Goal: Task Accomplishment & Management: Manage account settings

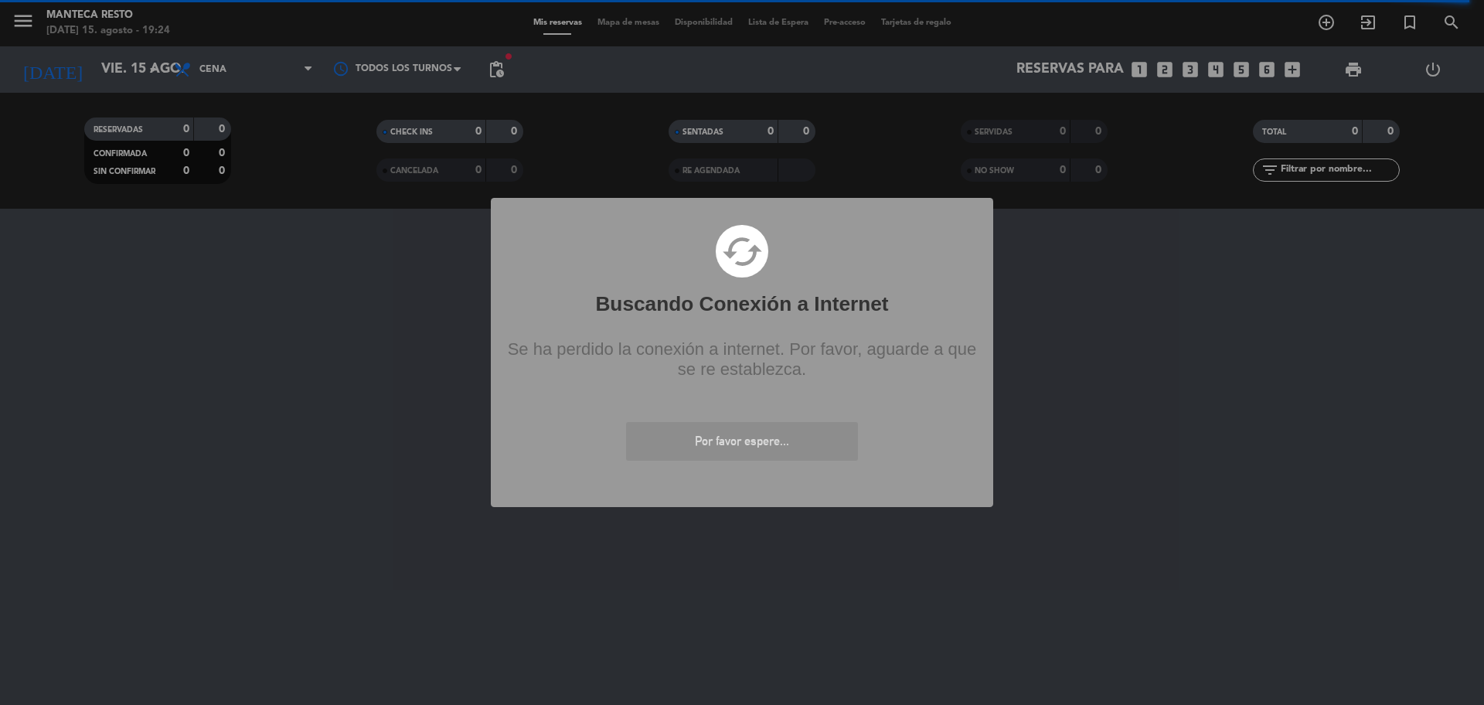
drag, startPoint x: 167, startPoint y: 546, endPoint x: 197, endPoint y: 371, distance: 177.2
click at [167, 540] on div "? ! i Buscando Conexión a Internet × cached Se ha perdido la conexión a interne…" at bounding box center [742, 352] width 1484 height 705
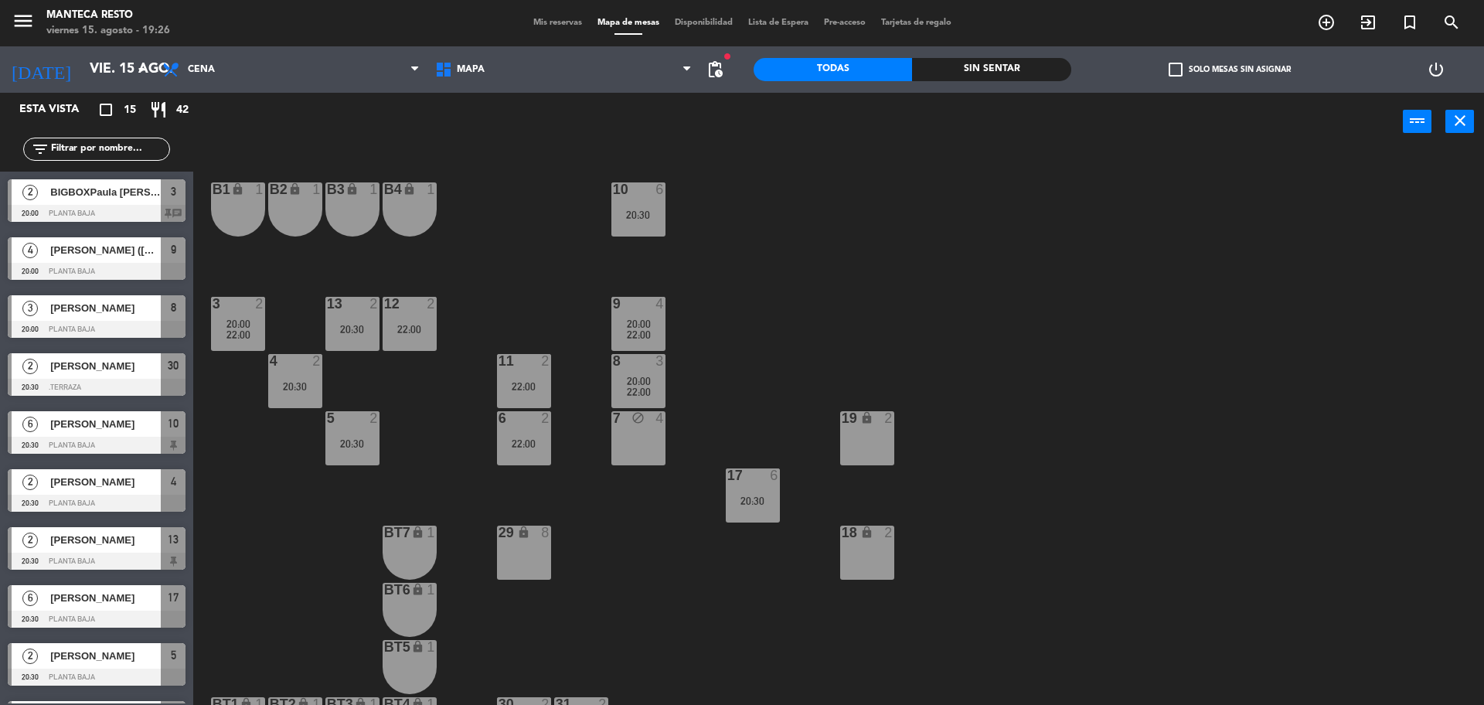
click at [556, 24] on span "Mis reservas" at bounding box center [558, 23] width 64 height 9
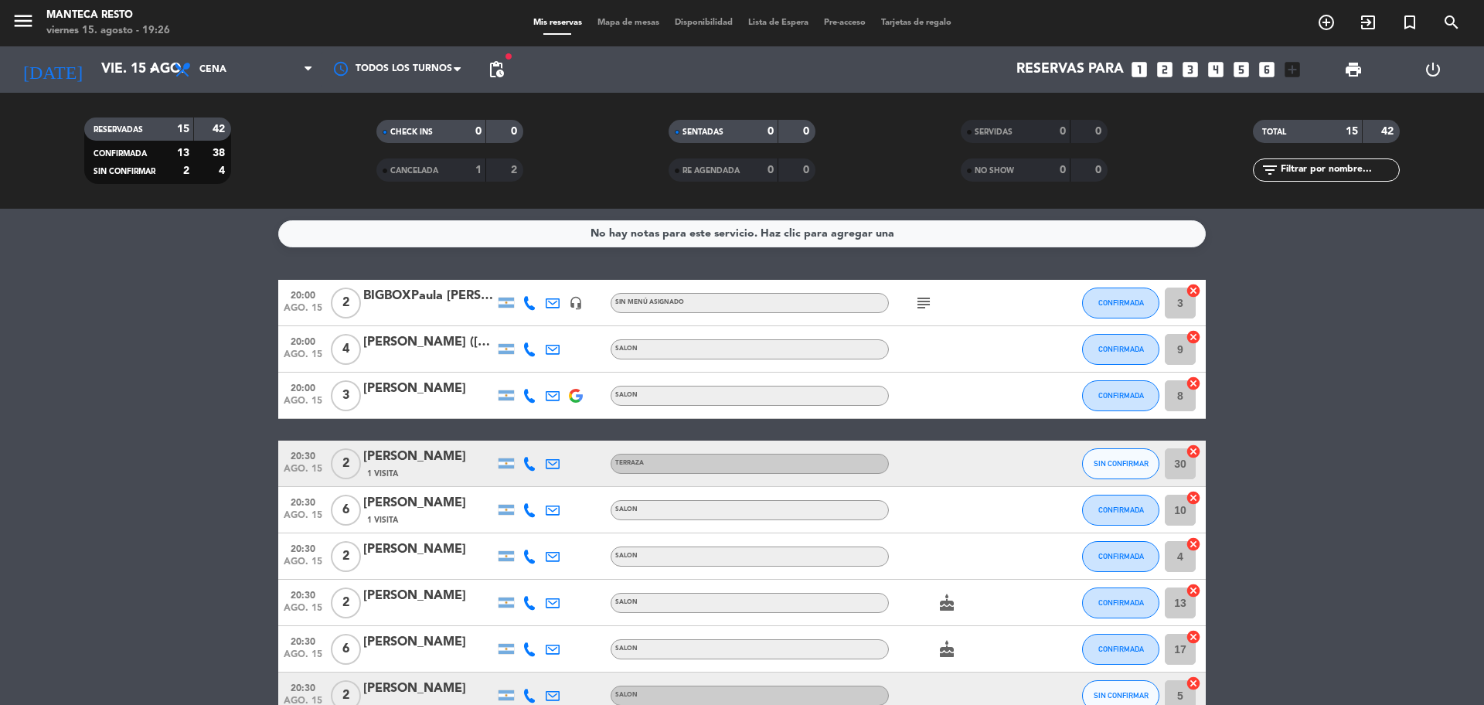
click at [651, 28] on div "Mis reservas Mapa de mesas Disponibilidad Lista de Espera Pre-acceso Tarjetas d…" at bounding box center [743, 23] width 434 height 14
click at [646, 20] on span "Mapa de mesas" at bounding box center [628, 23] width 77 height 9
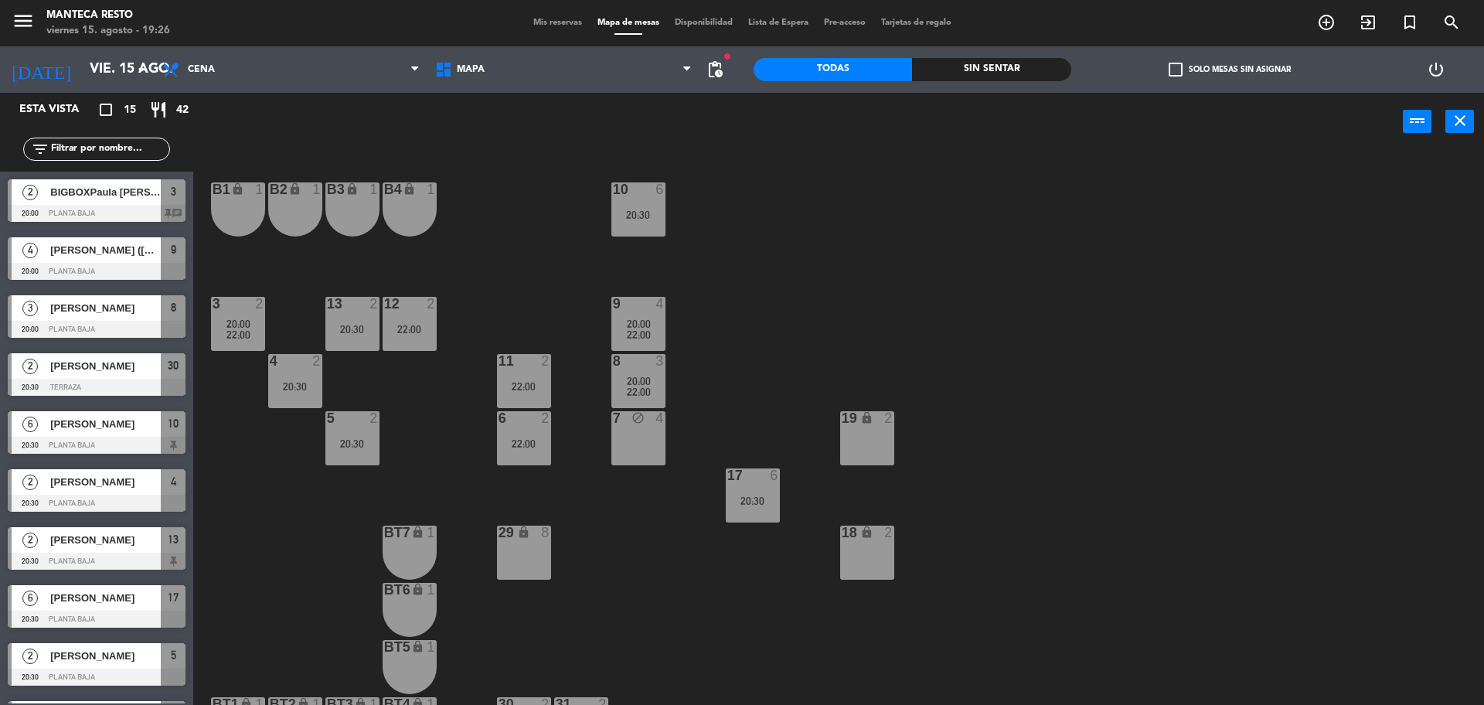
click at [539, 23] on span "Mis reservas" at bounding box center [558, 23] width 64 height 9
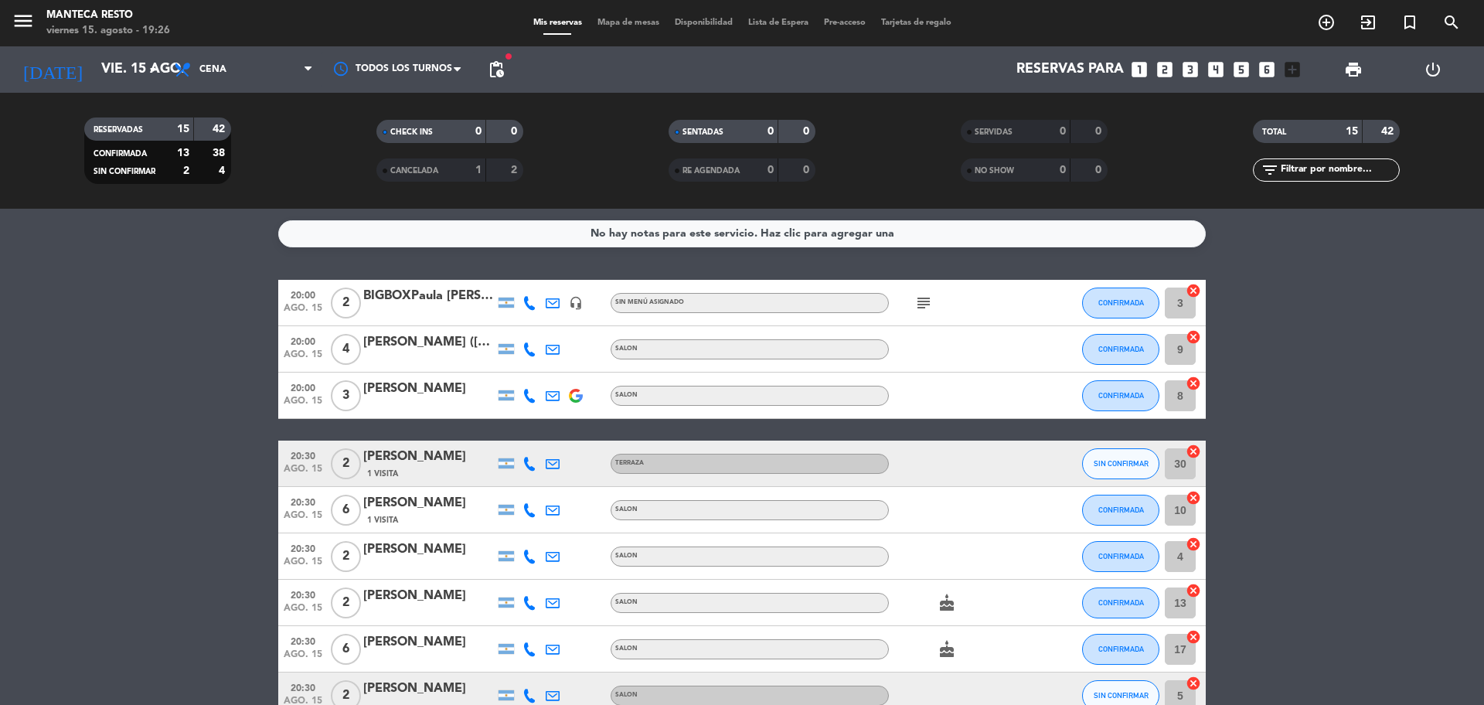
click at [931, 301] on icon "subject" at bounding box center [923, 303] width 19 height 19
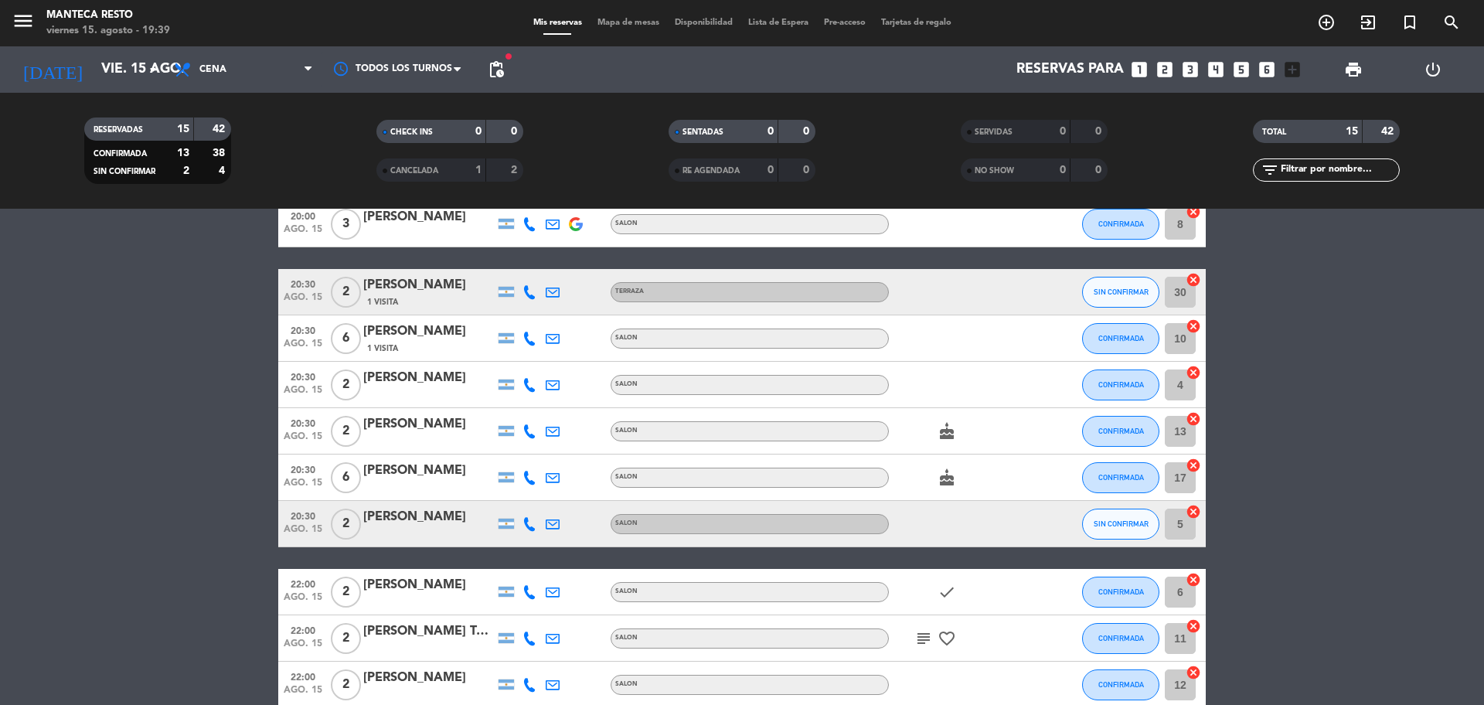
scroll to position [257, 0]
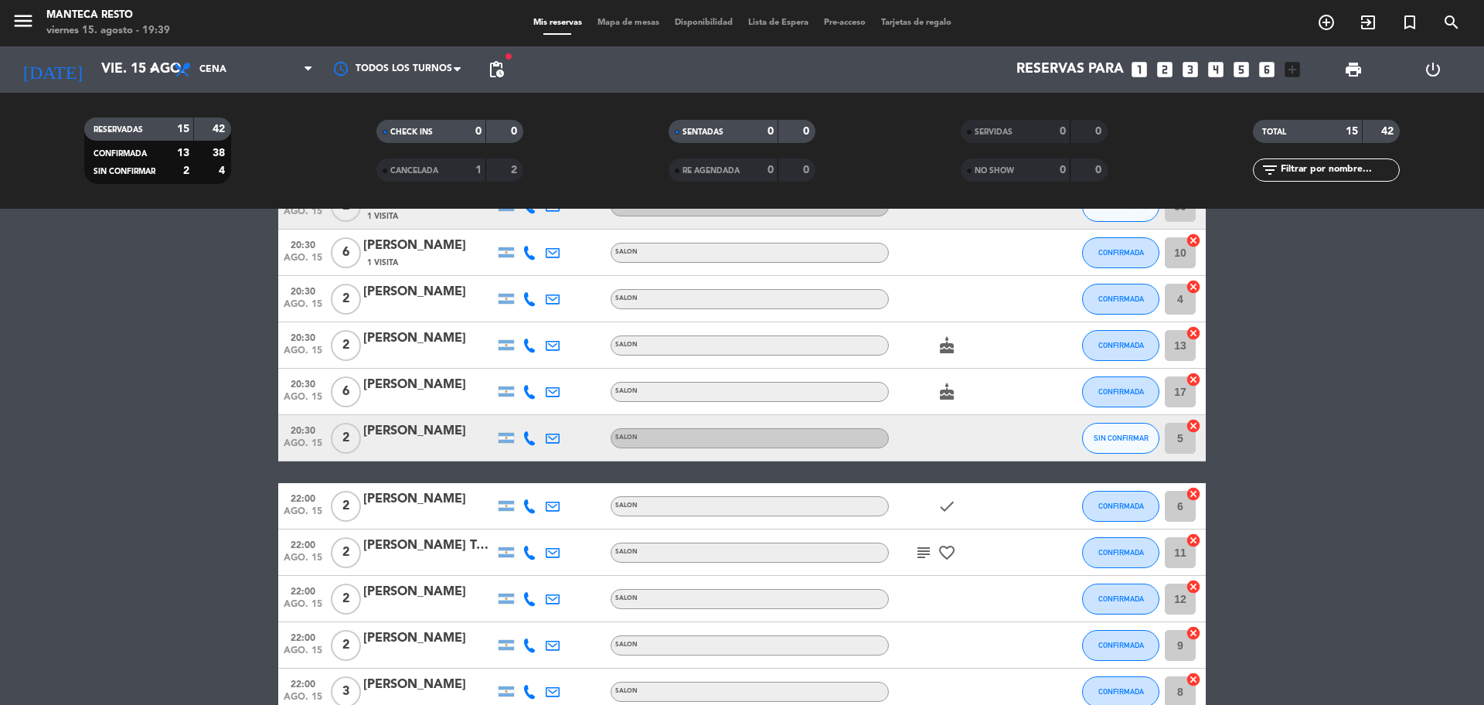
click at [534, 439] on icon at bounding box center [529, 438] width 14 height 14
click at [537, 414] on span "content_paste" at bounding box center [543, 413] width 12 height 12
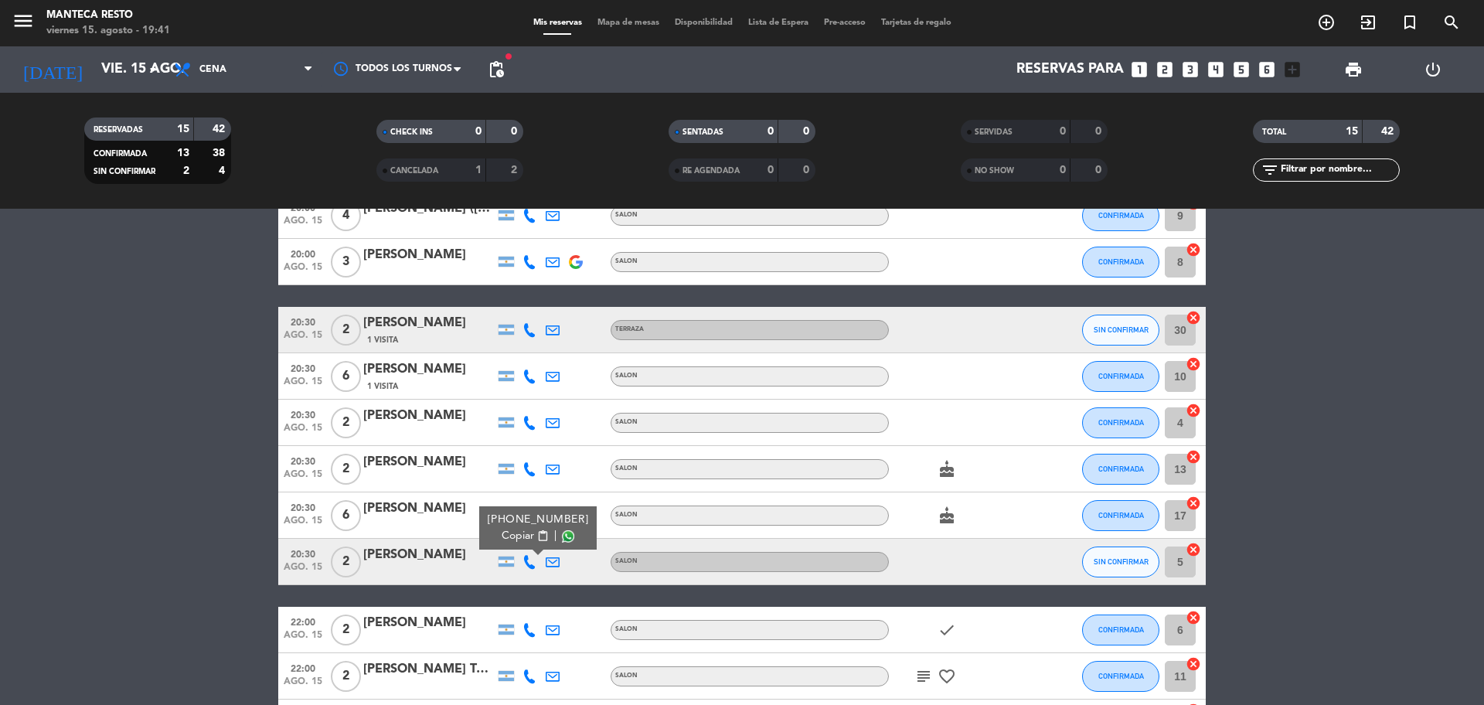
scroll to position [0, 0]
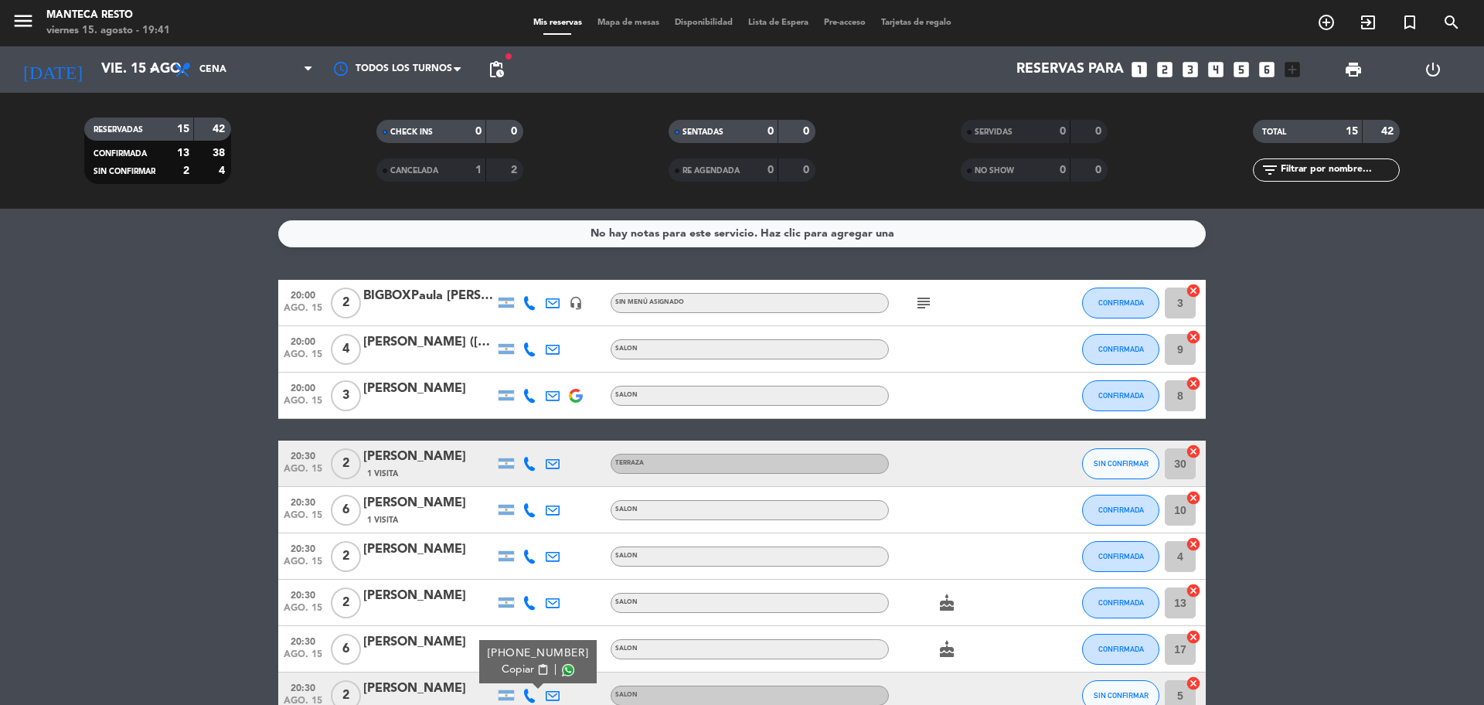
click at [609, 20] on span "Mapa de mesas" at bounding box center [628, 23] width 77 height 9
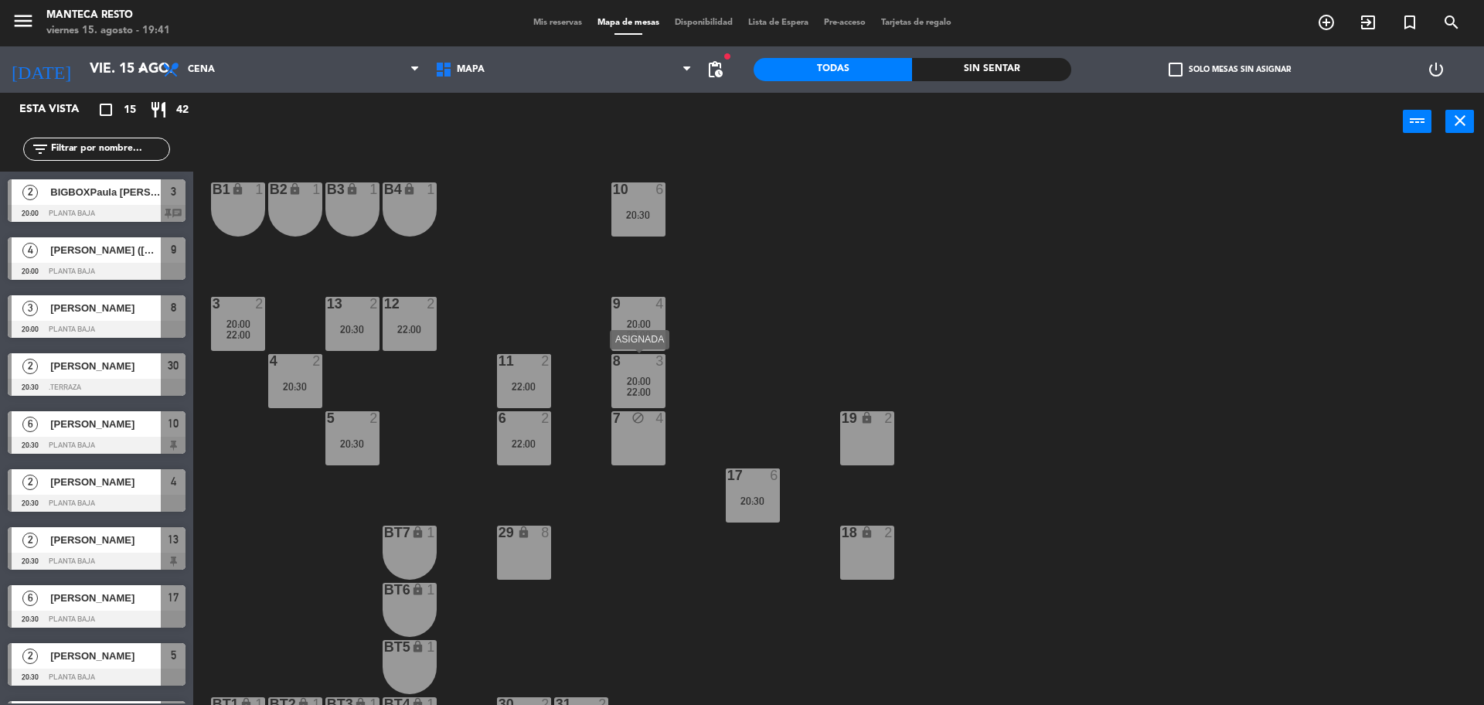
click at [647, 382] on span "20:00" at bounding box center [639, 381] width 24 height 12
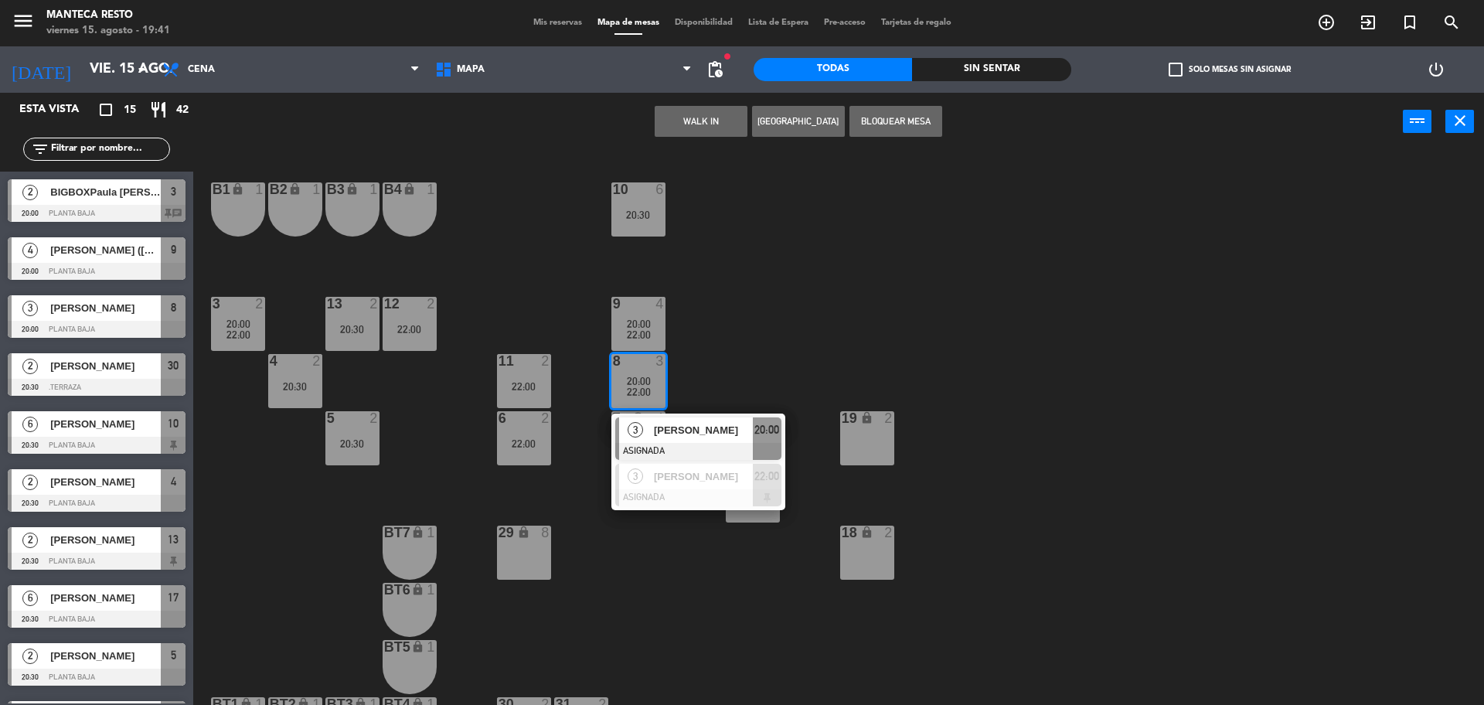
click at [714, 361] on div "10 6 20:30 B1 lock 1 B2 lock 1 B3 lock 1 B4 lock 1 3 2 20:00 22:00 12 2 22:00 9…" at bounding box center [846, 432] width 1276 height 554
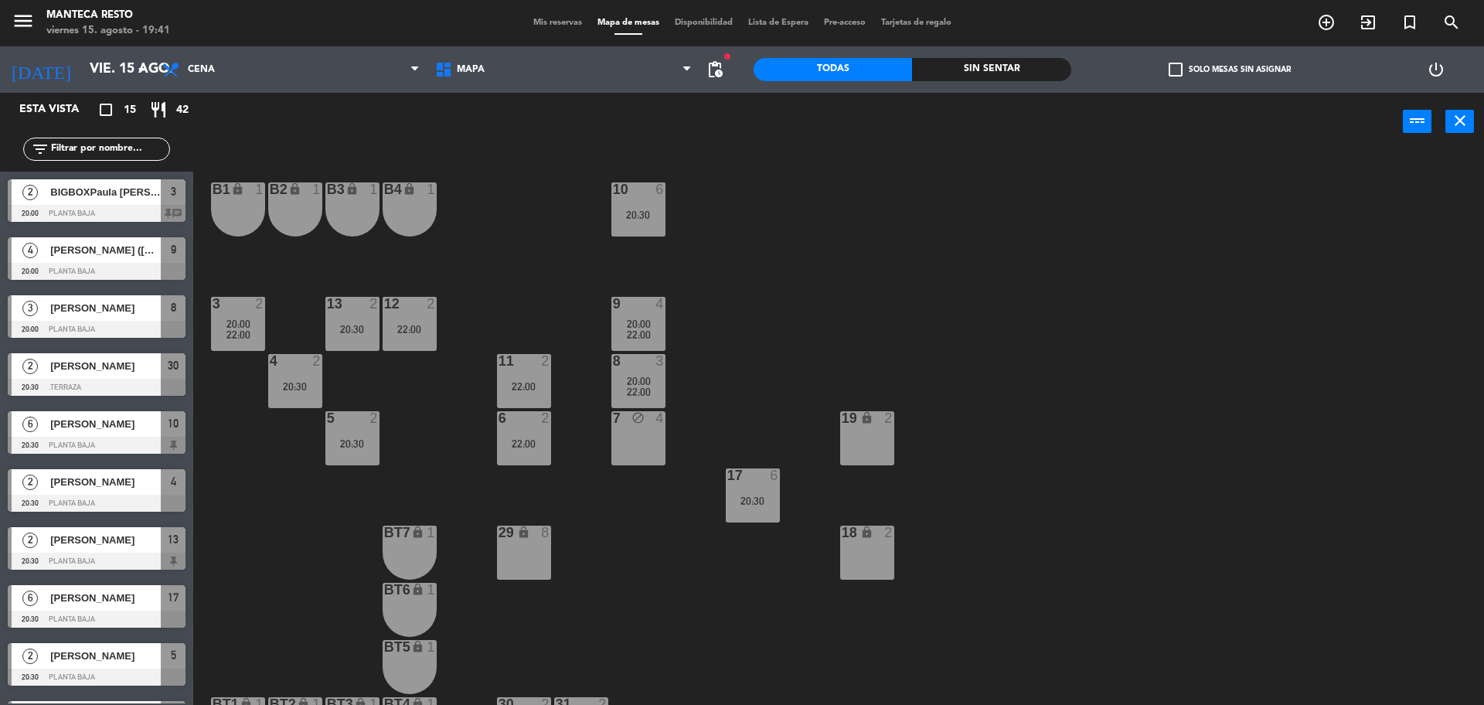
click at [634, 318] on span "20:00" at bounding box center [639, 324] width 24 height 12
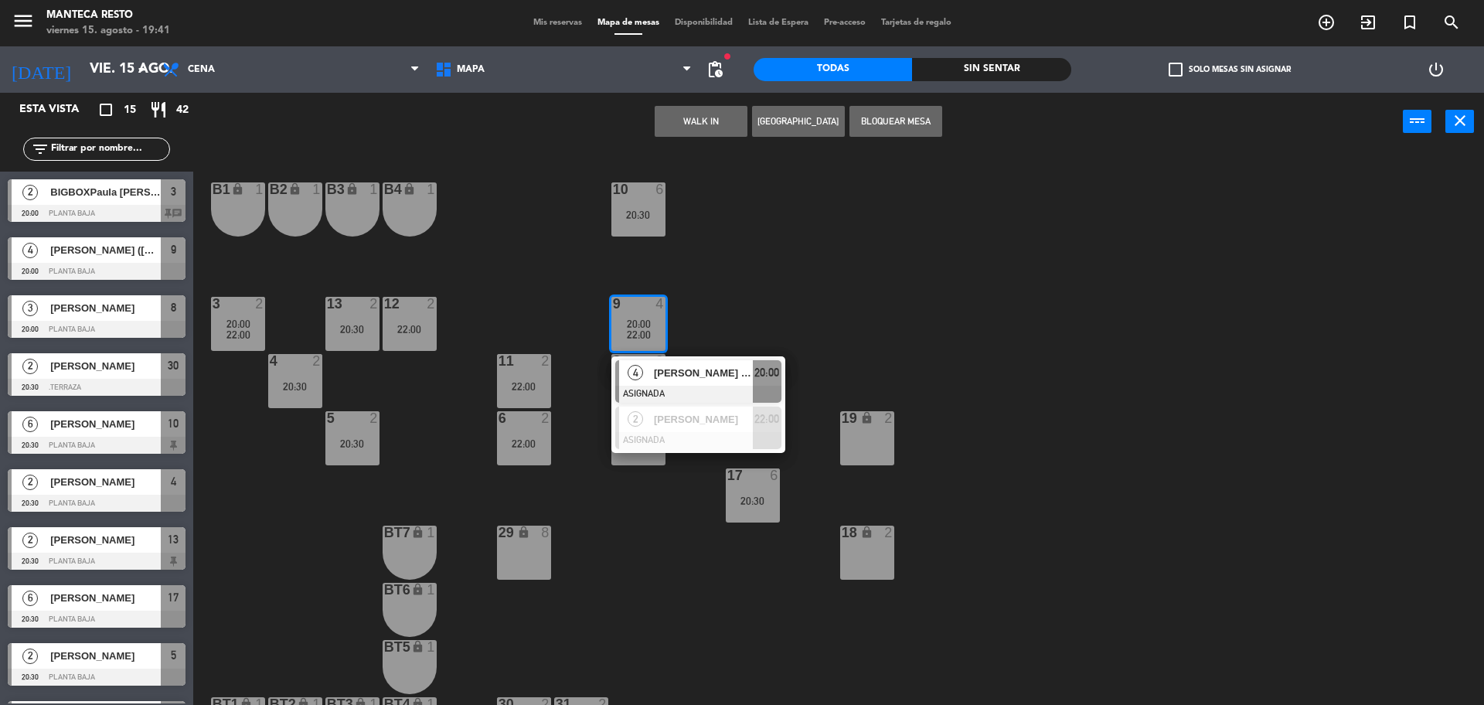
click at [791, 310] on div "10 6 20:30 B1 lock 1 B2 lock 1 B3 lock 1 B4 lock 1 3 2 20:00 22:00 12 2 22:00 9…" at bounding box center [846, 432] width 1276 height 554
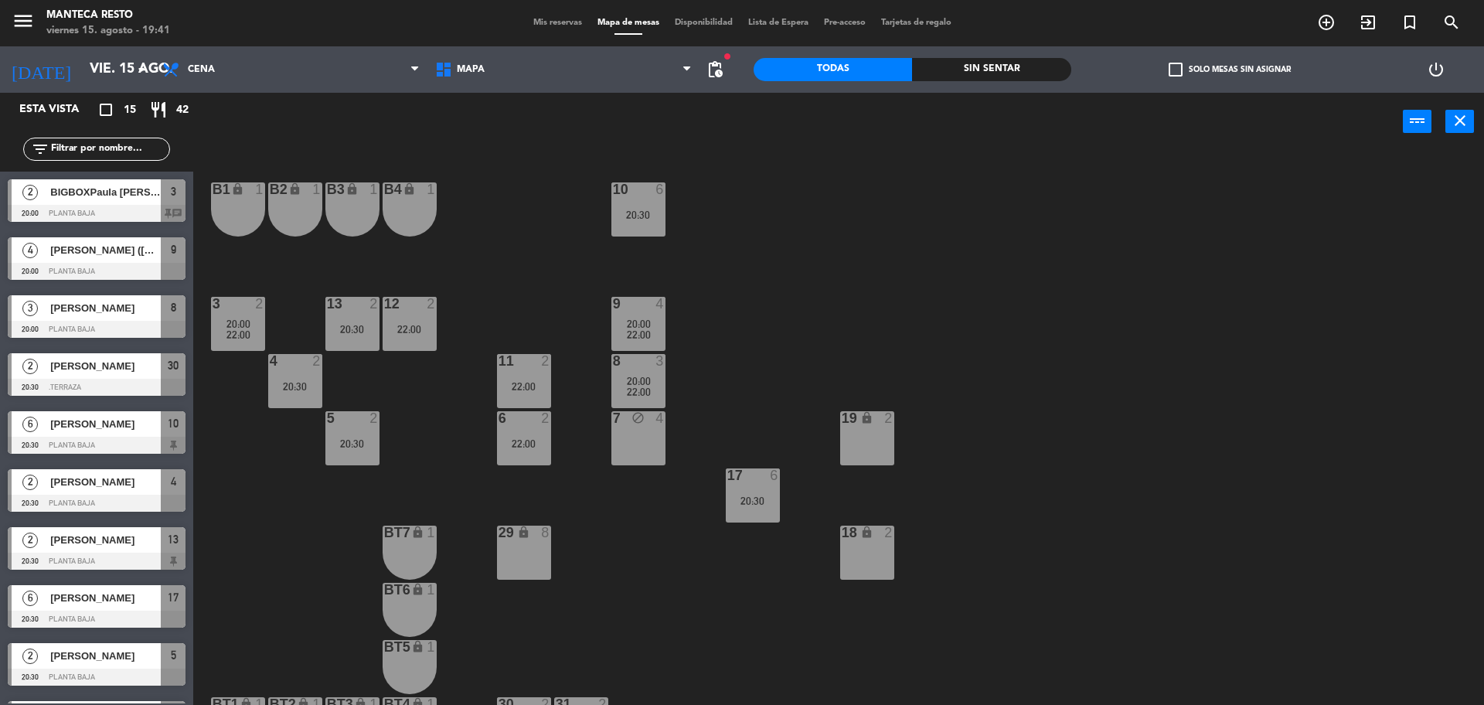
click at [458, 445] on div "10 6 20:30 B1 lock 1 B2 lock 1 B3 lock 1 B4 lock 1 3 2 20:00 22:00 12 2 22:00 9…" at bounding box center [846, 432] width 1276 height 554
click at [367, 345] on div "13 2 20:30" at bounding box center [352, 324] width 54 height 54
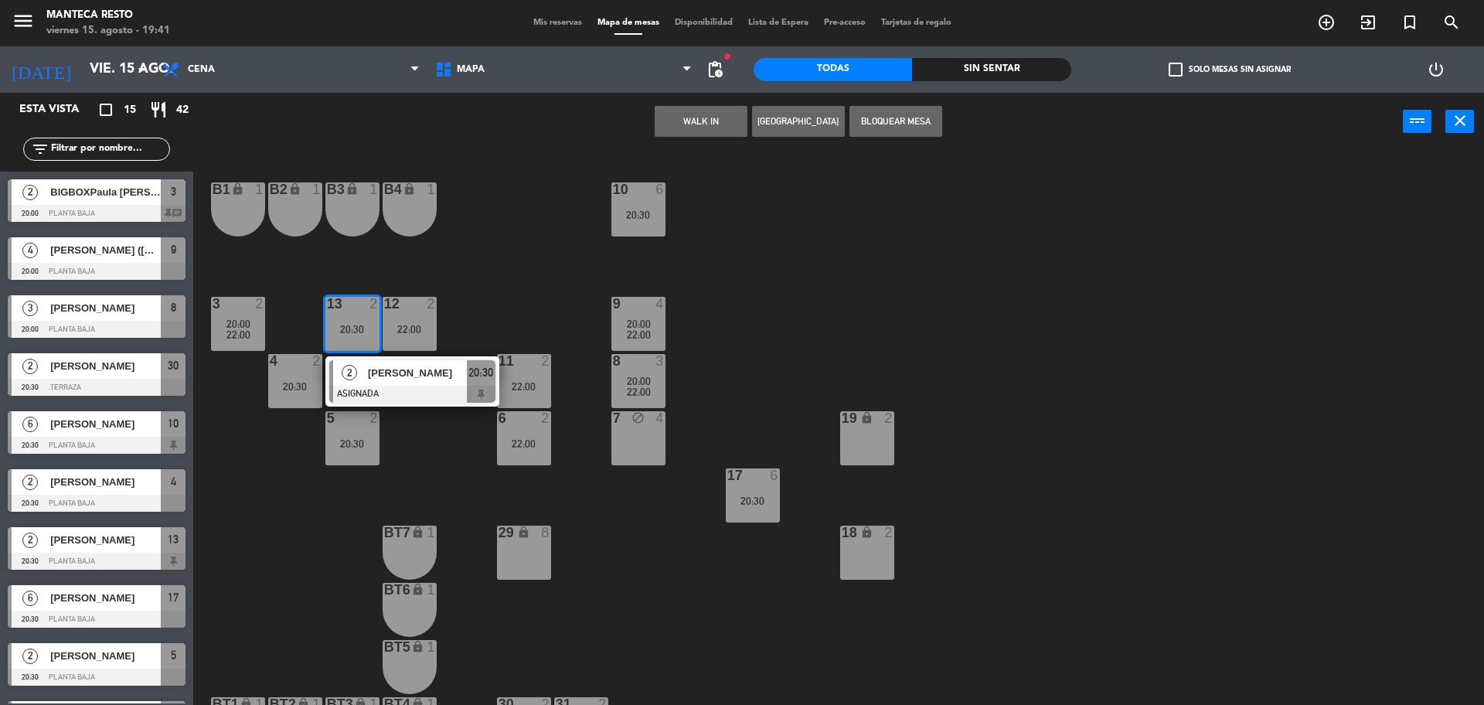
click at [386, 390] on div "2 Janice Astorga ASIGNADA 20:30" at bounding box center [412, 381] width 197 height 50
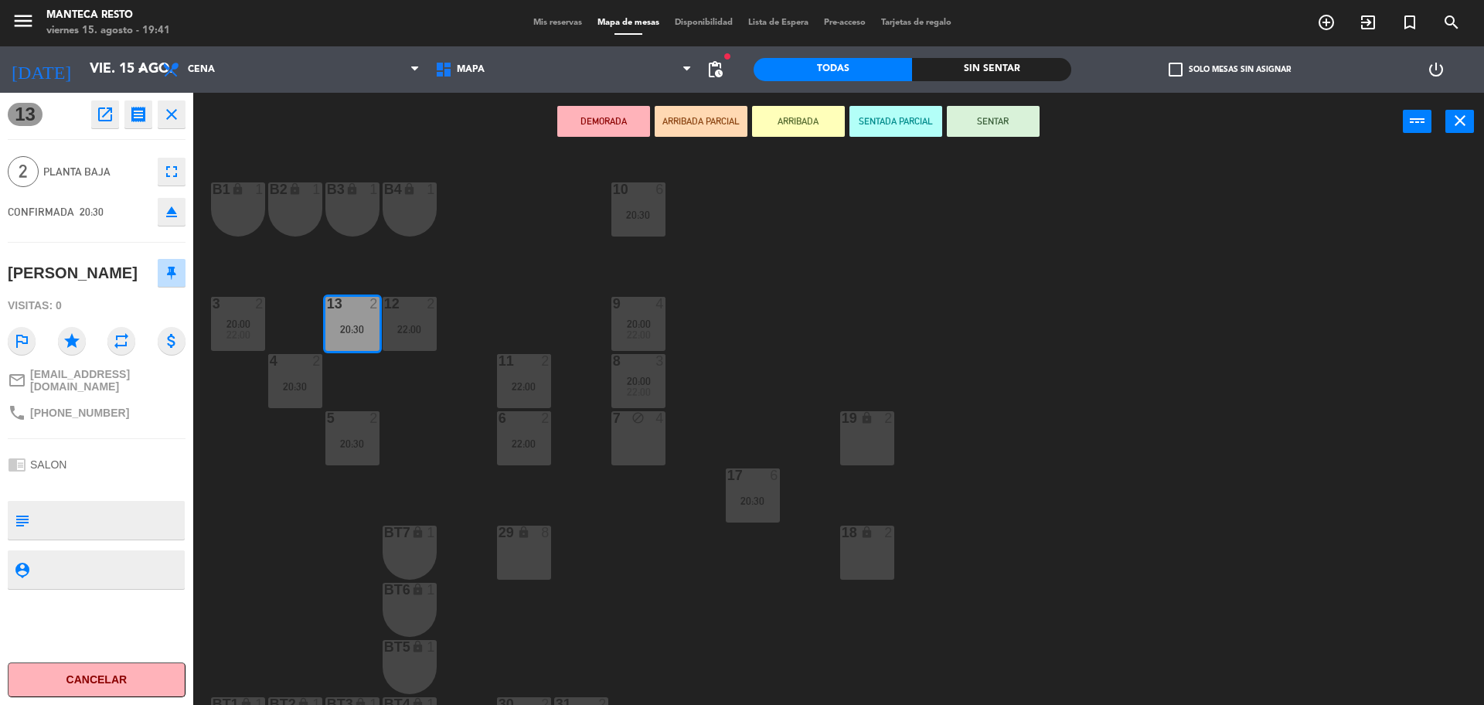
click at [512, 386] on div "22:00" at bounding box center [524, 386] width 54 height 11
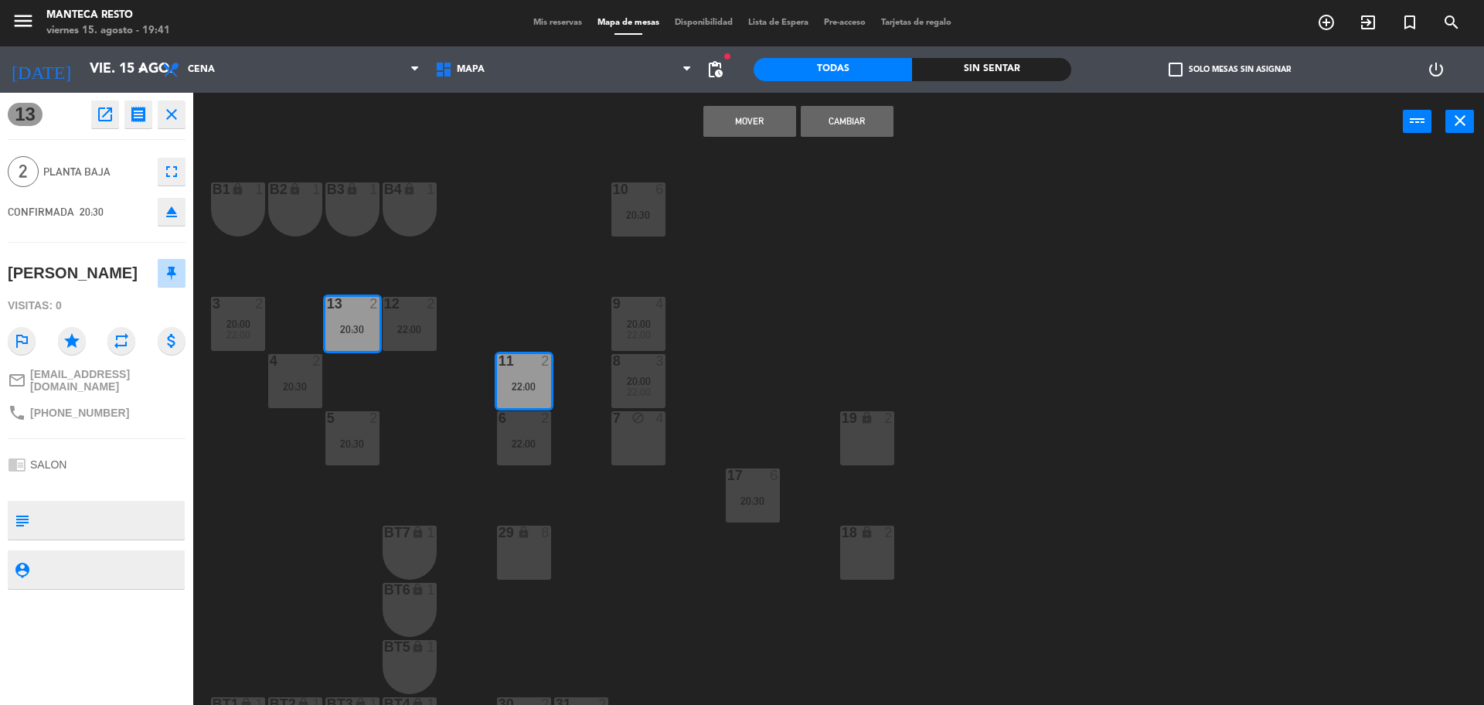
click at [832, 113] on button "Cambiar" at bounding box center [847, 121] width 93 height 31
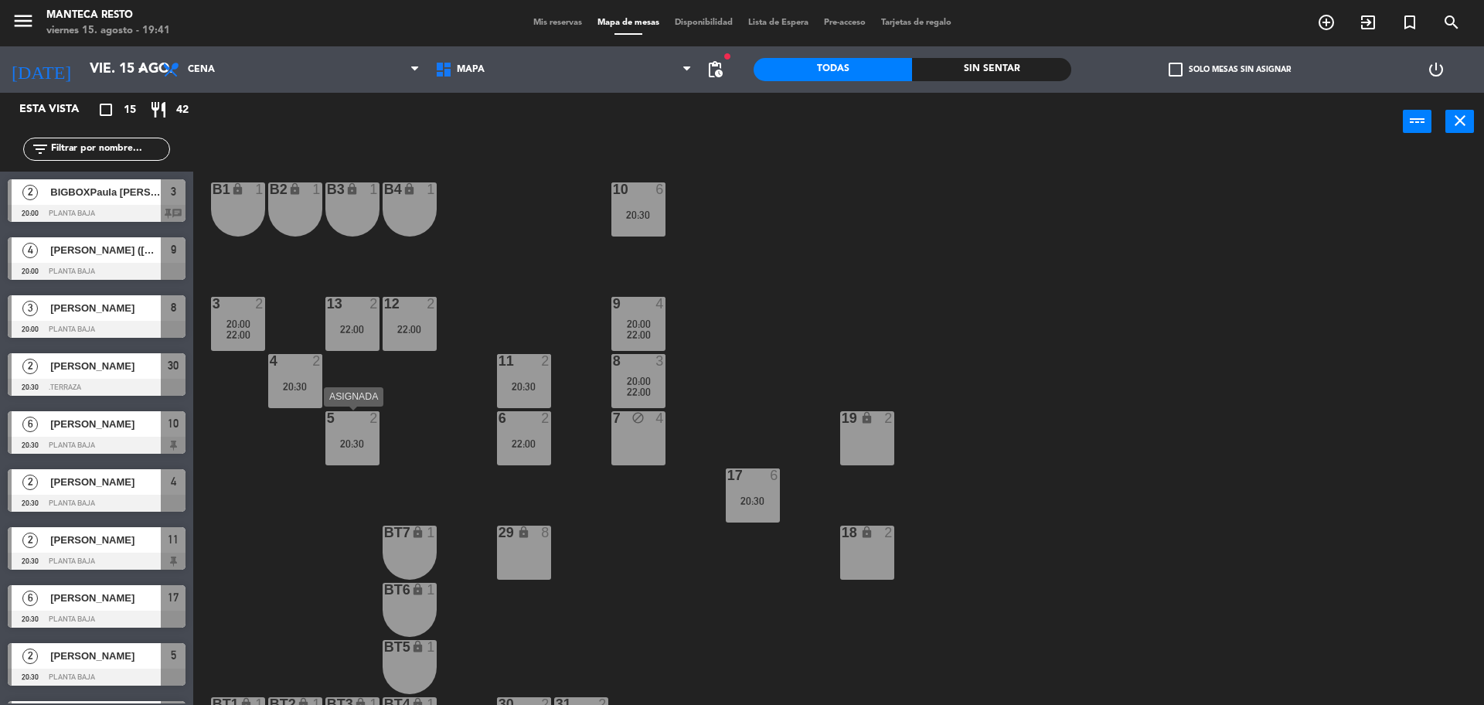
click at [376, 455] on div "5 2 20:30" at bounding box center [352, 438] width 54 height 54
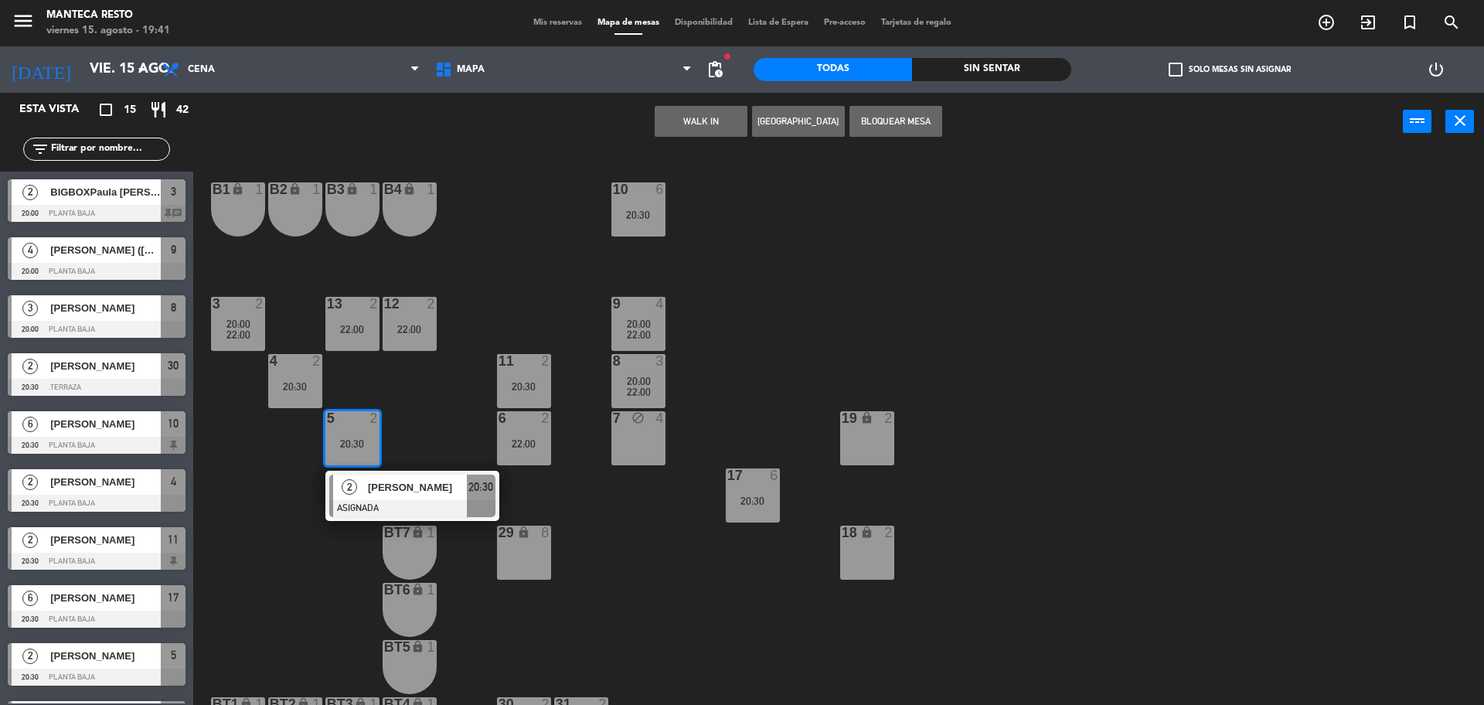
click at [373, 486] on span "Victor Vasquez" at bounding box center [417, 487] width 99 height 16
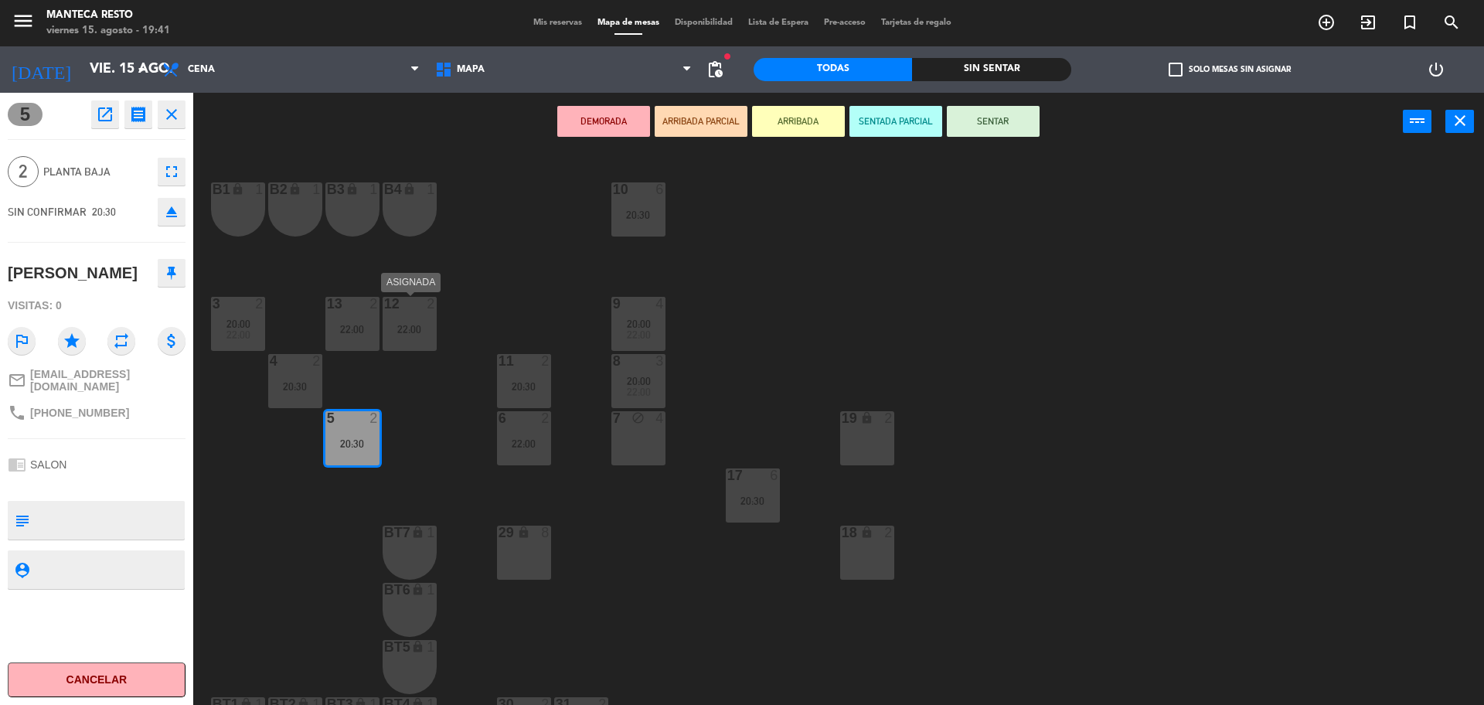
click at [417, 333] on div "22:00" at bounding box center [410, 329] width 54 height 11
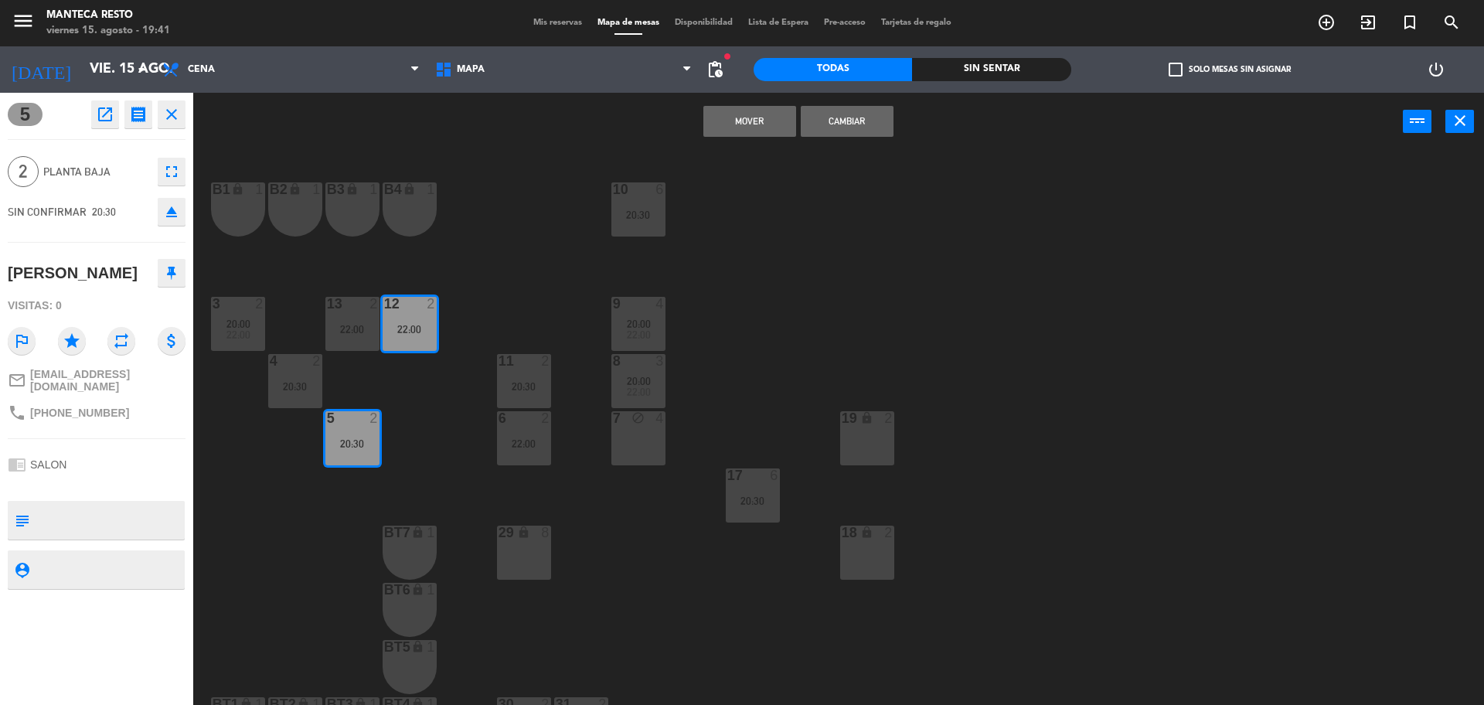
click at [833, 132] on button "Cambiar" at bounding box center [847, 121] width 93 height 31
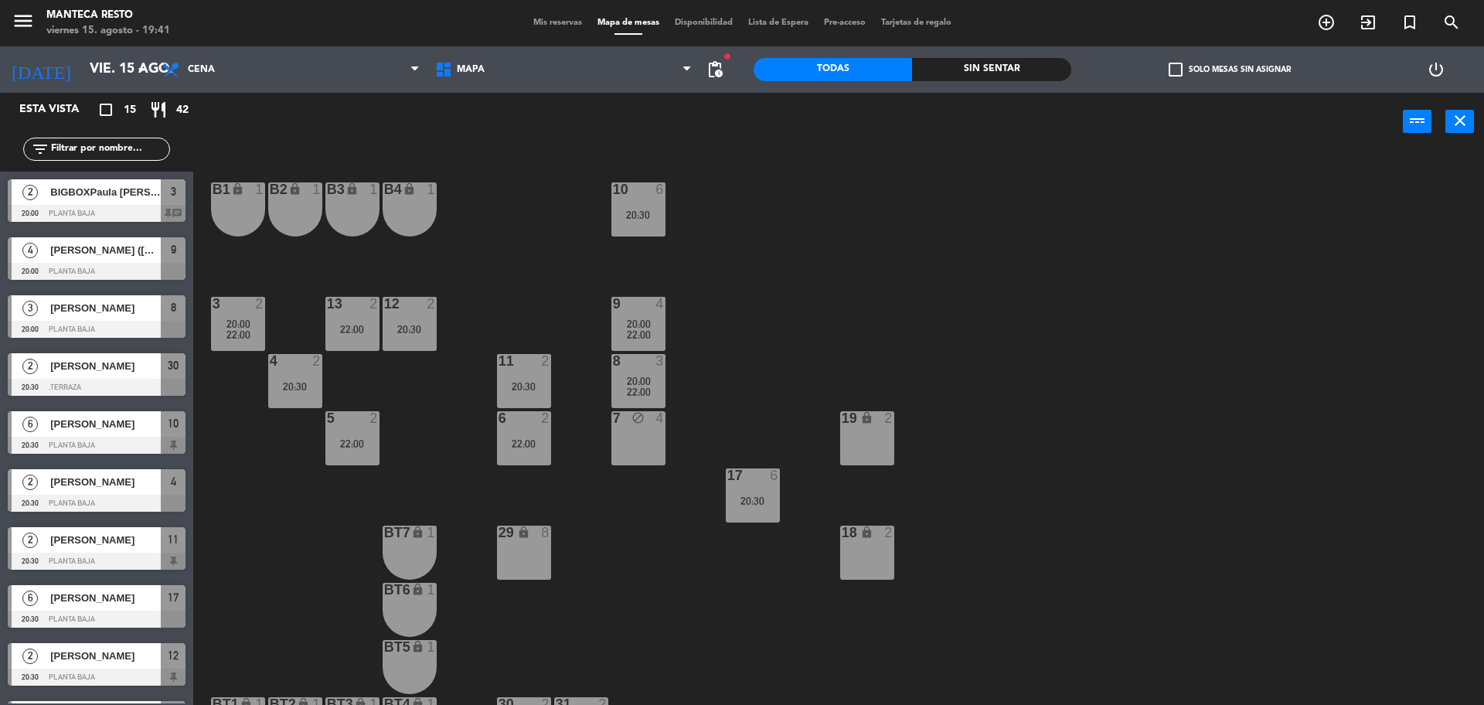
click at [420, 430] on div "10 6 20:30 B1 lock 1 B2 lock 1 B3 lock 1 B4 lock 1 3 2 20:00 22:00 12 2 20:30 9…" at bounding box center [846, 432] width 1276 height 554
click at [299, 398] on div "4 2 20:30" at bounding box center [295, 381] width 54 height 54
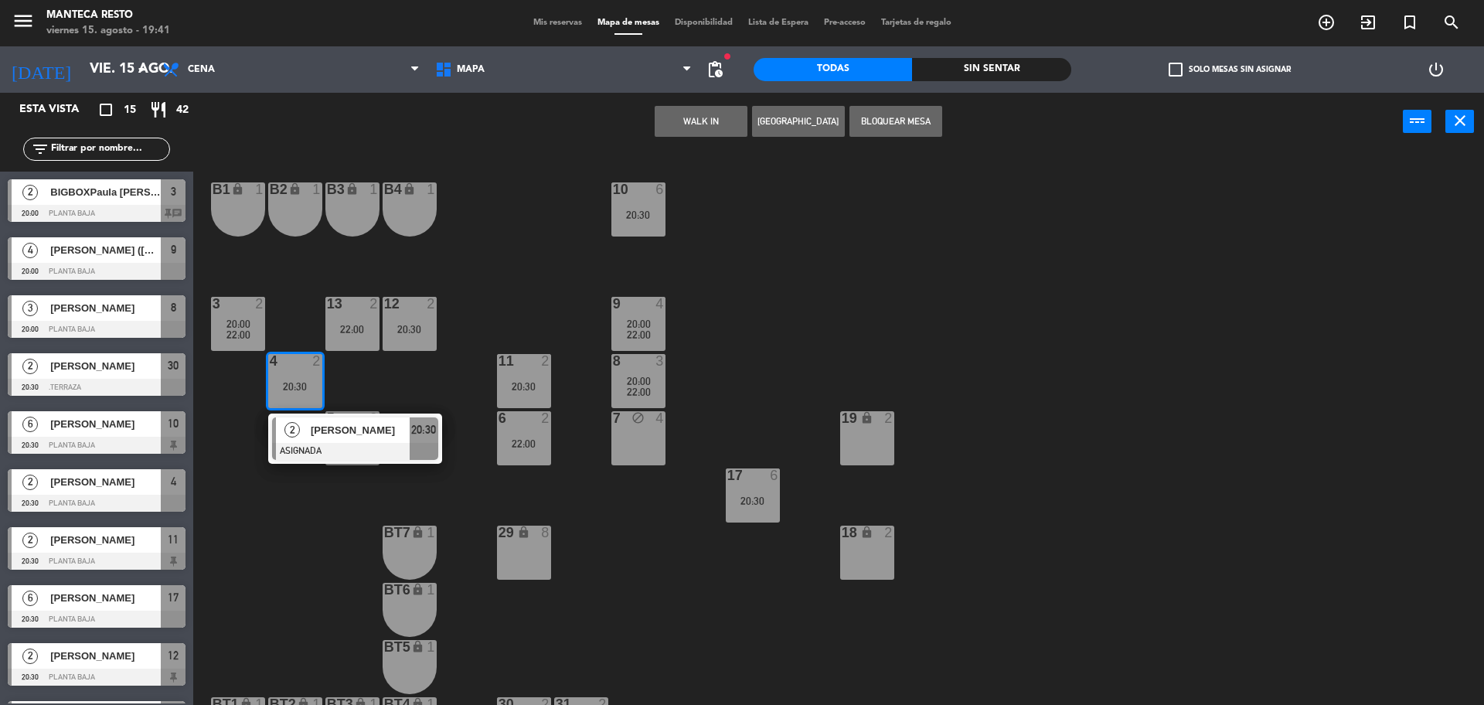
click at [328, 447] on div at bounding box center [355, 451] width 166 height 17
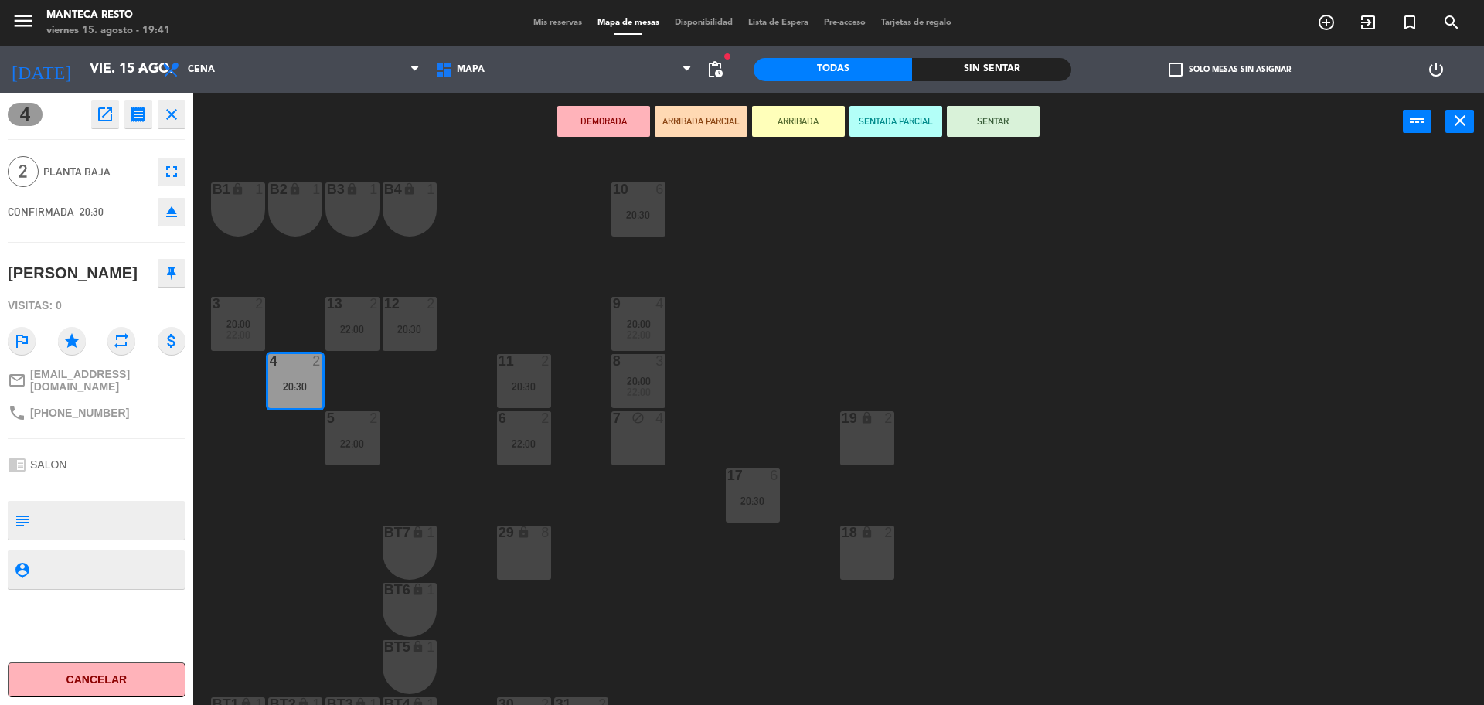
click at [519, 441] on div "22:00" at bounding box center [524, 443] width 54 height 11
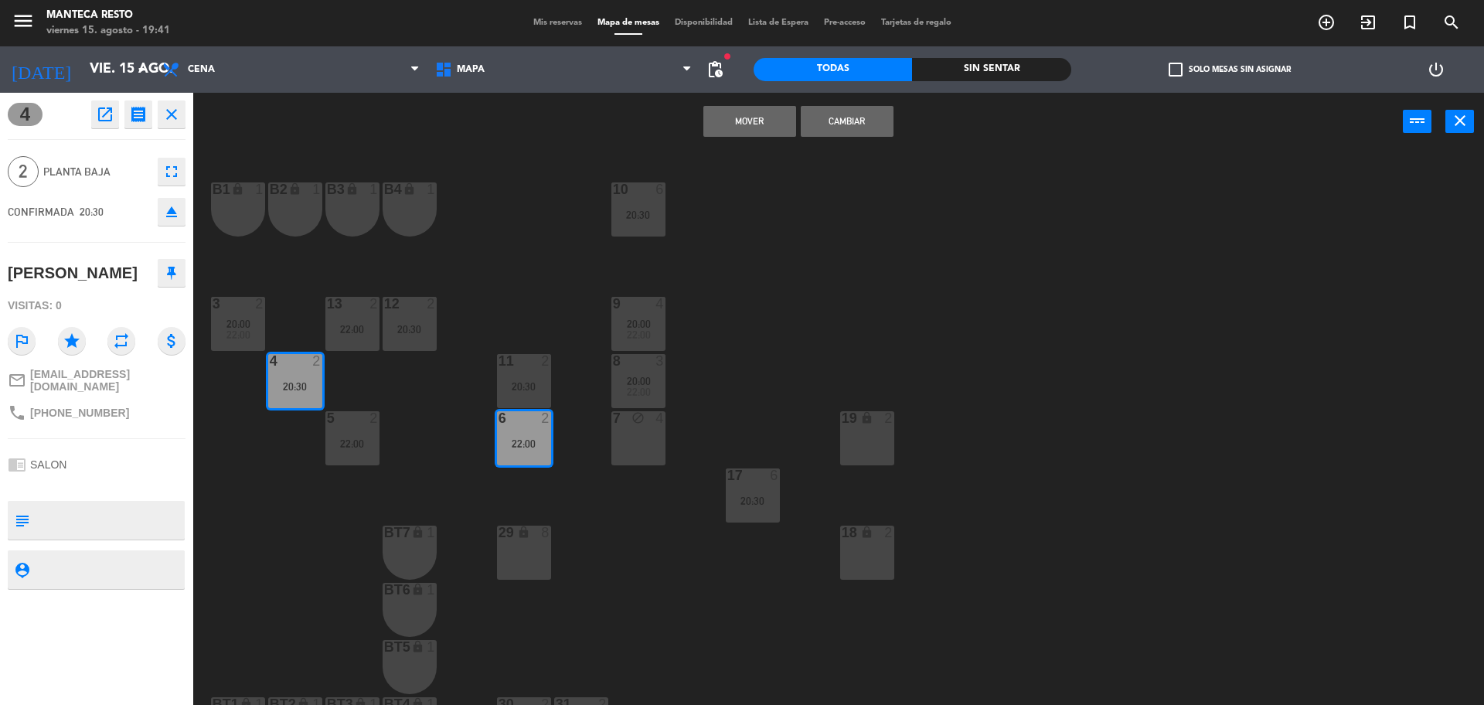
click at [868, 123] on button "Cambiar" at bounding box center [847, 121] width 93 height 31
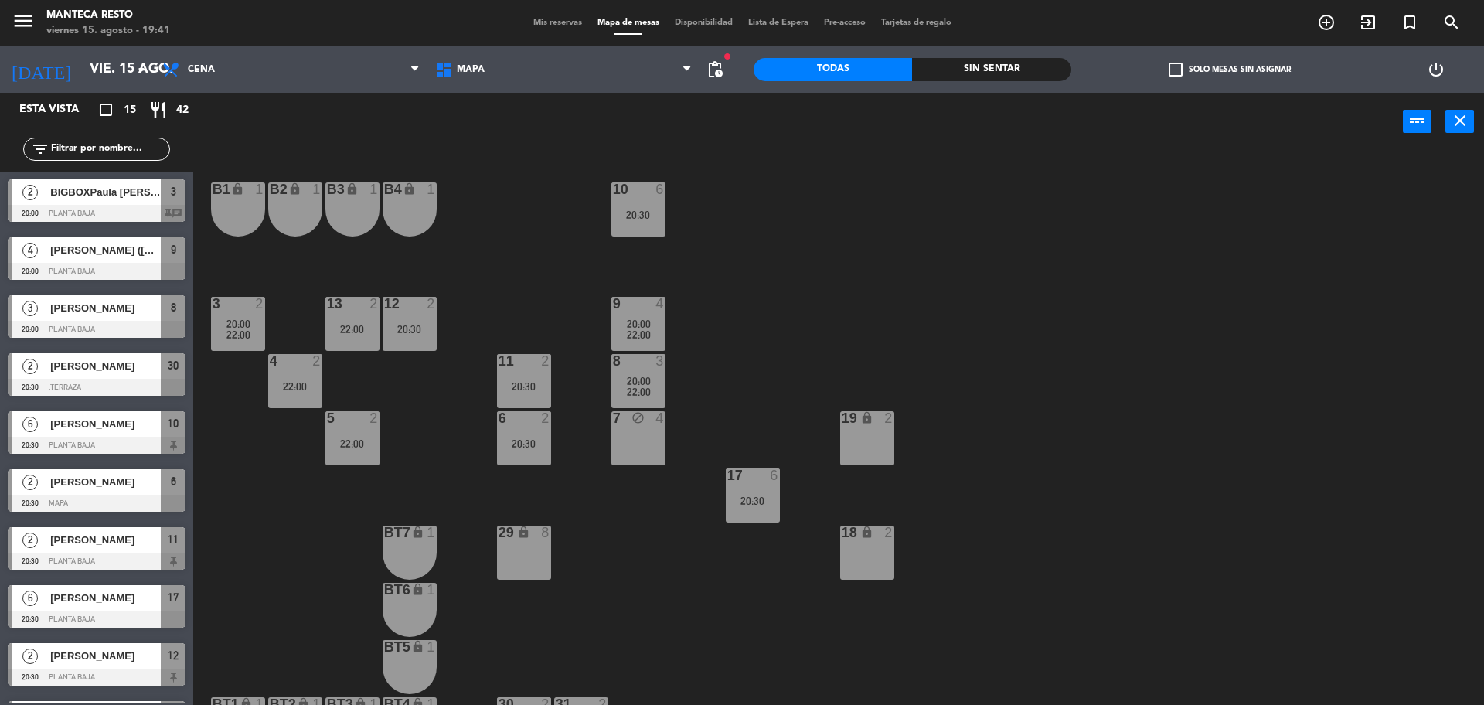
click at [641, 329] on span "22:00" at bounding box center [639, 334] width 24 height 12
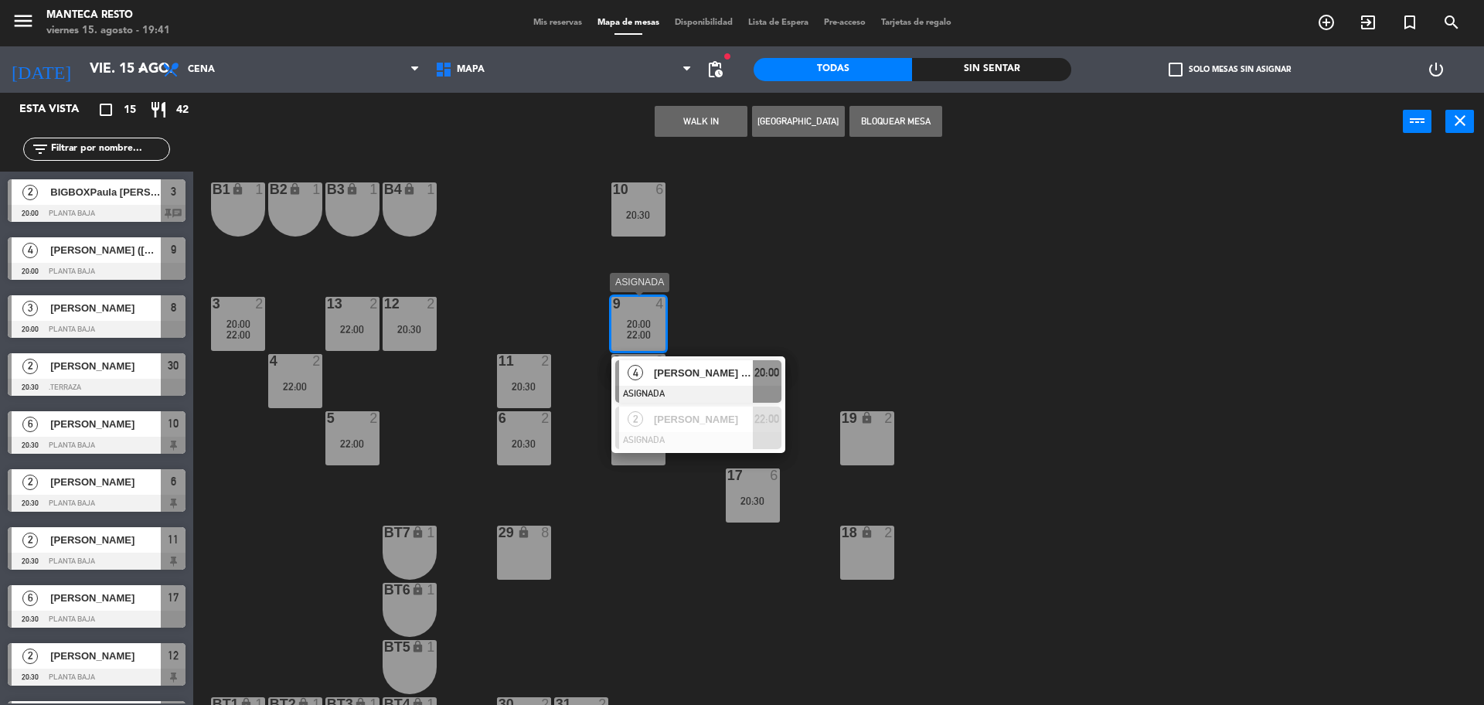
click at [655, 369] on span "Carolina Garcia Zuniga (AR)" at bounding box center [703, 373] width 99 height 16
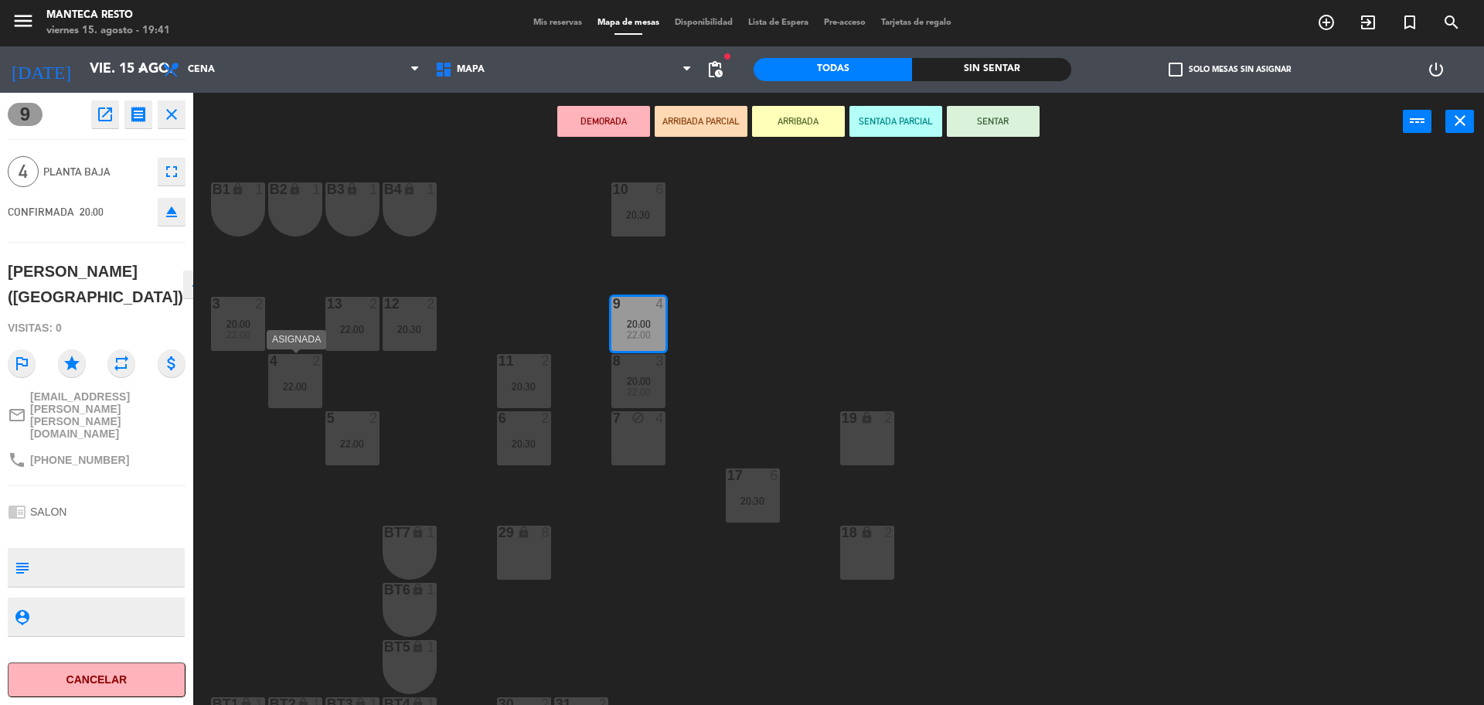
drag, startPoint x: 303, startPoint y: 398, endPoint x: 309, endPoint y: 393, distance: 8.2
click at [304, 396] on div "4 2 22:00" at bounding box center [295, 381] width 54 height 54
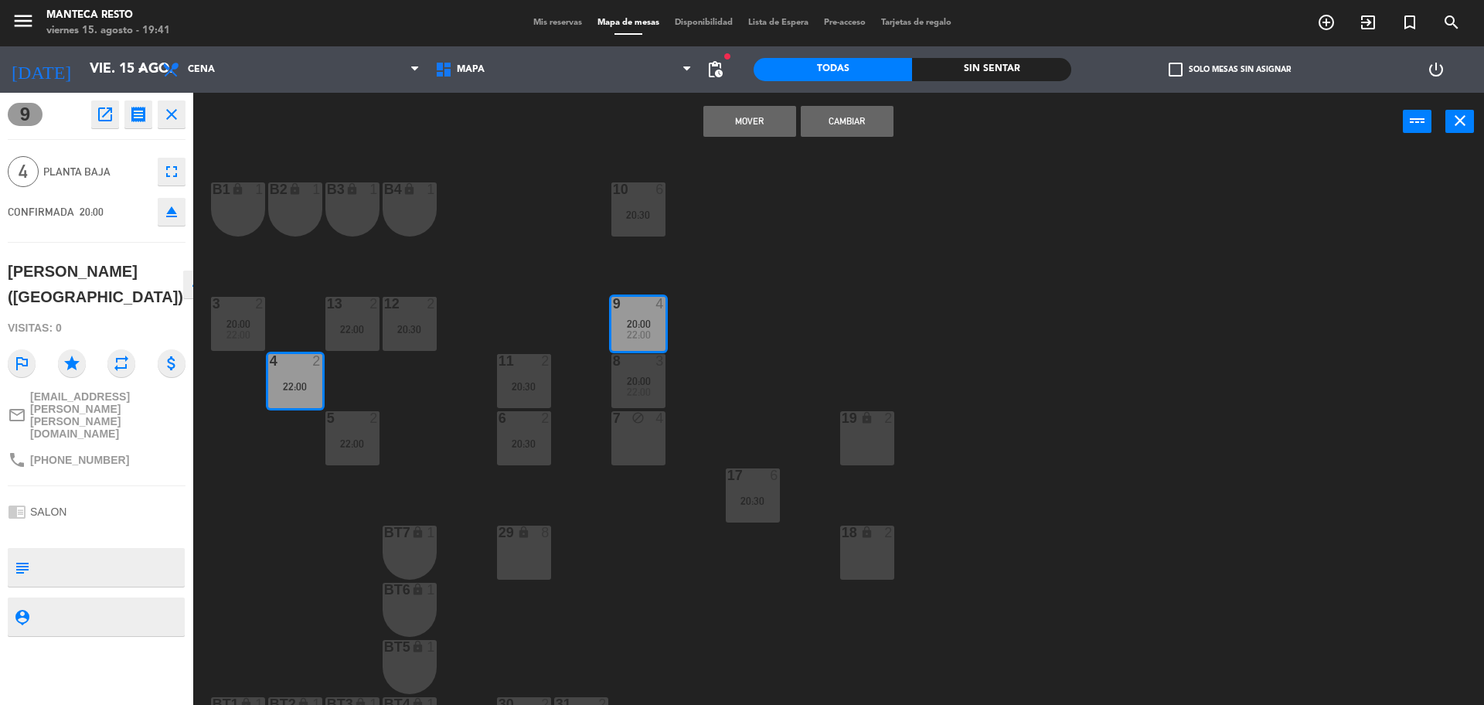
click at [744, 123] on button "Mover" at bounding box center [749, 121] width 93 height 31
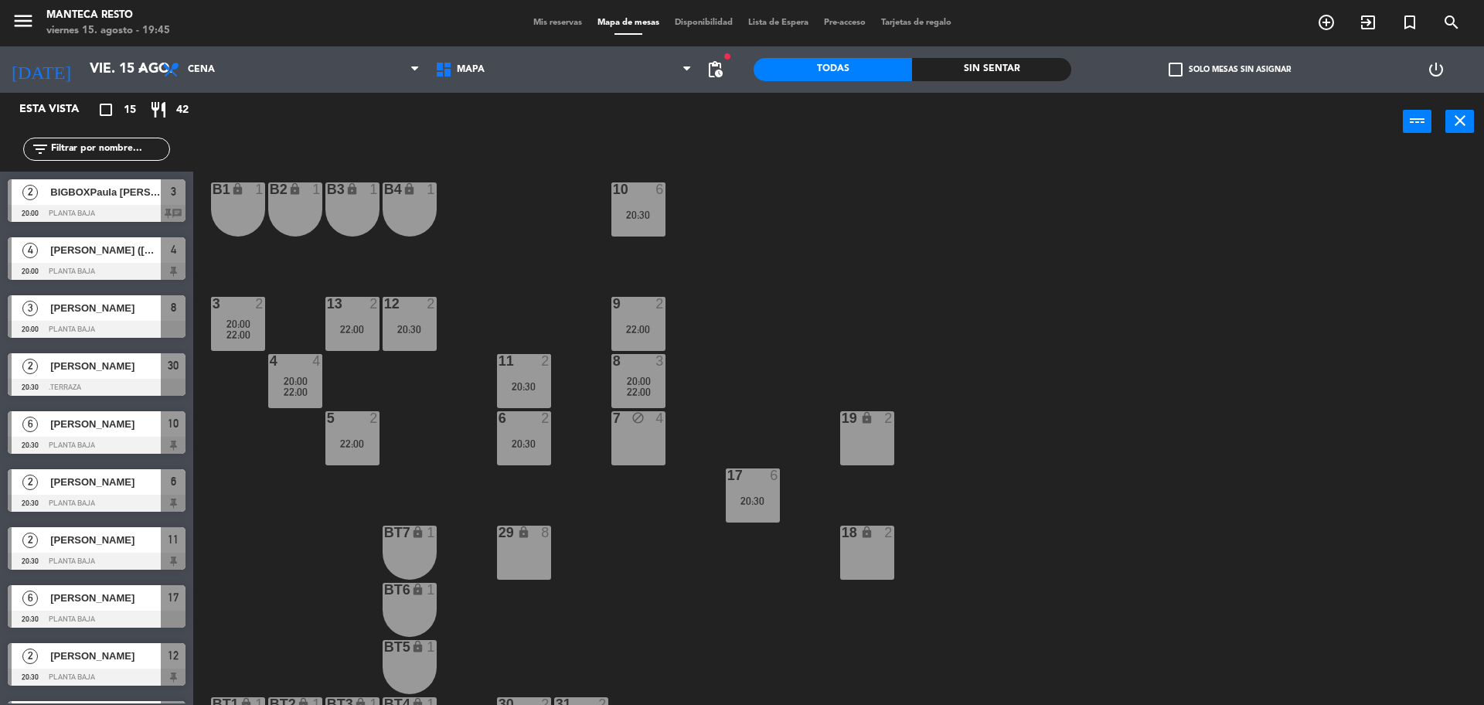
click at [546, 16] on div "Mis reservas Mapa de mesas Disponibilidad Lista de Espera Pre-acceso Tarjetas d…" at bounding box center [743, 23] width 434 height 14
click at [543, 21] on span "Mis reservas" at bounding box center [558, 23] width 64 height 9
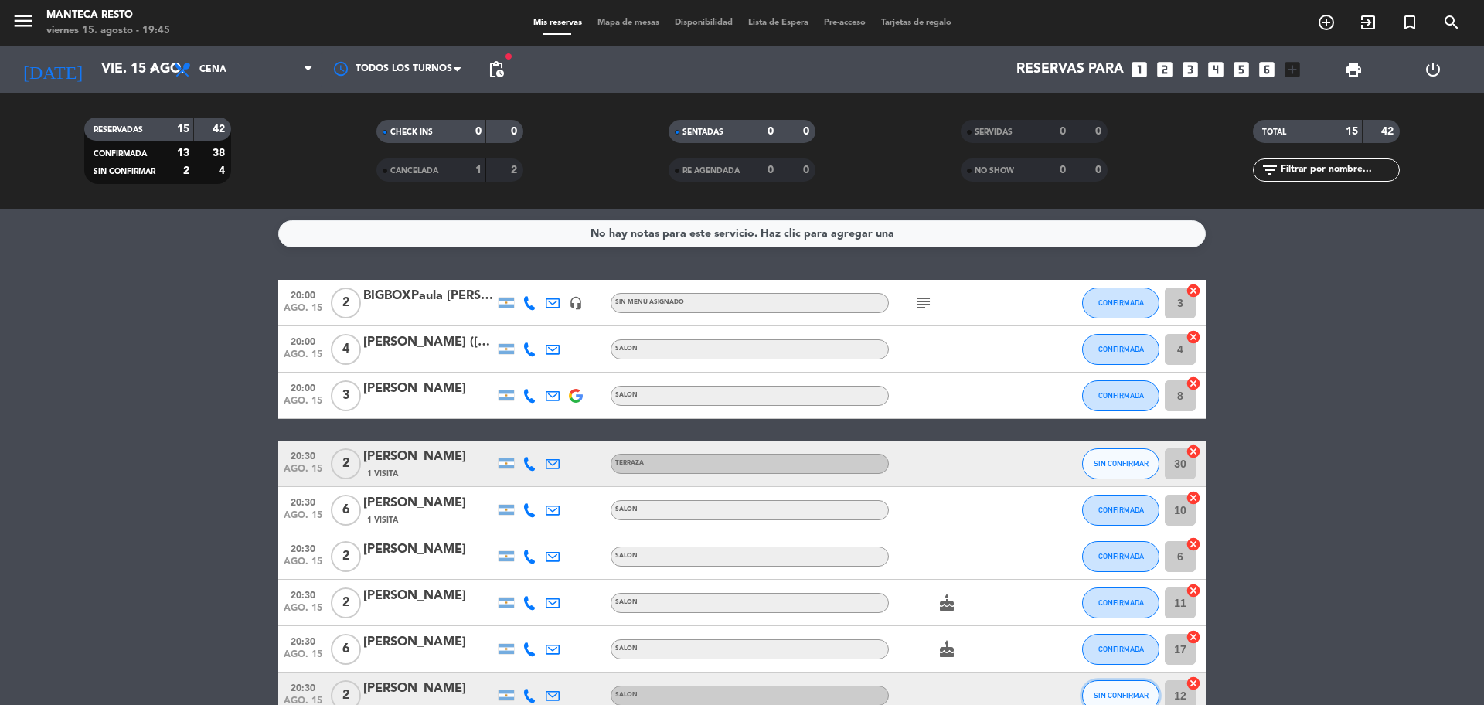
click at [1089, 691] on button "SIN CONFIRMAR" at bounding box center [1120, 695] width 77 height 31
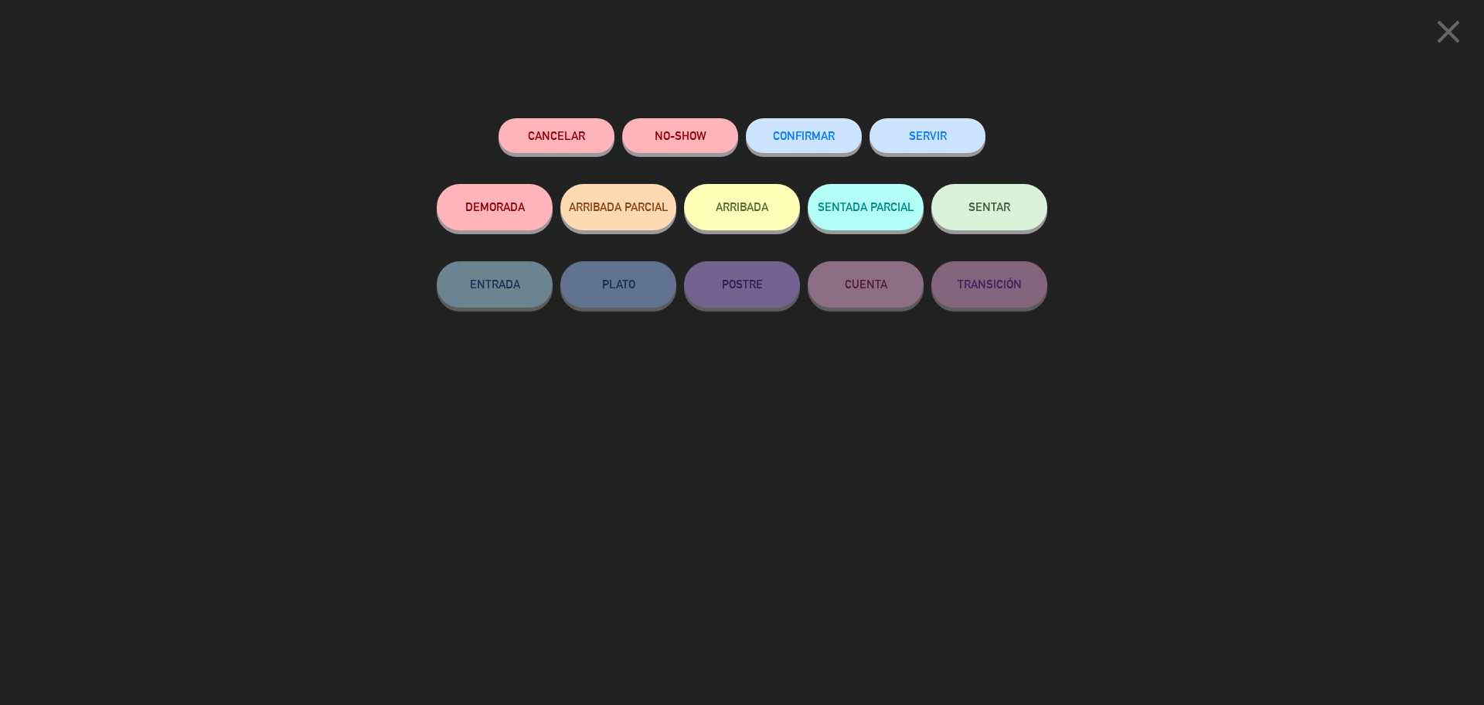
click at [835, 141] on span "CONFIRMAR" at bounding box center [804, 135] width 62 height 13
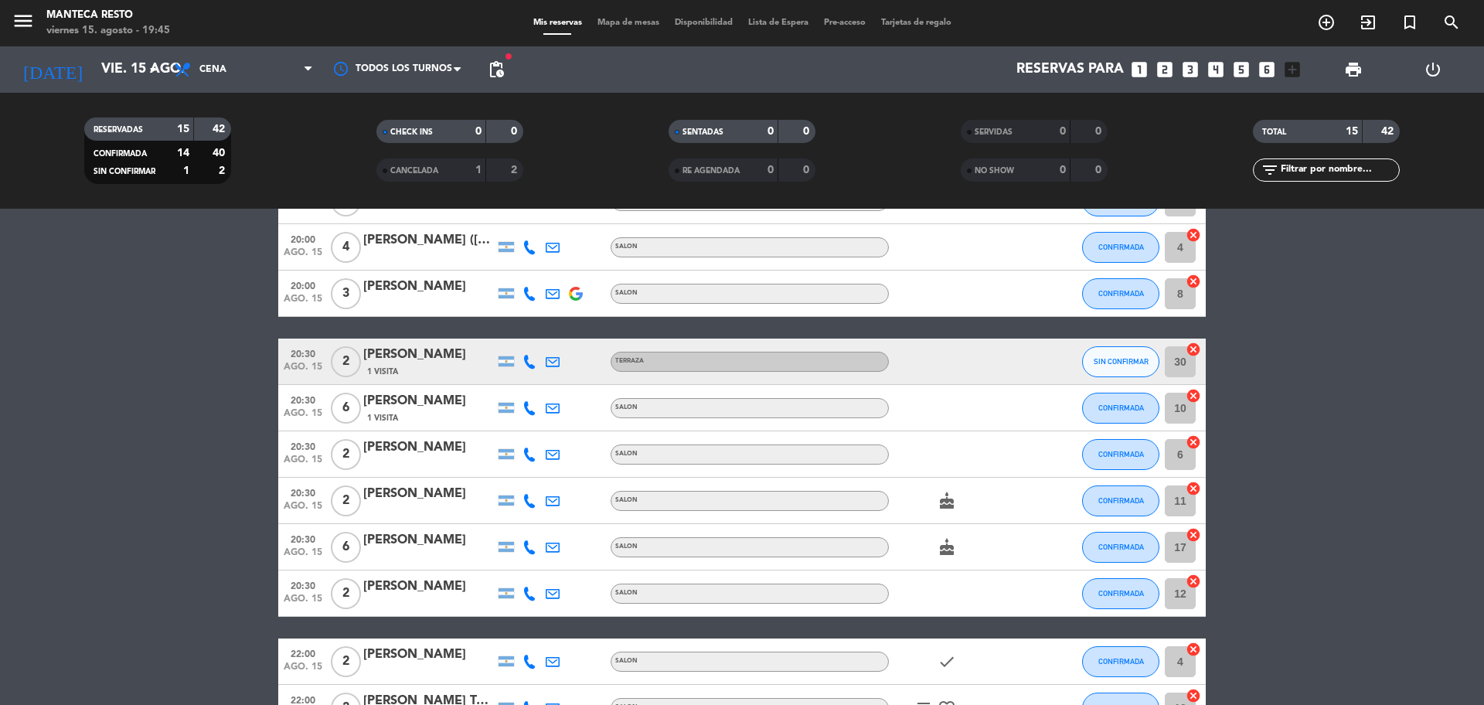
scroll to position [257, 0]
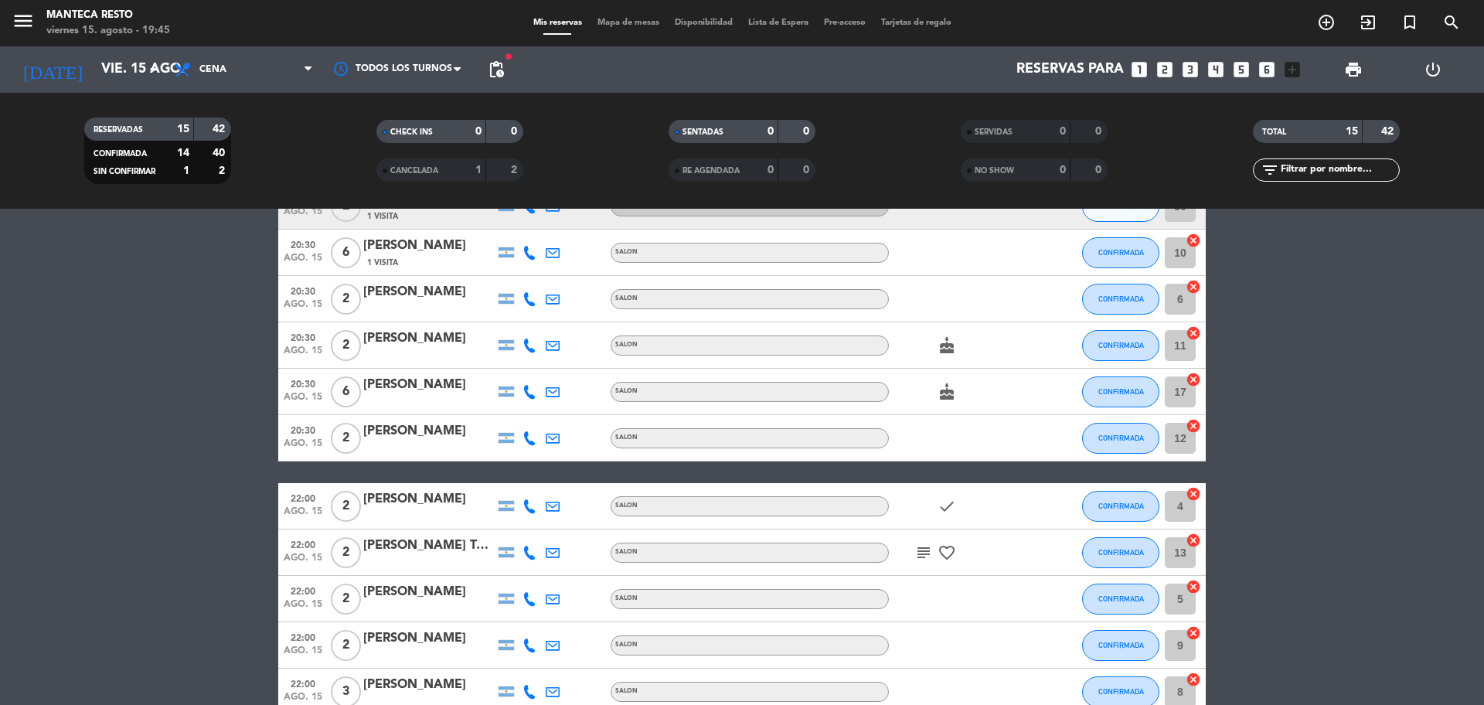
click at [624, 24] on span "Mapa de mesas" at bounding box center [628, 23] width 77 height 9
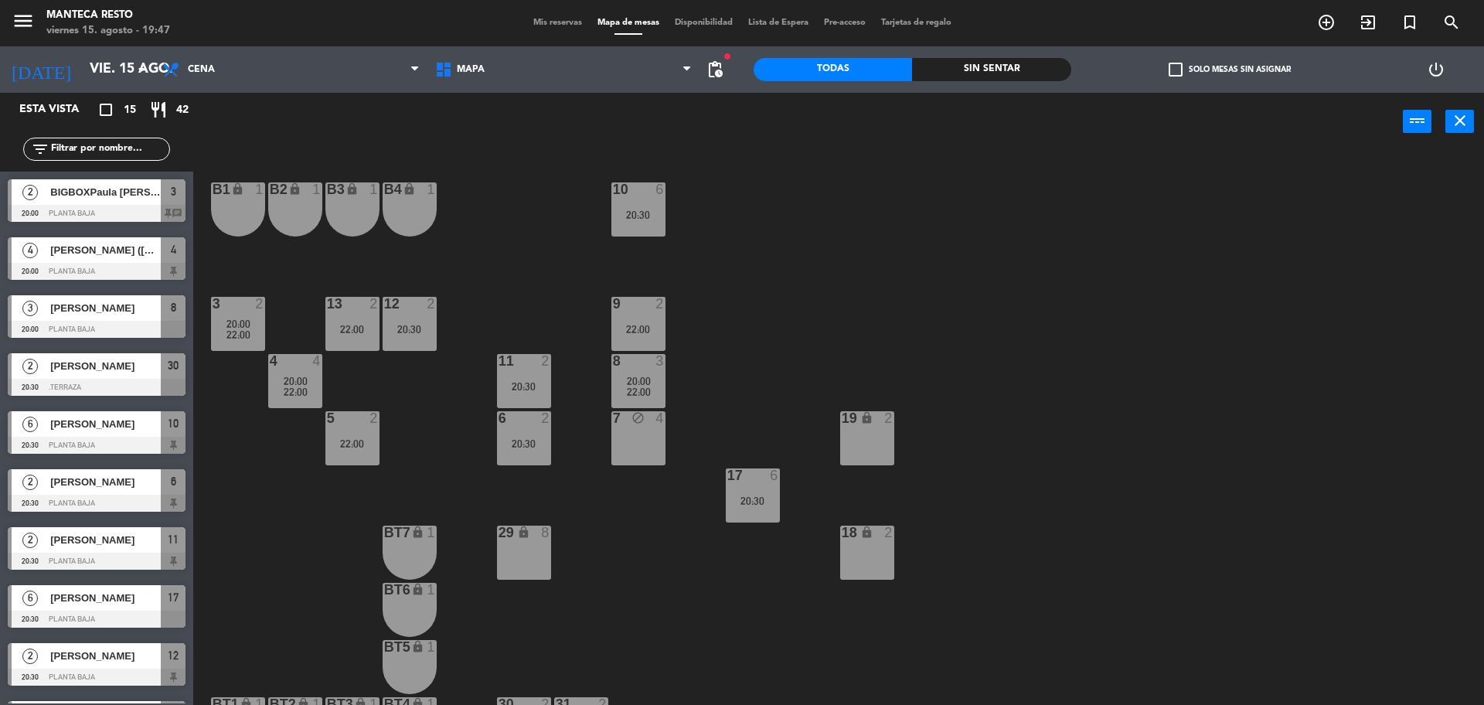
drag, startPoint x: 571, startPoint y: 28, endPoint x: 562, endPoint y: 26, distance: 9.4
click at [569, 28] on div "Mis reservas Mapa de mesas Disponibilidad Lista de Espera Pre-acceso Tarjetas d…" at bounding box center [743, 23] width 434 height 14
click at [562, 26] on span "Mis reservas" at bounding box center [558, 23] width 64 height 9
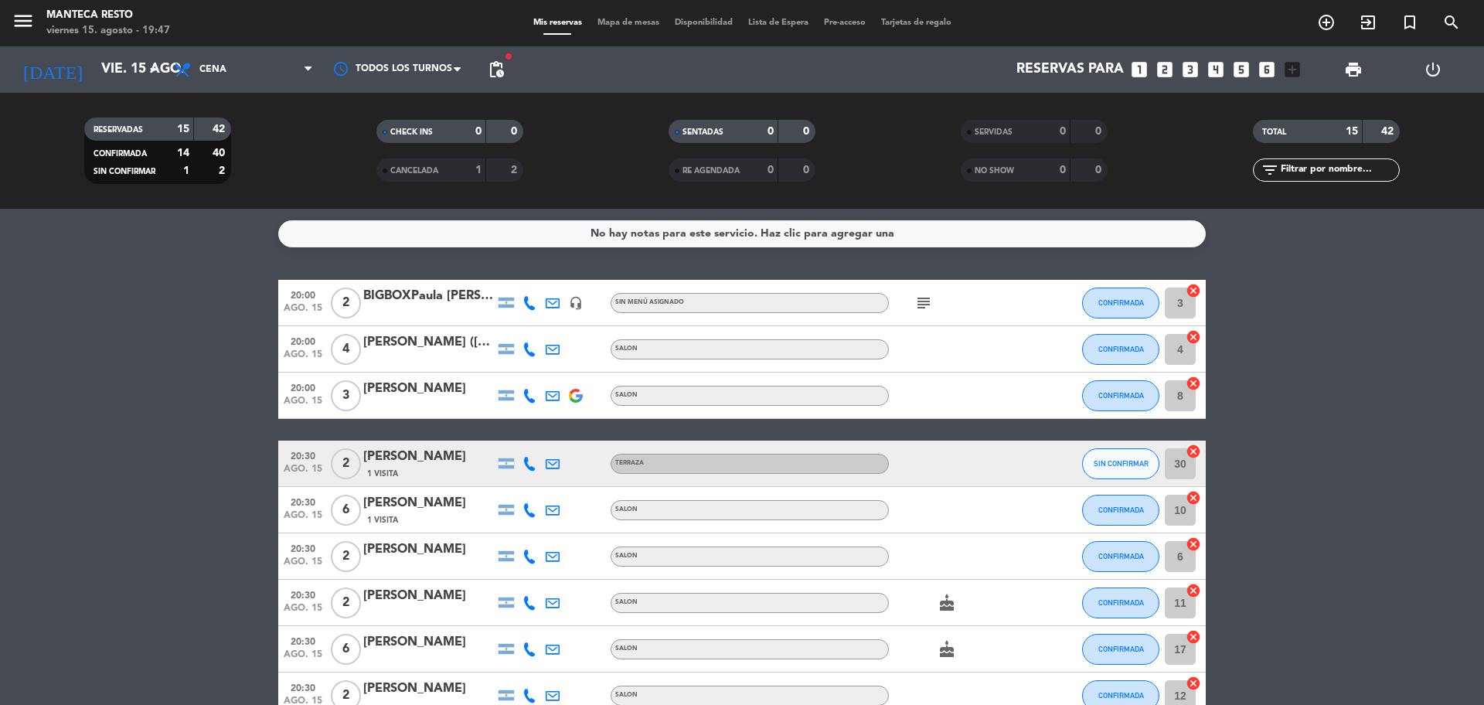
click at [532, 650] on icon at bounding box center [529, 649] width 14 height 14
click at [139, 469] on bookings-row "20:00 ago. 15 2 BIGBOXPaula justo headset_mic Sin menú asignado subject CONFIRM…" at bounding box center [742, 649] width 1484 height 739
click at [1363, 367] on bookings-row "20:00 ago. 15 2 BIGBOXPaula justo headset_mic Sin menú asignado subject CONFIRM…" at bounding box center [742, 649] width 1484 height 739
click at [618, 19] on span "Mapa de mesas" at bounding box center [628, 23] width 77 height 9
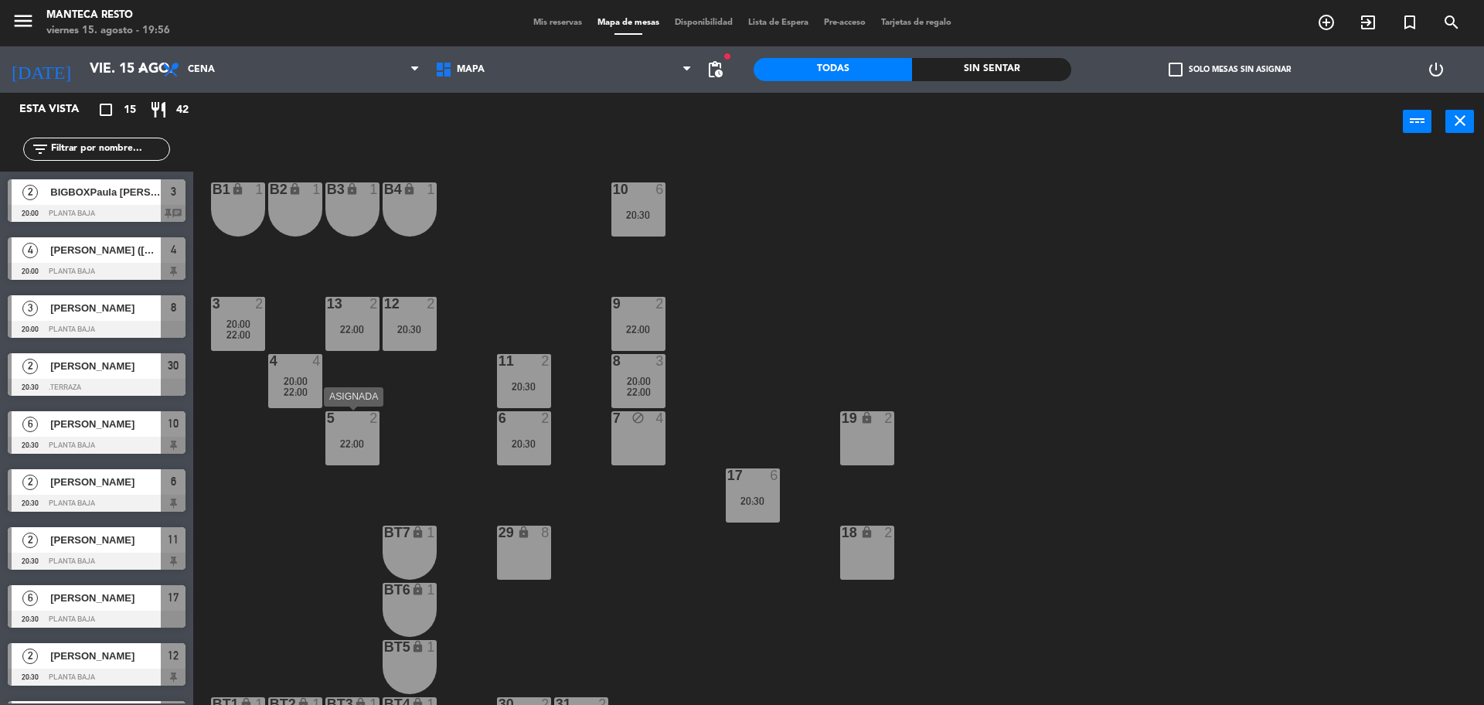
click at [333, 445] on div "22:00" at bounding box center [352, 443] width 54 height 11
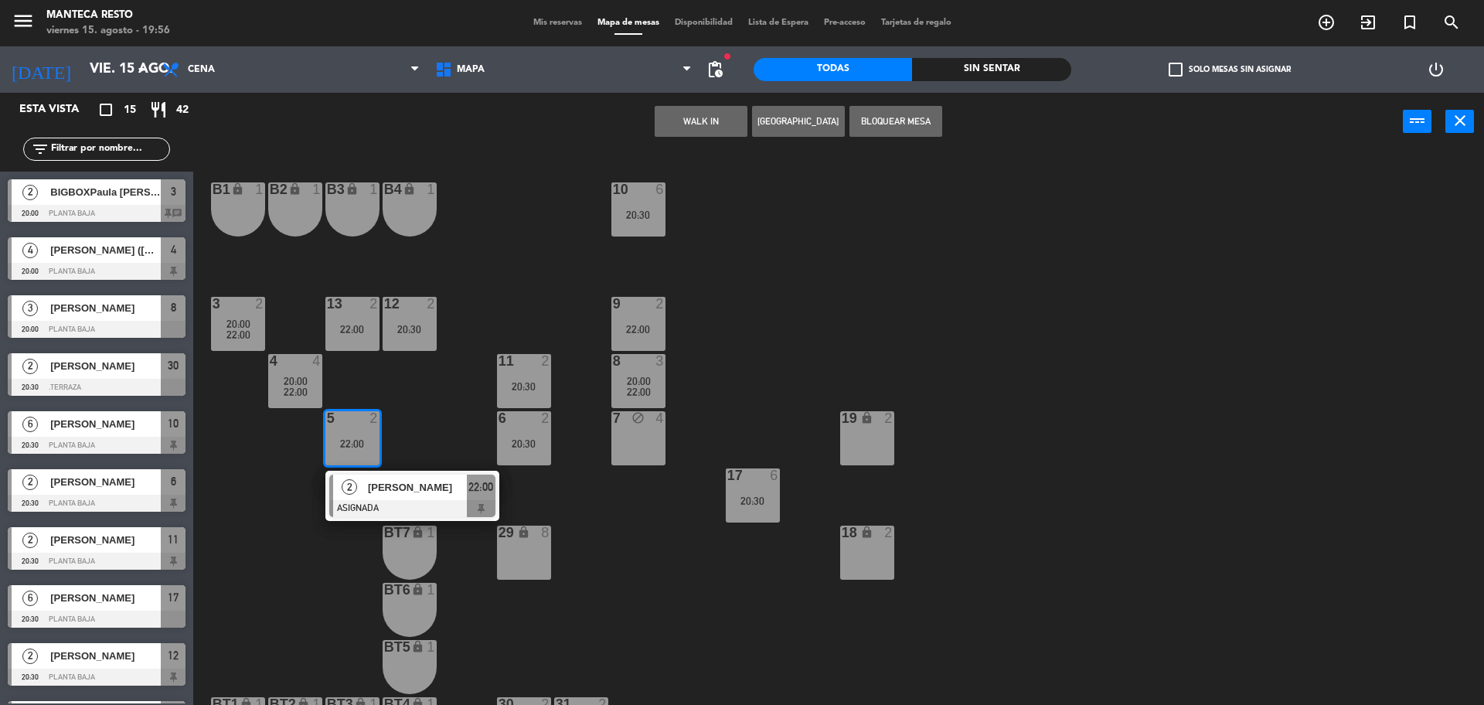
click at [366, 505] on div at bounding box center [412, 508] width 166 height 17
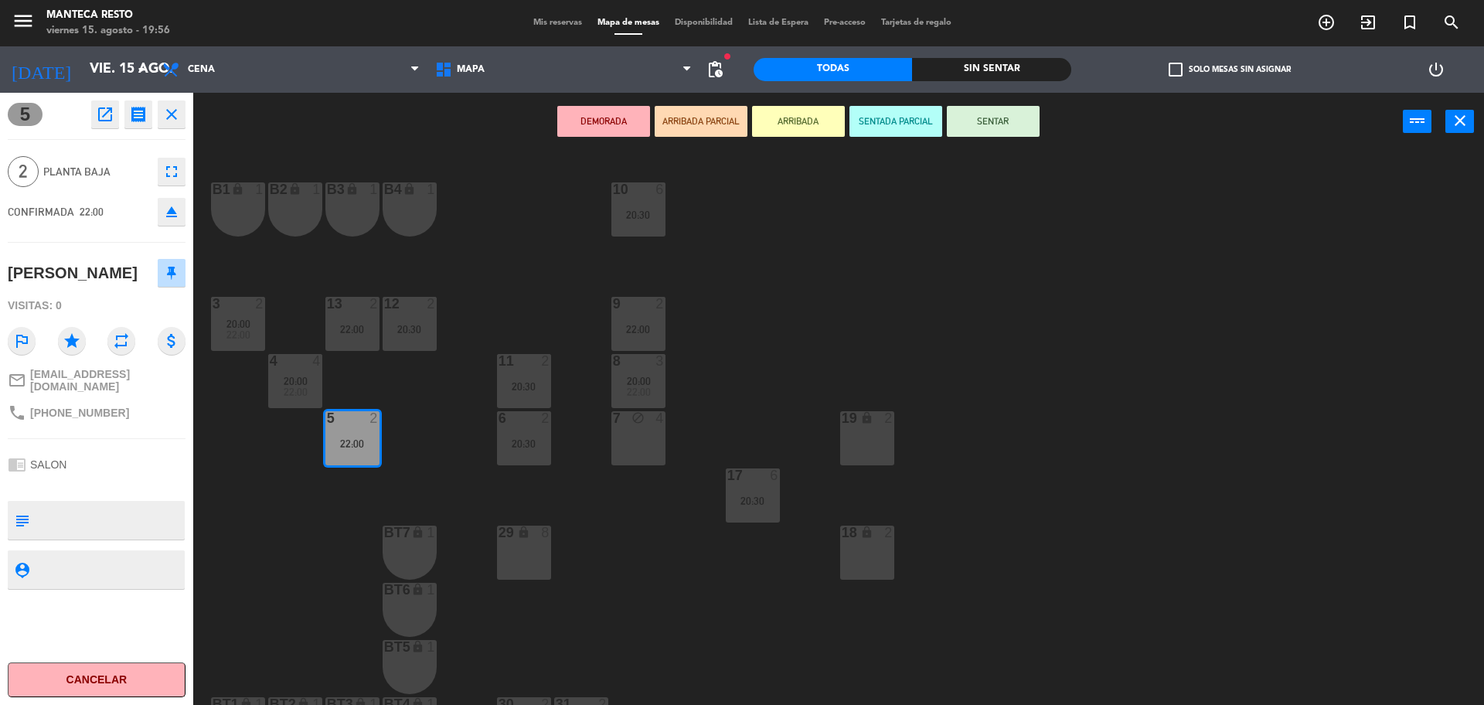
click at [522, 465] on div "10 6 20:30 B1 lock 1 B2 lock 1 B3 lock 1 B4 lock 1 3 2 20:00 22:00 12 2 20:30 9…" at bounding box center [846, 432] width 1276 height 554
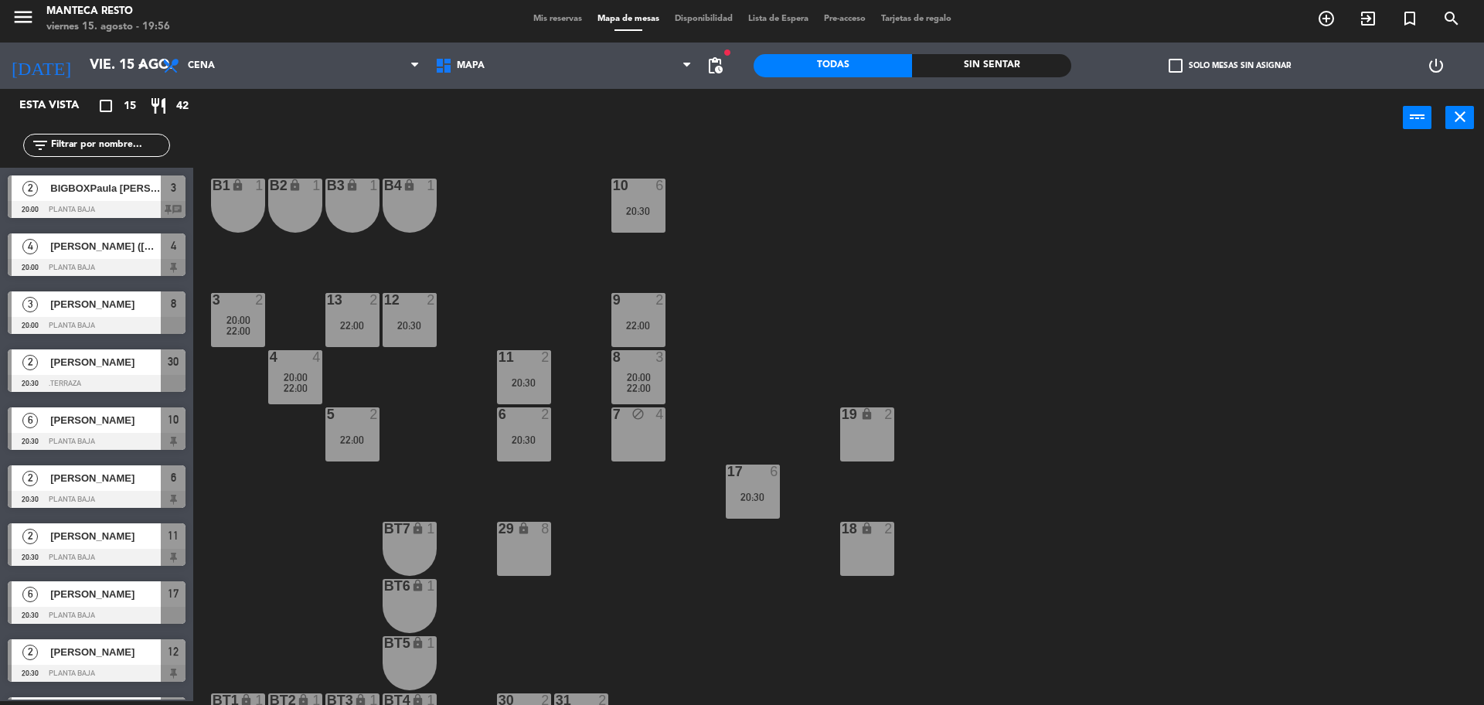
scroll to position [79, 0]
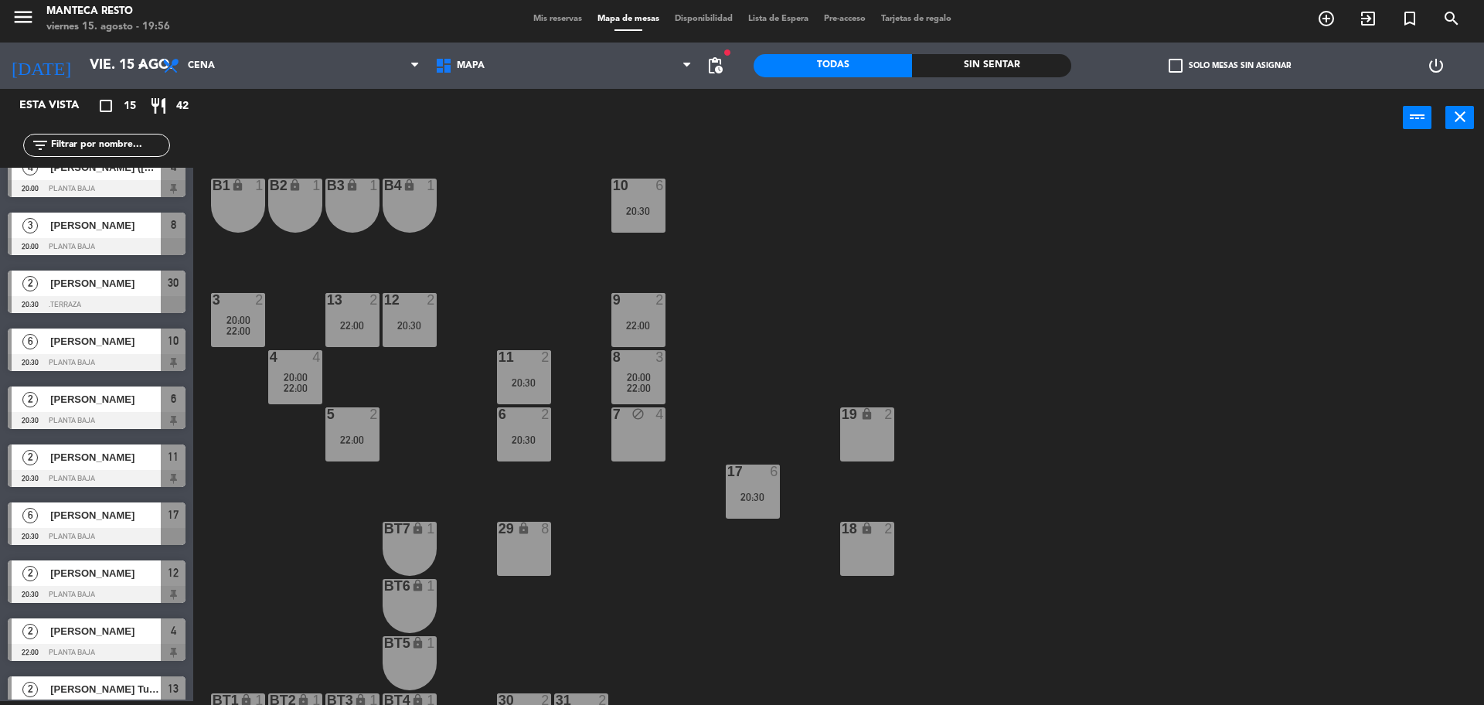
click at [348, 453] on div "5 2 22:00" at bounding box center [352, 434] width 54 height 54
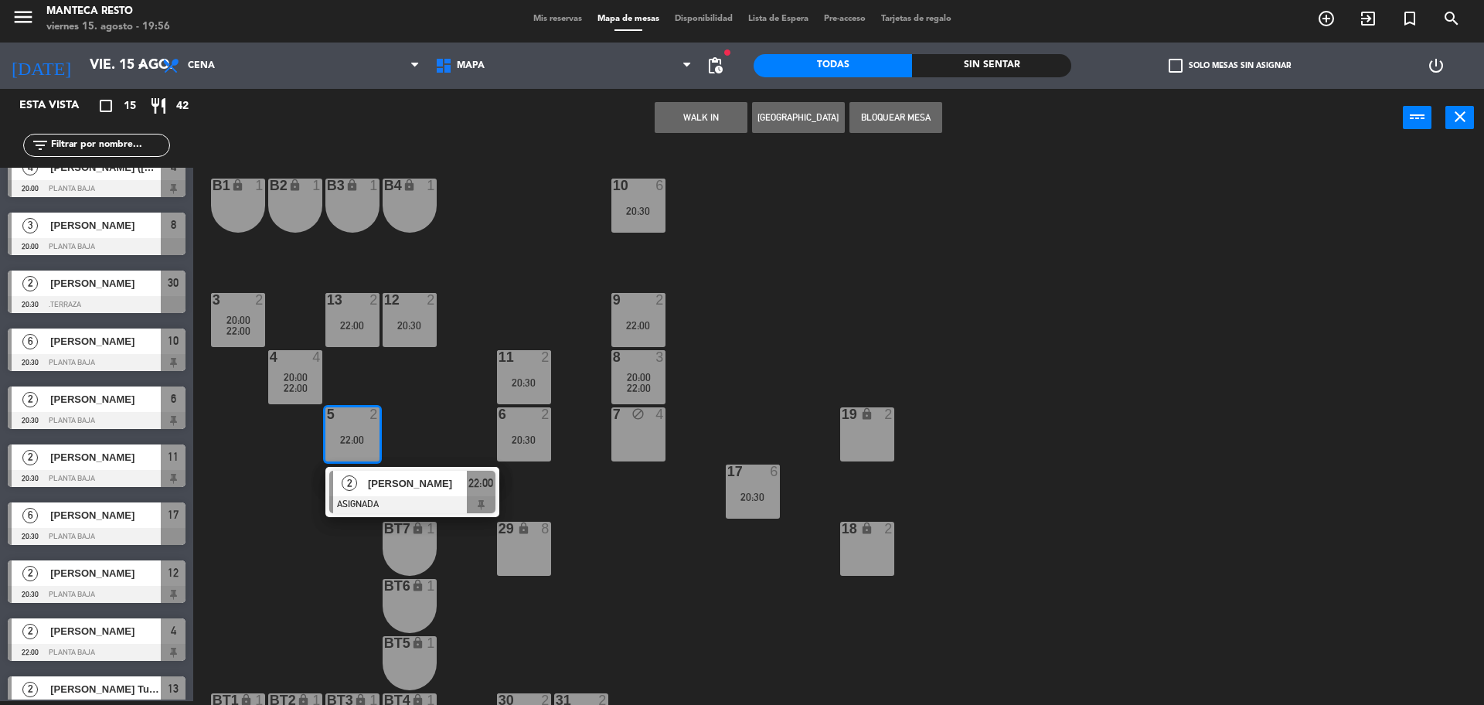
click at [379, 490] on span "Gino Bonetto" at bounding box center [417, 483] width 99 height 16
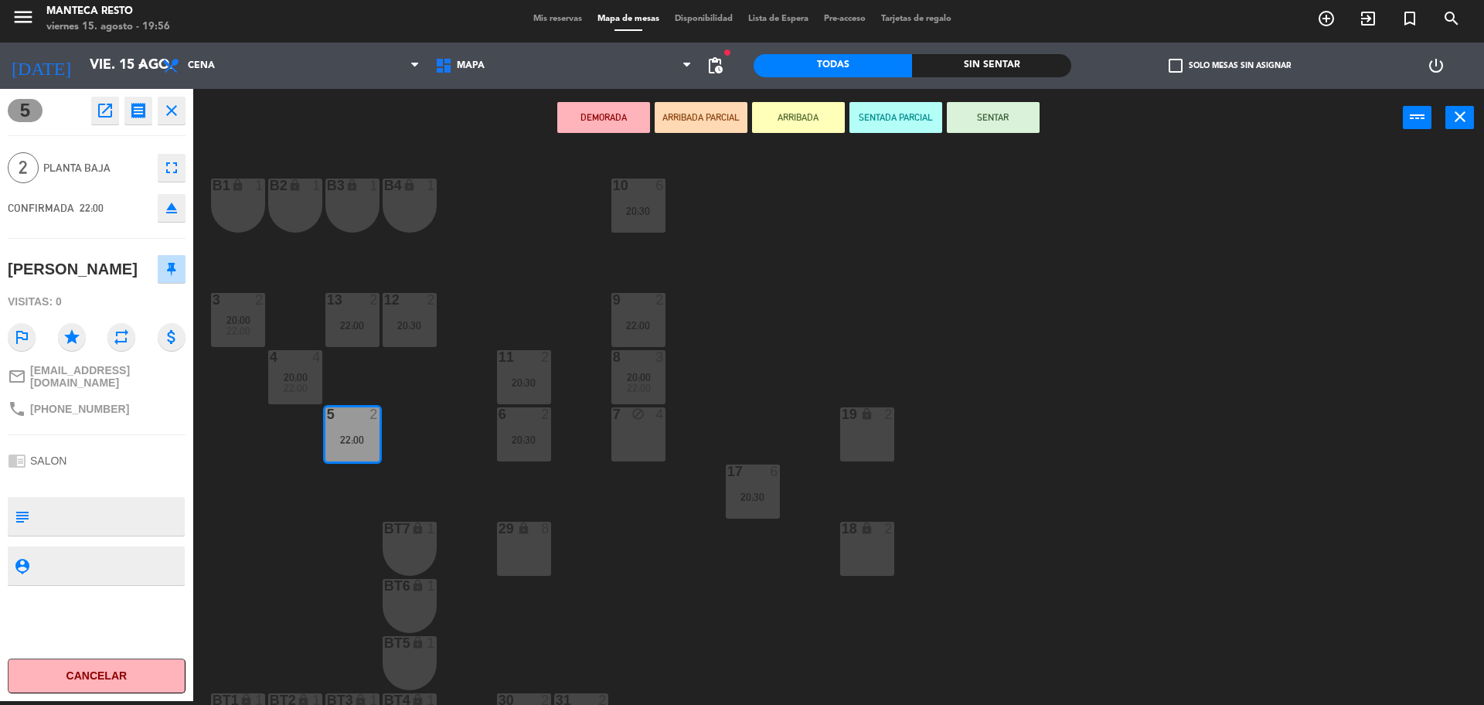
click at [532, 444] on div "20:30" at bounding box center [524, 439] width 54 height 11
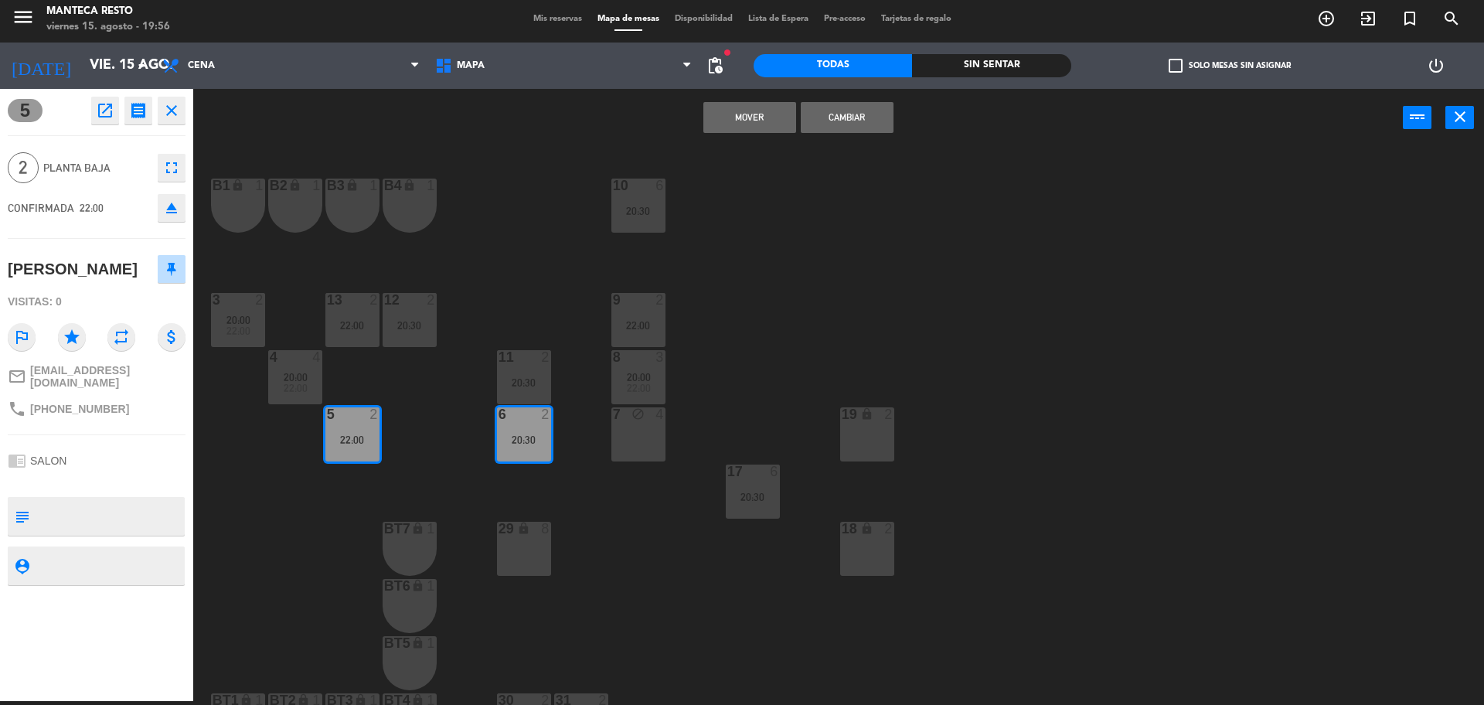
click at [775, 117] on button "Mover" at bounding box center [749, 117] width 93 height 31
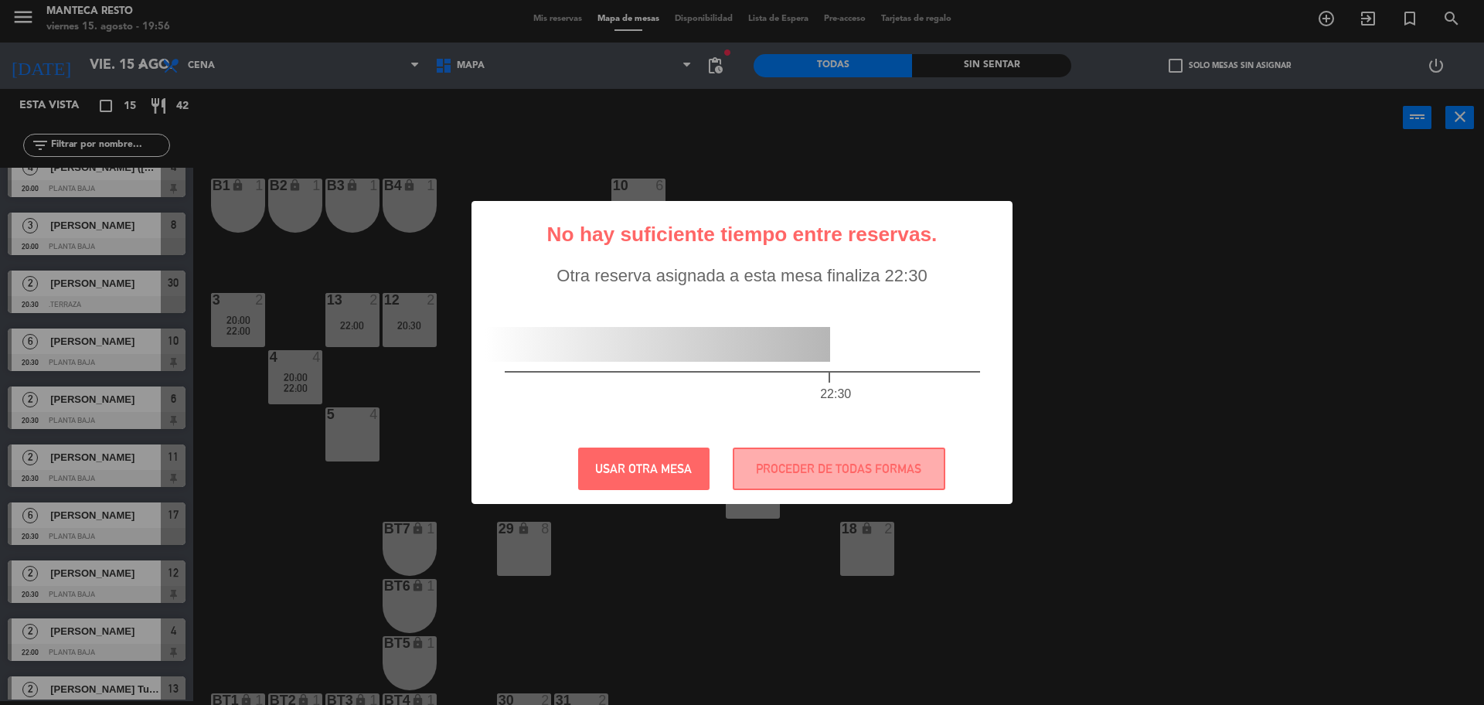
click at [724, 519] on div "? ! i No hay suficiente tiempo entre reservas. × Otra reserva asignada a esta m…" at bounding box center [742, 352] width 1484 height 705
click at [687, 474] on button "USAR OTRA MESA" at bounding box center [643, 468] width 131 height 43
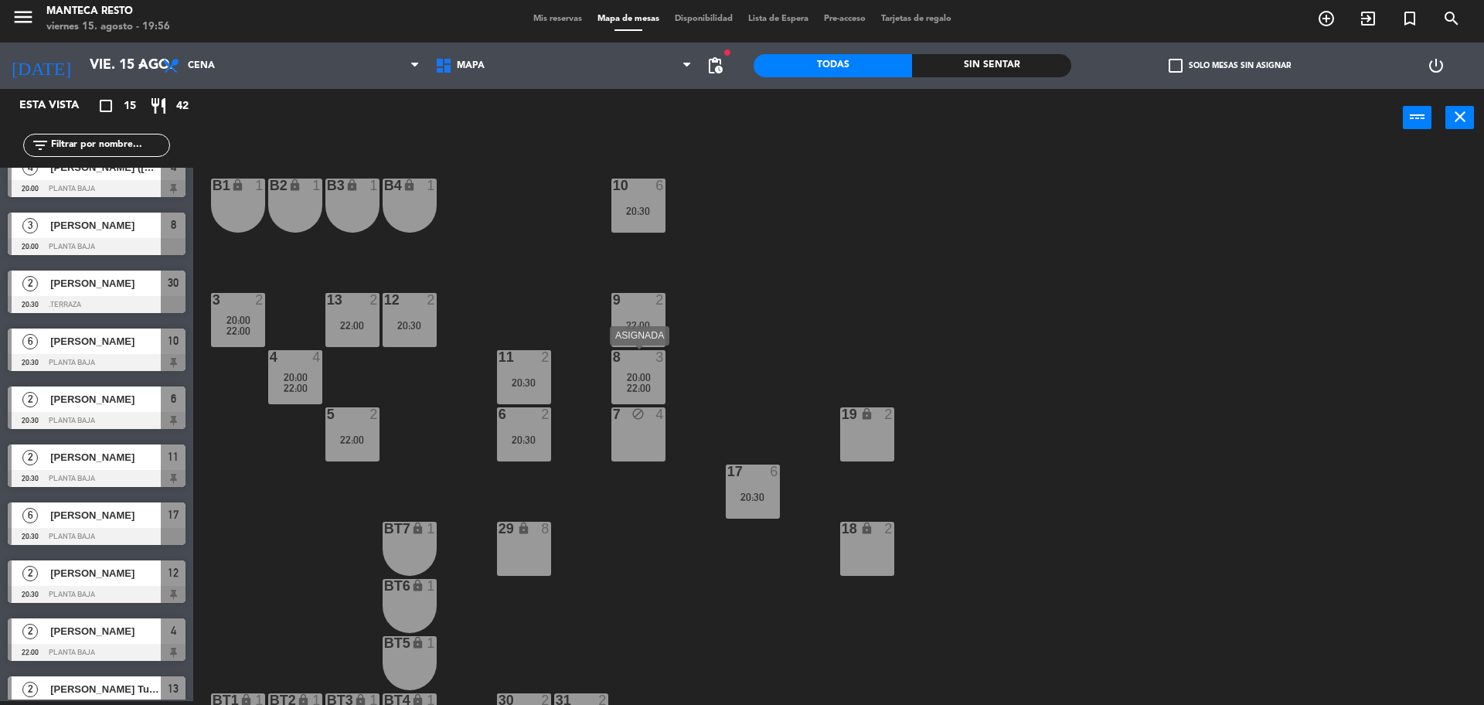
click at [640, 366] on div "8 3 20:00 22:00" at bounding box center [638, 377] width 54 height 54
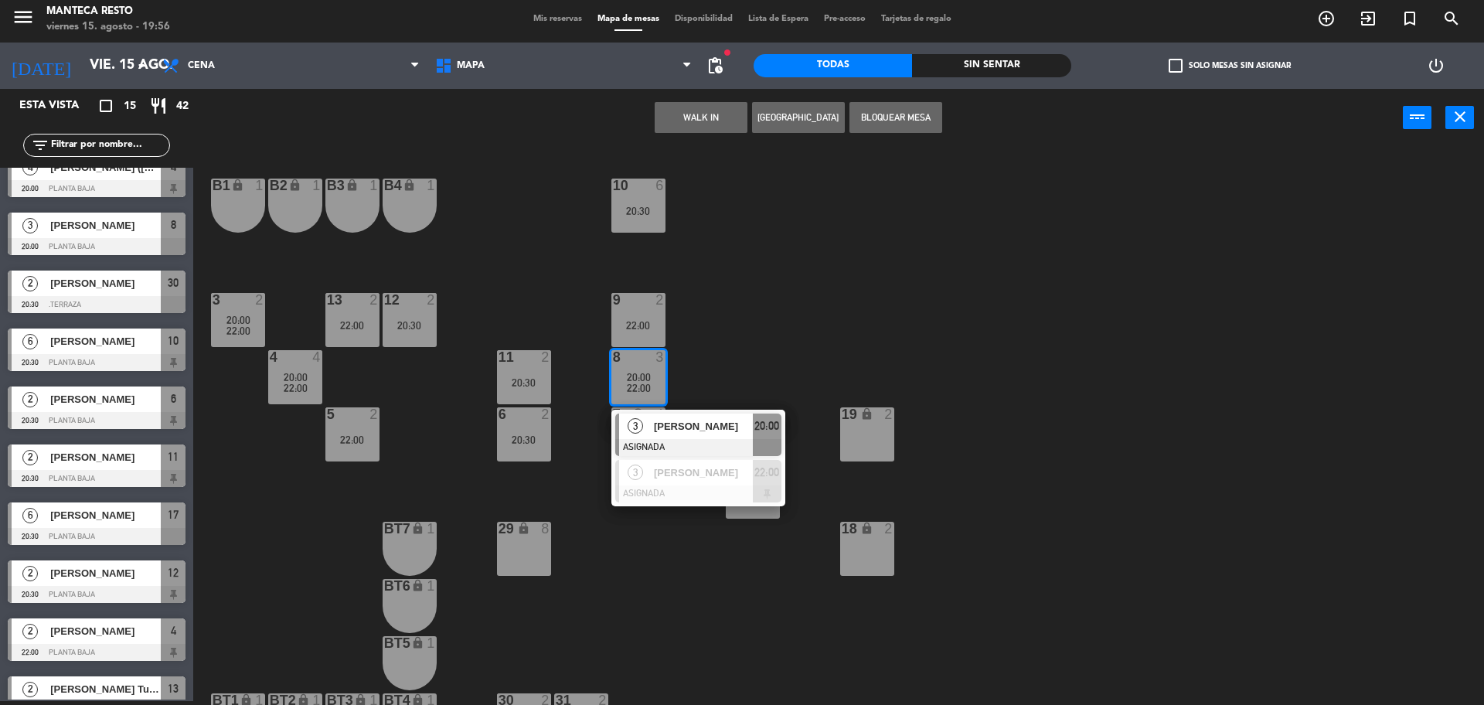
click at [812, 382] on div "10 6 20:30 B1 lock 1 B2 lock 1 B3 lock 1 B4 lock 1 3 2 20:00 22:00 12 2 20:30 9…" at bounding box center [846, 428] width 1276 height 554
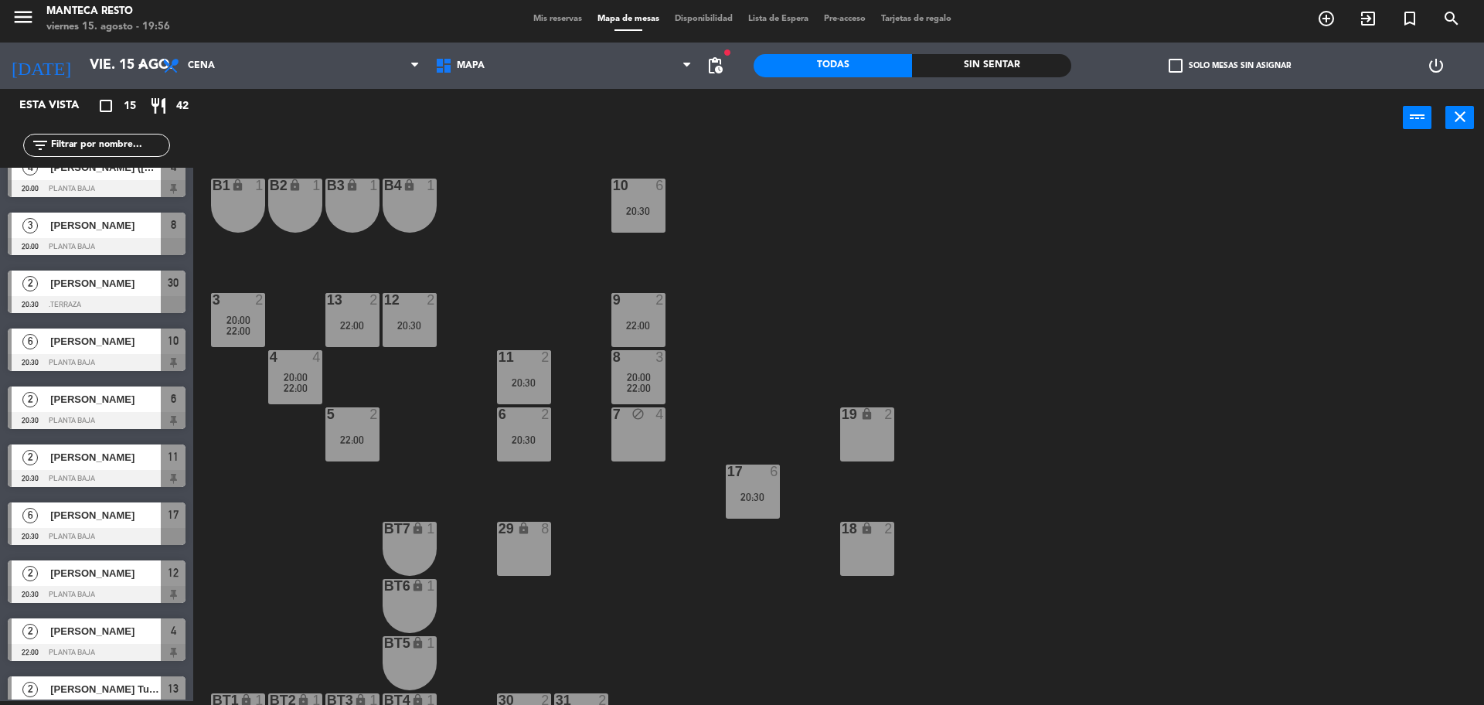
click at [669, 318] on div "10 6 20:30 B1 lock 1 B2 lock 1 B3 lock 1 B4 lock 1 3 2 20:00 22:00 12 2 20:30 9…" at bounding box center [846, 428] width 1276 height 554
click at [737, 348] on div "10 6 20:30 B1 lock 1 B2 lock 1 B3 lock 1 B4 lock 1 3 2 20:00 22:00 12 2 20:30 9…" at bounding box center [846, 428] width 1276 height 554
click at [572, 20] on span "Mis reservas" at bounding box center [558, 19] width 64 height 9
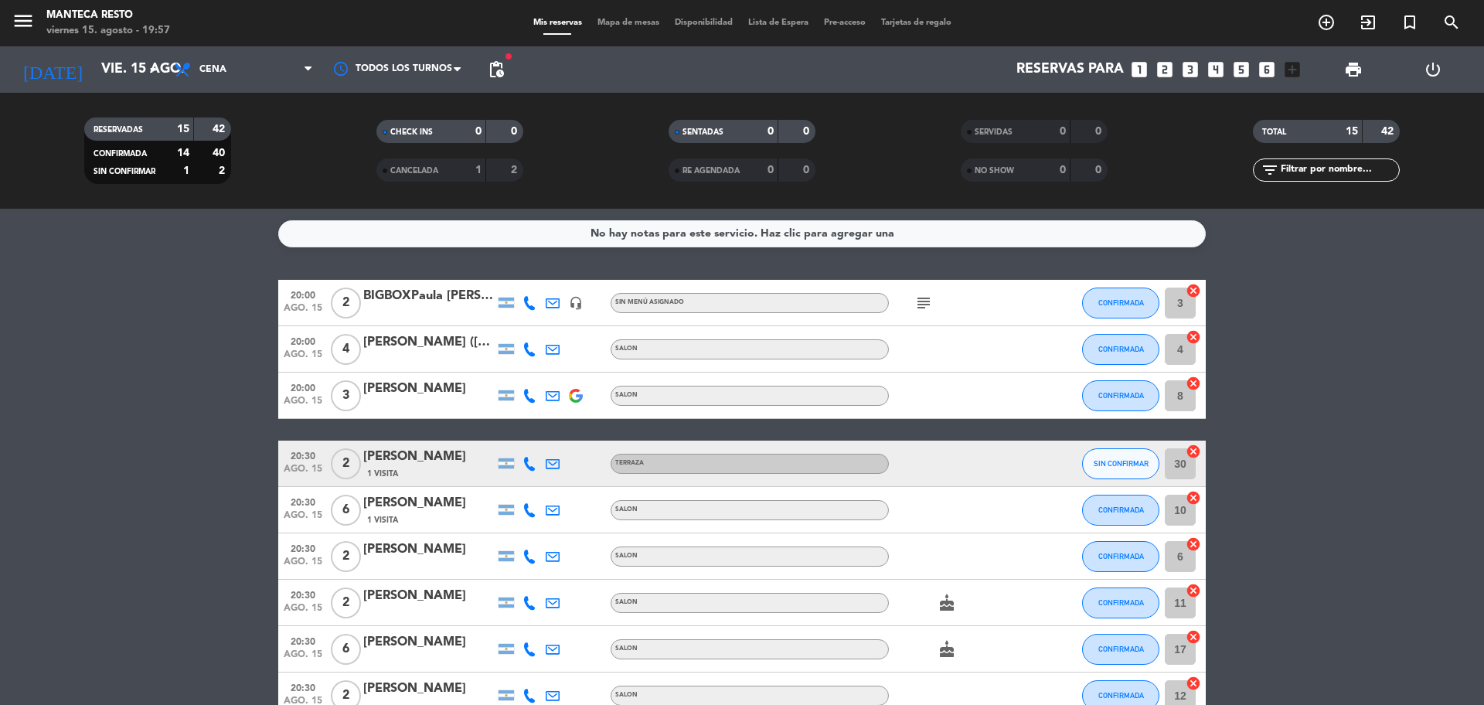
click at [526, 346] on icon at bounding box center [529, 349] width 14 height 14
click at [636, 19] on span "Mapa de mesas" at bounding box center [628, 23] width 77 height 9
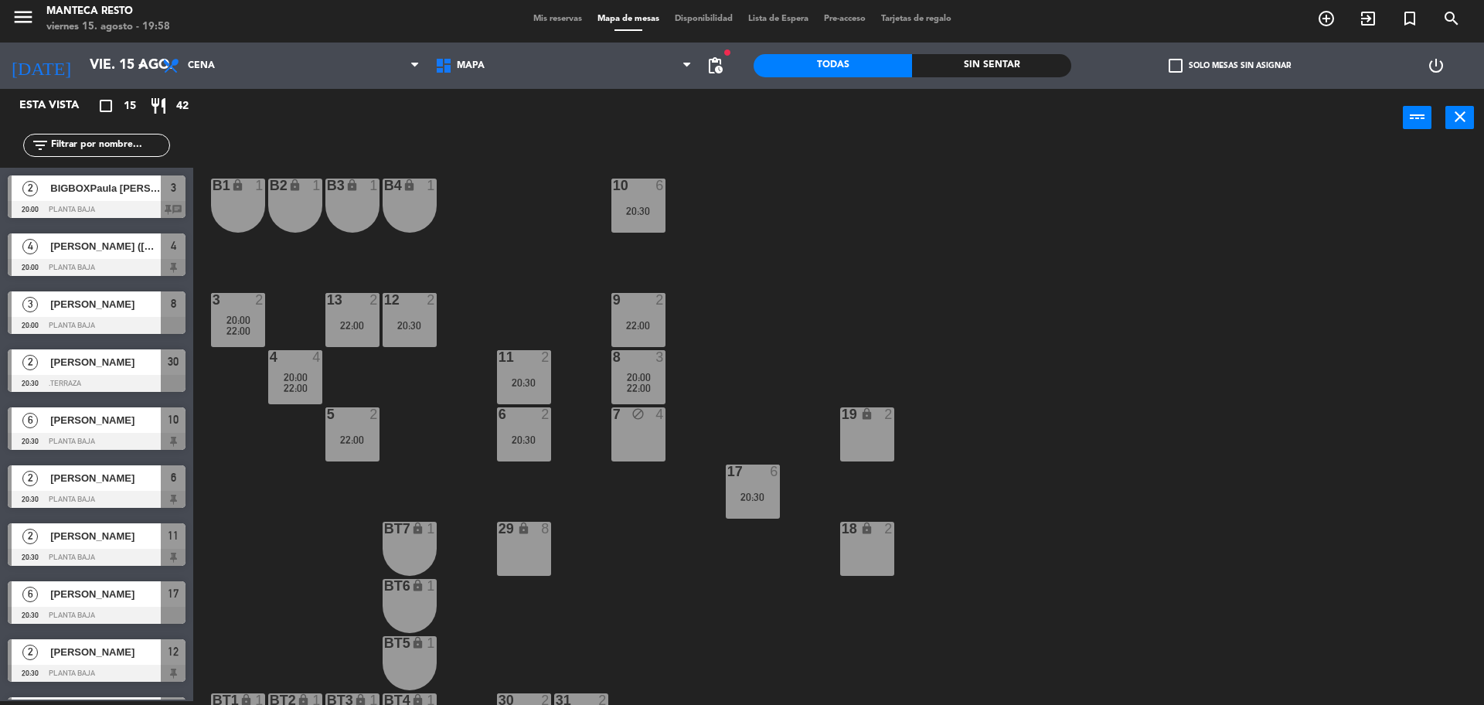
click at [320, 379] on div "20:00" at bounding box center [295, 377] width 54 height 11
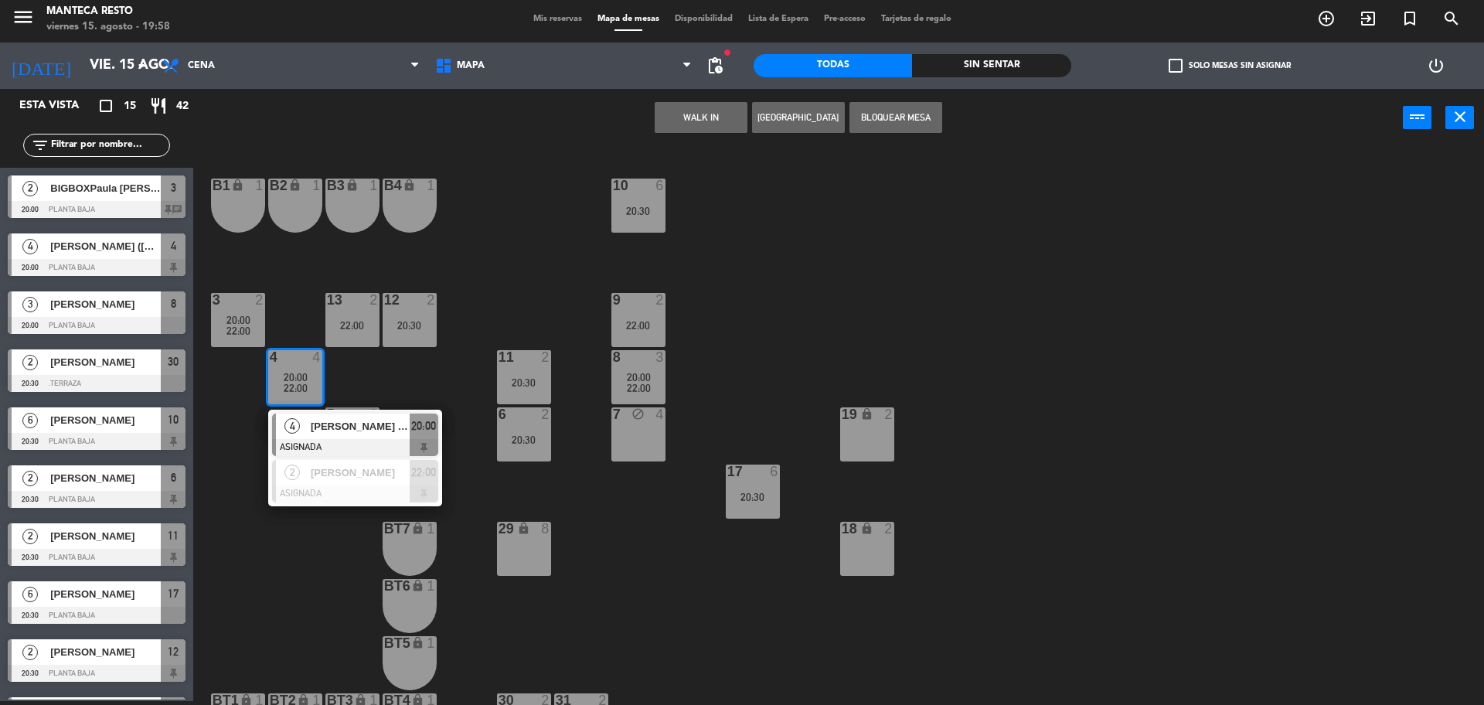
click at [354, 433] on span "Carolina Garcia Zuniga (AR)" at bounding box center [360, 426] width 99 height 16
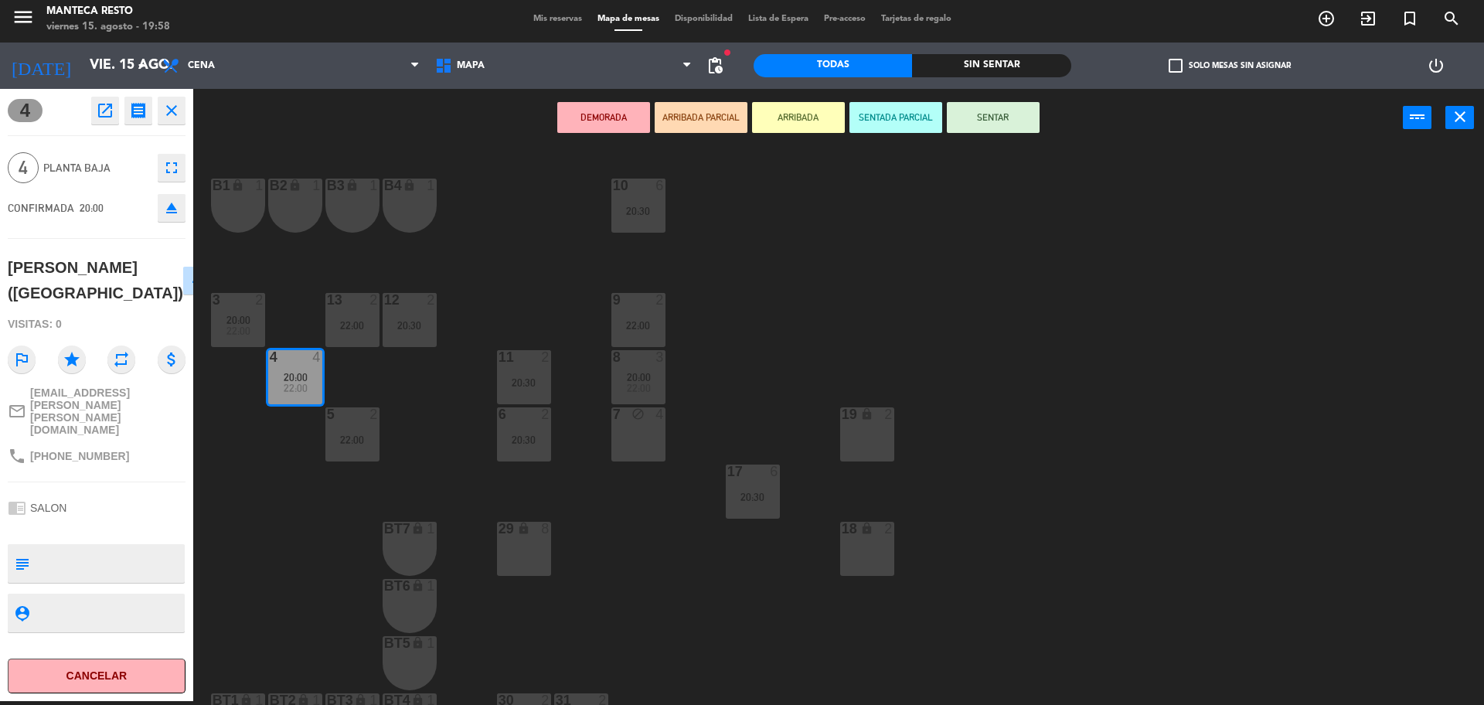
click at [650, 434] on div "7 block 4" at bounding box center [638, 434] width 54 height 54
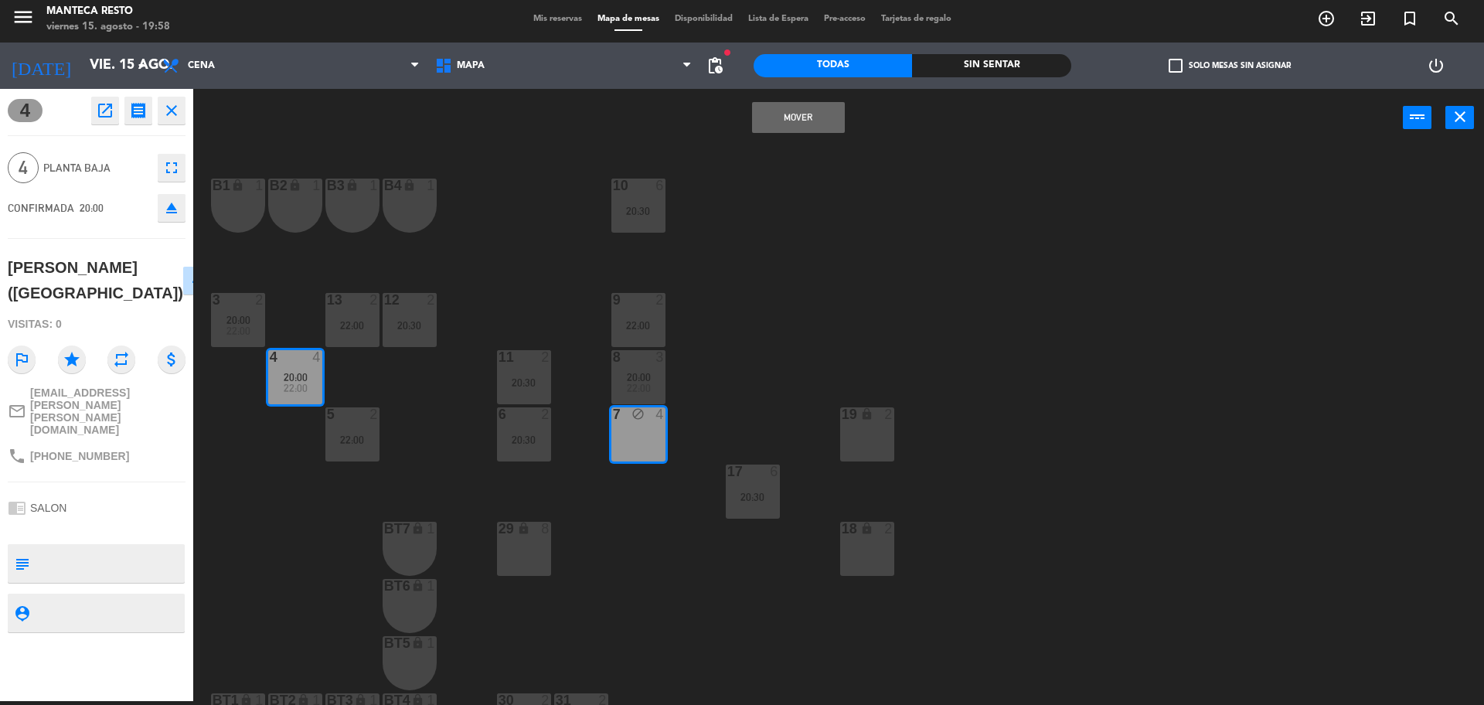
click at [808, 122] on button "Mover" at bounding box center [798, 117] width 93 height 31
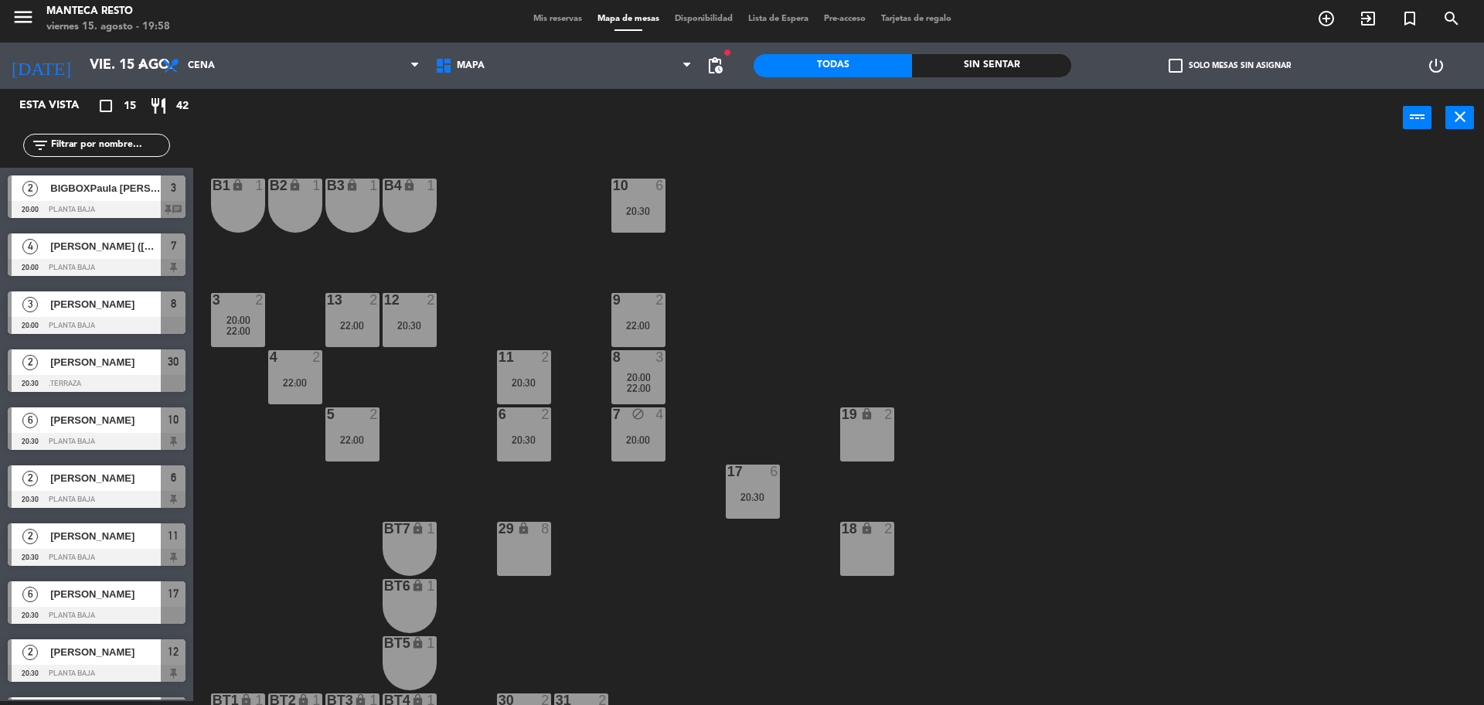
click at [553, 19] on span "Mis reservas" at bounding box center [558, 19] width 64 height 9
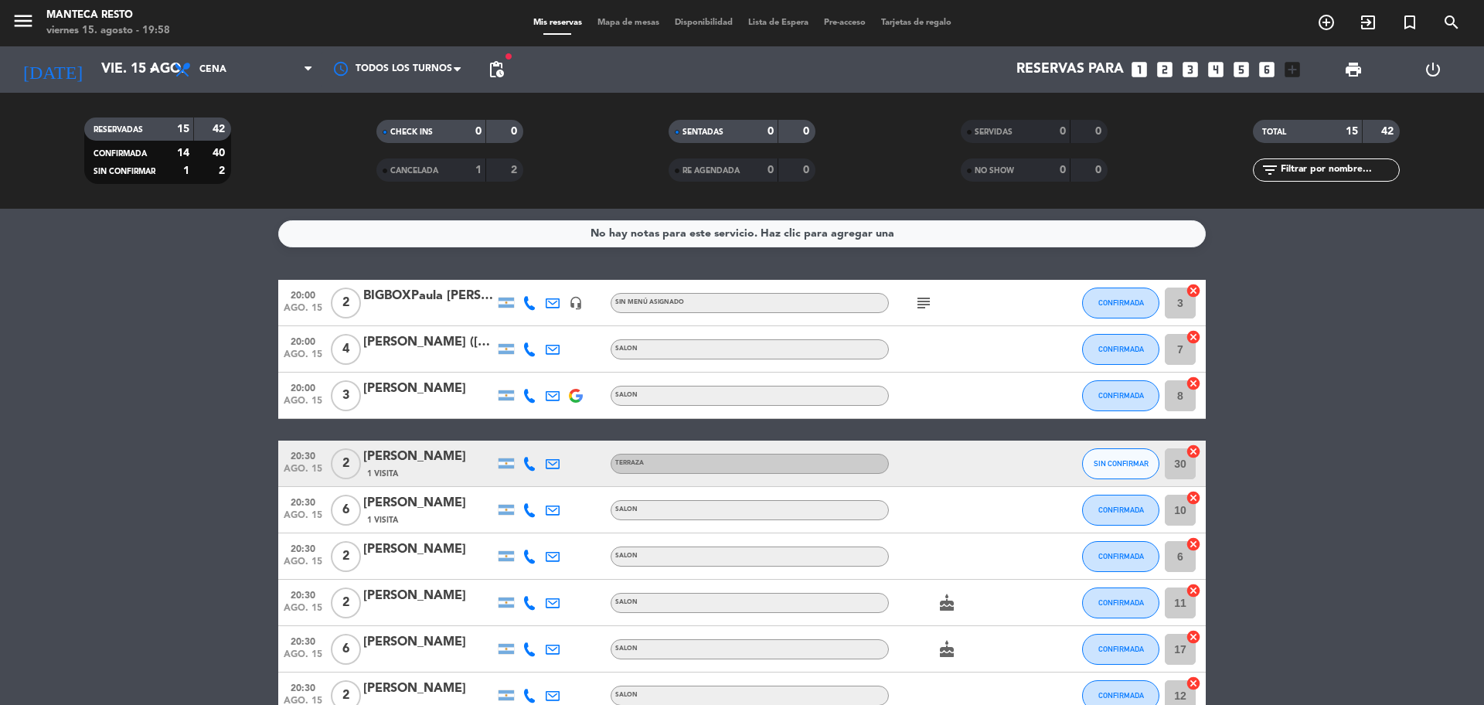
click at [624, 23] on span "Mapa de mesas" at bounding box center [628, 23] width 77 height 9
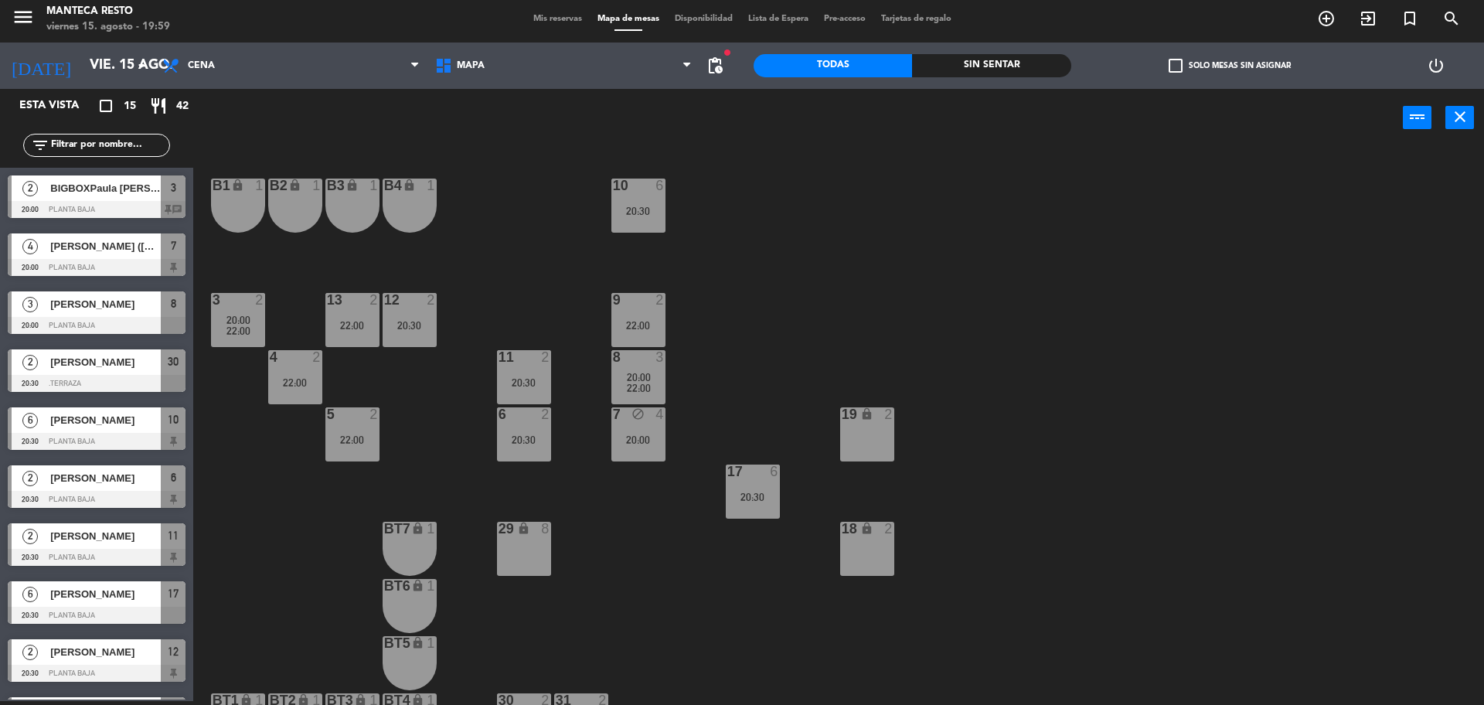
click at [526, 17] on span "Mis reservas" at bounding box center [558, 19] width 64 height 9
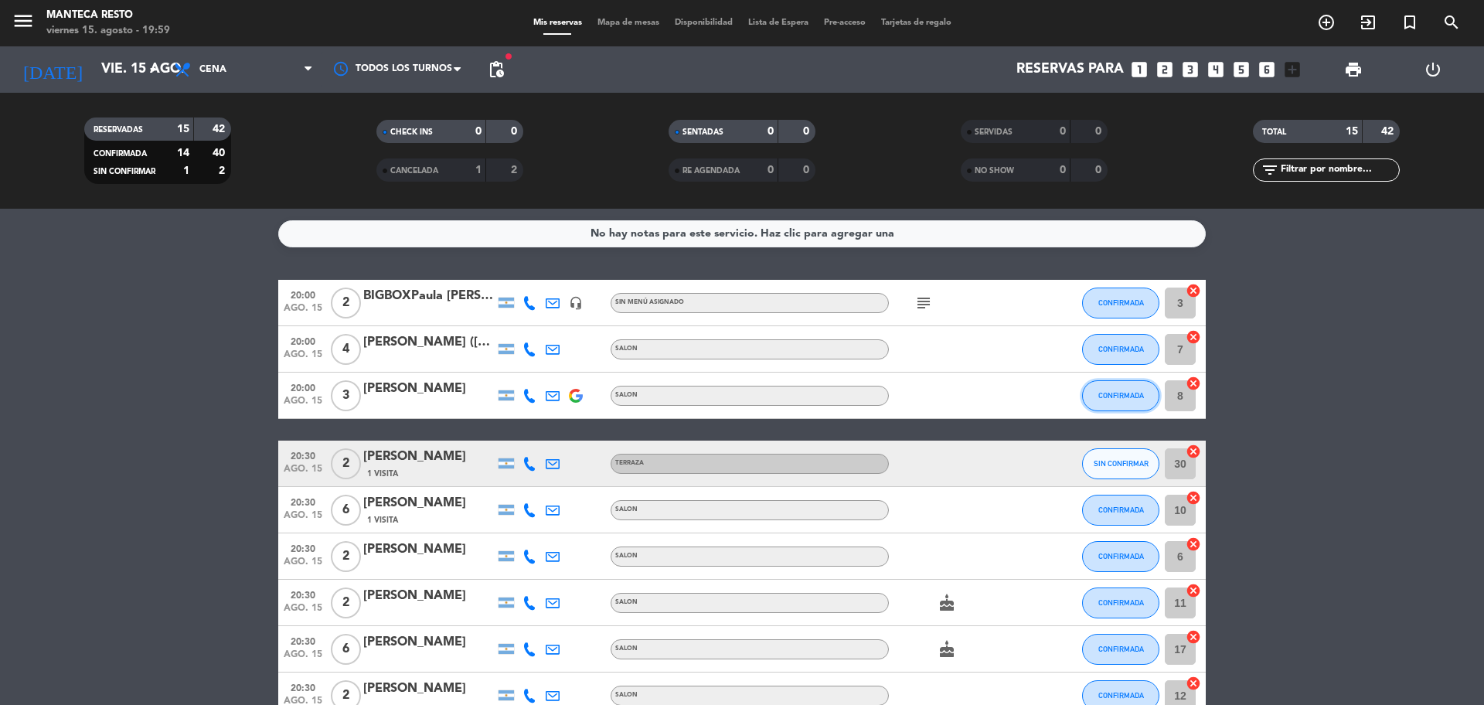
click at [1122, 410] on button "CONFIRMADA" at bounding box center [1120, 395] width 77 height 31
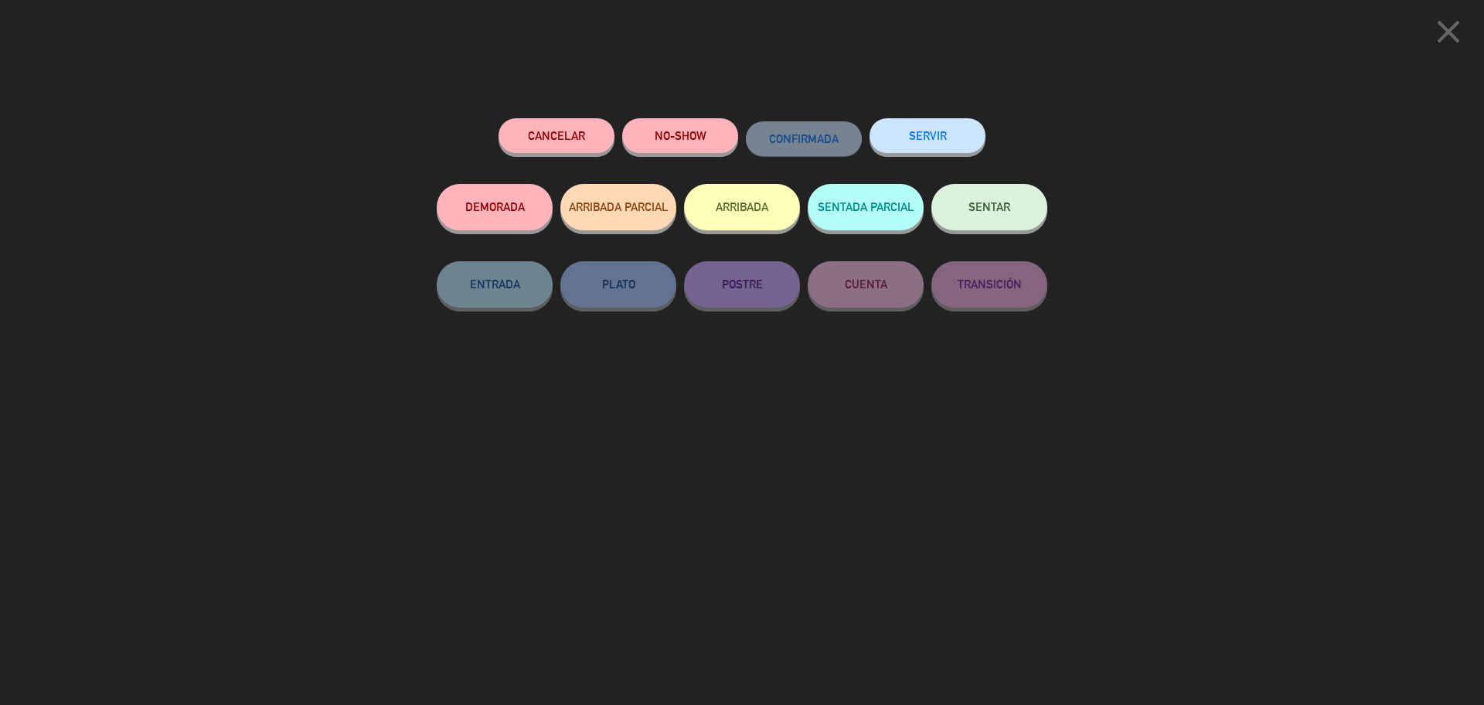
click at [1006, 218] on button "SENTAR" at bounding box center [989, 207] width 116 height 46
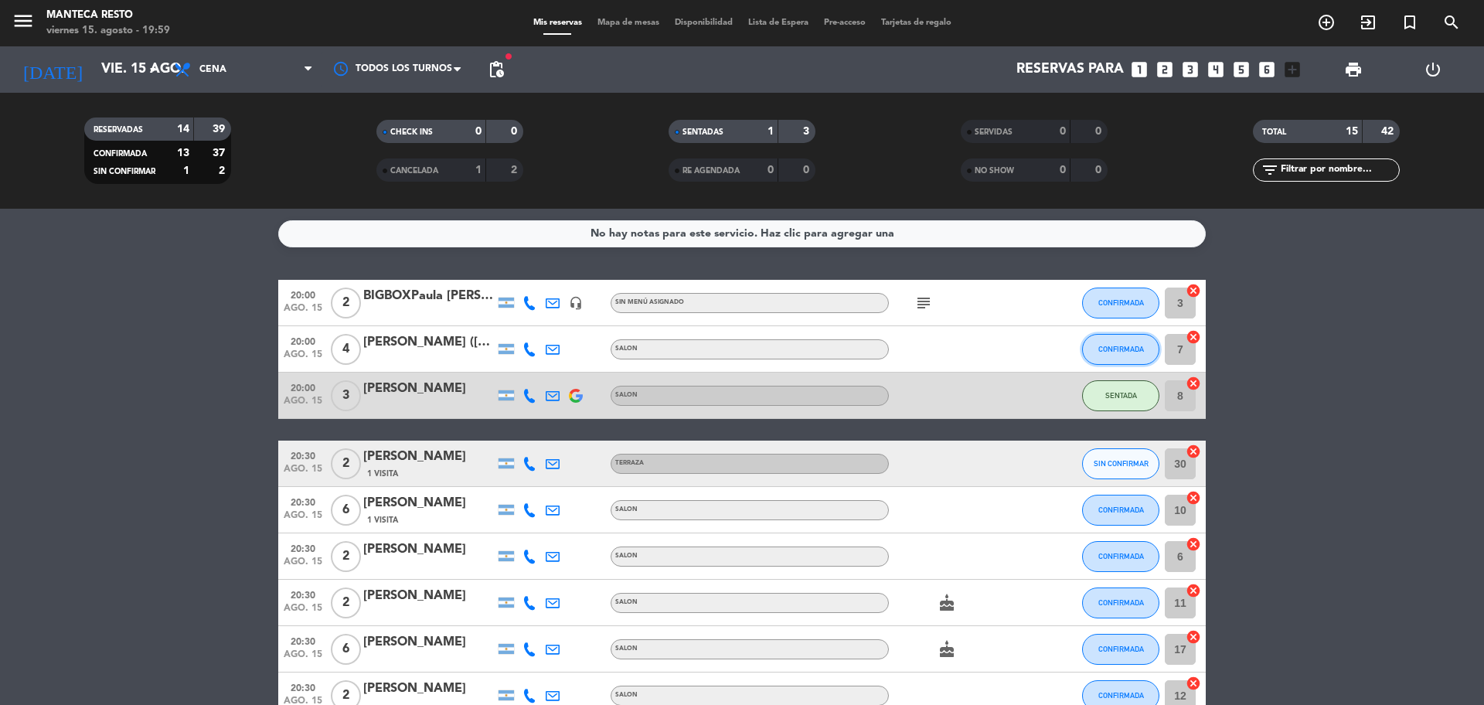
click at [1116, 334] on button "CONFIRMADA" at bounding box center [1120, 349] width 77 height 31
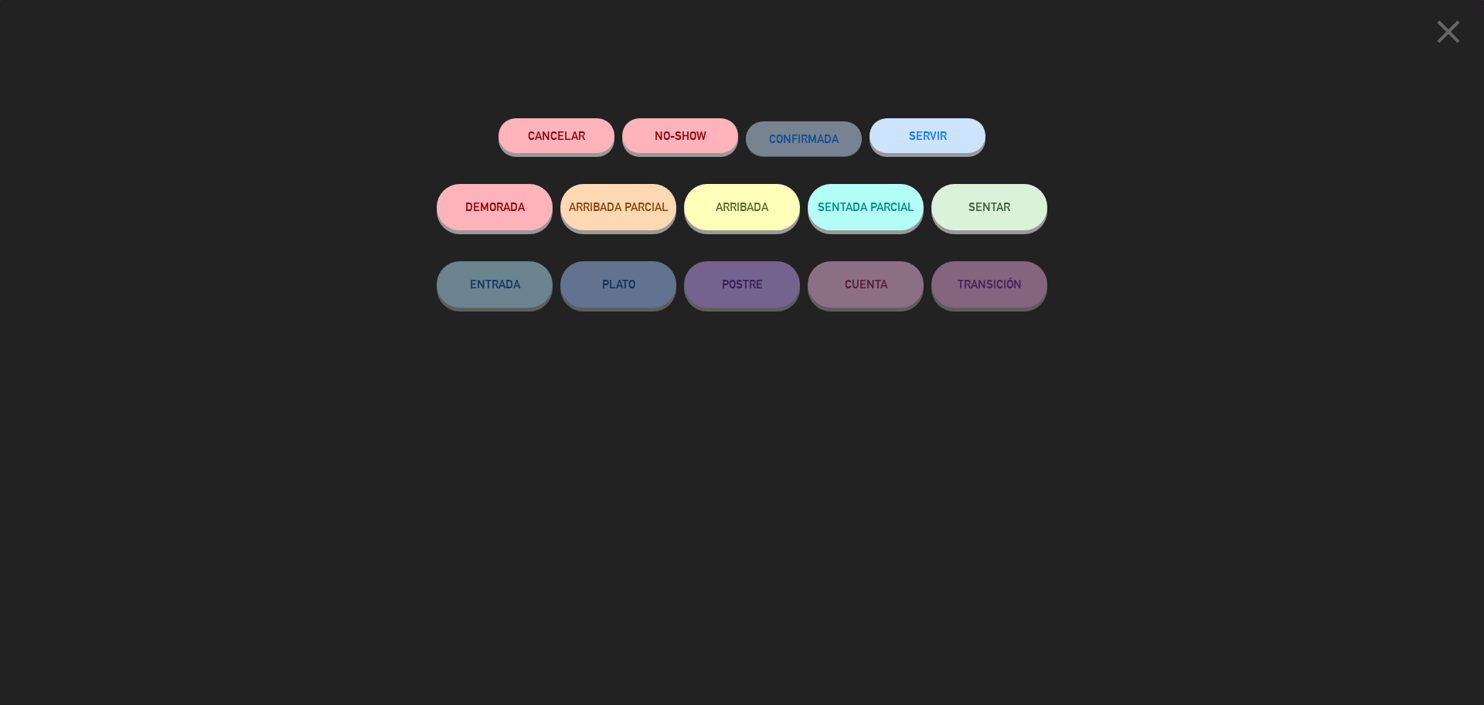
click at [984, 207] on span "SENTAR" at bounding box center [989, 206] width 42 height 13
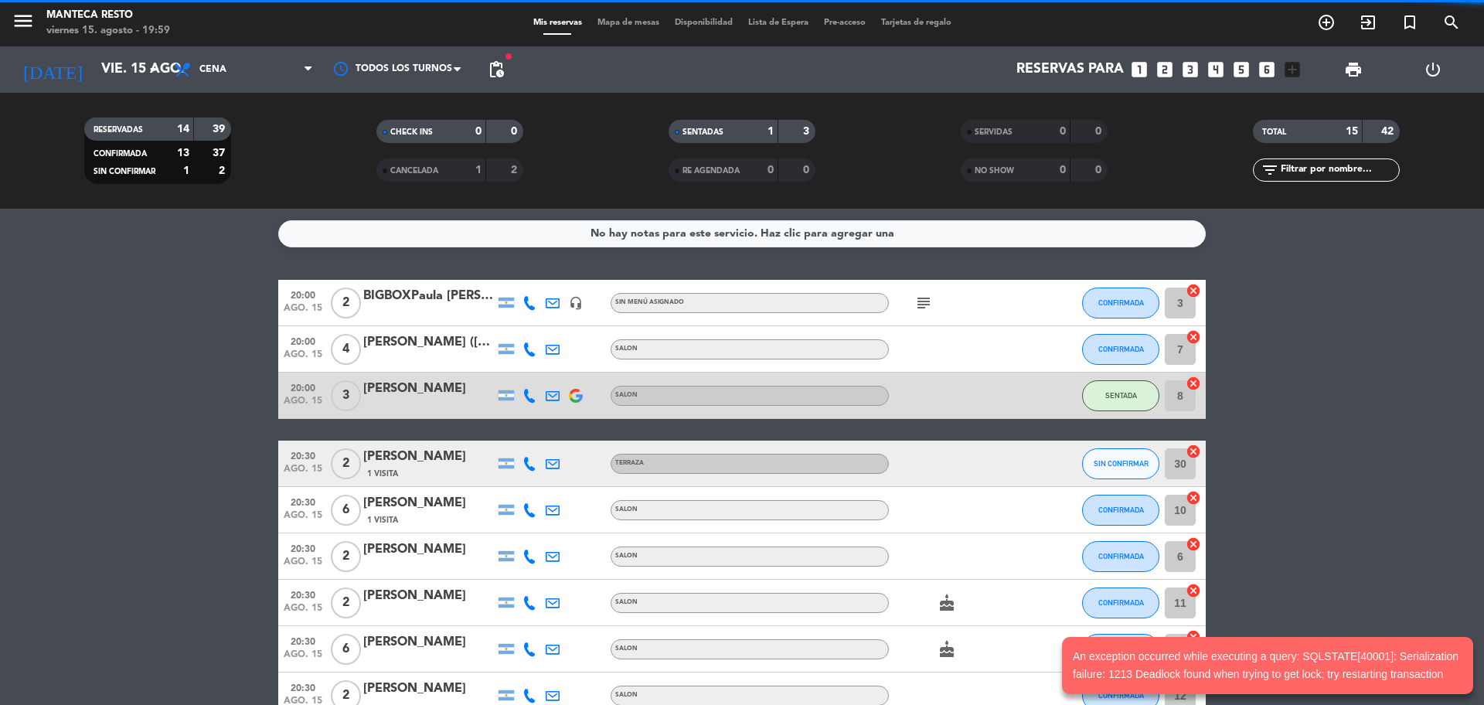
click at [637, 22] on span "Mapa de mesas" at bounding box center [628, 23] width 77 height 9
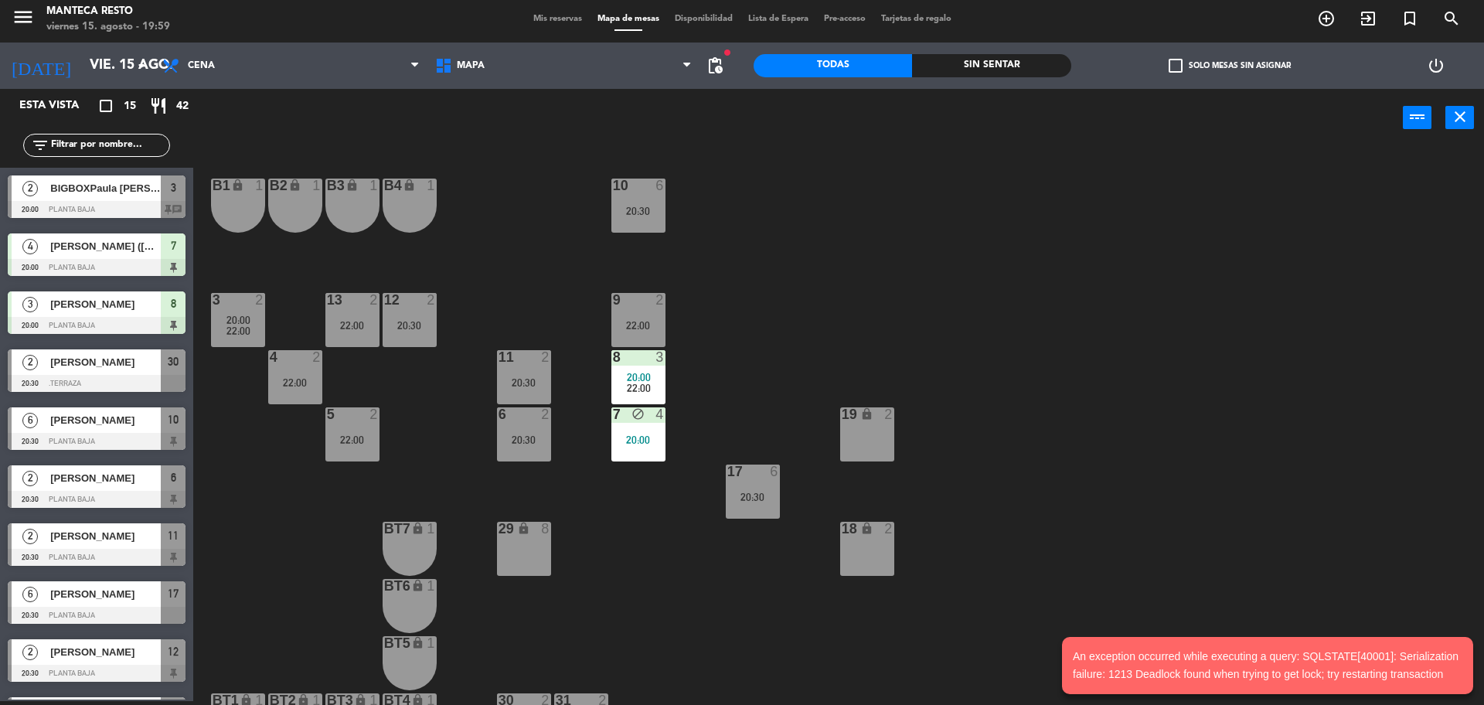
click at [627, 418] on div "block" at bounding box center [638, 414] width 26 height 15
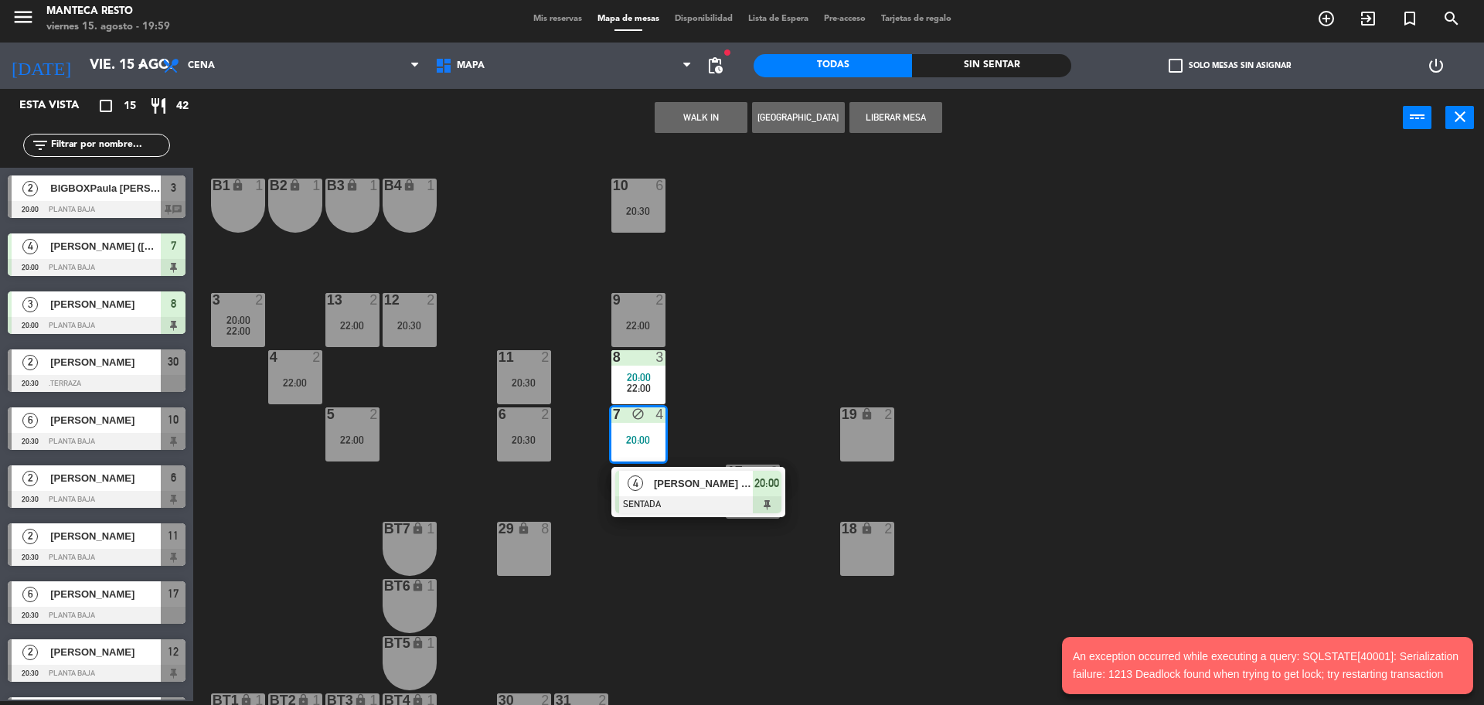
click at [790, 385] on div "10 6 20:30 B1 lock 1 B2 lock 1 B3 lock 1 B4 lock 1 3 2 20:00 22:00 12 2 20:30 9…" at bounding box center [846, 428] width 1276 height 554
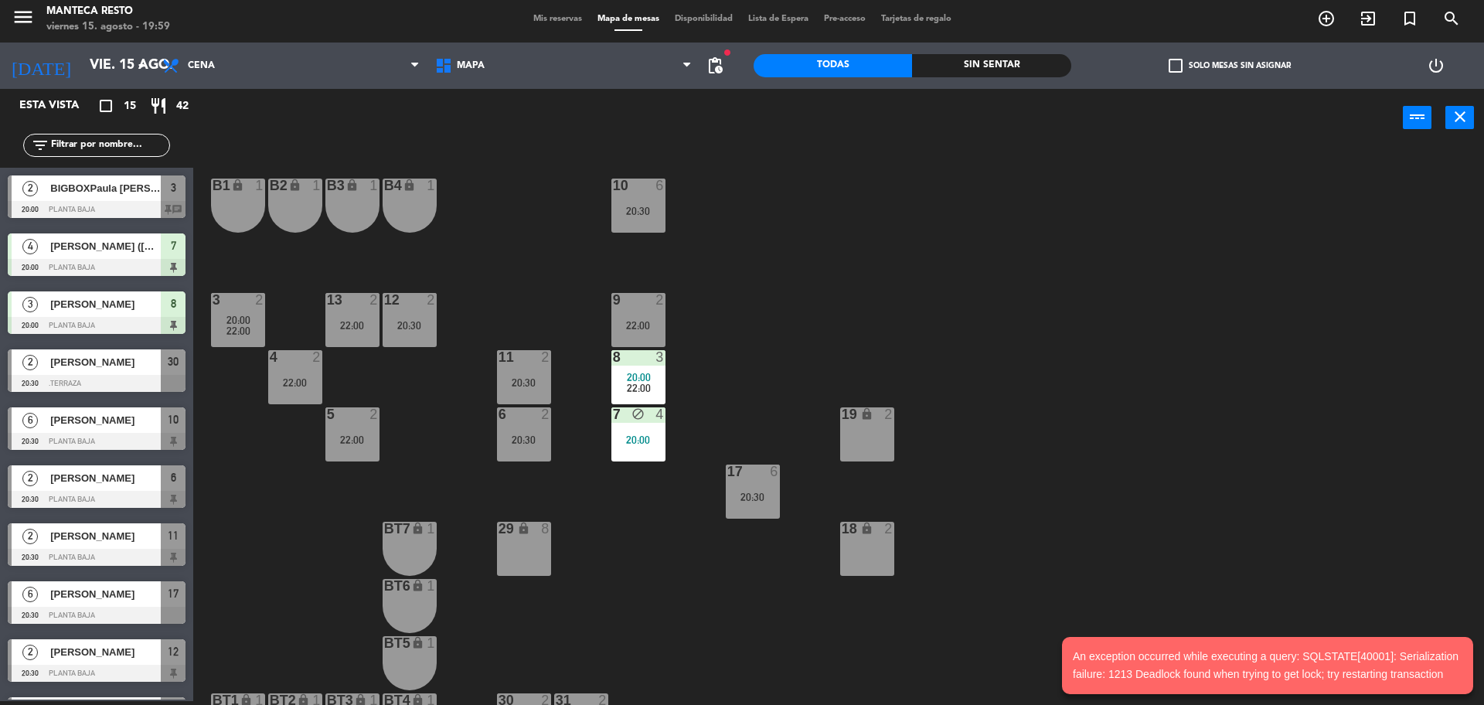
click at [642, 360] on div at bounding box center [638, 357] width 26 height 14
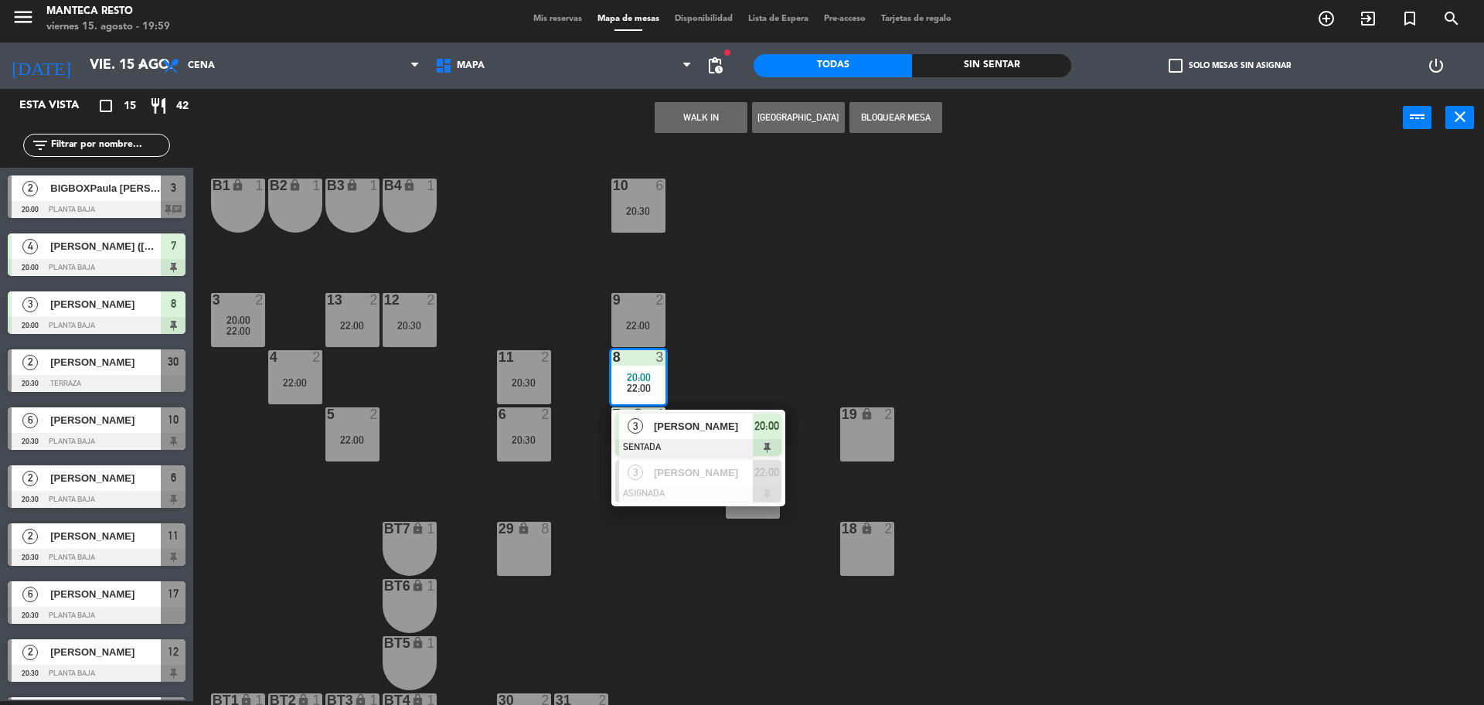
click at [738, 439] on div at bounding box center [698, 447] width 166 height 17
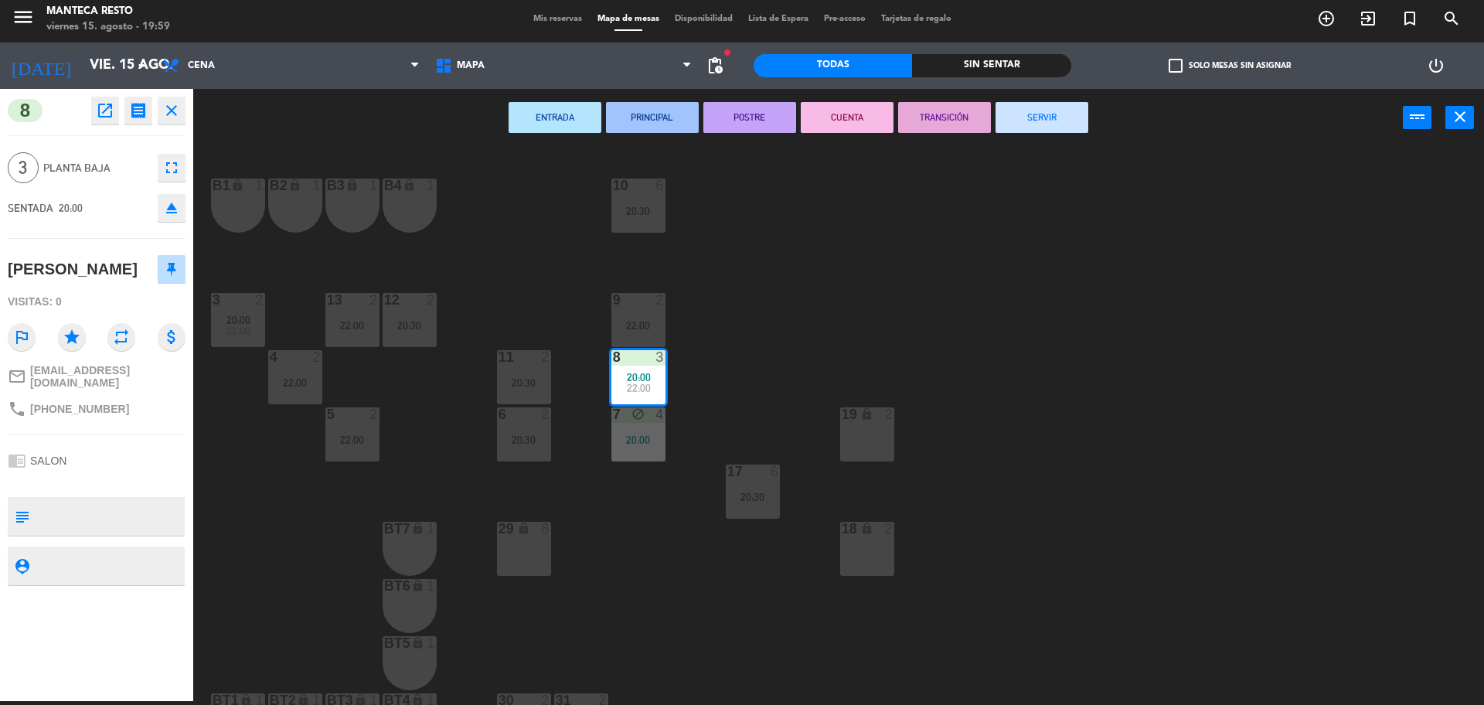
click at [288, 383] on div "22:00" at bounding box center [295, 382] width 54 height 11
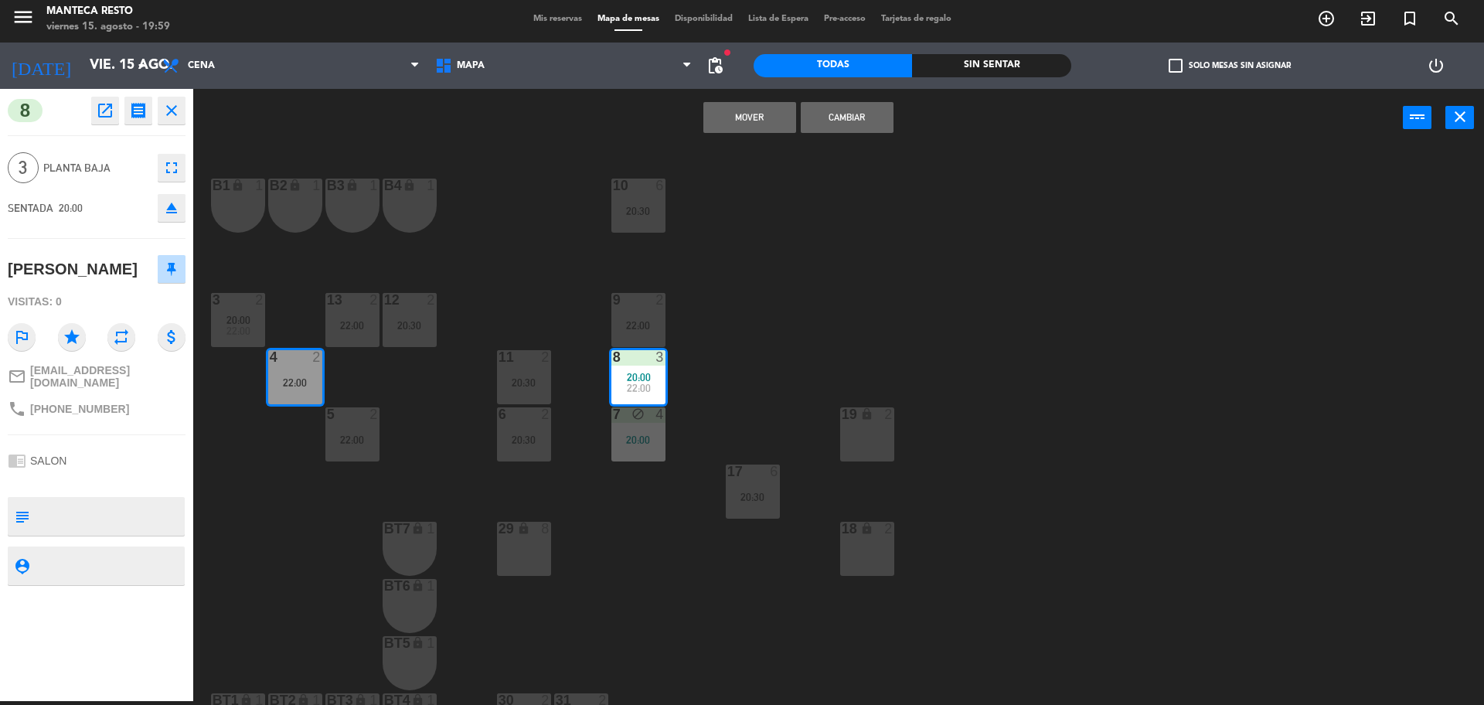
click at [758, 111] on button "Mover" at bounding box center [749, 117] width 93 height 31
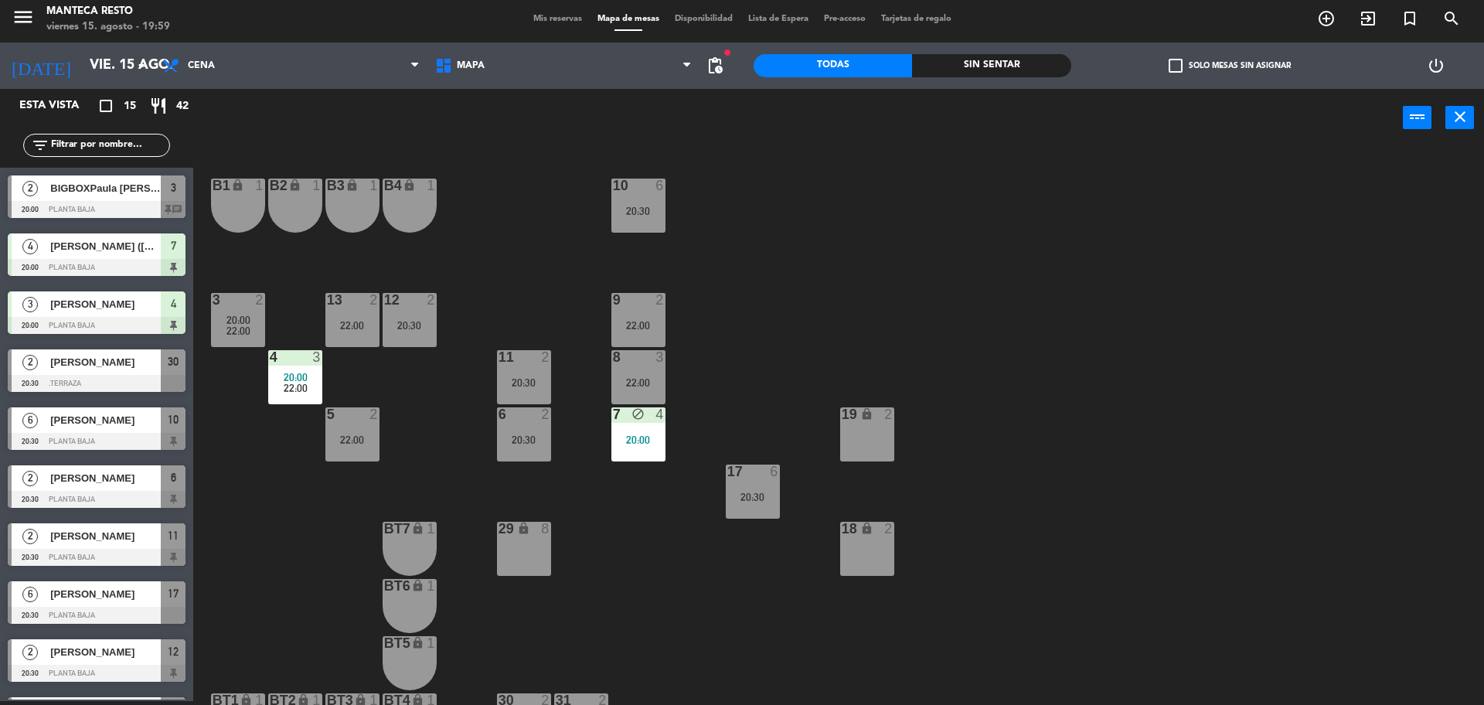
click at [551, 15] on span "Mis reservas" at bounding box center [558, 19] width 64 height 9
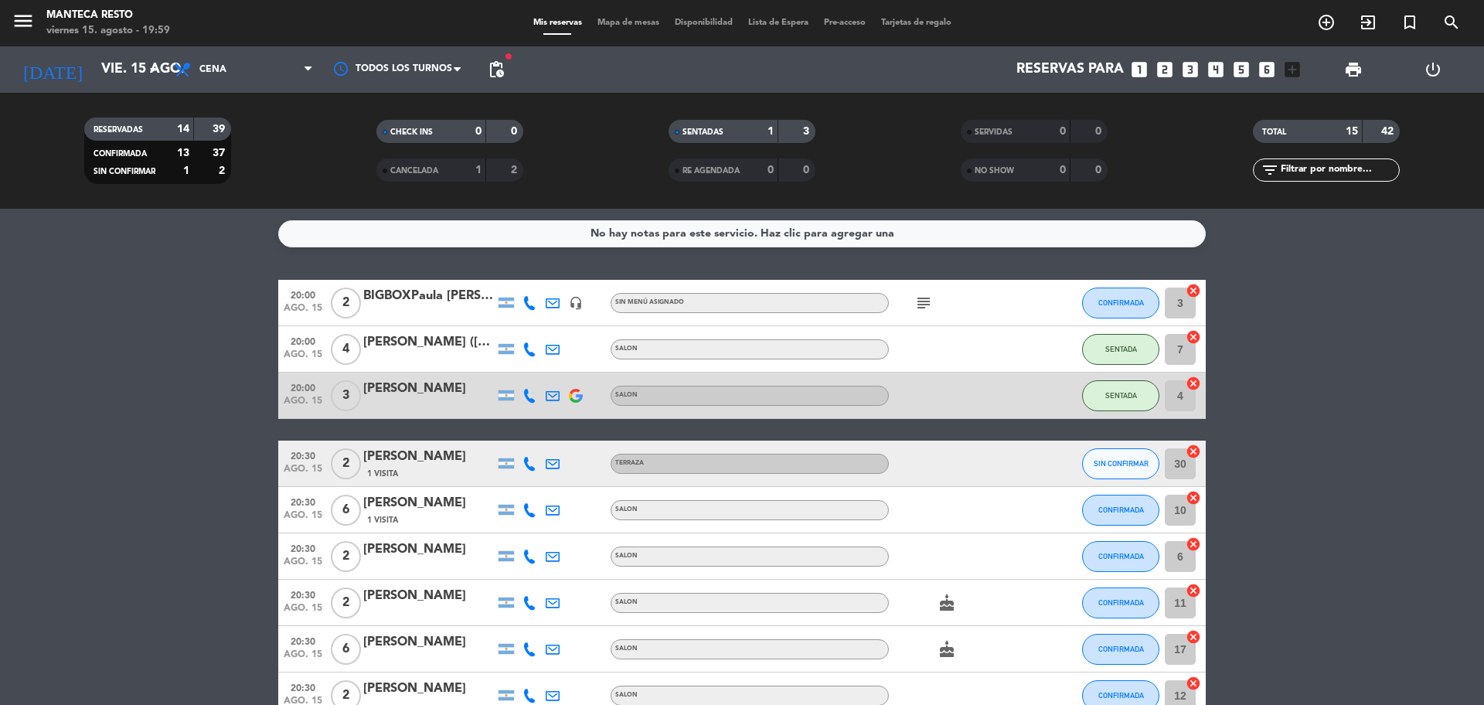
click at [630, 14] on div "menu Manteca Resto viernes 15. agosto - 19:59 Mis reservas Mapa de mesas Dispon…" at bounding box center [742, 23] width 1484 height 46
click at [628, 22] on span "Mapa de mesas" at bounding box center [628, 23] width 77 height 9
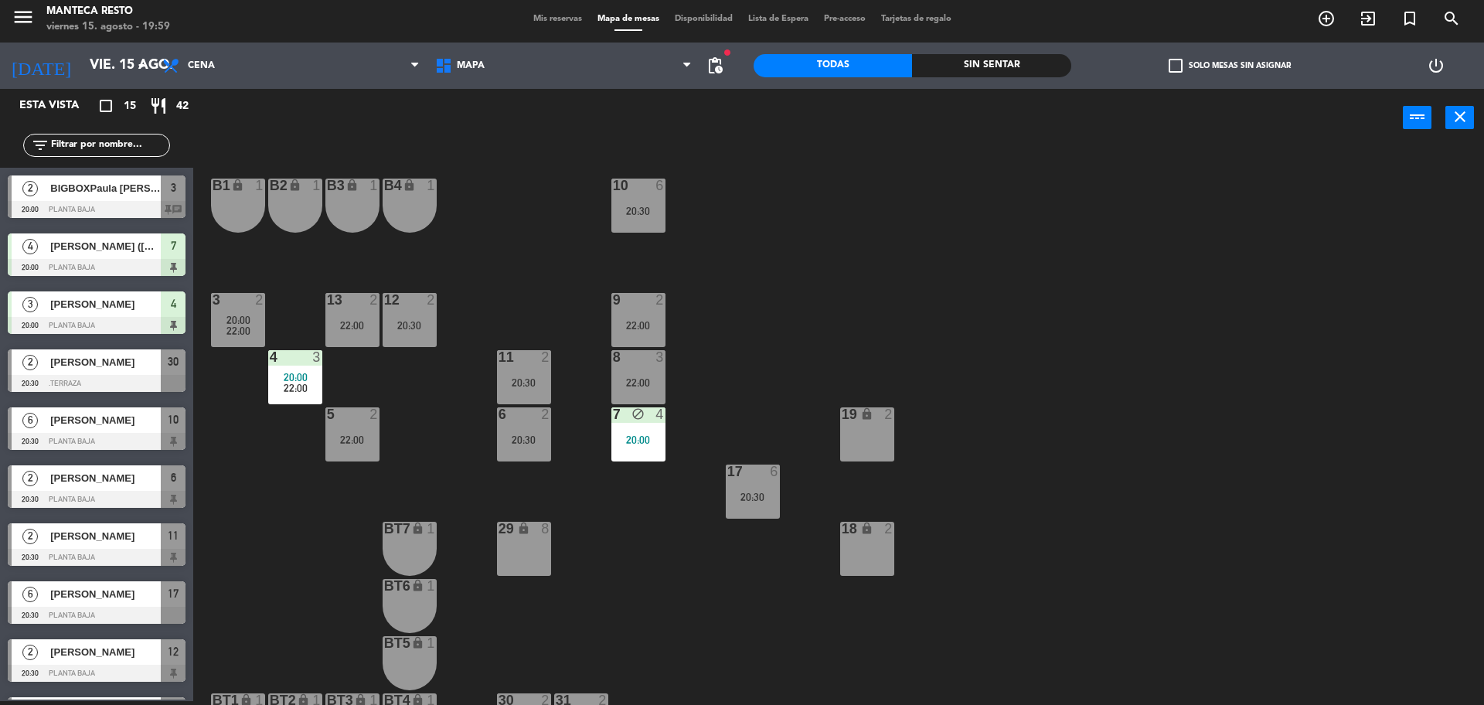
click at [731, 379] on div "10 6 20:30 B1 lock 1 B2 lock 1 B3 lock 1 B4 lock 1 3 2 20:00 22:00 12 2 20:30 9…" at bounding box center [846, 428] width 1276 height 554
click at [656, 388] on div "8 3 22:00" at bounding box center [638, 377] width 54 height 54
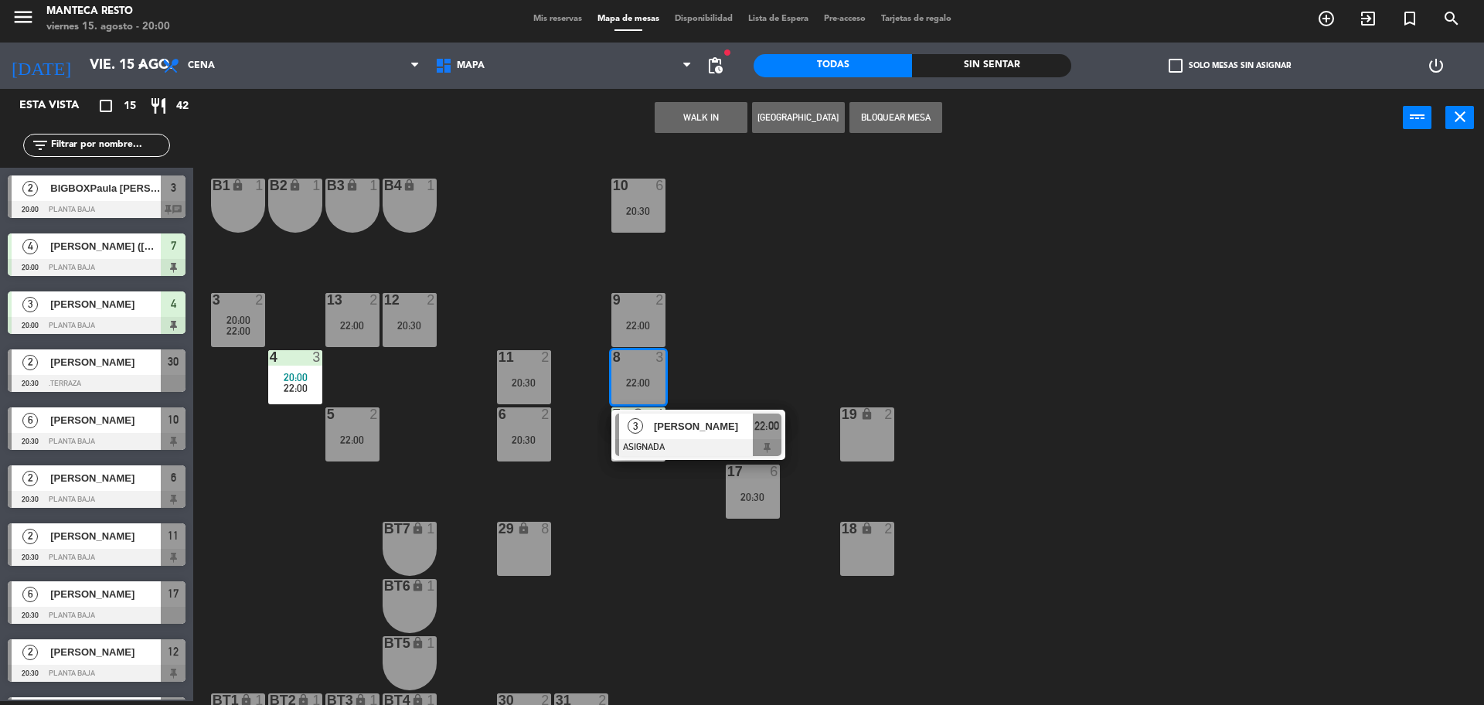
click at [389, 379] on div "10 6 20:30 B1 lock 1 B2 lock 1 B3 lock 1 B4 lock 1 3 2 20:00 22:00 12 2 20:30 9…" at bounding box center [846, 428] width 1276 height 554
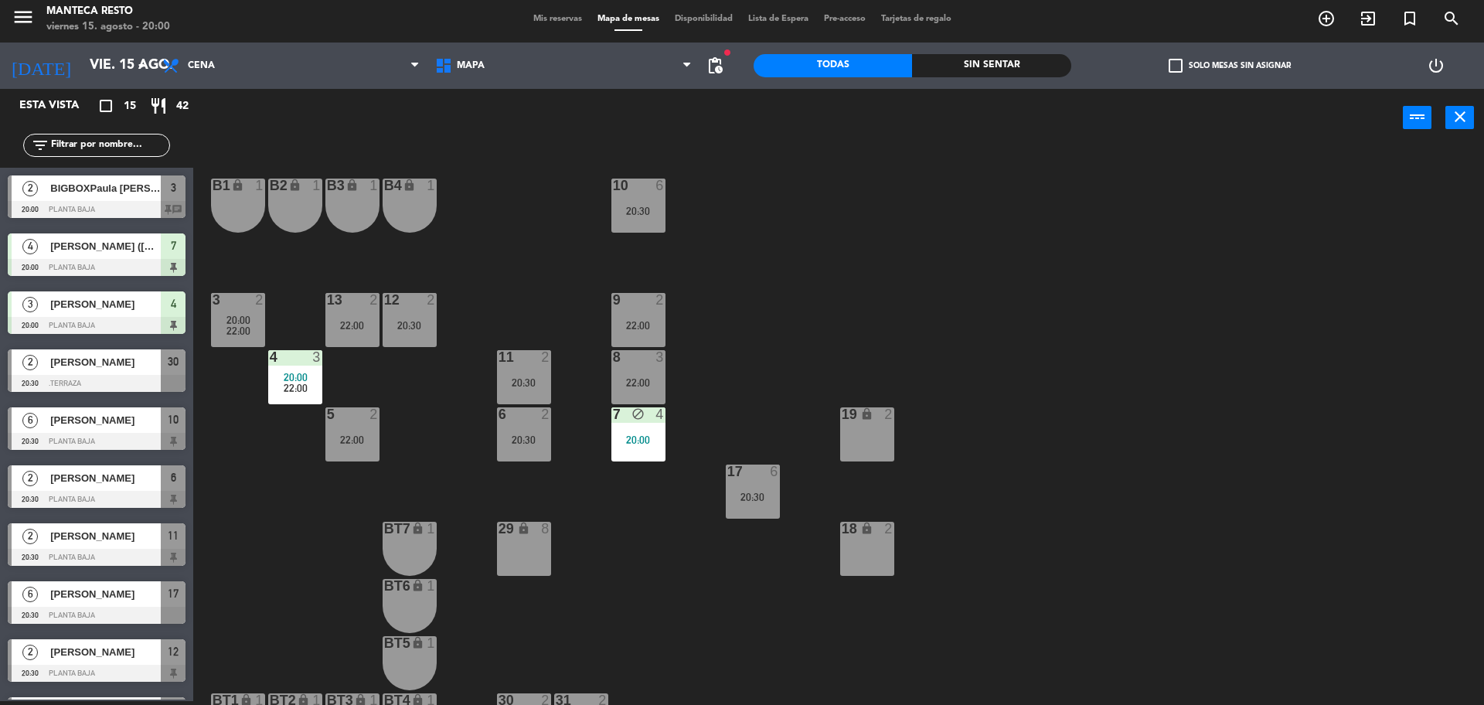
click at [426, 413] on div "10 6 20:30 B1 lock 1 B2 lock 1 B3 lock 1 B4 lock 1 3 2 20:00 22:00 12 2 20:30 9…" at bounding box center [846, 428] width 1276 height 554
click at [765, 422] on div "10 6 20:30 B1 lock 1 B2 lock 1 B3 lock 1 B4 lock 1 3 2 20:00 22:00 12 2 20:30 9…" at bounding box center [846, 428] width 1276 height 554
click at [448, 359] on div "10 6 20:30 B1 lock 1 B2 lock 1 B3 lock 1 B4 lock 1 3 2 20:00 22:00 12 2 20:30 9…" at bounding box center [846, 428] width 1276 height 554
click at [478, 398] on div "10 6 20:30 B1 lock 1 B2 lock 1 B3 lock 1 B4 lock 1 3 2 20:00 22:00 12 2 20:30 9…" at bounding box center [846, 428] width 1276 height 554
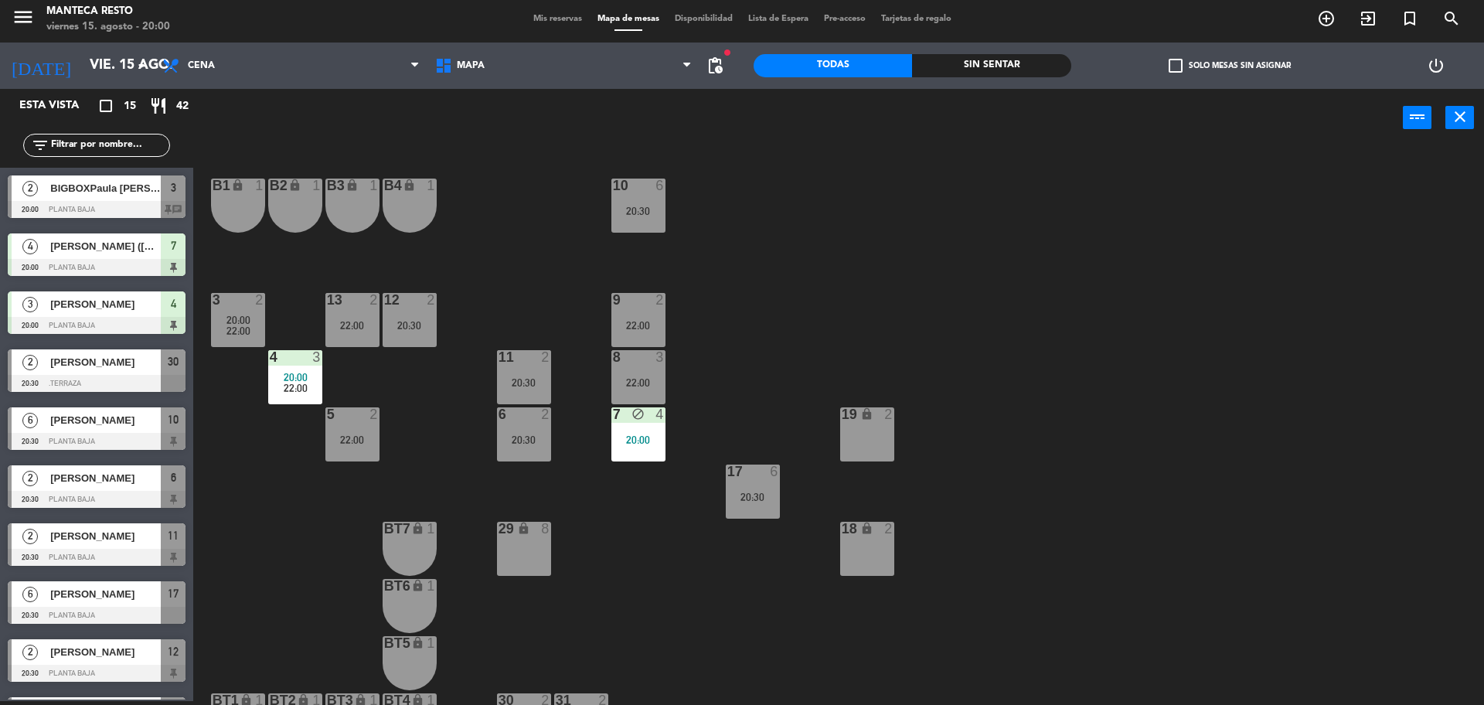
click at [456, 405] on div "10 6 20:30 B1 lock 1 B2 lock 1 B3 lock 1 B4 lock 1 3 2 20:00 22:00 12 2 20:30 9…" at bounding box center [846, 428] width 1276 height 554
click at [318, 383] on div "22:00" at bounding box center [295, 388] width 54 height 11
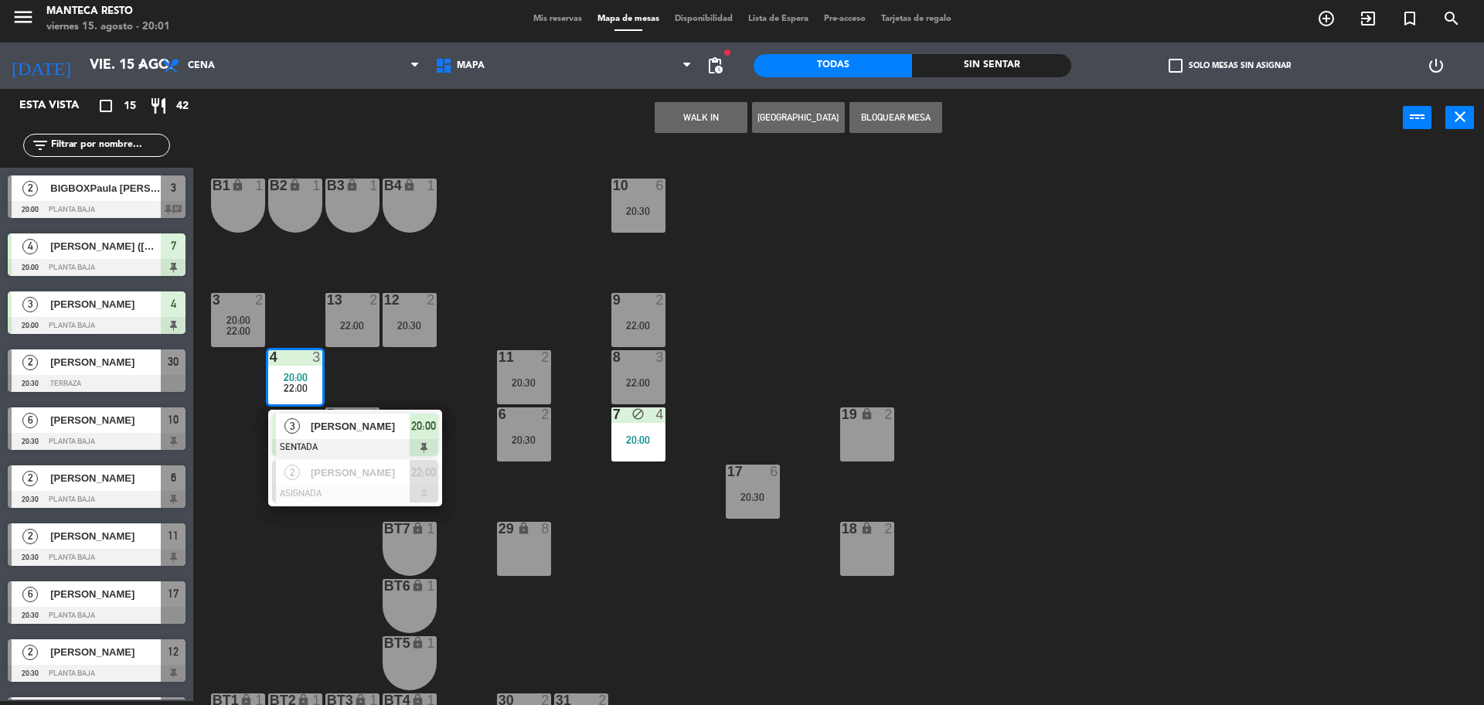
click at [334, 437] on div "Santiago Roggio" at bounding box center [359, 426] width 100 height 26
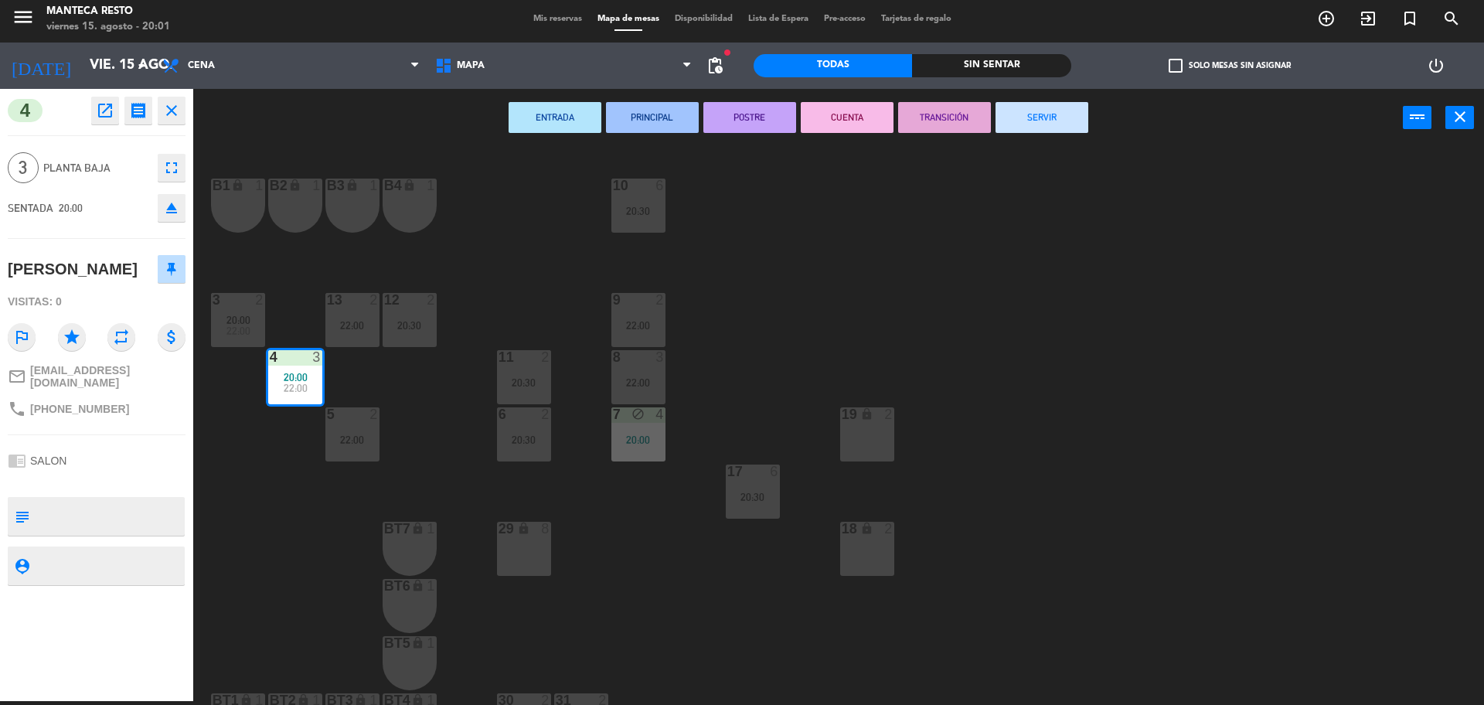
click at [635, 393] on div "8 3 22:00" at bounding box center [638, 377] width 54 height 54
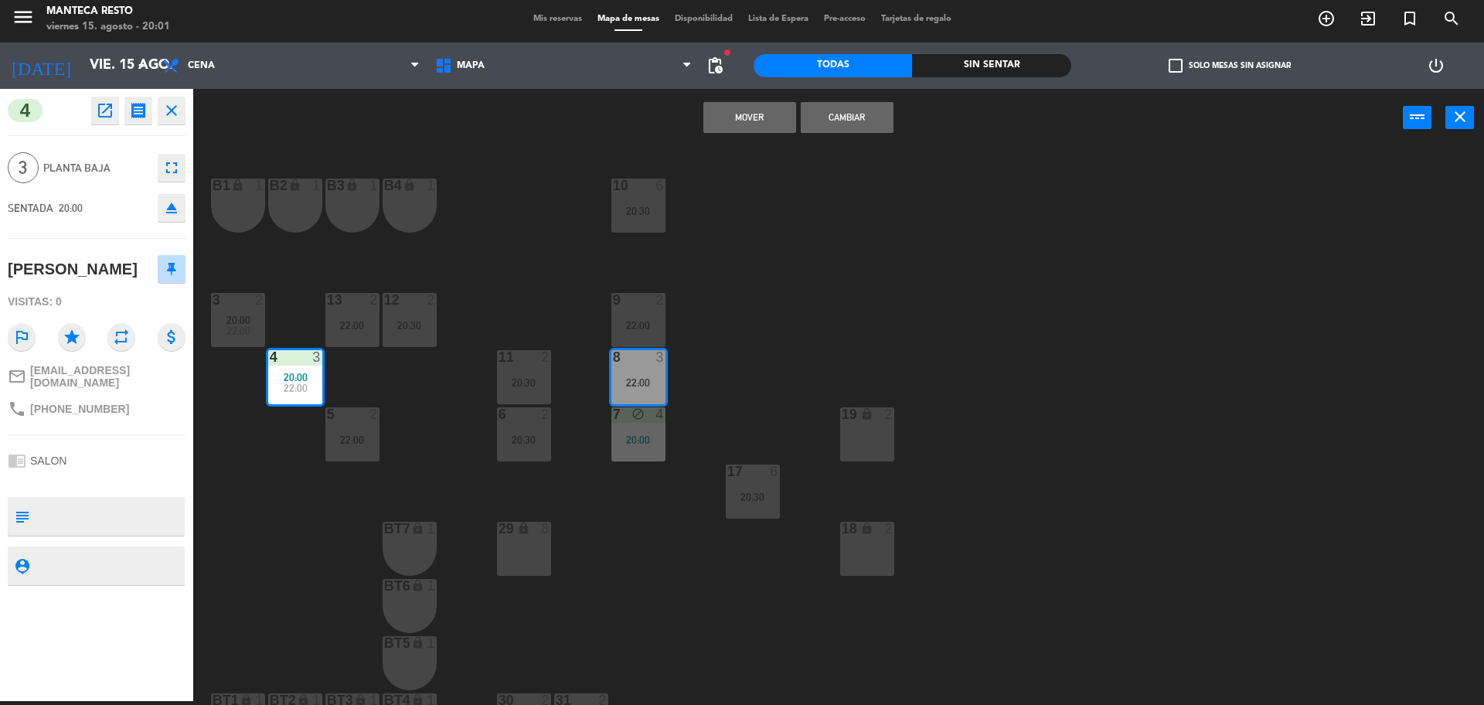
click at [751, 125] on button "Mover" at bounding box center [749, 117] width 93 height 31
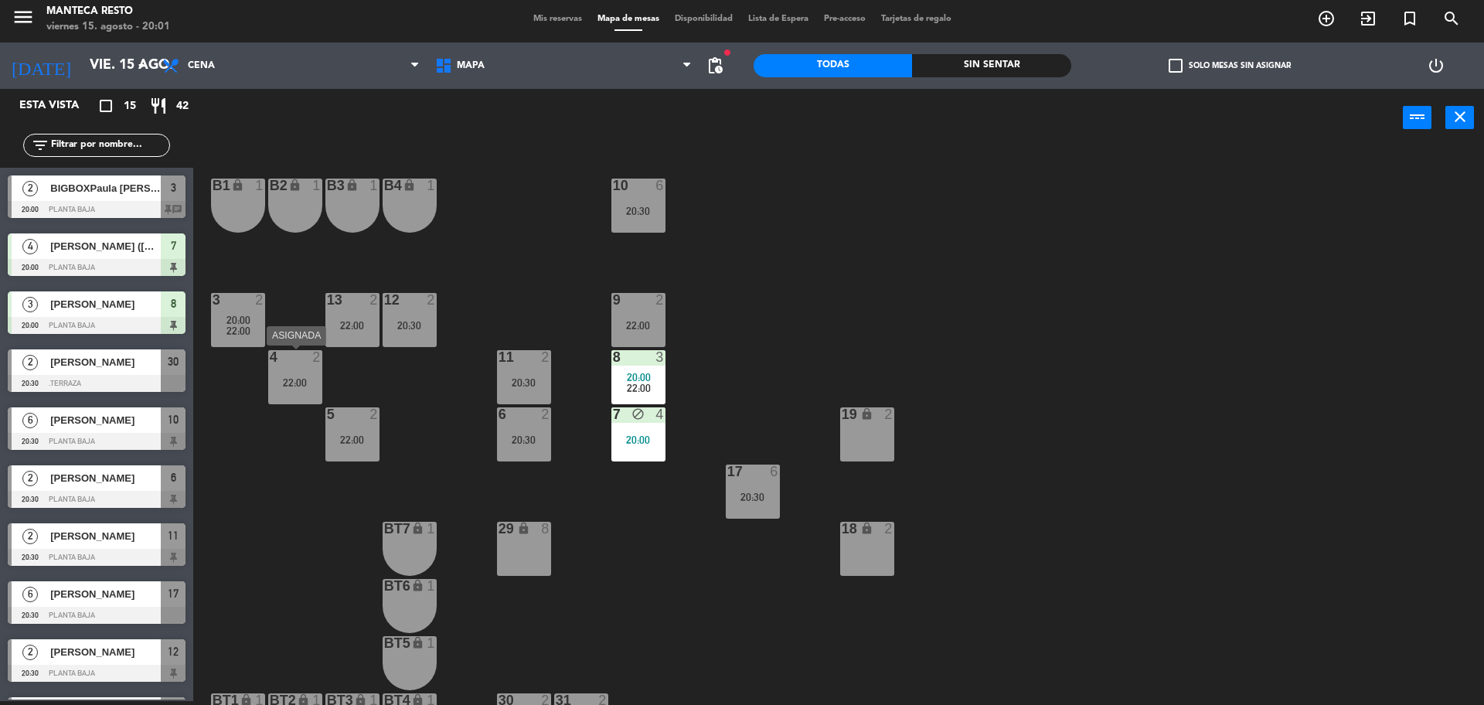
click at [298, 389] on div "4 2 22:00" at bounding box center [295, 377] width 54 height 54
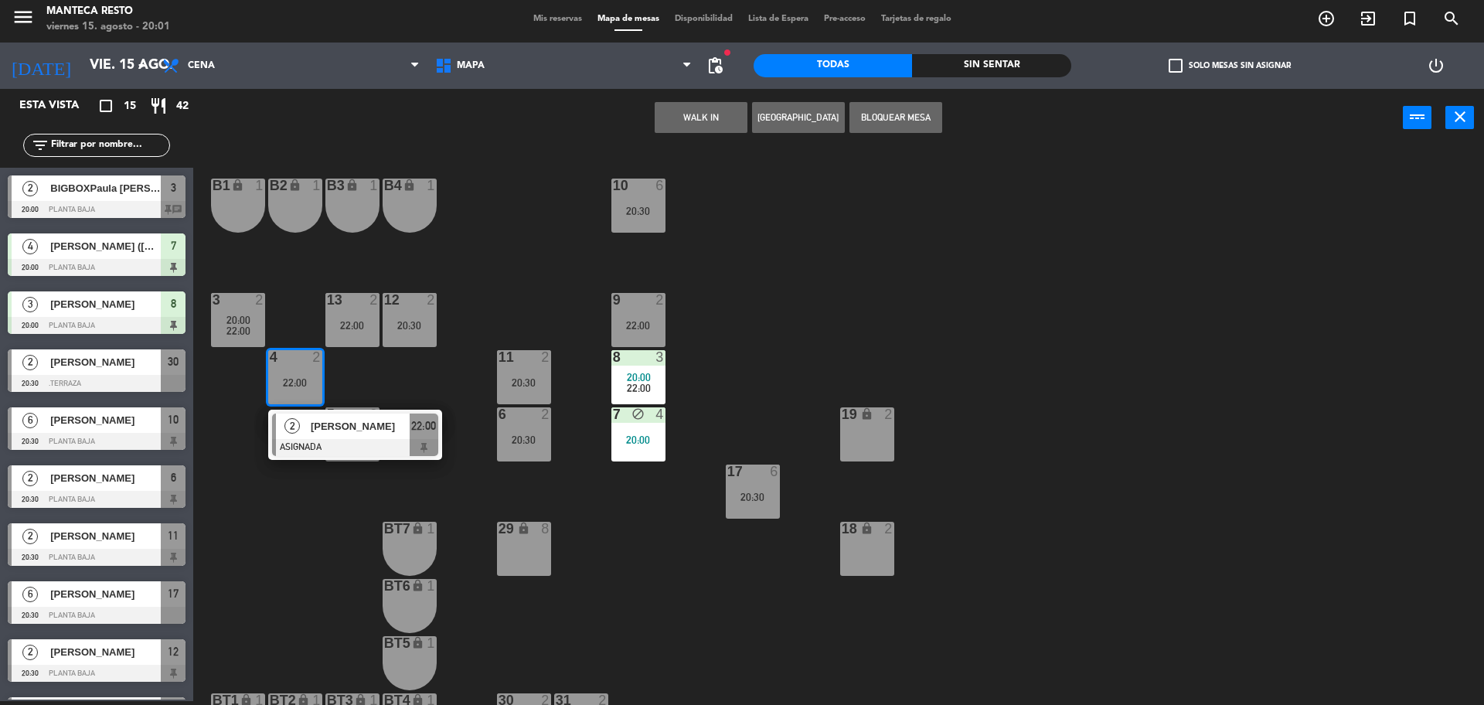
click at [434, 392] on div "10 6 20:30 B1 lock 1 B2 lock 1 B3 lock 1 B4 lock 1 3 2 20:00 22:00 12 2 20:30 9…" at bounding box center [846, 428] width 1276 height 554
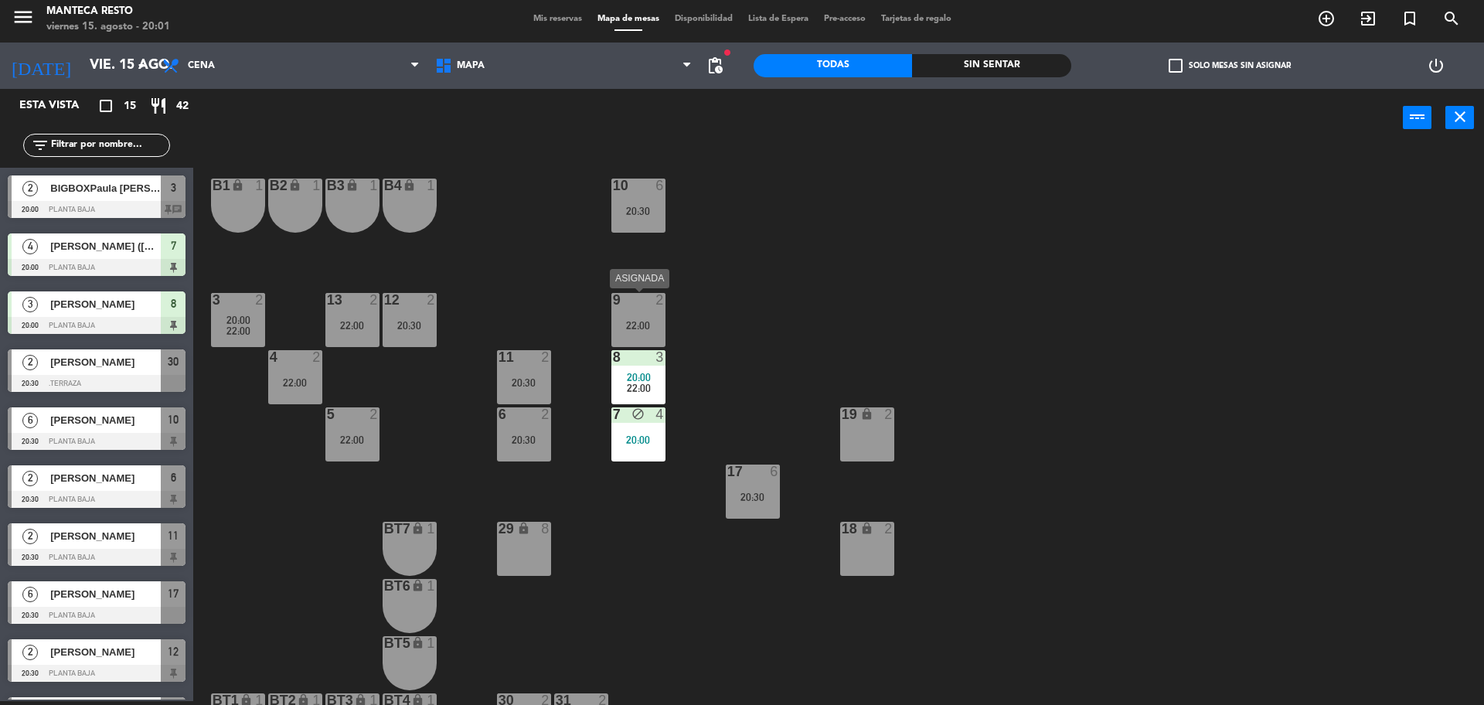
click at [659, 323] on div "22:00" at bounding box center [638, 325] width 54 height 11
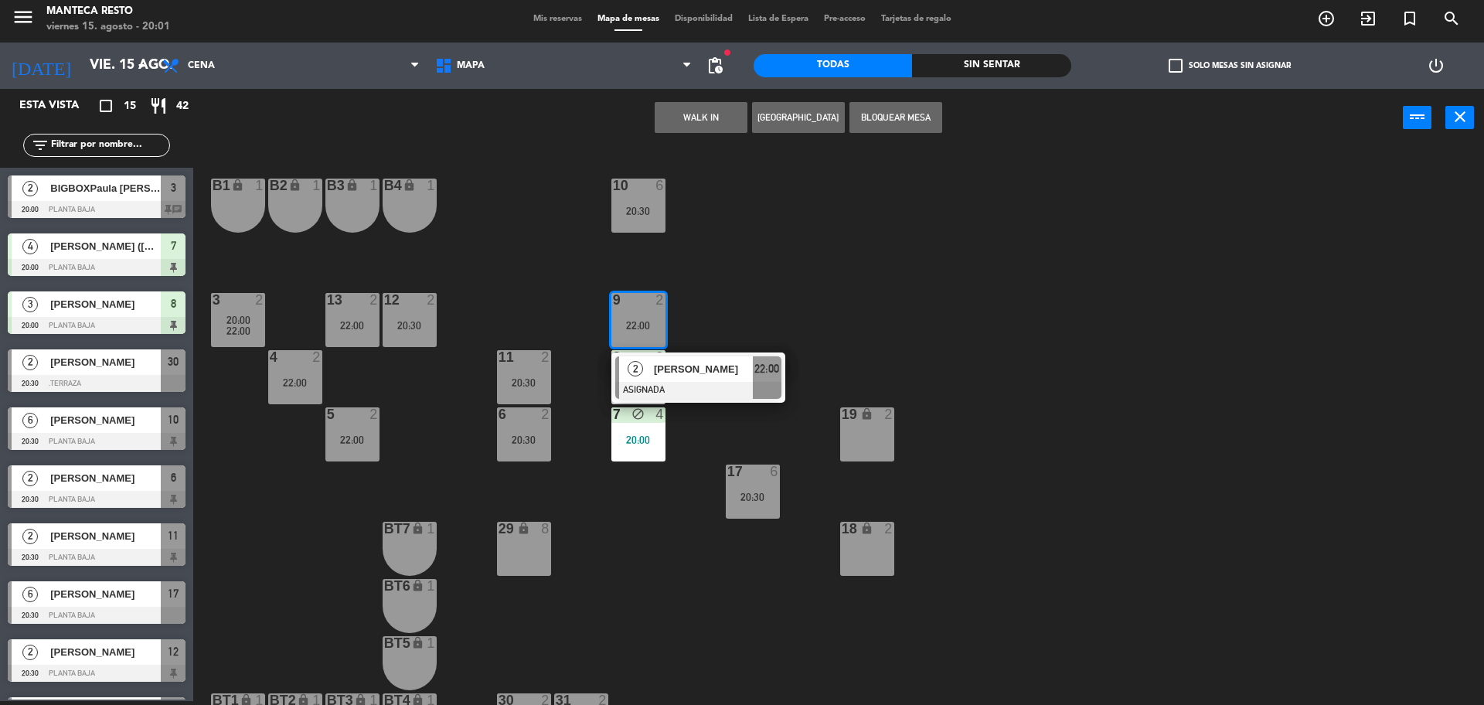
click at [886, 277] on div "10 6 20:30 B1 lock 1 B2 lock 1 B3 lock 1 B4 lock 1 3 2 20:00 22:00 12 2 20:30 9…" at bounding box center [846, 428] width 1276 height 554
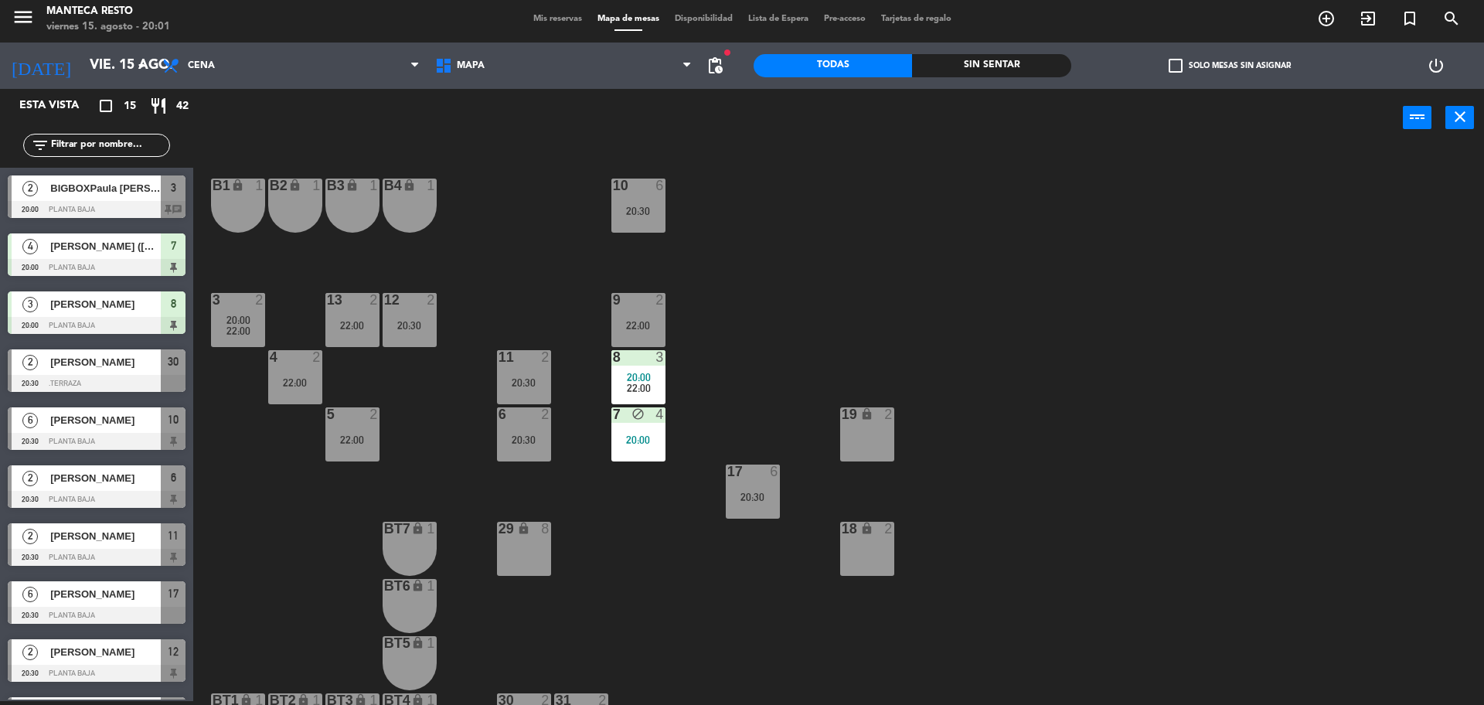
click at [641, 388] on span "22:00" at bounding box center [639, 388] width 24 height 12
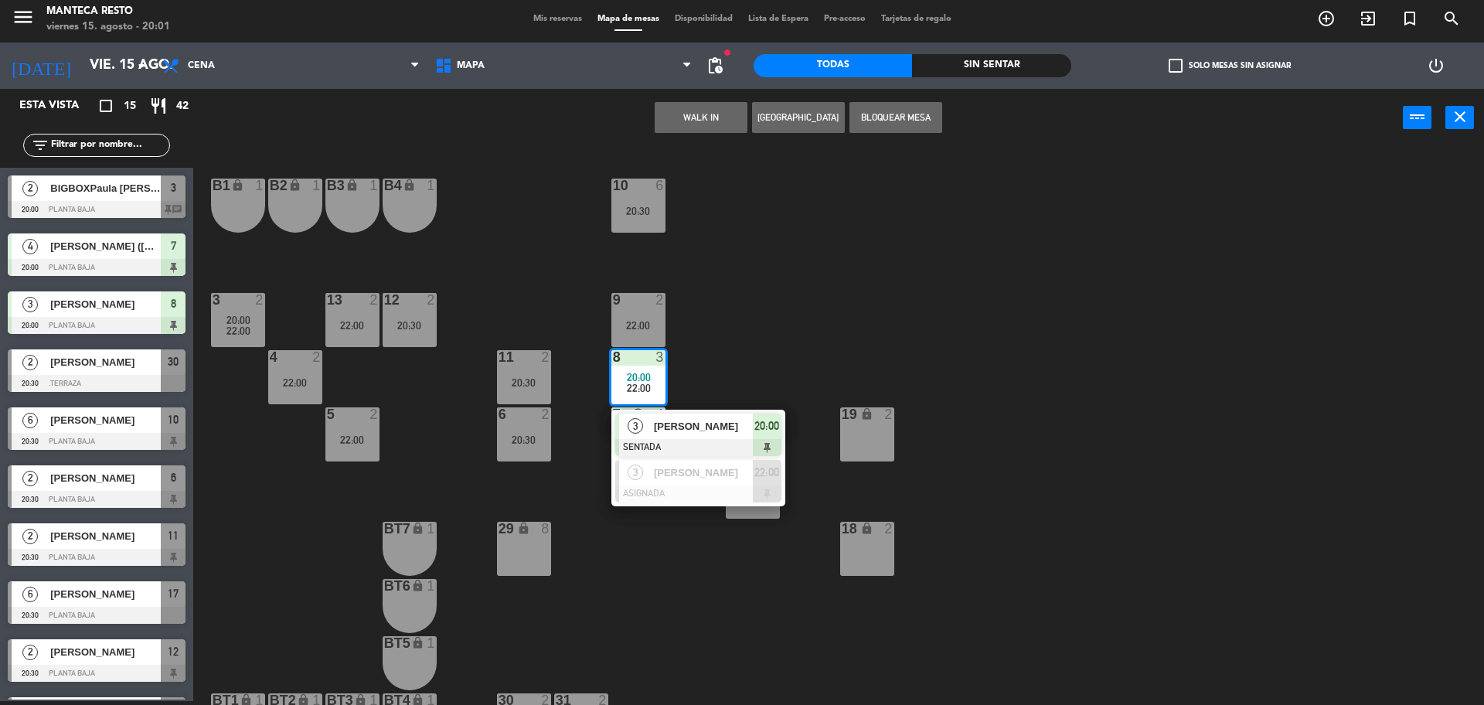
click at [786, 332] on div "10 6 20:30 B1 lock 1 B2 lock 1 B3 lock 1 B4 lock 1 3 2 20:00 22:00 12 2 20:30 9…" at bounding box center [846, 428] width 1276 height 554
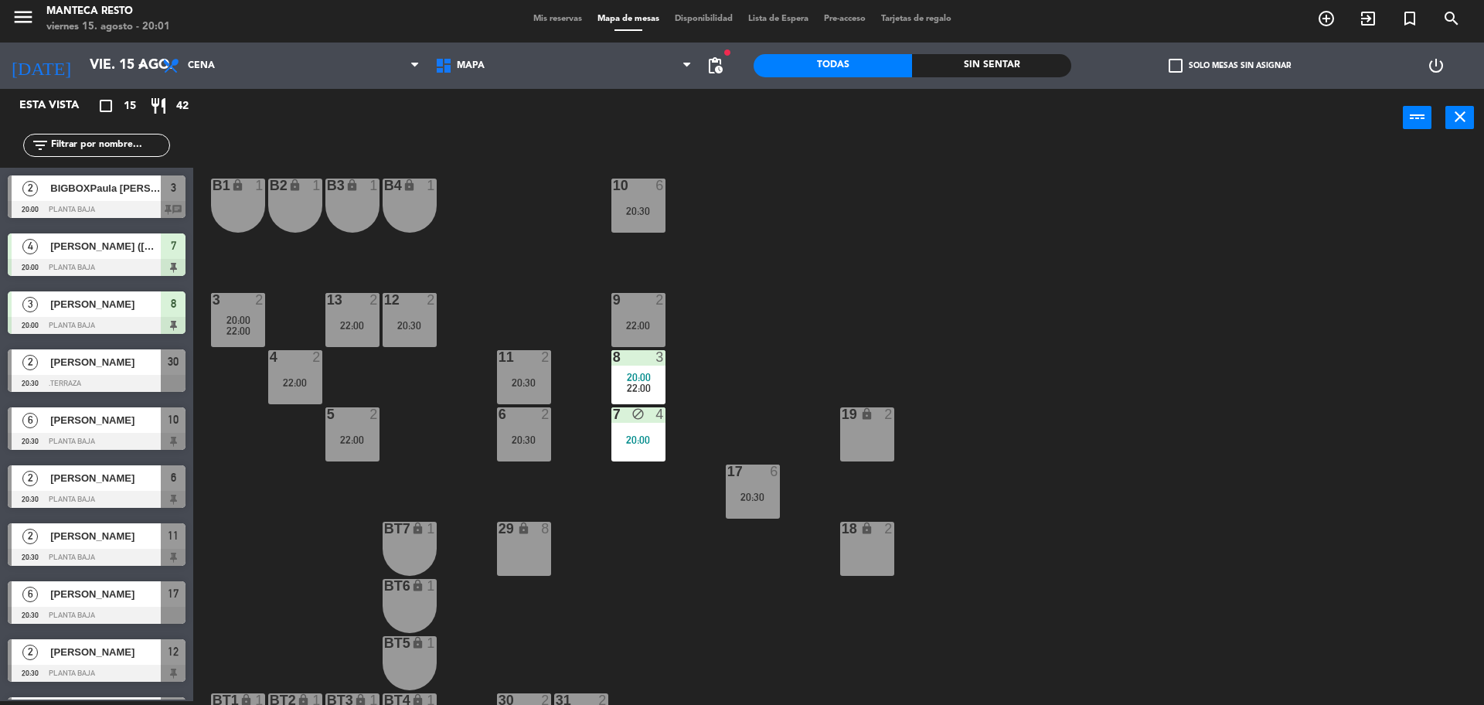
click at [482, 411] on div "10 6 20:30 B1 lock 1 B2 lock 1 B3 lock 1 B4 lock 1 3 2 20:00 22:00 12 2 20:30 9…" at bounding box center [846, 428] width 1276 height 554
click at [429, 359] on div "10 6 20:30 B1 lock 1 B2 lock 1 B3 lock 1 B4 lock 1 3 2 20:00 22:00 12 2 20:30 9…" at bounding box center [846, 428] width 1276 height 554
click at [423, 383] on div "10 6 20:30 B1 lock 1 B2 lock 1 B3 lock 1 B4 lock 1 3 2 20:00 22:00 12 2 20:30 9…" at bounding box center [846, 428] width 1276 height 554
click at [419, 389] on div "10 6 20:30 B1 lock 1 B2 lock 1 B3 lock 1 B4 lock 1 3 2 20:00 22:00 12 2 20:30 9…" at bounding box center [846, 428] width 1276 height 554
click at [434, 417] on div "10 6 20:30 B1 lock 1 B2 lock 1 B3 lock 1 B4 lock 1 3 2 20:00 22:00 12 2 20:30 9…" at bounding box center [846, 428] width 1276 height 554
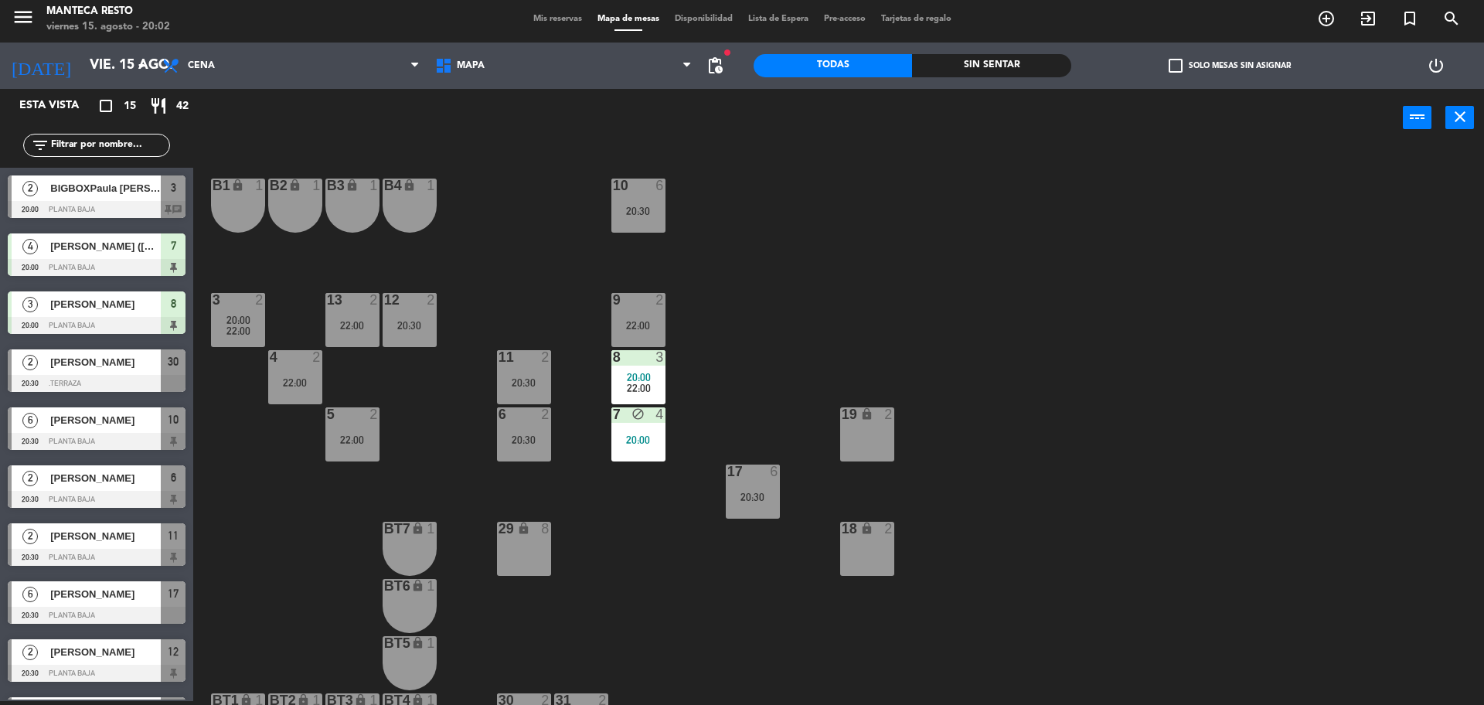
click at [660, 448] on div "7 block 4 20:00" at bounding box center [638, 434] width 54 height 54
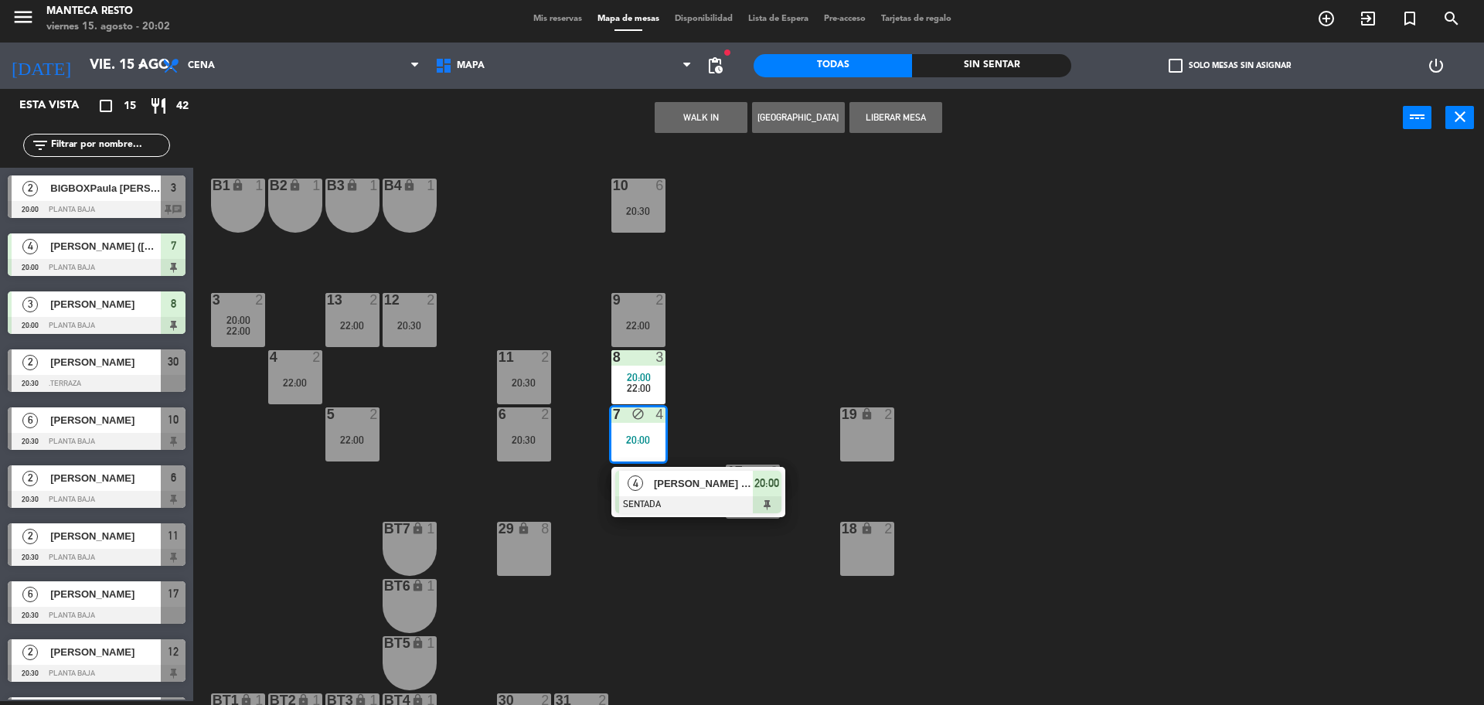
click at [655, 502] on div "4 Carolina Garcia Zuniga (AR) SENTADA 20:00" at bounding box center [698, 492] width 197 height 50
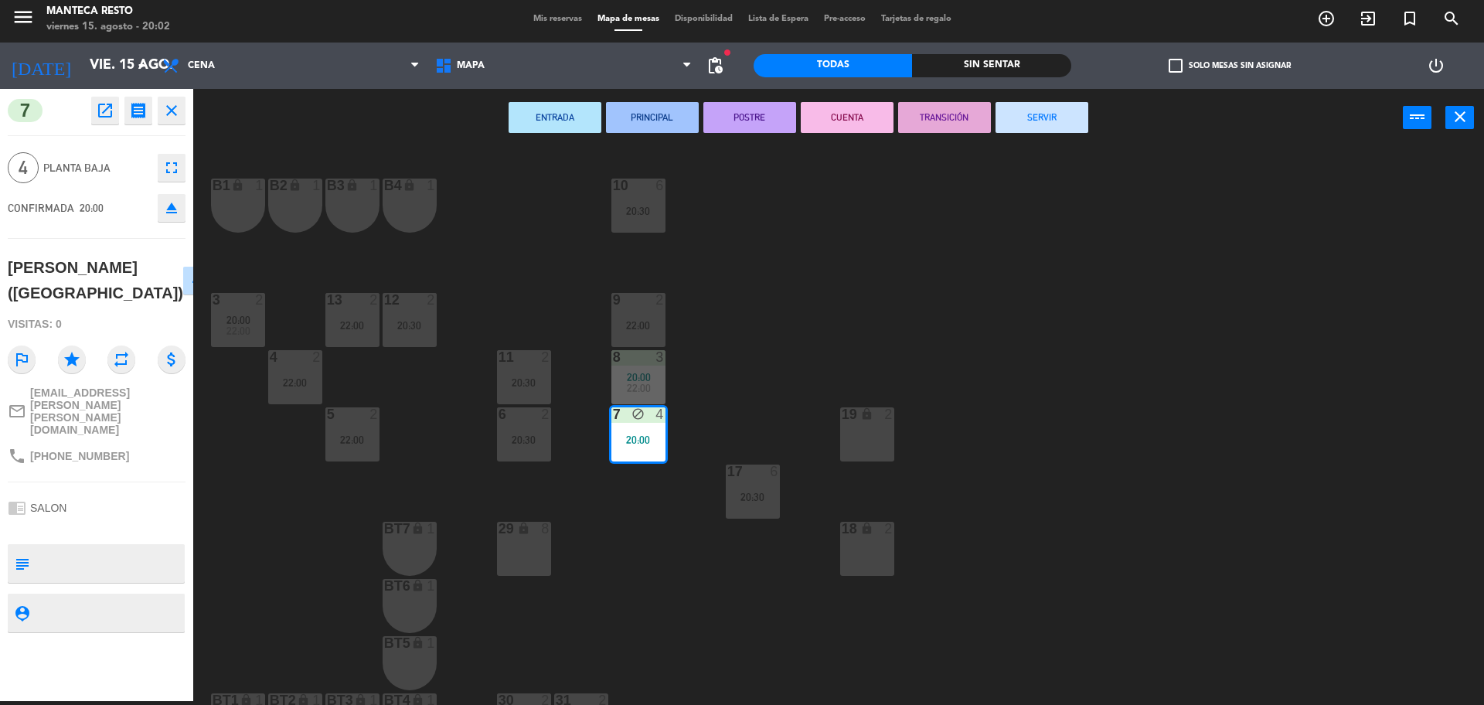
click at [639, 326] on div "22:00" at bounding box center [638, 325] width 54 height 11
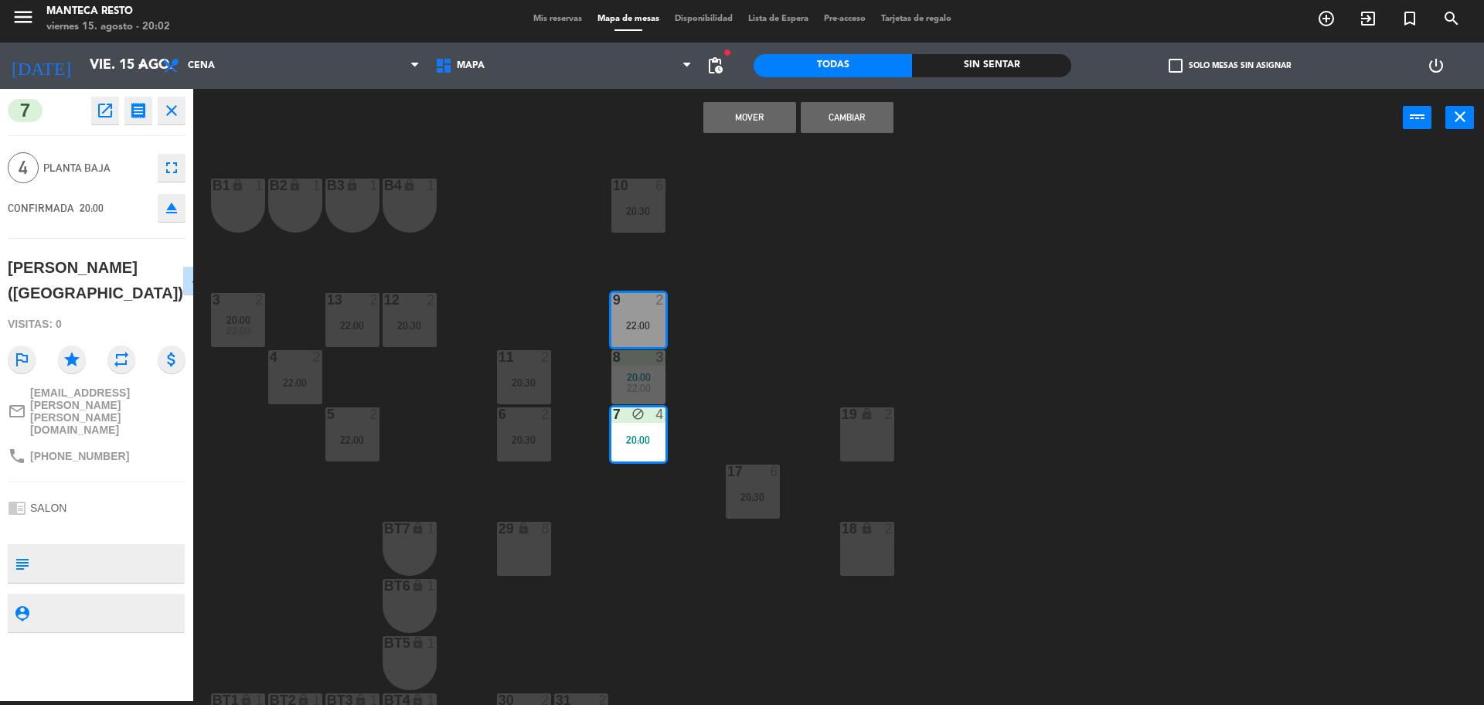
click at [770, 123] on button "Mover" at bounding box center [749, 117] width 93 height 31
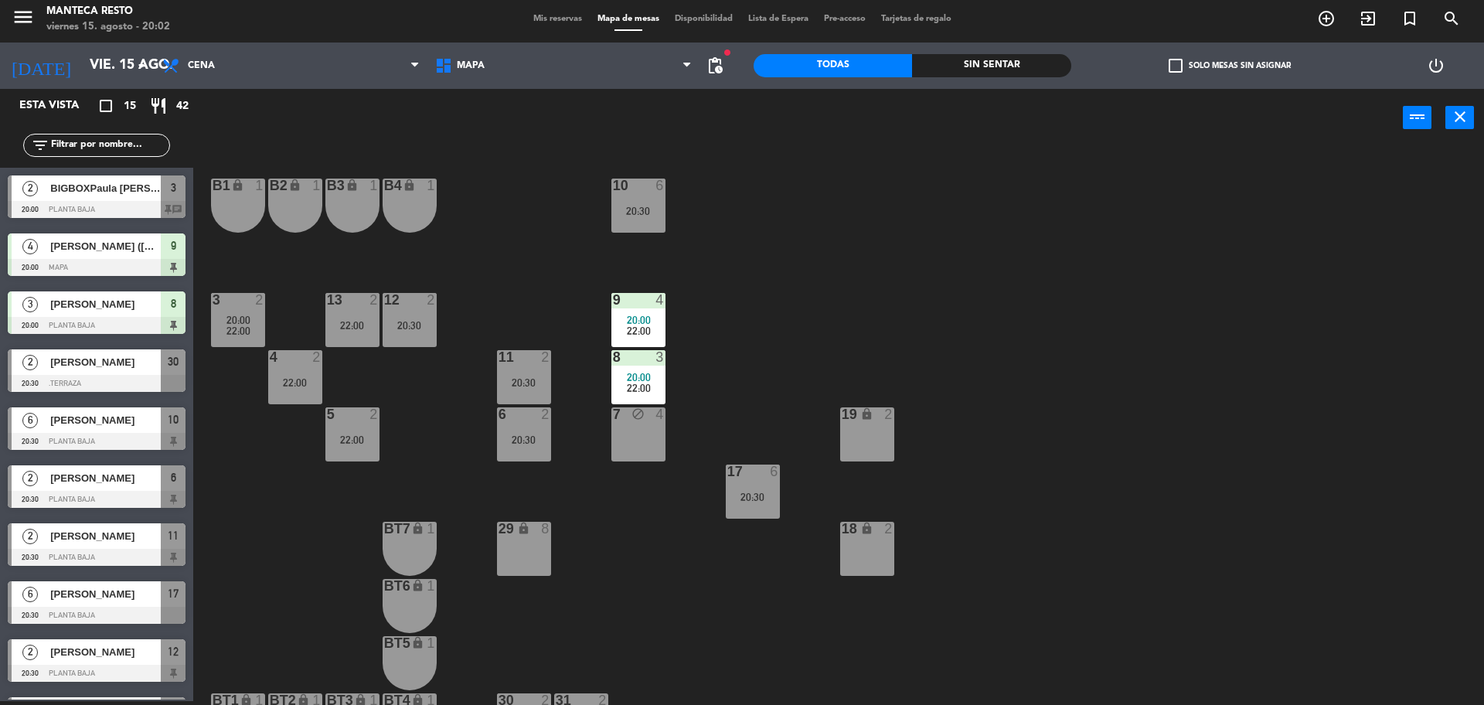
click at [643, 431] on div "7 block 4" at bounding box center [638, 434] width 54 height 54
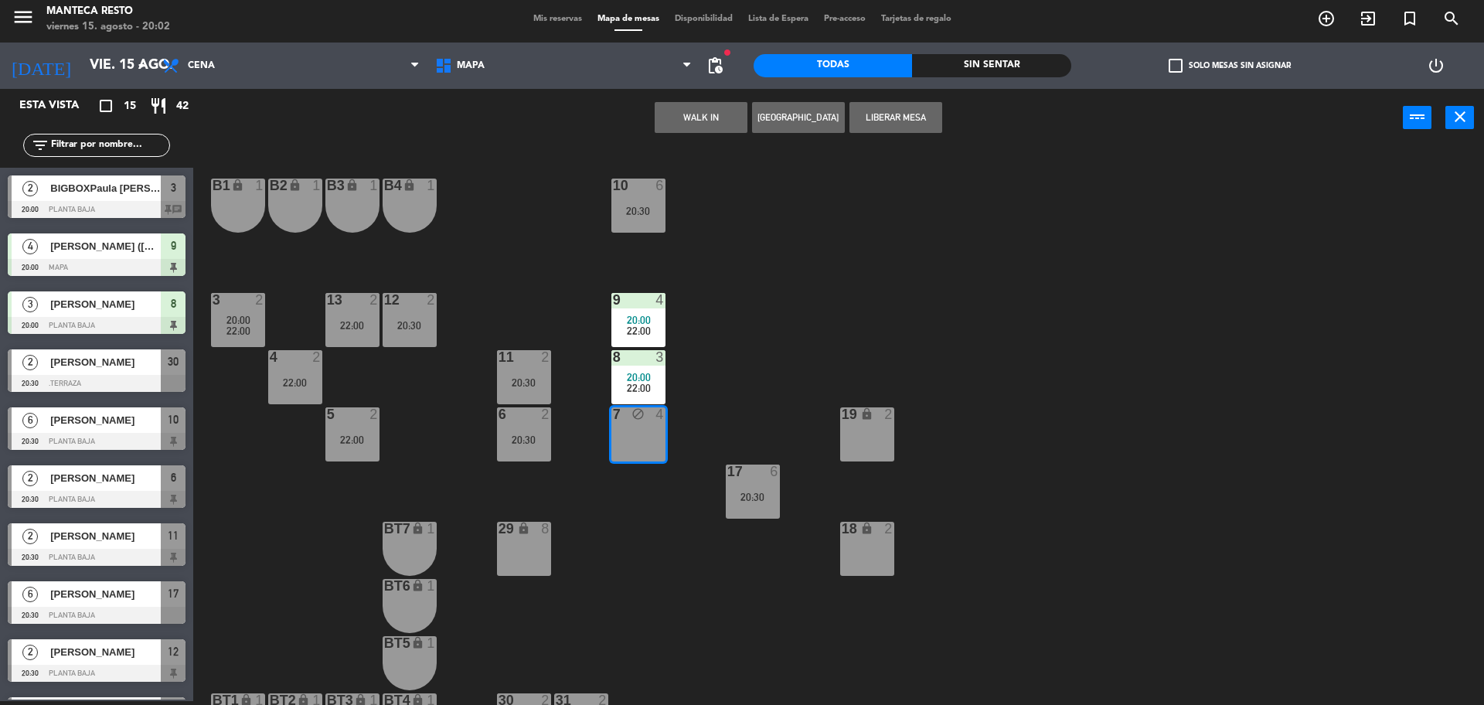
click at [709, 112] on button "WALK IN" at bounding box center [701, 117] width 93 height 31
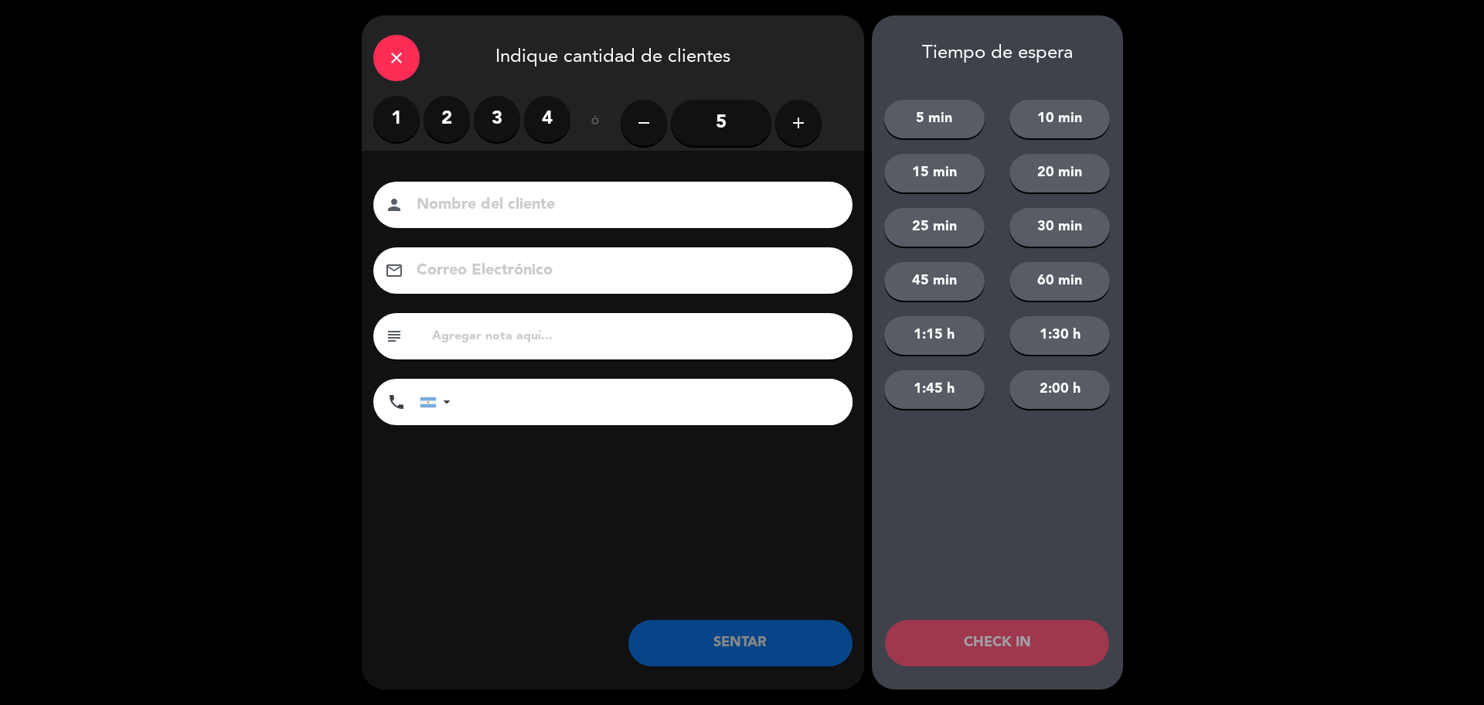
drag, startPoint x: 418, startPoint y: 79, endPoint x: 410, endPoint y: 77, distance: 8.1
click at [413, 77] on div "close Indique cantidad de clientes" at bounding box center [613, 55] width 502 height 80
drag, startPoint x: 410, startPoint y: 77, endPoint x: 370, endPoint y: 66, distance: 41.4
click at [403, 73] on div "close Indique cantidad de clientes" at bounding box center [613, 55] width 502 height 80
click at [370, 66] on div "close Indique cantidad de clientes" at bounding box center [613, 55] width 502 height 80
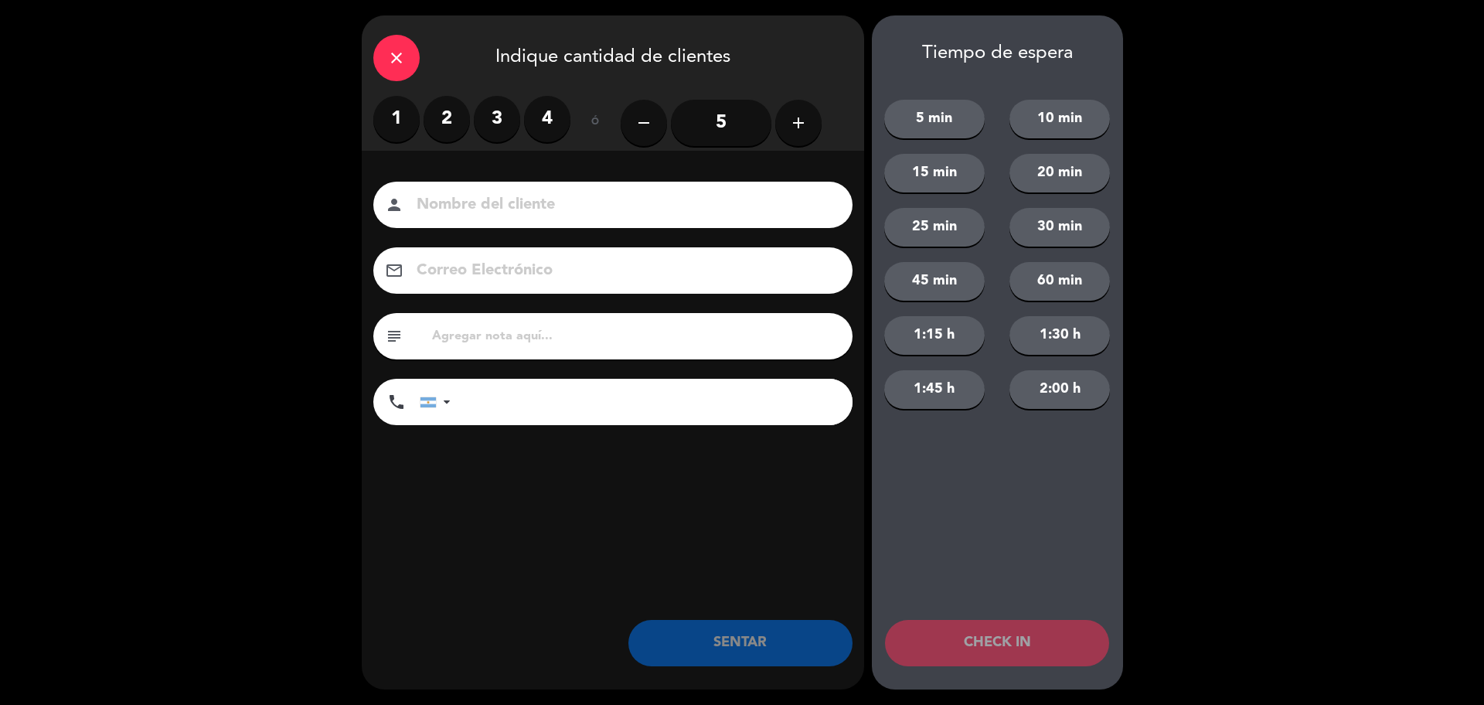
click at [391, 56] on icon "close" at bounding box center [396, 58] width 19 height 19
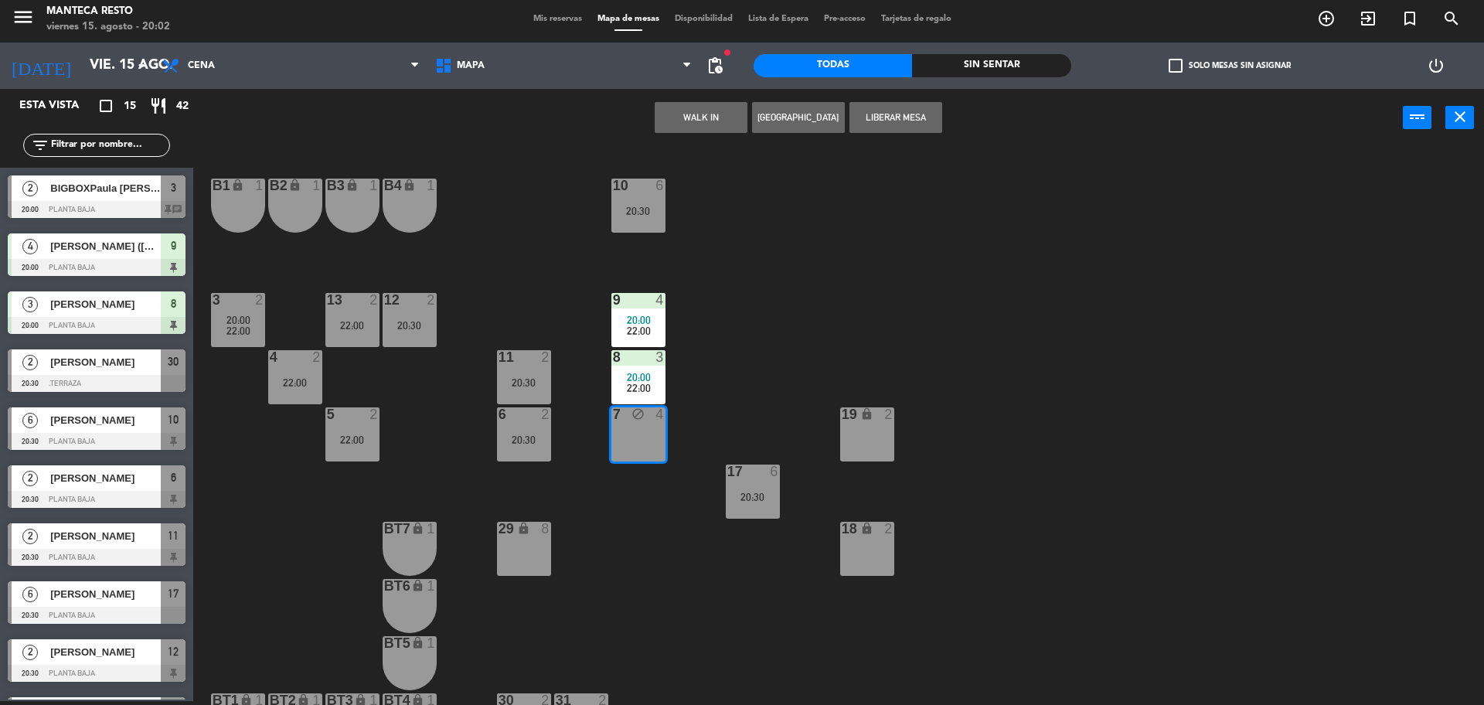
click at [818, 120] on button "Crear Reserva" at bounding box center [798, 117] width 93 height 31
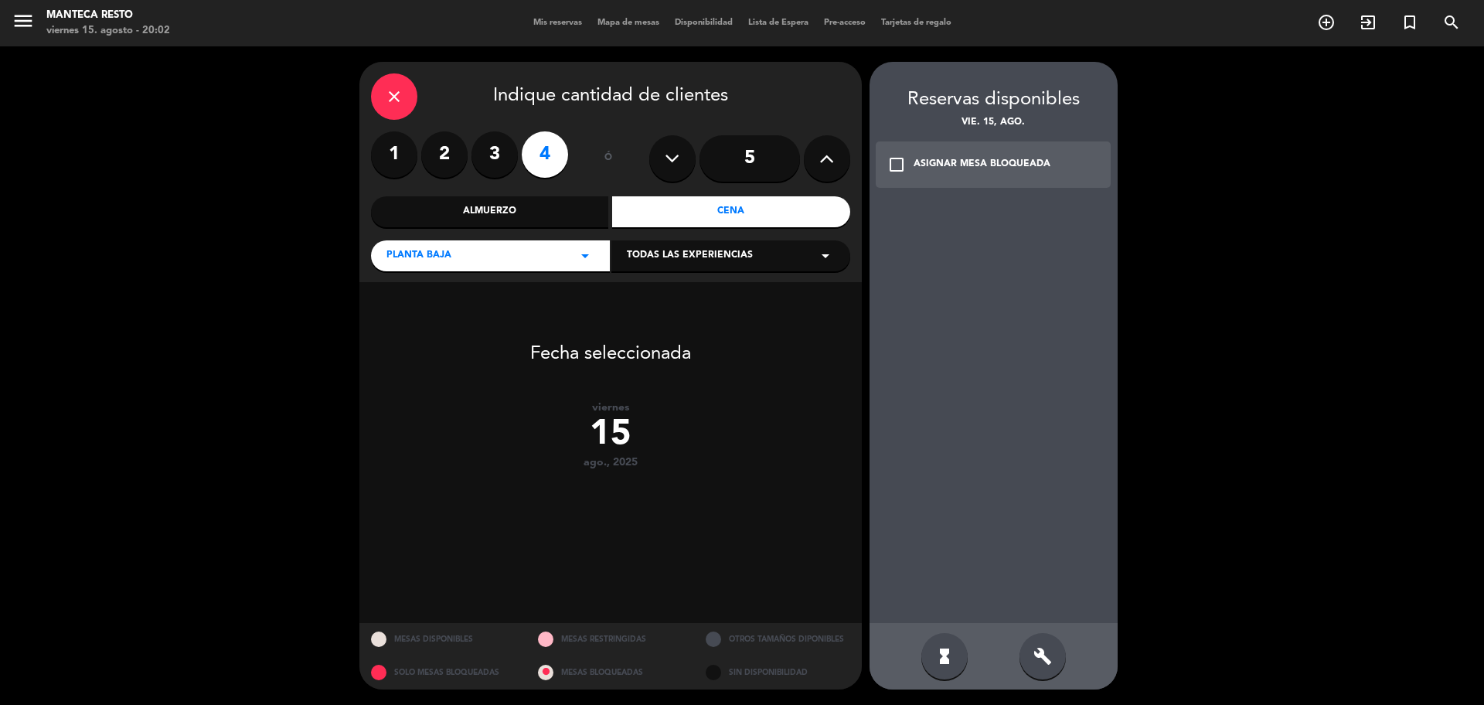
click at [492, 165] on label "3" at bounding box center [494, 154] width 46 height 46
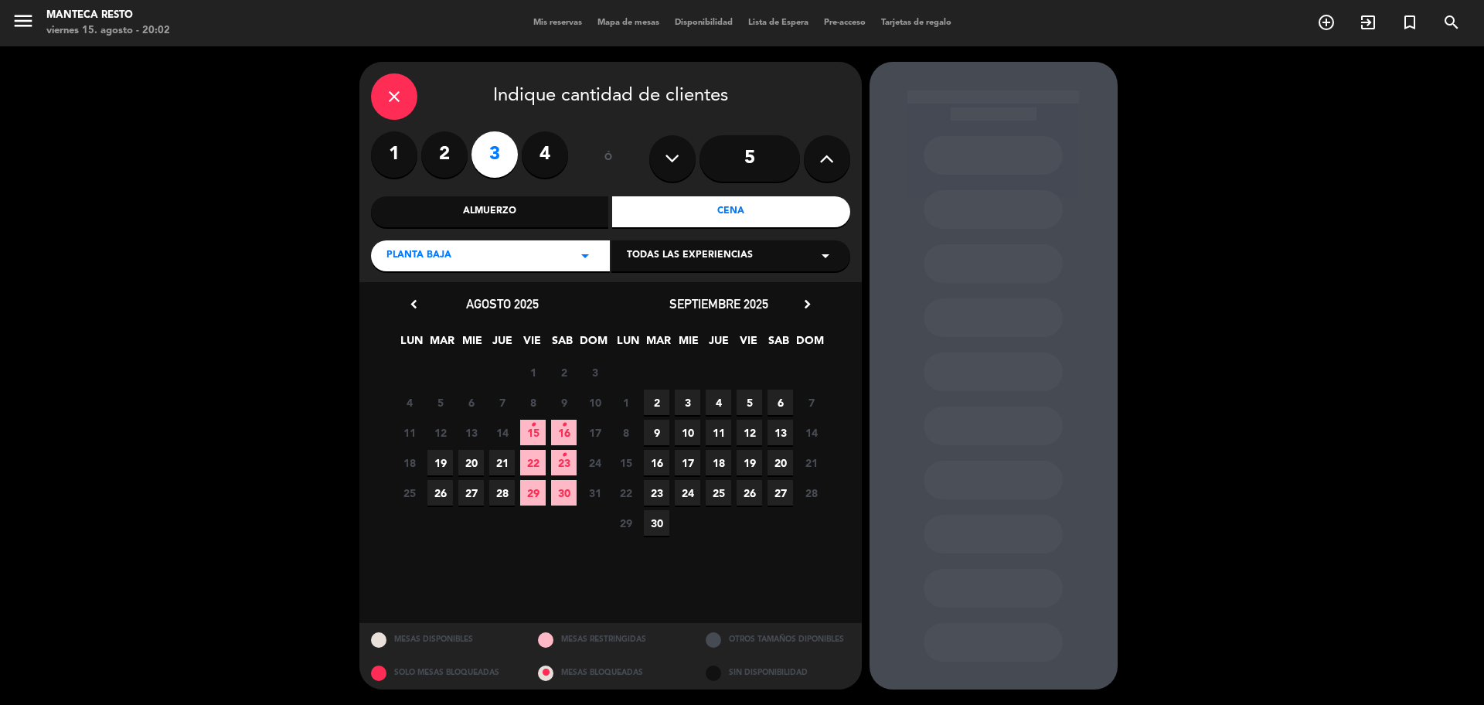
click at [537, 424] on span "15 •" at bounding box center [533, 433] width 26 height 26
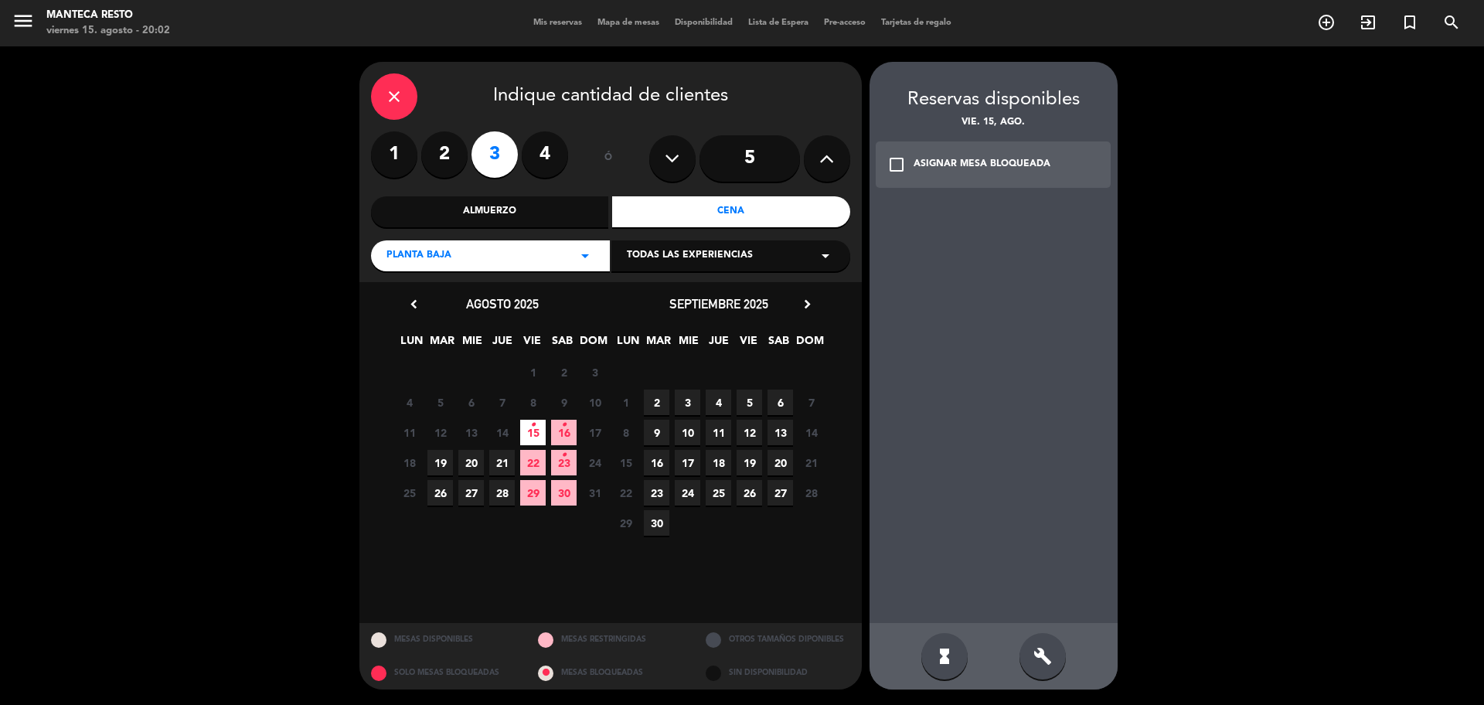
drag, startPoint x: 1022, startPoint y: 168, endPoint x: 1024, endPoint y: 187, distance: 19.5
click at [1022, 166] on div "ASIGNAR MESA BLOQUEADA" at bounding box center [982, 164] width 137 height 15
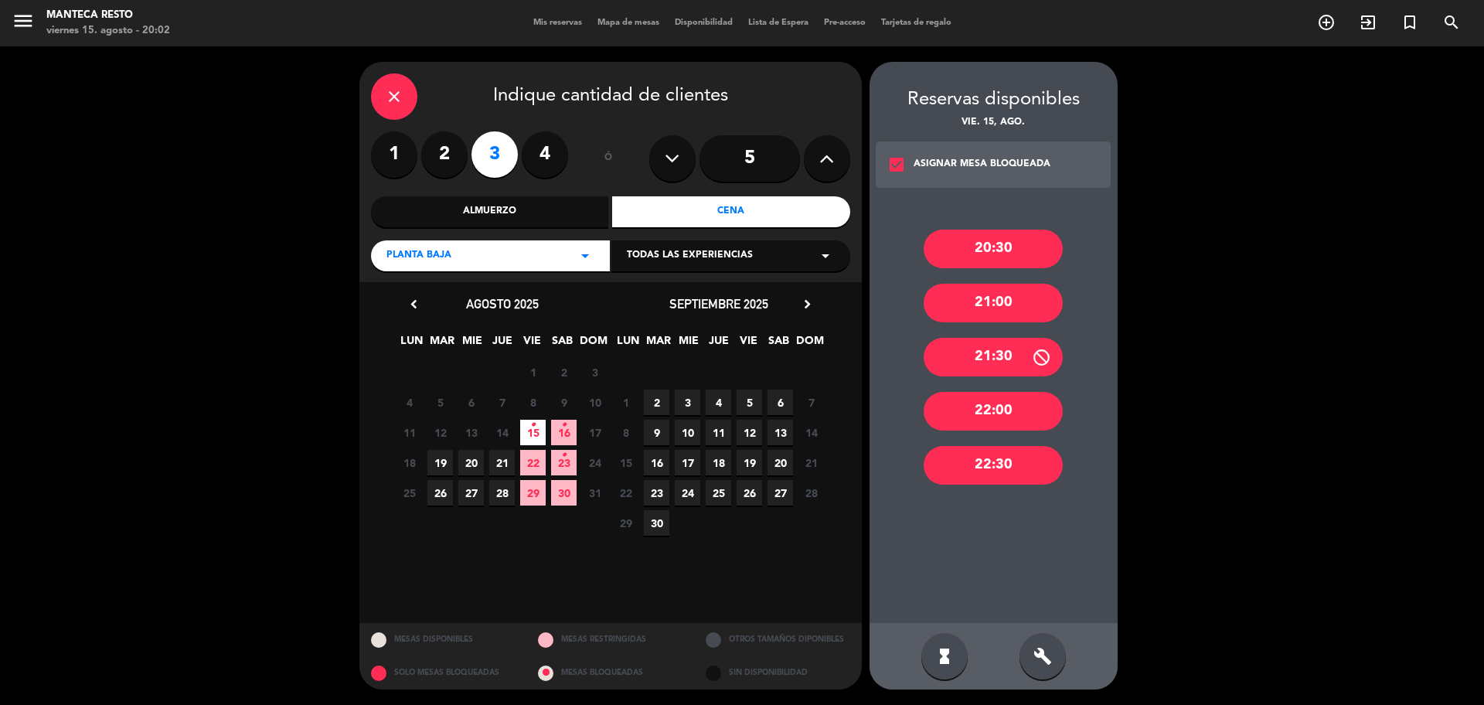
click at [1021, 257] on div "20:30" at bounding box center [993, 249] width 139 height 39
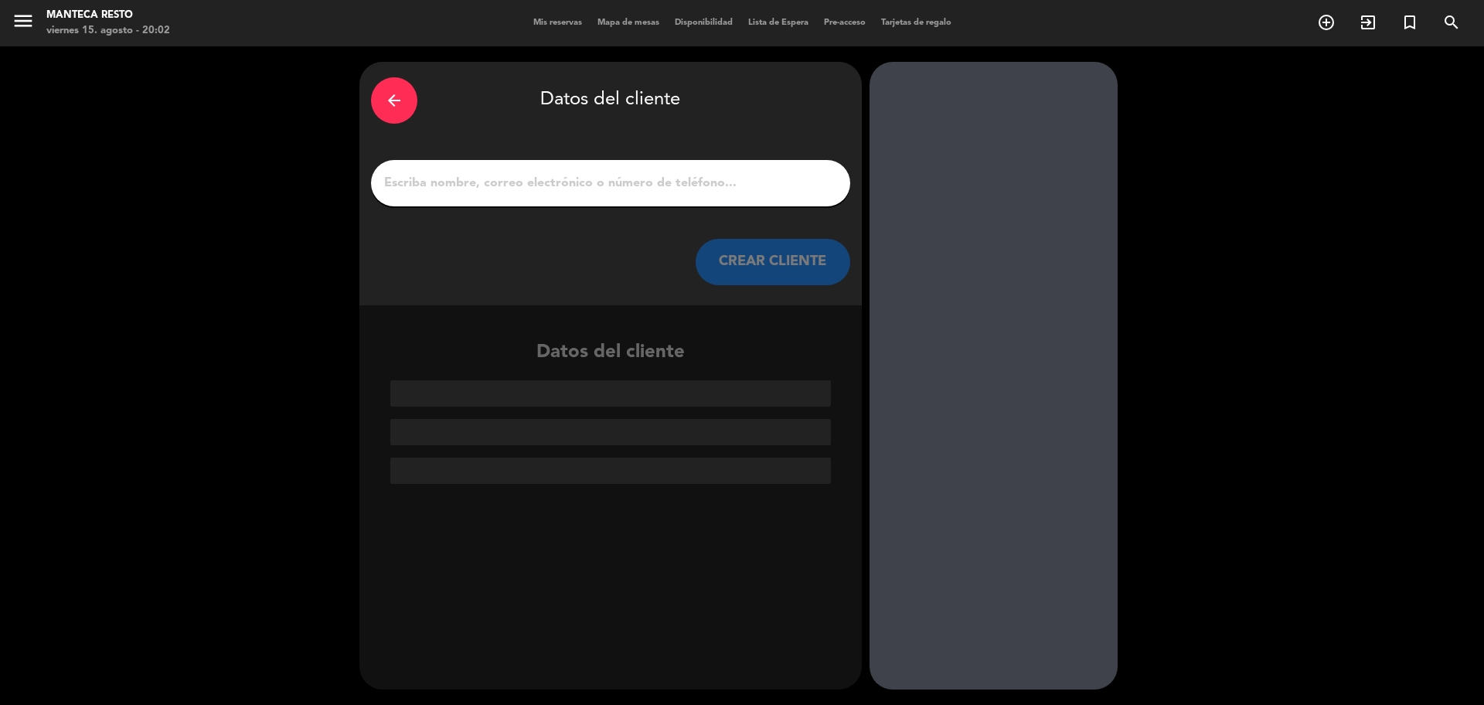
drag, startPoint x: 682, startPoint y: 180, endPoint x: 725, endPoint y: 227, distance: 63.5
click at [693, 181] on input "1" at bounding box center [611, 183] width 456 height 22
paste input "Mario, de Rege"
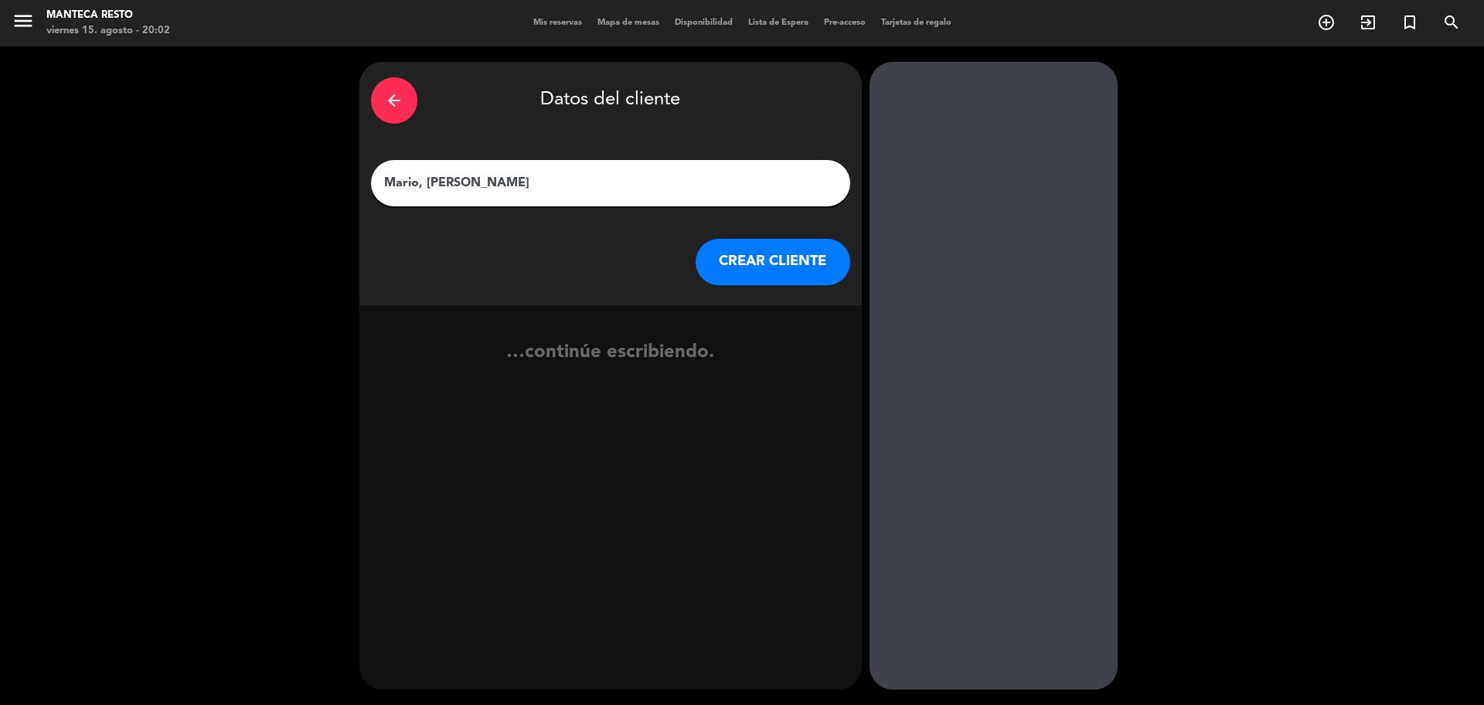
type input "Mario, de Rege"
click at [730, 241] on button "CREAR CLIENTE" at bounding box center [773, 262] width 155 height 46
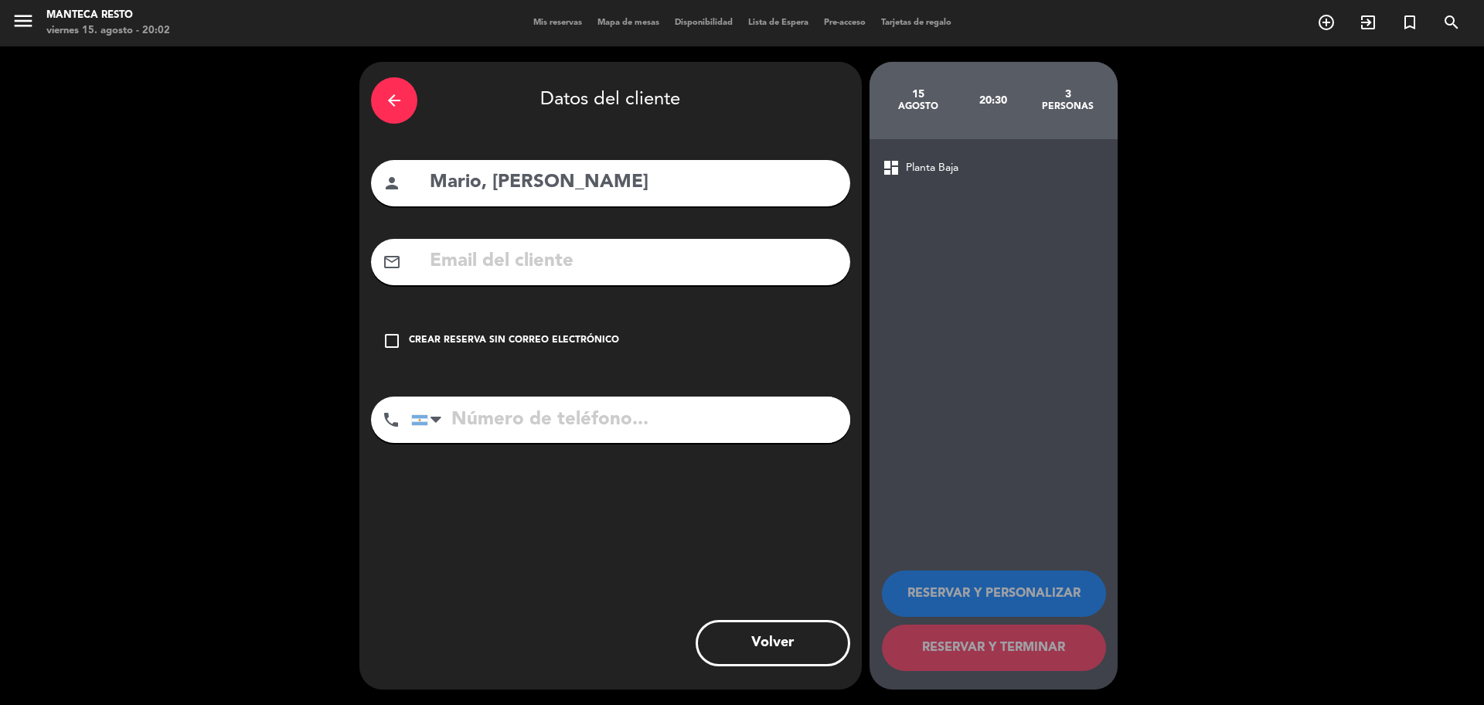
click at [536, 269] on input "text" at bounding box center [633, 262] width 410 height 32
paste input "2920 48-5593"
type input "2920 48-5593"
click at [609, 408] on input "tel" at bounding box center [630, 419] width 439 height 46
paste input "2920 48-5593"
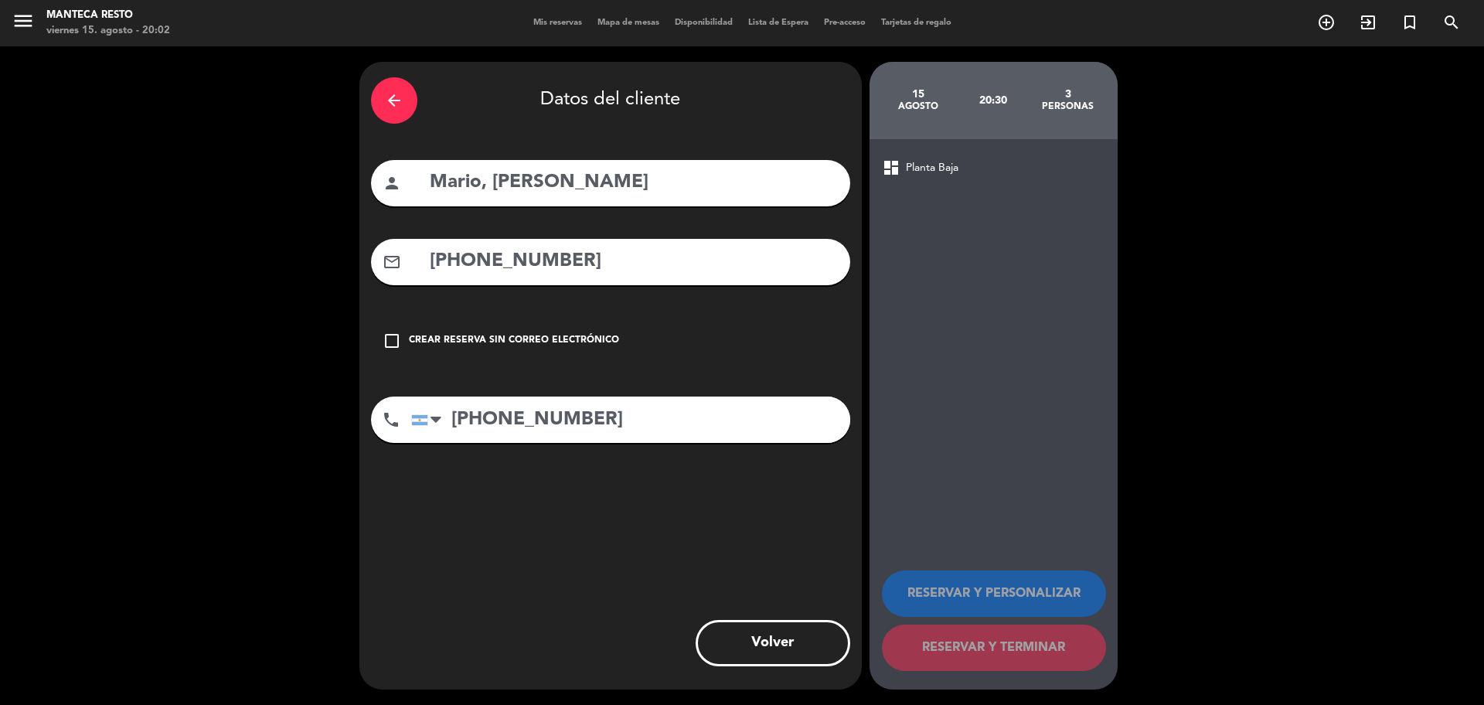
type input "2920 48-5593"
drag, startPoint x: 67, startPoint y: 279, endPoint x: 60, endPoint y: 278, distance: 7.8
click at [59, 279] on div "arrow_back Datos del cliente person Mario, de Rege mail_outline 2920 48-5593 ch…" at bounding box center [742, 375] width 1484 height 658
click at [658, 270] on input "text" at bounding box center [633, 262] width 410 height 32
paste input "marioderege@gmail.com"
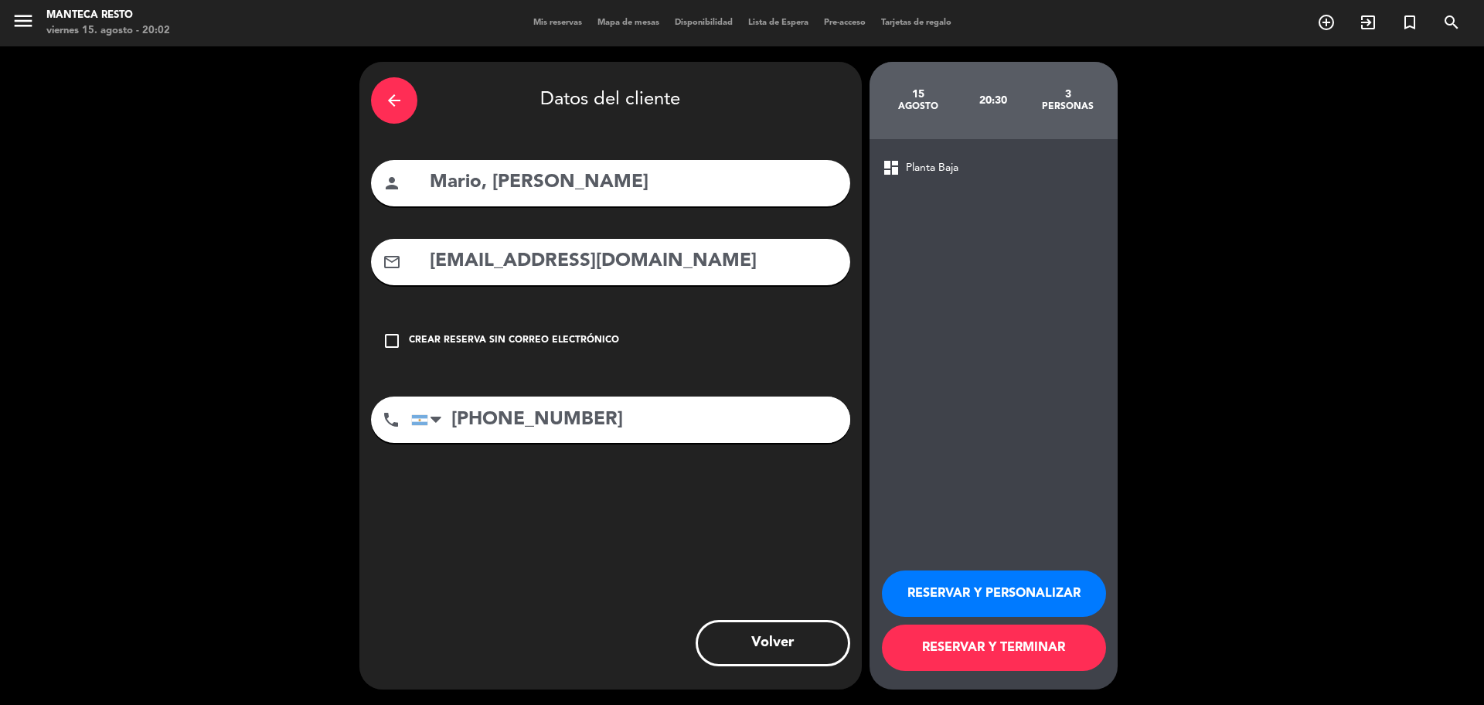
type input "marioderege@gmail.com"
click at [968, 645] on button "RESERVAR Y TERMINAR" at bounding box center [994, 647] width 224 height 46
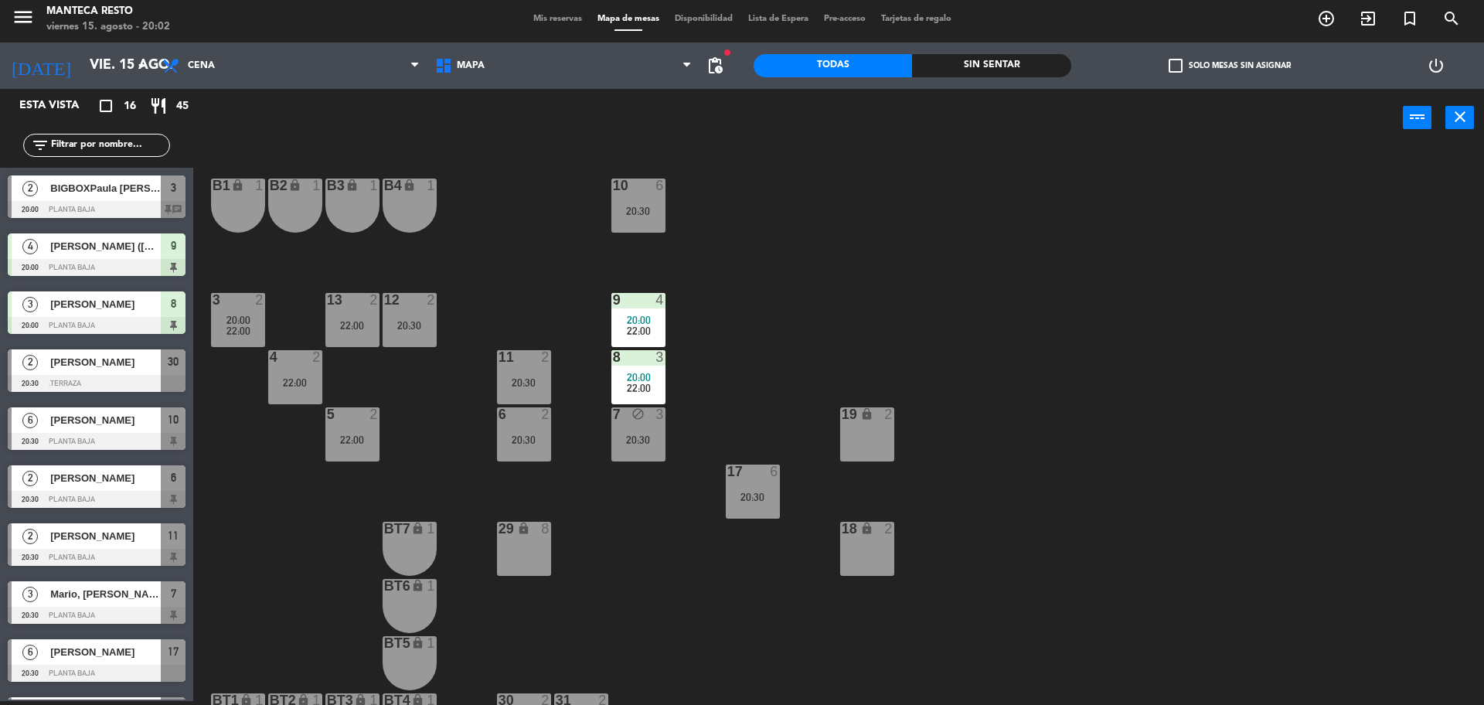
click at [567, 23] on span "Mis reservas" at bounding box center [558, 19] width 64 height 9
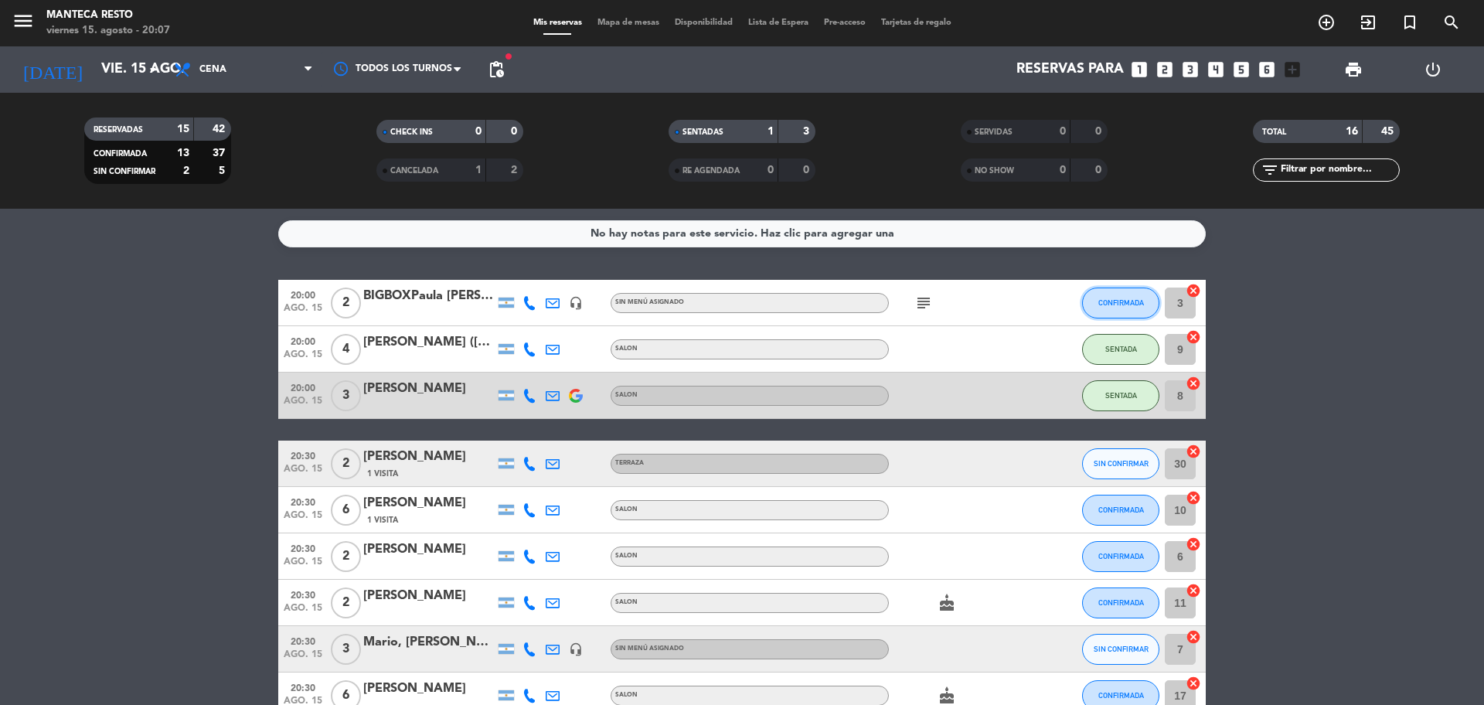
click at [1112, 302] on span "CONFIRMADA" at bounding box center [1121, 302] width 46 height 9
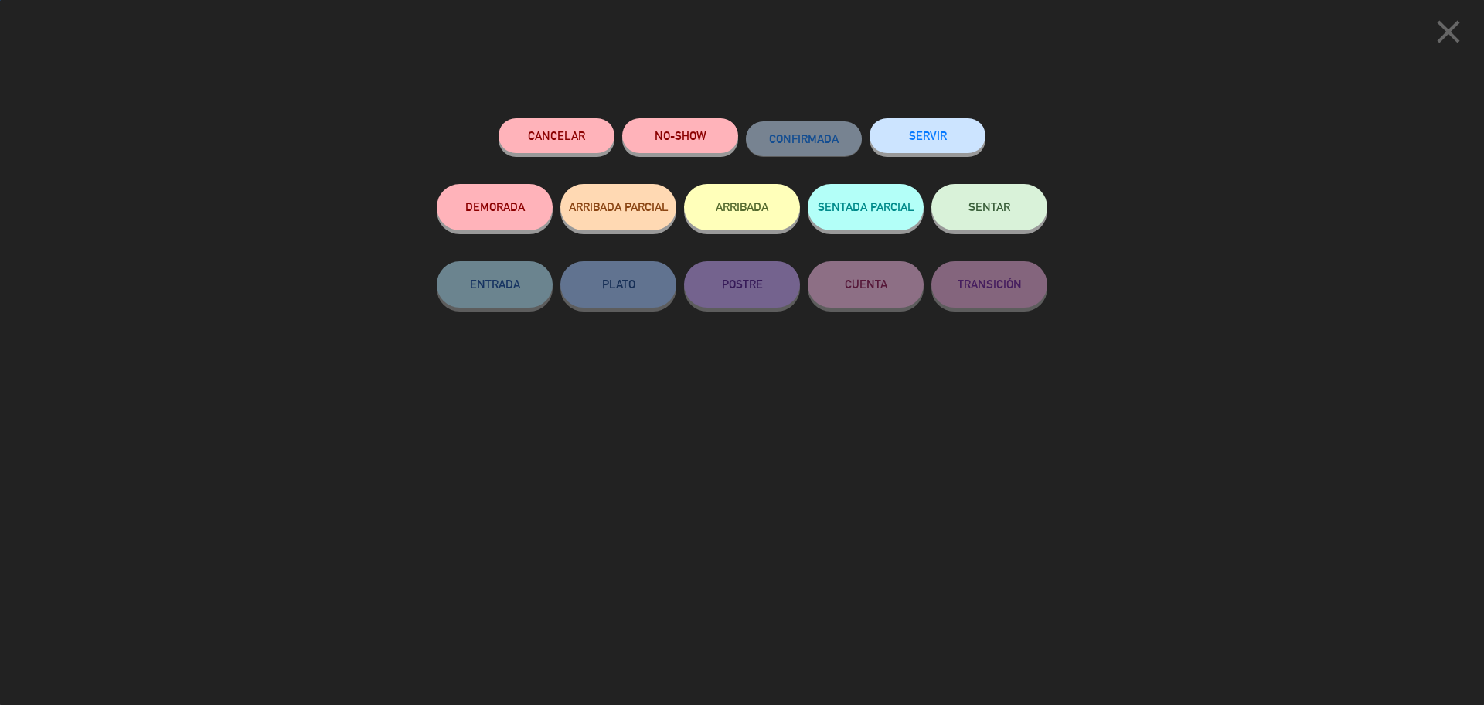
click at [1020, 206] on button "SENTAR" at bounding box center [989, 207] width 116 height 46
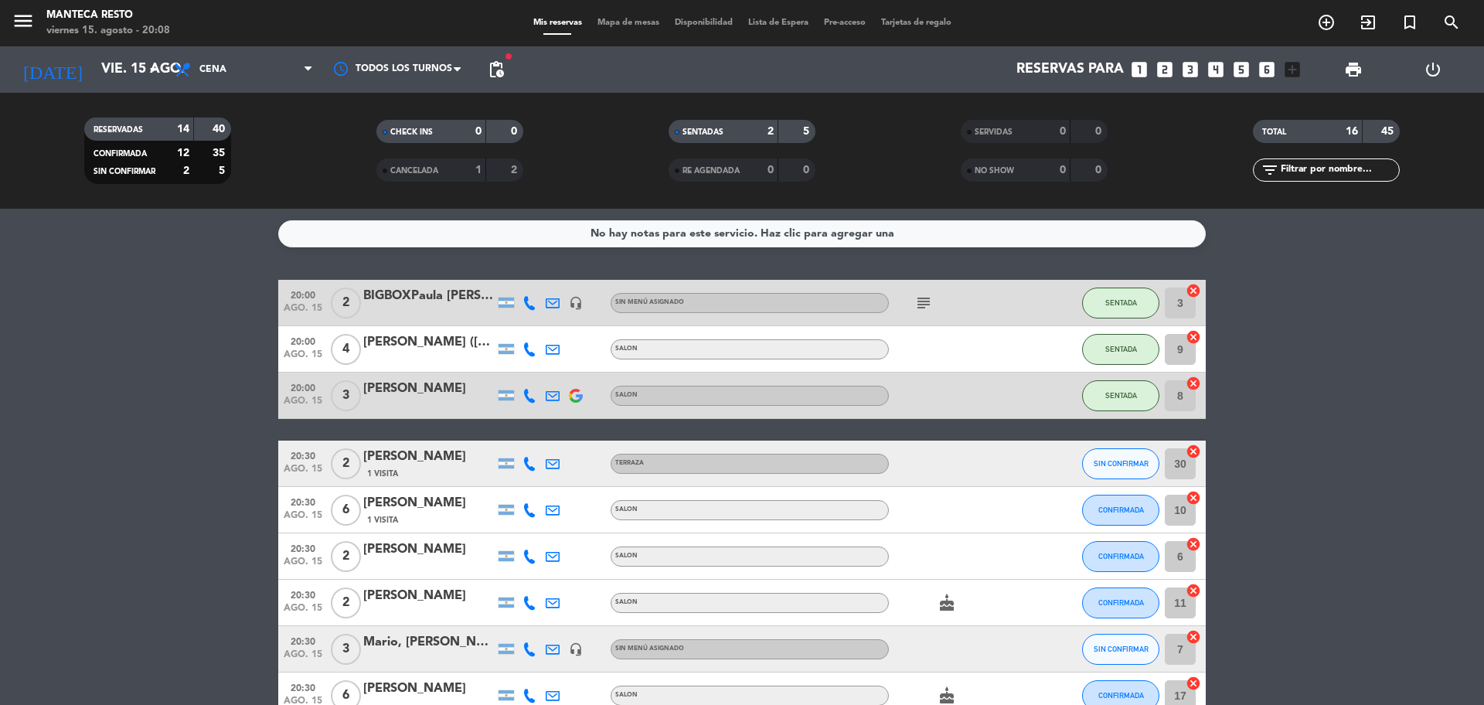
scroll to position [180, 0]
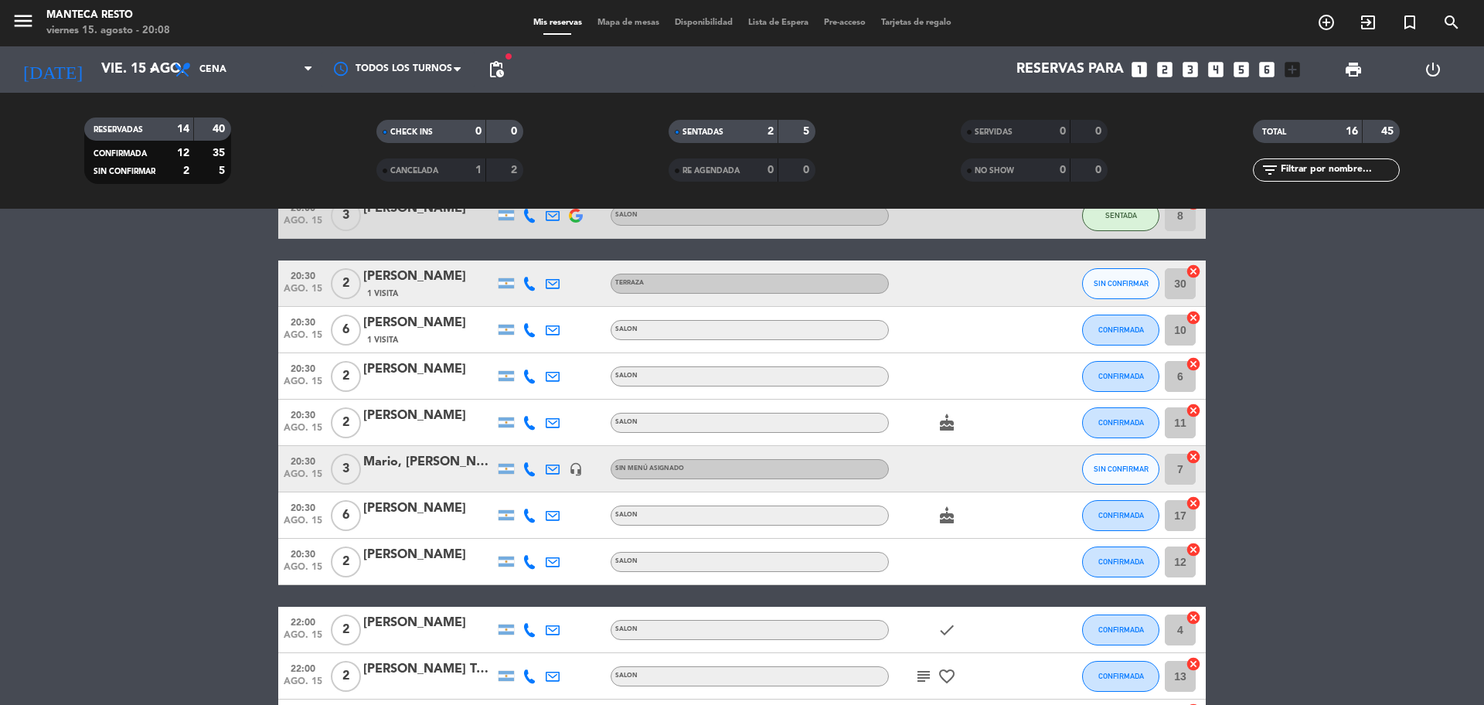
click at [462, 478] on div at bounding box center [428, 479] width 131 height 12
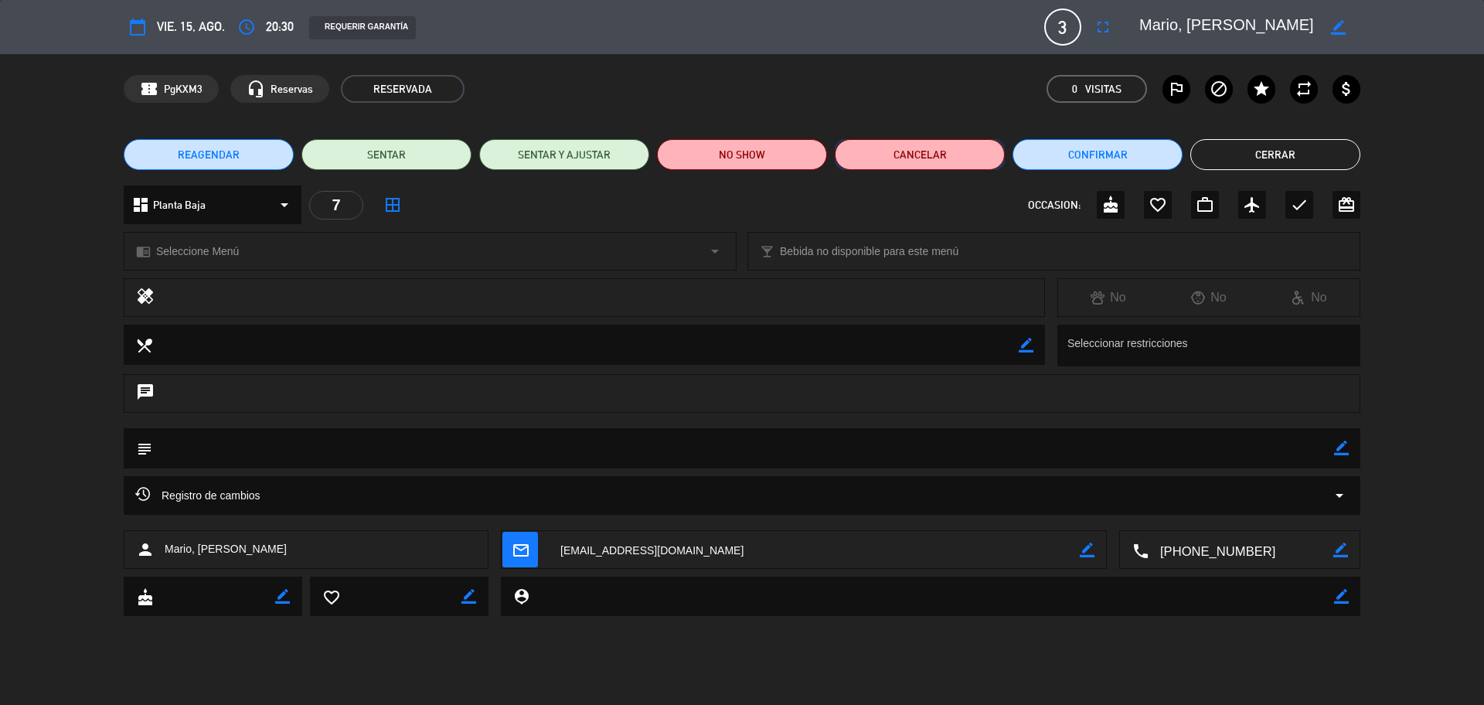
click at [890, 154] on button "Cancelar" at bounding box center [920, 154] width 170 height 31
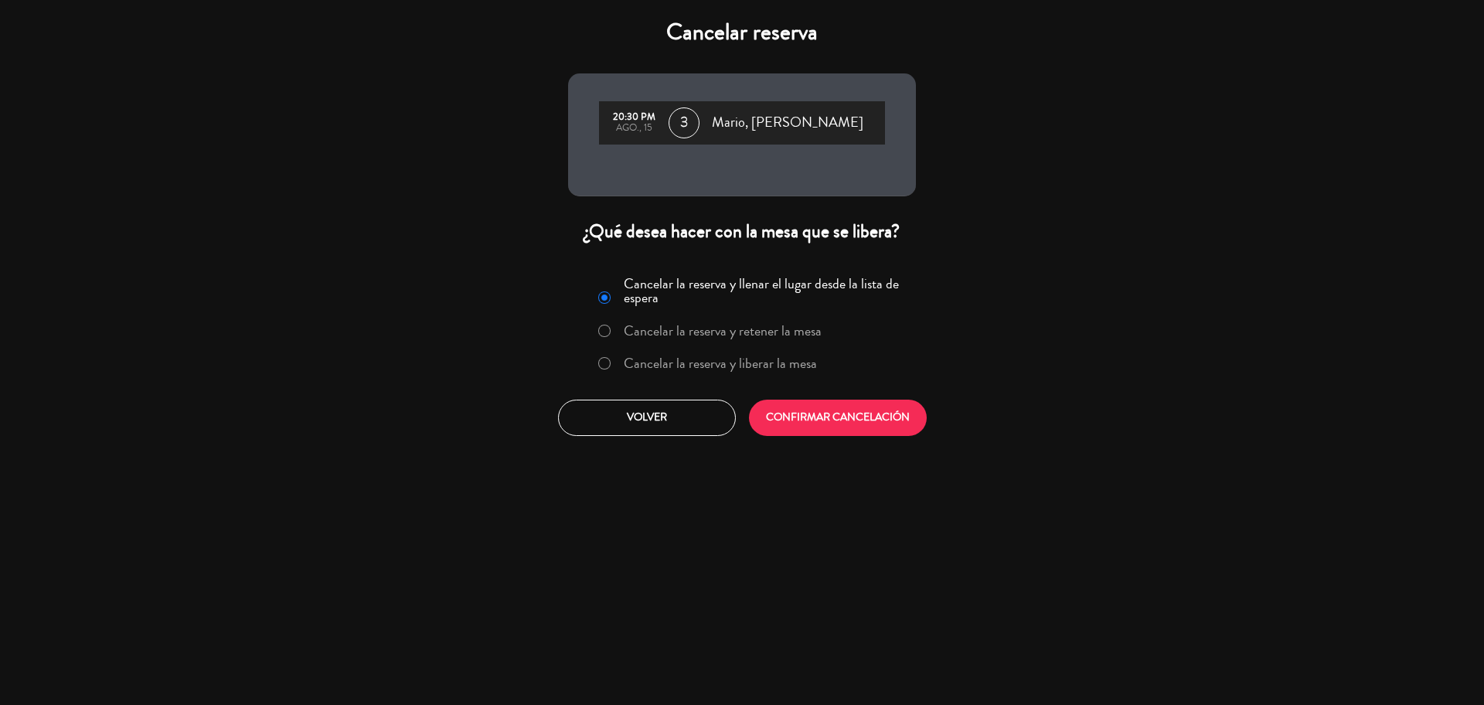
drag, startPoint x: 778, startPoint y: 366, endPoint x: 791, endPoint y: 403, distance: 39.4
click at [778, 367] on label "Cancelar la reserva y liberar la mesa" at bounding box center [720, 363] width 193 height 14
click at [797, 420] on button "CONFIRMAR CANCELACIÓN" at bounding box center [838, 418] width 178 height 36
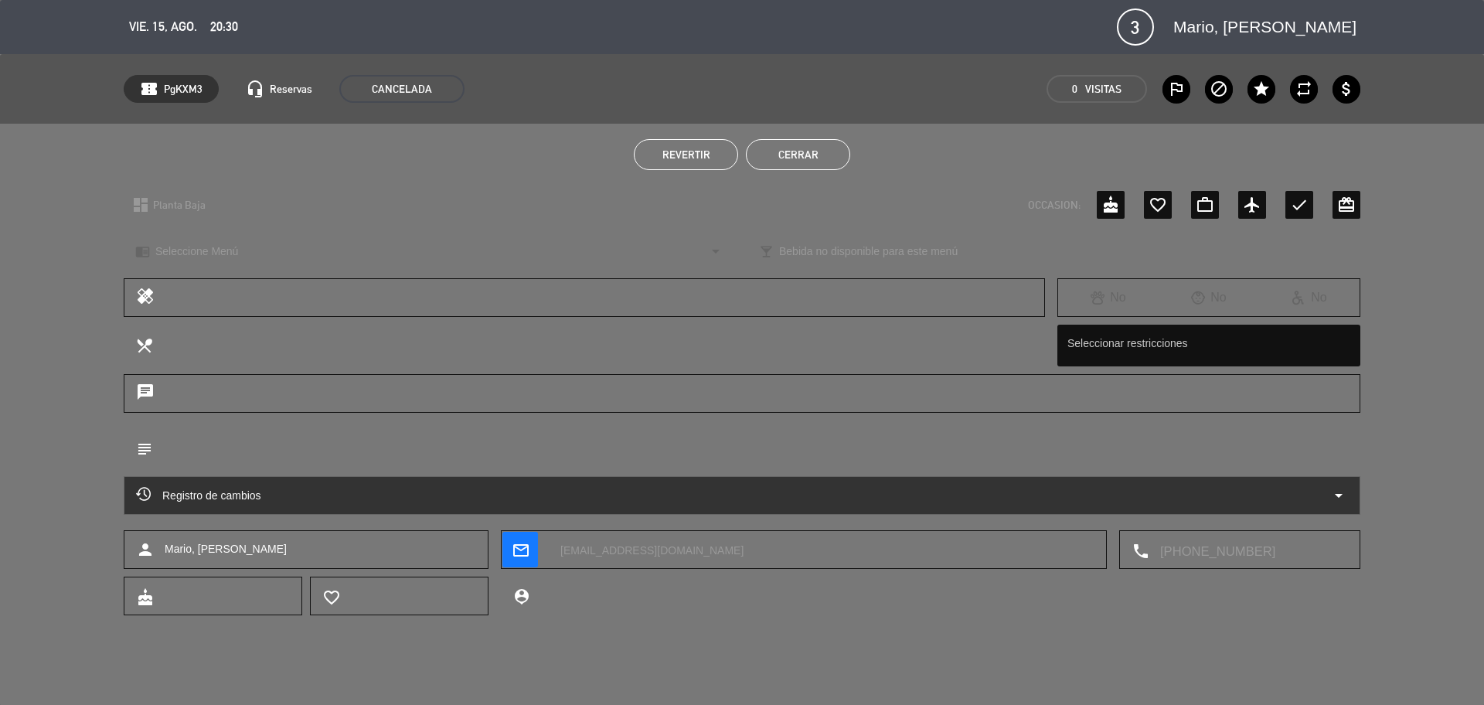
click at [818, 155] on button "Cerrar" at bounding box center [798, 154] width 104 height 31
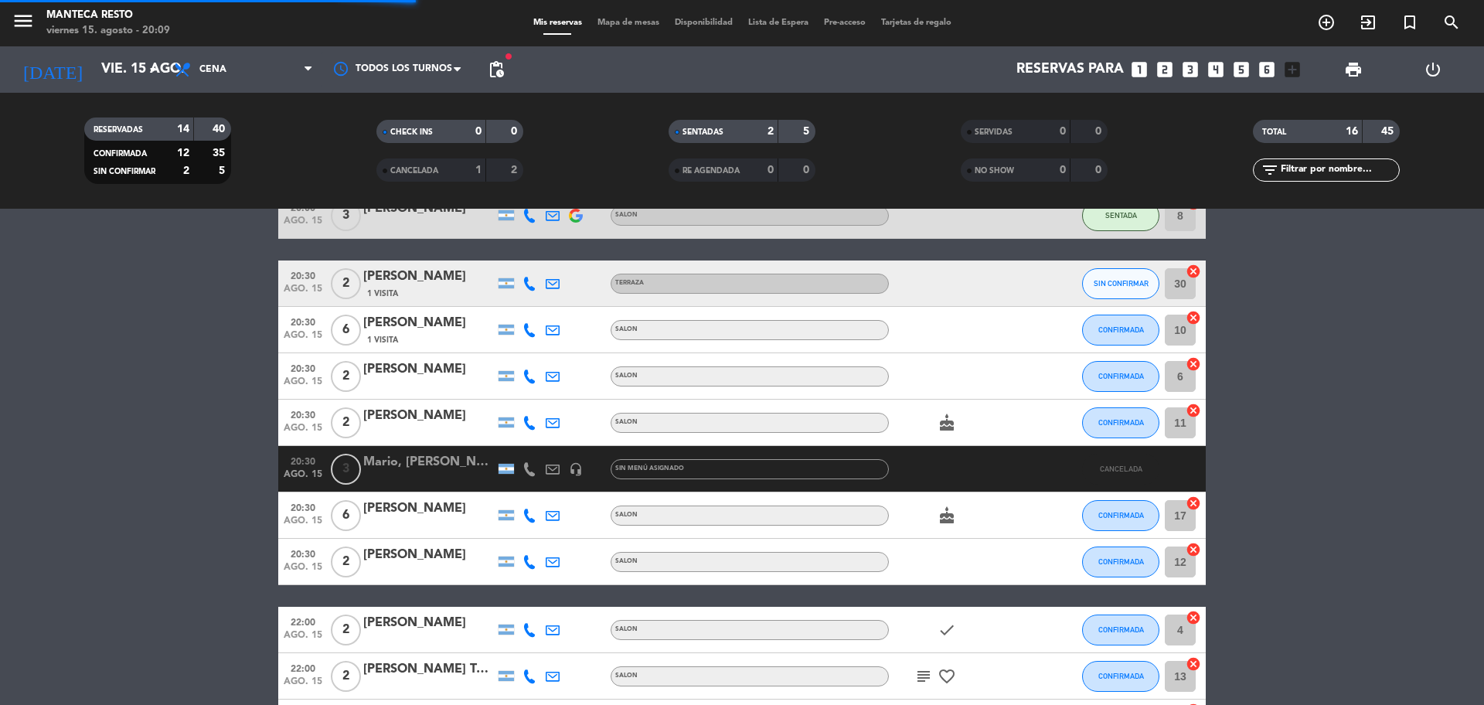
click at [641, 21] on span "Mapa de mesas" at bounding box center [628, 23] width 77 height 9
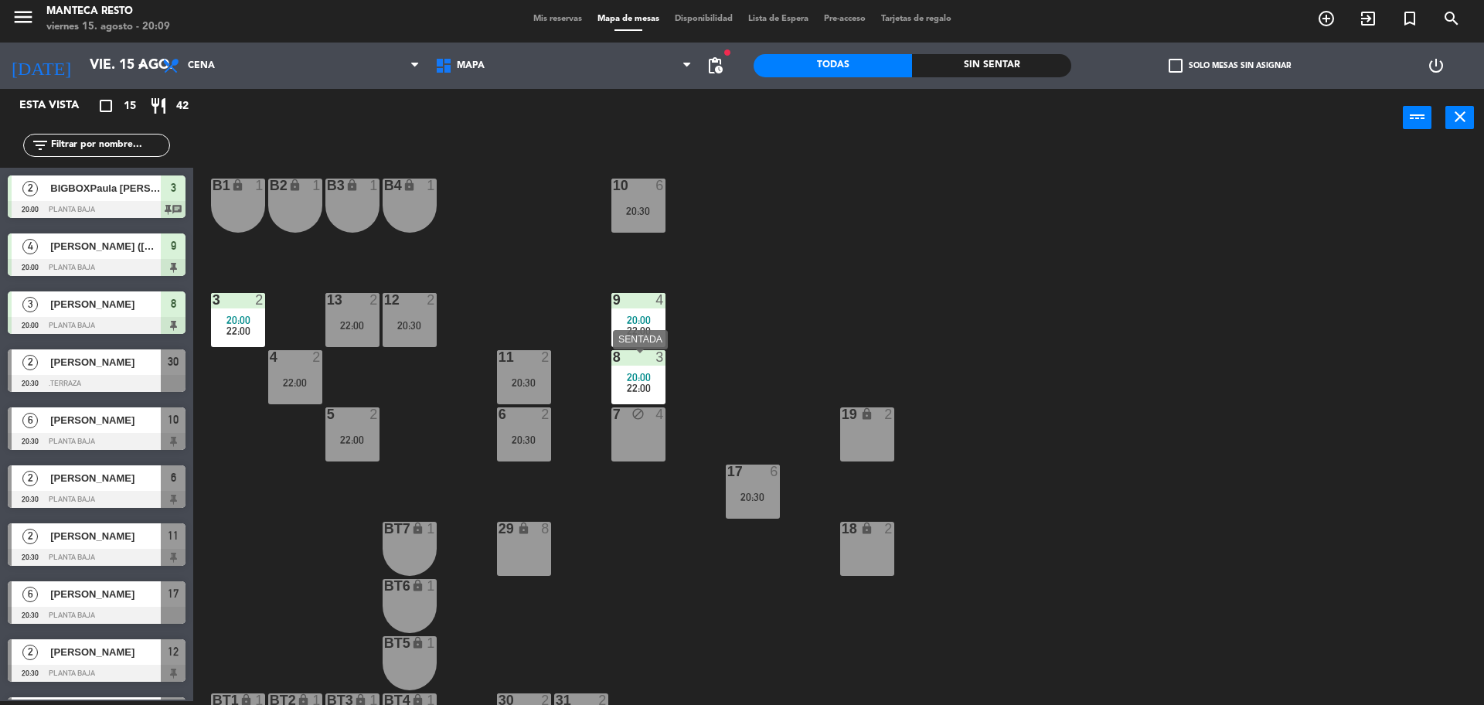
click at [648, 383] on span "20:00" at bounding box center [639, 377] width 24 height 12
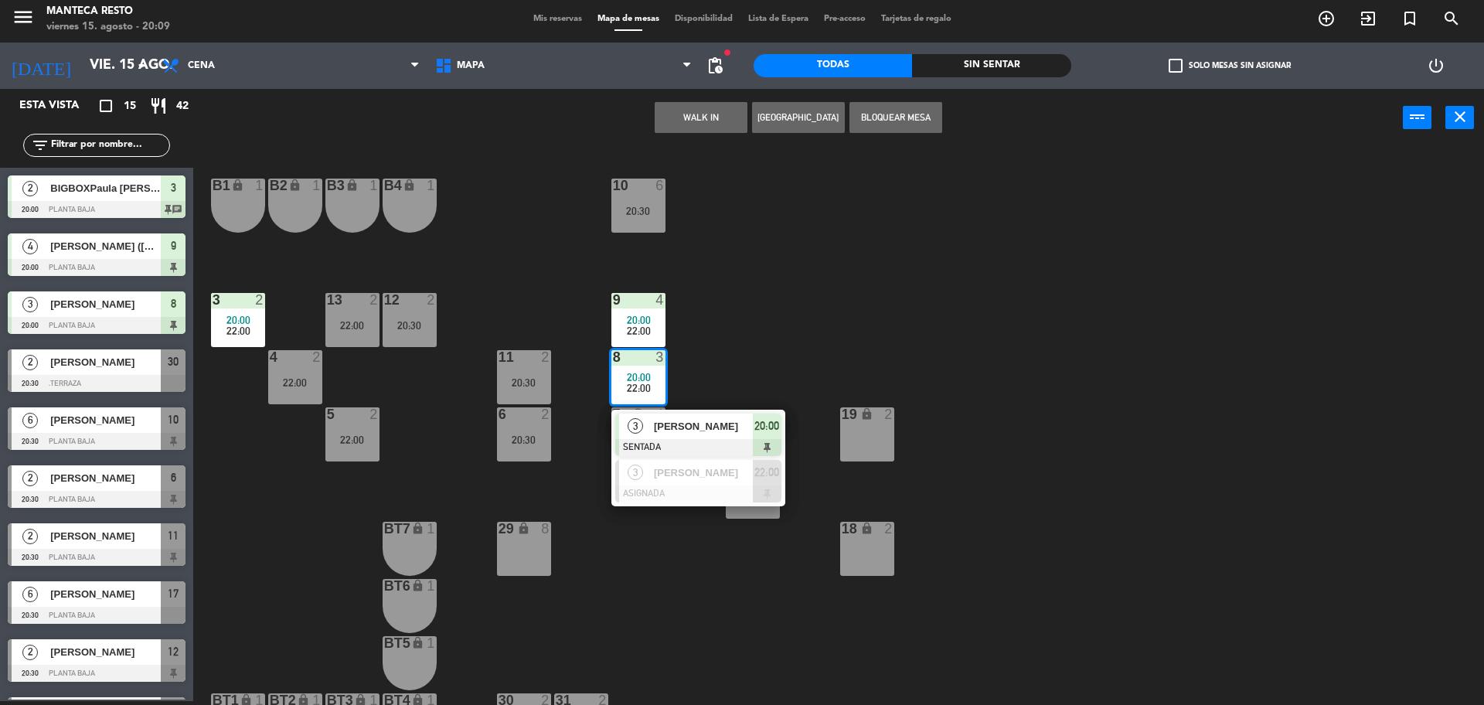
click at [745, 376] on div "10 6 20:30 B1 lock 1 B2 lock 1 B3 lock 1 B4 lock 1 3 2 20:00 22:00 12 2 20:30 9…" at bounding box center [846, 428] width 1276 height 554
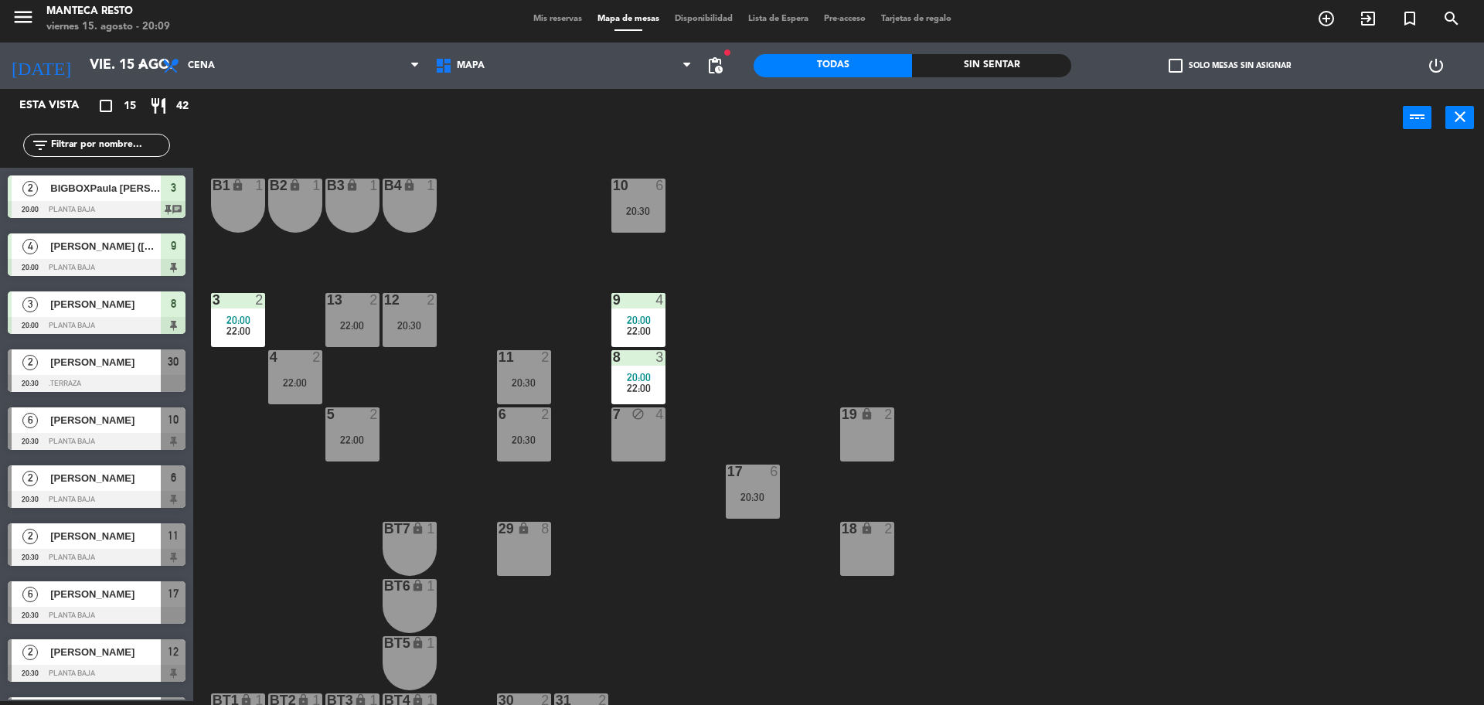
drag, startPoint x: 655, startPoint y: 328, endPoint x: 675, endPoint y: 353, distance: 32.5
click at [656, 325] on div "20:00" at bounding box center [638, 320] width 54 height 11
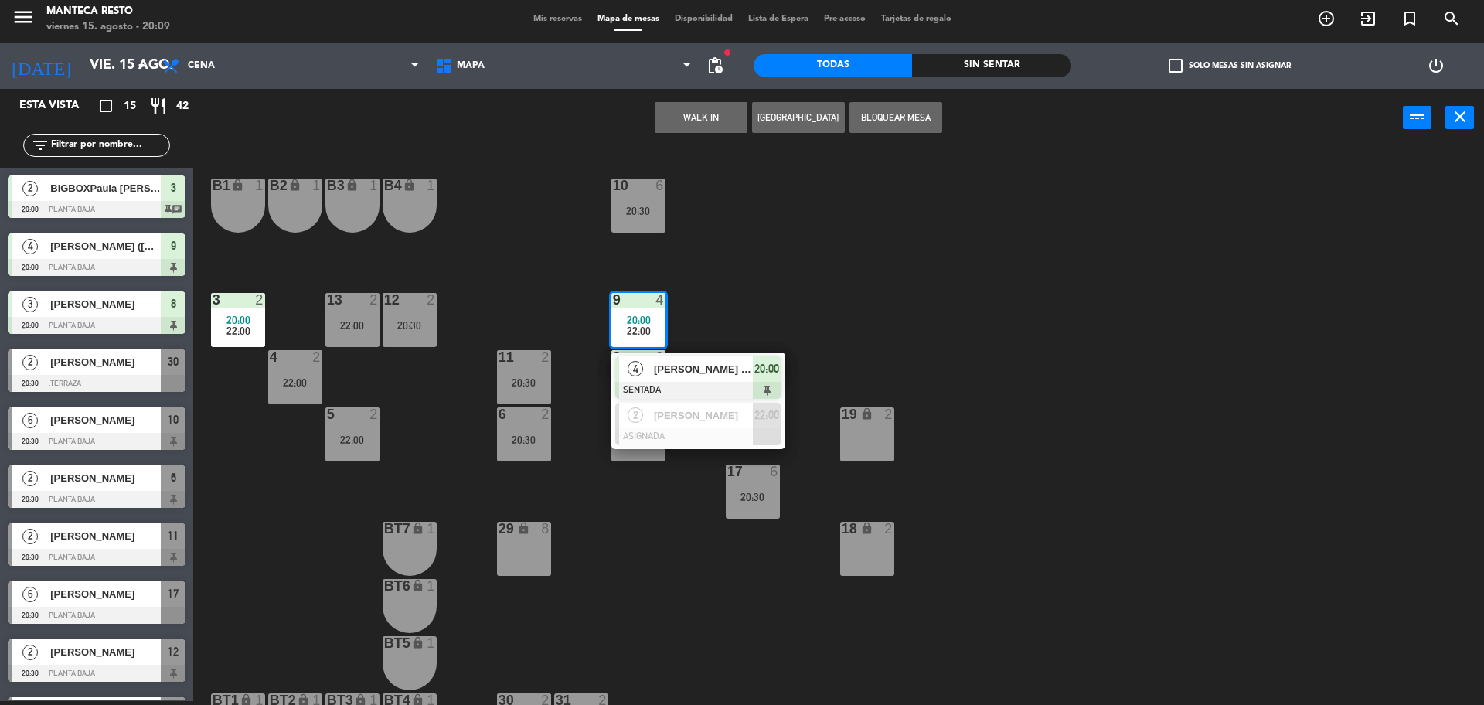
drag, startPoint x: 675, startPoint y: 353, endPoint x: 677, endPoint y: 389, distance: 35.6
click at [699, 389] on div "4 Carolina Garcia Zuniga (AR) SENTADA 20:00" at bounding box center [698, 377] width 197 height 50
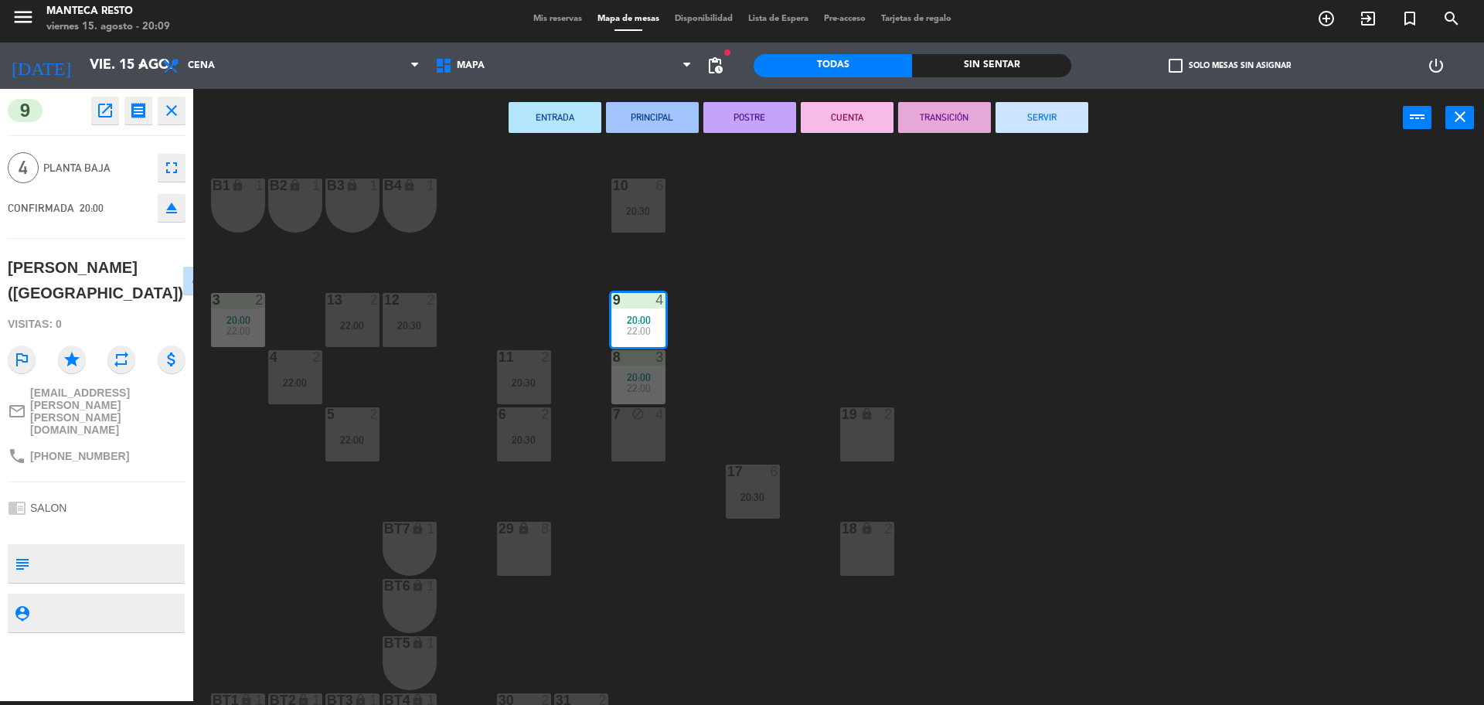
click at [296, 394] on div "4 2 22:00" at bounding box center [295, 377] width 54 height 54
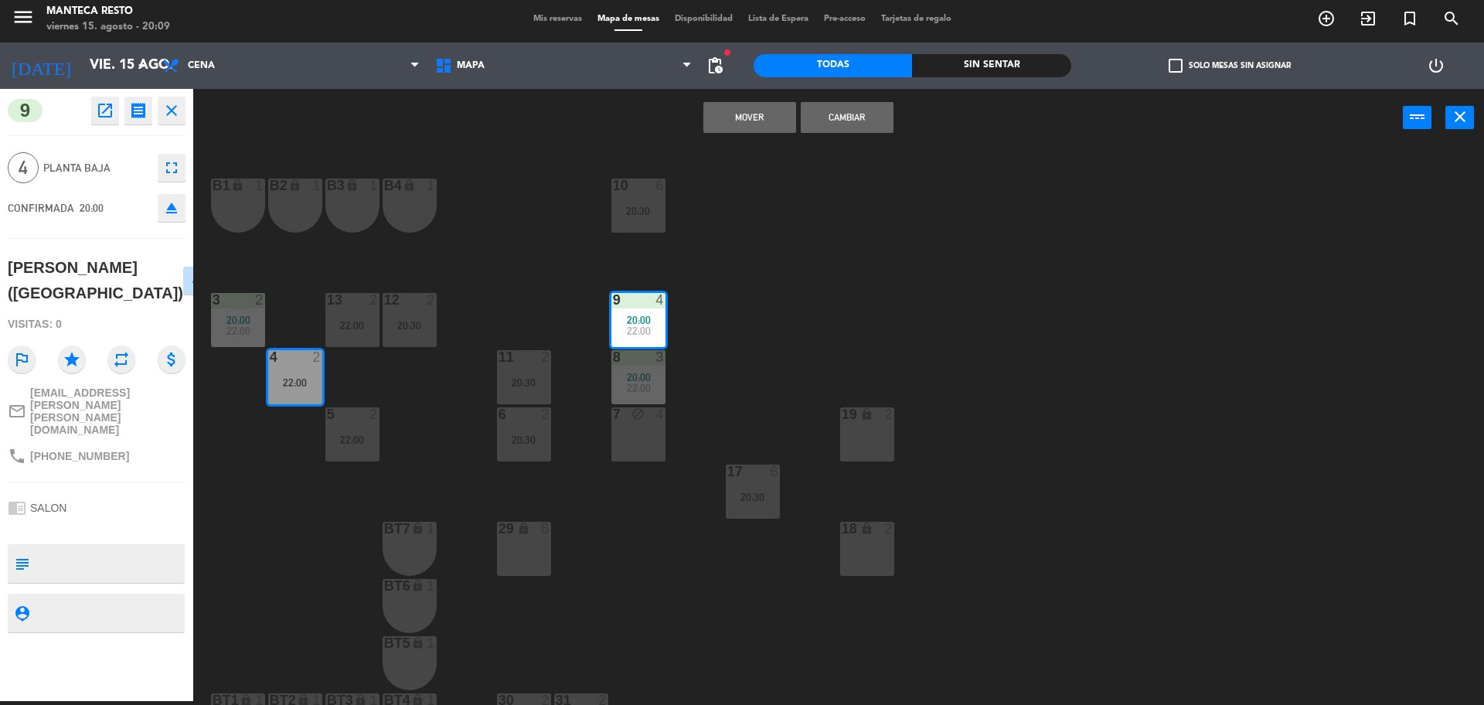
click at [722, 109] on button "Mover" at bounding box center [749, 117] width 93 height 31
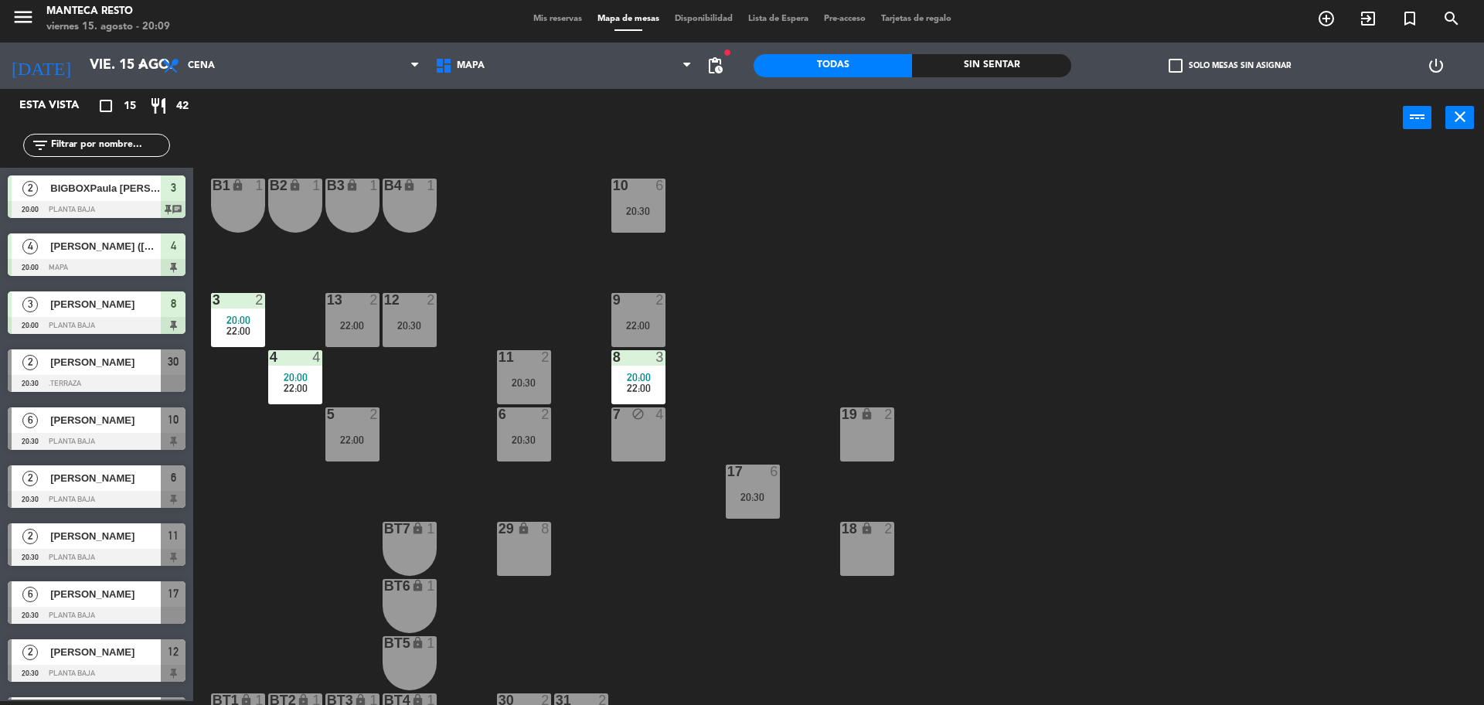
click at [779, 388] on div "10 6 20:30 B1 lock 1 B2 lock 1 B3 lock 1 B4 lock 1 3 2 20:00 22:00 12 2 20:30 9…" at bounding box center [846, 428] width 1276 height 554
click at [546, 29] on div "menu Manteca Resto viernes 15. agosto - 20:09 Mis reservas Mapa de mesas Dispon…" at bounding box center [742, 19] width 1484 height 46
click at [546, 26] on div "Mis reservas Mapa de mesas Disponibilidad Lista de Espera Pre-acceso Tarjetas d…" at bounding box center [743, 19] width 434 height 14
click at [610, 503] on div "10 6 20:30 B1 lock 1 B2 lock 1 B3 lock 1 B4 lock 1 3 2 20:00 22:00 12 2 20:30 9…" at bounding box center [846, 428] width 1276 height 554
click at [586, 385] on div "10 6 20:30 B1 lock 1 B2 lock 1 B3 lock 1 B4 lock 1 3 2 20:00 22:00 12 2 20:30 9…" at bounding box center [846, 428] width 1276 height 554
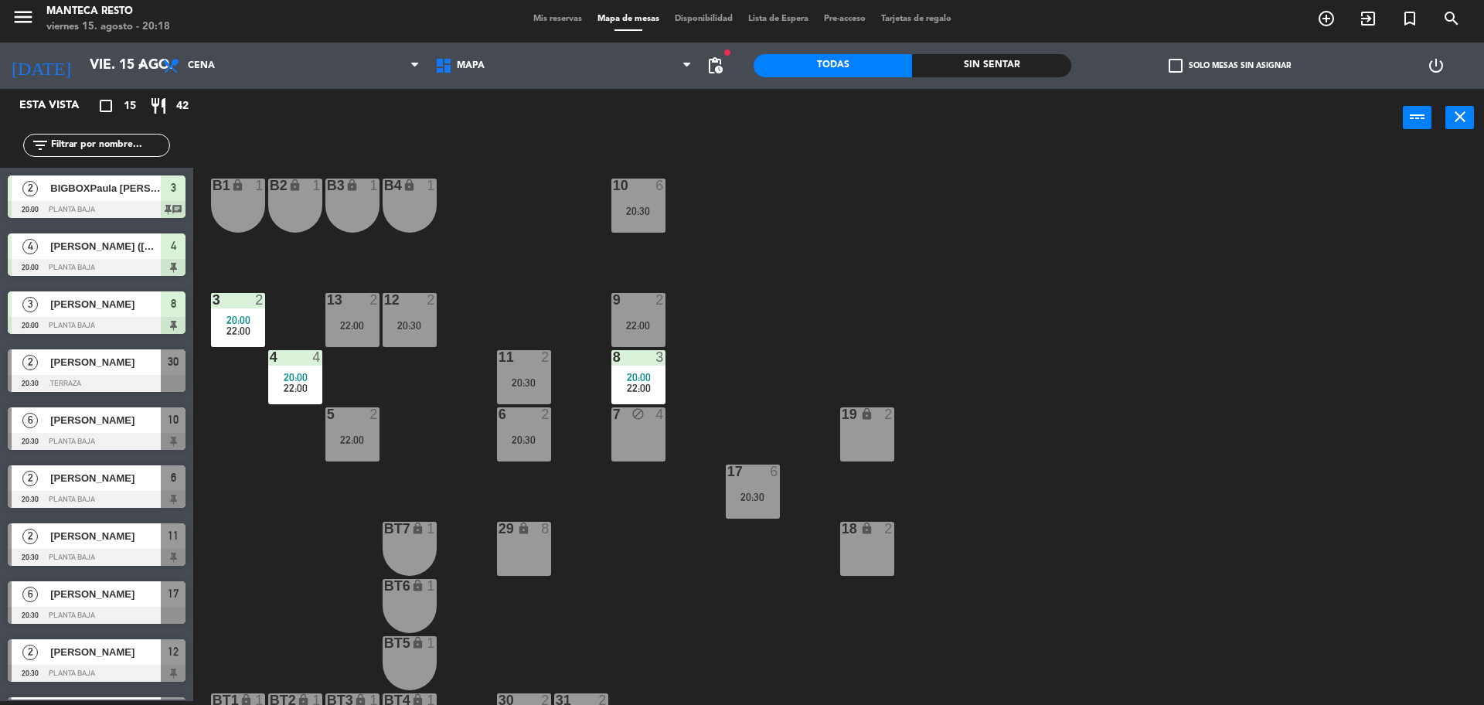
drag, startPoint x: 624, startPoint y: 531, endPoint x: 643, endPoint y: 536, distance: 19.1
click at [627, 532] on div "10 6 20:30 B1 lock 1 B2 lock 1 B3 lock 1 B4 lock 1 3 2 20:00 22:00 12 2 20:30 9…" at bounding box center [846, 428] width 1276 height 554
click at [570, 23] on span "Mis reservas" at bounding box center [558, 19] width 64 height 9
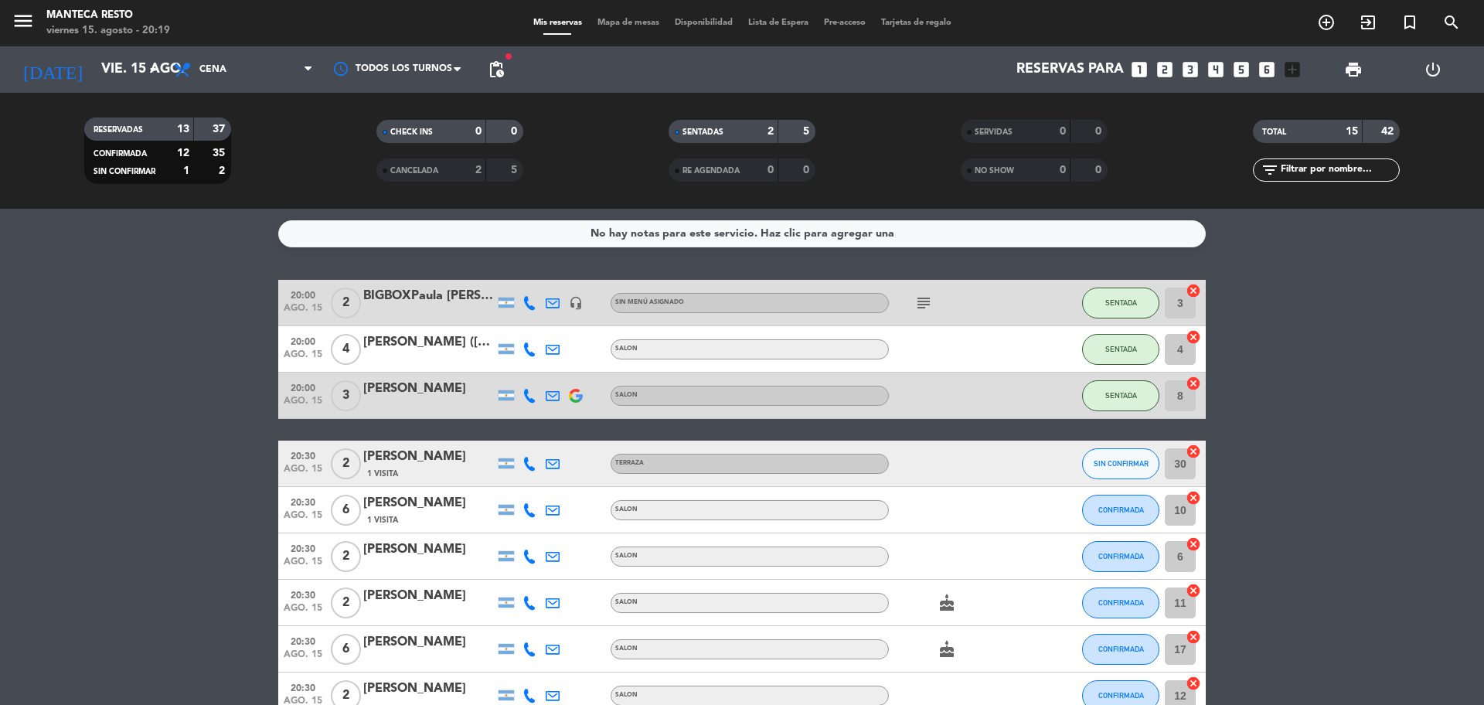
click at [1197, 596] on icon "cancel" at bounding box center [1193, 590] width 15 height 15
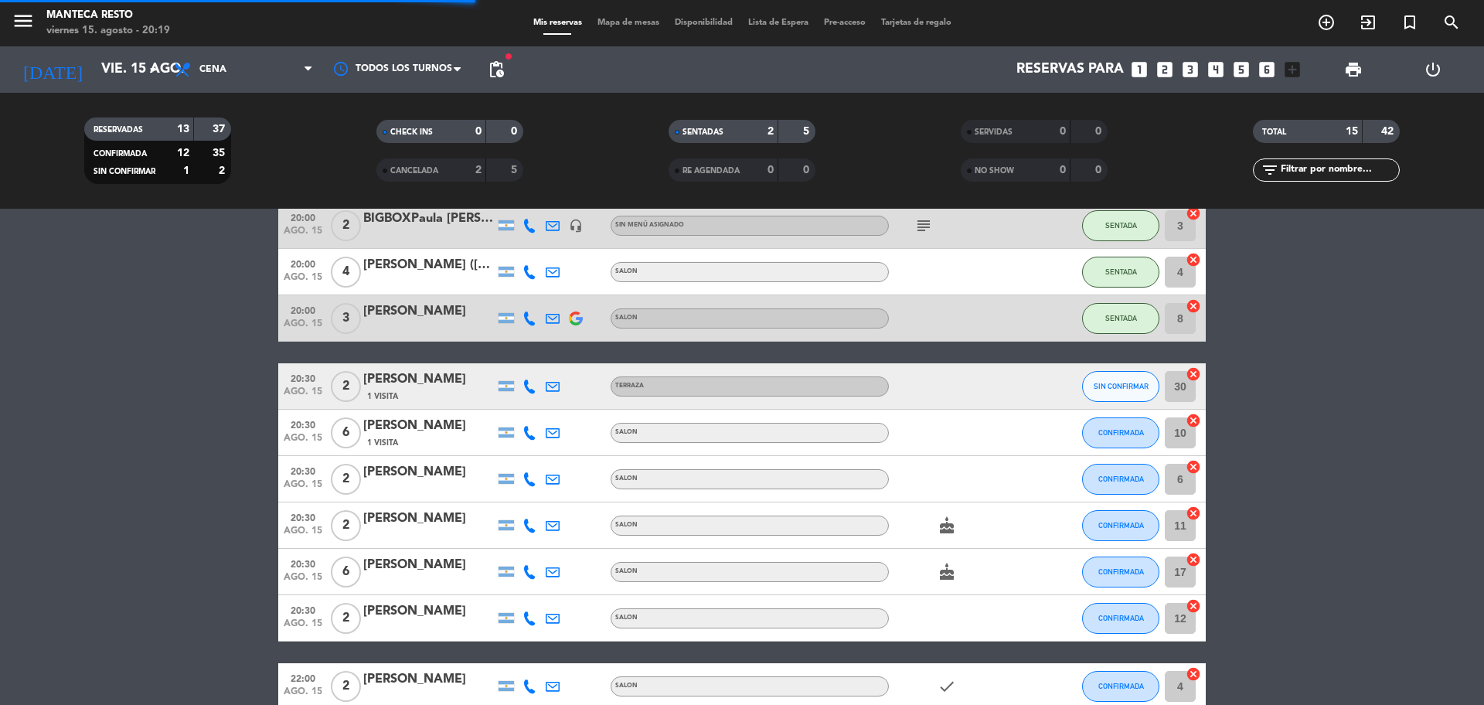
scroll to position [78, 0]
click at [1124, 429] on span "CONFIRMADA" at bounding box center [1121, 431] width 46 height 9
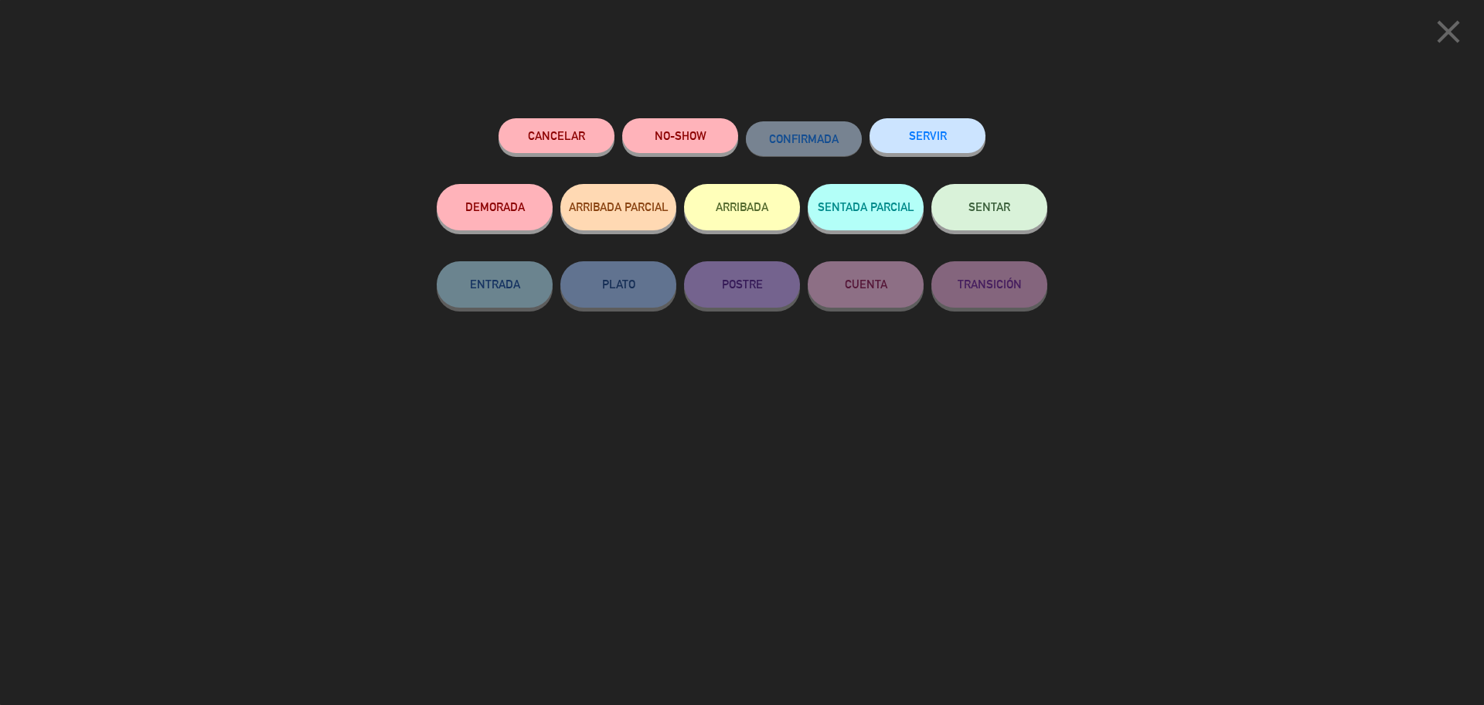
click at [1019, 210] on button "SENTAR" at bounding box center [989, 207] width 116 height 46
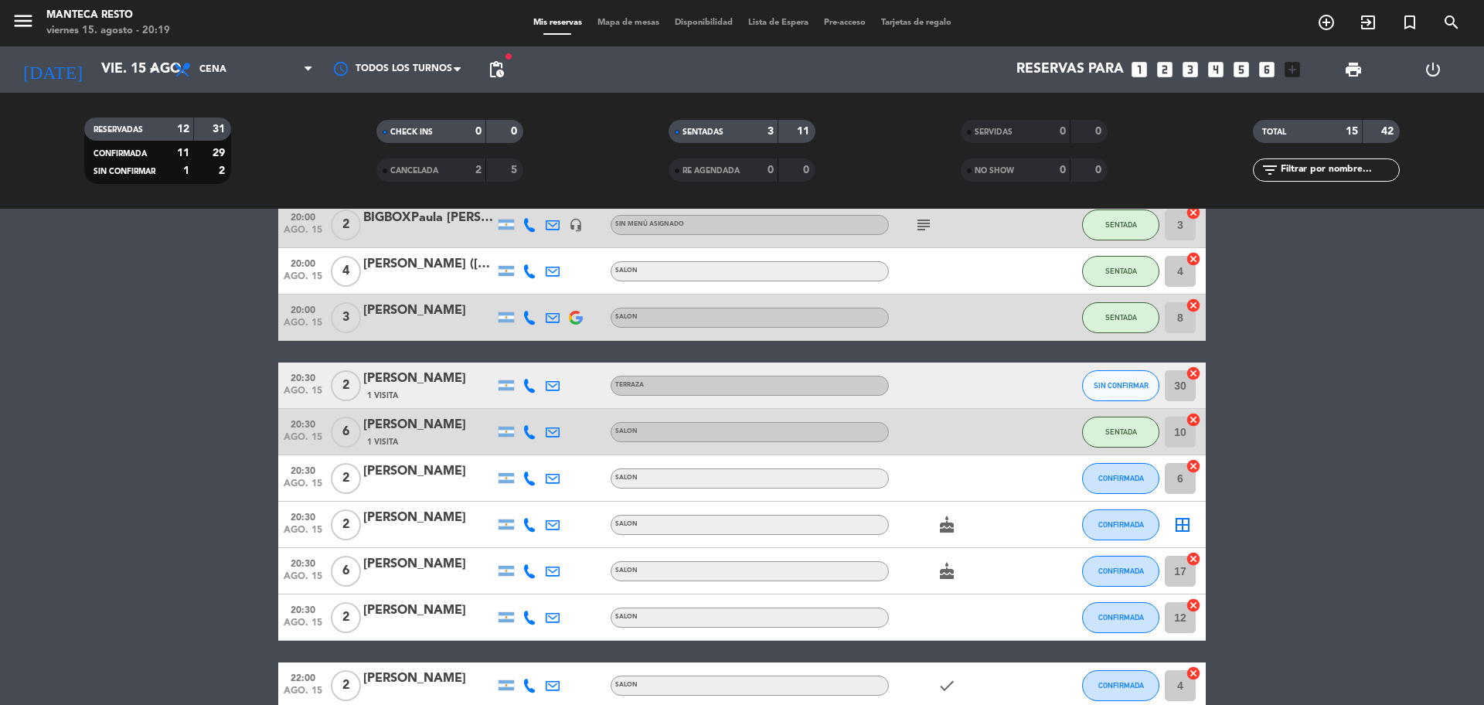
click at [629, 16] on div "Mis reservas Mapa de mesas Disponibilidad Lista de Espera Pre-acceso Tarjetas d…" at bounding box center [743, 23] width 434 height 14
click at [1186, 524] on icon "border_all" at bounding box center [1182, 524] width 19 height 19
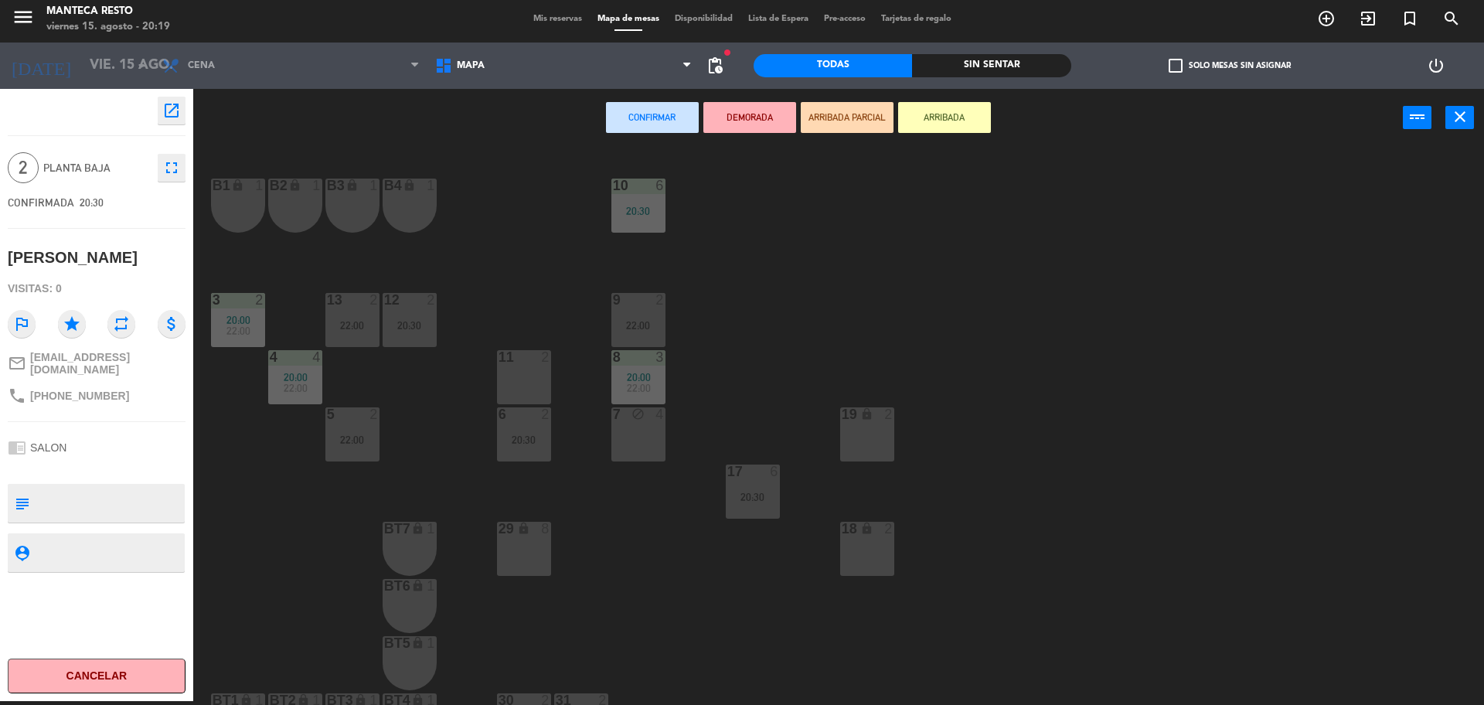
click at [544, 404] on div "11 2" at bounding box center [524, 377] width 54 height 54
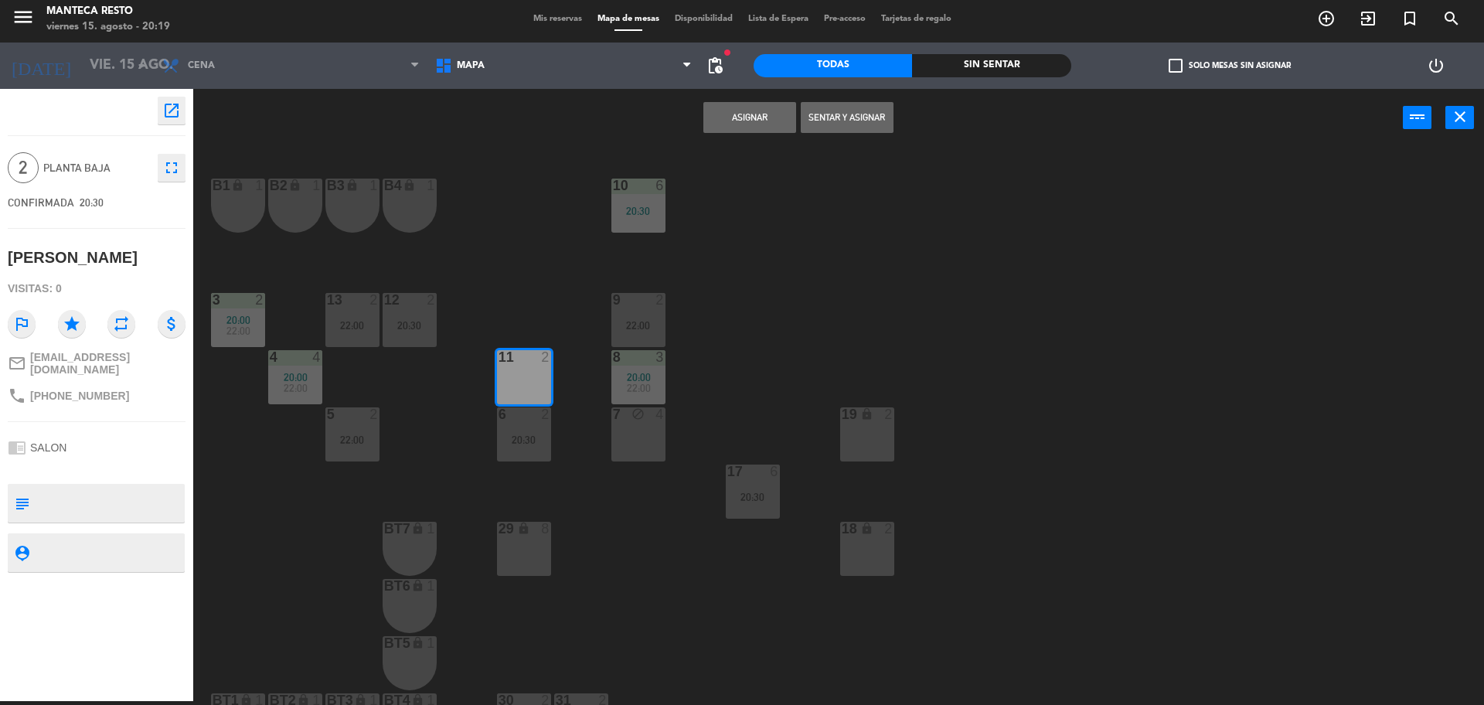
click at [737, 133] on button "Asignar" at bounding box center [749, 117] width 93 height 31
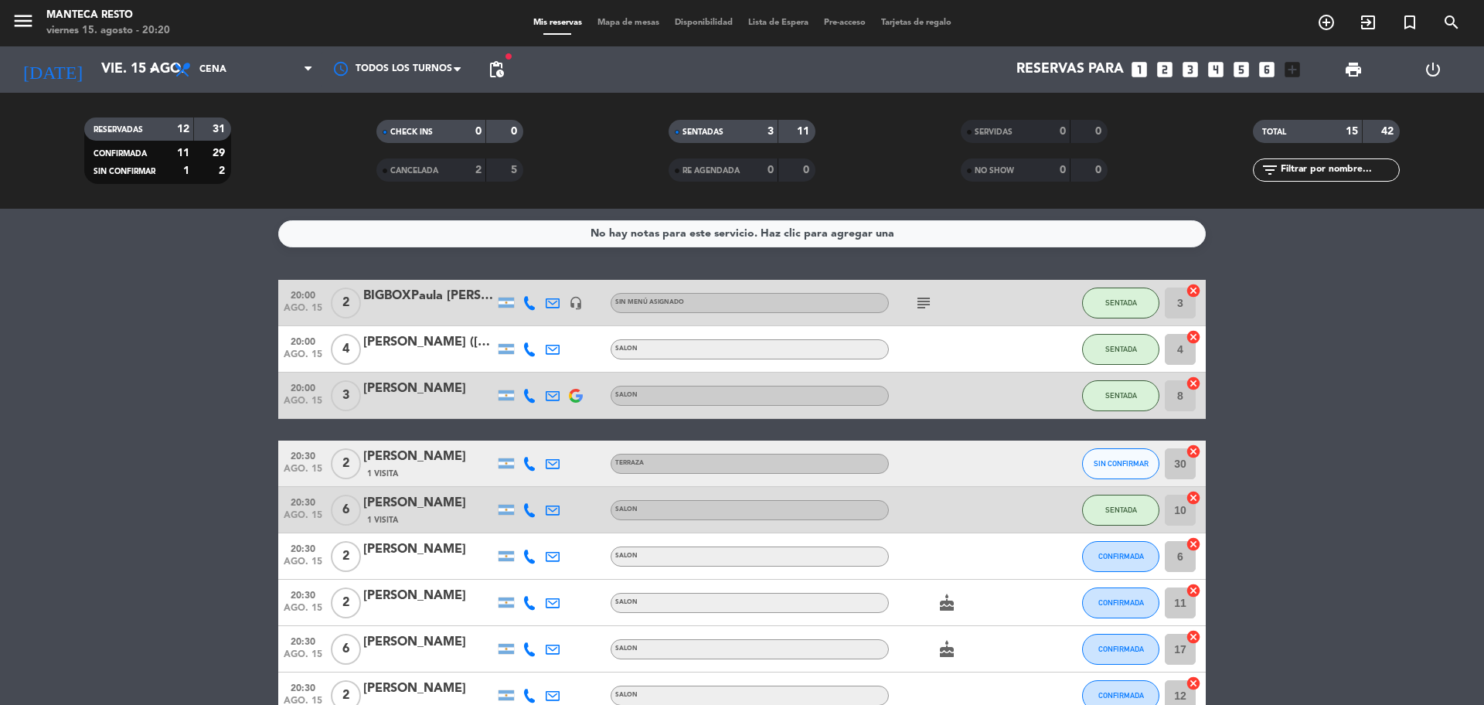
click at [444, 351] on div "Carolina Garcia Zuniga (AR)" at bounding box center [428, 342] width 131 height 20
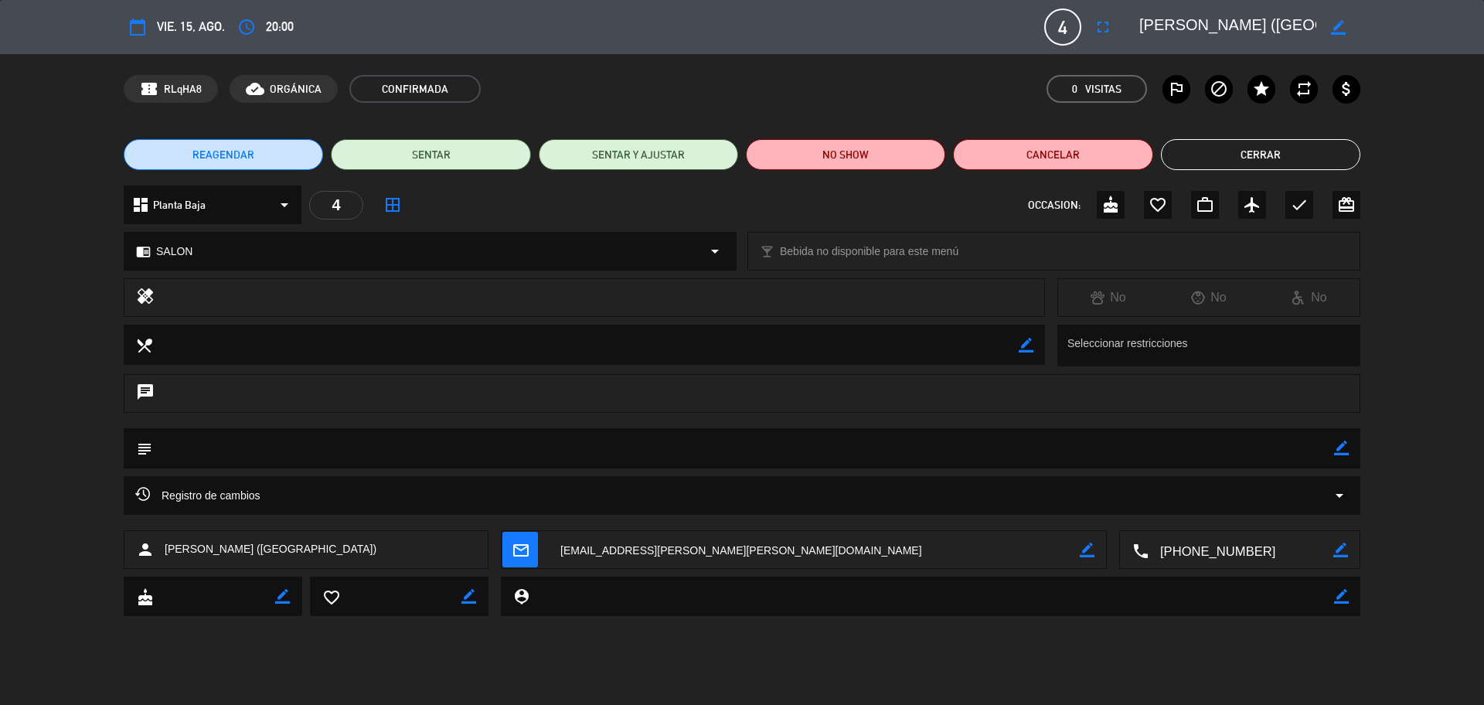
click at [1281, 126] on div "REAGENDAR SENTAR SENTAR Y AJUSTAR NO SHOW Cancelar Cerrar" at bounding box center [742, 155] width 1484 height 62
click at [1271, 140] on button "Cerrar" at bounding box center [1260, 154] width 199 height 31
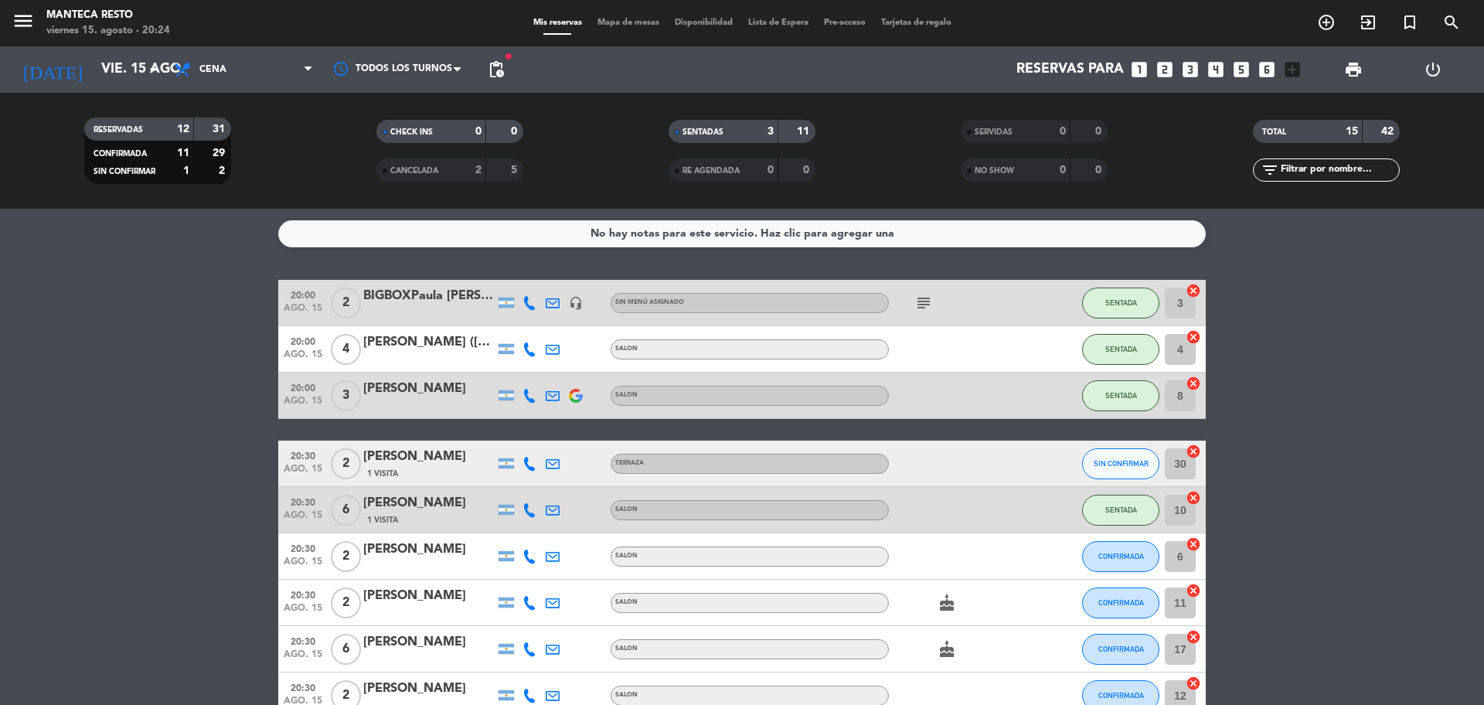
scroll to position [257, 0]
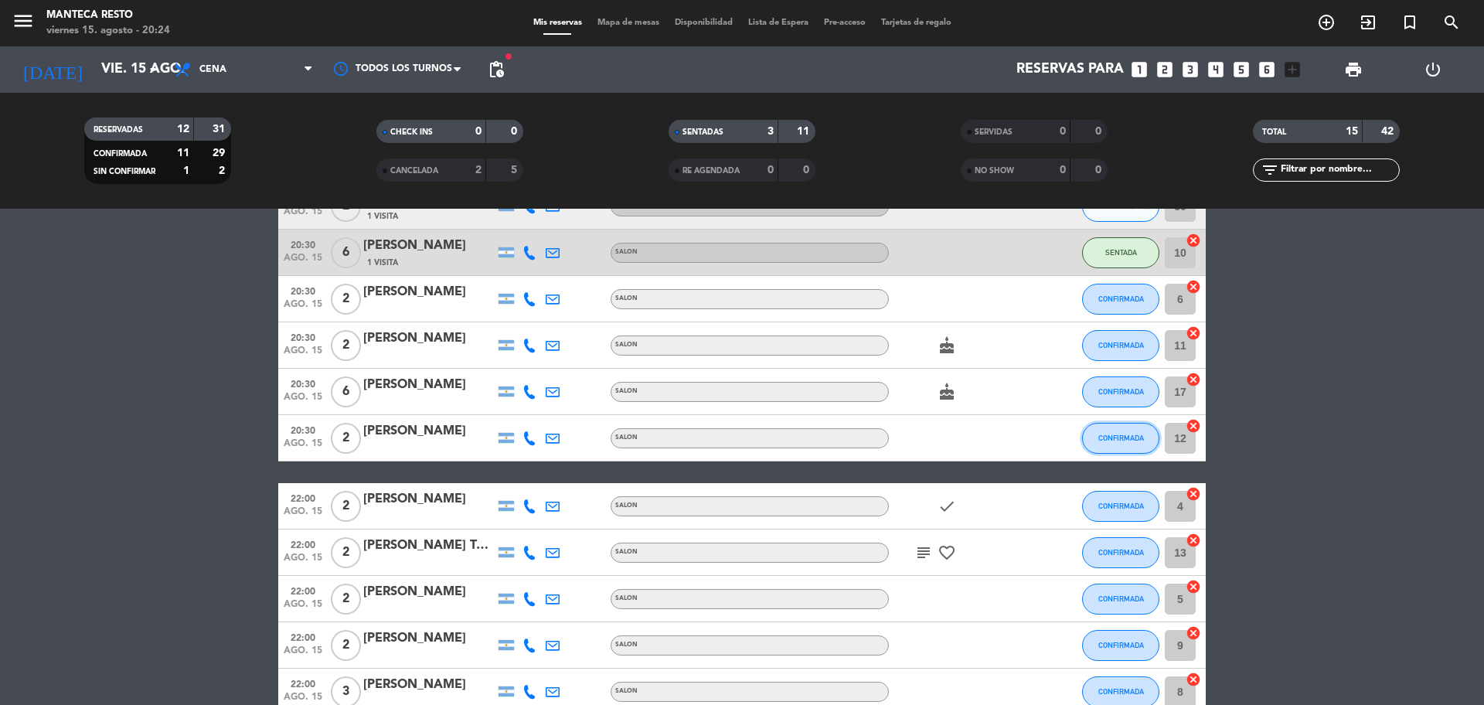
click at [1125, 436] on span "CONFIRMADA" at bounding box center [1121, 438] width 46 height 9
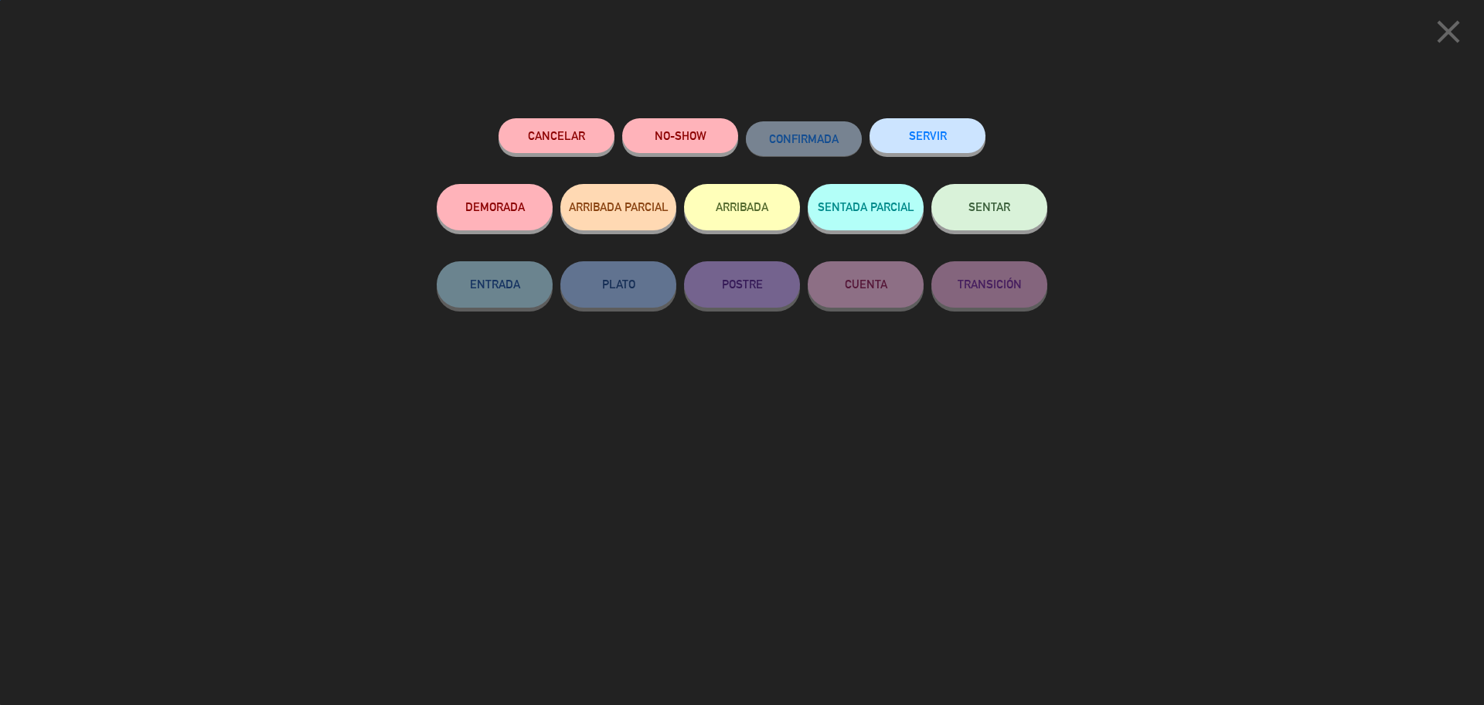
click at [1043, 218] on button "SENTAR" at bounding box center [989, 207] width 116 height 46
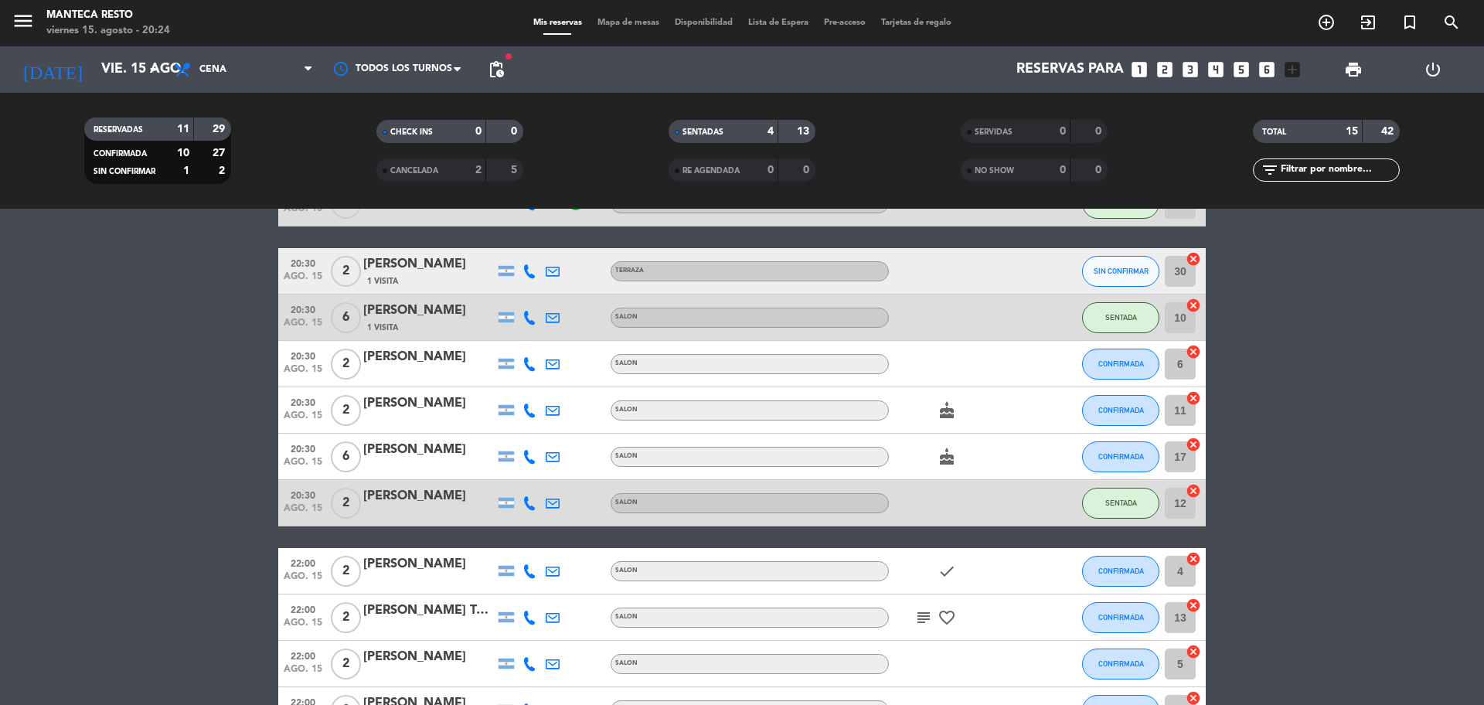
scroll to position [192, 0]
click at [1446, 456] on bookings-row "20:00 ago. 15 2 BIGBOXPaula justo headset_mic Sin menú asignado subject SENTADA…" at bounding box center [742, 457] width 1484 height 739
click at [1359, 457] on bookings-row "20:00 ago. 15 2 BIGBOXPaula justo headset_mic Sin menú asignado subject SENTADA…" at bounding box center [742, 457] width 1484 height 739
click at [1128, 420] on button "CONFIRMADA" at bounding box center [1120, 411] width 77 height 31
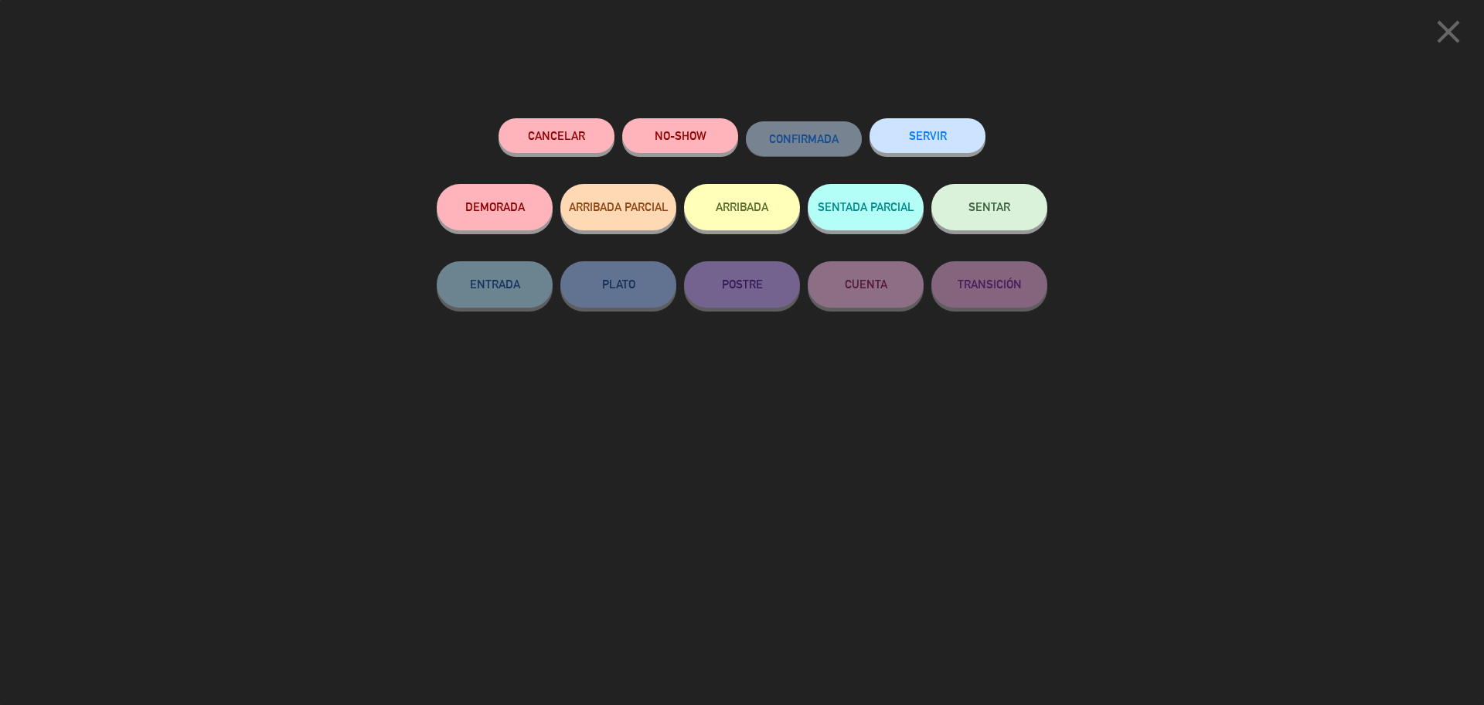
click at [962, 181] on div "SERVIR" at bounding box center [927, 151] width 116 height 66
click at [972, 213] on span "SENTAR" at bounding box center [989, 206] width 42 height 13
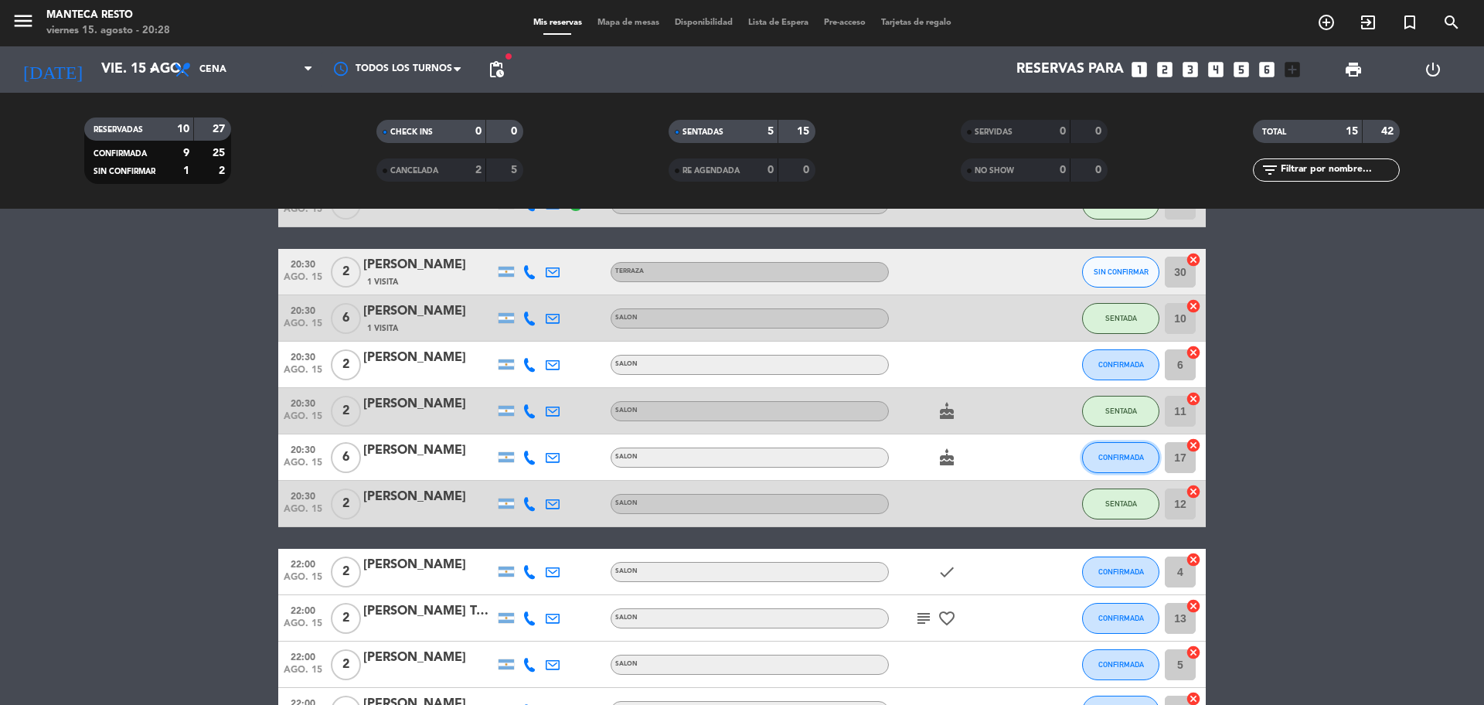
click at [1136, 456] on span "CONFIRMADA" at bounding box center [1121, 457] width 46 height 9
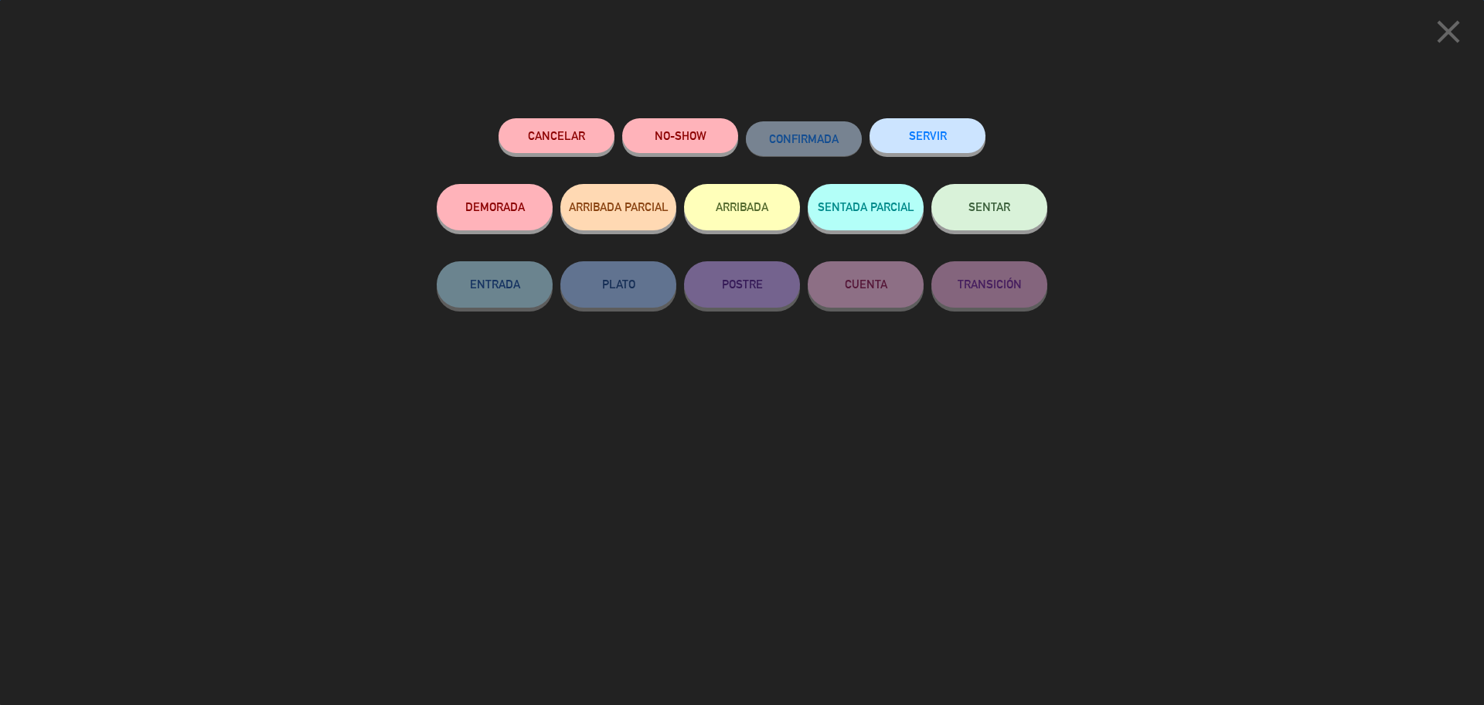
click at [1030, 231] on div "SENTAR" at bounding box center [989, 222] width 116 height 77
click at [976, 221] on button "SENTAR" at bounding box center [989, 207] width 116 height 46
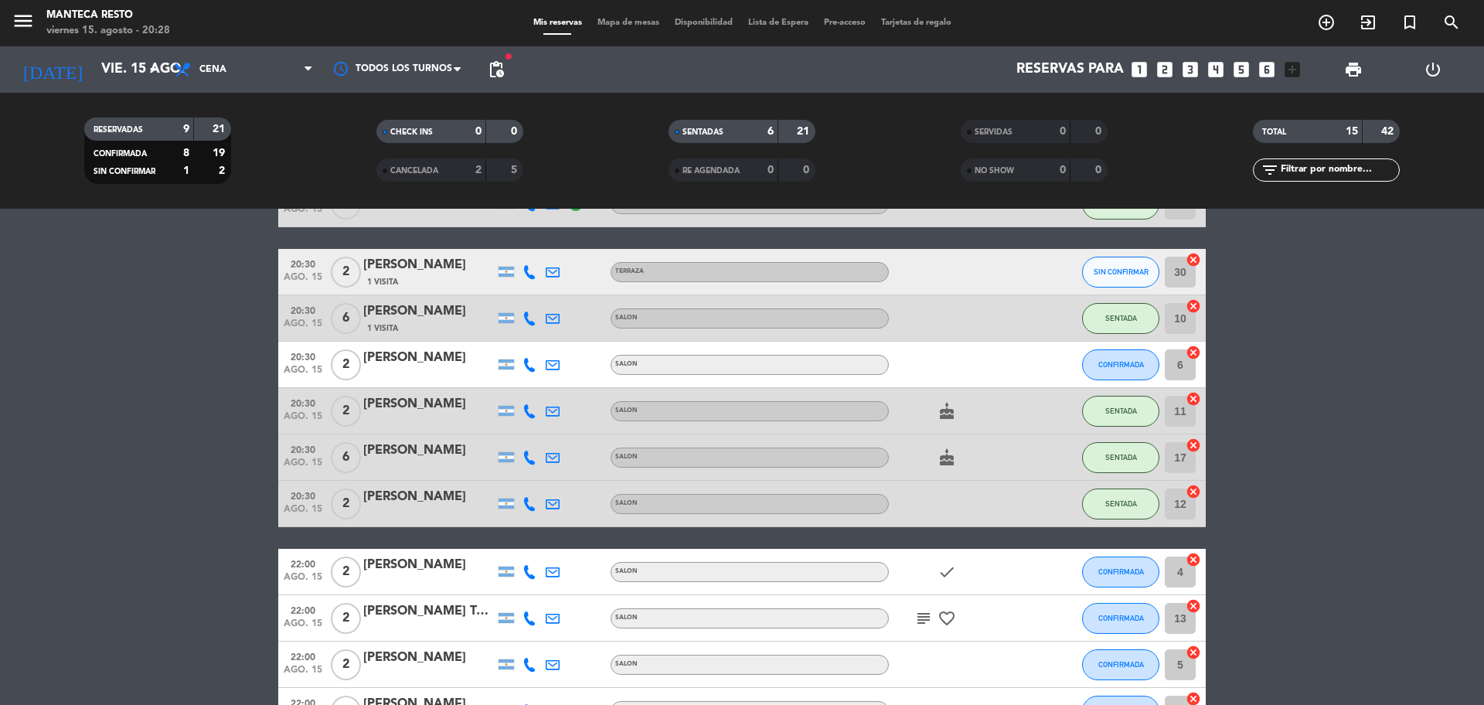
click at [1273, 505] on bookings-row "20:00 ago. 15 2 BIGBOXPaula justo headset_mic Sin menú asignado subject SENTADA…" at bounding box center [742, 457] width 1484 height 739
click at [1362, 444] on bookings-row "20:00 ago. 15 2 BIGBOXPaula justo headset_mic Sin menú asignado subject SENTADA…" at bounding box center [742, 457] width 1484 height 739
click at [1206, 446] on bookings-row "20:00 ago. 15 2 BIGBOXPaula justo headset_mic Sin menú asignado subject SENTADA…" at bounding box center [742, 457] width 1484 height 739
click at [1240, 439] on bookings-row "20:00 ago. 15 2 BIGBOXPaula justo headset_mic Sin menú asignado subject SENTADA…" at bounding box center [742, 457] width 1484 height 739
click at [1391, 493] on bookings-row "20:00 ago. 15 2 BIGBOXPaula justo headset_mic Sin menú asignado subject SENTADA…" at bounding box center [742, 457] width 1484 height 739
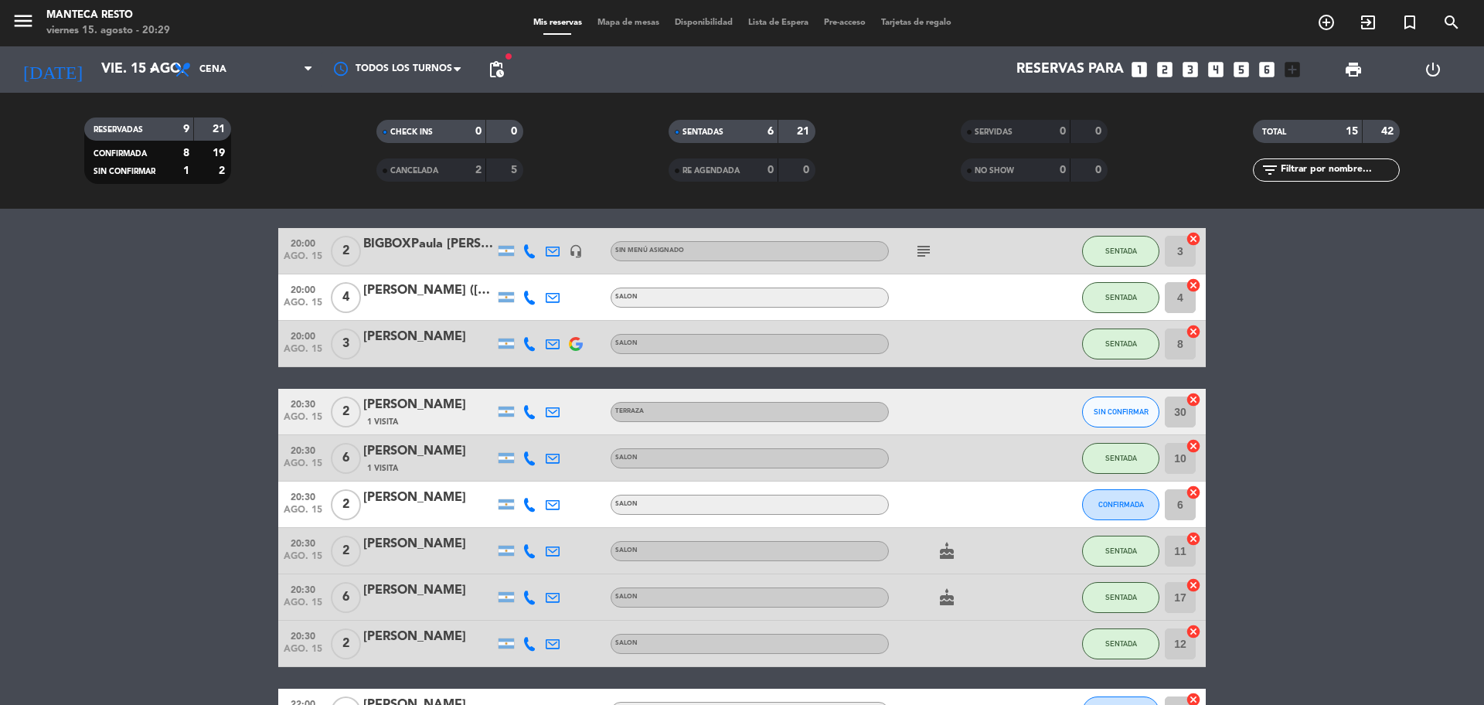
scroll to position [0, 0]
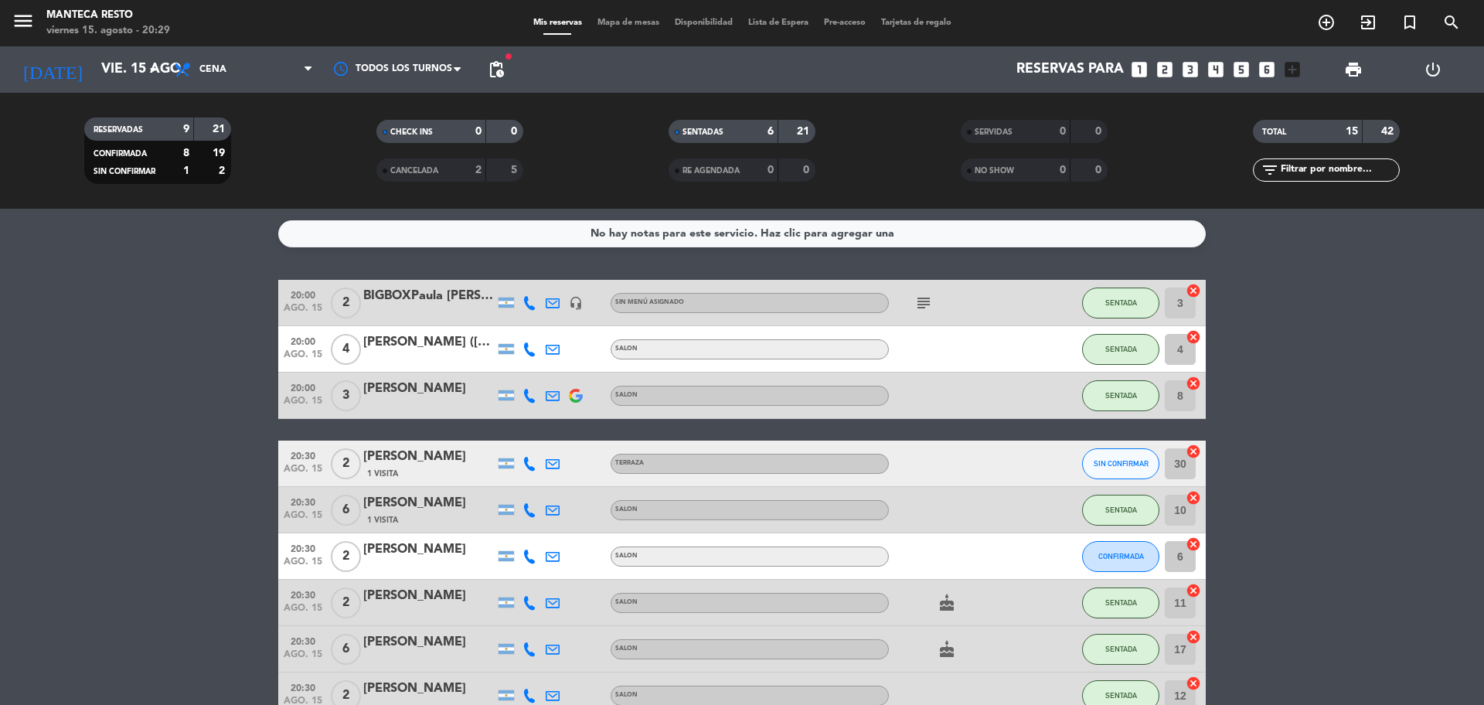
click at [921, 297] on icon "subject" at bounding box center [923, 303] width 19 height 19
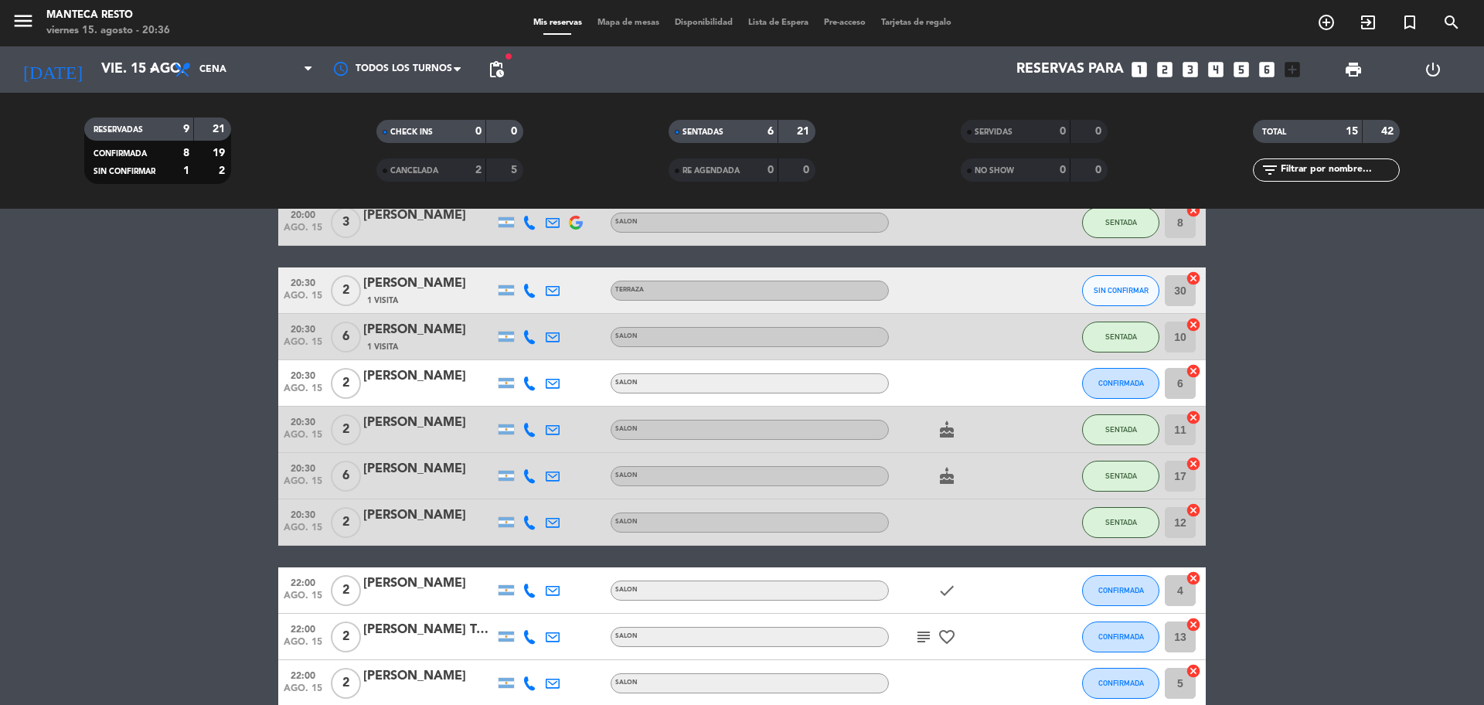
scroll to position [172, 0]
click at [532, 390] on icon at bounding box center [529, 384] width 14 height 14
click at [504, 360] on span "Copiar" at bounding box center [518, 358] width 32 height 16
click at [561, 284] on div at bounding box center [552, 291] width 23 height 46
click at [561, 297] on div at bounding box center [552, 291] width 23 height 46
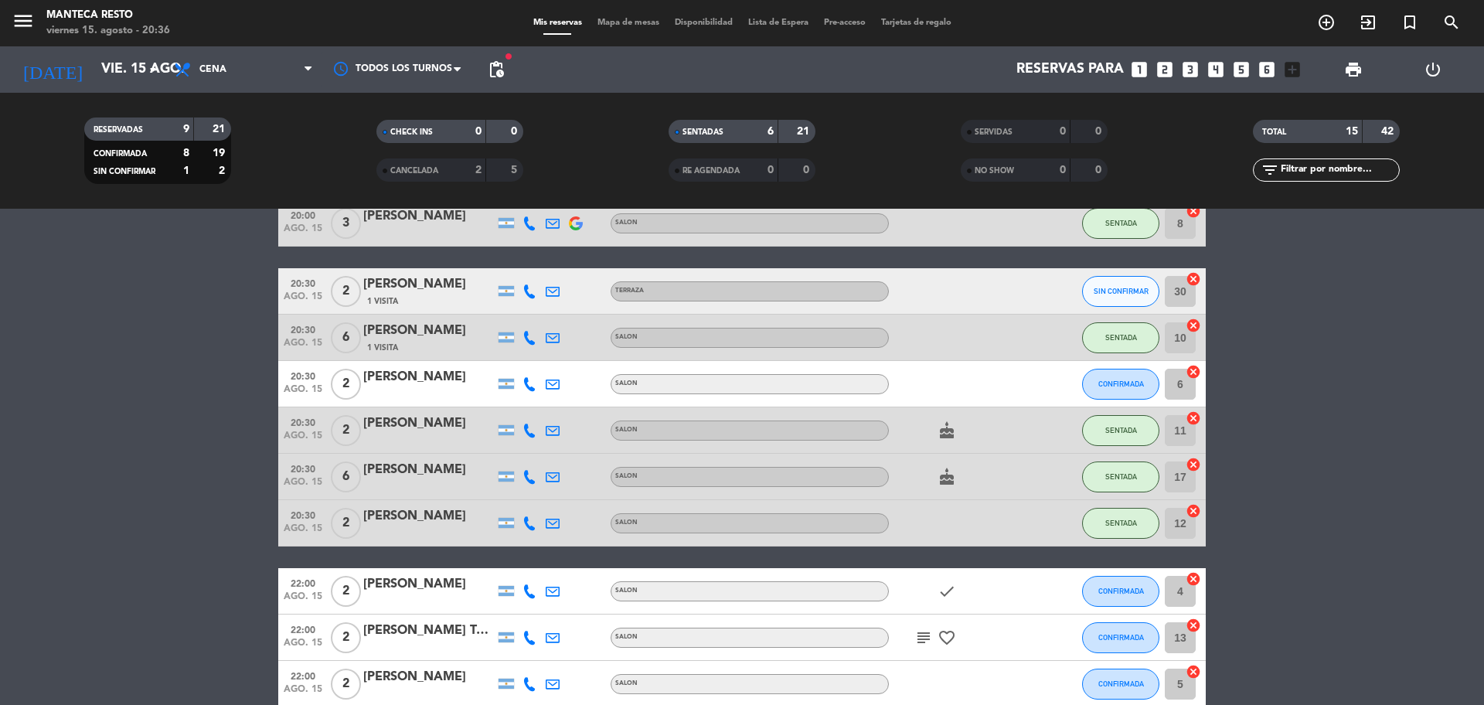
click at [564, 301] on div at bounding box center [575, 291] width 23 height 46
click at [556, 298] on div at bounding box center [552, 291] width 23 height 46
click at [555, 289] on icon at bounding box center [553, 291] width 14 height 14
click at [653, 264] on span "Copiar" at bounding box center [669, 265] width 32 height 16
click at [1127, 393] on button "CONFIRMADA" at bounding box center [1120, 384] width 77 height 31
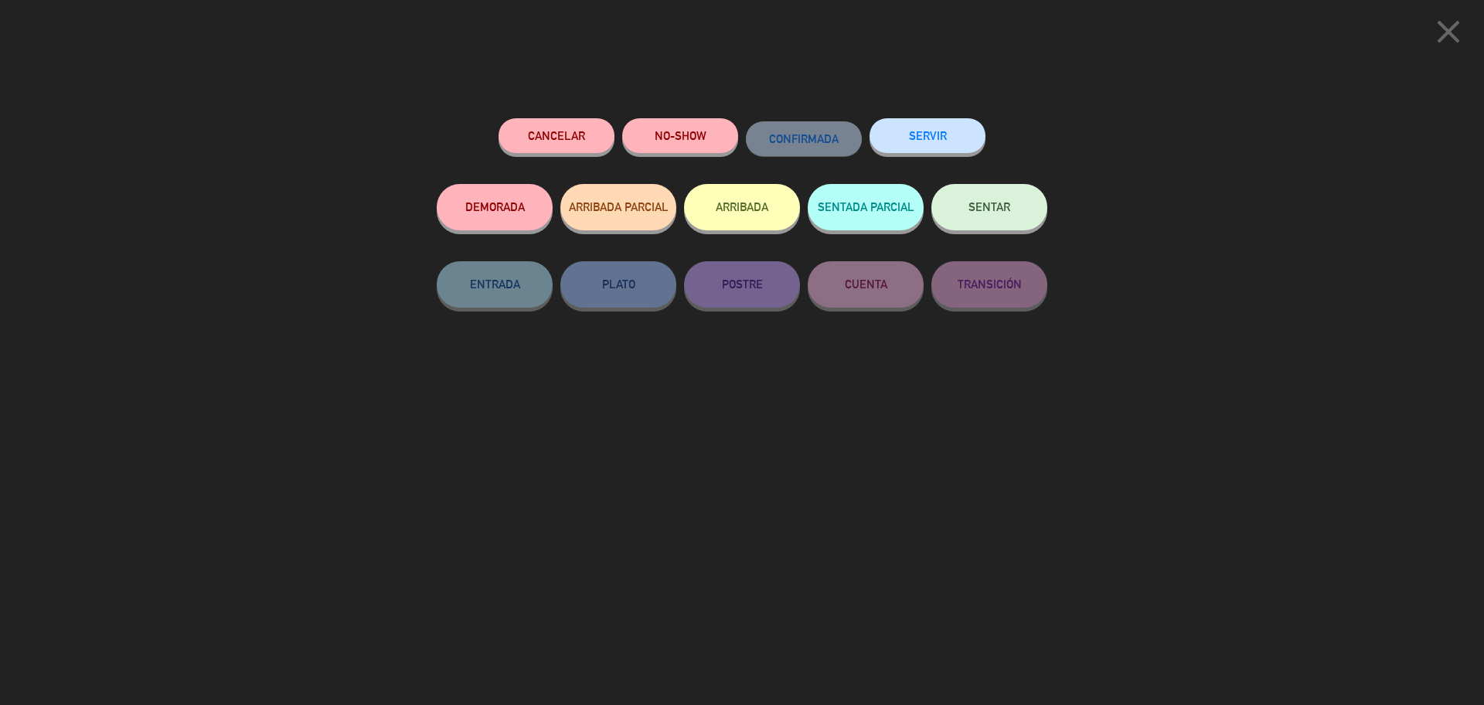
click at [1002, 209] on span "SENTAR" at bounding box center [989, 206] width 42 height 13
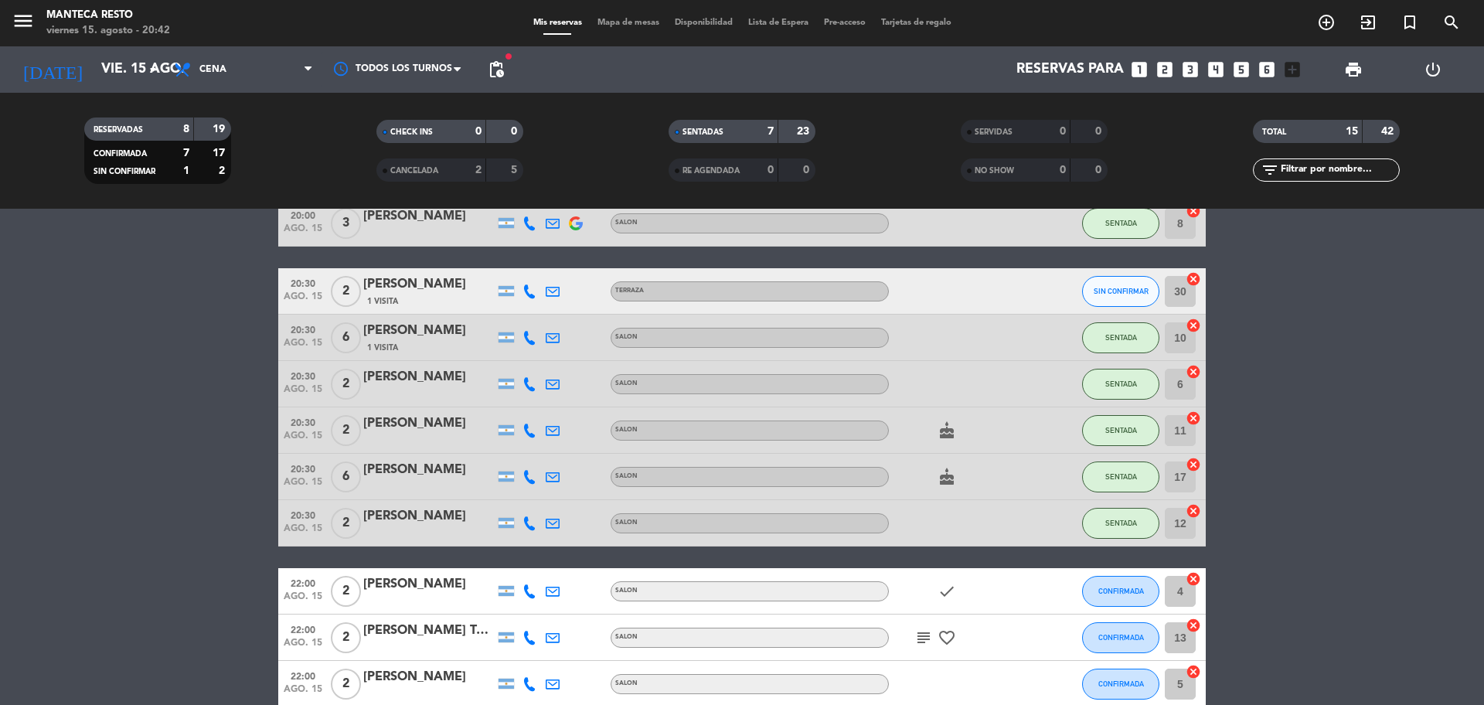
click at [549, 289] on icon at bounding box center [553, 291] width 14 height 14
drag, startPoint x: 638, startPoint y: 258, endPoint x: 652, endPoint y: 230, distance: 31.8
click at [653, 257] on span "Copiar" at bounding box center [669, 265] width 32 height 16
click at [1114, 288] on span "SIN CONFIRMAR" at bounding box center [1121, 291] width 55 height 9
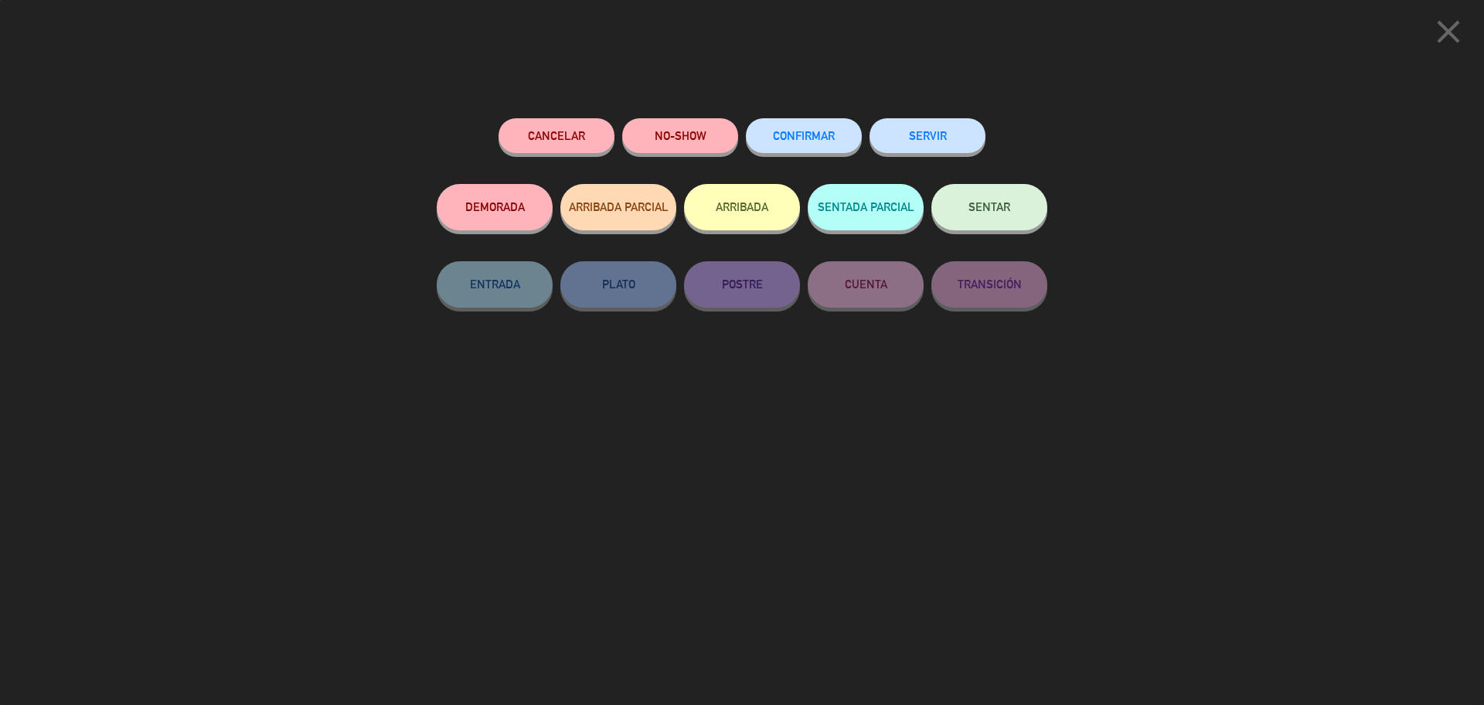
click at [992, 206] on span "SENTAR" at bounding box center [989, 206] width 42 height 13
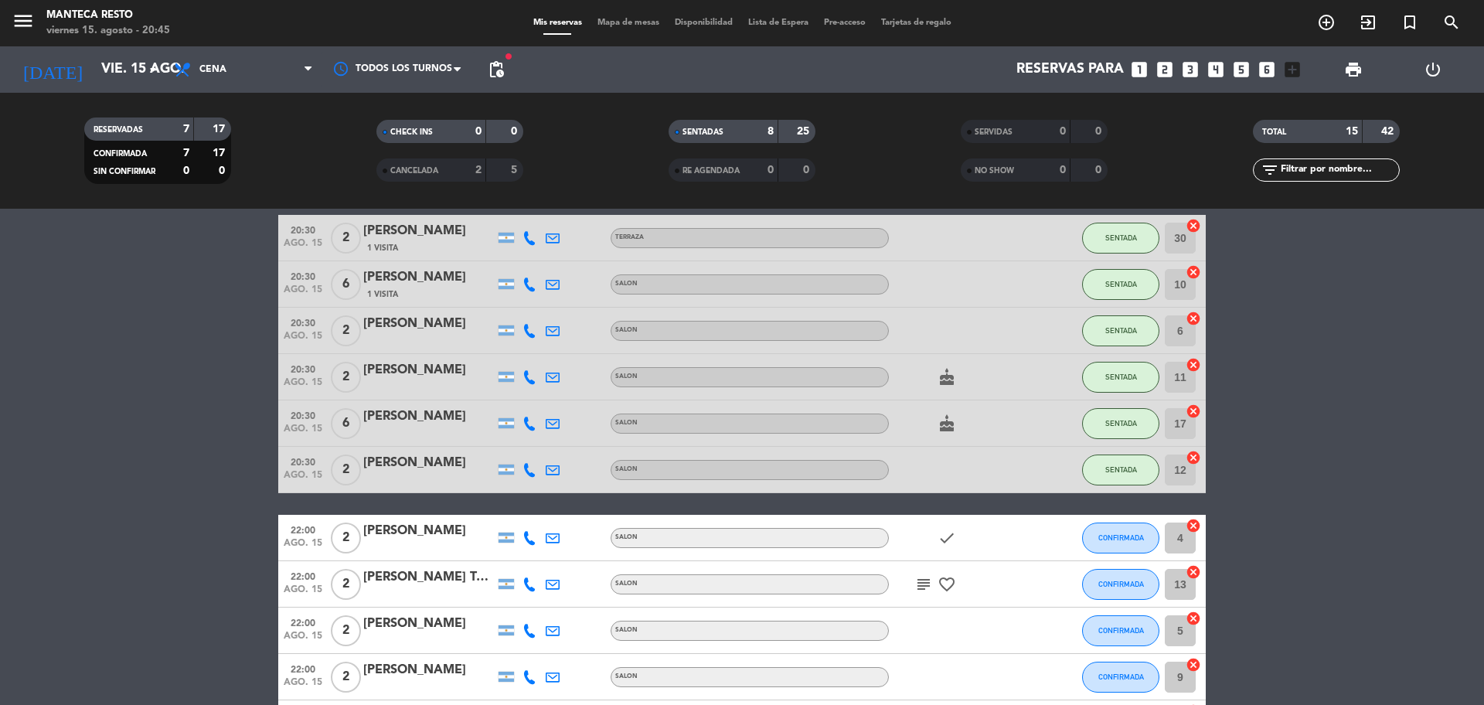
scroll to position [239, 0]
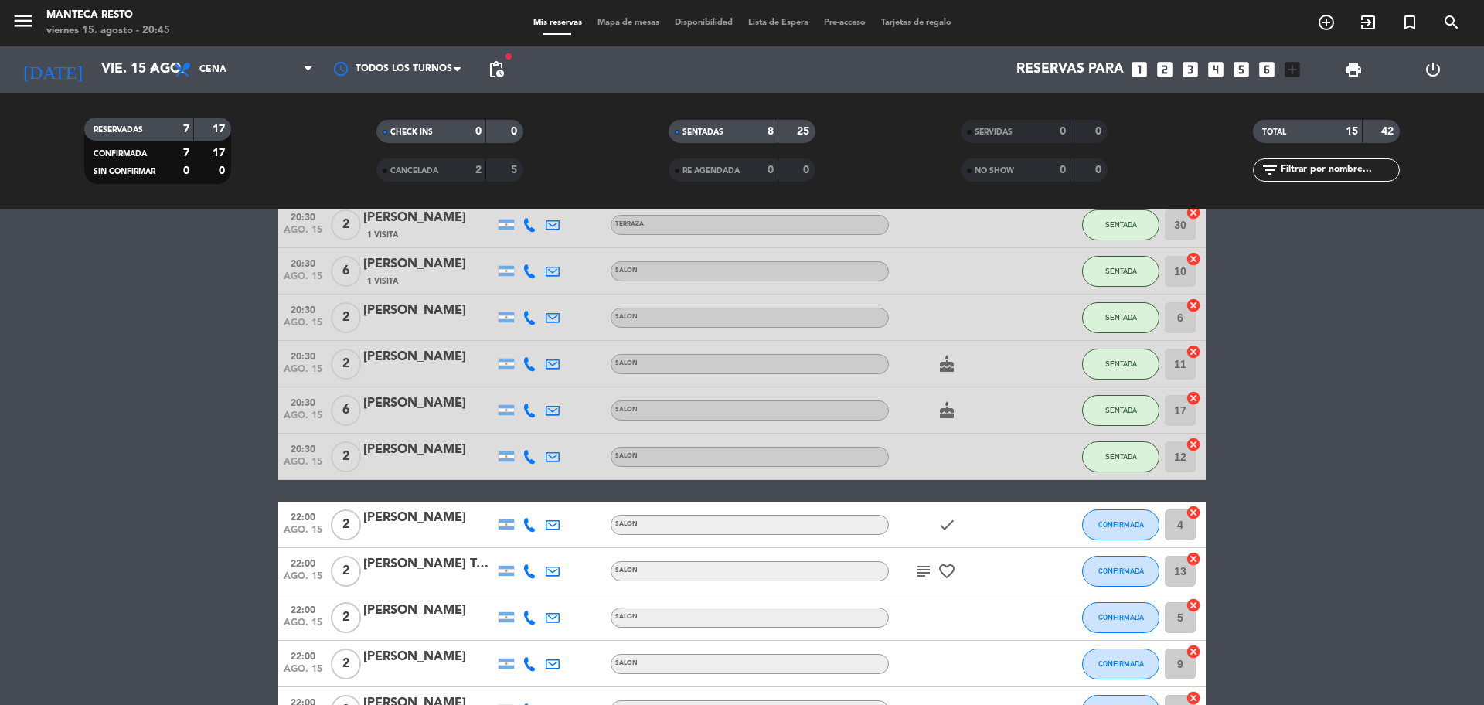
click at [610, 21] on span "Mapa de mesas" at bounding box center [628, 23] width 77 height 9
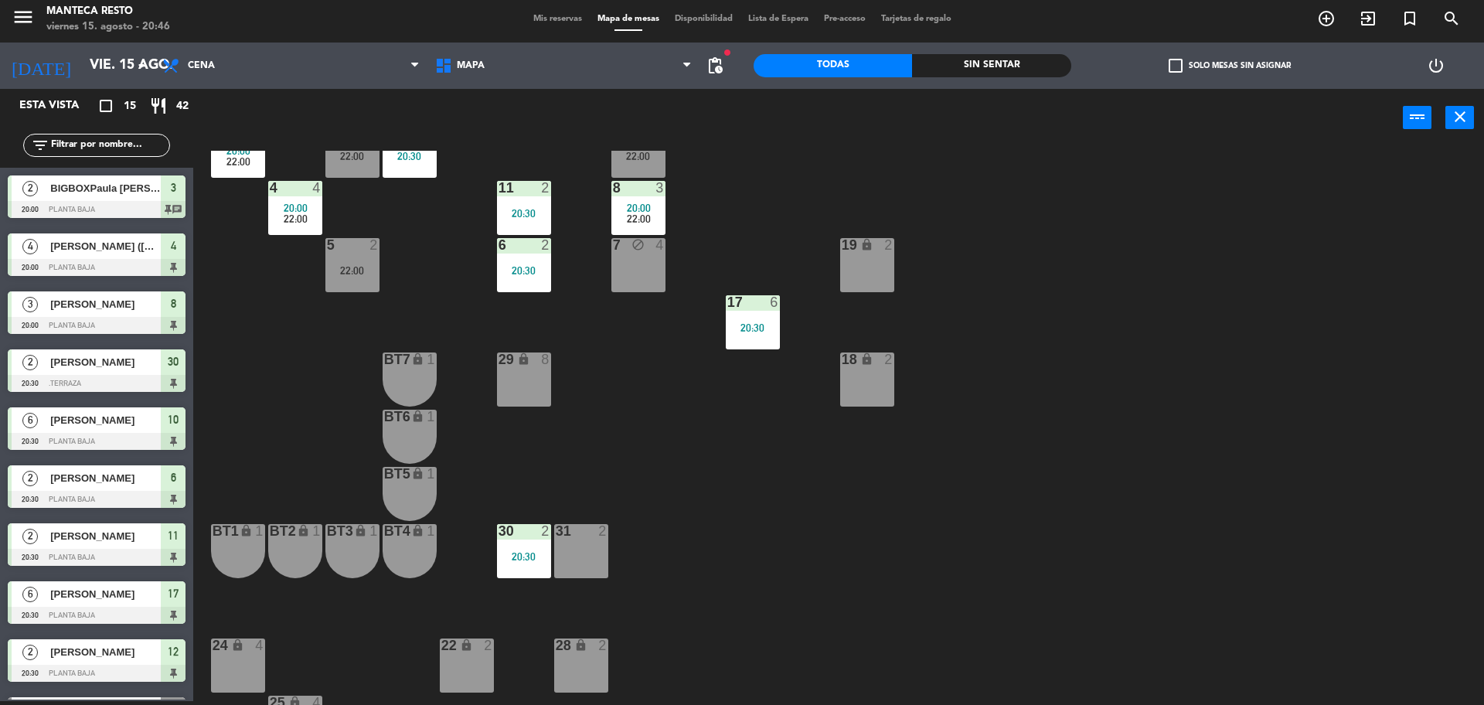
scroll to position [172, 0]
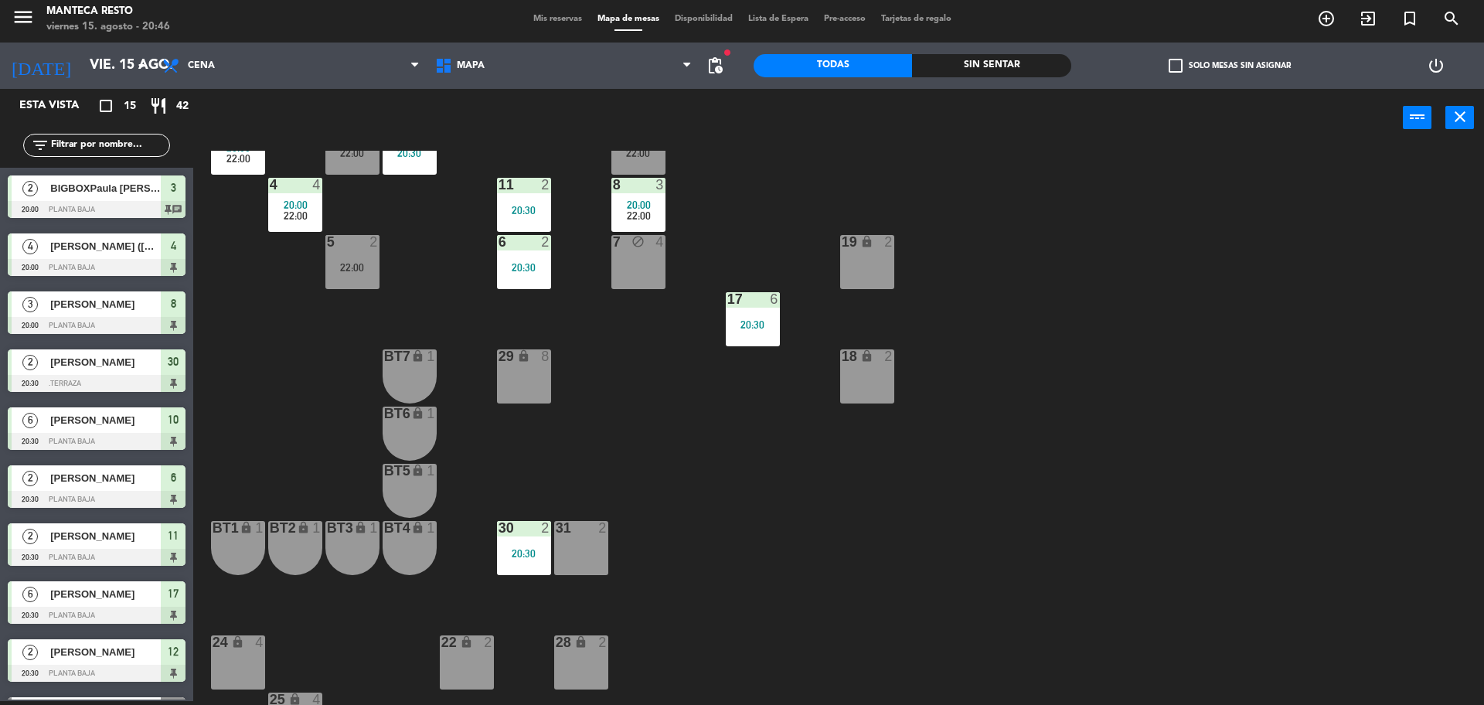
click at [536, 535] on div "2" at bounding box center [549, 528] width 26 height 14
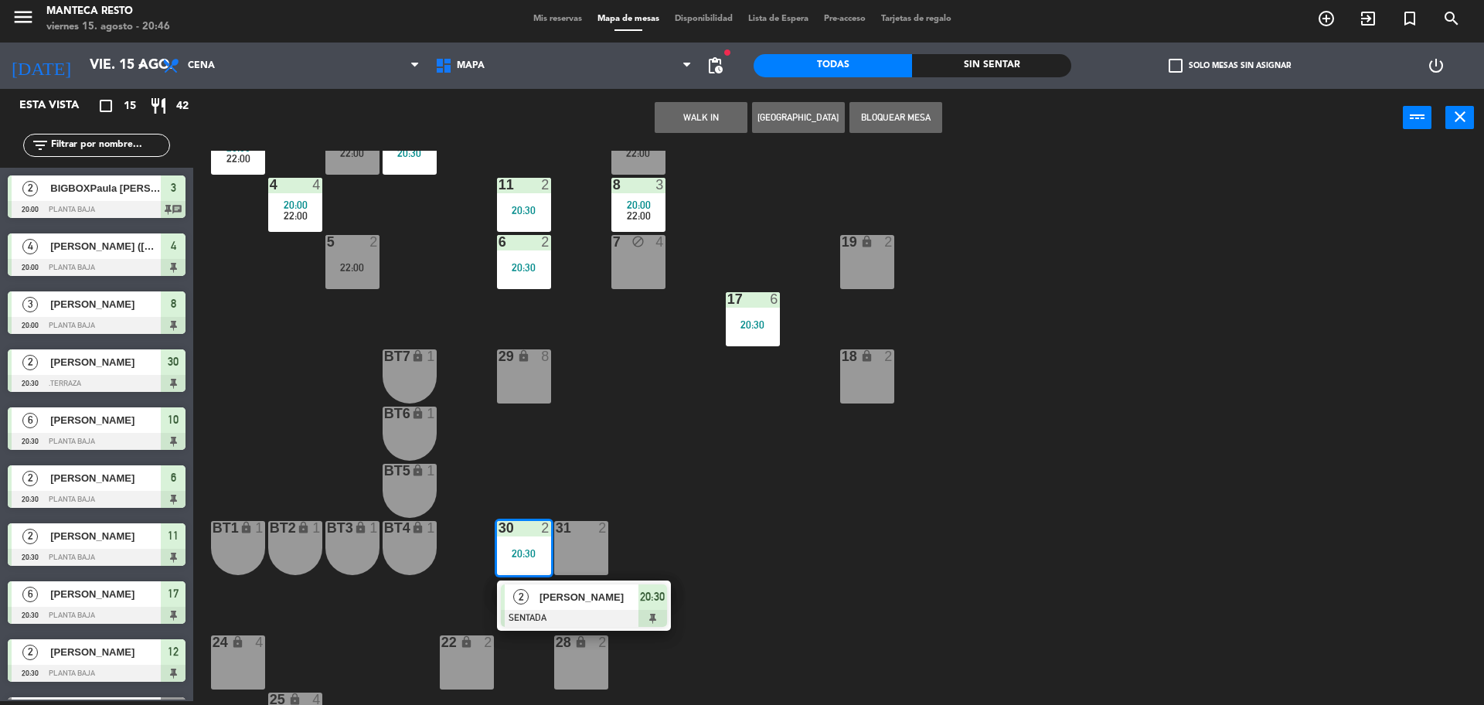
click at [550, 617] on div at bounding box center [584, 618] width 166 height 17
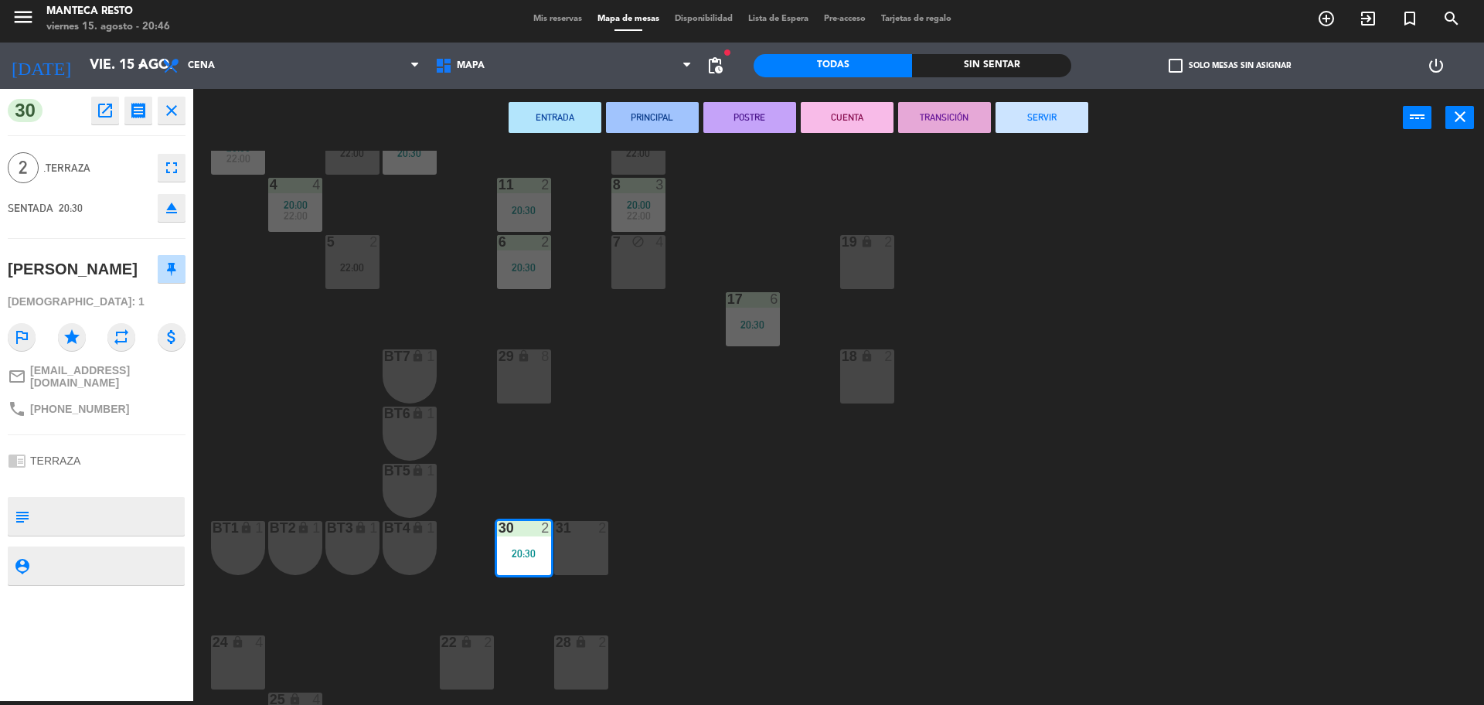
click at [872, 390] on div "18 lock 2" at bounding box center [867, 376] width 54 height 54
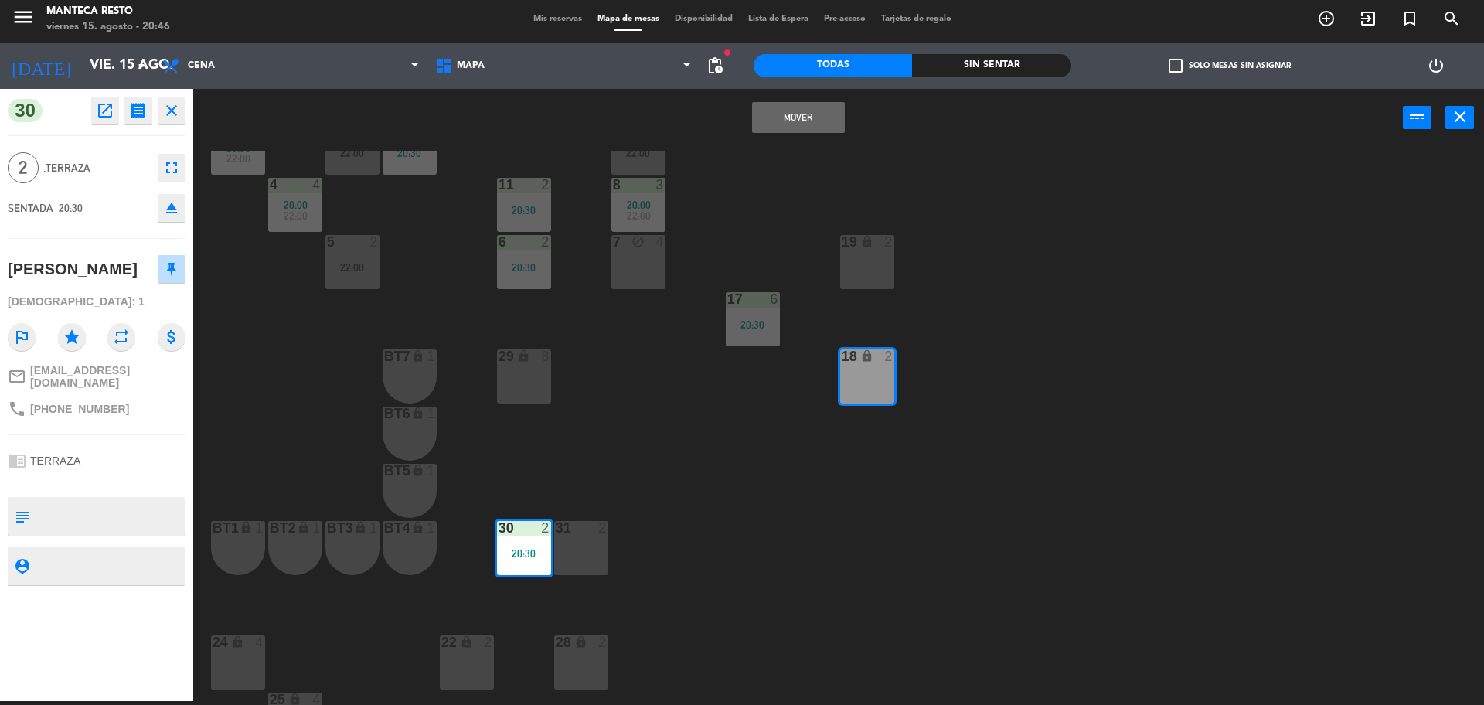
click at [784, 122] on button "Mover" at bounding box center [798, 117] width 93 height 31
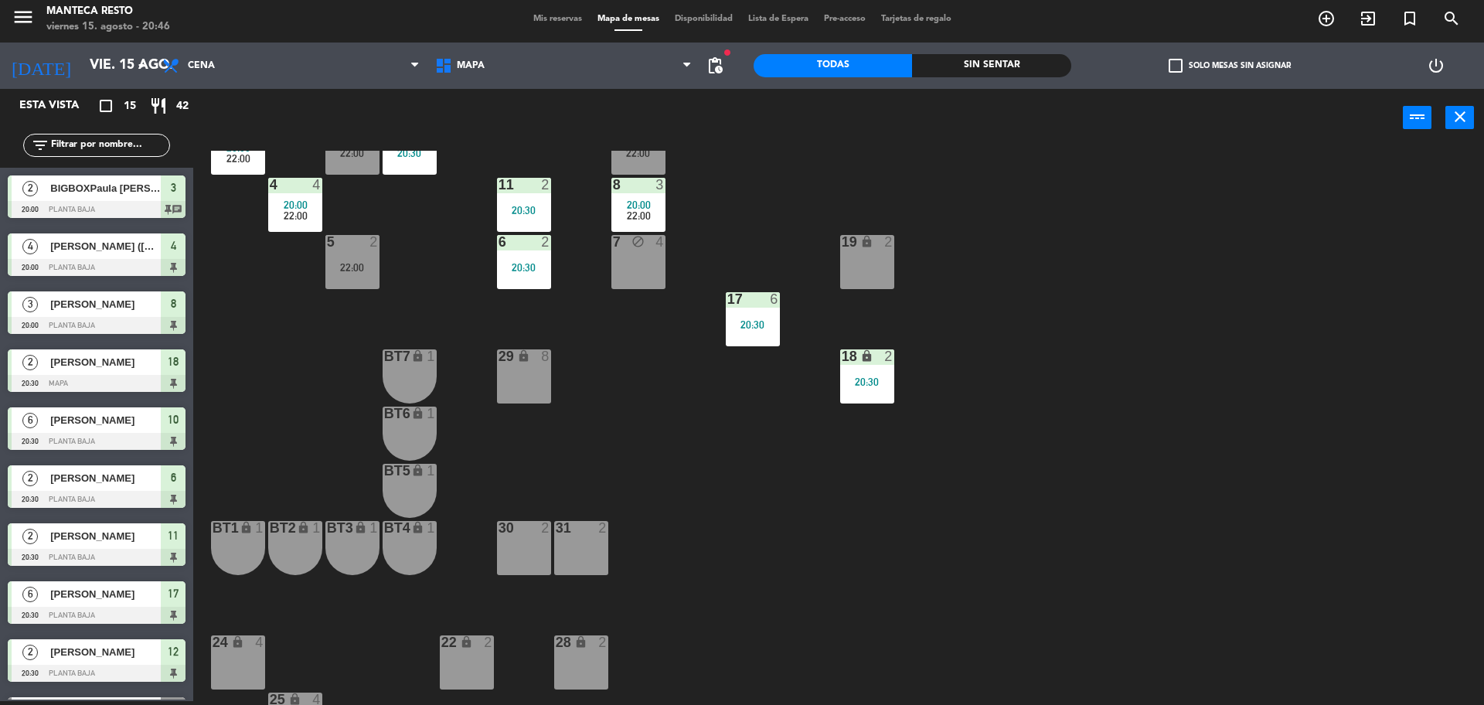
click at [546, 23] on span "Mis reservas" at bounding box center [558, 19] width 64 height 9
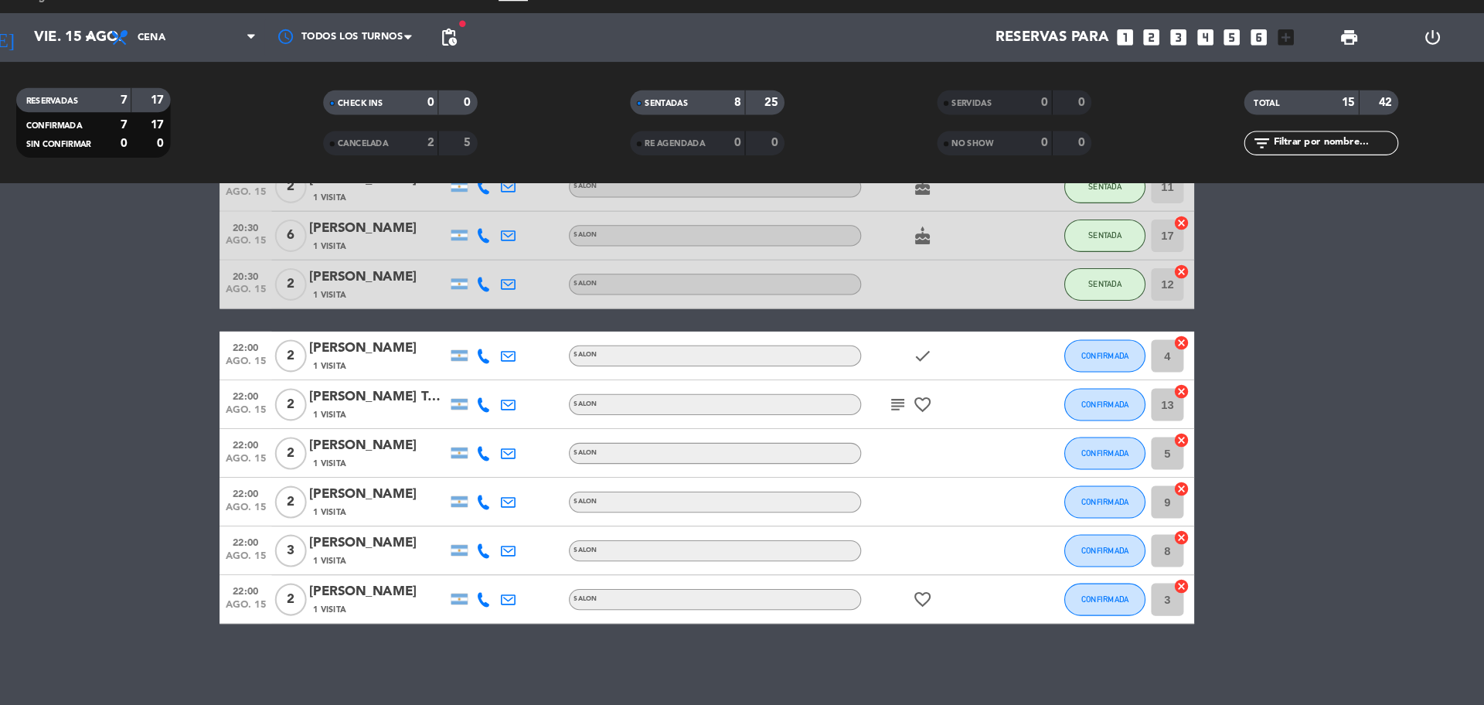
click at [184, 538] on bookings-row "20:00 ago. 15 2 BIGBOXPaula justo 1 Visita headset_mic Sin menú asignado subjec…" at bounding box center [742, 258] width 1484 height 739
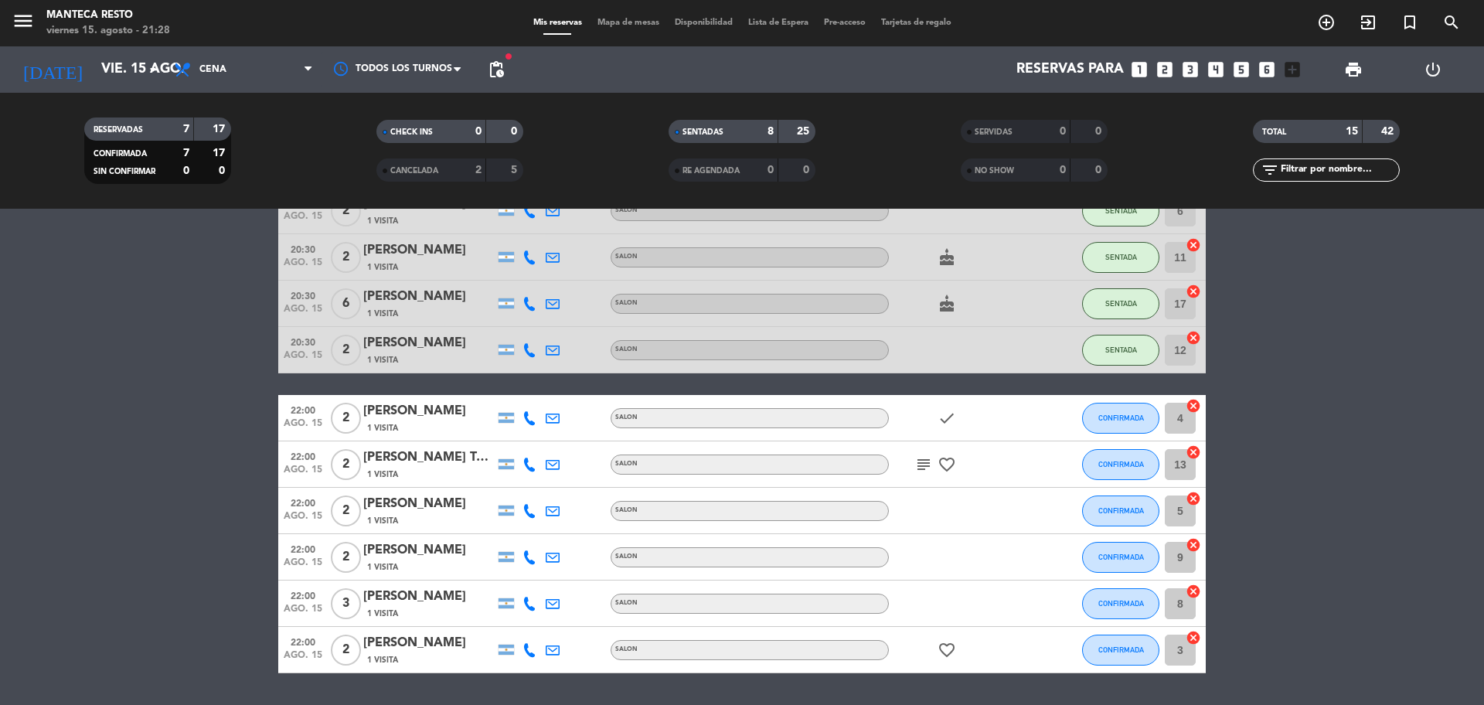
scroll to position [391, 0]
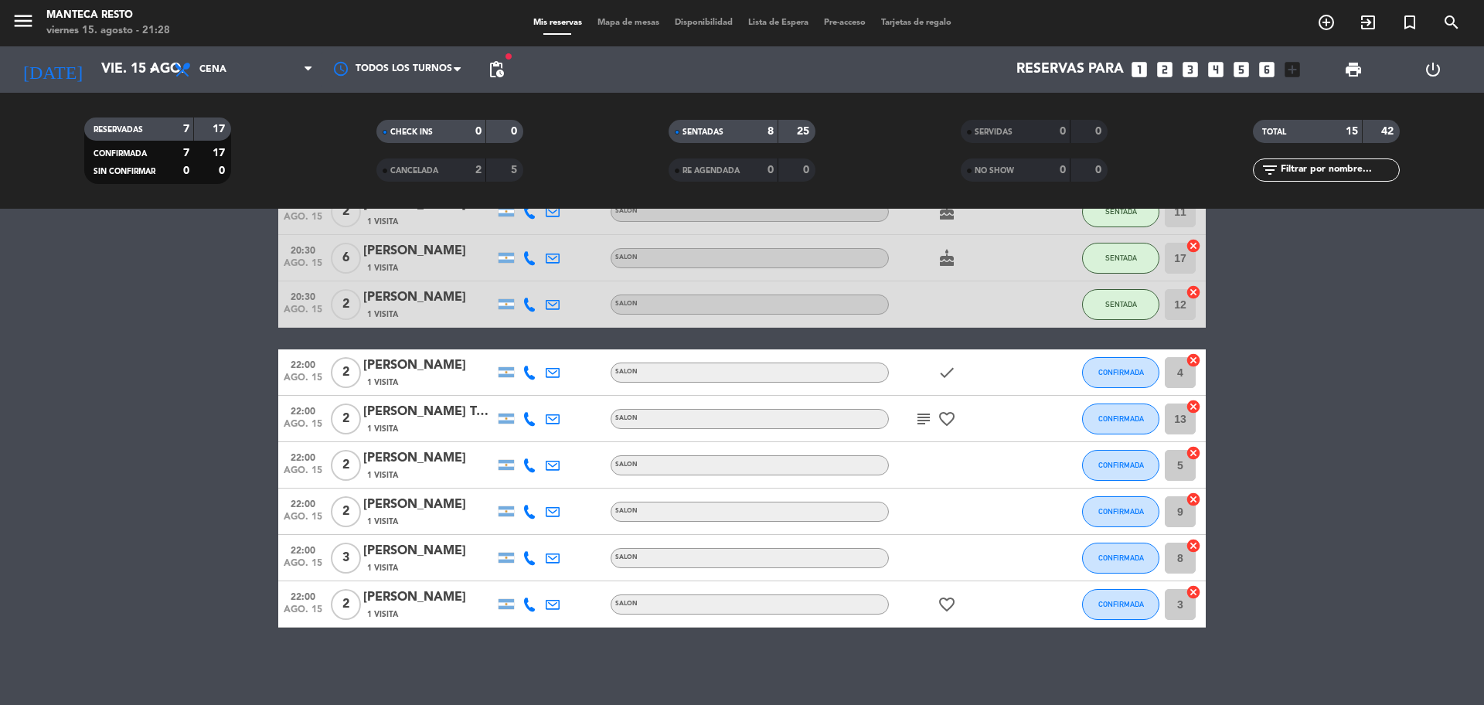
click at [1131, 510] on span "CONFIRMADA" at bounding box center [1121, 511] width 46 height 9
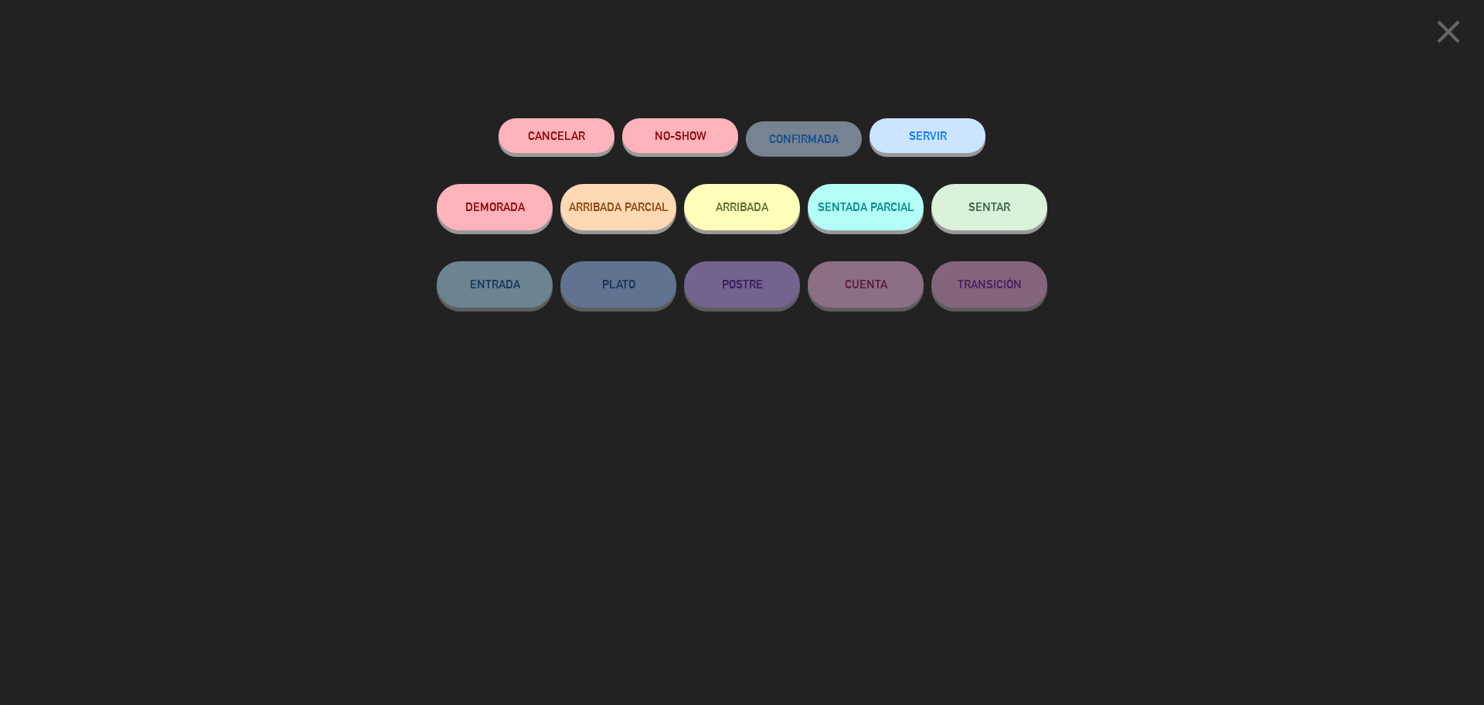
click at [1024, 192] on button "SENTAR" at bounding box center [989, 207] width 116 height 46
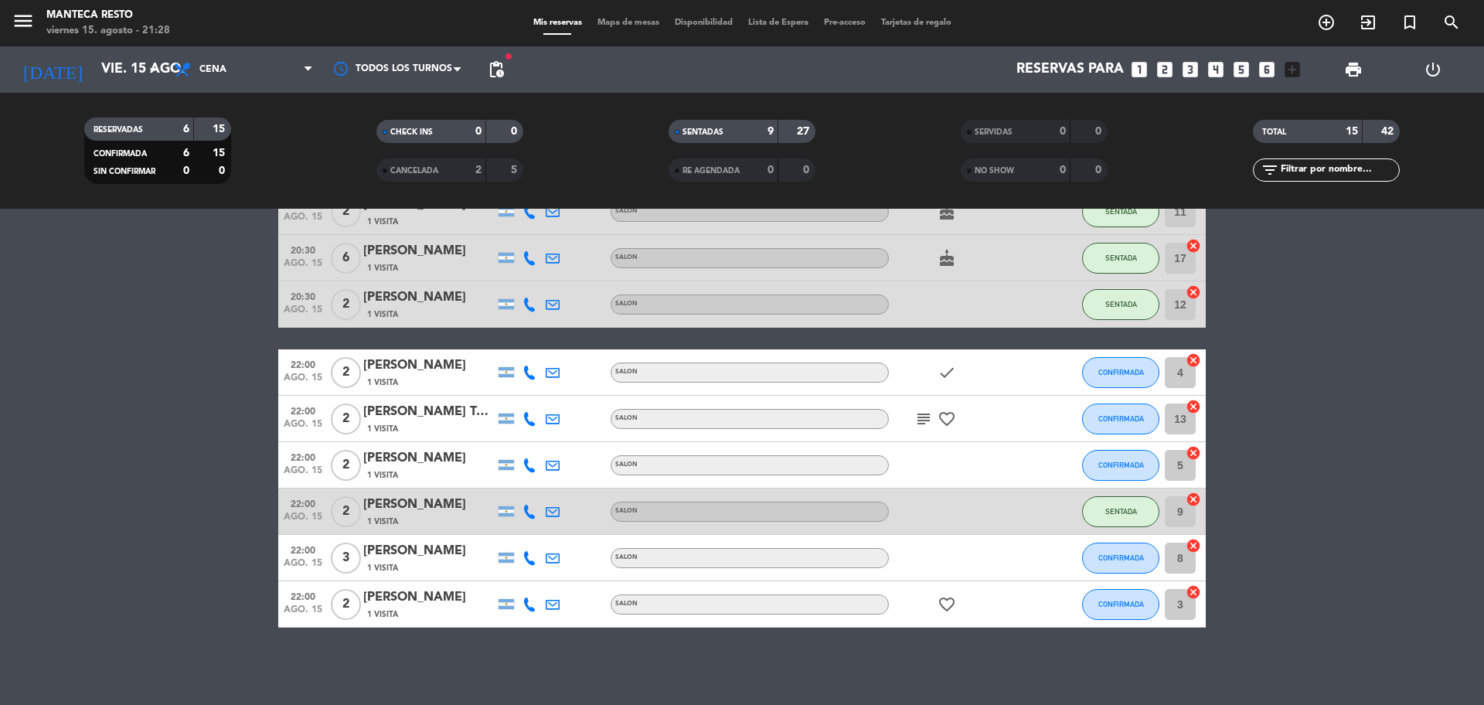
click at [632, 28] on div "Mis reservas Mapa de mesas Disponibilidad Lista de Espera Pre-acceso Tarjetas d…" at bounding box center [743, 23] width 434 height 14
click at [617, 26] on span "Mapa de mesas" at bounding box center [628, 23] width 77 height 9
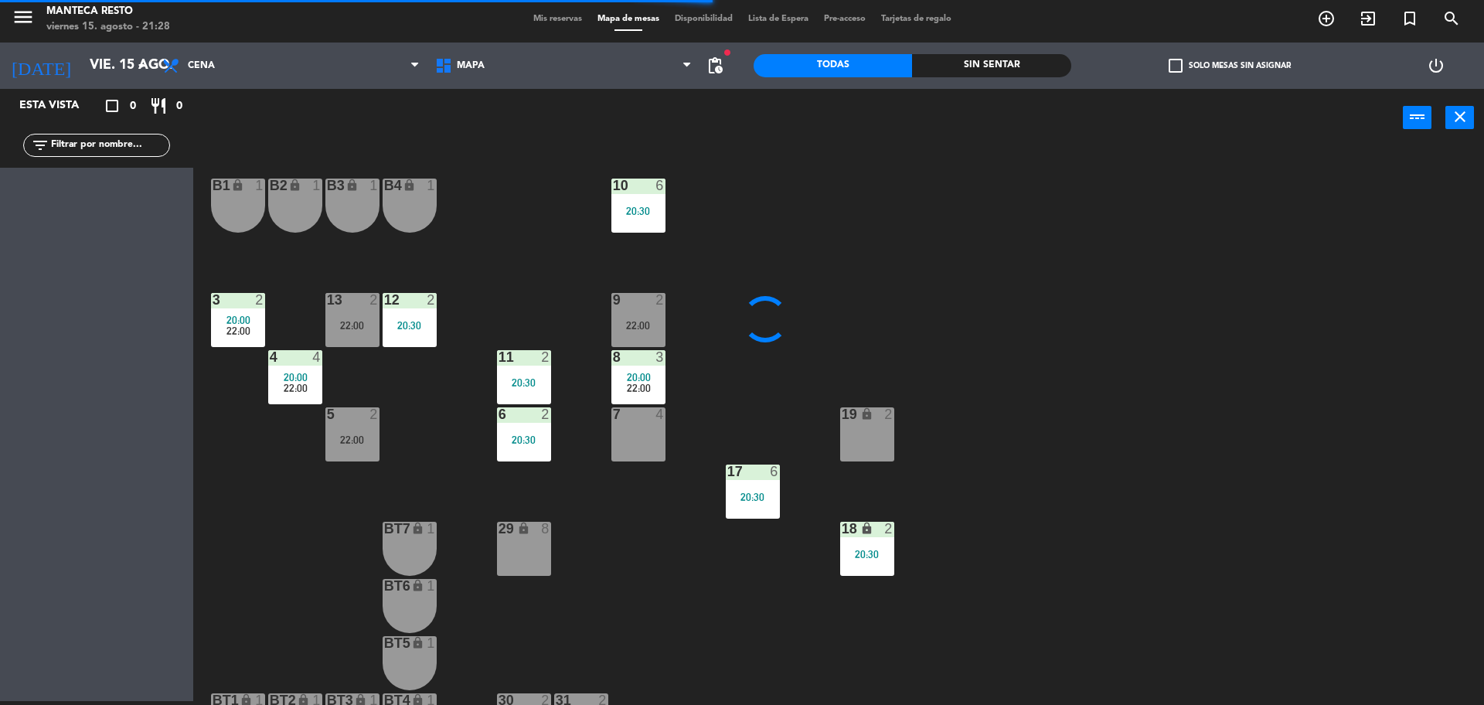
click at [628, 301] on div at bounding box center [638, 300] width 26 height 14
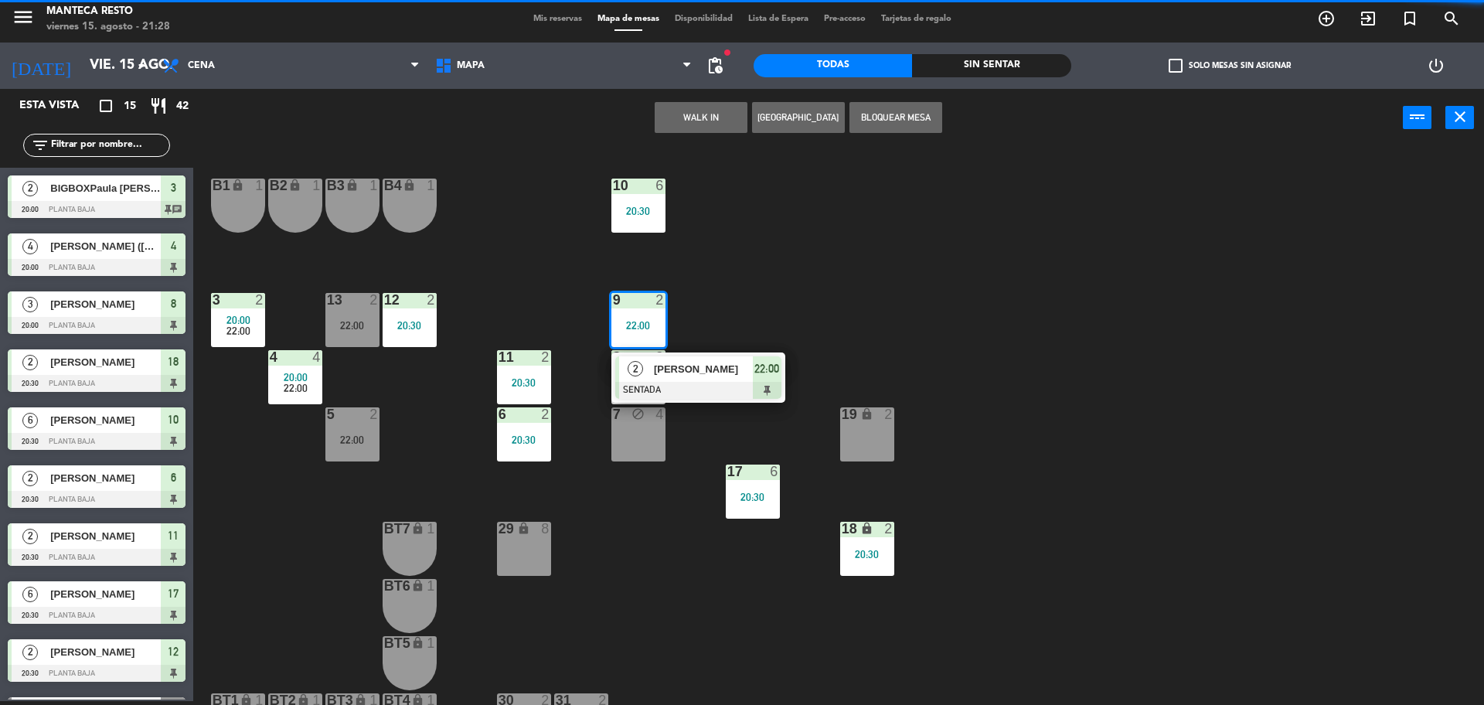
click at [617, 390] on div at bounding box center [698, 390] width 166 height 17
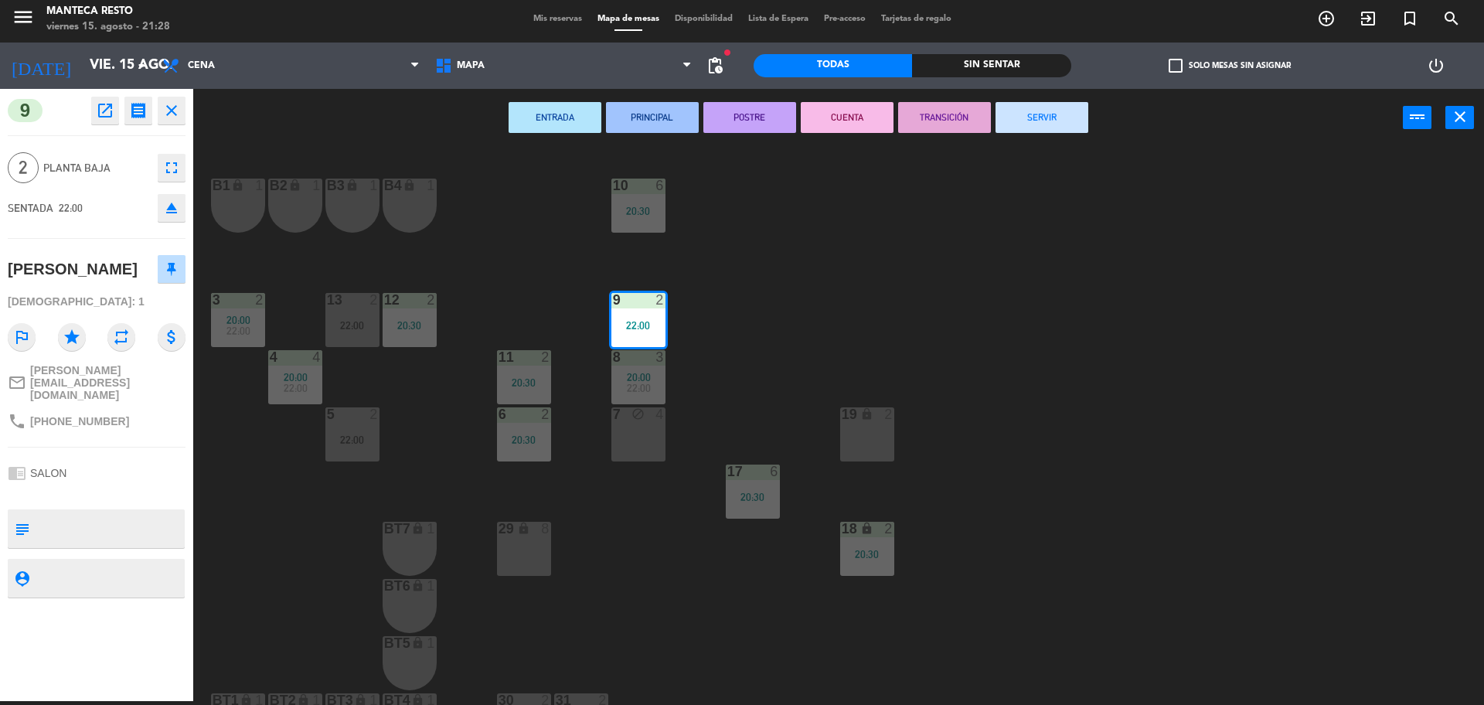
click at [345, 323] on div "22:00" at bounding box center [352, 325] width 54 height 11
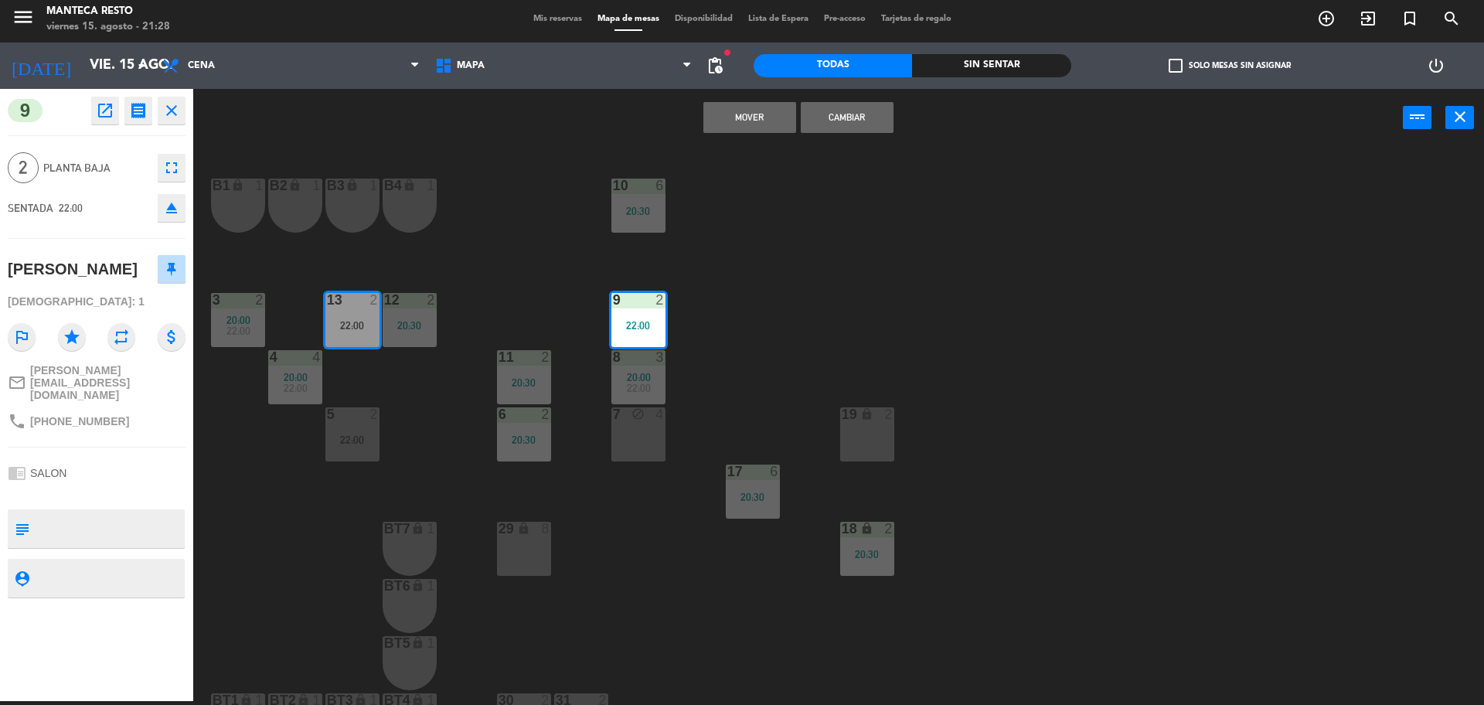
click at [849, 120] on button "Cambiar" at bounding box center [847, 117] width 93 height 31
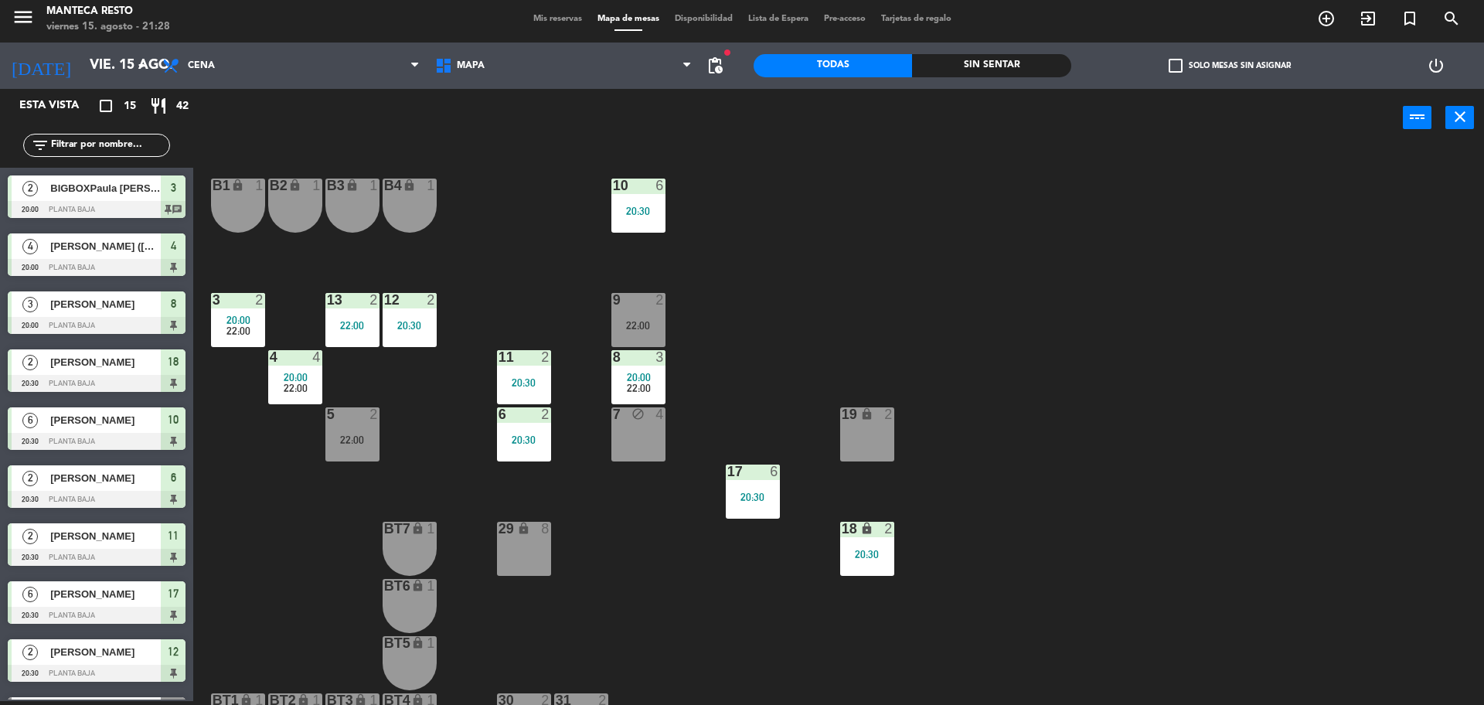
scroll to position [4, 0]
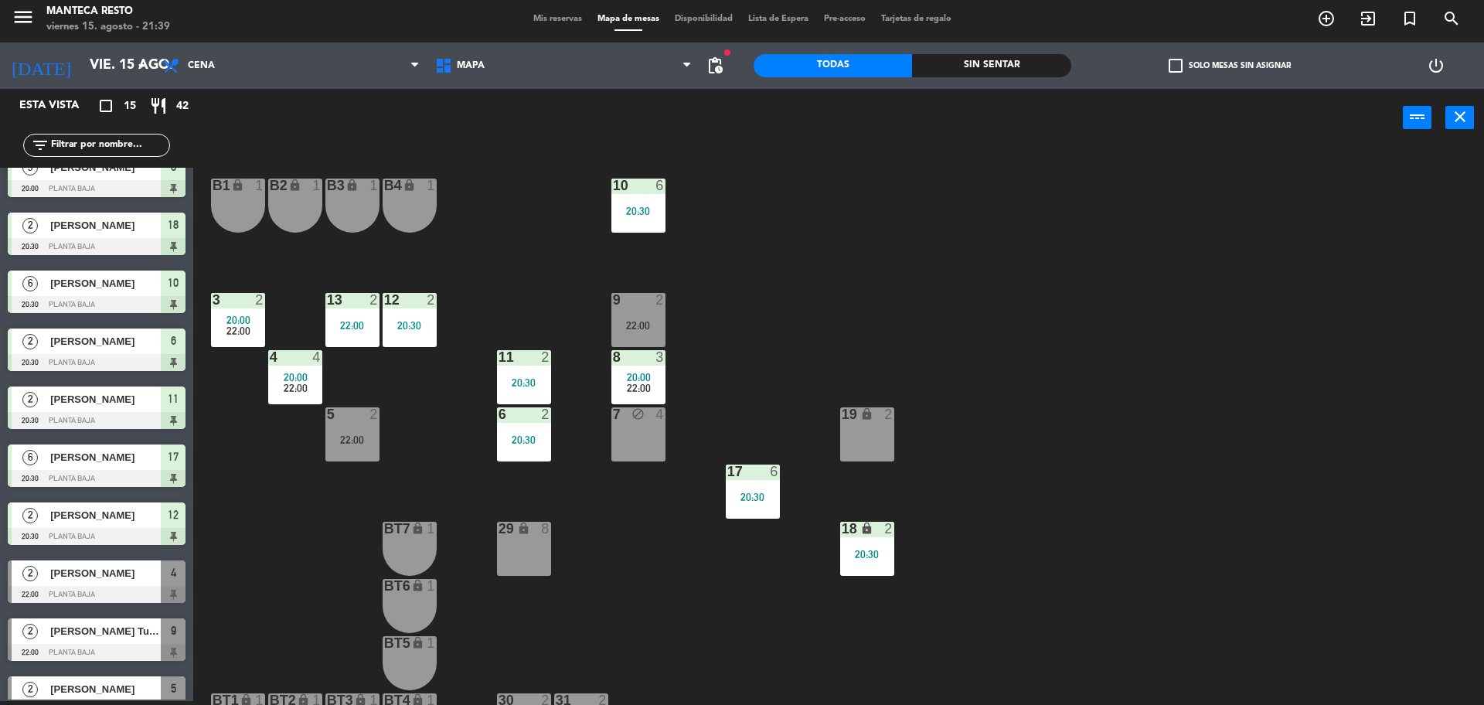
click at [580, 19] on span "Mis reservas" at bounding box center [558, 19] width 64 height 9
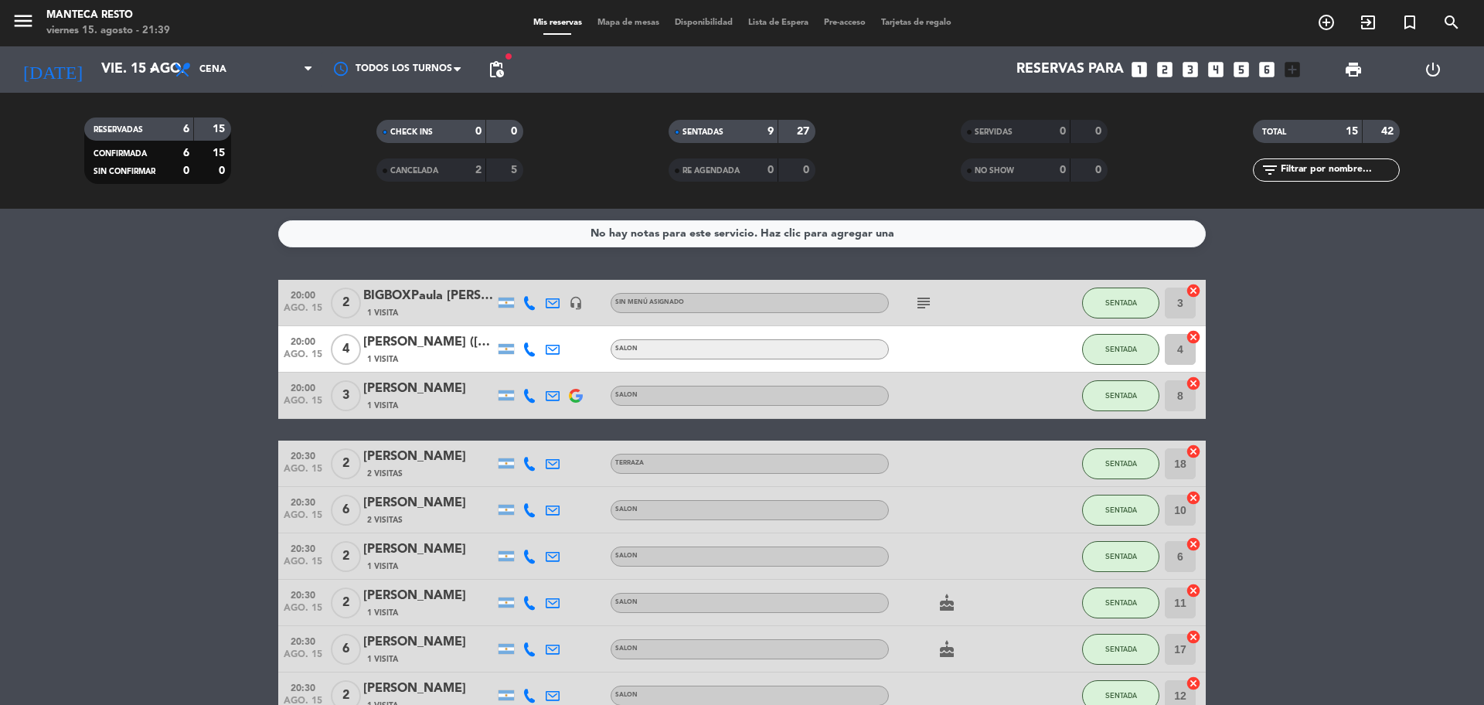
click at [924, 297] on icon "subject" at bounding box center [923, 303] width 19 height 19
click at [125, 280] on bookings-row "20:00 ago. 15 2 BIGBOXPaula justo 1 Visita headset_mic Sin menú asignado subjec…" at bounding box center [742, 649] width 1484 height 739
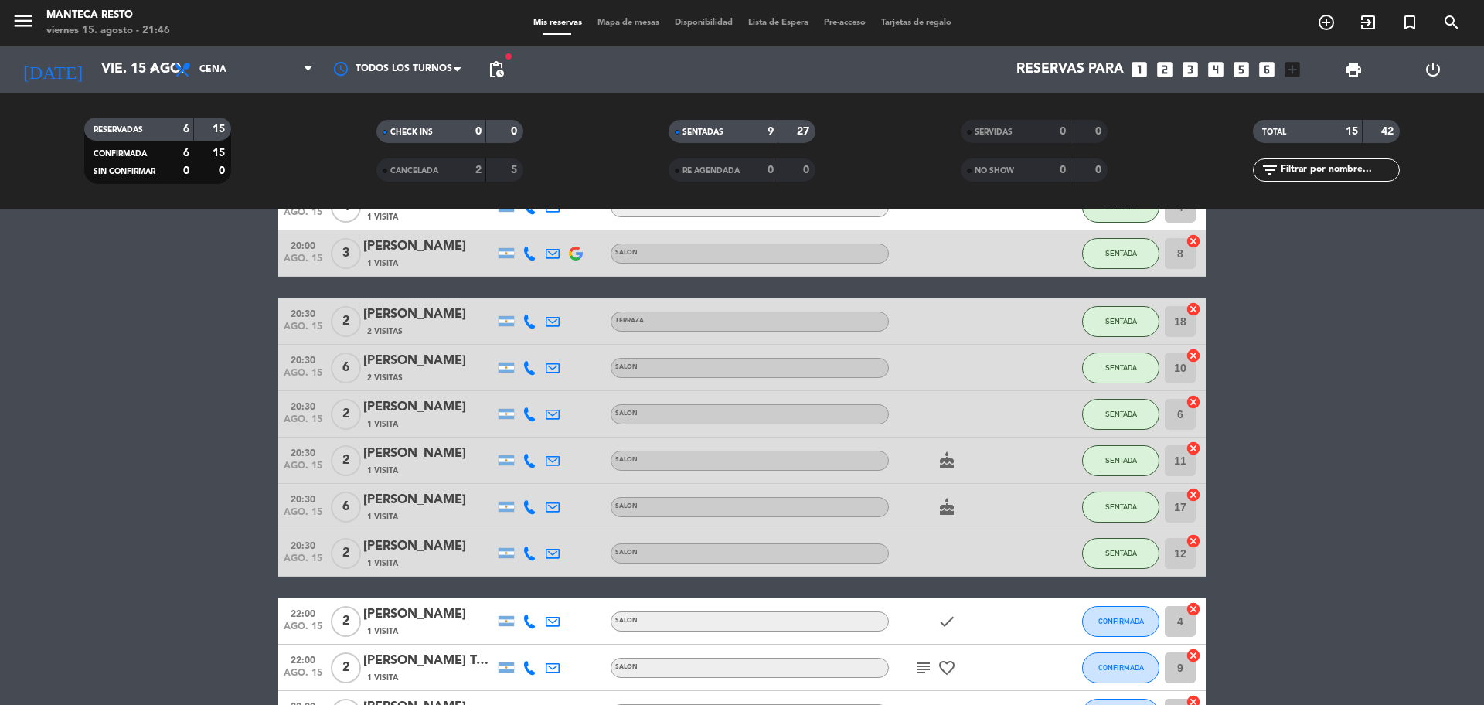
scroll to position [391, 0]
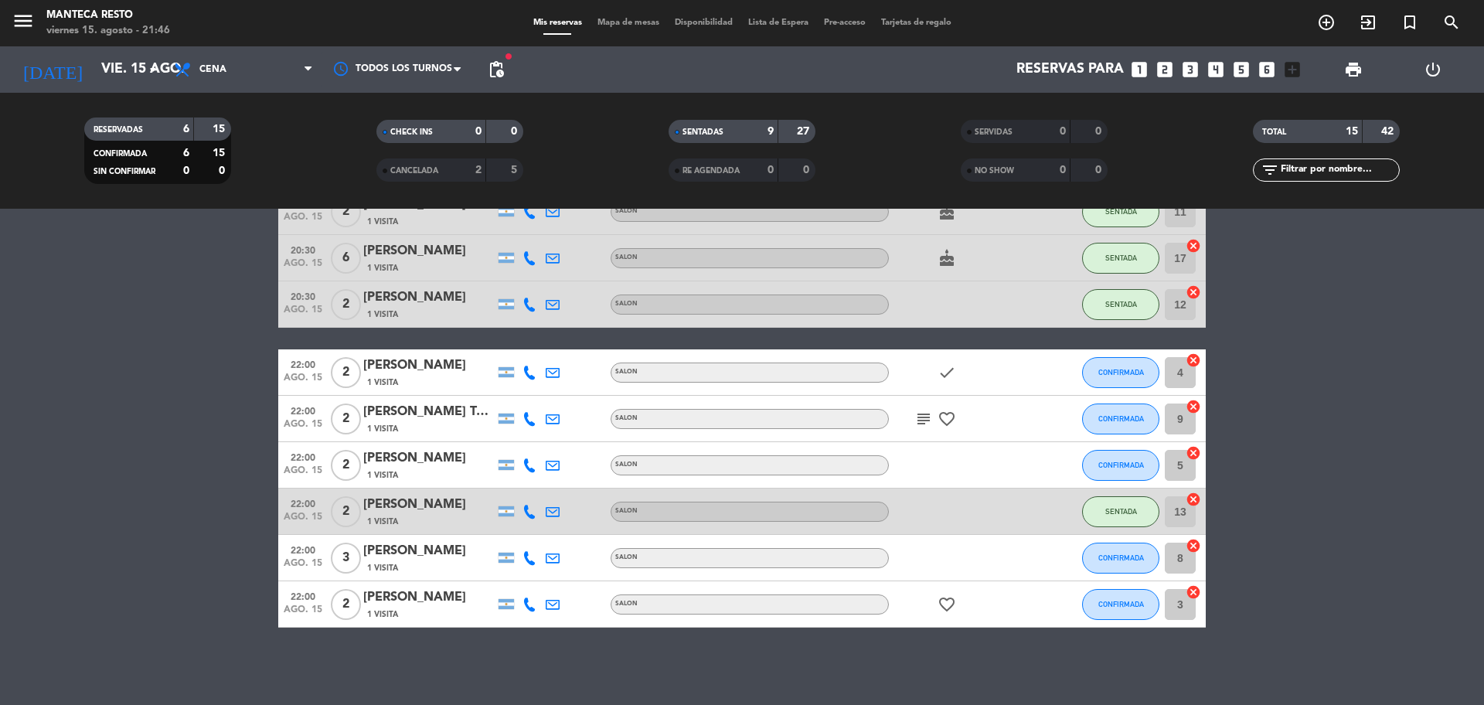
click at [1129, 372] on span "CONFIRMADA" at bounding box center [1121, 372] width 46 height 9
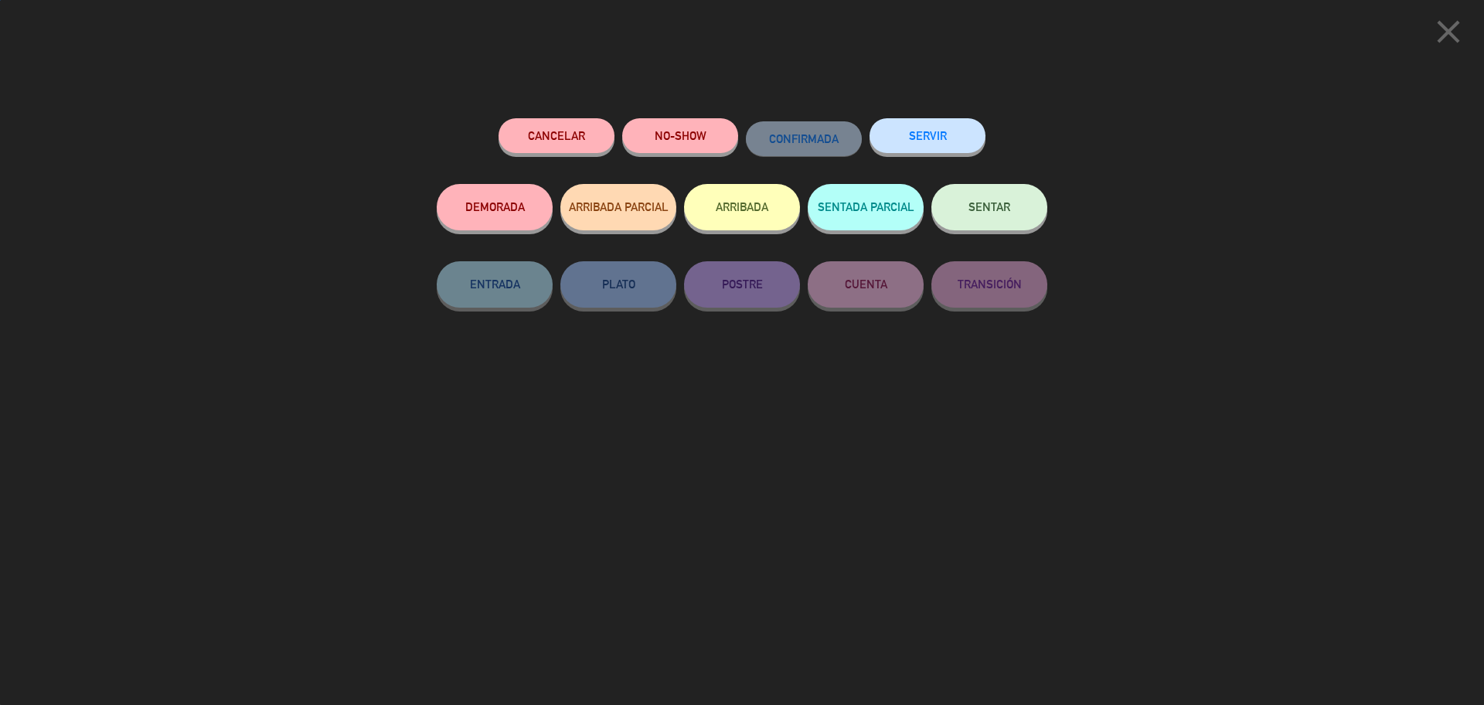
click at [1021, 223] on button "SENTAR" at bounding box center [989, 207] width 116 height 46
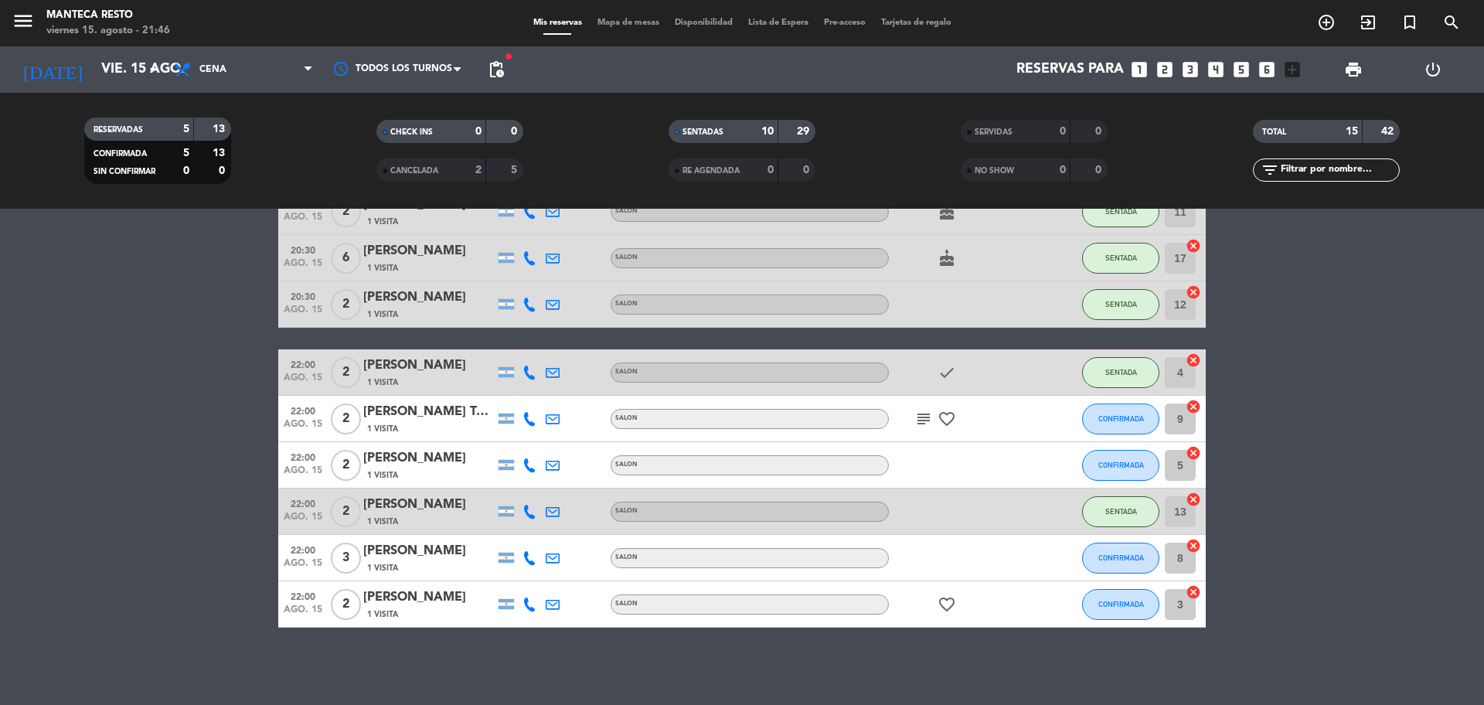
click at [619, 20] on span "Mapa de mesas" at bounding box center [628, 23] width 77 height 9
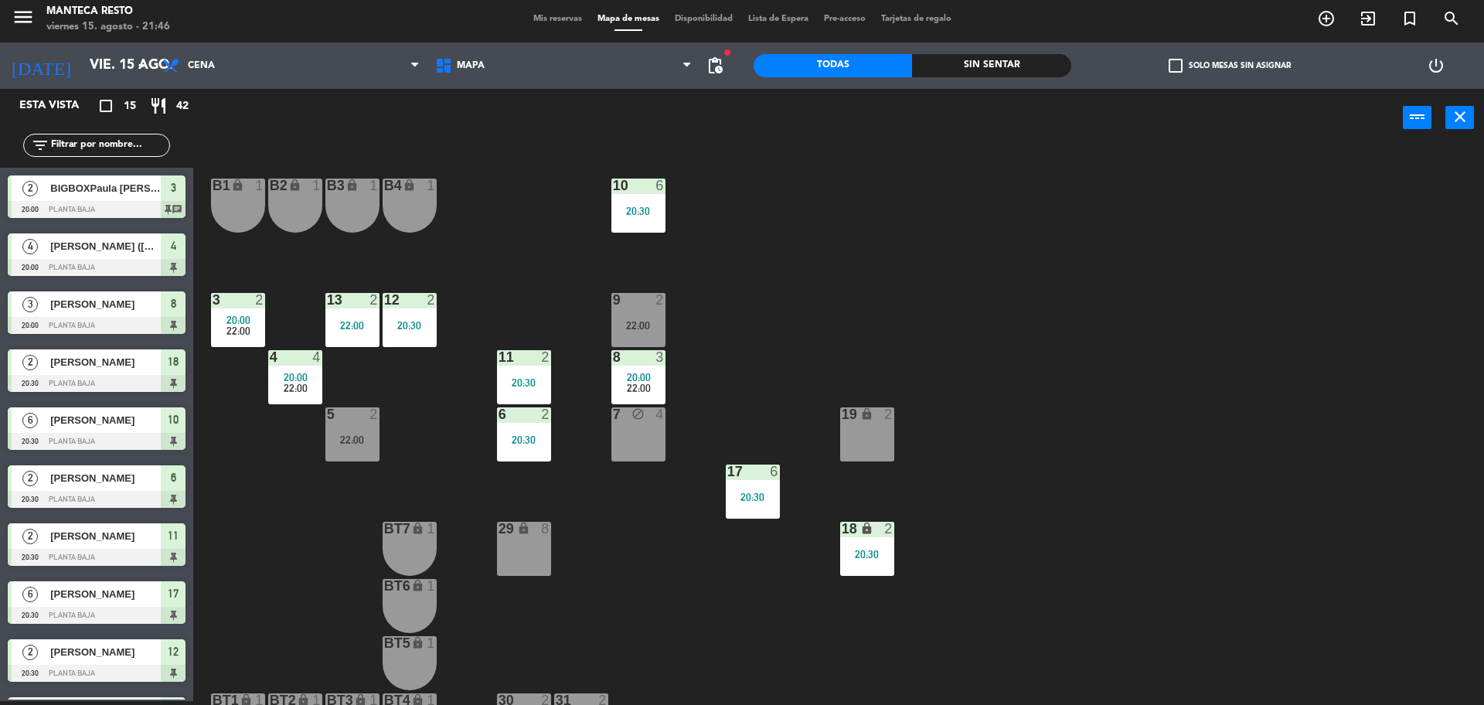
click at [282, 376] on div "20:00" at bounding box center [295, 377] width 54 height 11
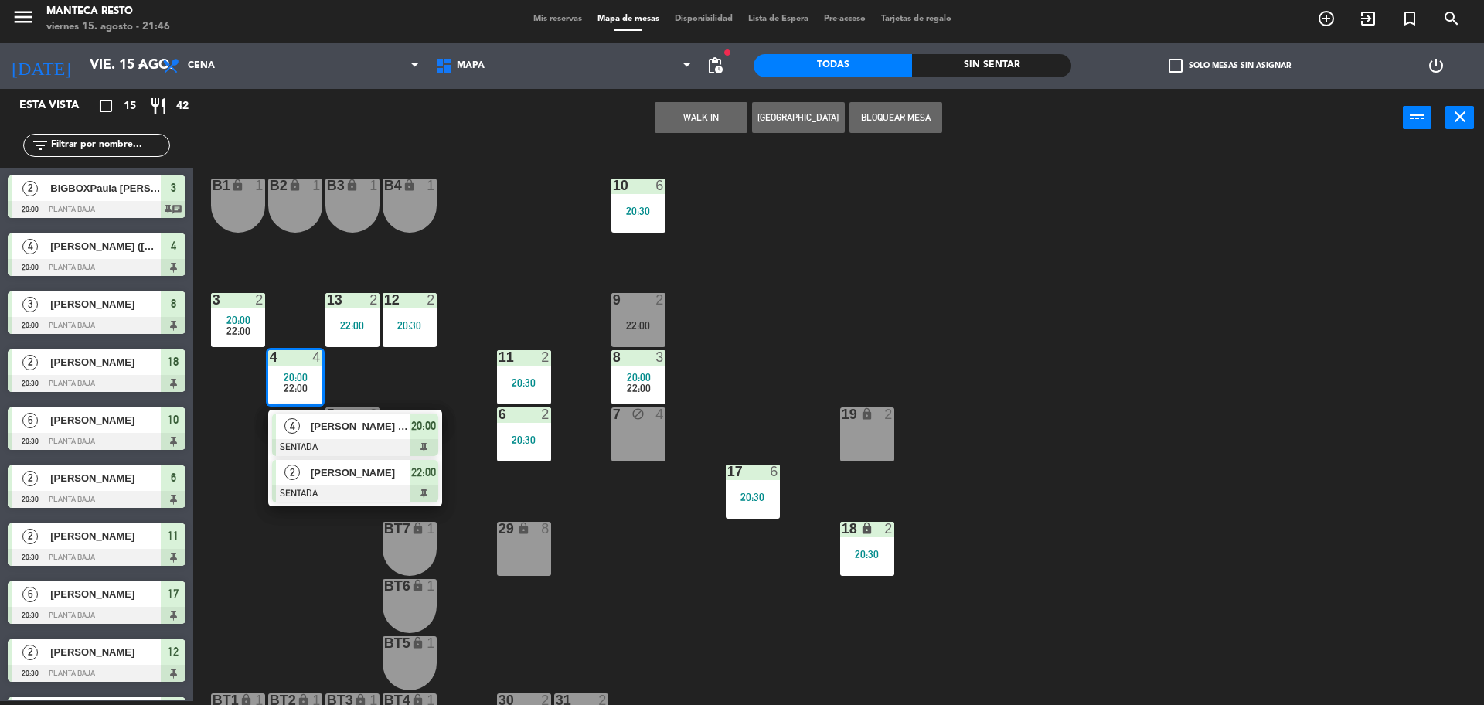
click at [357, 492] on div at bounding box center [355, 493] width 166 height 17
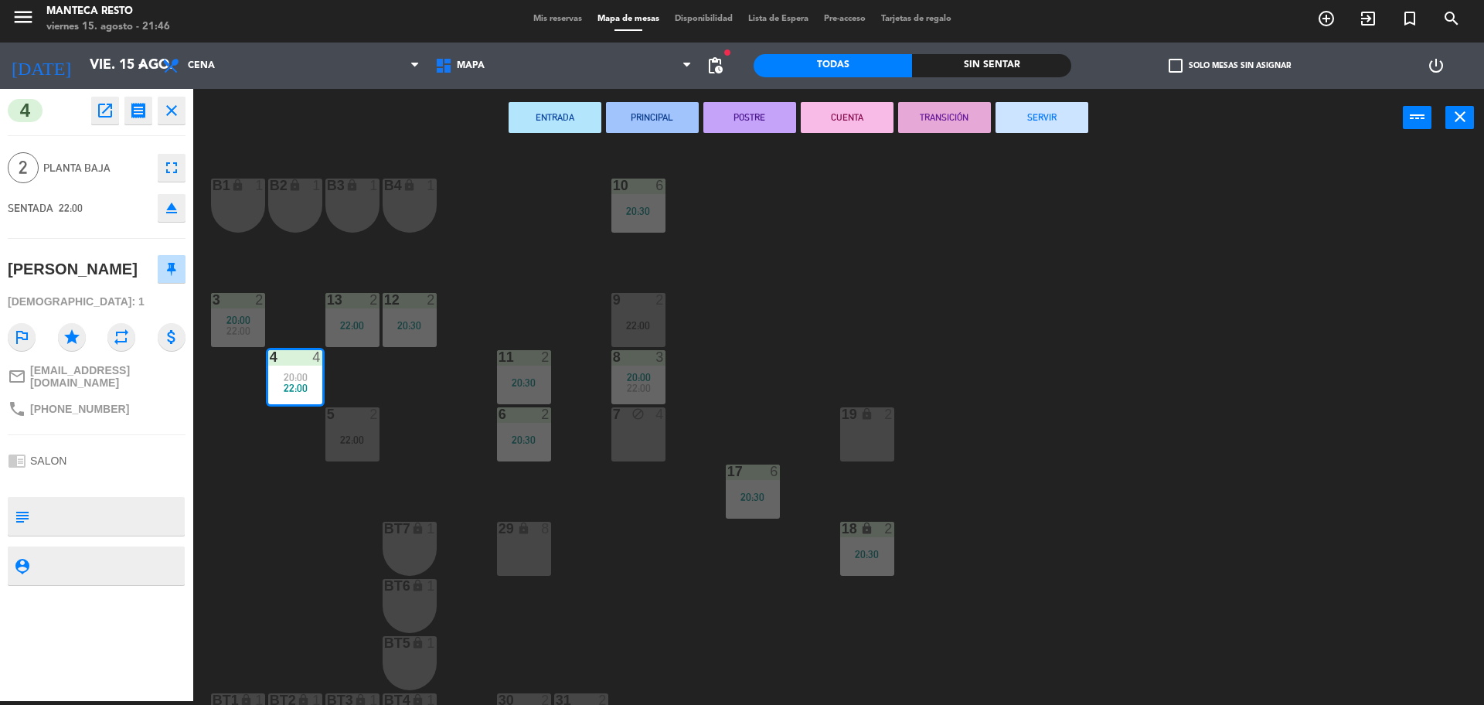
click at [294, 492] on div "10 6 20:30 B1 lock 1 B2 lock 1 B3 lock 1 B4 lock 1 3 2 20:00 22:00 12 2 20:30 9…" at bounding box center [846, 428] width 1276 height 554
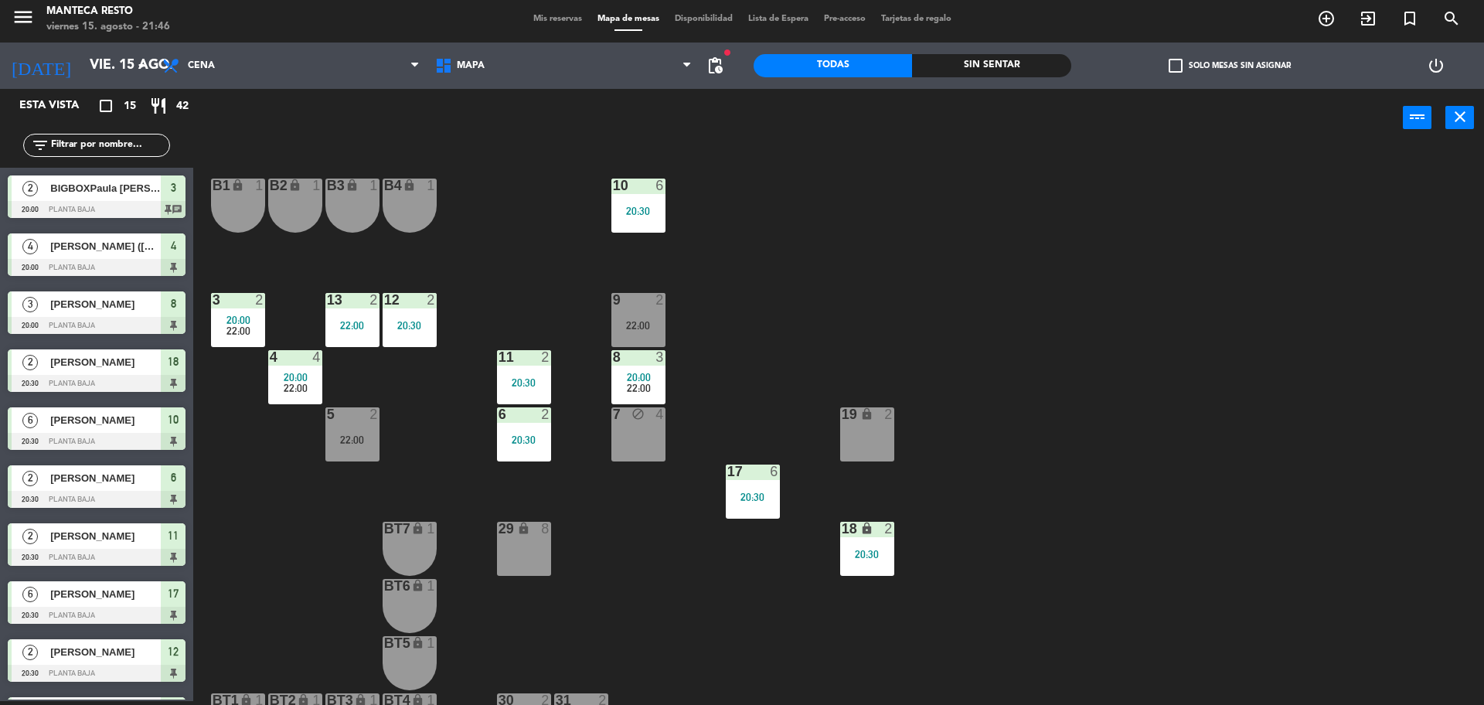
click at [289, 372] on span "20:00" at bounding box center [296, 377] width 24 height 12
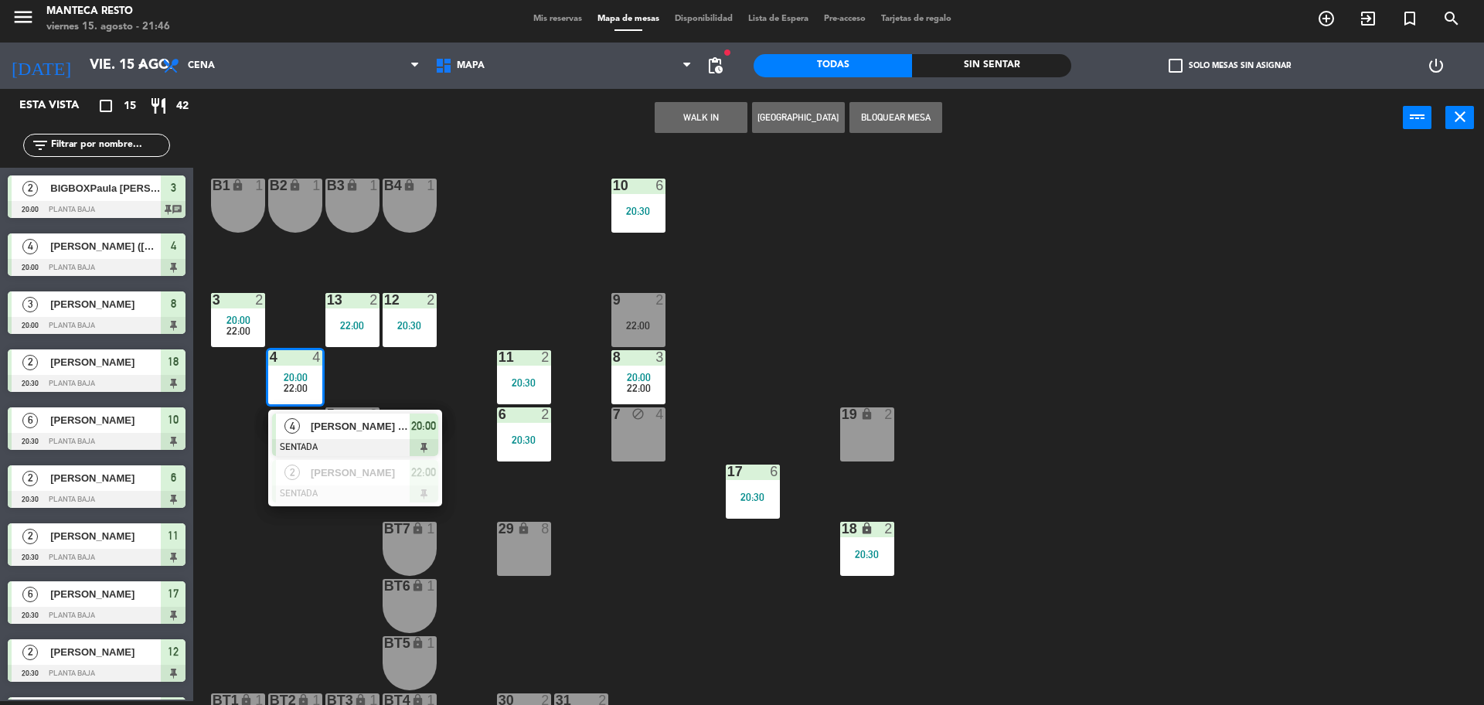
click at [223, 401] on div "10 6 20:30 B1 lock 1 B2 lock 1 B3 lock 1 B4 lock 1 3 2 20:00 22:00 12 2 20:30 9…" at bounding box center [846, 428] width 1276 height 554
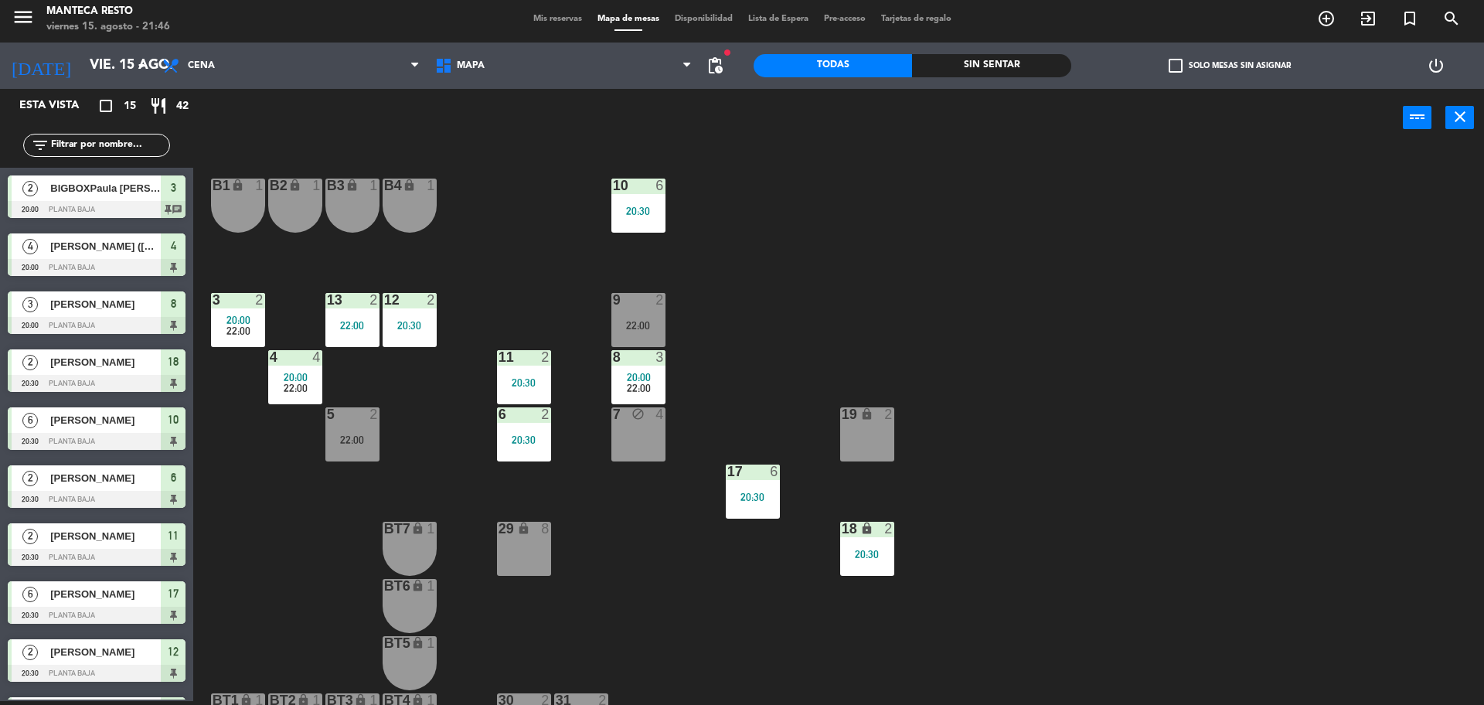
click at [234, 324] on span "20:00" at bounding box center [238, 320] width 24 height 12
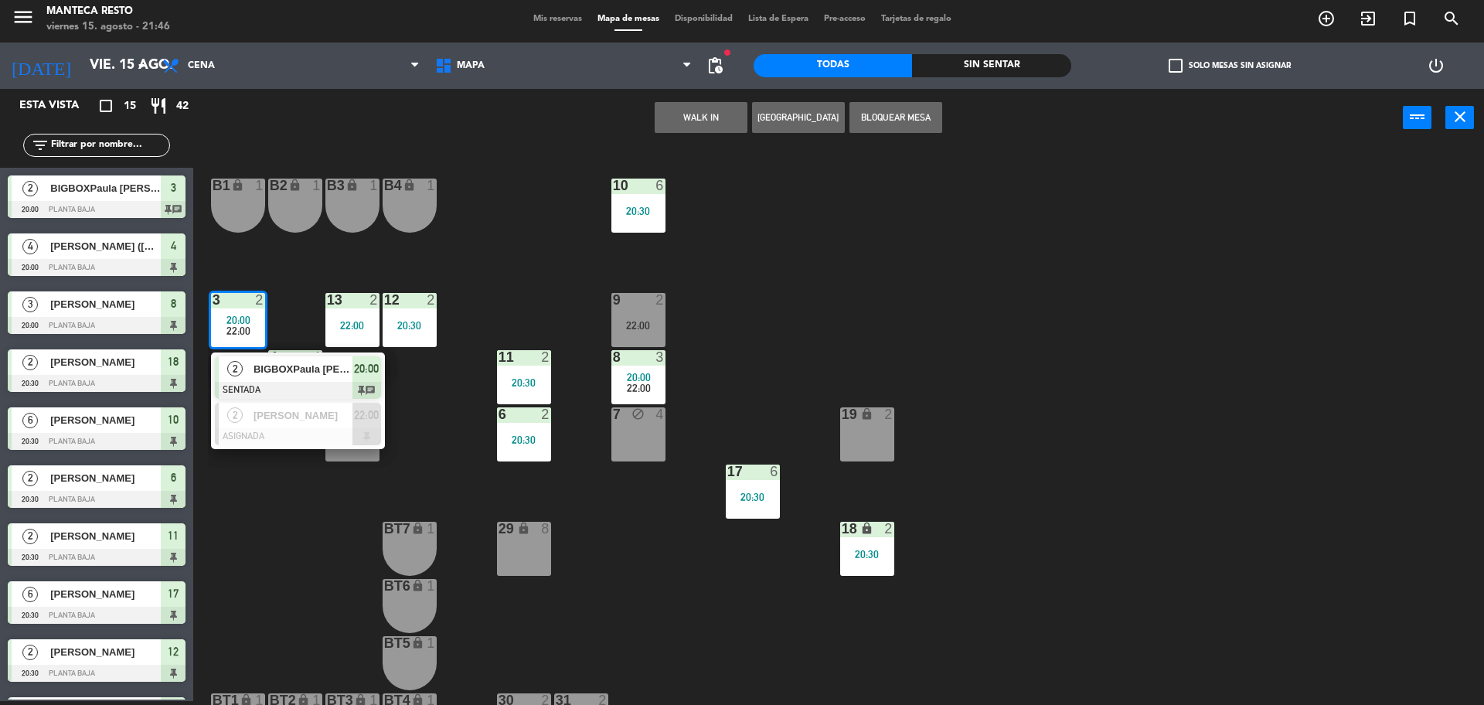
click at [260, 370] on span "BIGBOXPaula justo" at bounding box center [302, 369] width 99 height 16
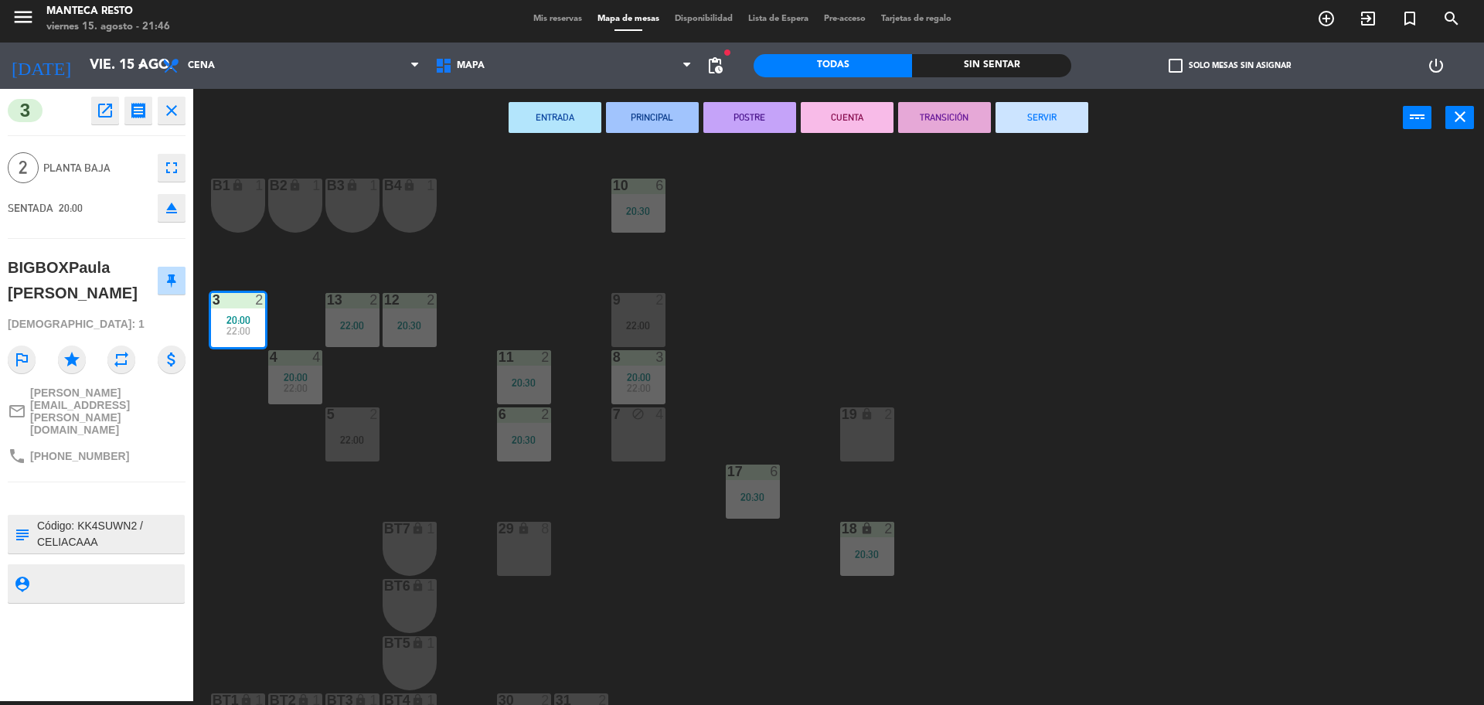
click at [1044, 117] on button "SERVIR" at bounding box center [1041, 117] width 93 height 31
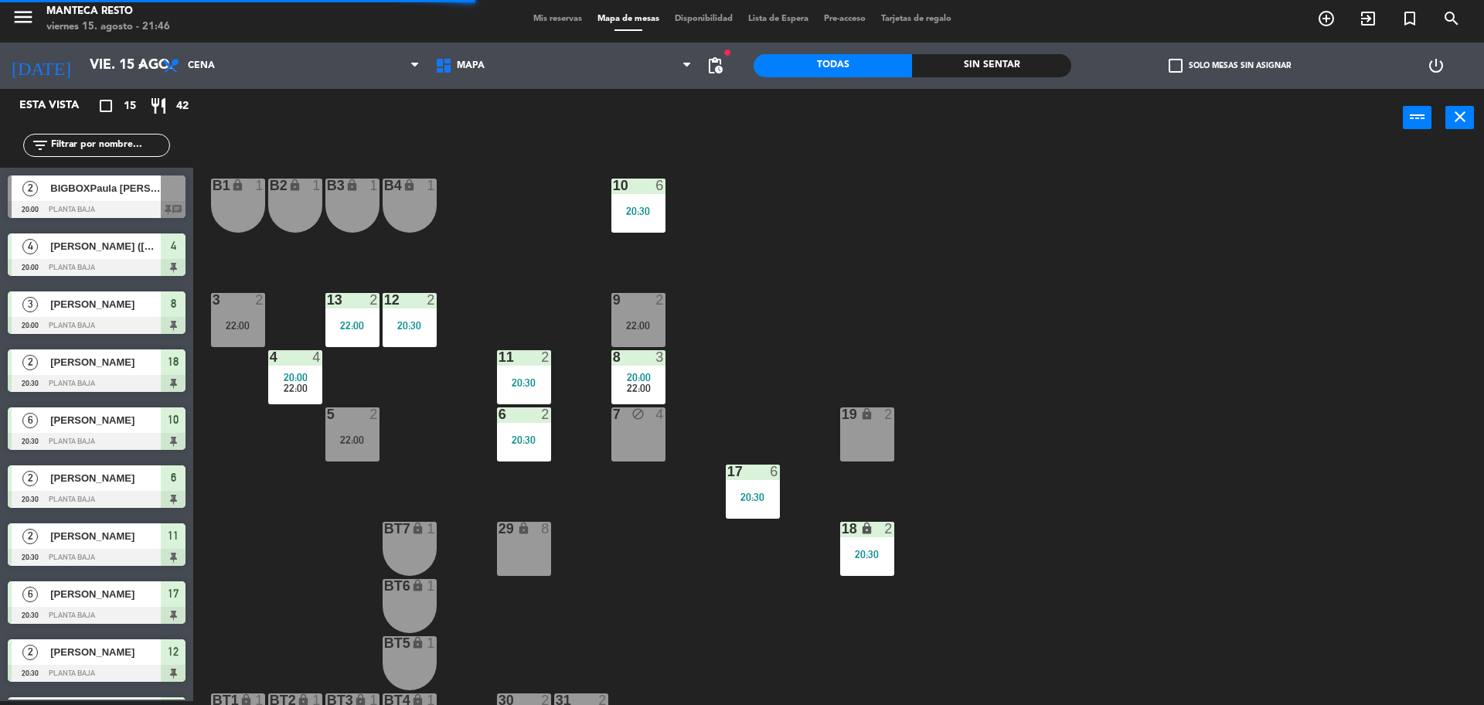
click at [305, 372] on span "20:00" at bounding box center [296, 377] width 24 height 12
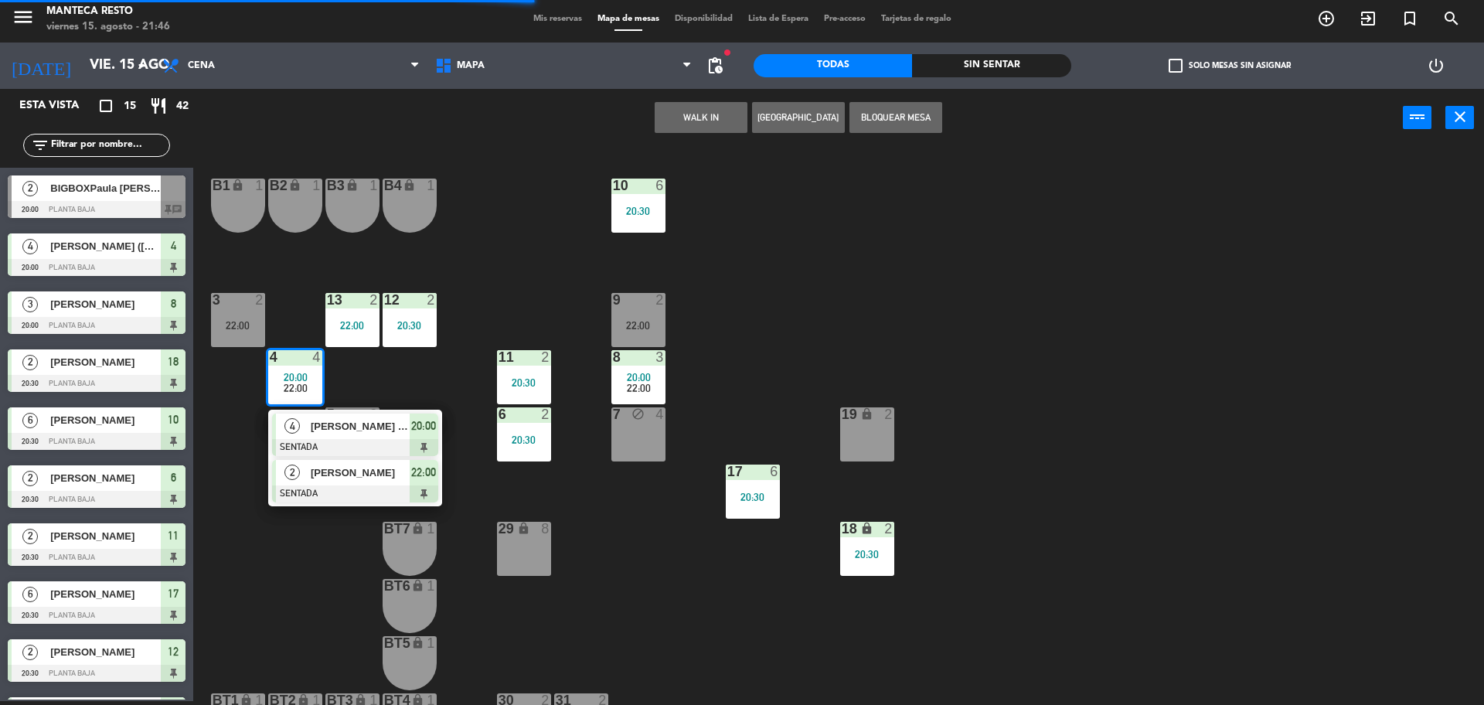
click at [317, 475] on span "Bautista Salas Oroño" at bounding box center [360, 472] width 99 height 16
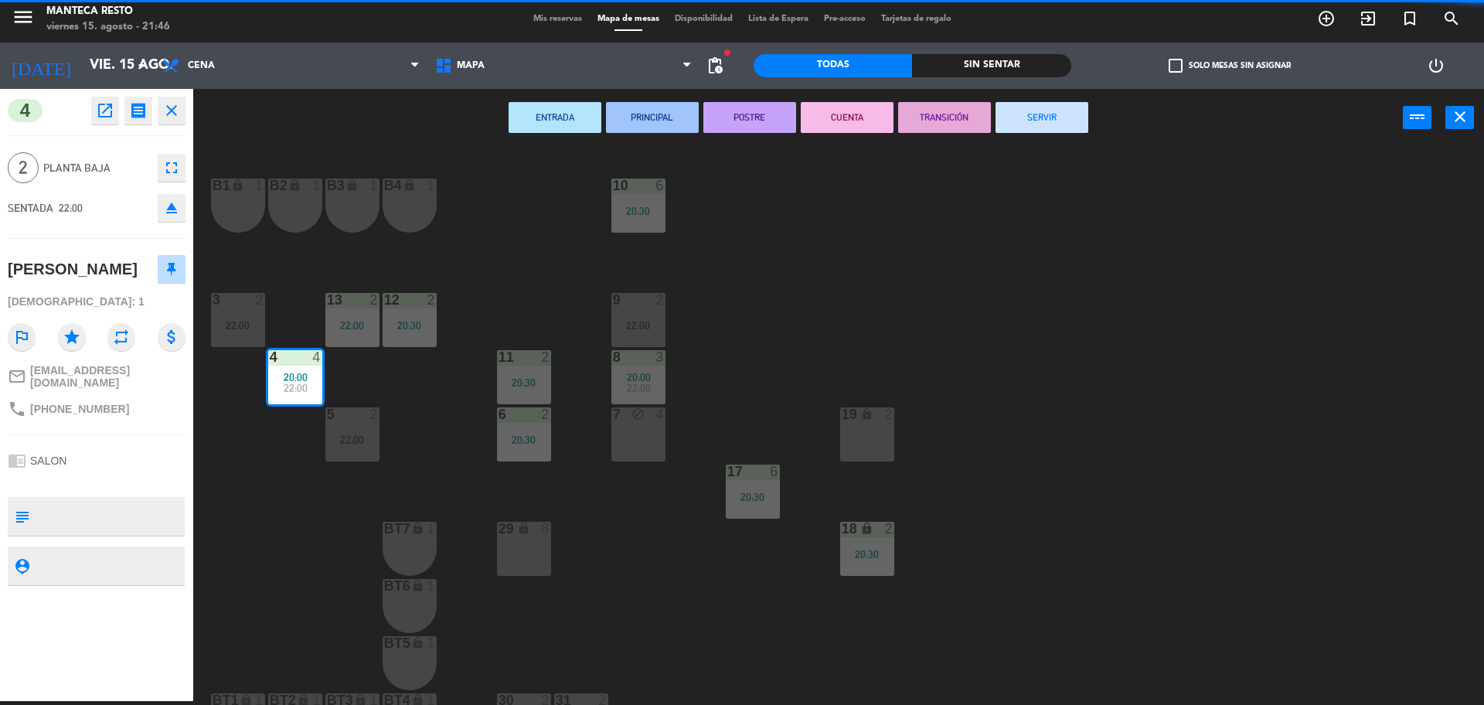
click at [240, 325] on div "22:00" at bounding box center [238, 325] width 54 height 11
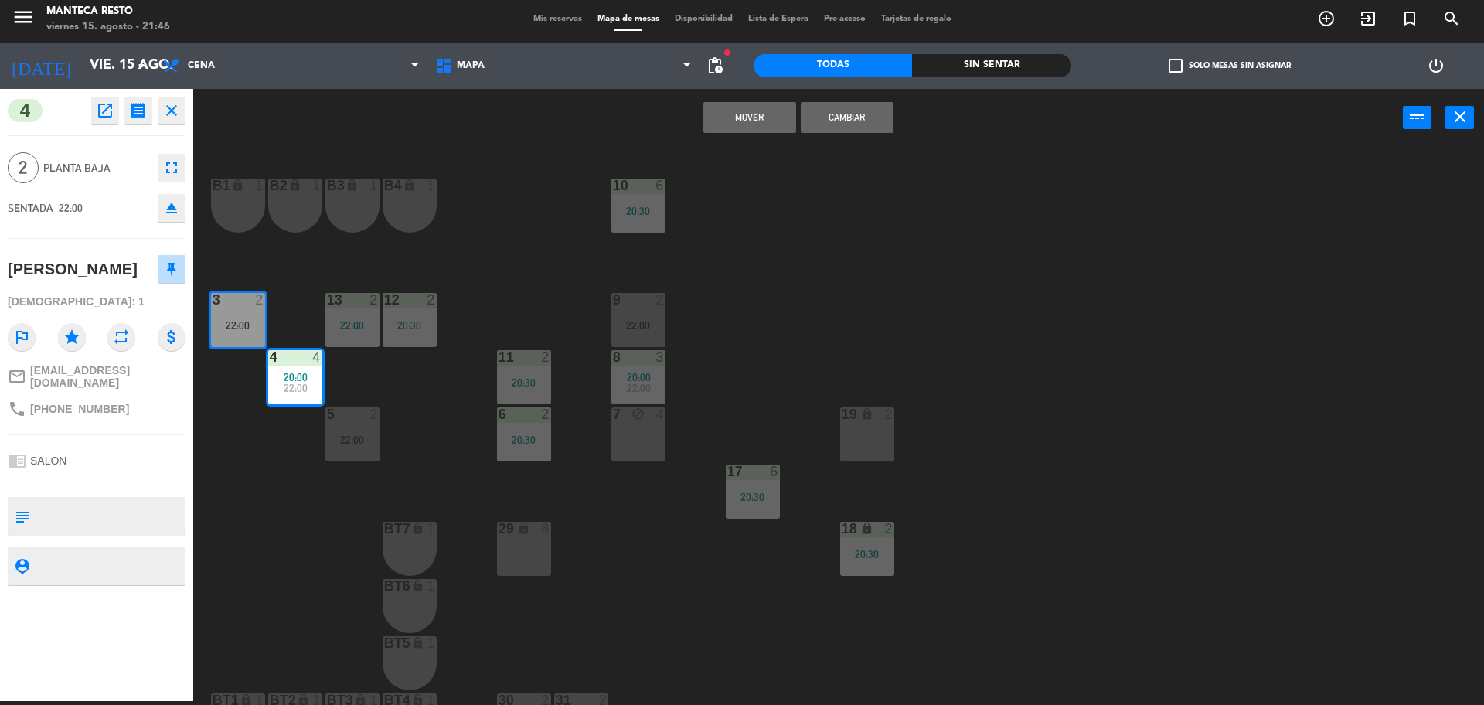
click at [849, 118] on button "Cambiar" at bounding box center [847, 117] width 93 height 31
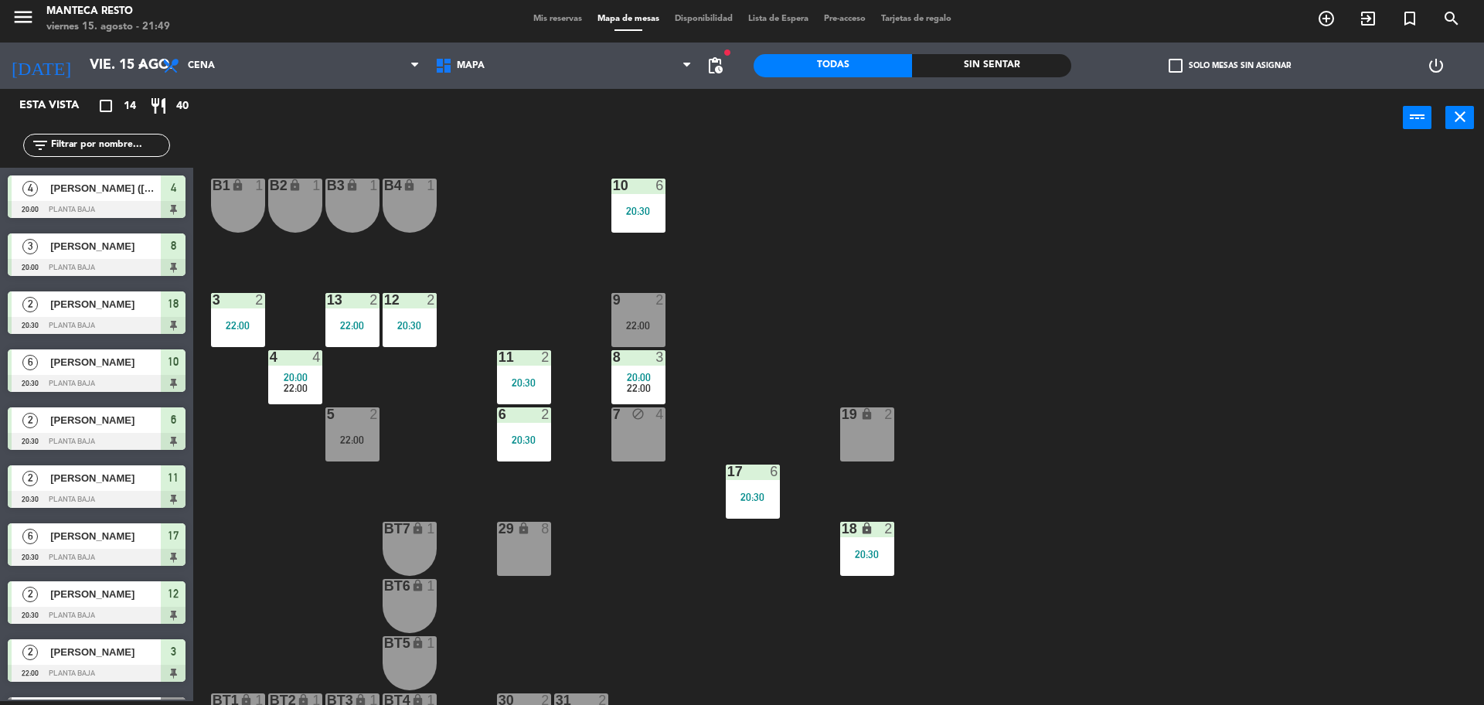
click at [543, 19] on span "Mis reservas" at bounding box center [558, 19] width 64 height 9
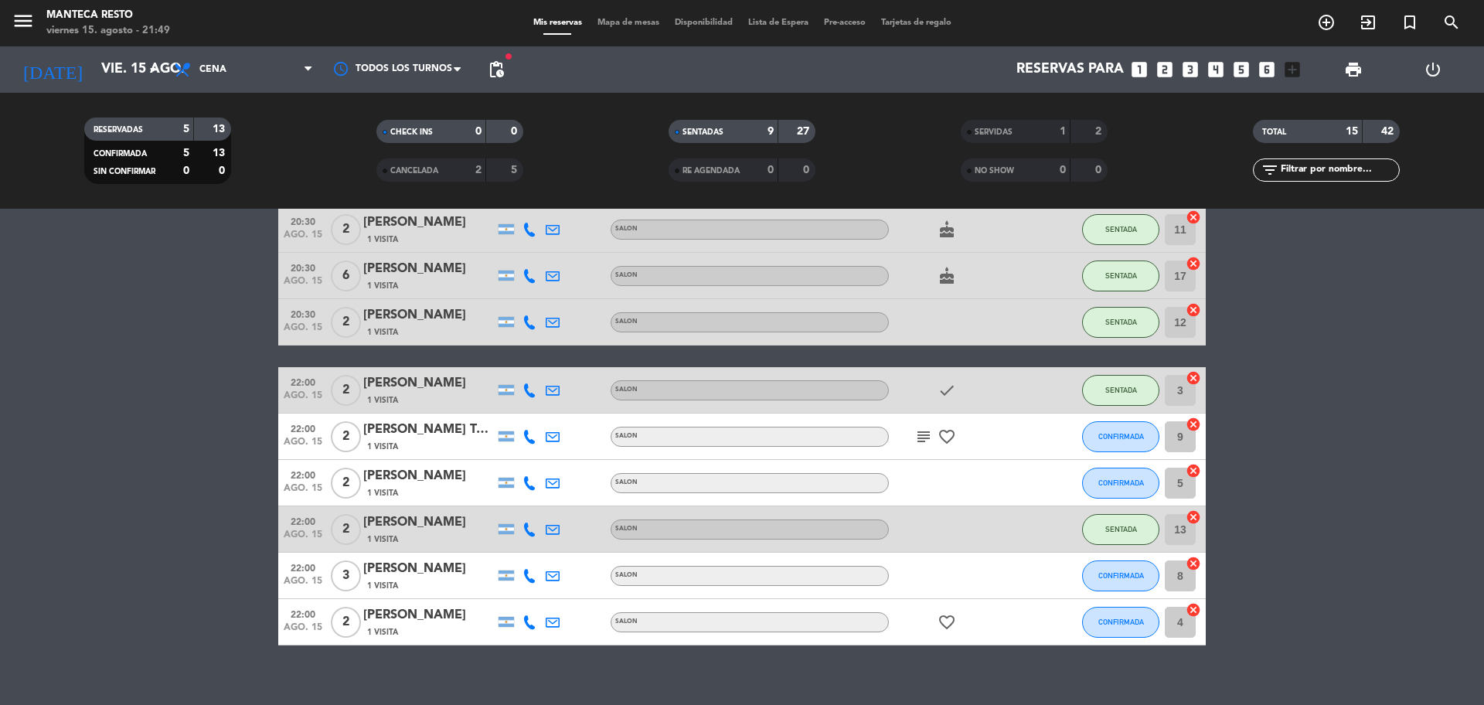
scroll to position [326, 0]
click at [921, 433] on icon "subject" at bounding box center [923, 437] width 19 height 19
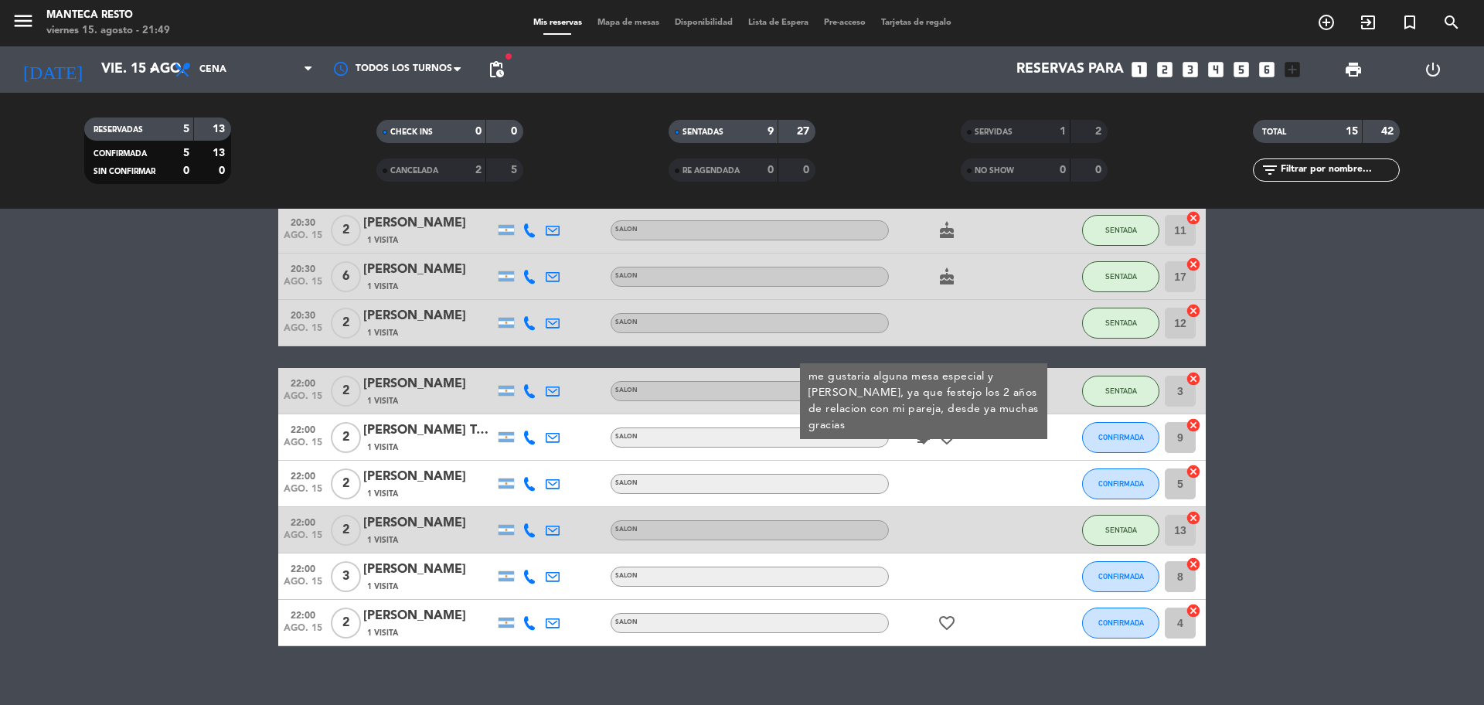
click at [1120, 435] on span "CONFIRMADA" at bounding box center [1121, 437] width 46 height 9
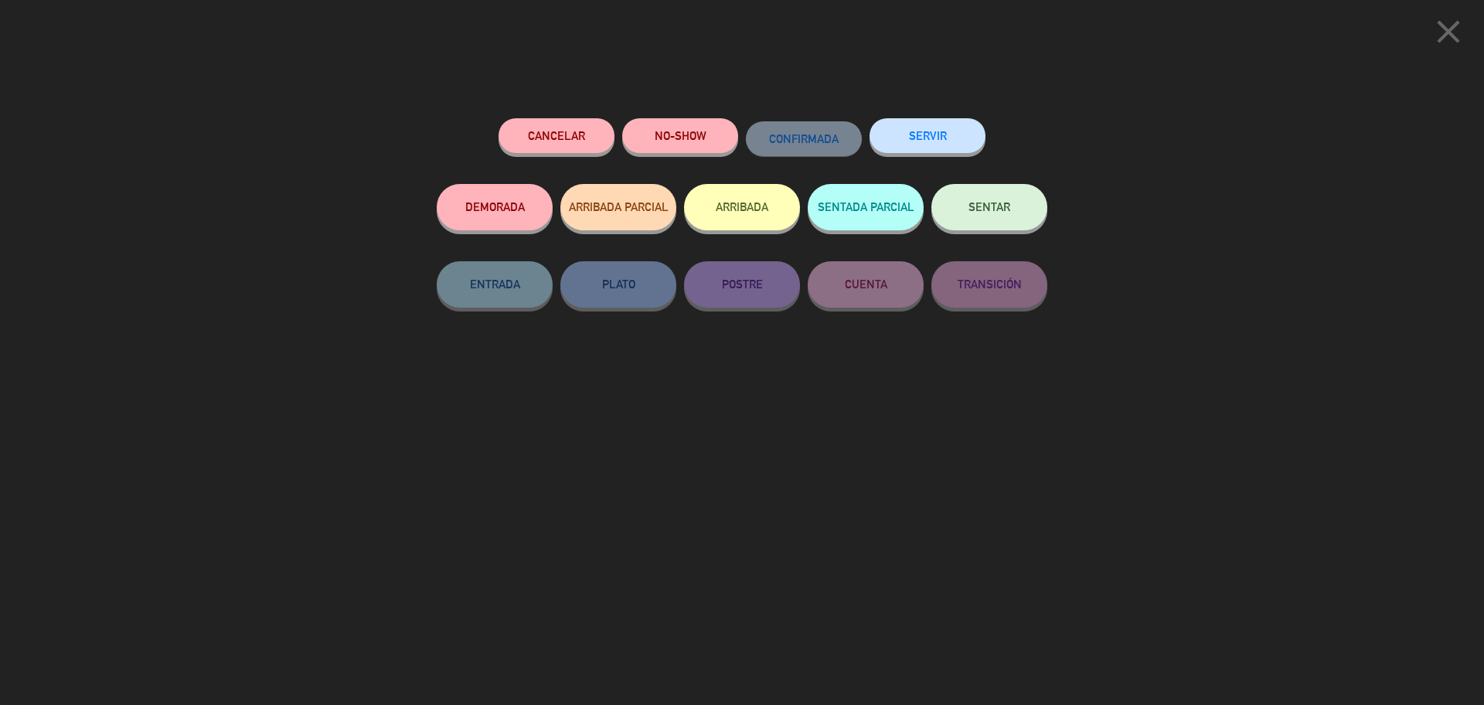
click at [1029, 196] on button "SENTAR" at bounding box center [989, 207] width 116 height 46
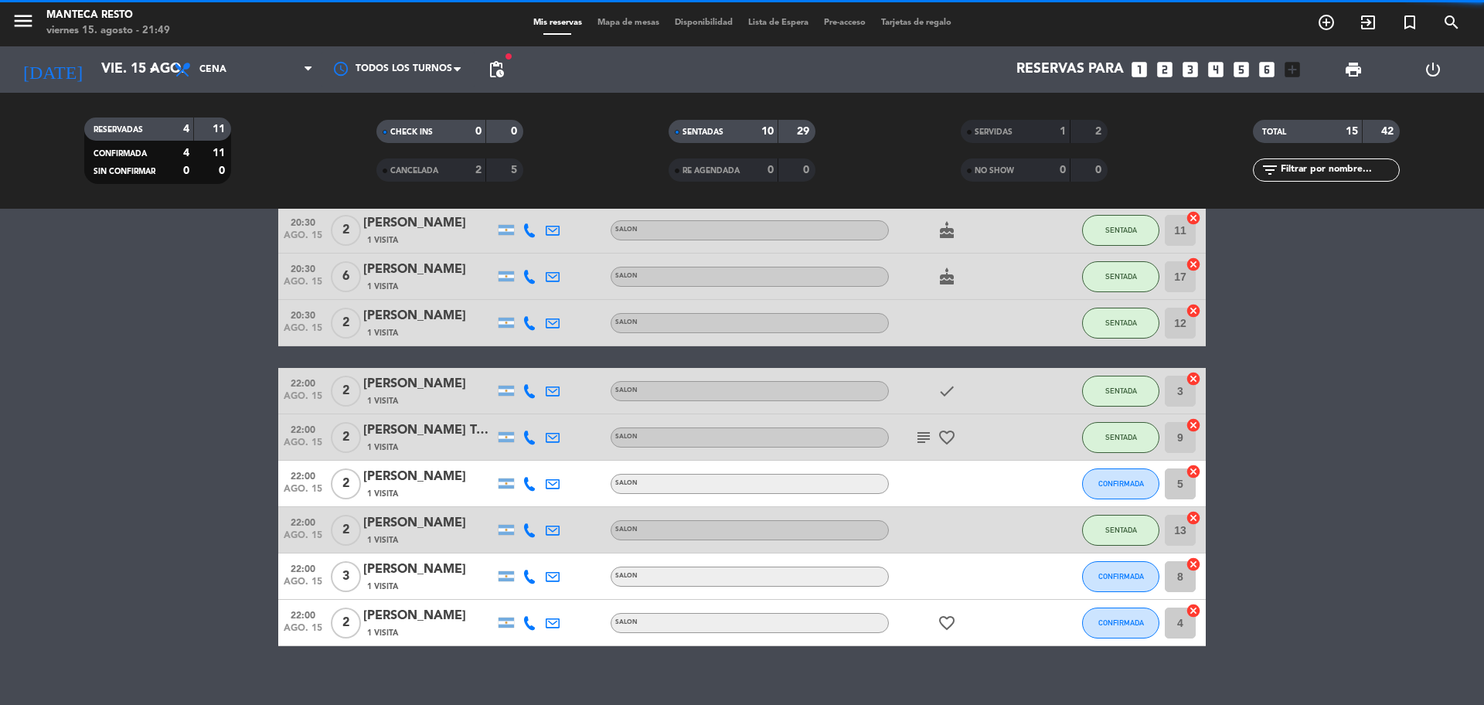
click at [928, 437] on icon "subject" at bounding box center [923, 437] width 19 height 19
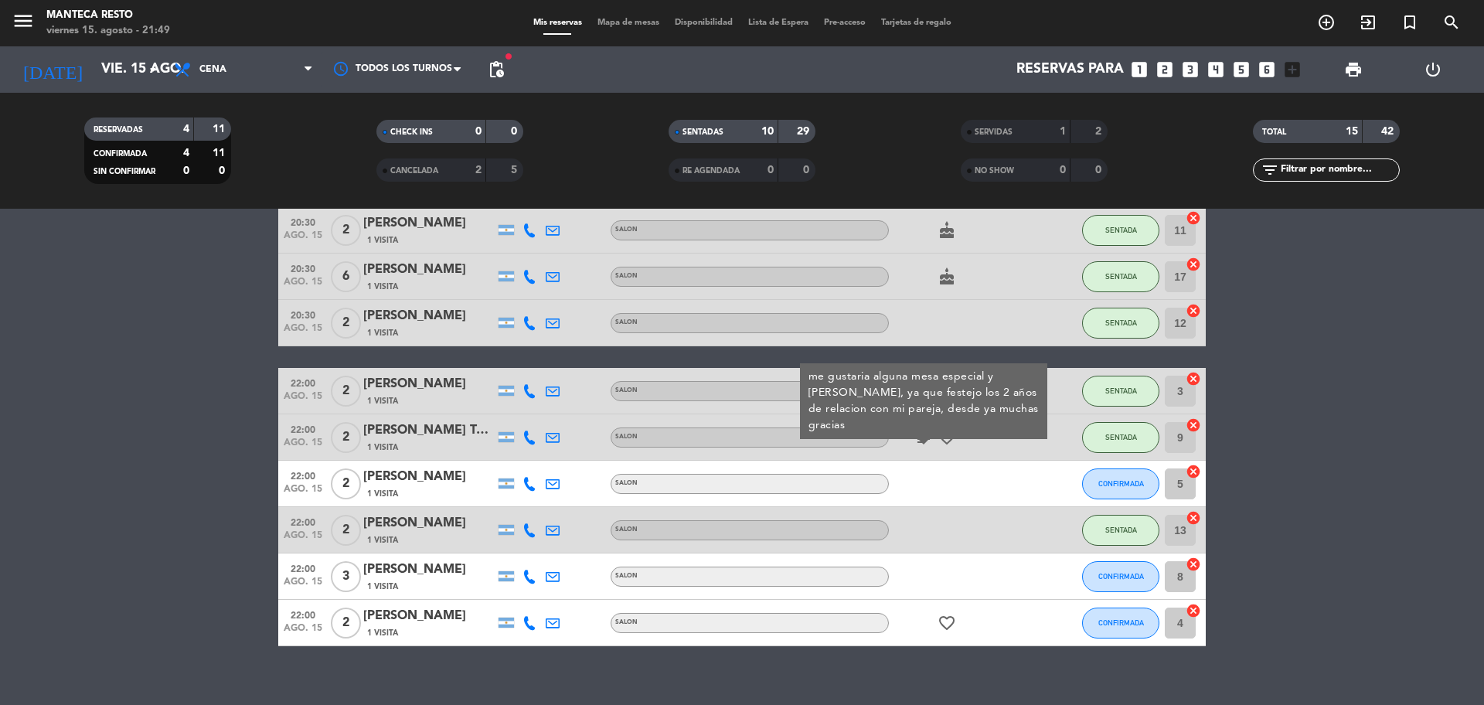
click at [1292, 425] on bookings-row "20:00 ago. 15 4 Carolina Garcia Zuniga (AR) 1 Visita SALON SENTADA 4 cancel 20:…" at bounding box center [742, 300] width 1484 height 692
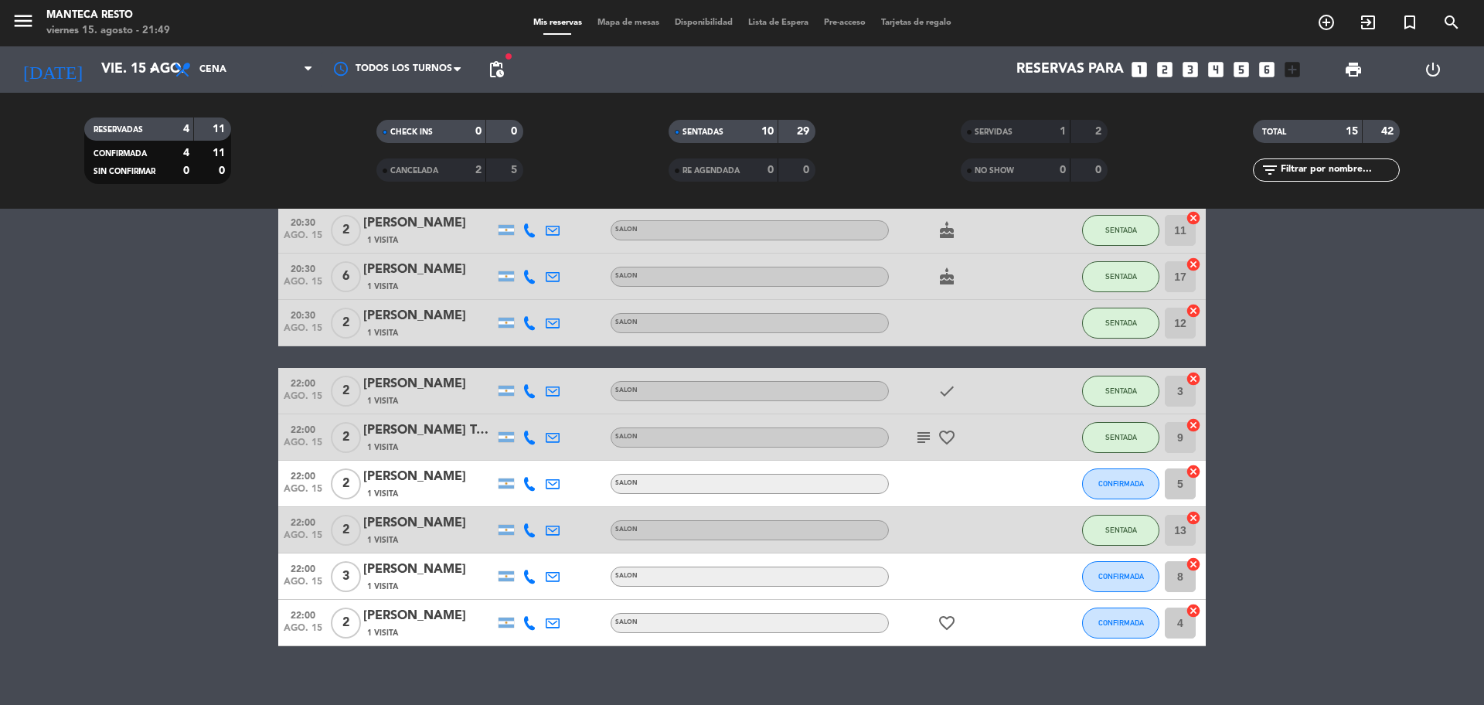
scroll to position [345, 0]
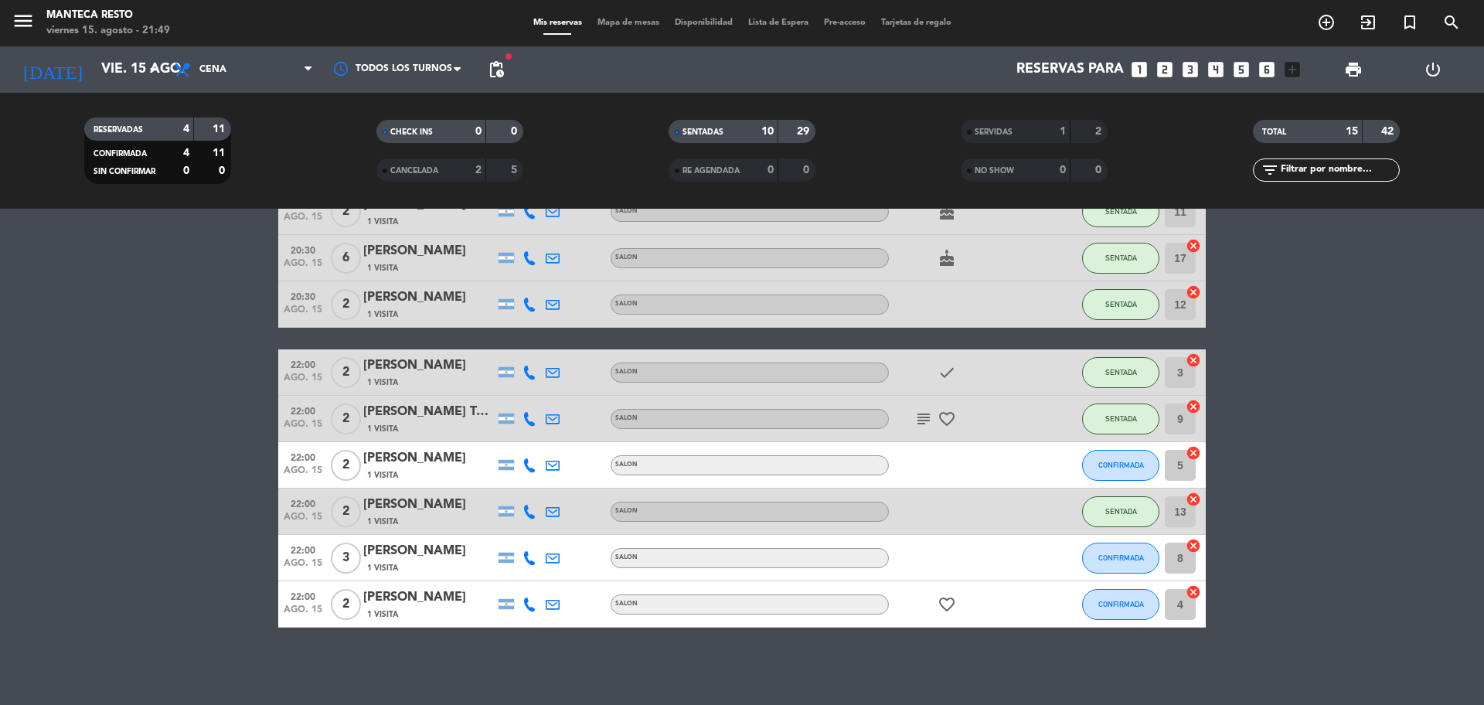
click at [614, 26] on span "Mapa de mesas" at bounding box center [628, 23] width 77 height 9
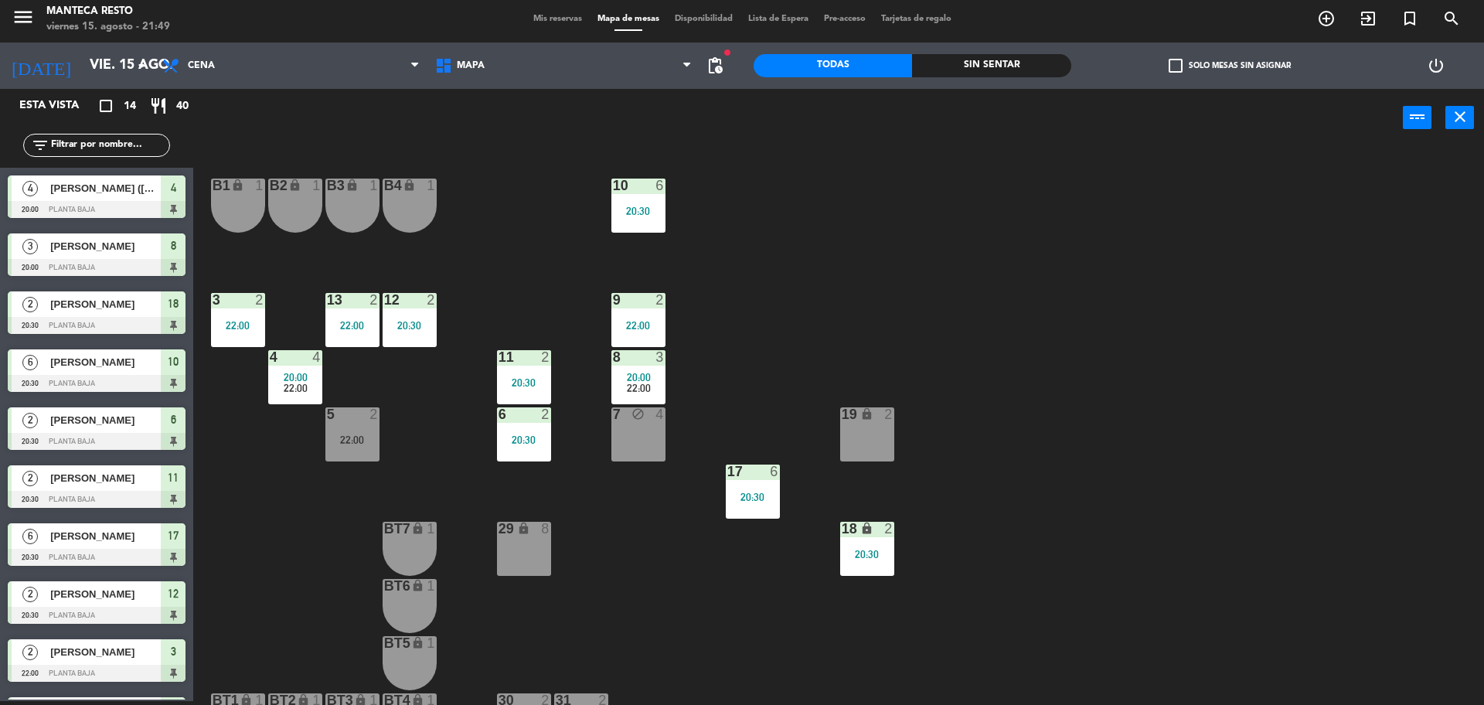
click at [370, 428] on div "5 2 22:00" at bounding box center [352, 434] width 54 height 54
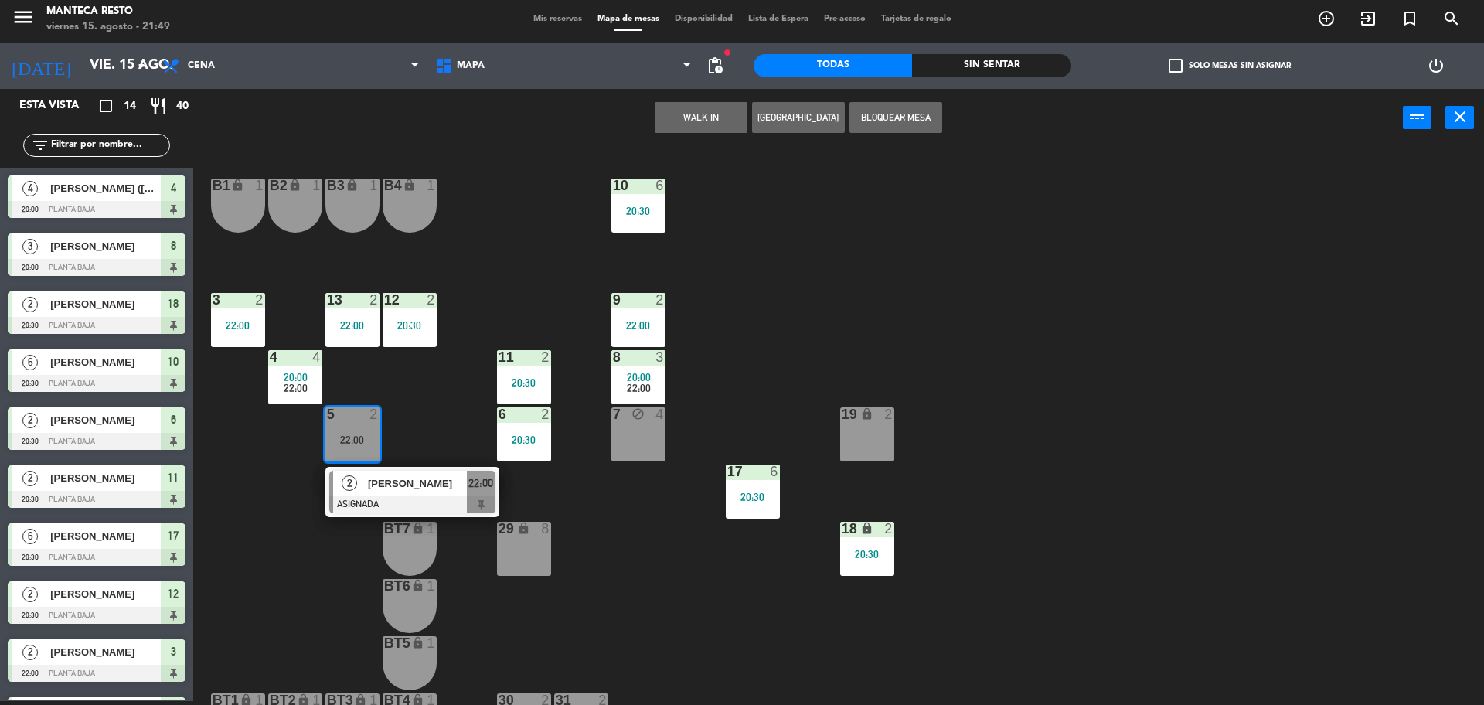
click at [417, 482] on span "Gino Bonetto" at bounding box center [417, 483] width 99 height 16
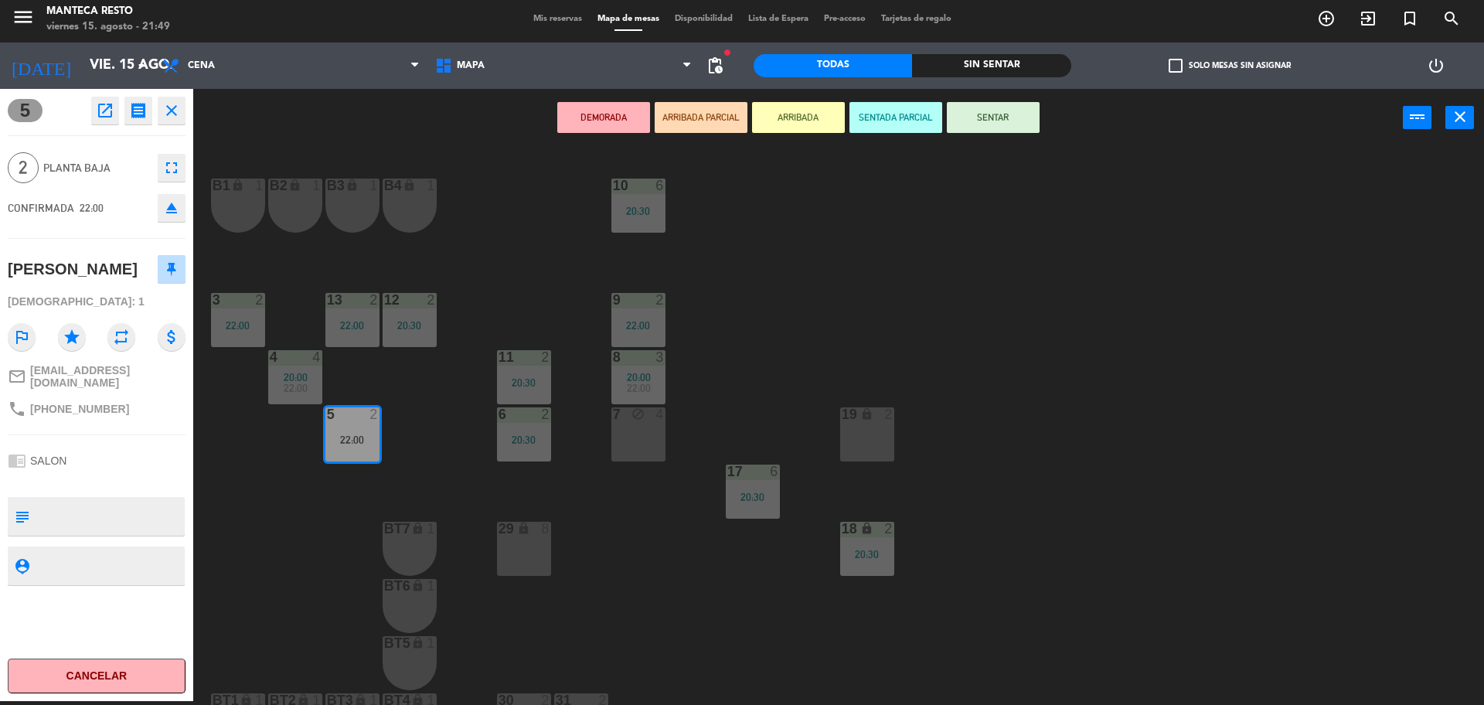
click at [635, 430] on div "7 block 4" at bounding box center [638, 434] width 54 height 54
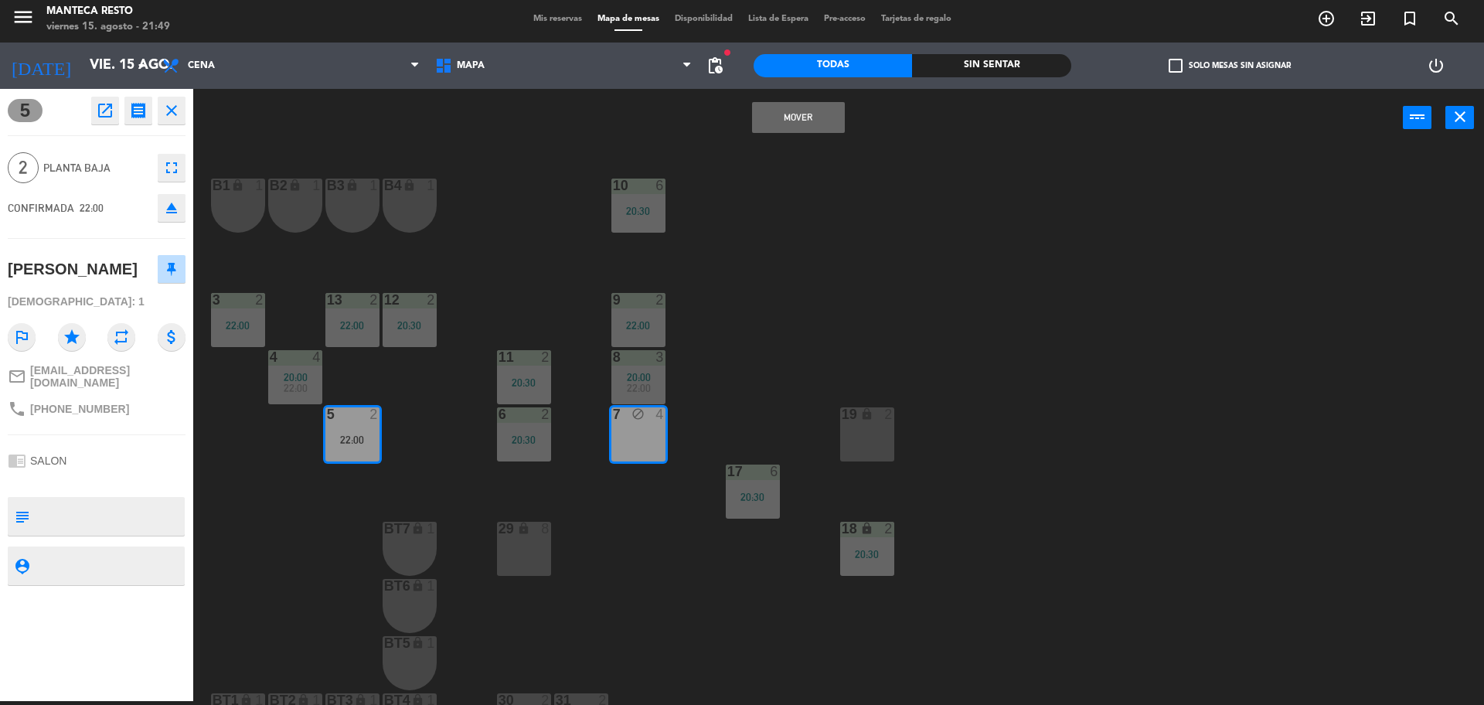
click at [784, 124] on button "Mover" at bounding box center [798, 117] width 93 height 31
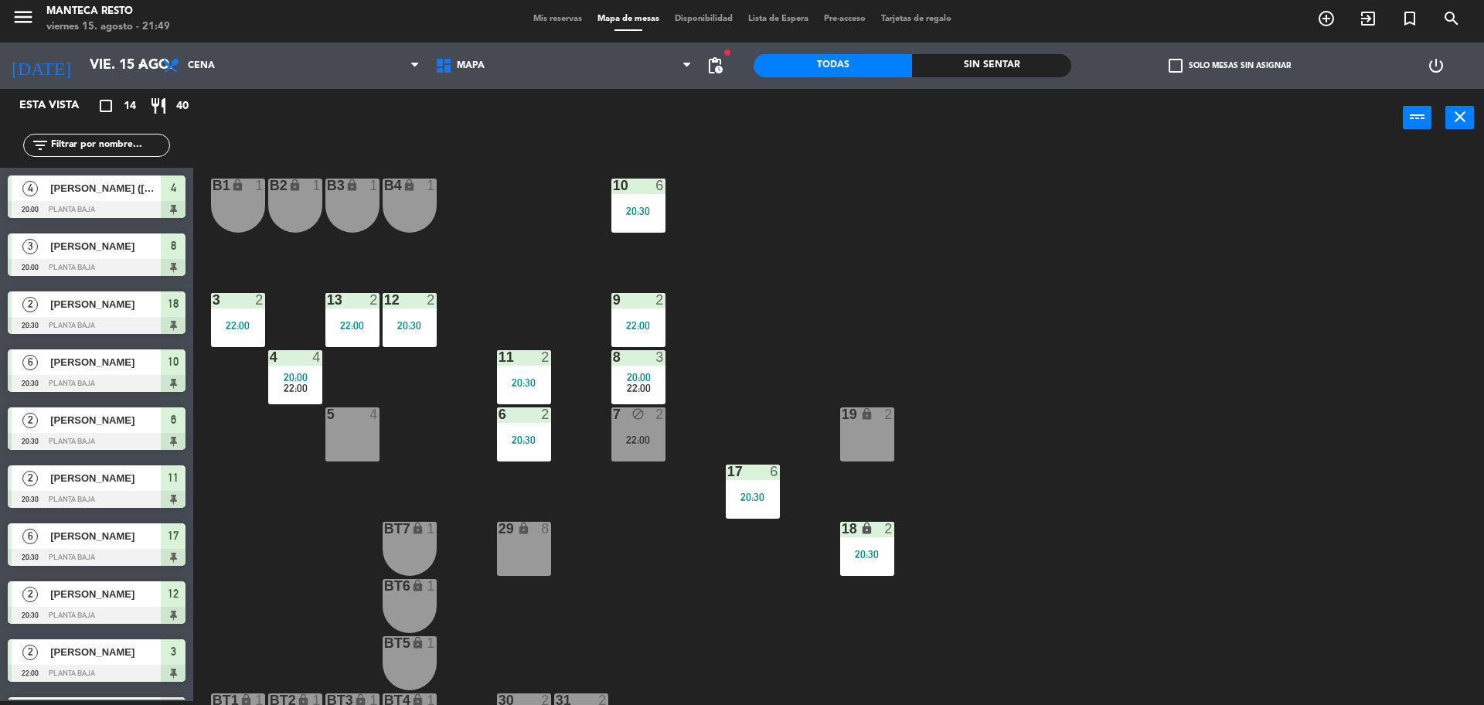
scroll to position [59, 0]
click at [298, 386] on span "22:00" at bounding box center [296, 388] width 24 height 12
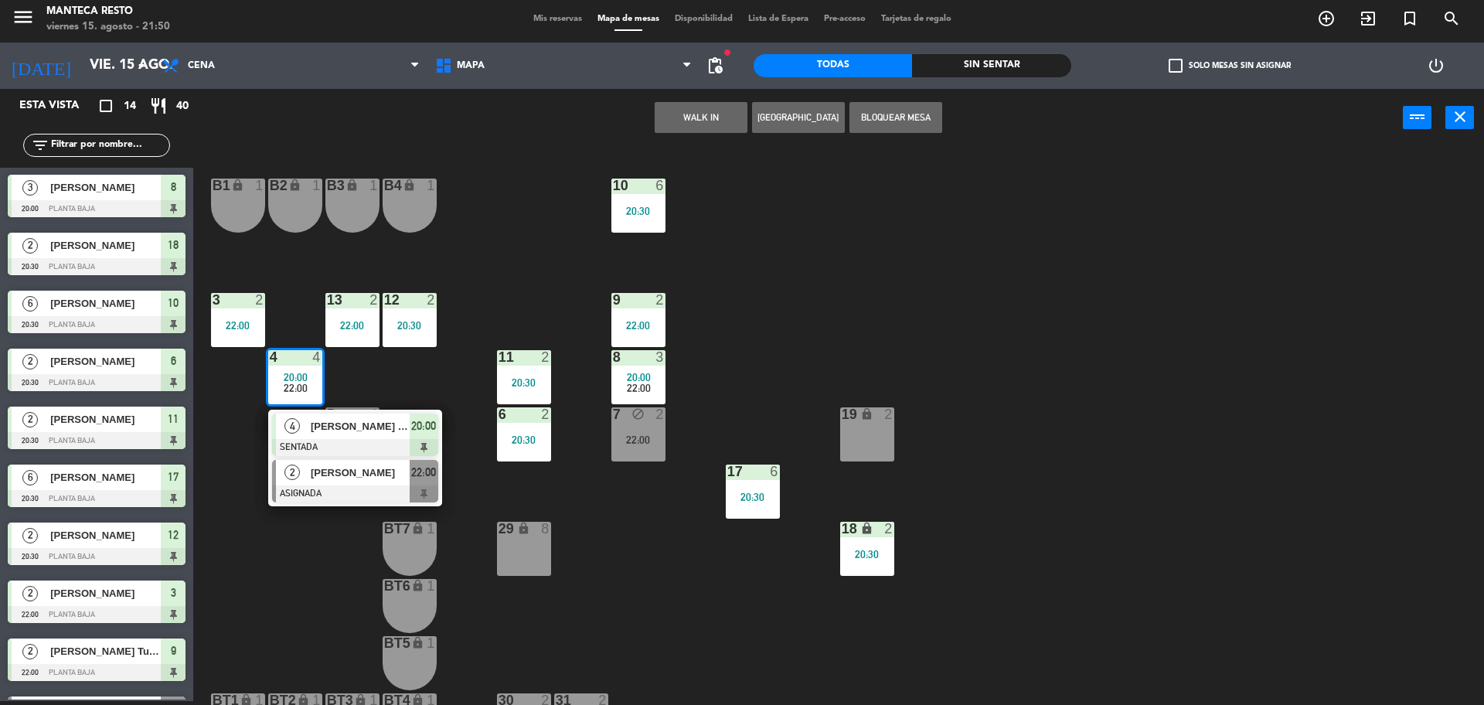
click at [341, 478] on span "Romero Yohanna" at bounding box center [360, 472] width 99 height 16
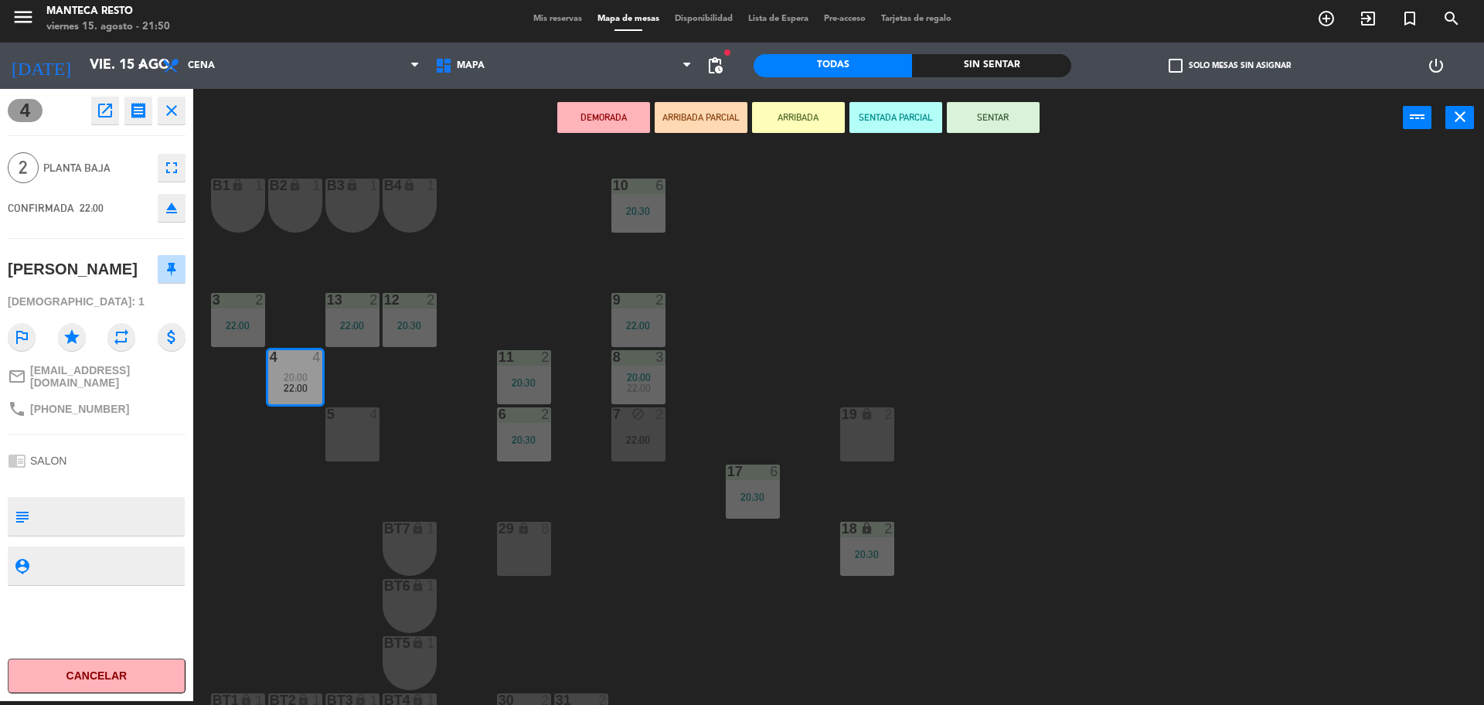
click at [437, 440] on div "10 6 20:30 B1 lock 1 B2 lock 1 B3 lock 1 B4 lock 1 3 2 22:00 12 2 20:30 9 2 22:…" at bounding box center [846, 428] width 1276 height 554
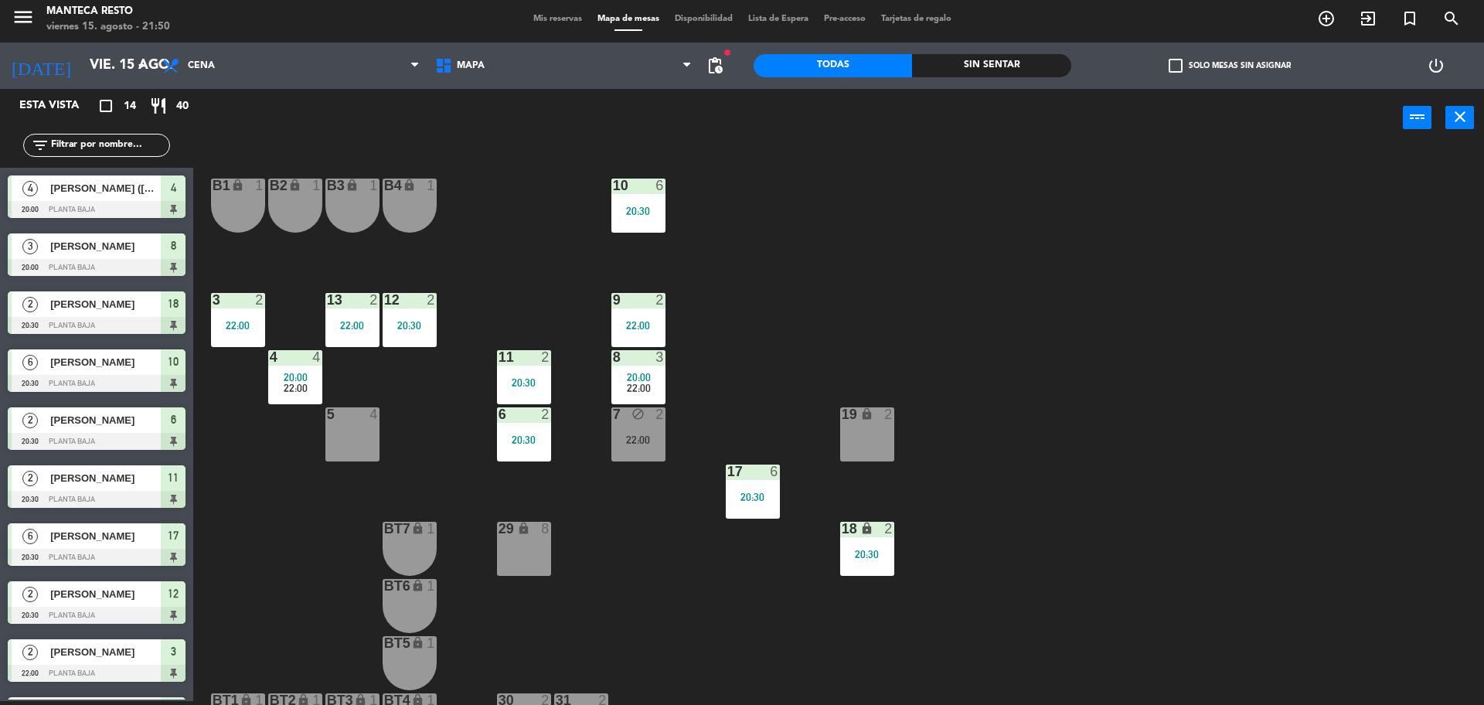
scroll to position [233, 0]
click at [284, 363] on div at bounding box center [295, 357] width 26 height 14
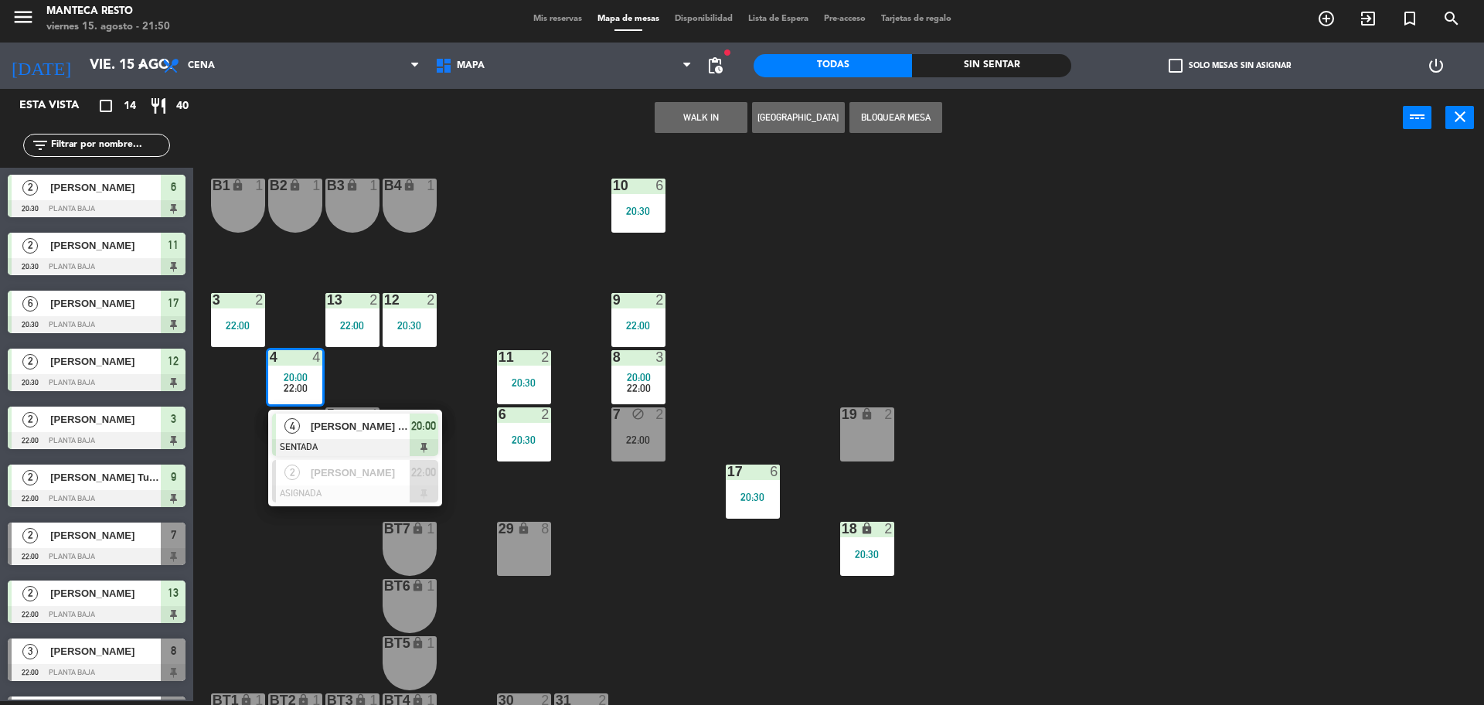
click at [491, 522] on div "29" at bounding box center [498, 529] width 26 height 15
click at [606, 481] on div "10 6 20:30 B1 lock 1 B2 lock 1 B3 lock 1 B4 lock 1 3 2 22:00 12 2 20:30 9 2 22:…" at bounding box center [846, 428] width 1276 height 554
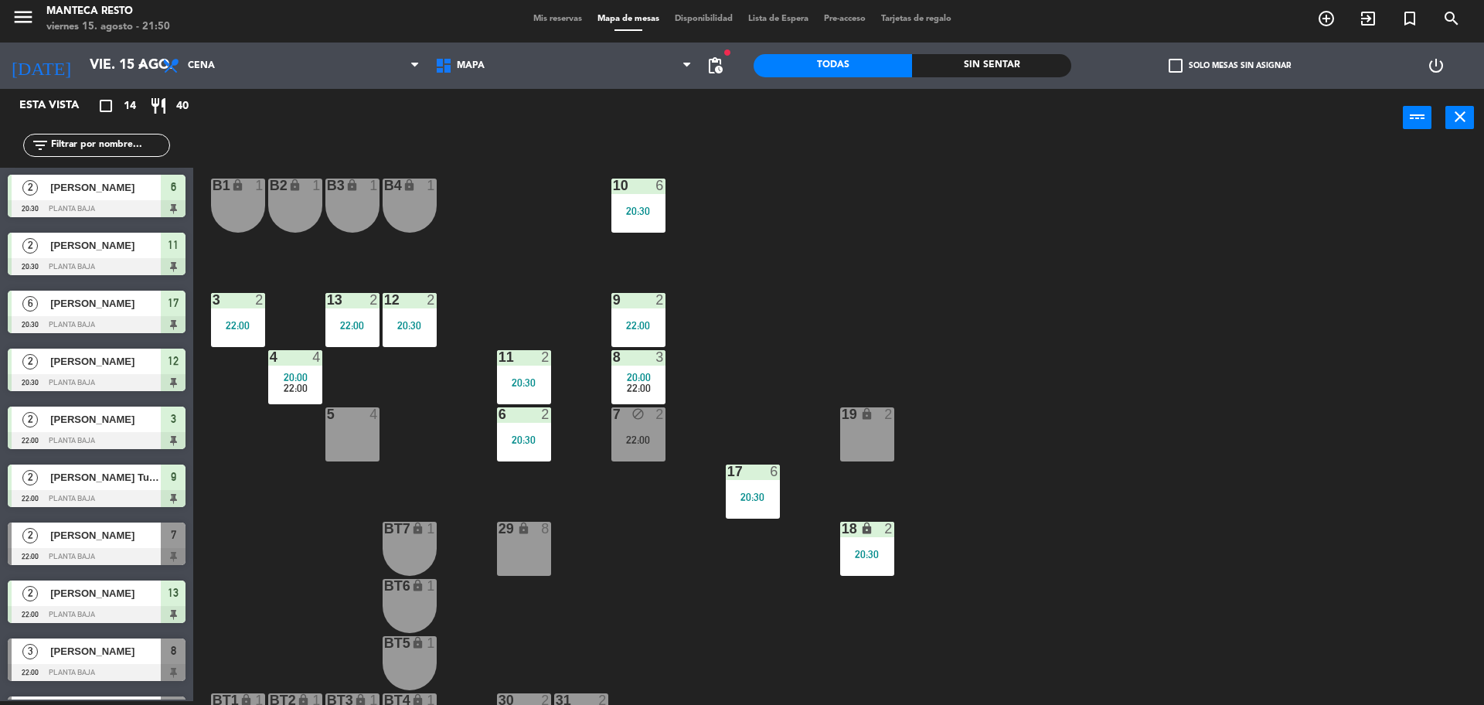
click at [663, 372] on div "20:00" at bounding box center [638, 377] width 54 height 11
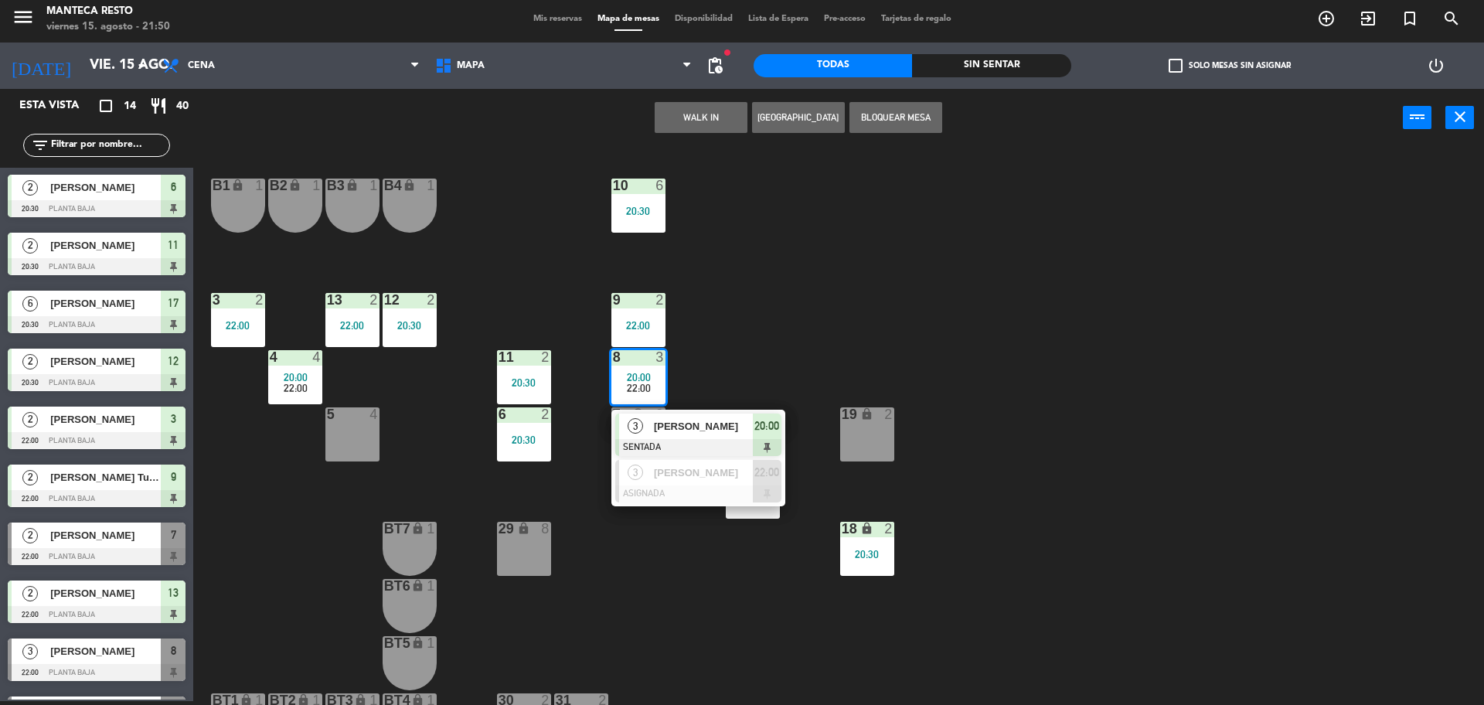
click at [630, 587] on div "10 6 20:30 B1 lock 1 B2 lock 1 B3 lock 1 B4 lock 1 3 2 22:00 12 2 20:30 9 2 22:…" at bounding box center [846, 428] width 1276 height 554
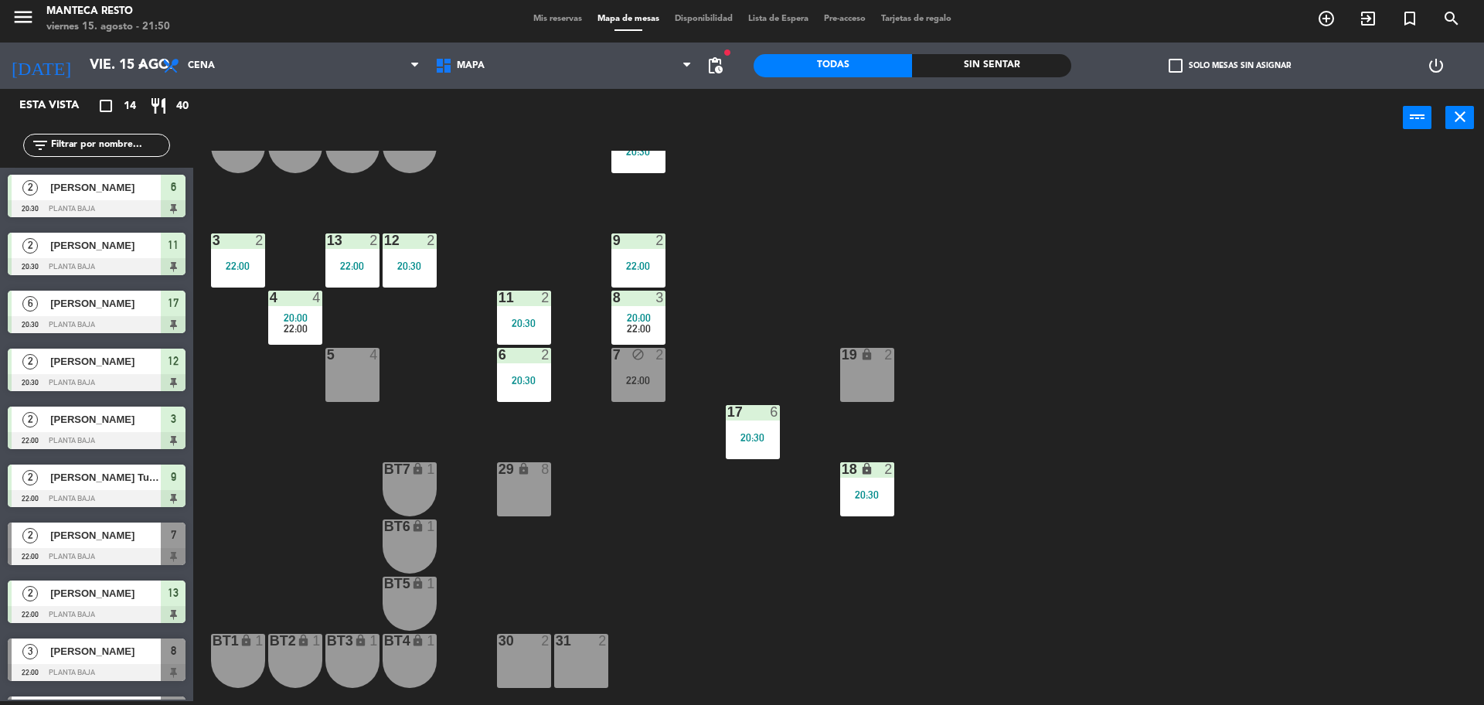
scroll to position [0, 0]
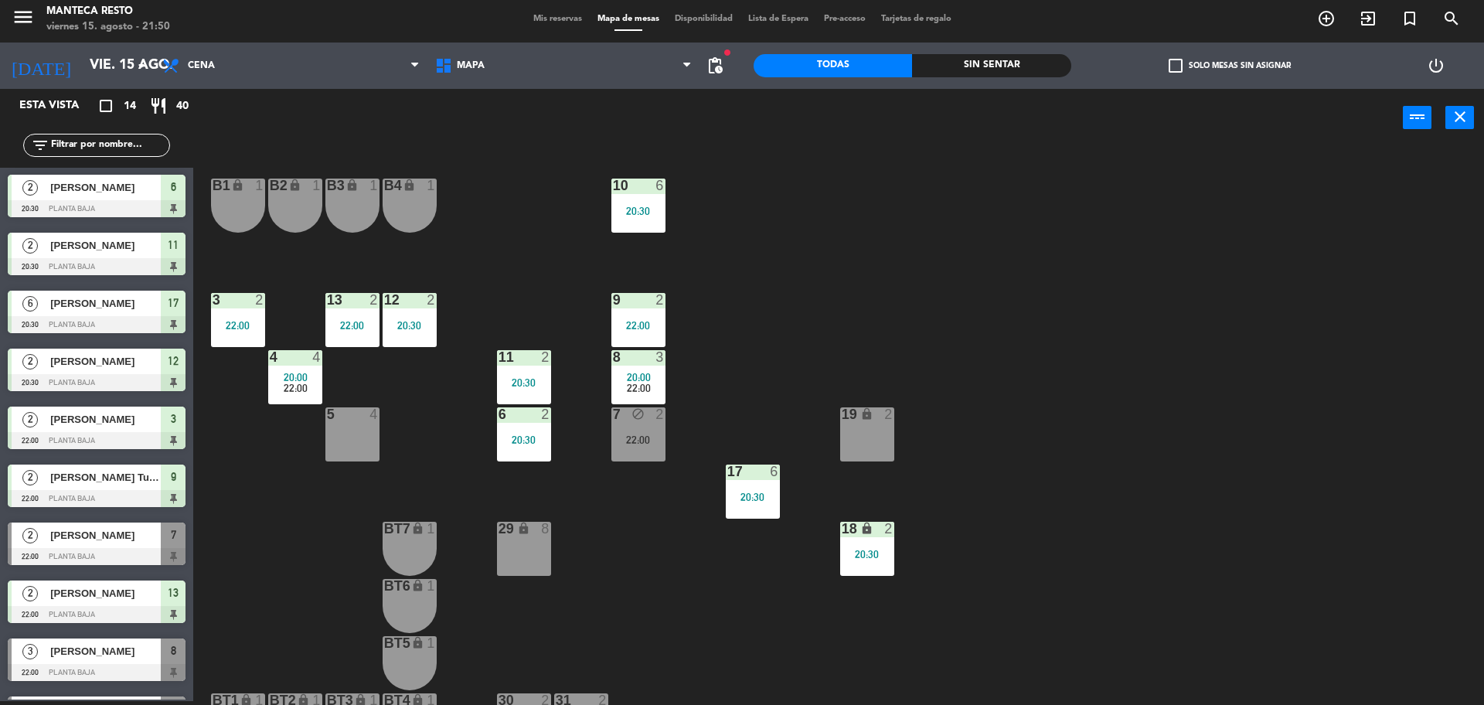
click at [549, 19] on span "Mis reservas" at bounding box center [558, 19] width 64 height 9
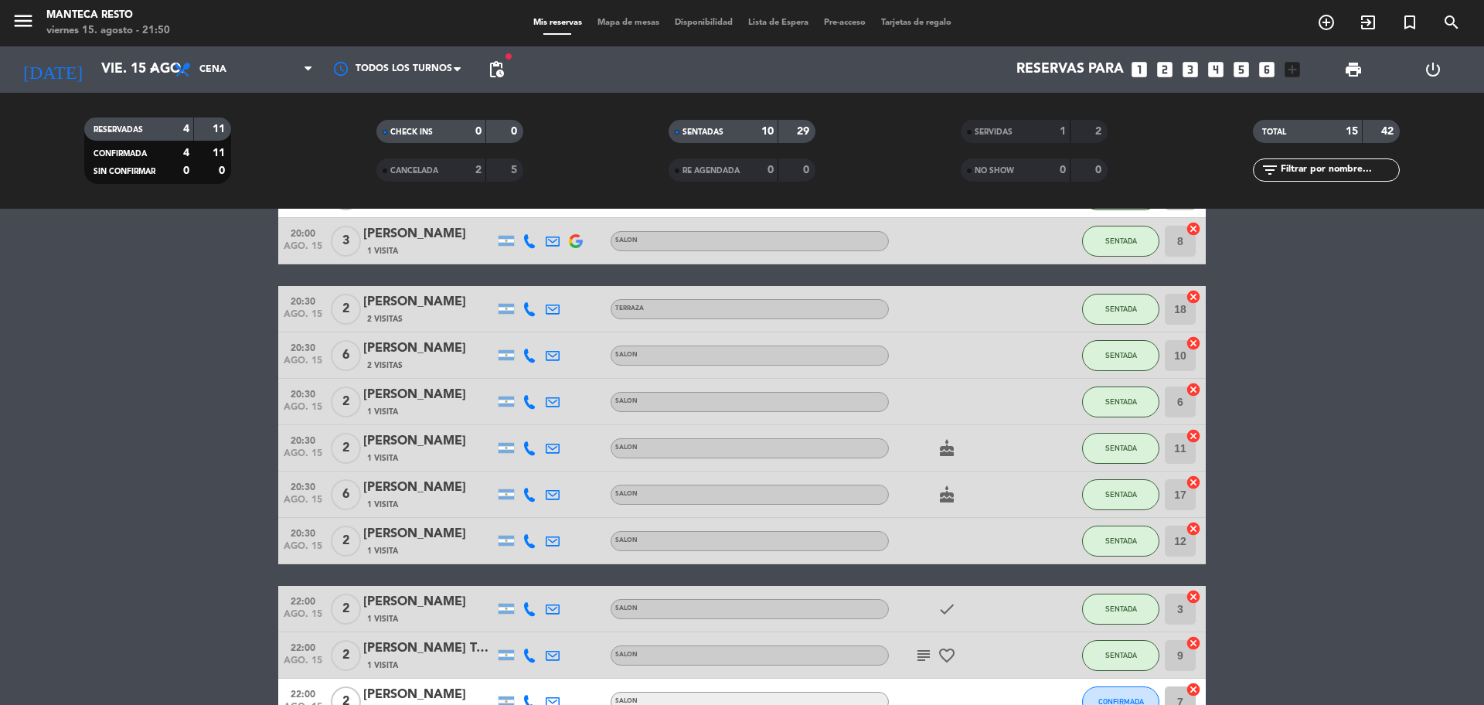
scroll to position [345, 0]
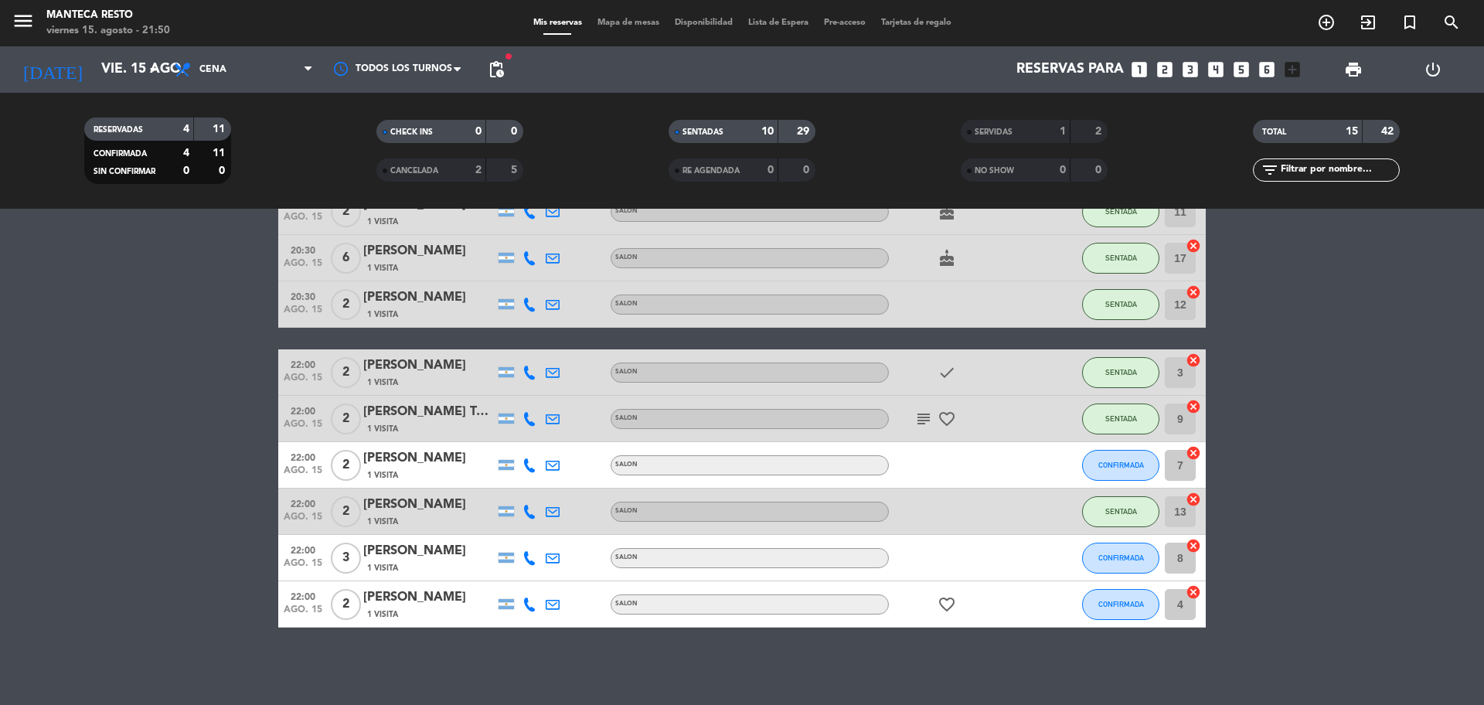
click at [632, 19] on span "Mapa de mesas" at bounding box center [628, 23] width 77 height 9
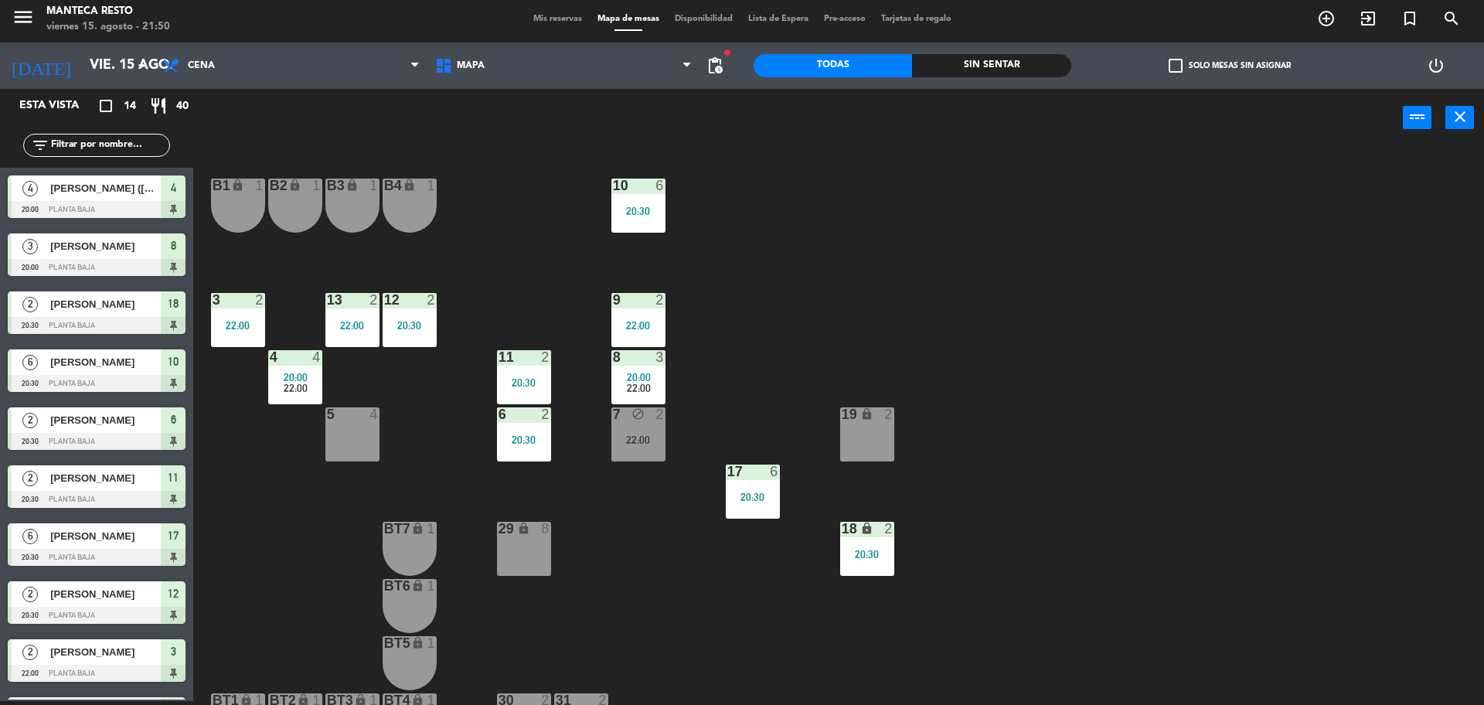
click at [637, 322] on div "22:00" at bounding box center [638, 325] width 54 height 11
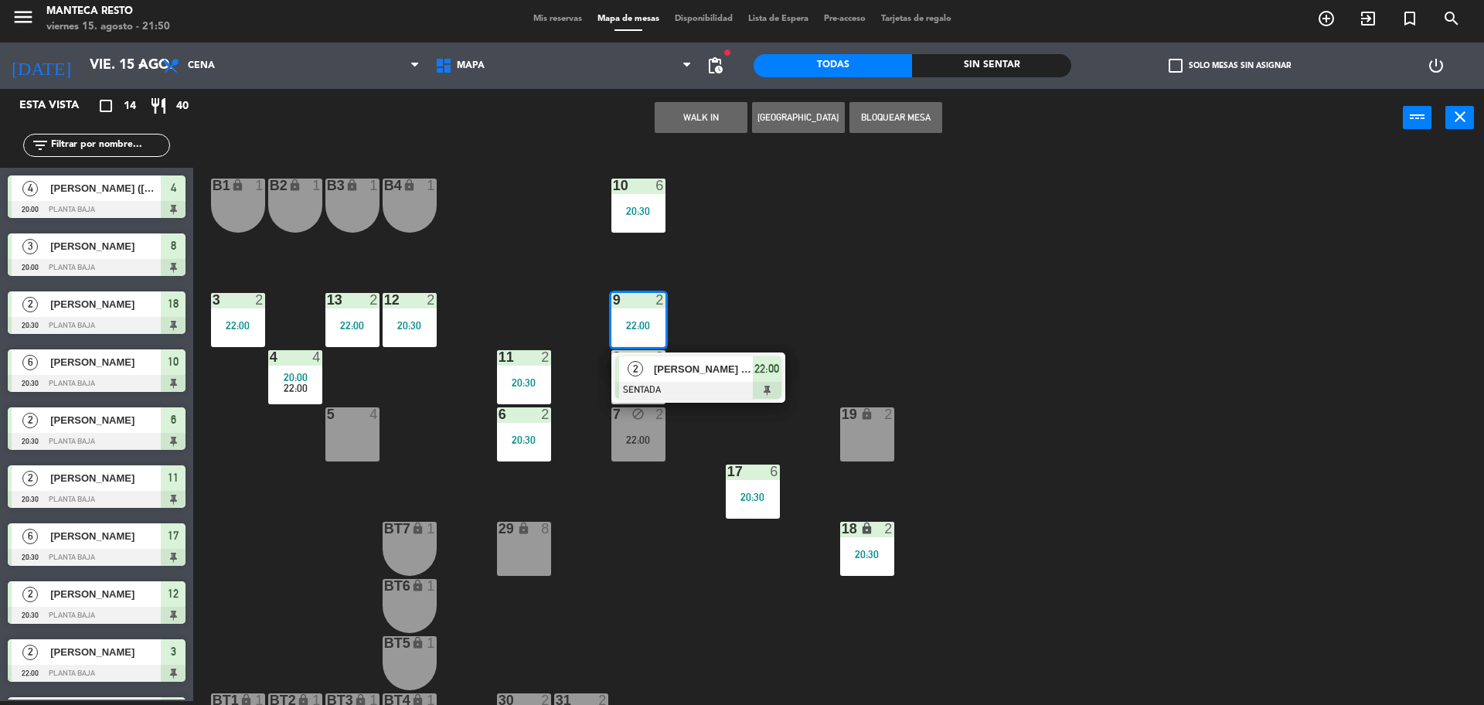
click at [640, 379] on div "2" at bounding box center [635, 369] width 33 height 26
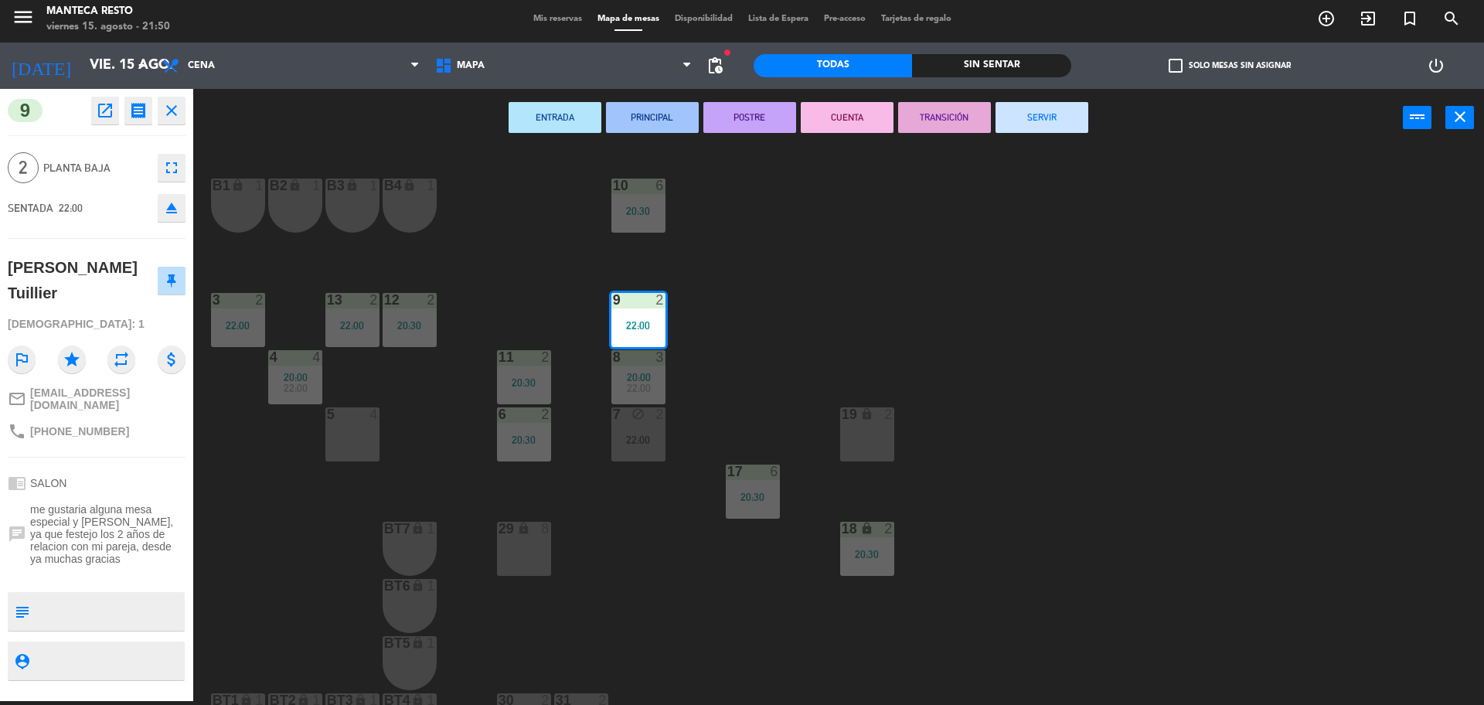
click at [355, 430] on div "5 4" at bounding box center [352, 434] width 54 height 54
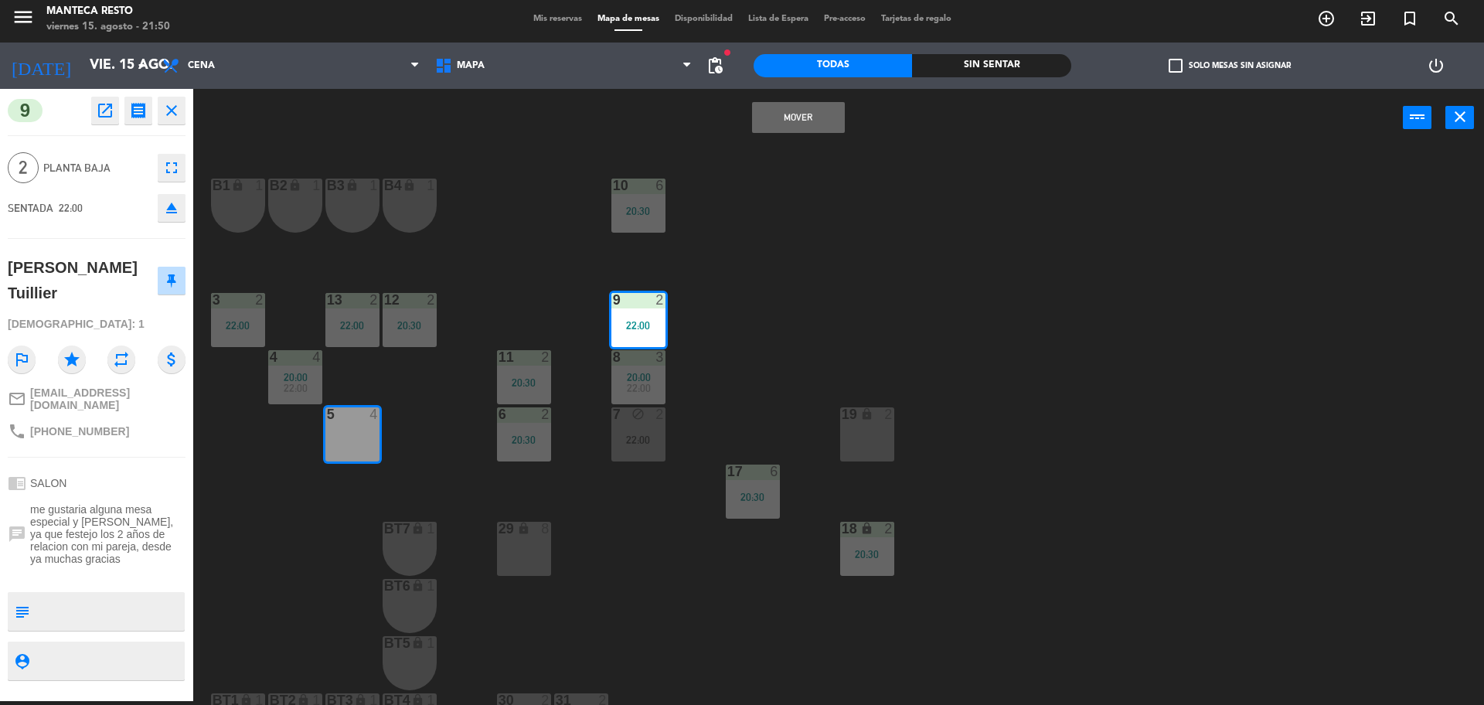
click at [767, 124] on button "Mover" at bounding box center [798, 117] width 93 height 31
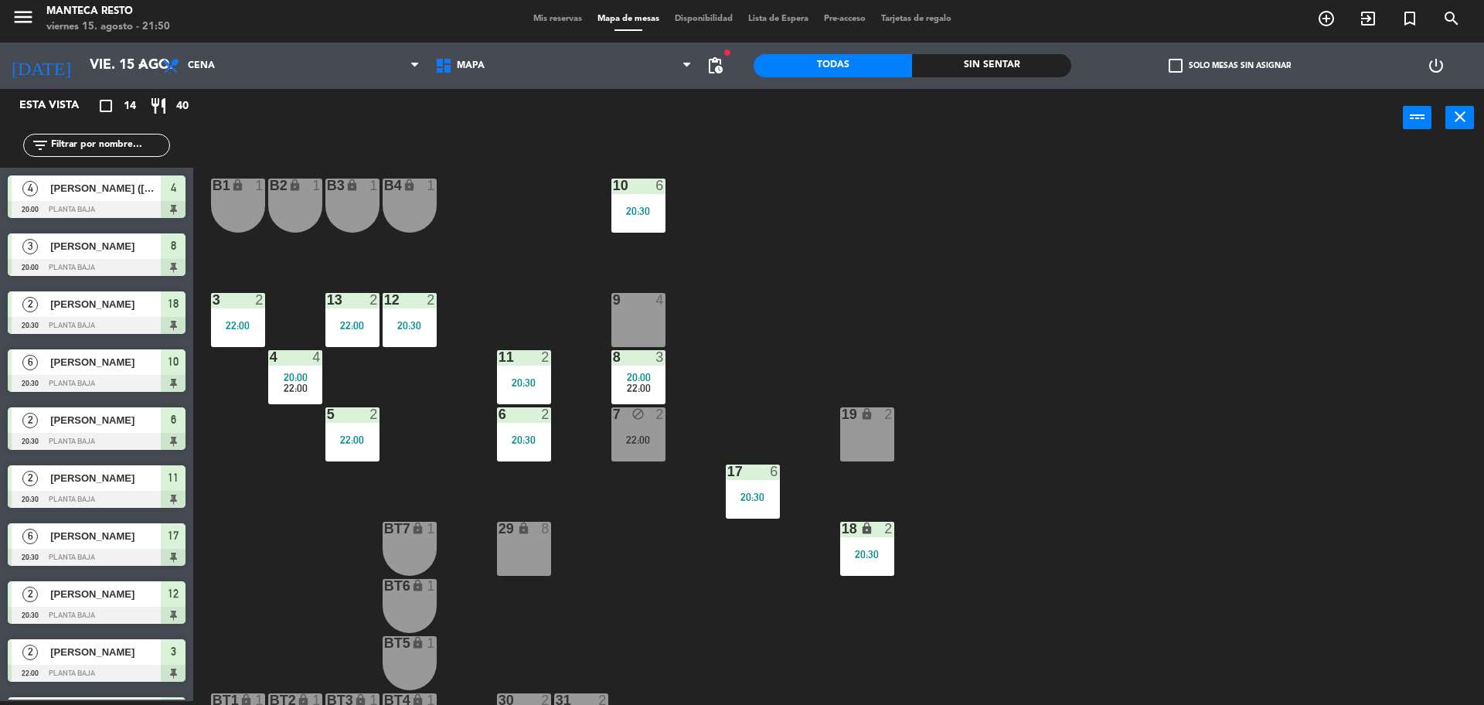
scroll to position [1, 0]
click at [549, 16] on span "Mis reservas" at bounding box center [558, 19] width 64 height 9
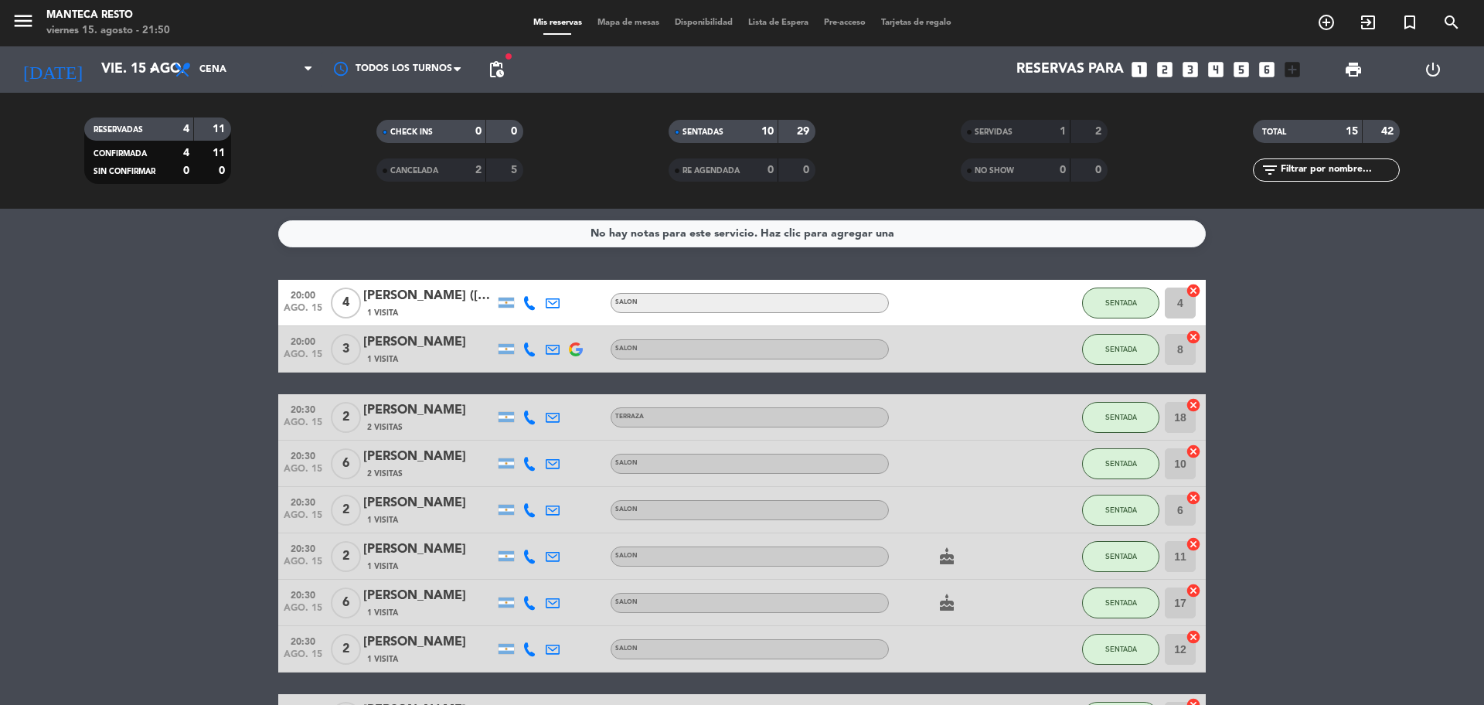
click at [1038, 132] on div "1" at bounding box center [1051, 132] width 31 height 18
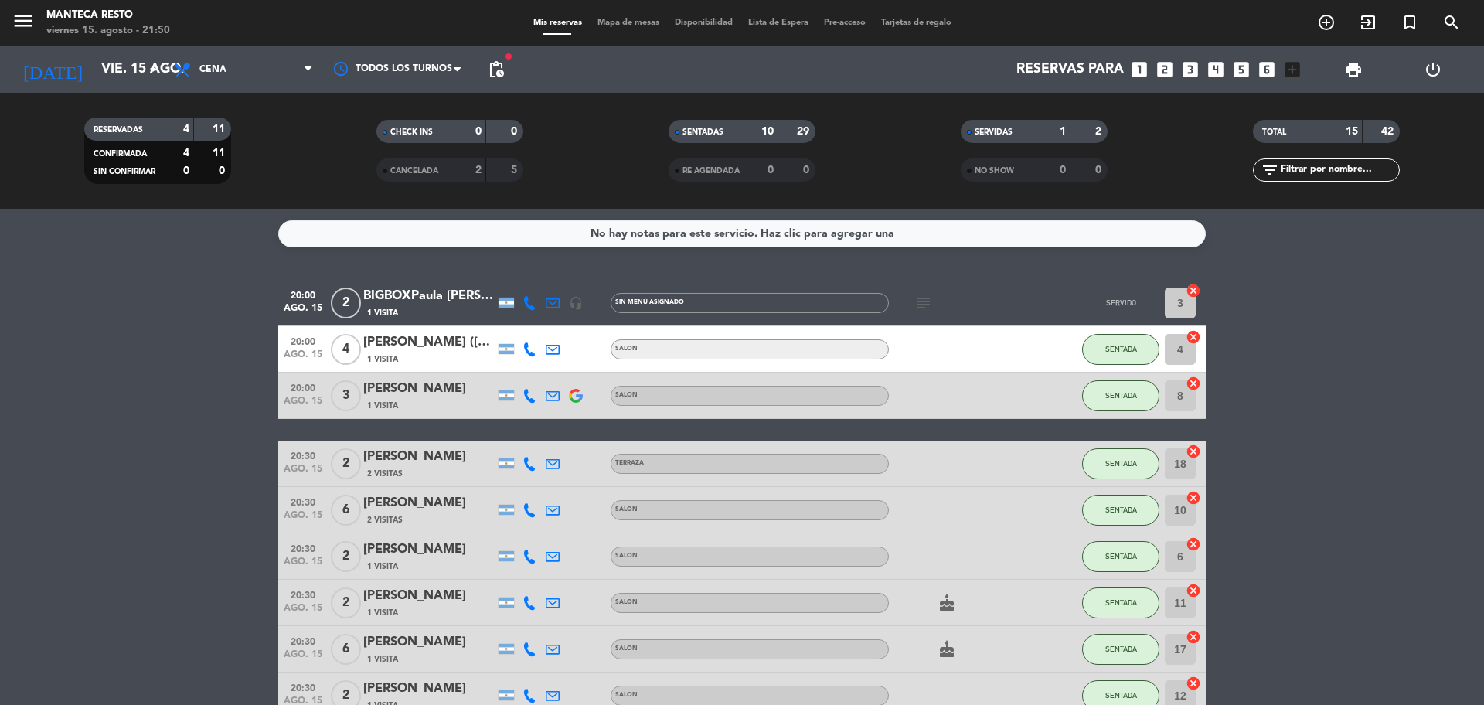
click at [1001, 131] on span "SERVIDAS" at bounding box center [994, 132] width 38 height 8
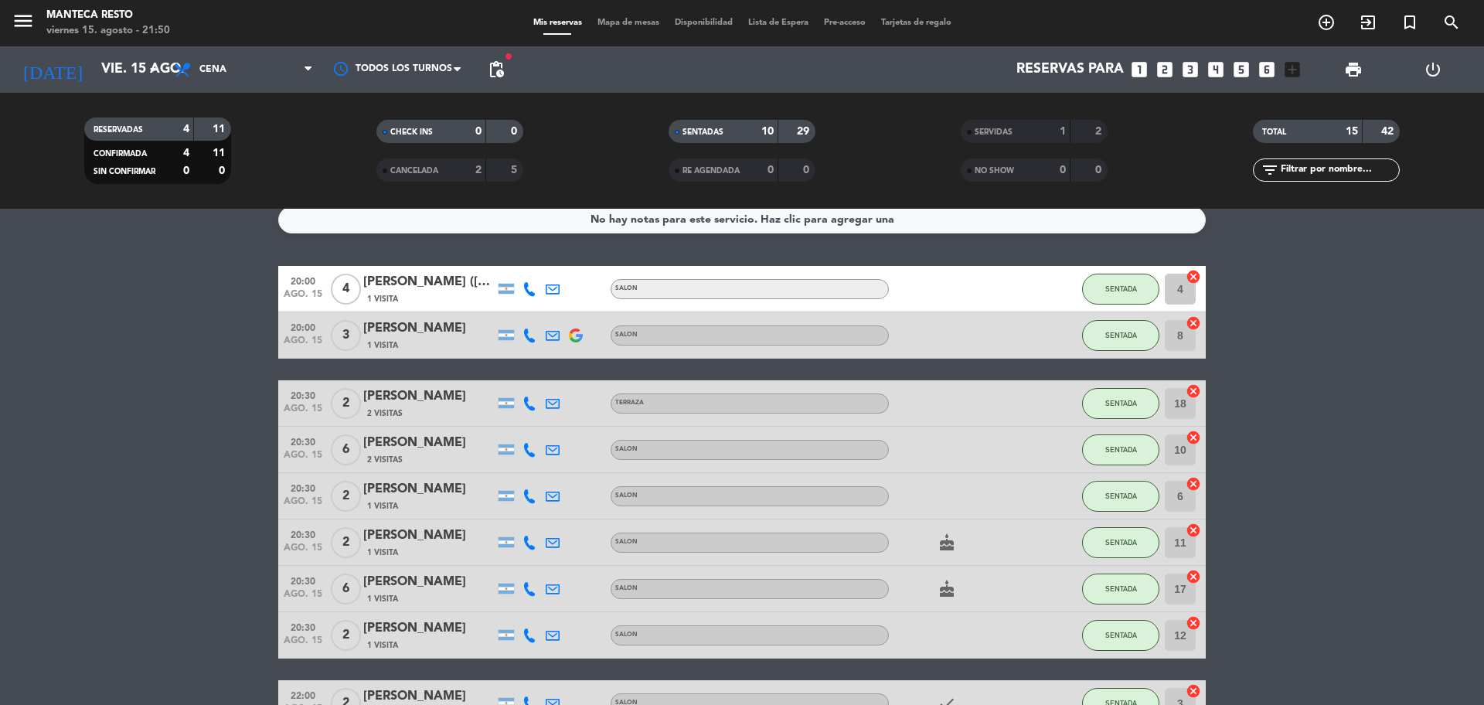
scroll to position [1, 0]
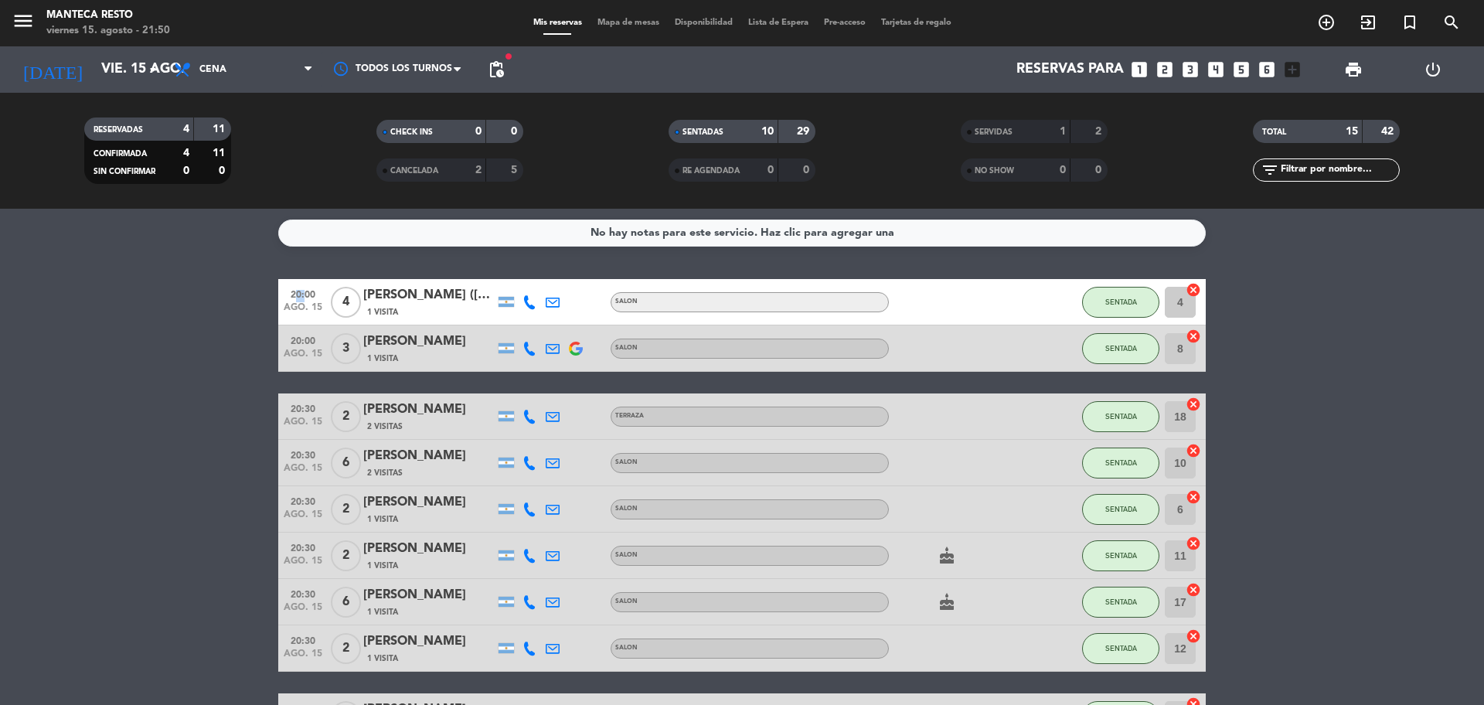
click at [41, 293] on bookings-row "20:00 ago. 15 4 Carolina Garcia Zuniga (AR) 1 Visita SALON SENTADA 4 cancel 20:…" at bounding box center [742, 625] width 1484 height 692
click at [613, 25] on span "Mapa de mesas" at bounding box center [628, 23] width 77 height 9
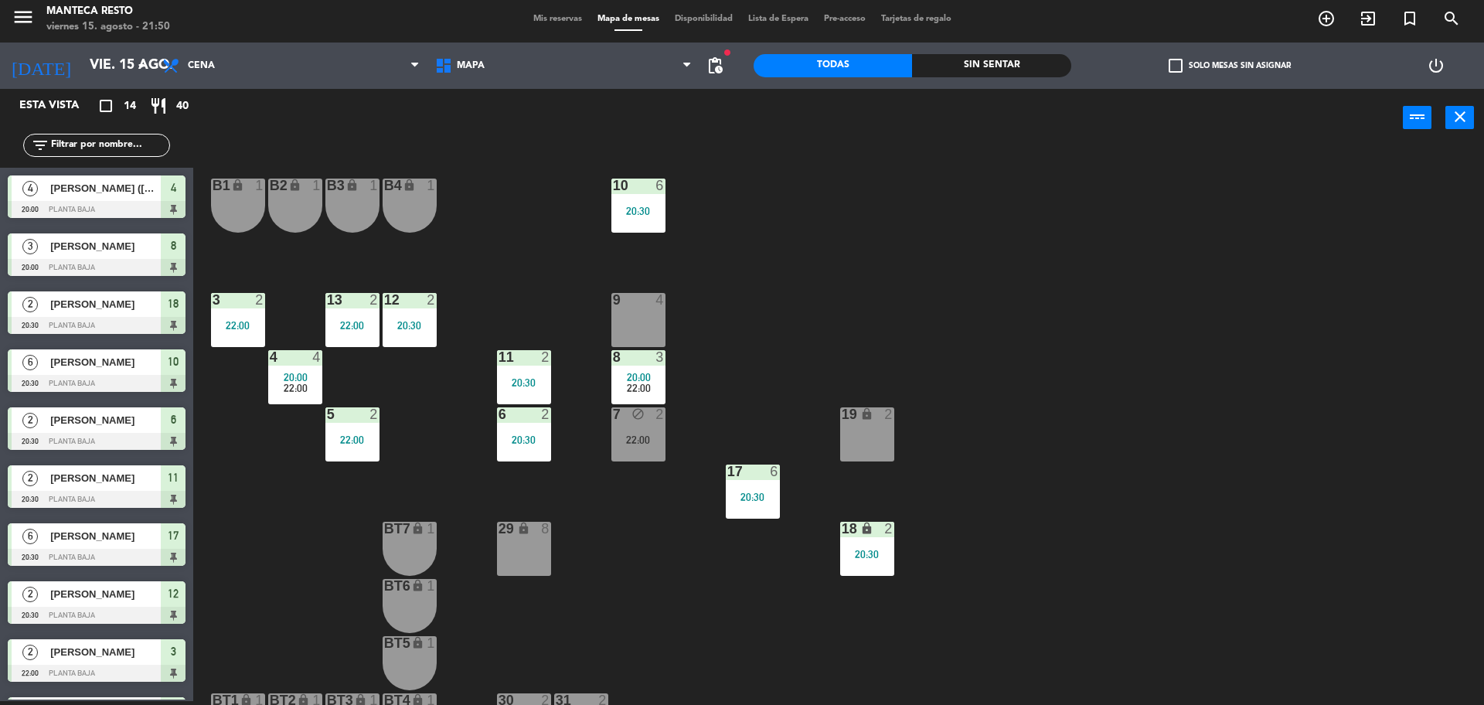
click at [649, 379] on span "20:00" at bounding box center [639, 377] width 24 height 12
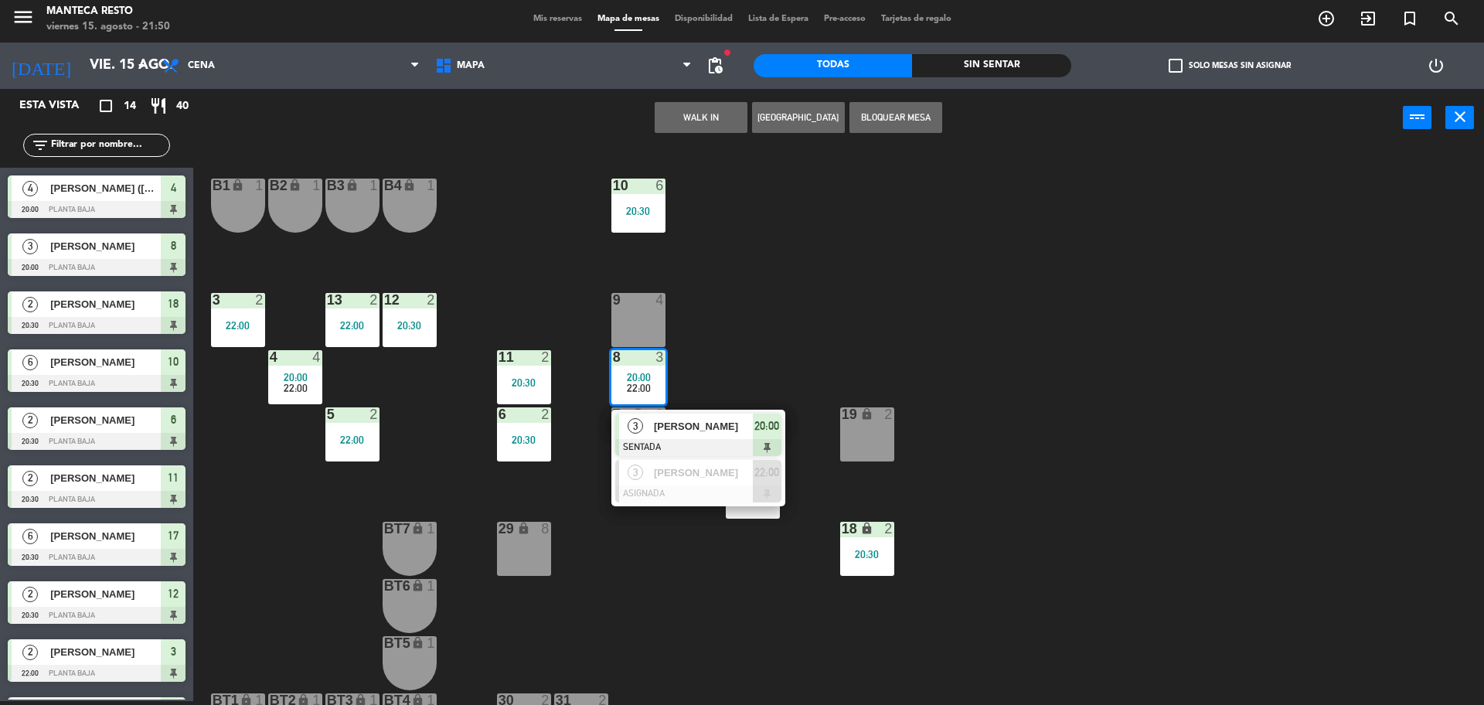
click at [654, 439] on div at bounding box center [698, 447] width 166 height 17
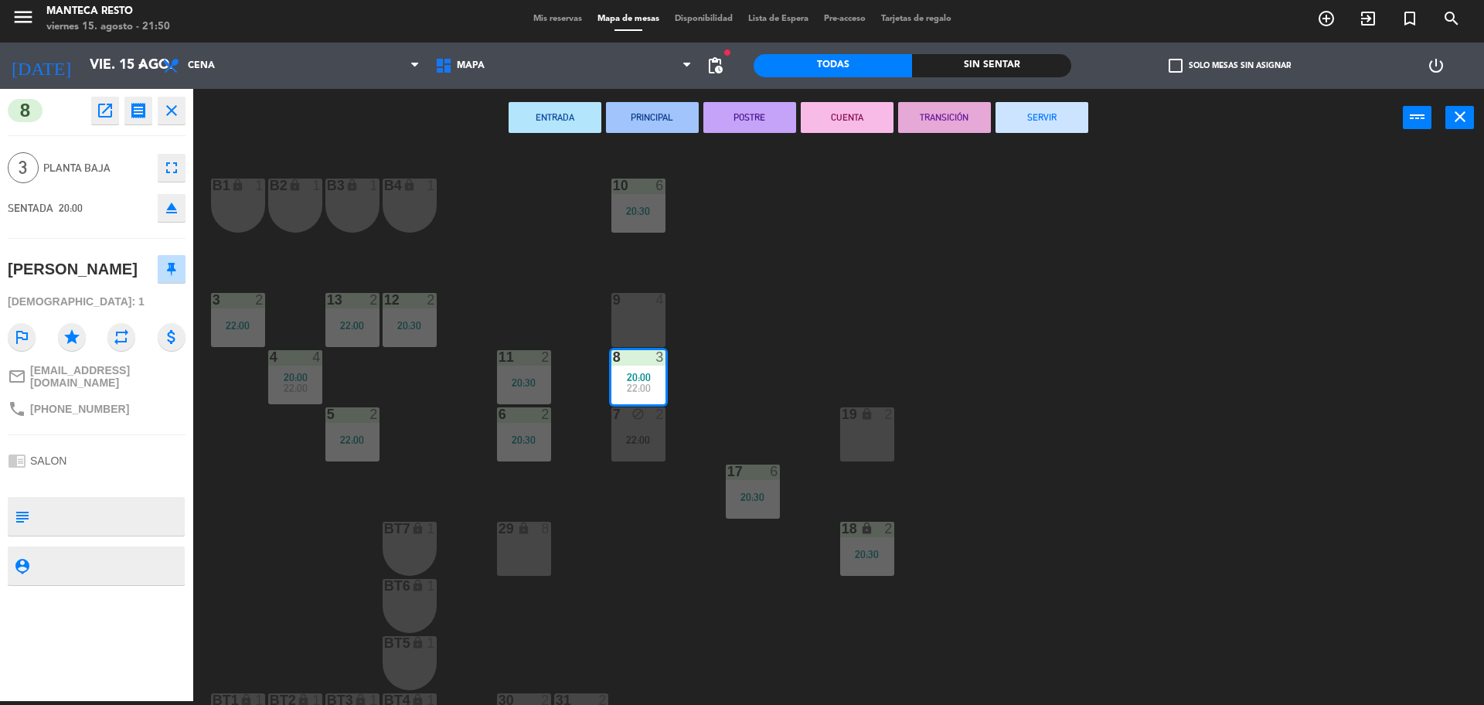
click at [631, 299] on div at bounding box center [638, 300] width 26 height 14
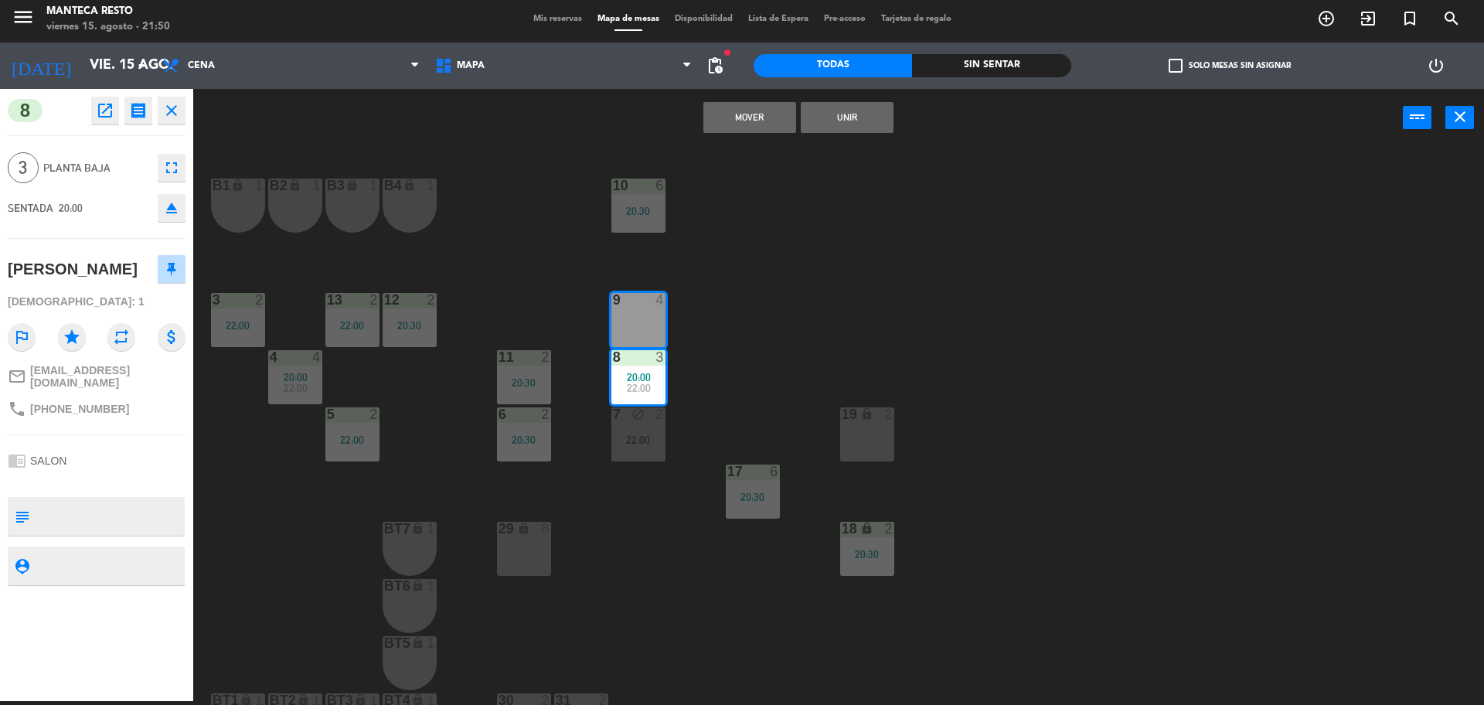
click at [726, 126] on button "Mover" at bounding box center [749, 117] width 93 height 31
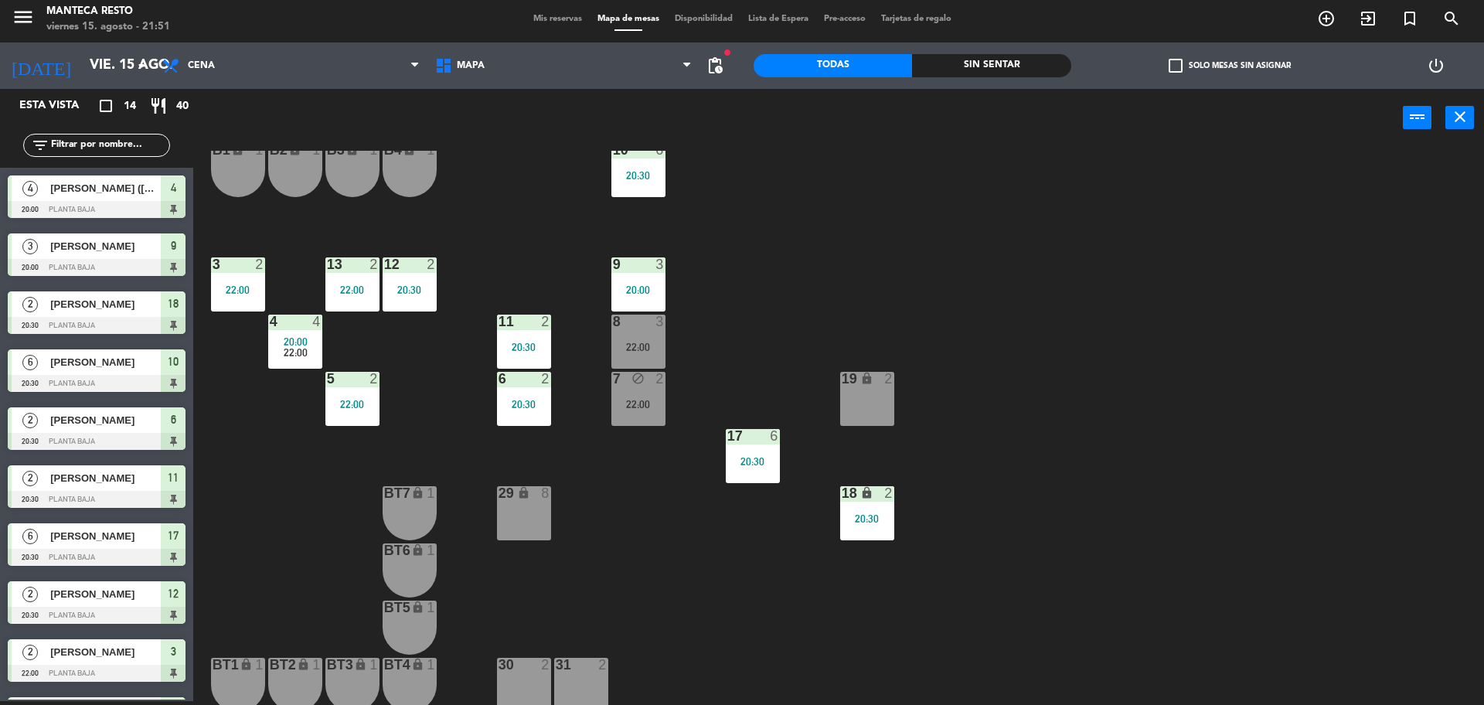
scroll to position [36, 0]
click at [638, 388] on div "7 block 2 22:00" at bounding box center [638, 398] width 54 height 54
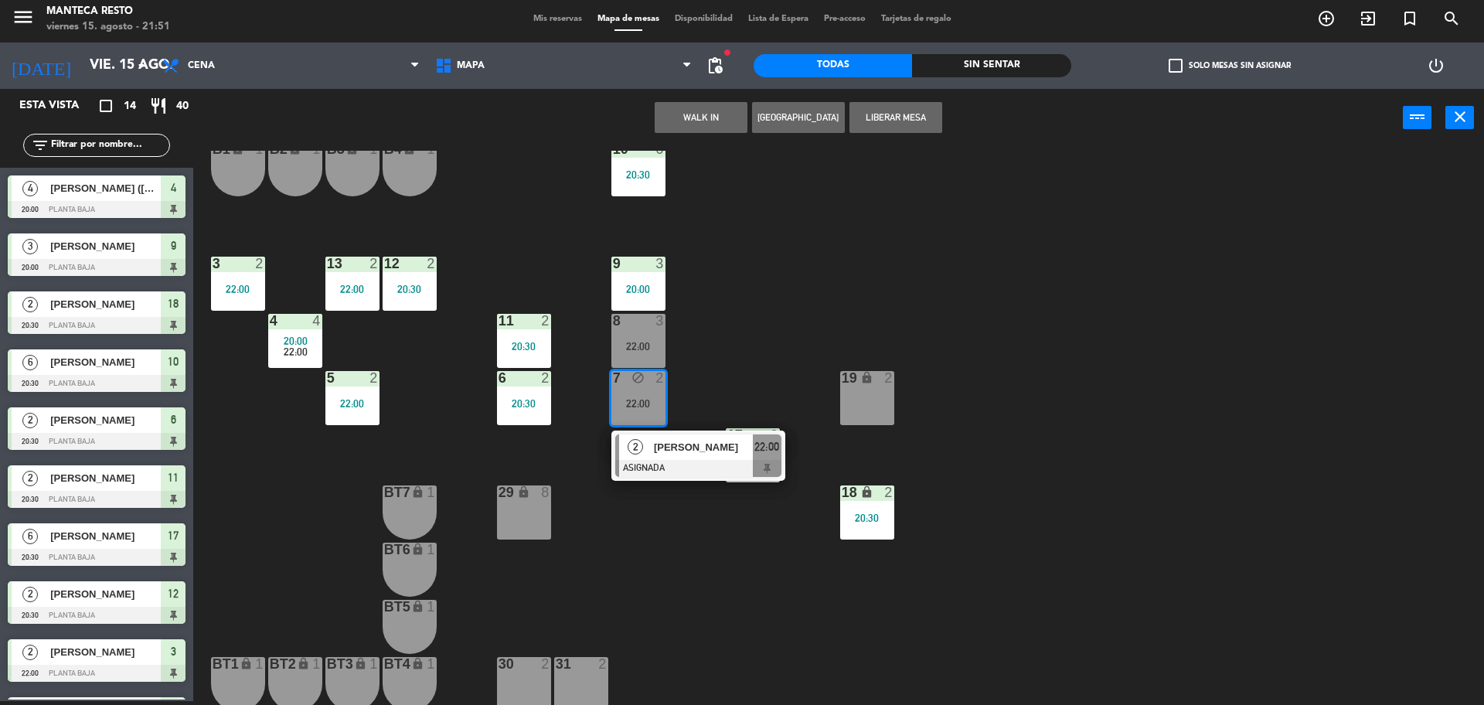
click at [664, 461] on div at bounding box center [698, 468] width 166 height 17
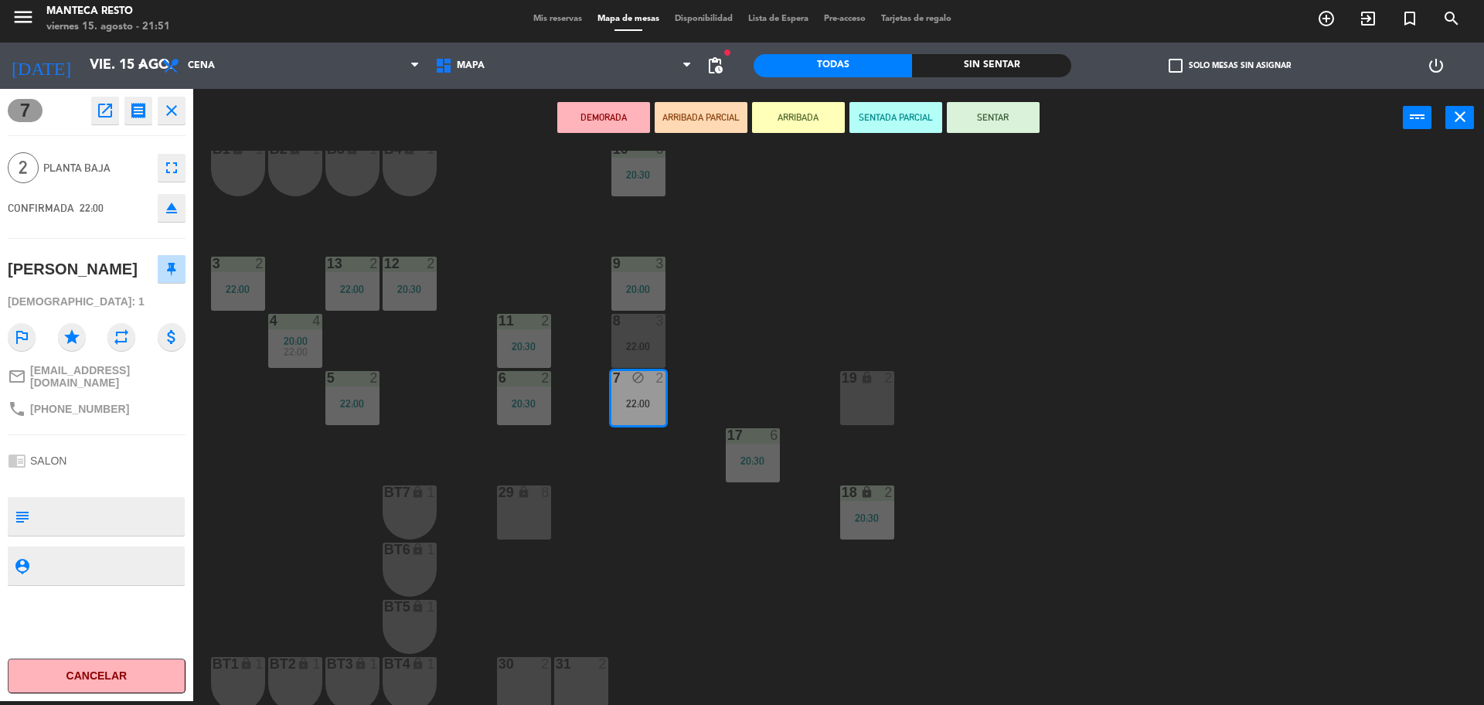
click at [638, 261] on div at bounding box center [638, 264] width 26 height 14
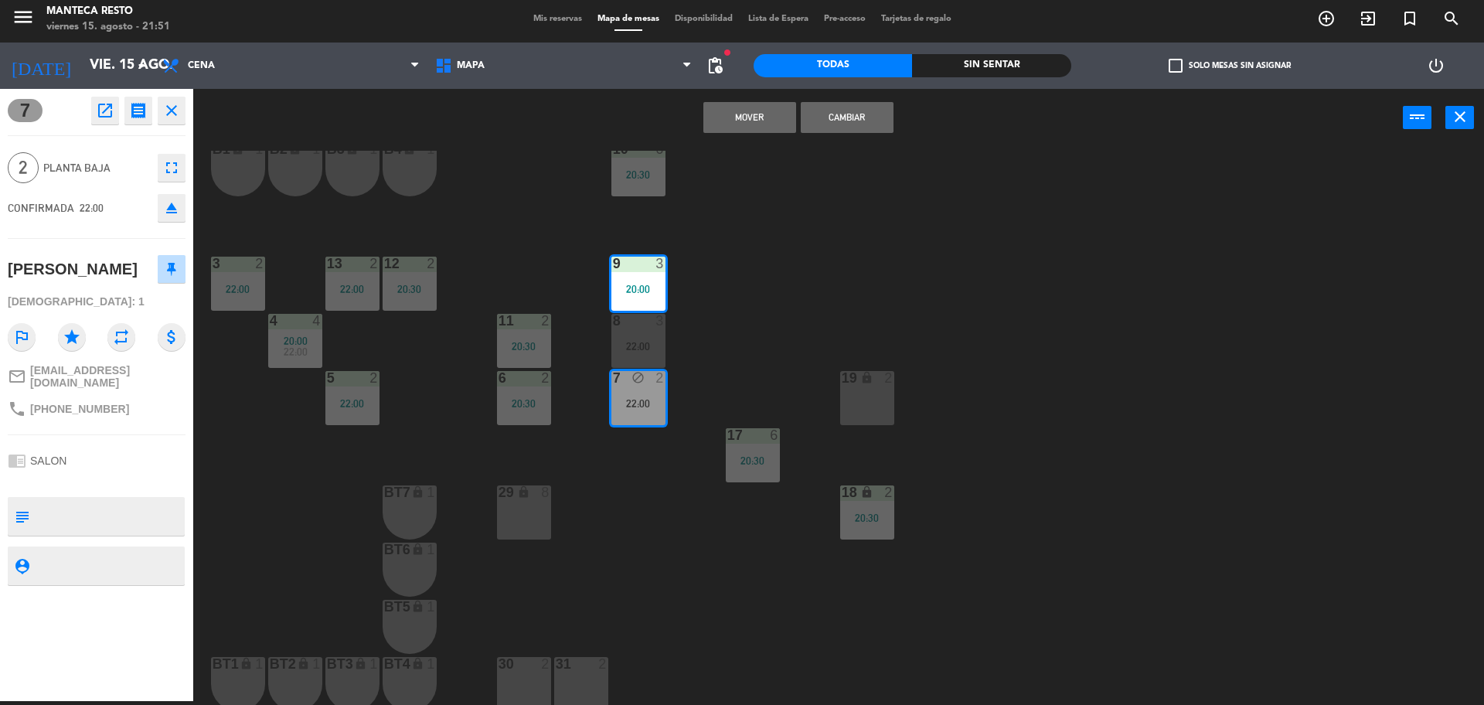
click at [736, 114] on button "Mover" at bounding box center [749, 117] width 93 height 31
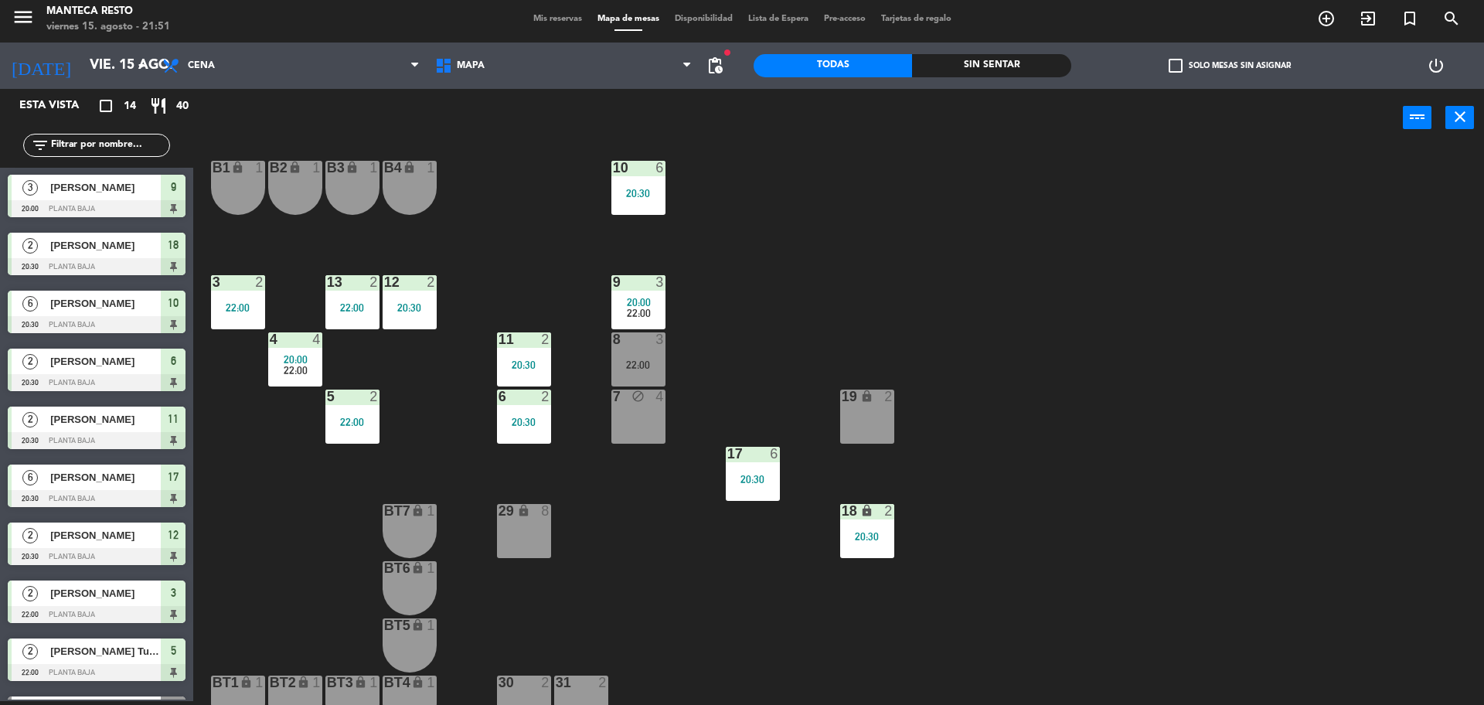
scroll to position [15, 0]
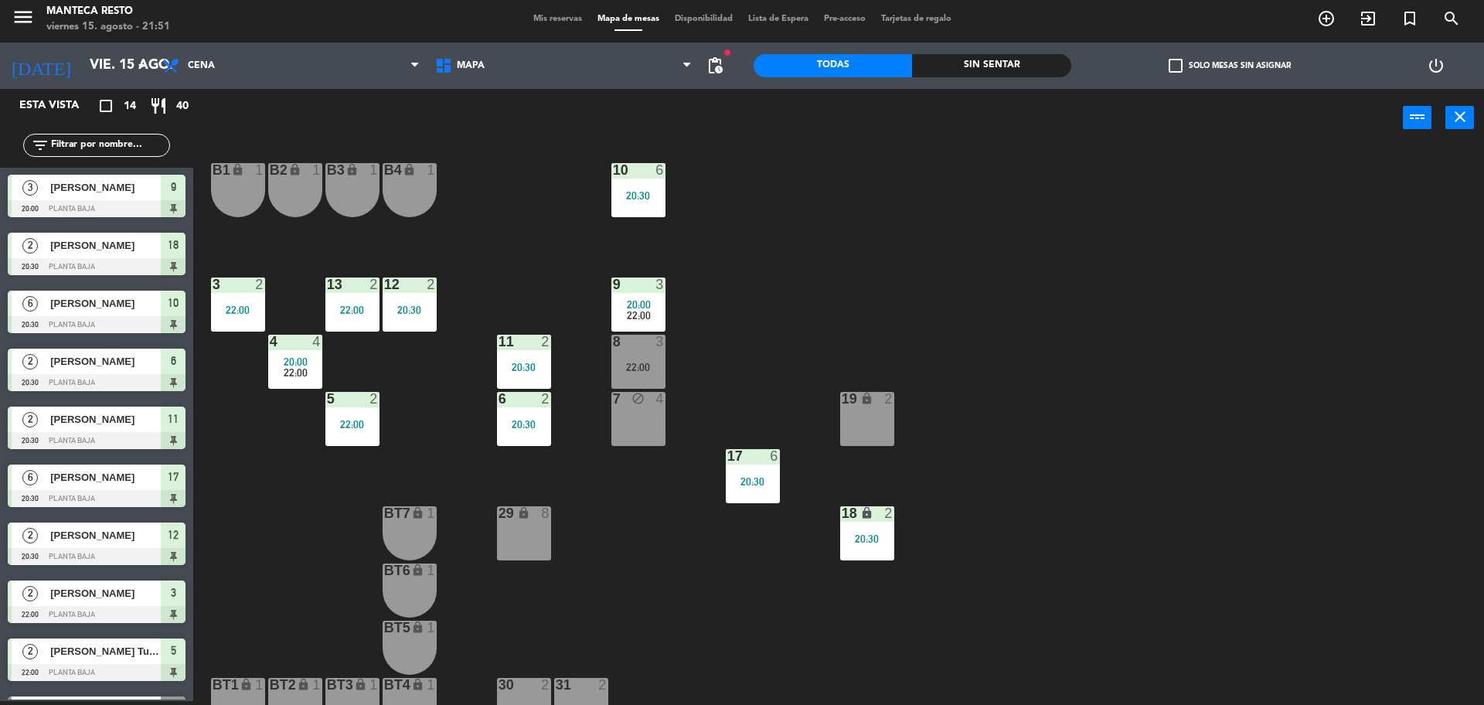
click at [888, 395] on div "2" at bounding box center [888, 399] width 9 height 14
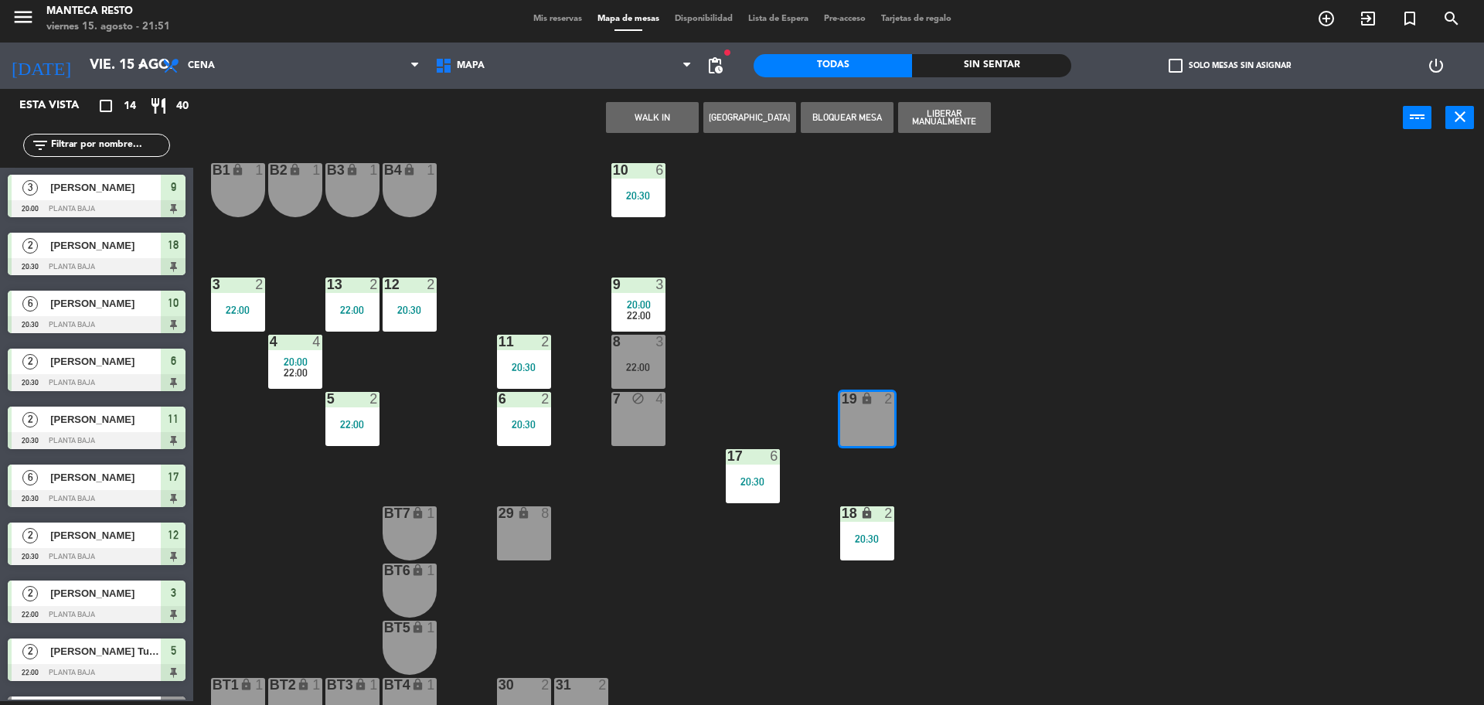
click at [647, 117] on button "WALK IN" at bounding box center [652, 117] width 93 height 31
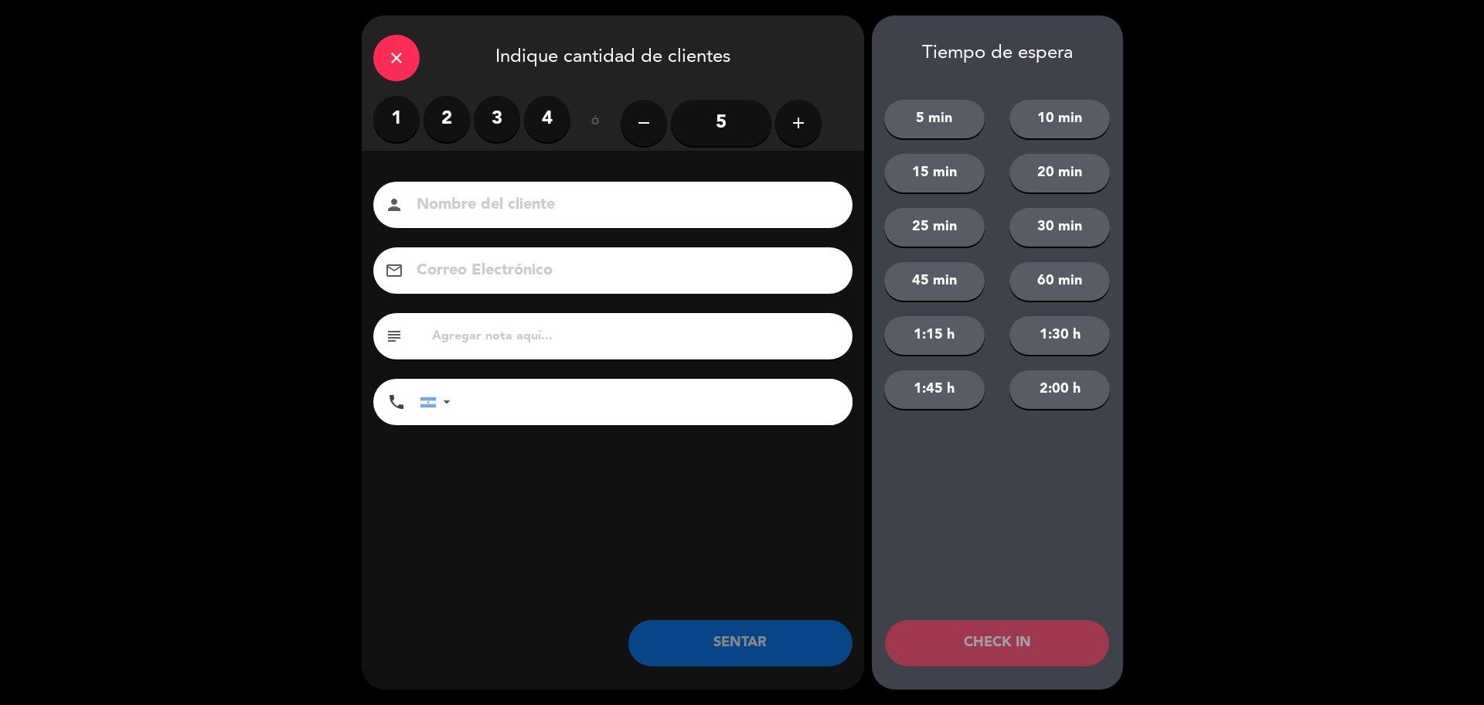
click at [444, 117] on label "2" at bounding box center [447, 119] width 46 height 46
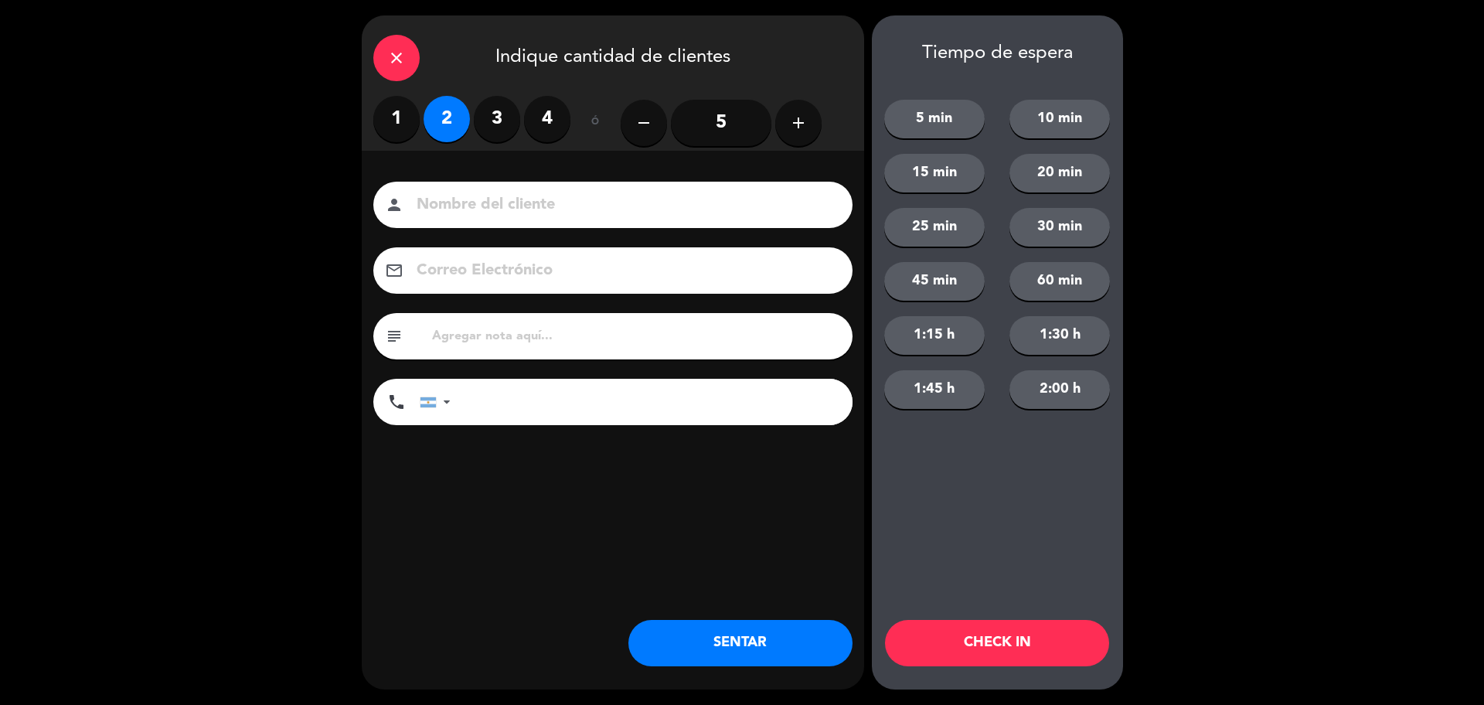
click at [696, 647] on button "SENTAR" at bounding box center [740, 643] width 224 height 46
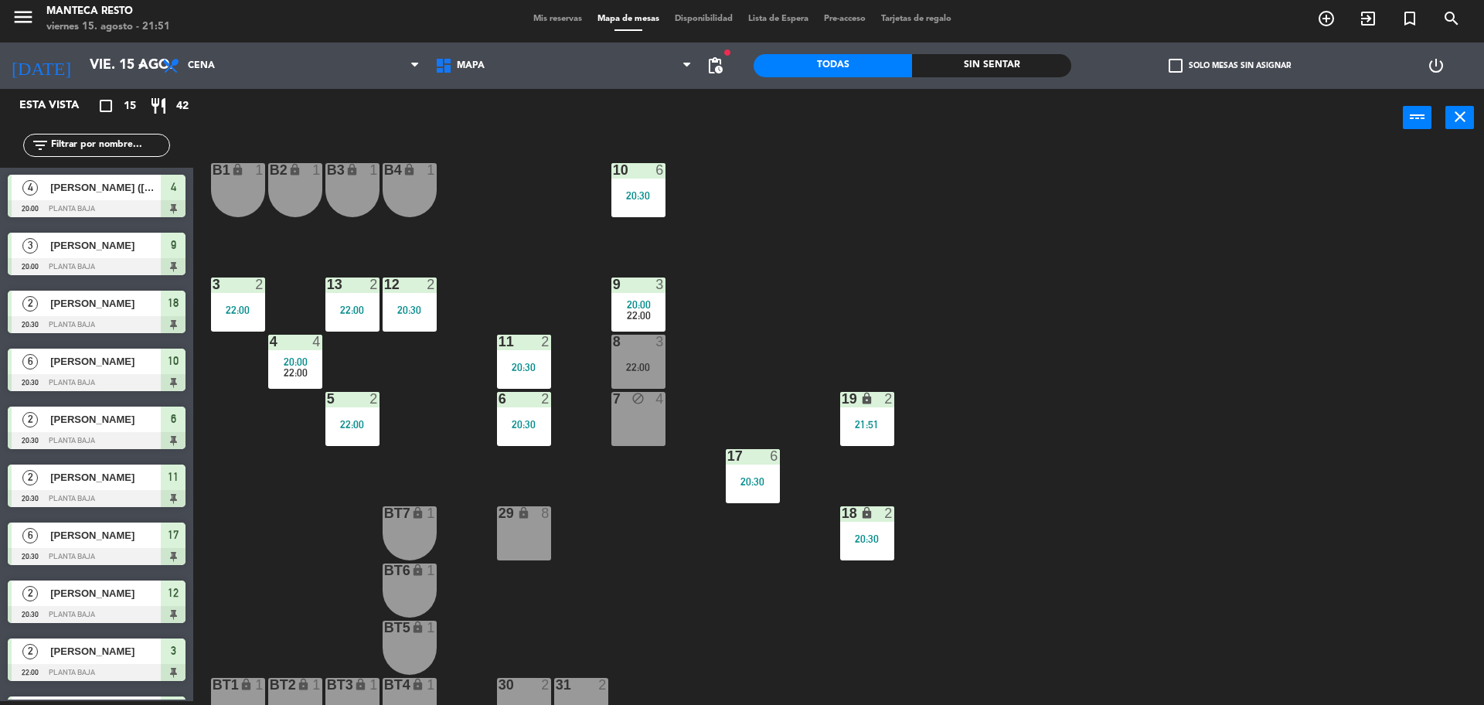
scroll to position [0, 0]
click at [843, 417] on div "19 lock 2 21:51" at bounding box center [867, 419] width 54 height 54
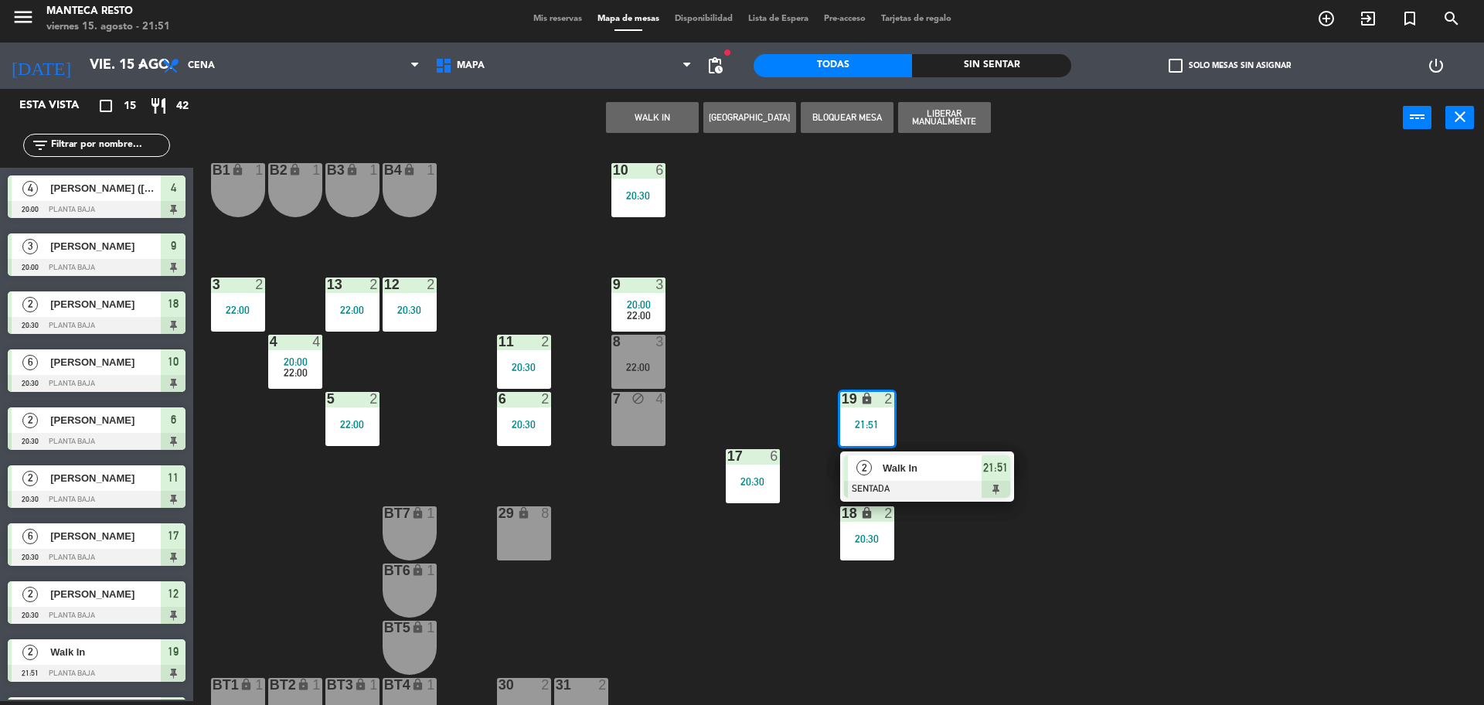
click at [889, 511] on div "2" at bounding box center [888, 513] width 9 height 14
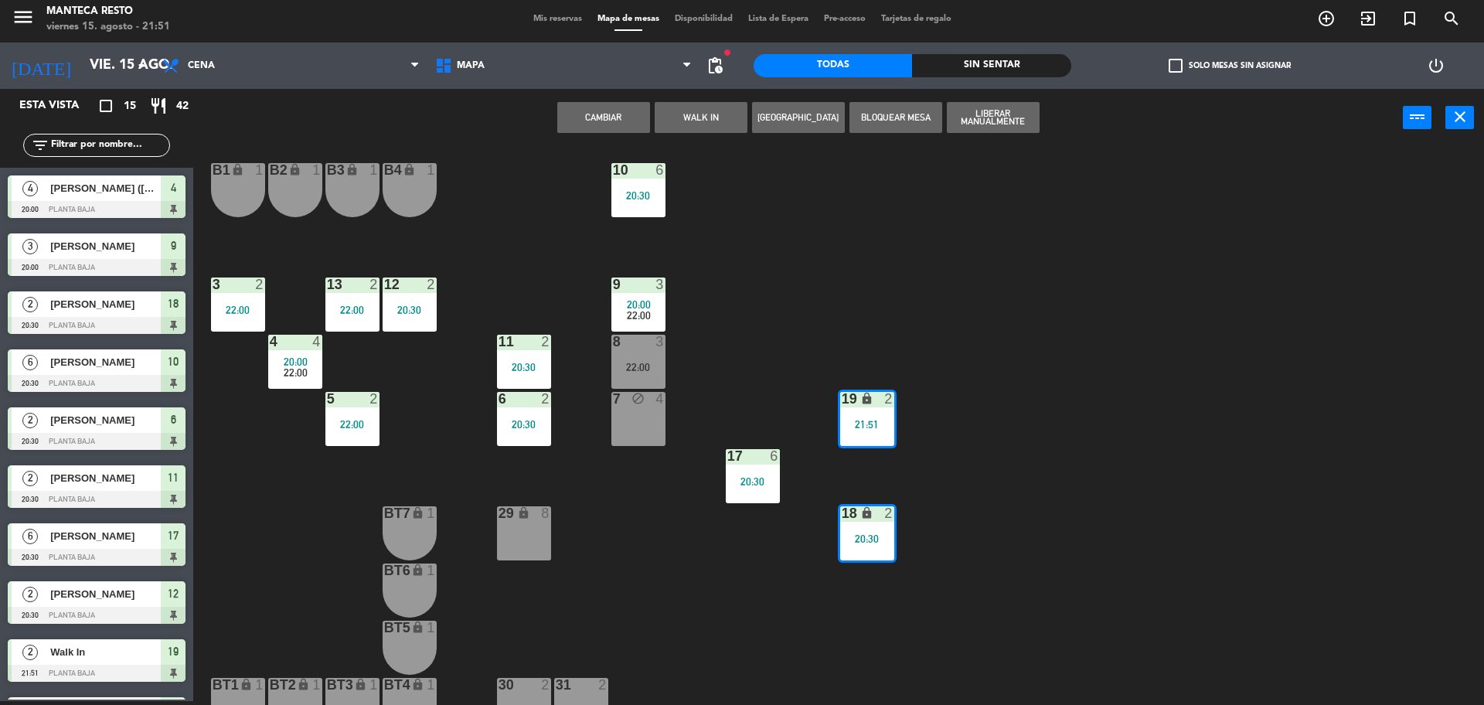
click at [971, 551] on div "10 6 20:30 B1 lock 1 B2 lock 1 B3 lock 1 B4 lock 1 3 2 22:00 12 2 20:30 9 3 20:…" at bounding box center [846, 428] width 1276 height 554
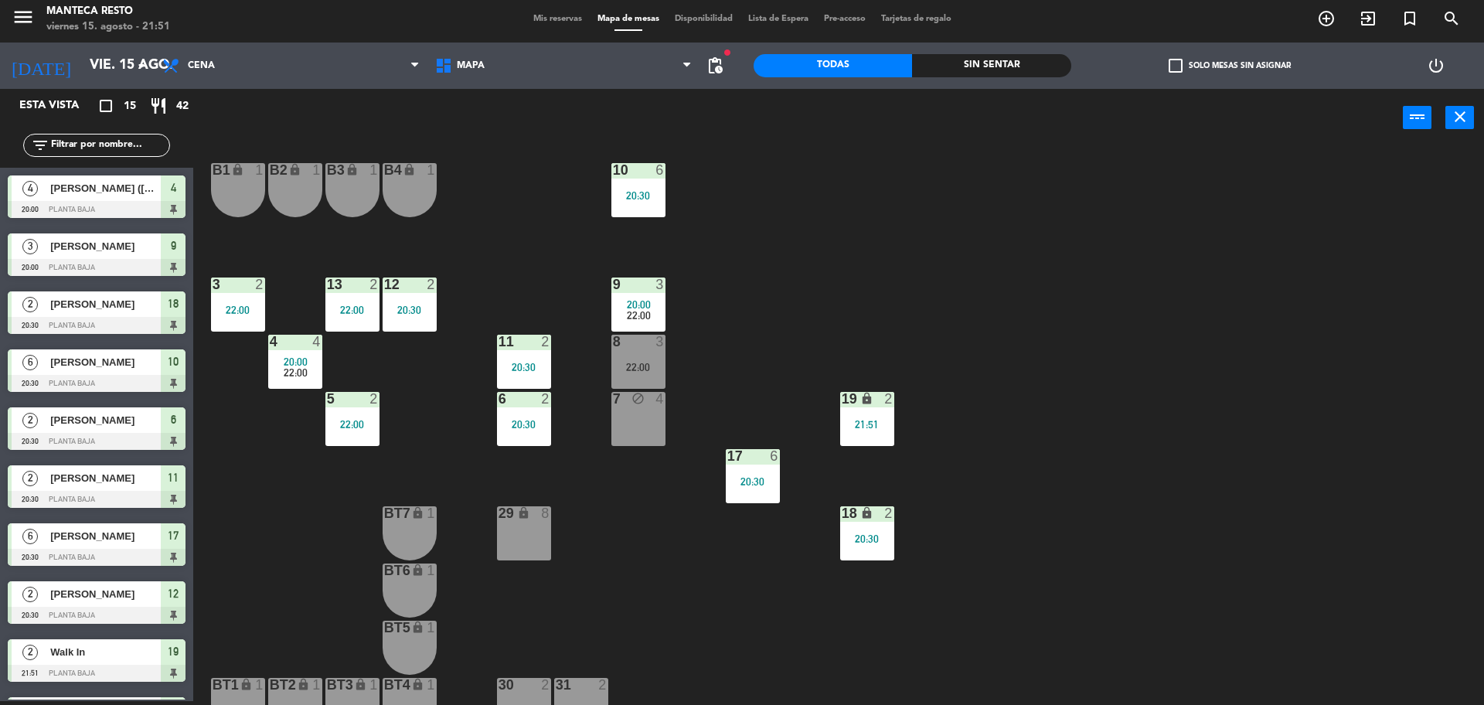
click at [856, 419] on div "21:51" at bounding box center [867, 424] width 54 height 11
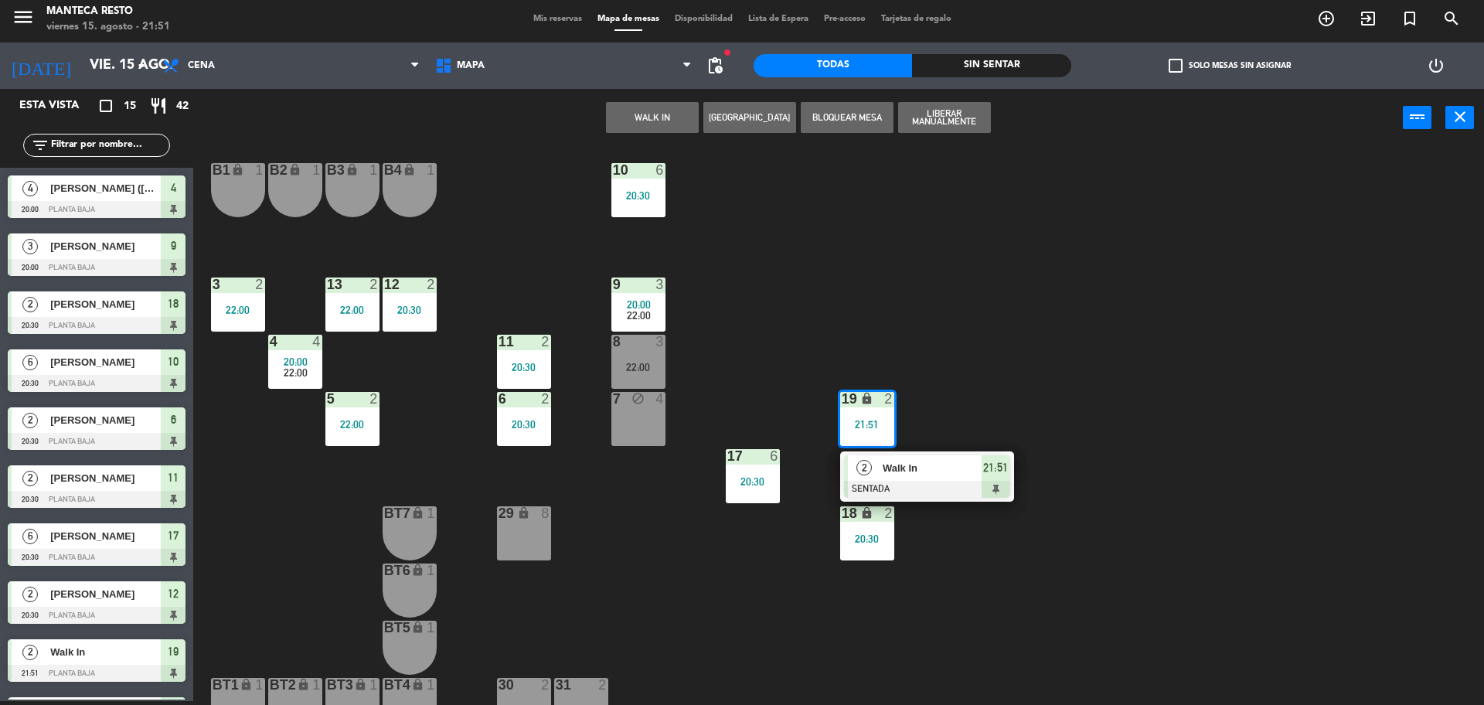
click at [903, 475] on span "Walk In" at bounding box center [932, 468] width 99 height 16
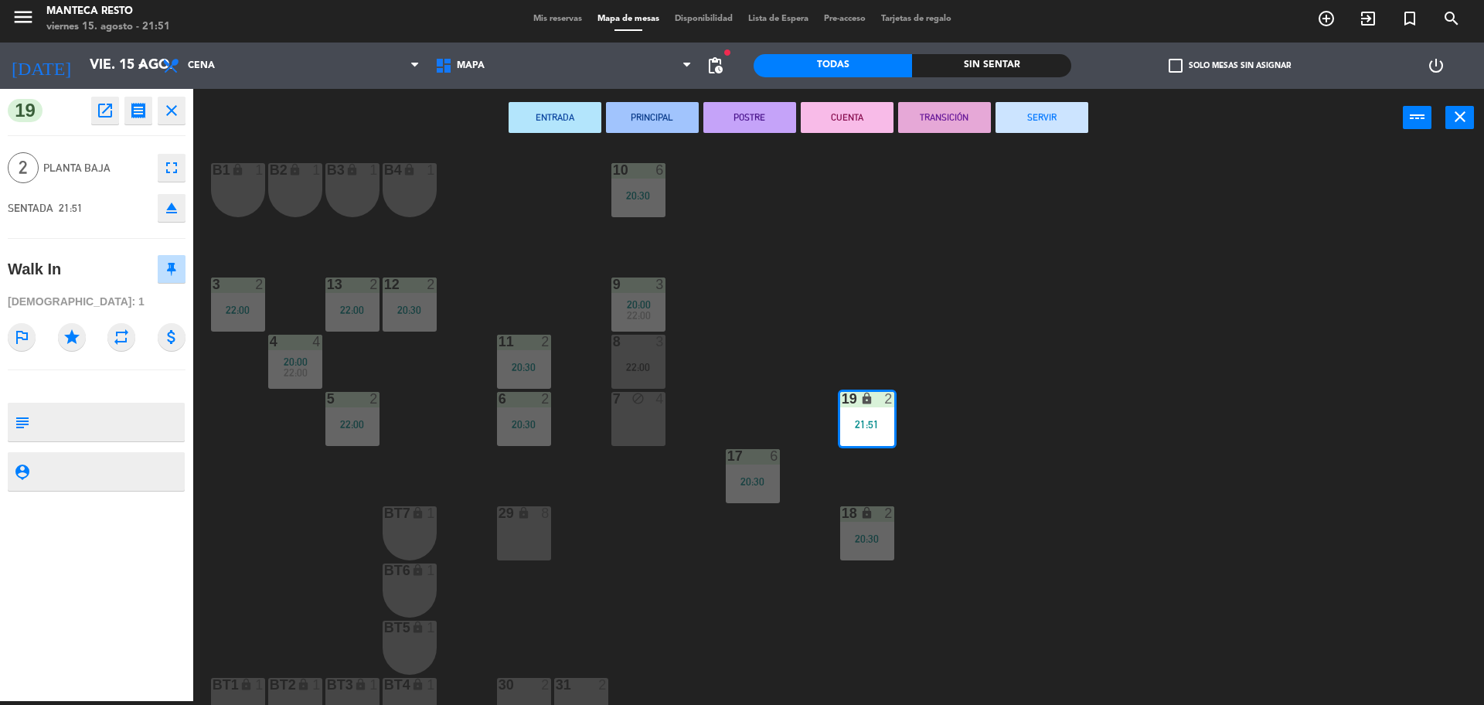
click at [1048, 107] on button "SERVIR" at bounding box center [1041, 117] width 93 height 31
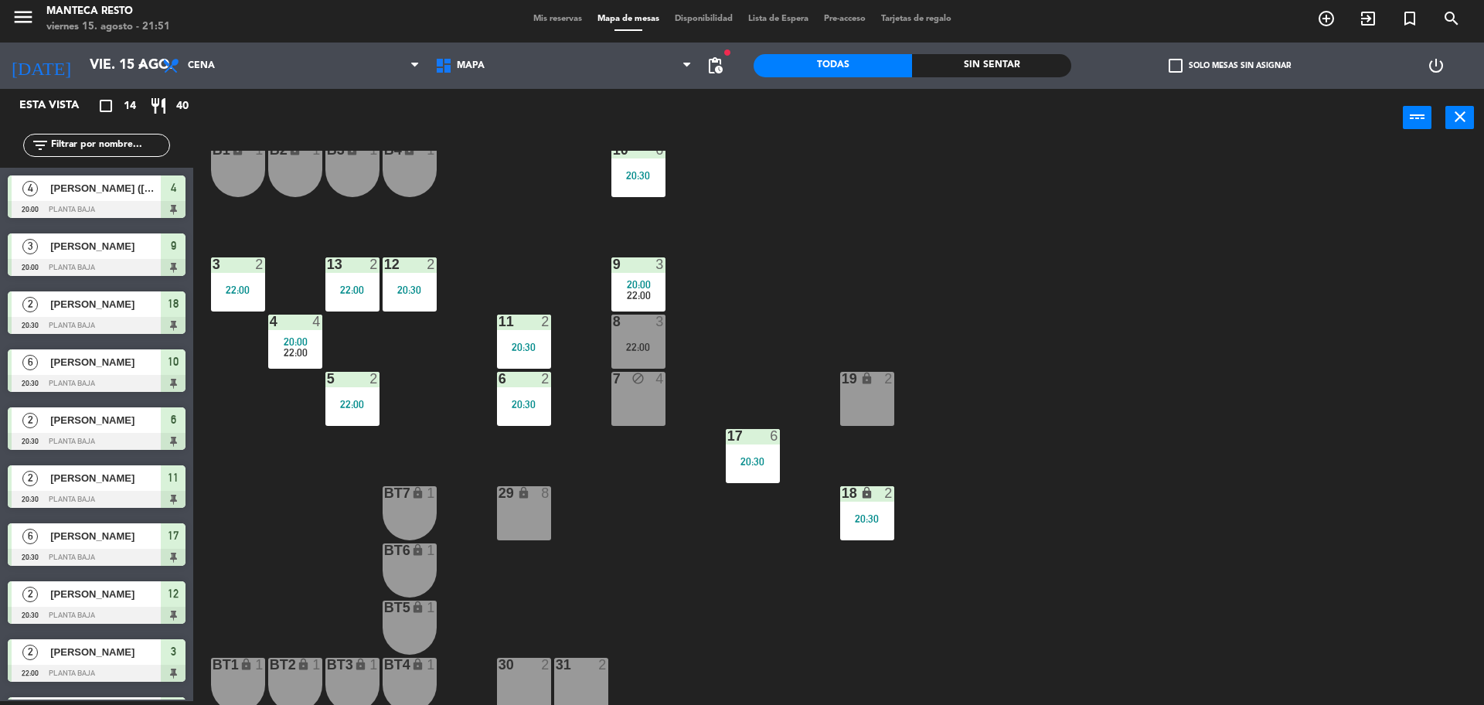
scroll to position [35, 0]
click at [652, 339] on div "8 3 22:00" at bounding box center [638, 342] width 54 height 54
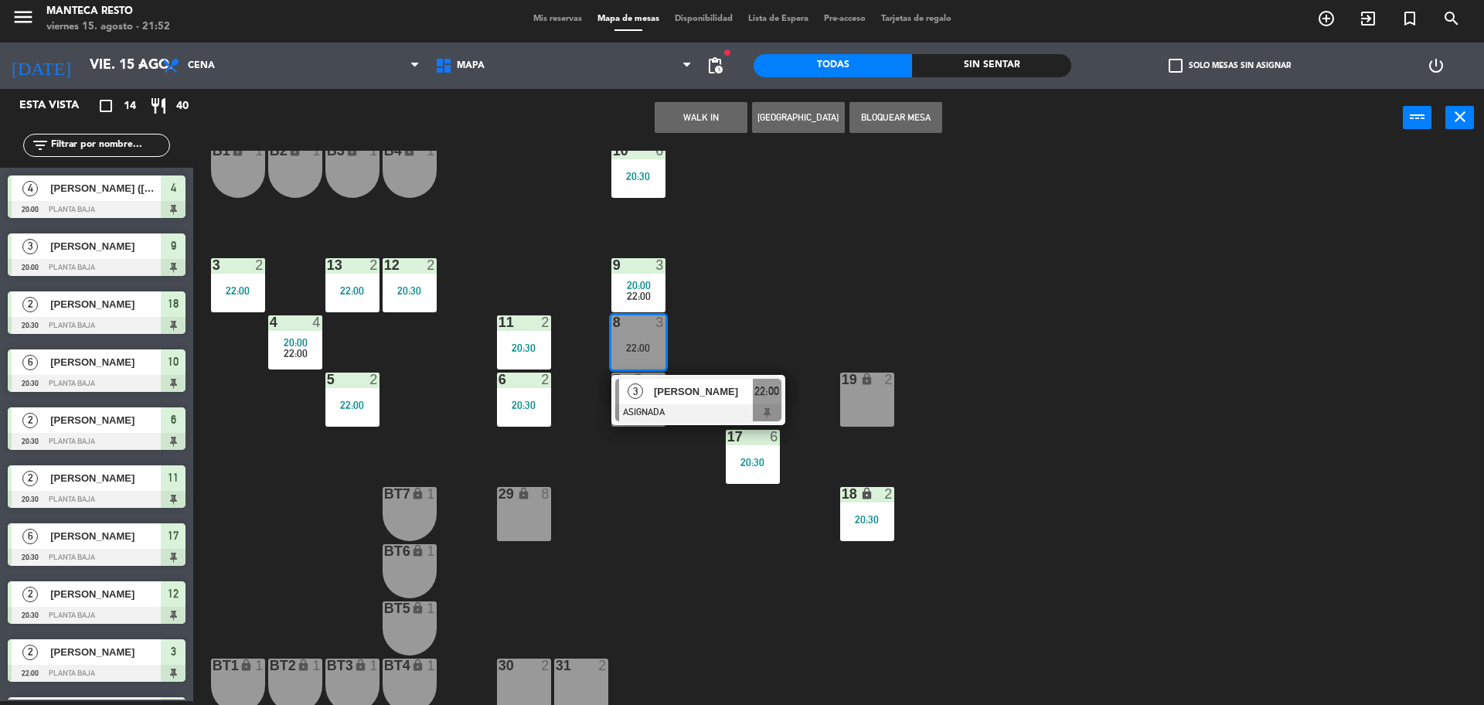
click at [811, 294] on div "10 6 20:30 B1 lock 1 B2 lock 1 B3 lock 1 B4 lock 1 3 2 22:00 12 2 20:30 9 3 20:…" at bounding box center [846, 428] width 1276 height 554
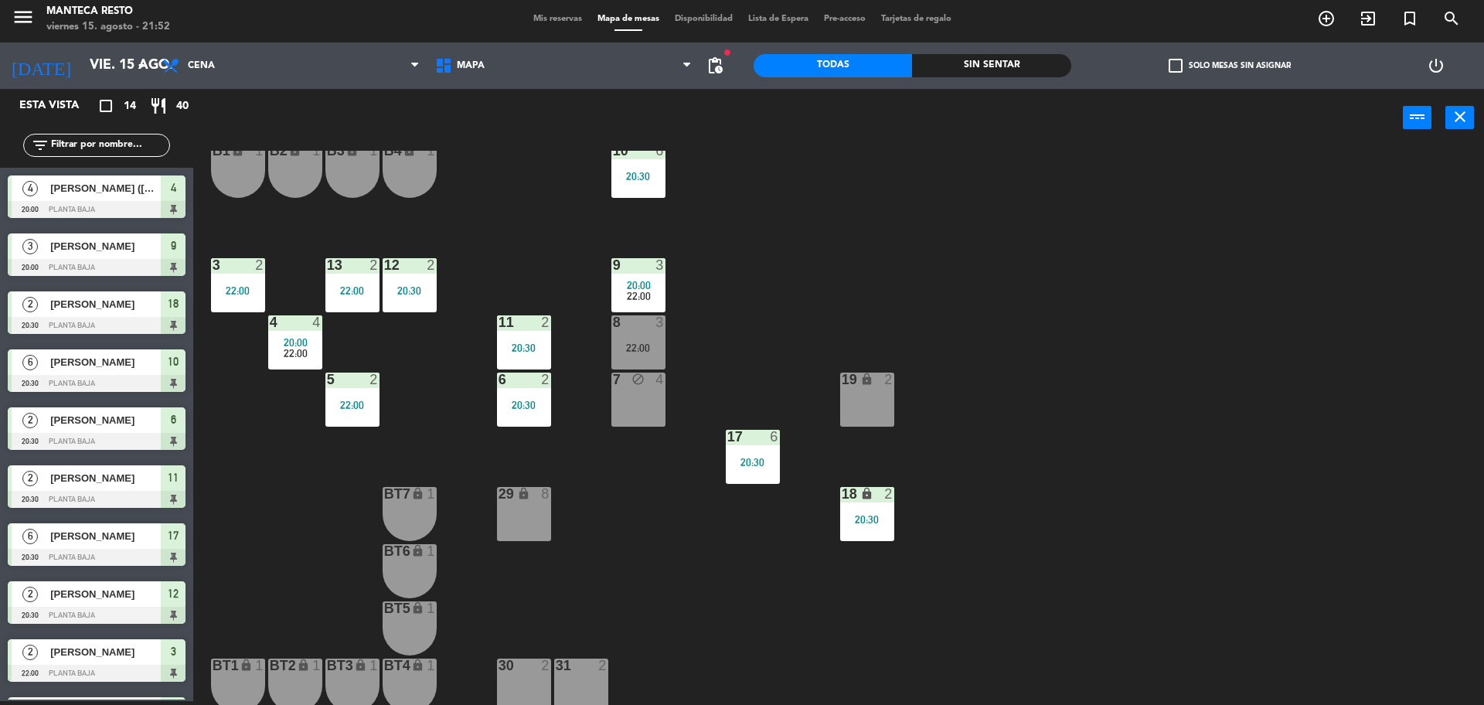
click at [550, 19] on span "Mis reservas" at bounding box center [558, 19] width 64 height 9
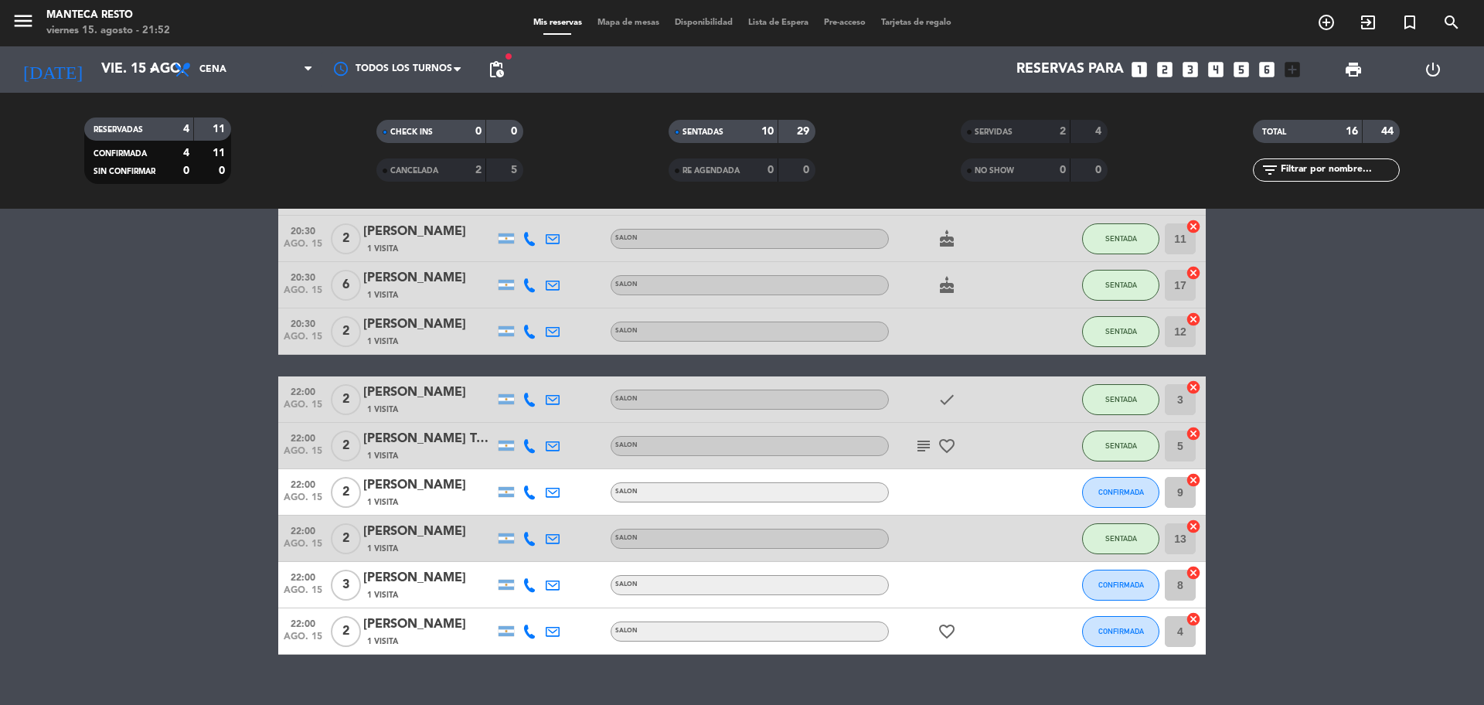
scroll to position [345, 0]
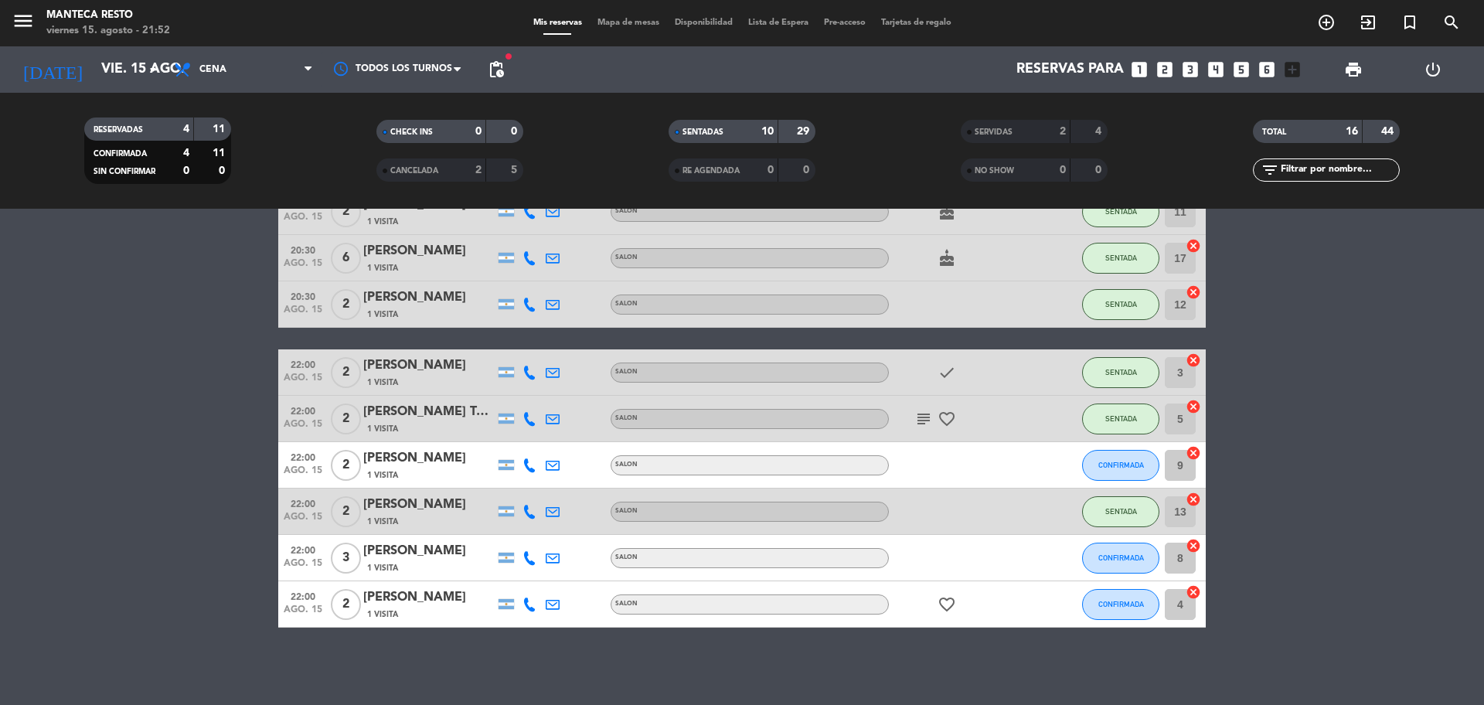
click at [429, 471] on div "1 Visita" at bounding box center [428, 474] width 131 height 13
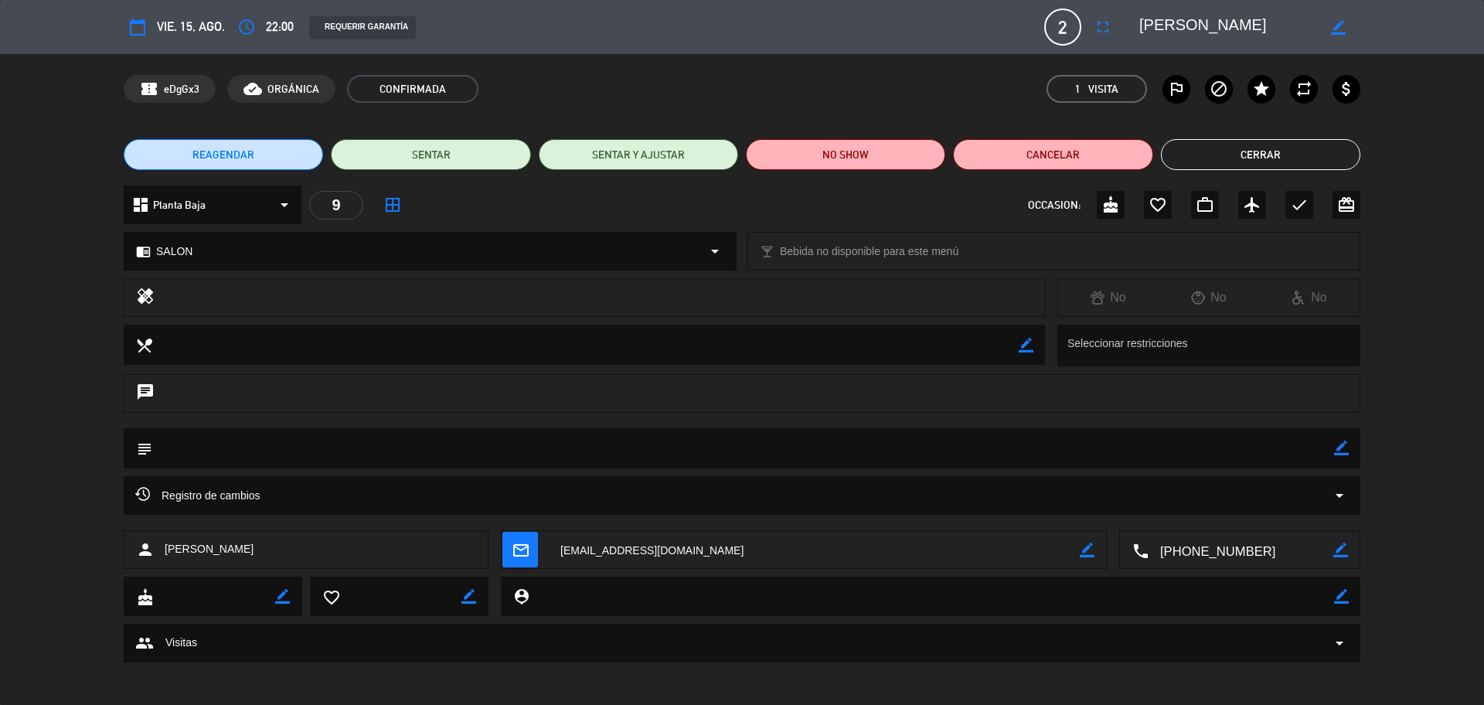
click at [1269, 153] on button "Cerrar" at bounding box center [1260, 154] width 199 height 31
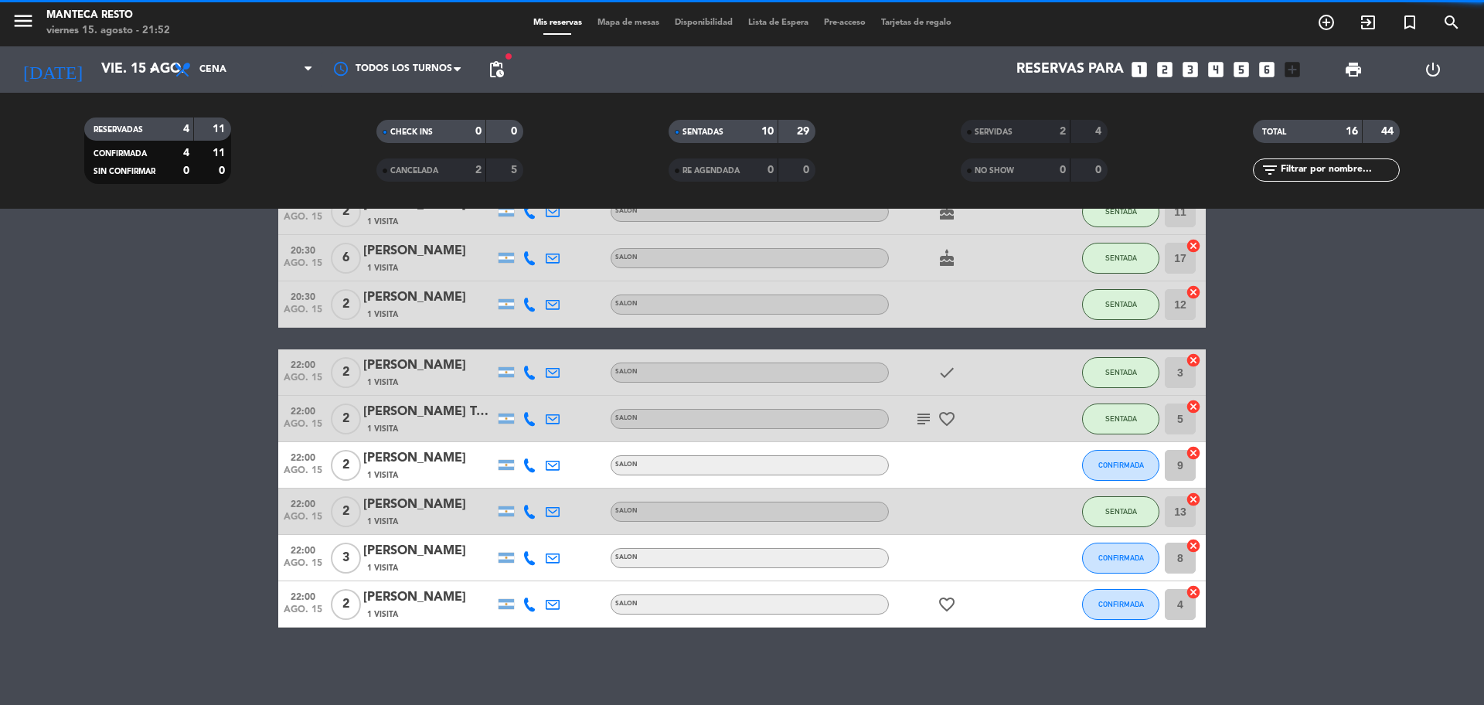
click at [417, 563] on div "1 Visita" at bounding box center [428, 567] width 131 height 13
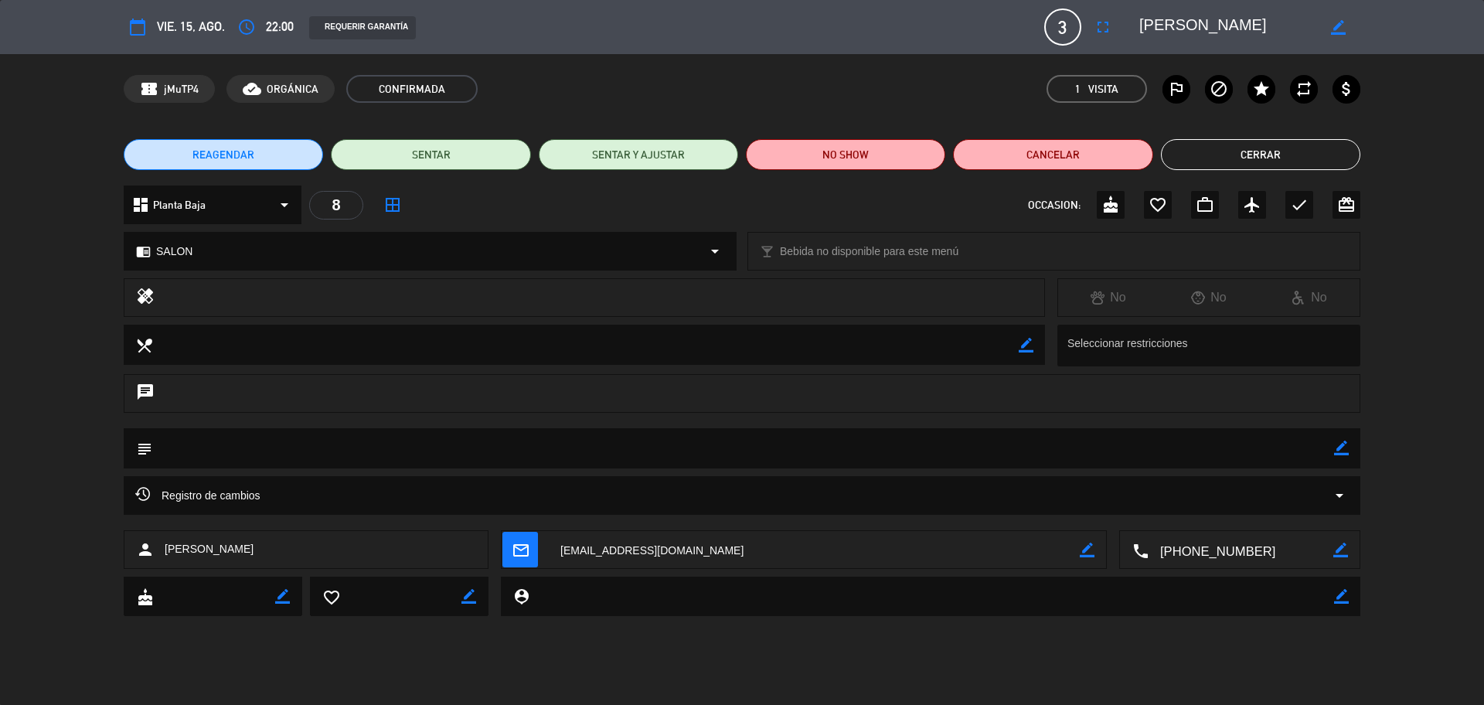
click at [1100, 30] on icon "fullscreen" at bounding box center [1103, 27] width 19 height 19
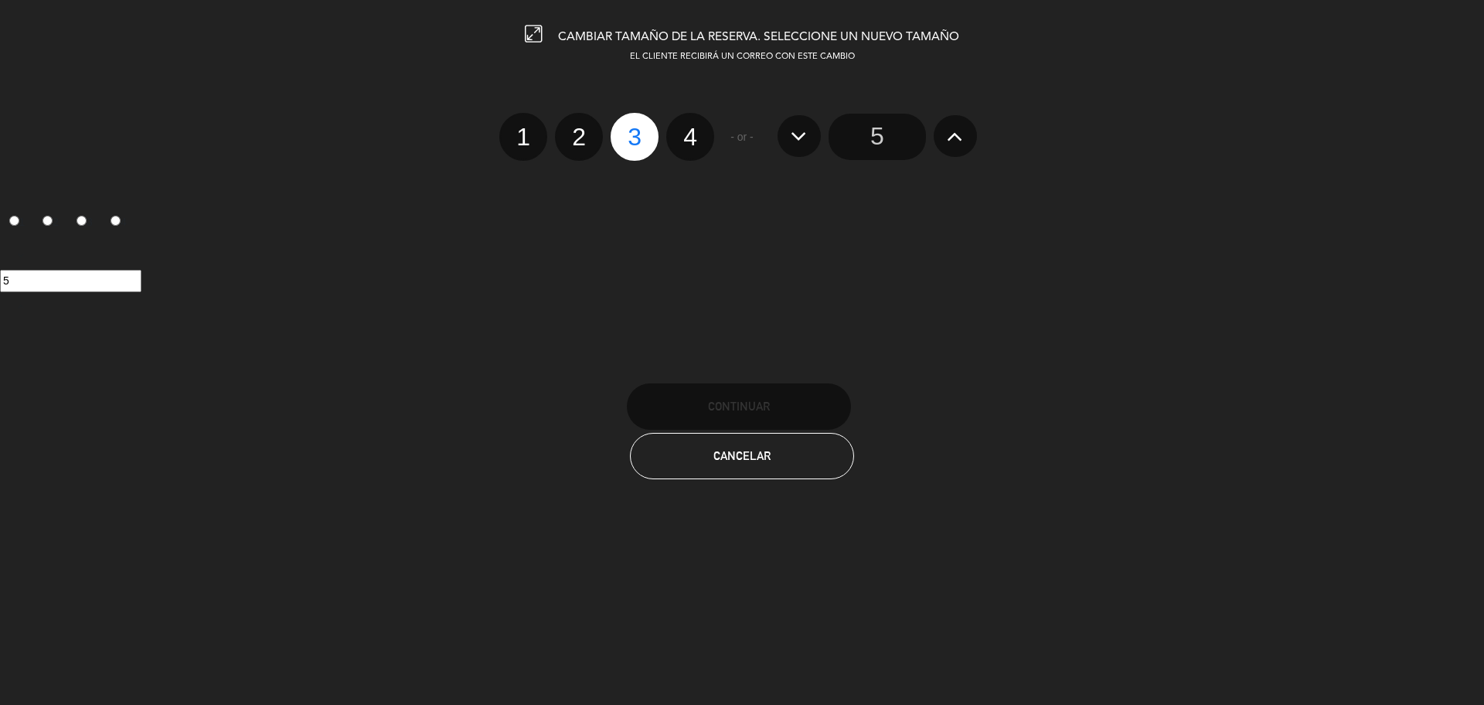
click at [563, 132] on label "2" at bounding box center [579, 137] width 48 height 48
click at [572, 128] on input "2" at bounding box center [577, 123] width 10 height 10
radio input "true"
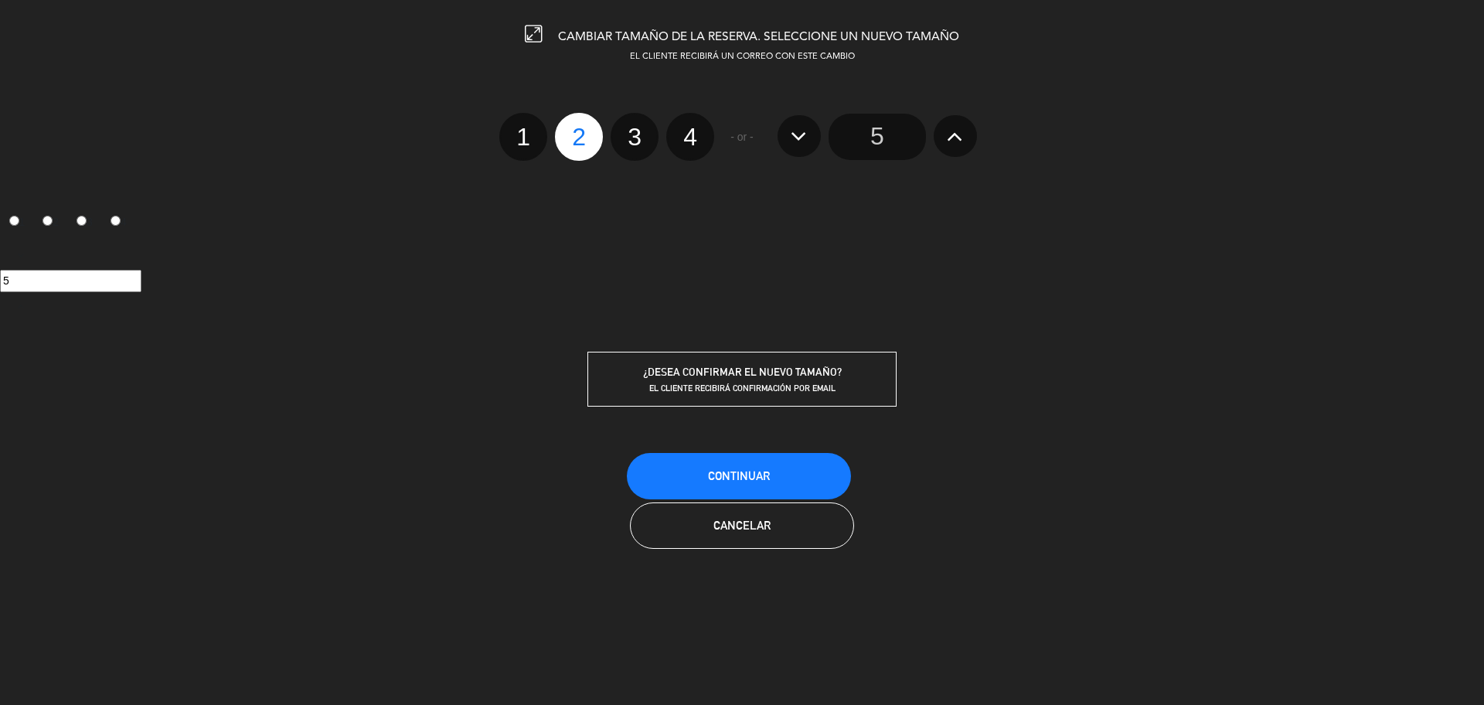
radio input "false"
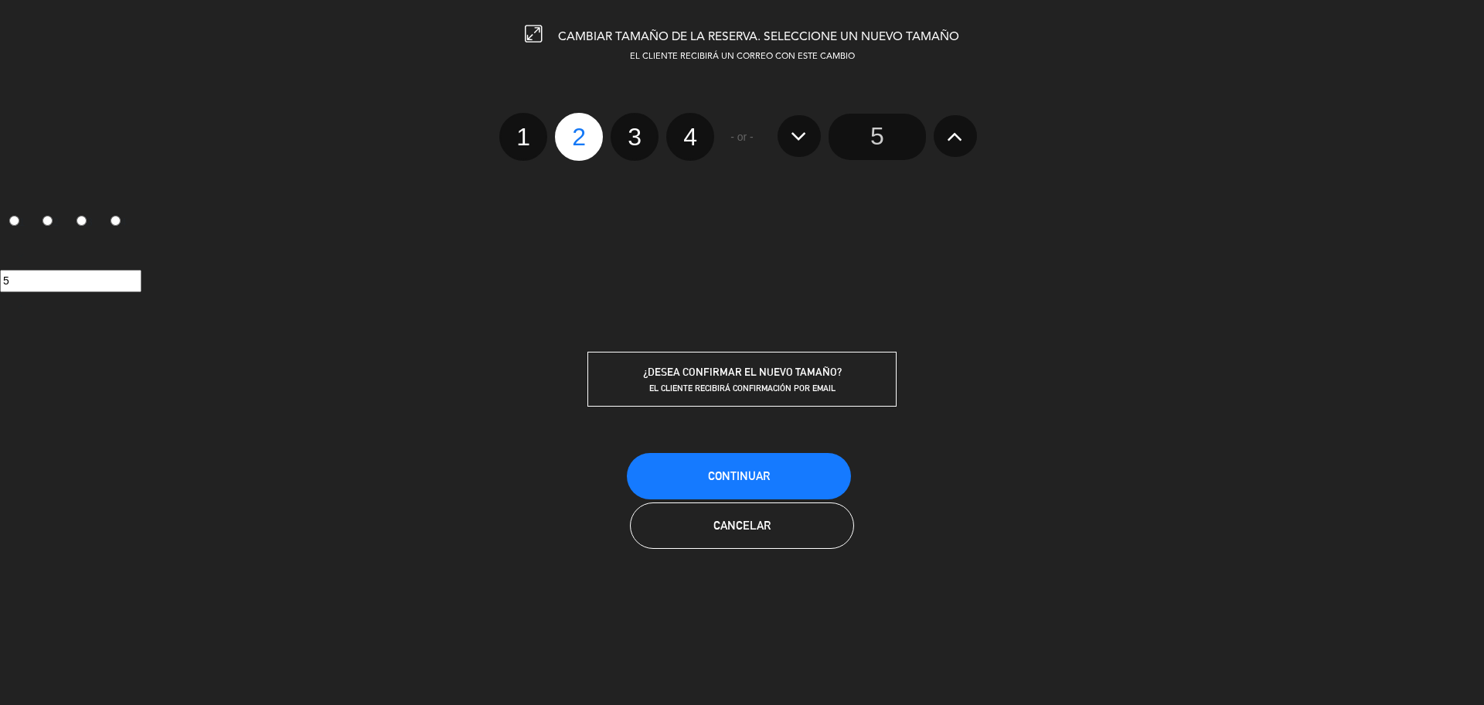
radio input "false"
radio input "true"
click at [811, 484] on button "Continuar" at bounding box center [739, 476] width 224 height 46
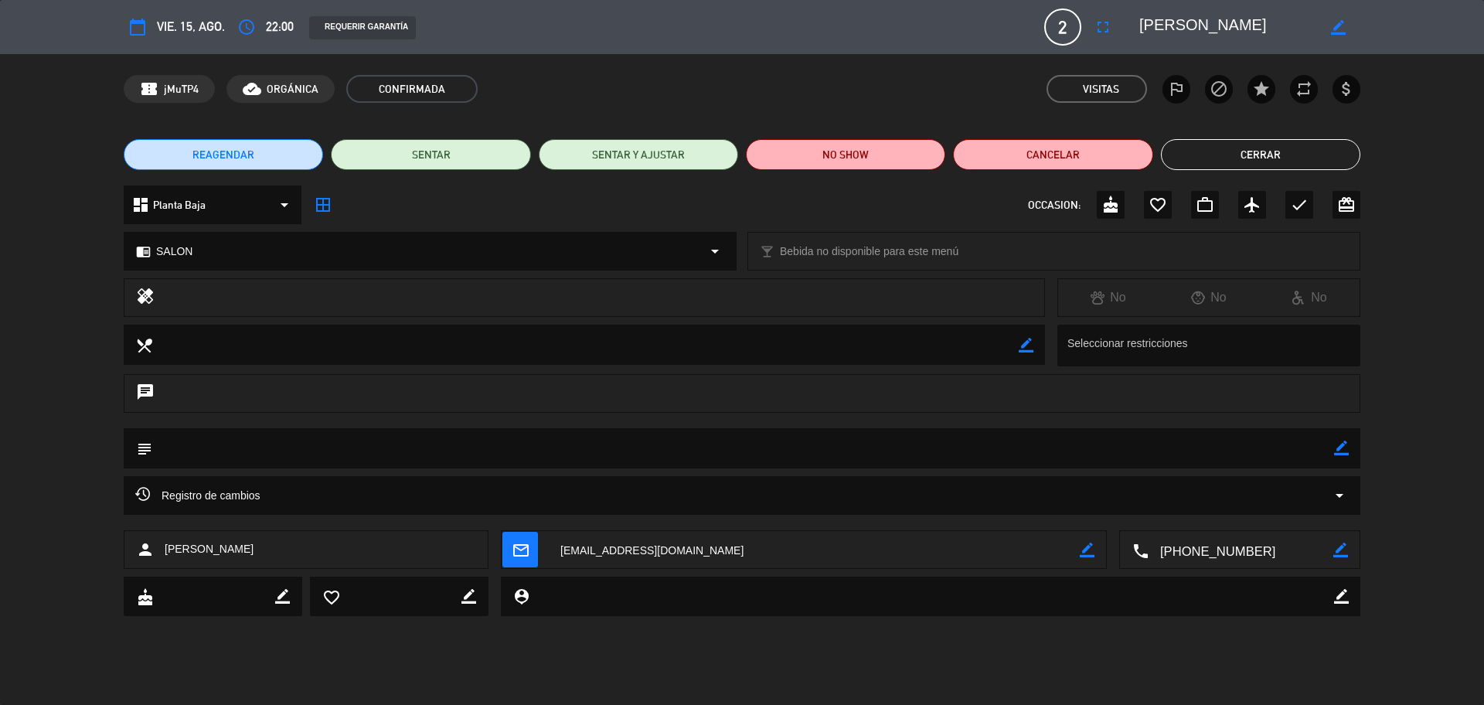
click at [430, 158] on button "SENTAR" at bounding box center [430, 154] width 199 height 31
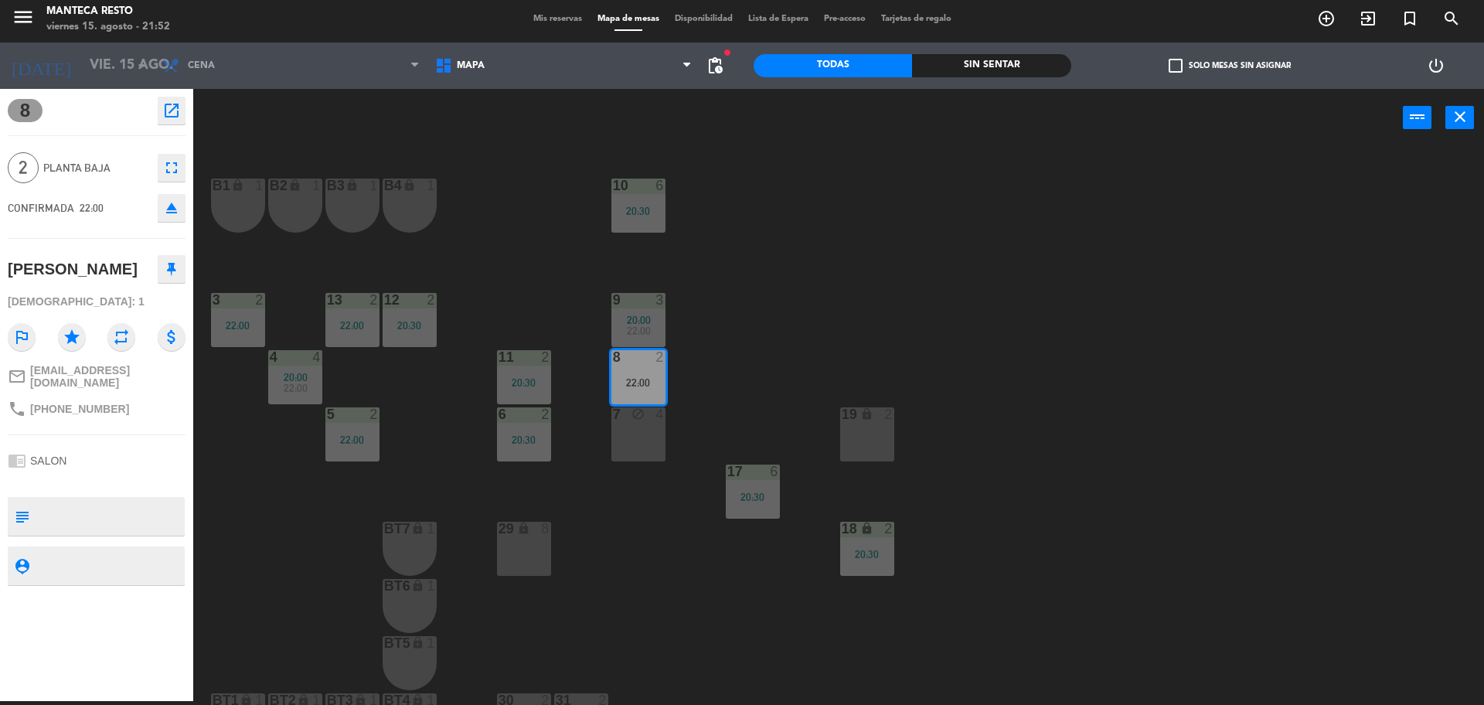
click at [866, 332] on div "10 6 20:30 B1 lock 1 B2 lock 1 B3 lock 1 B4 lock 1 3 2 22:00 12 2 20:30 9 3 20:…" at bounding box center [846, 428] width 1276 height 554
click at [724, 288] on div "10 6 20:30 B1 lock 1 B2 lock 1 B3 lock 1 B4 lock 1 3 2 22:00 12 2 20:30 9 3 20:…" at bounding box center [846, 428] width 1276 height 554
click at [530, 19] on span "Mis reservas" at bounding box center [558, 19] width 64 height 9
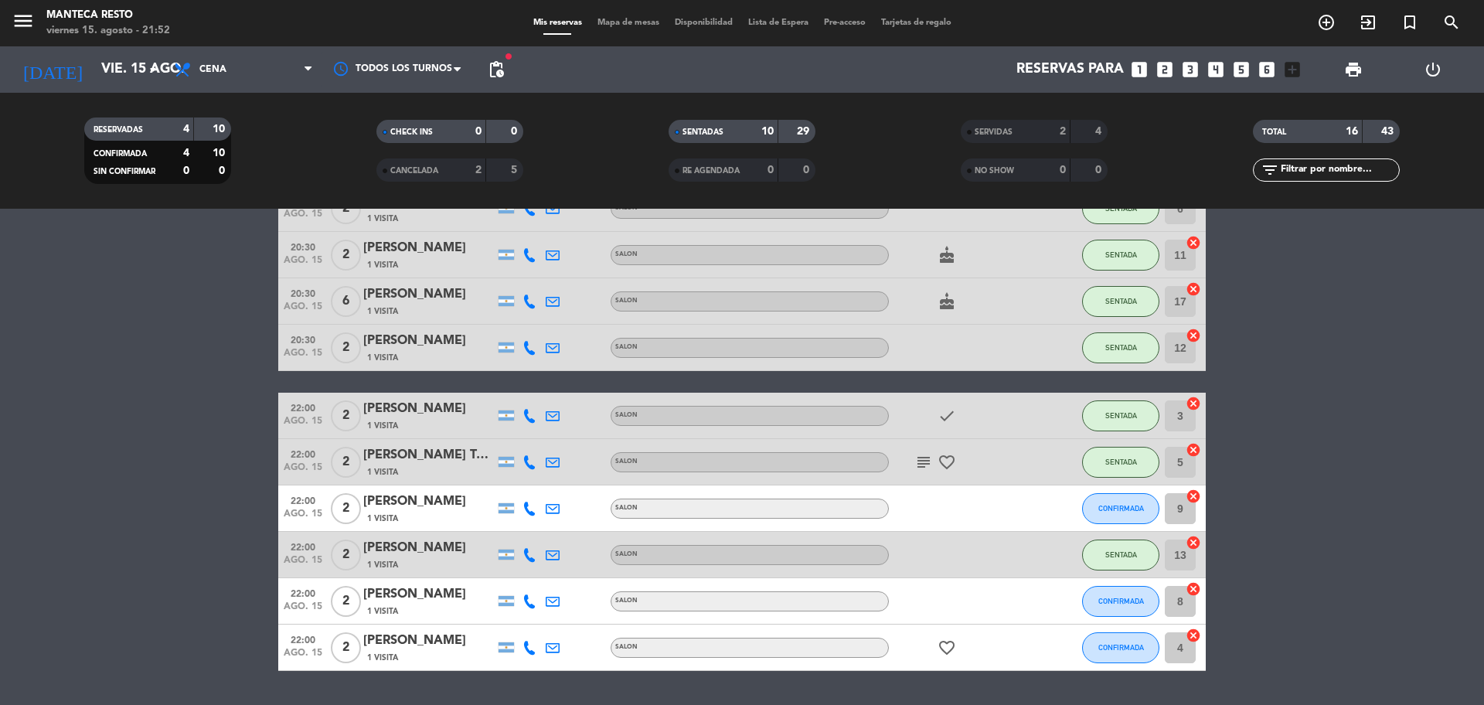
scroll to position [345, 0]
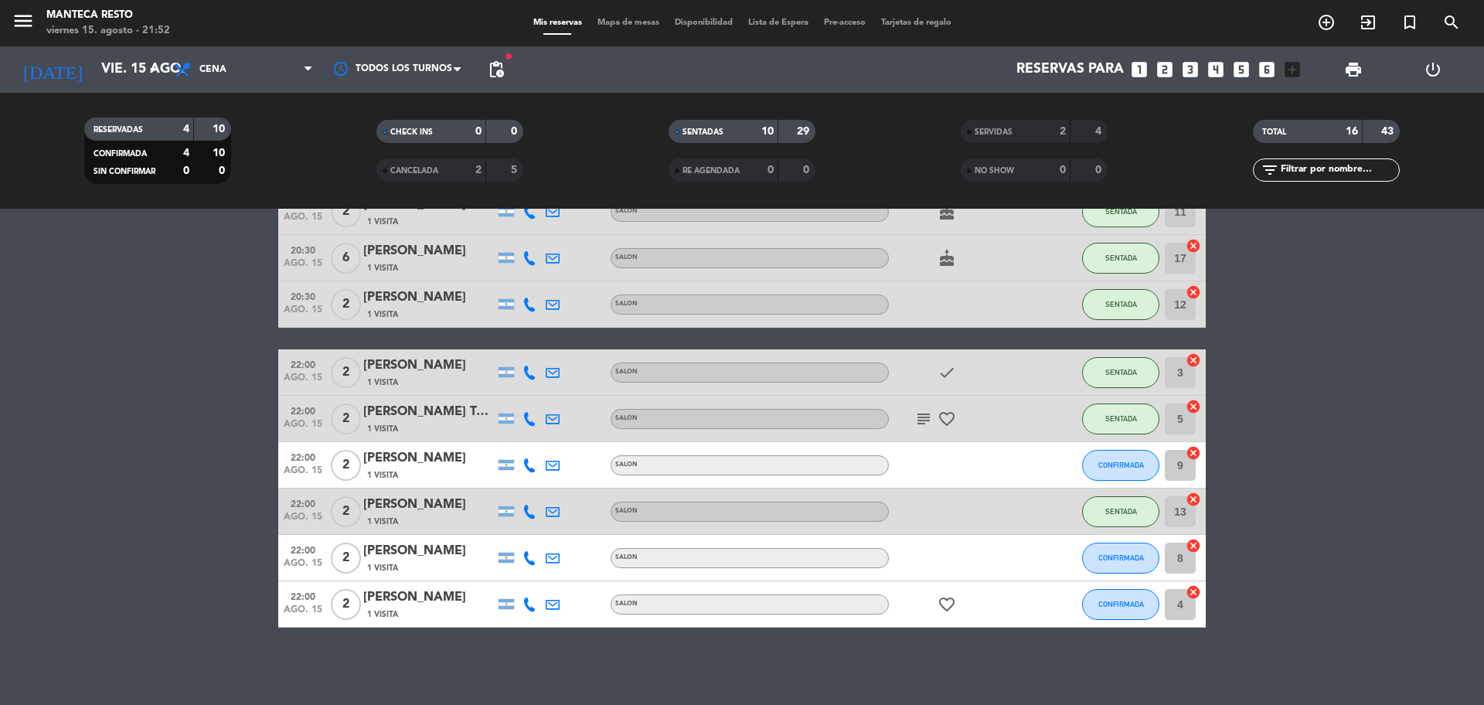
click at [1120, 557] on span "CONFIRMADA" at bounding box center [1121, 557] width 46 height 9
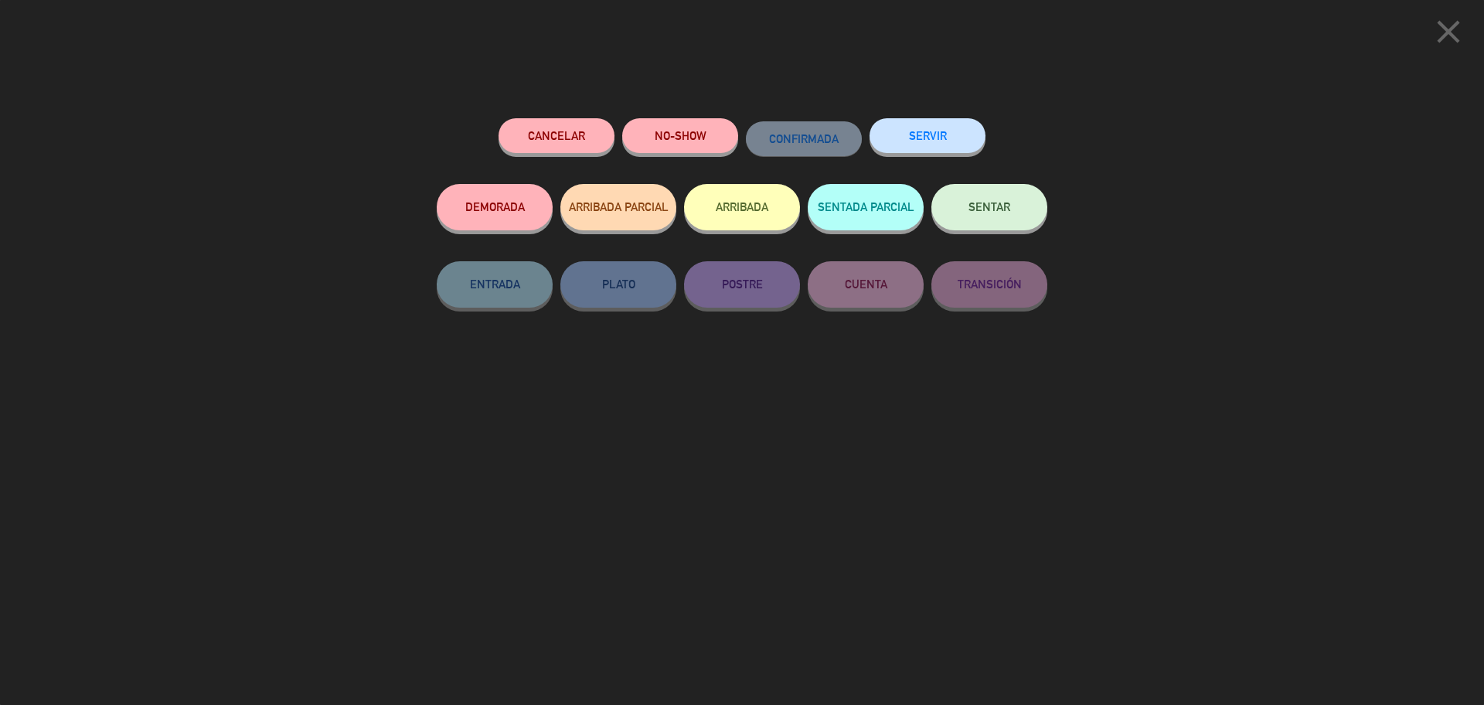
click at [1011, 204] on button "SENTAR" at bounding box center [989, 207] width 116 height 46
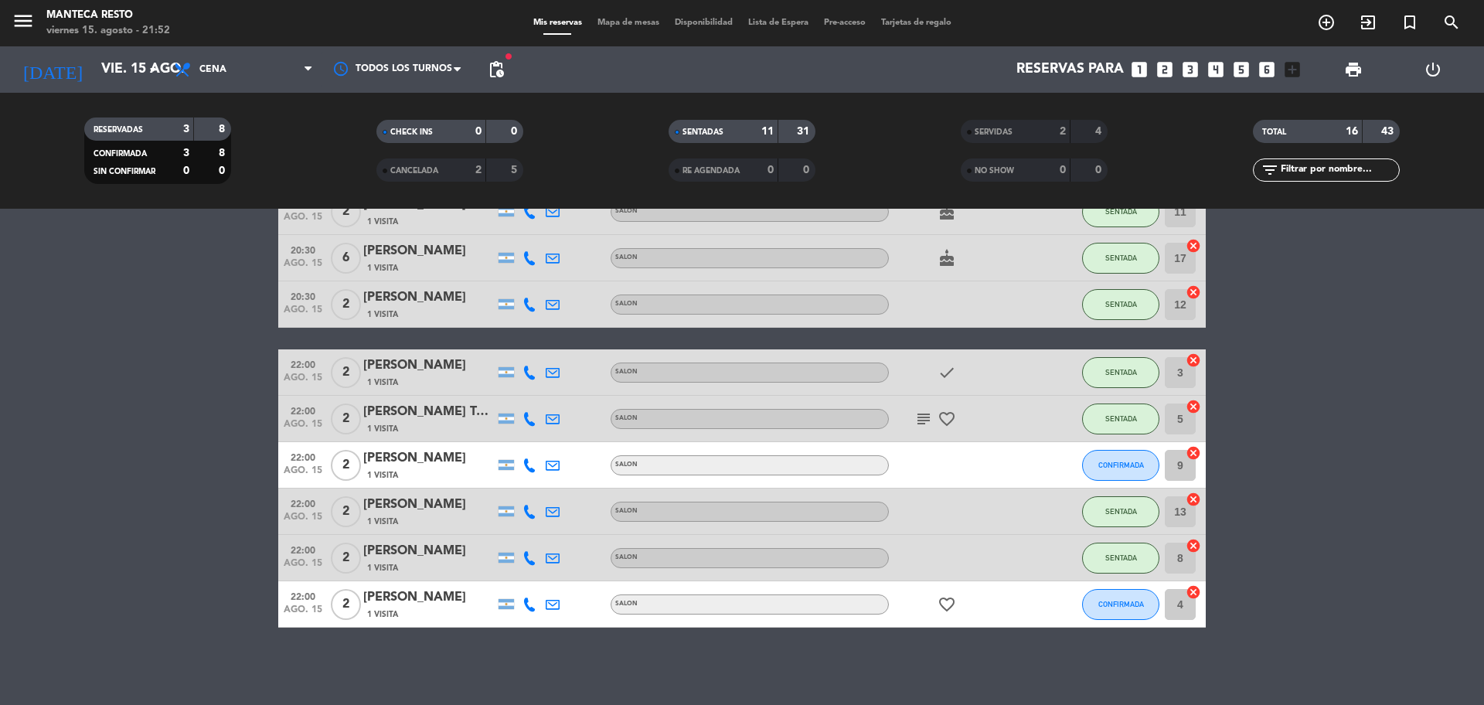
click at [631, 23] on span "Mapa de mesas" at bounding box center [628, 23] width 77 height 9
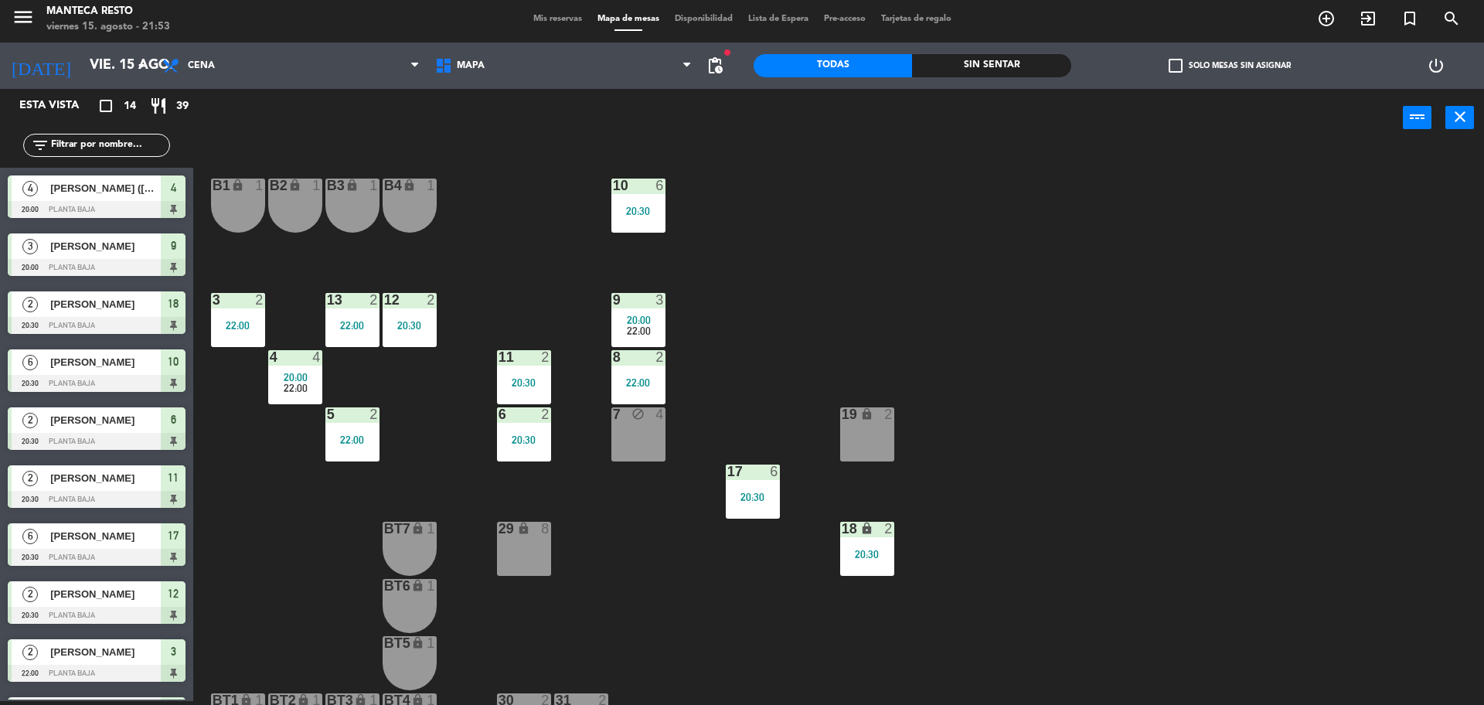
click at [417, 322] on div "20:30" at bounding box center [410, 325] width 54 height 11
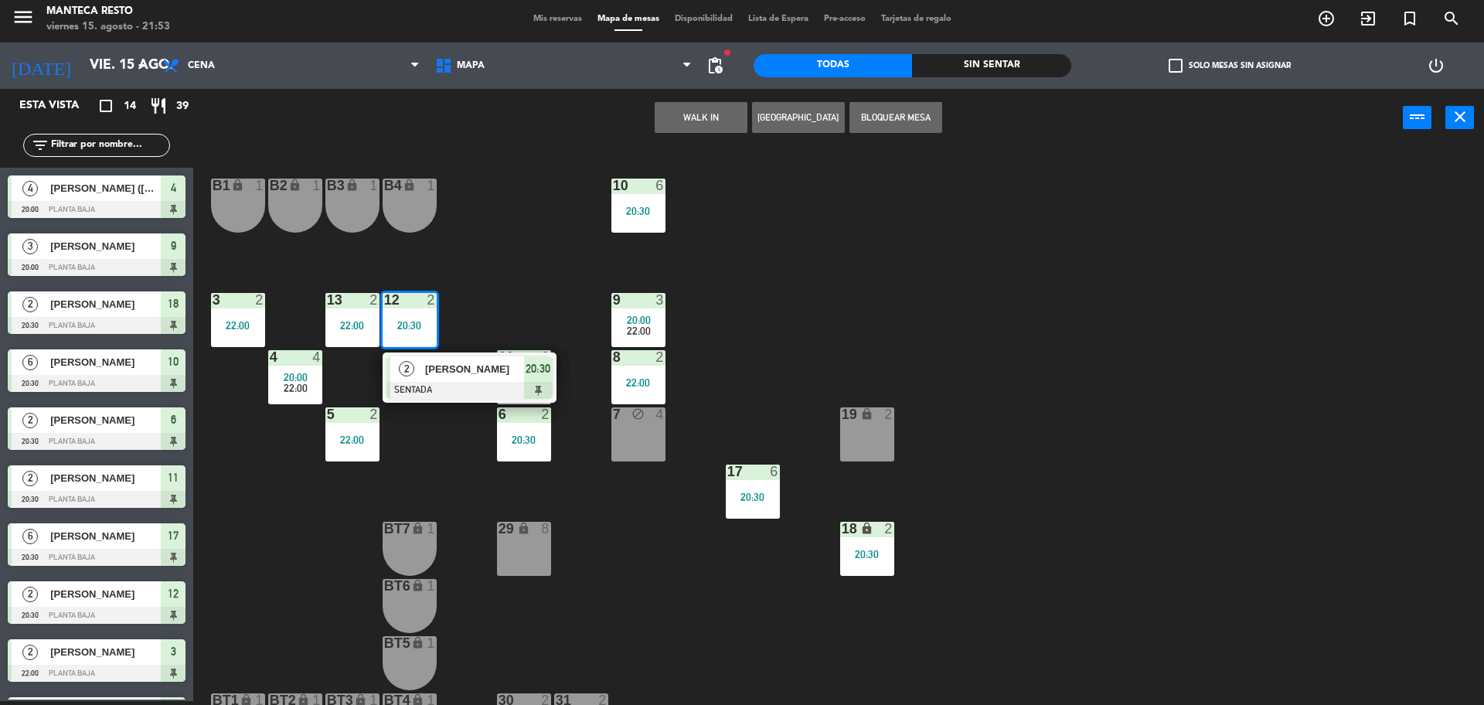
click at [449, 382] on div at bounding box center [469, 390] width 166 height 17
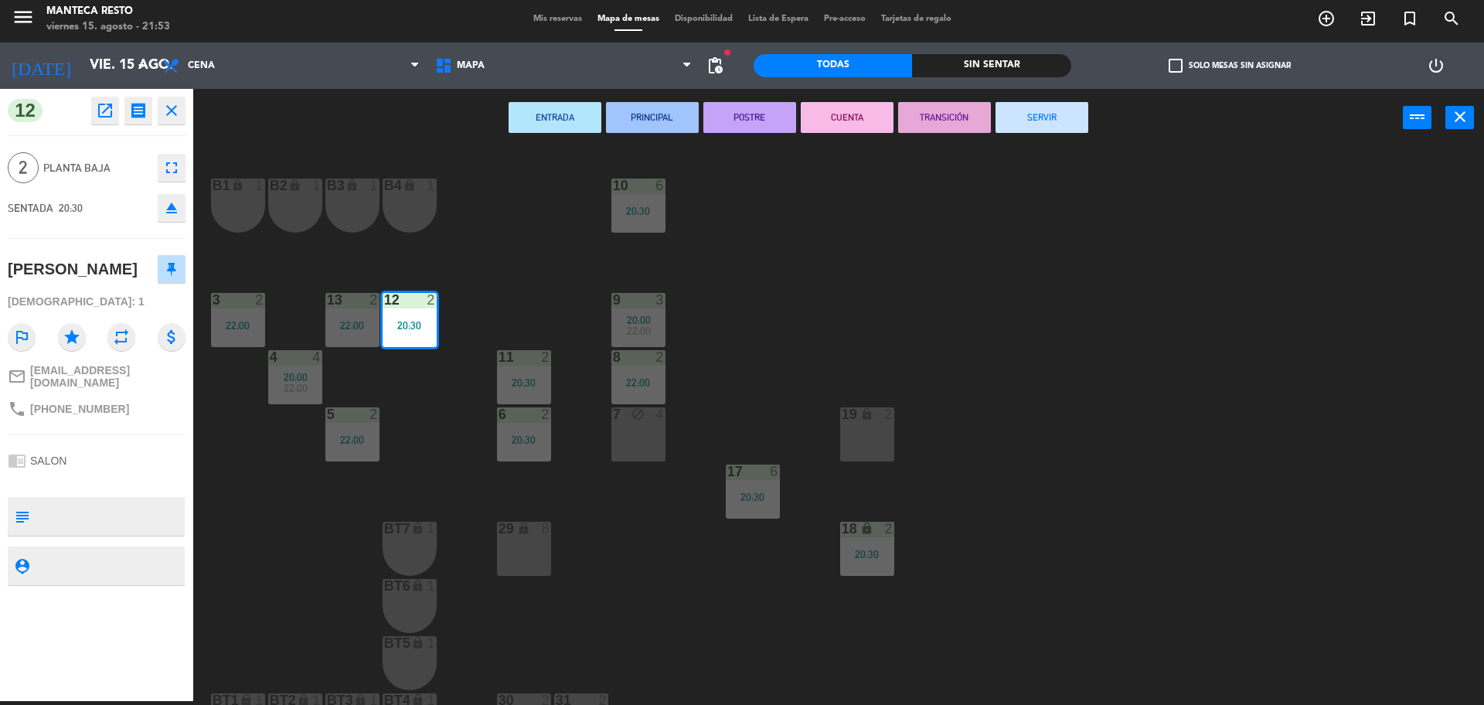
click at [1042, 117] on button "SERVIR" at bounding box center [1041, 117] width 93 height 31
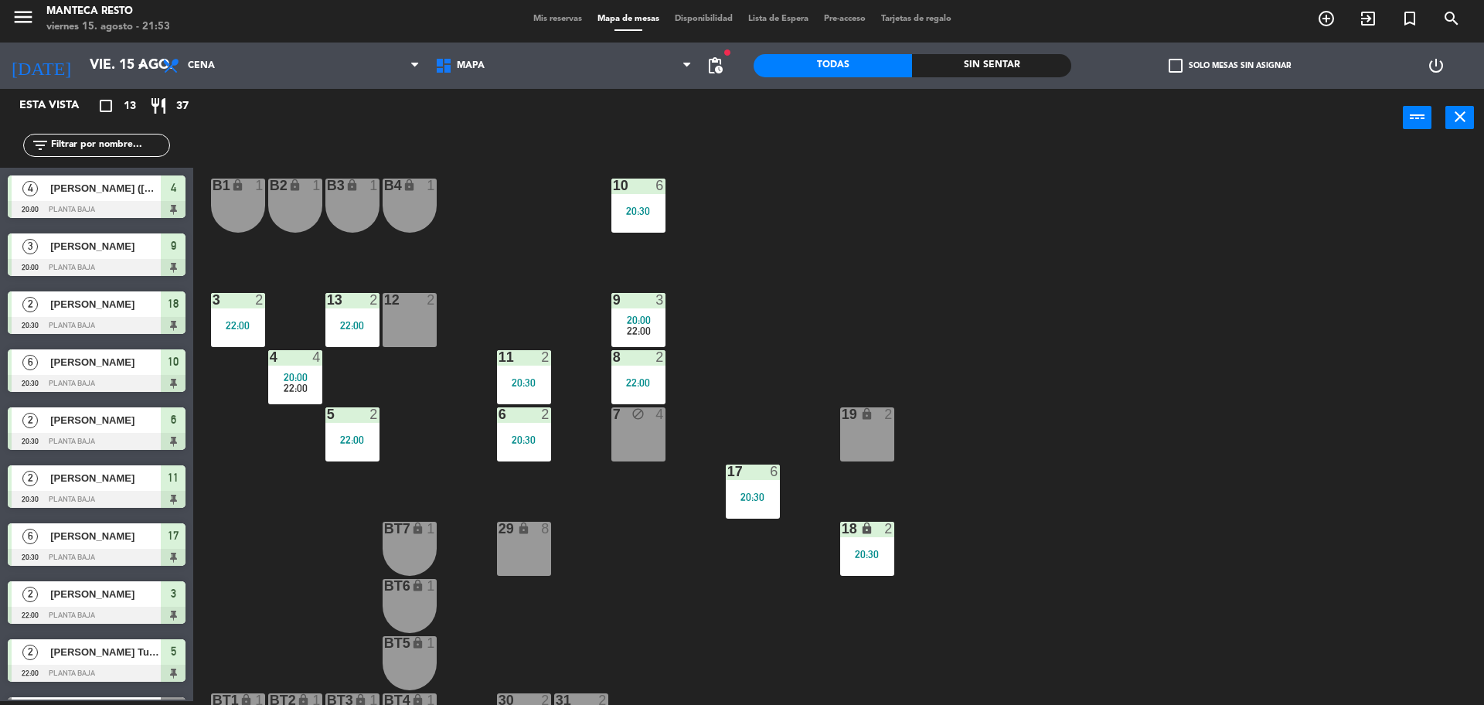
click at [639, 310] on div "9 3 20:00 22:00" at bounding box center [638, 320] width 54 height 54
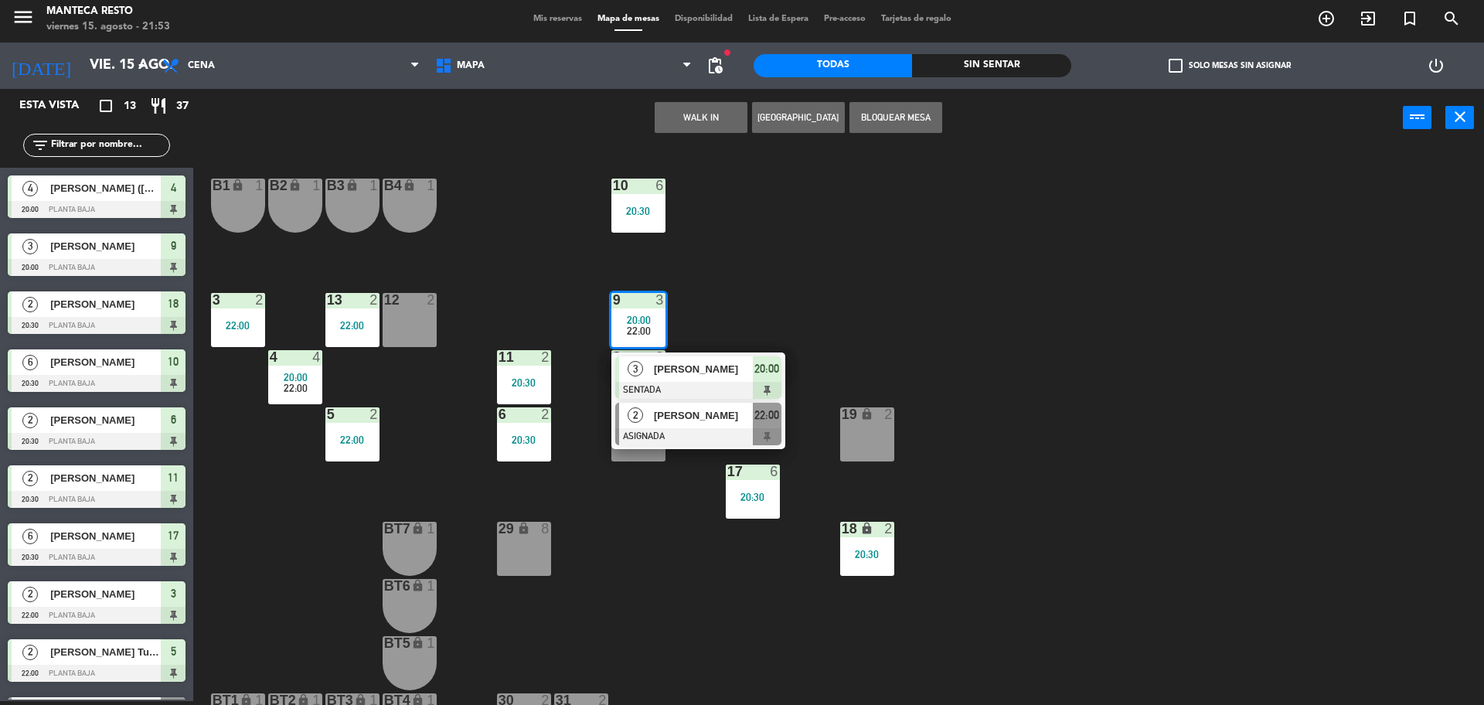
click at [670, 429] on div at bounding box center [698, 436] width 166 height 17
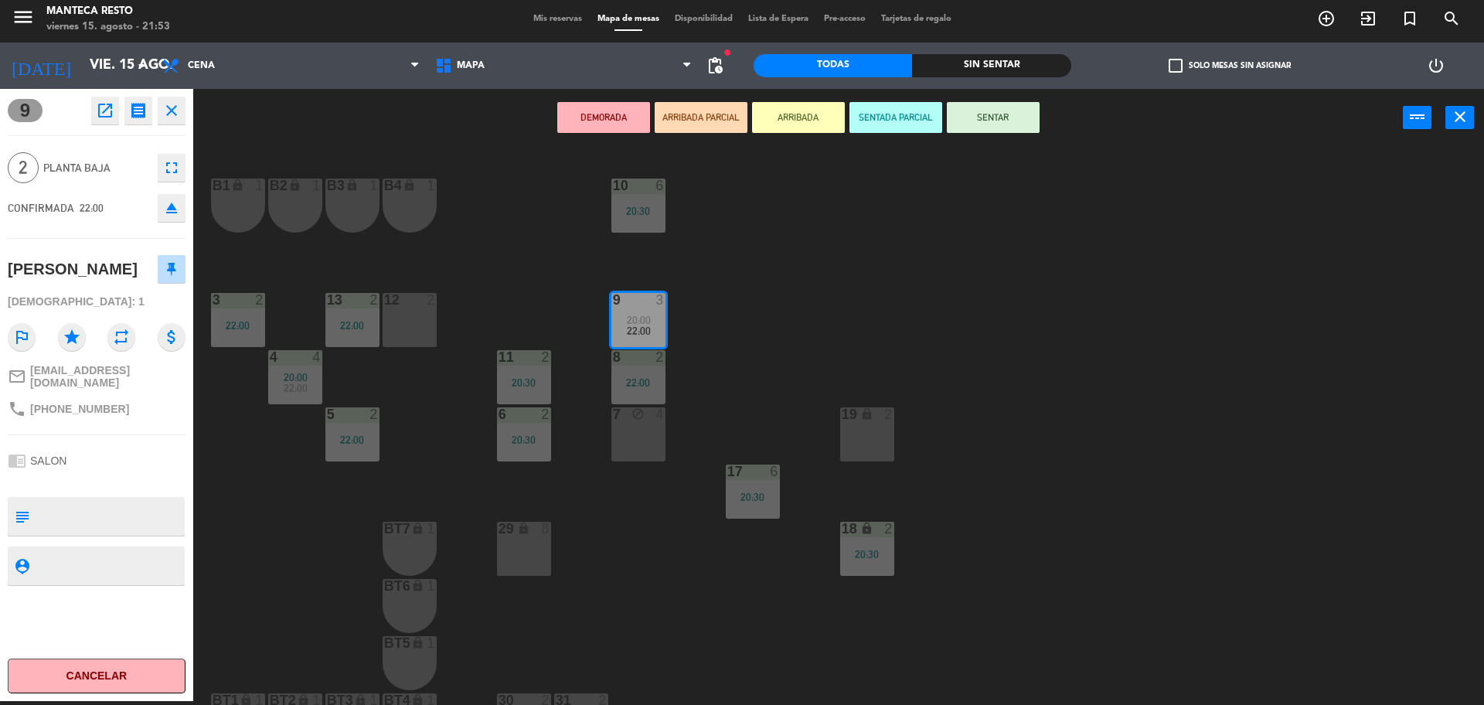
click at [417, 330] on div "12 2" at bounding box center [410, 320] width 54 height 54
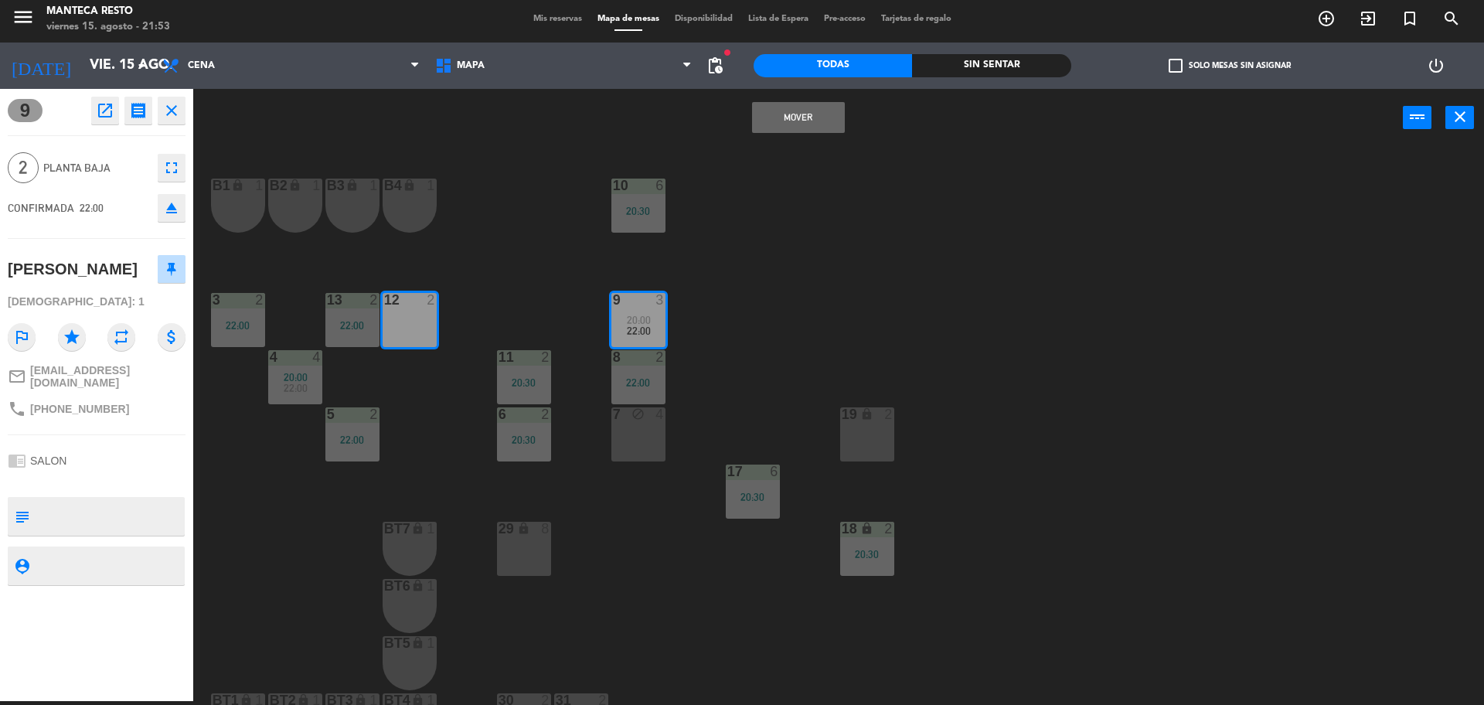
click at [796, 114] on button "Mover" at bounding box center [798, 117] width 93 height 31
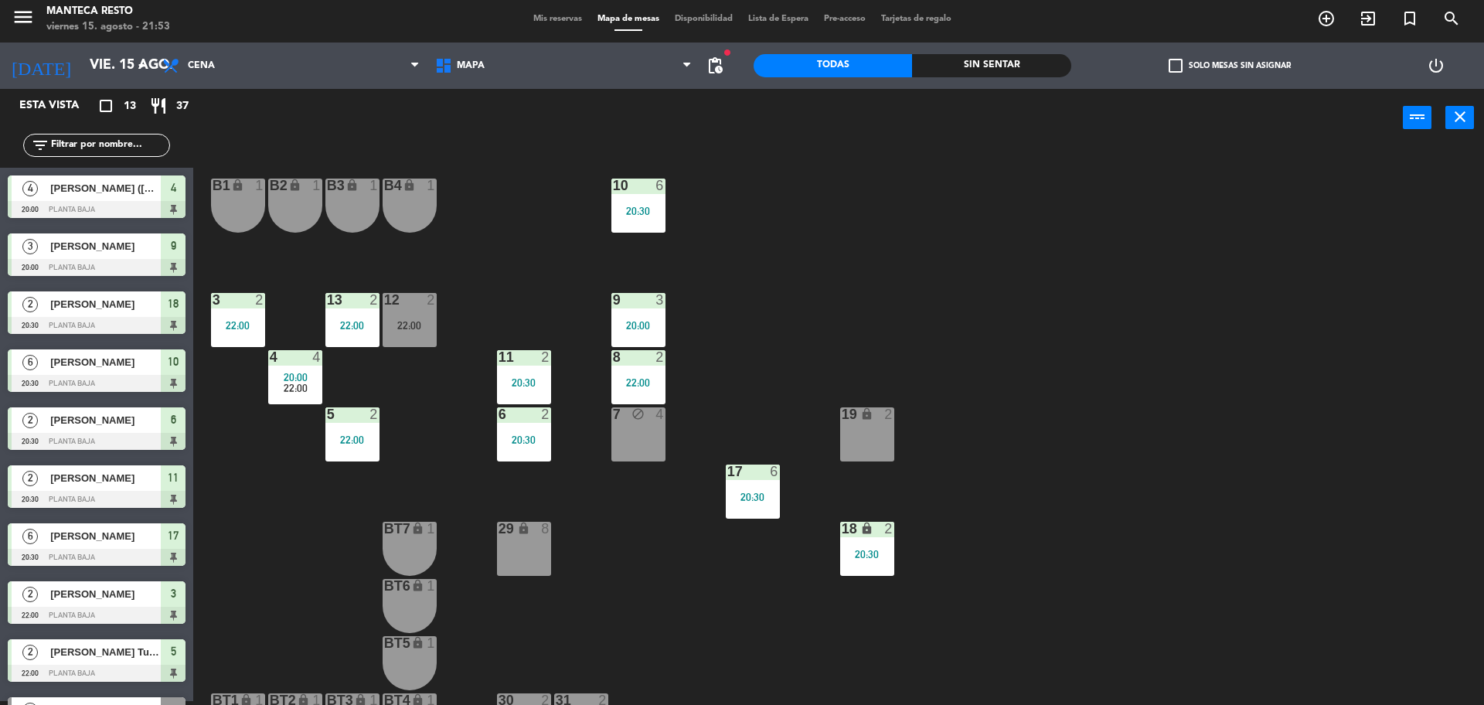
scroll to position [4, 0]
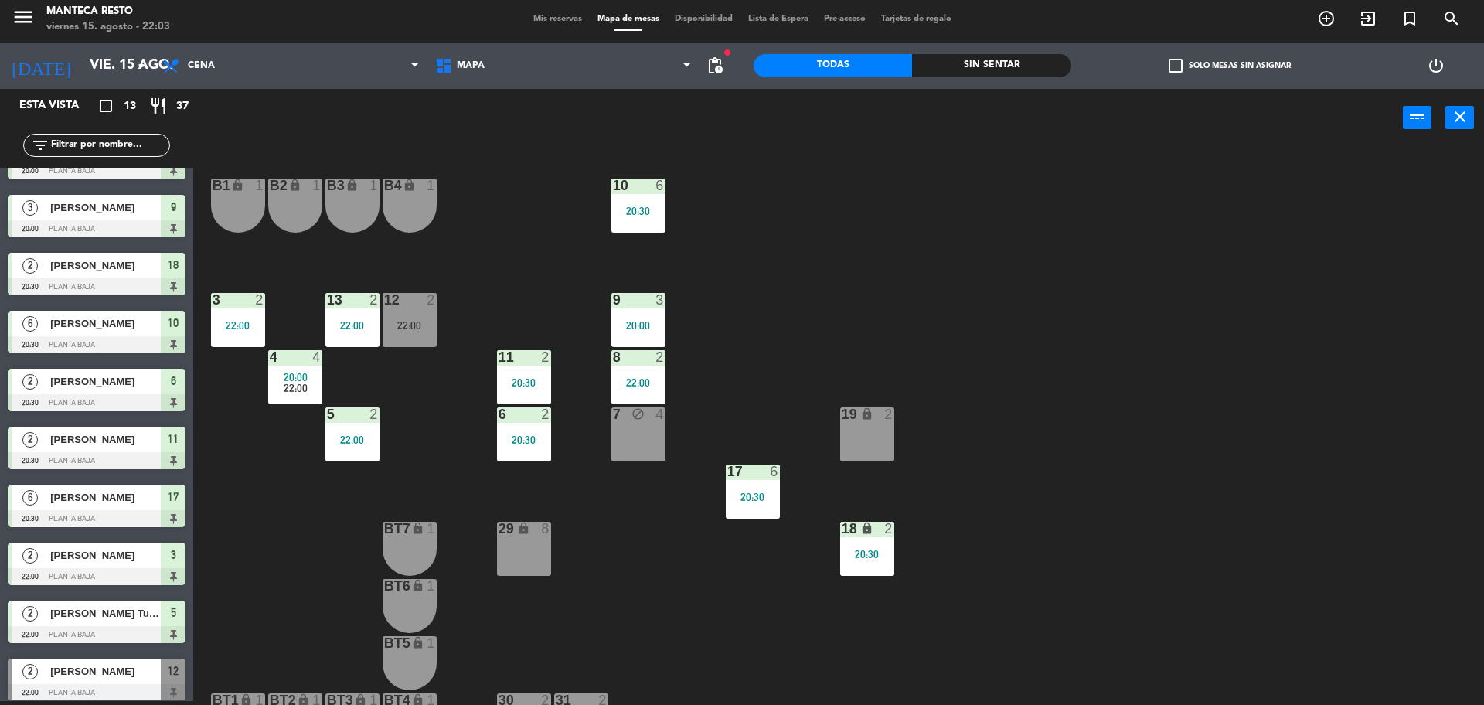
click at [546, 19] on span "Mis reservas" at bounding box center [558, 19] width 64 height 9
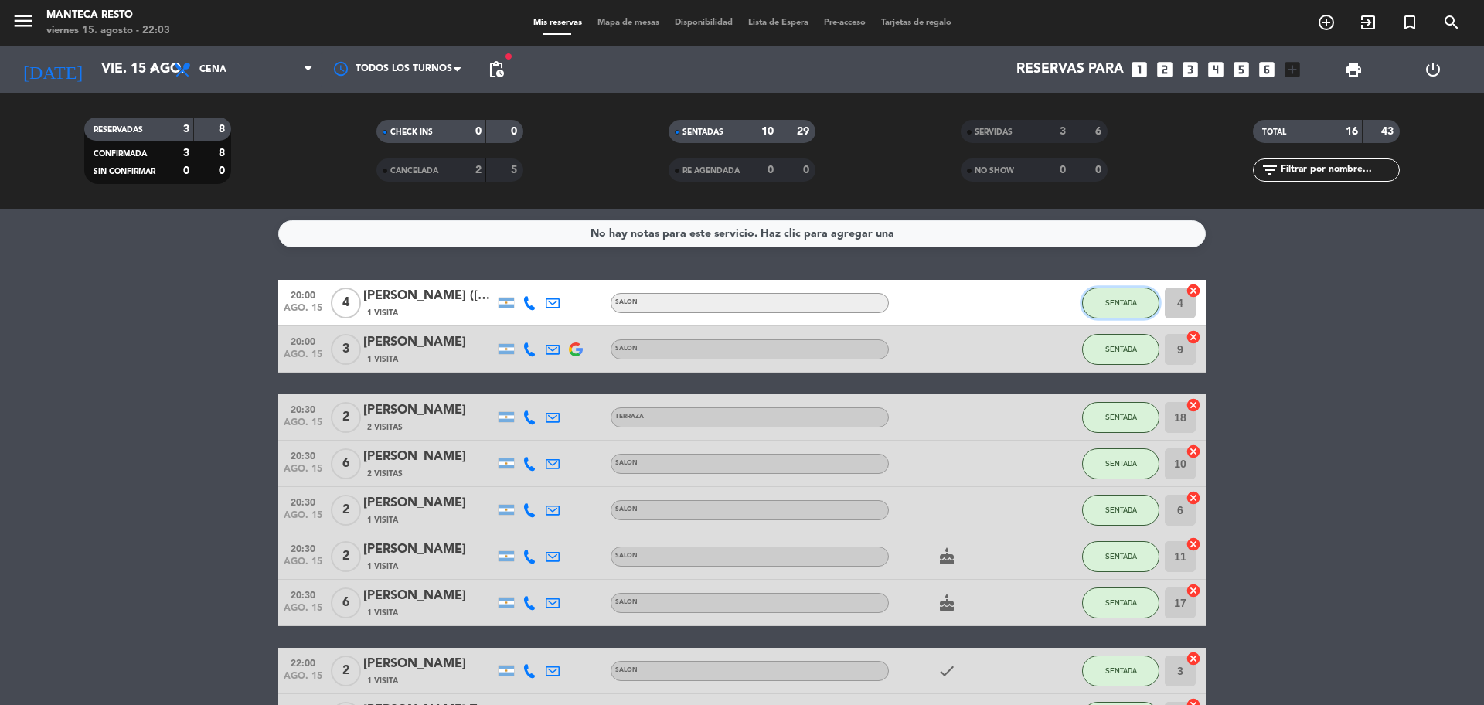
click at [1108, 308] on button "SENTADA" at bounding box center [1120, 303] width 77 height 31
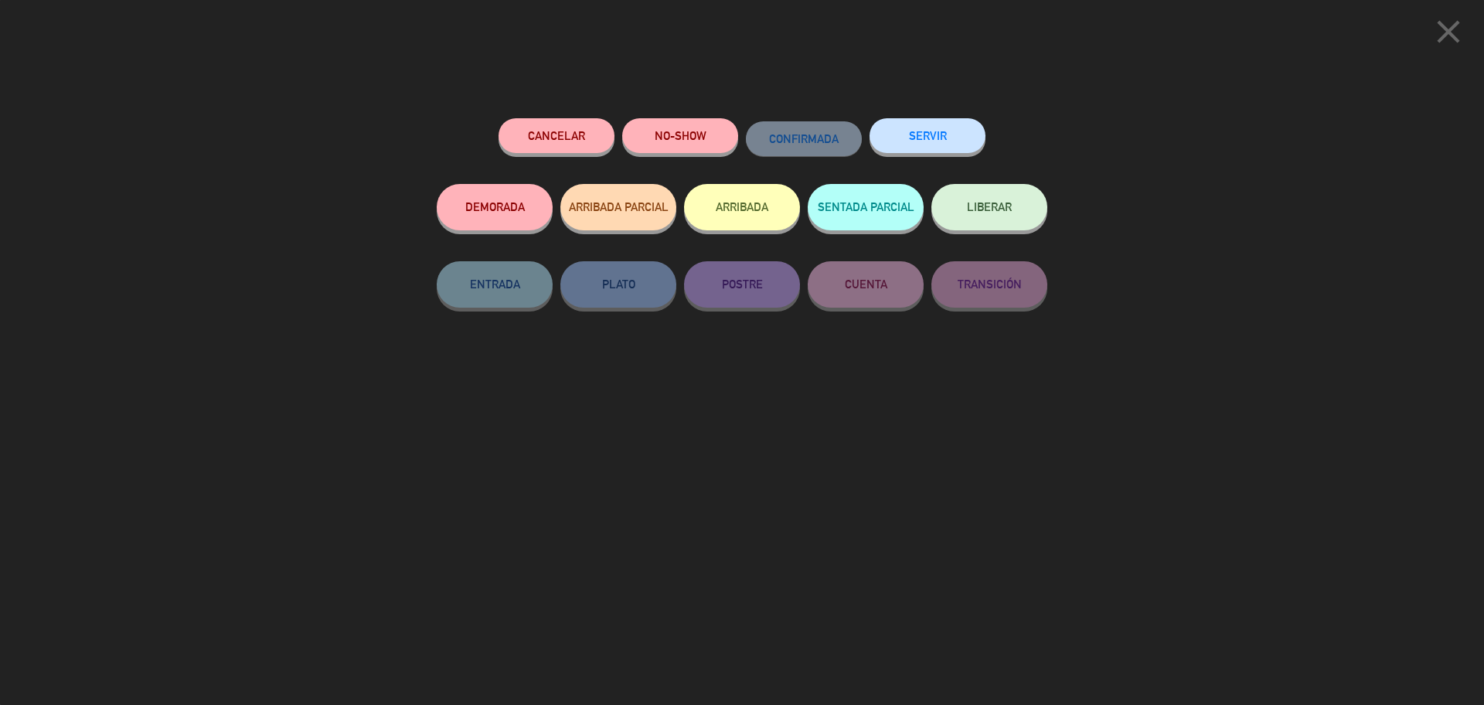
click at [929, 137] on button "SERVIR" at bounding box center [927, 135] width 116 height 35
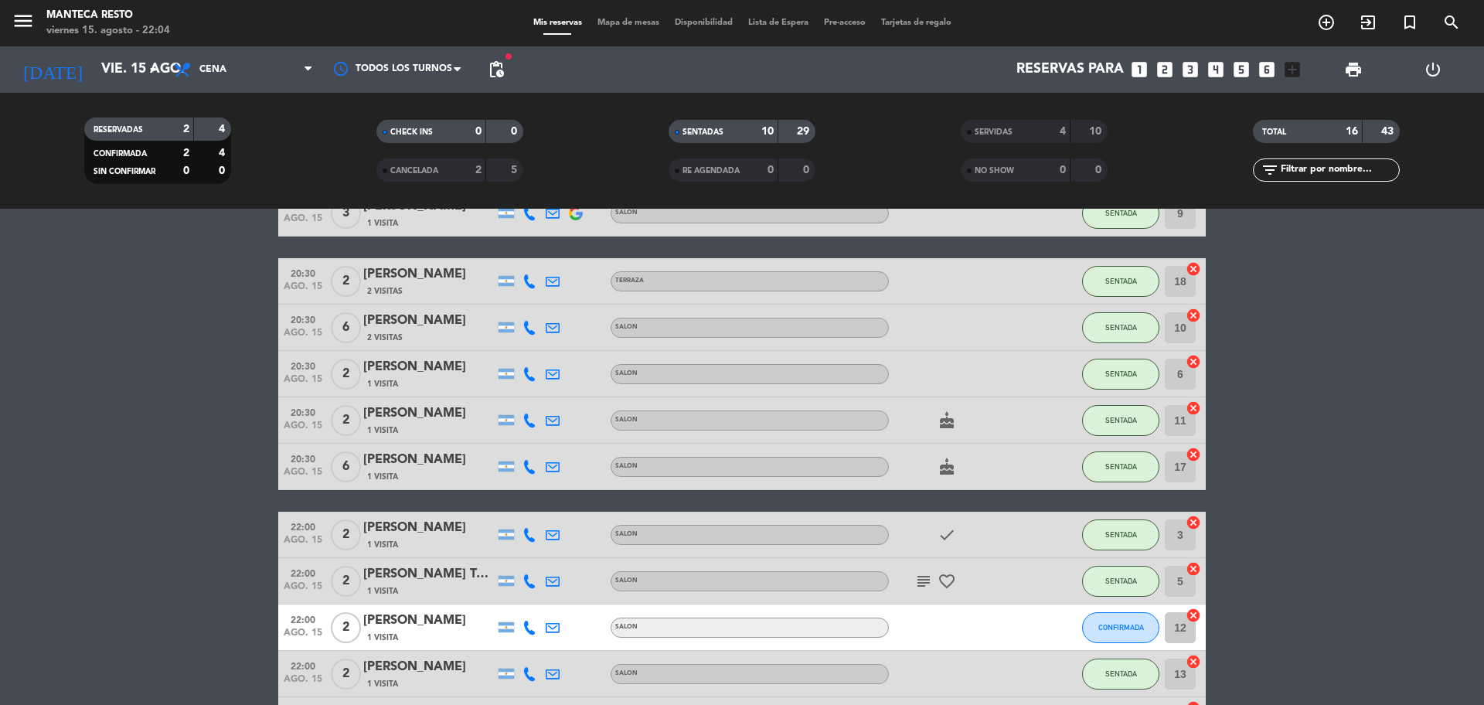
scroll to position [90, 0]
click at [1118, 373] on span "SENTADA" at bounding box center [1121, 373] width 32 height 9
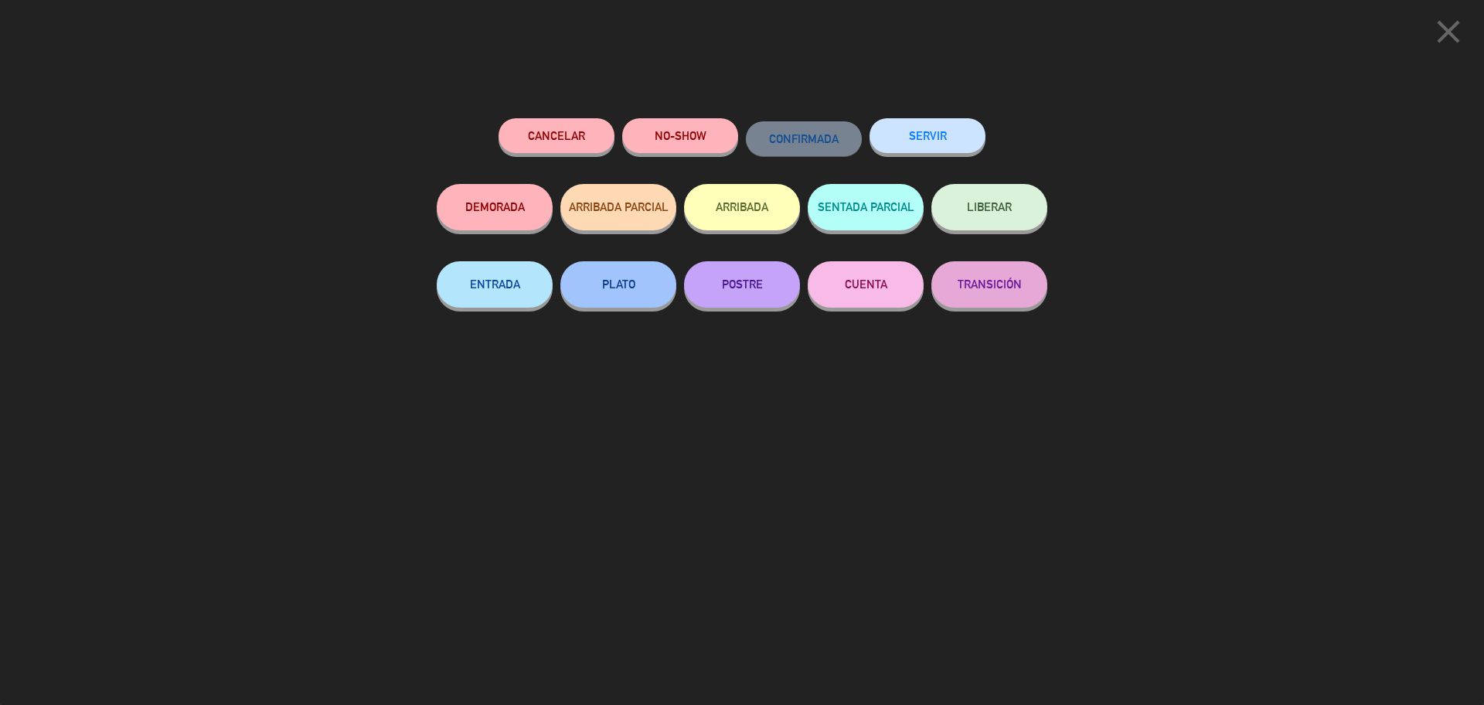
click at [963, 135] on button "SERVIR" at bounding box center [927, 135] width 116 height 35
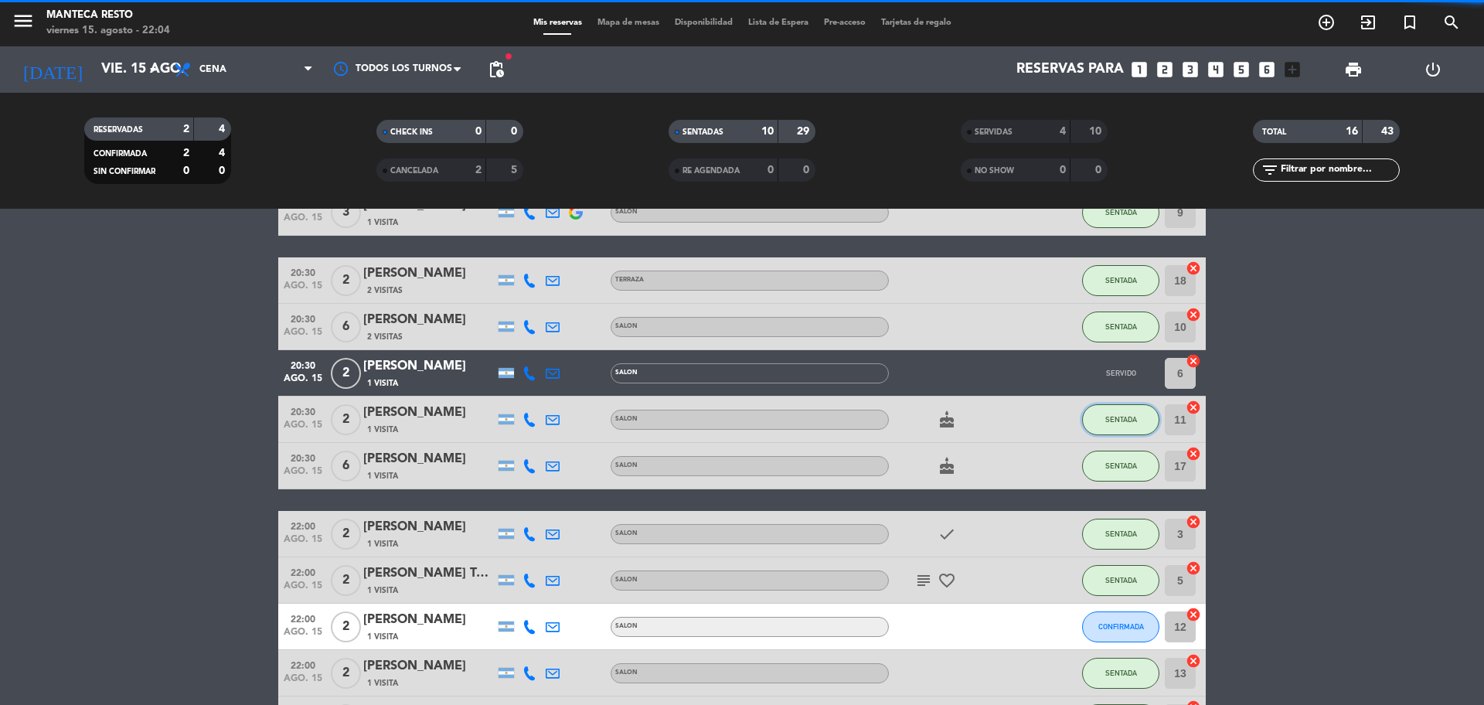
click at [1130, 407] on button "SENTADA" at bounding box center [1120, 419] width 77 height 31
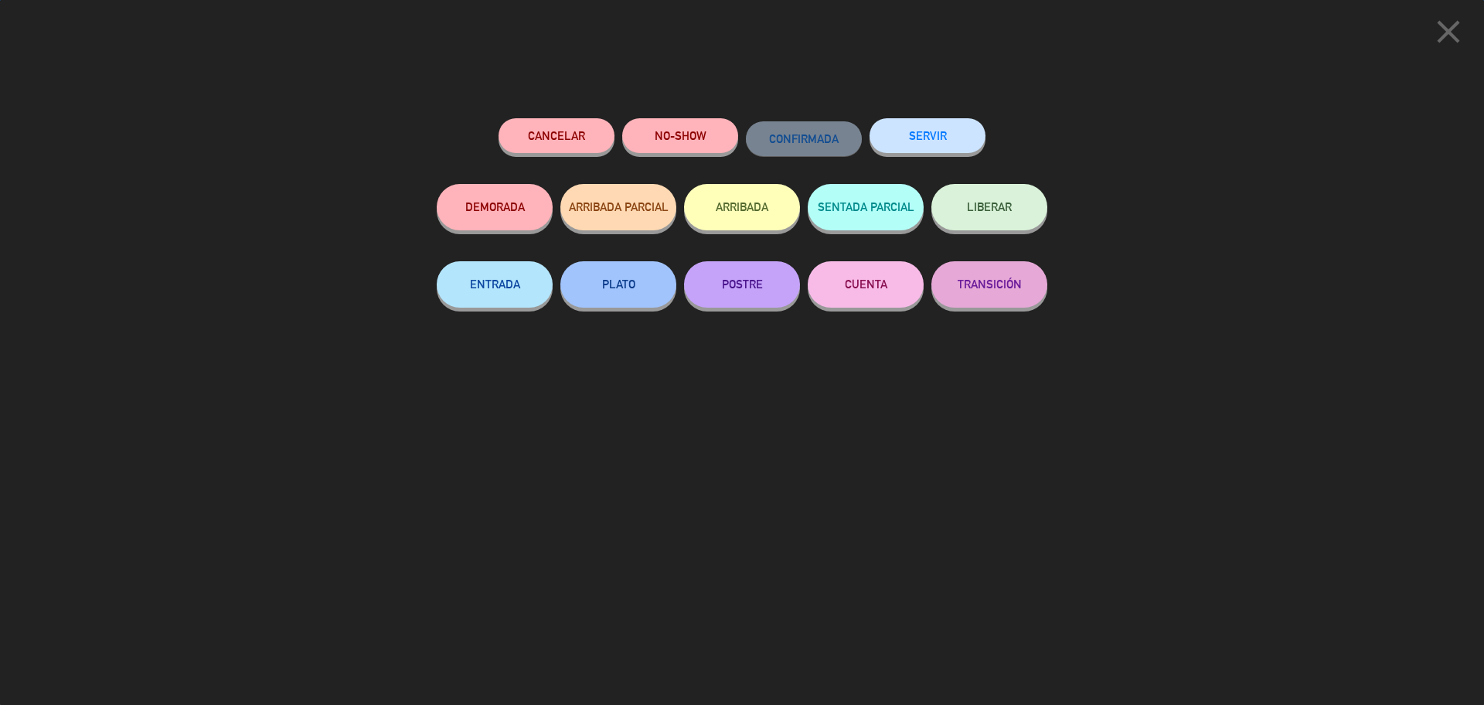
scroll to position [206, 0]
click at [942, 129] on button "SERVIR" at bounding box center [927, 135] width 116 height 35
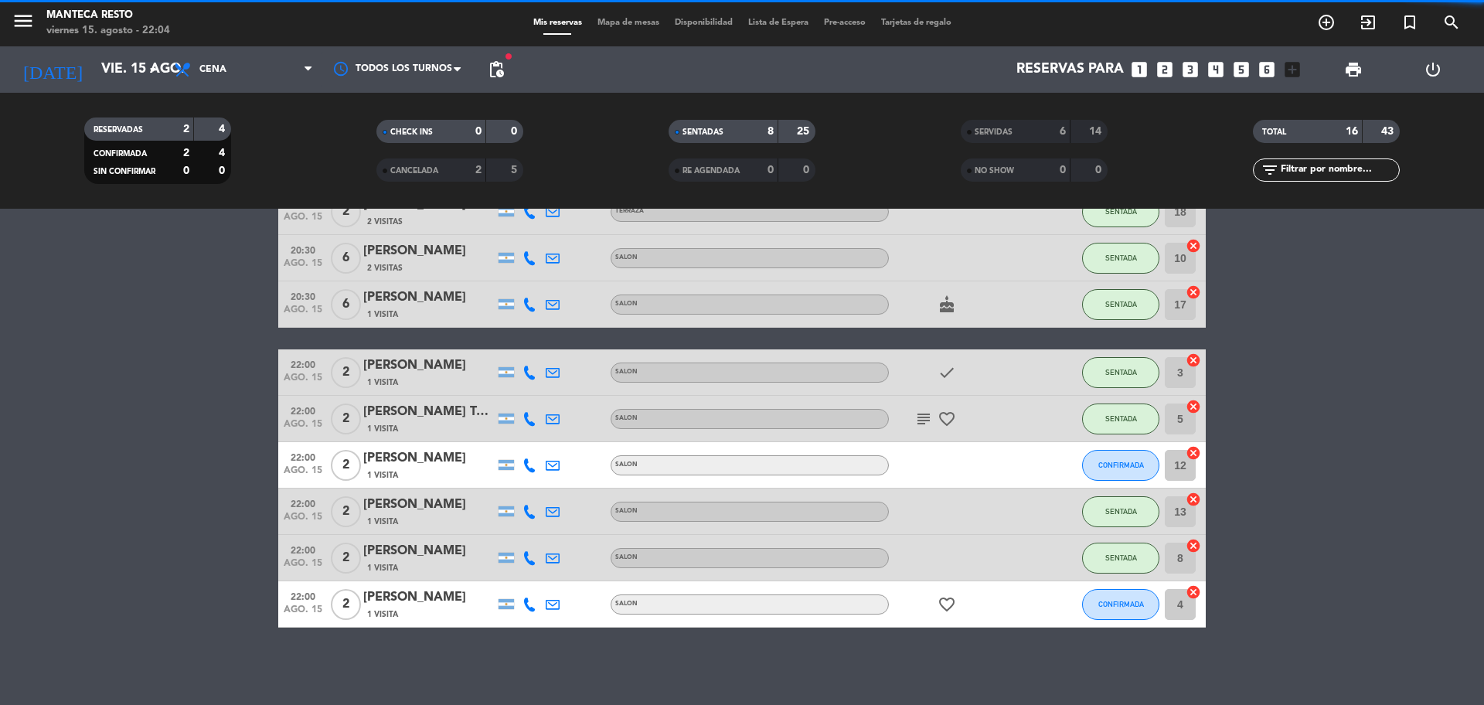
scroll to position [159, 0]
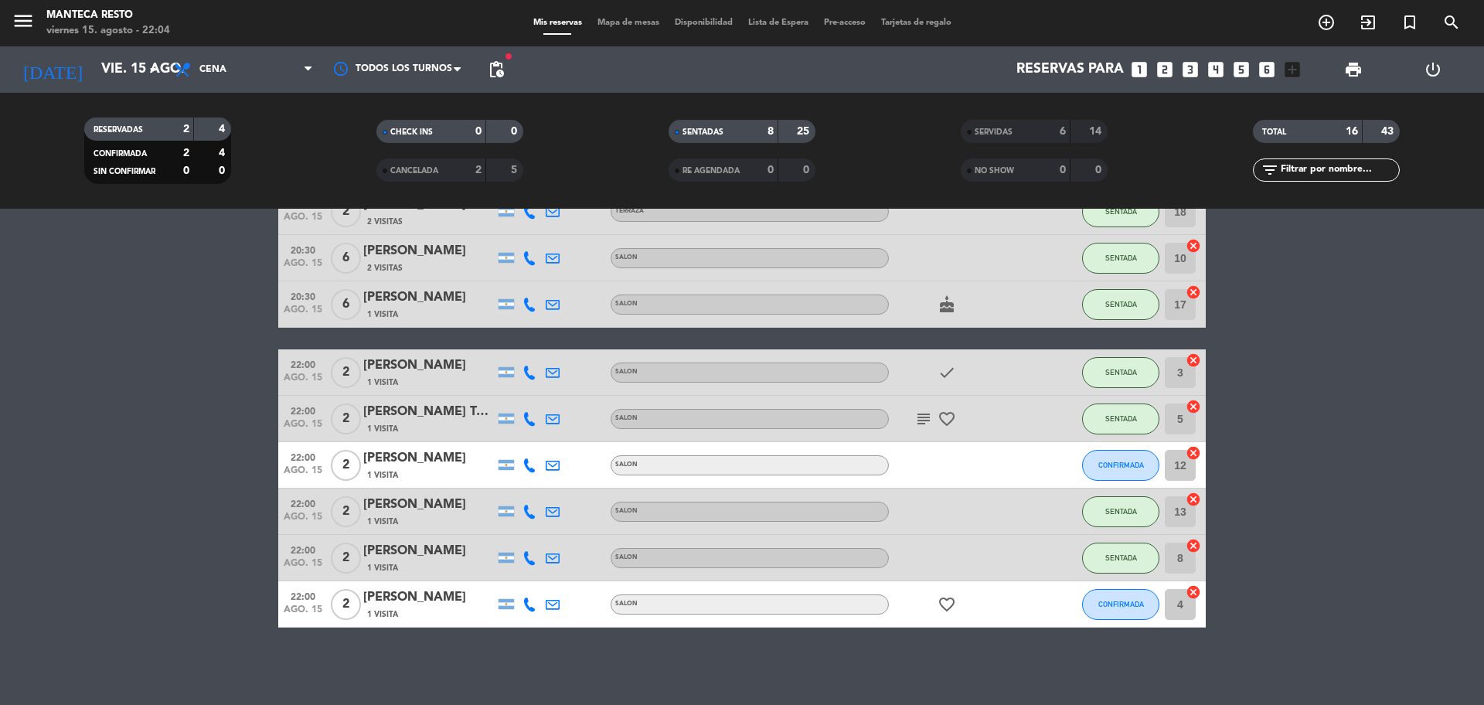
click at [222, 546] on bookings-row "20:00 ago. 15 3 Santiago Roggio 1 Visita SALON SENTADA 9 cancel 20:30 ago. 15 2…" at bounding box center [742, 374] width 1484 height 507
click at [144, 406] on bookings-row "20:00 ago. 15 3 Santiago Roggio 1 Visita SALON SENTADA 9 cancel 20:30 ago. 15 2…" at bounding box center [742, 374] width 1484 height 507
click at [417, 665] on div "No hay notas para este servicio. Haz clic para agregar una 20:00 ago. 15 3 Sant…" at bounding box center [742, 457] width 1484 height 496
click at [529, 464] on icon at bounding box center [529, 465] width 14 height 14
click at [537, 439] on span "content_paste" at bounding box center [543, 440] width 12 height 12
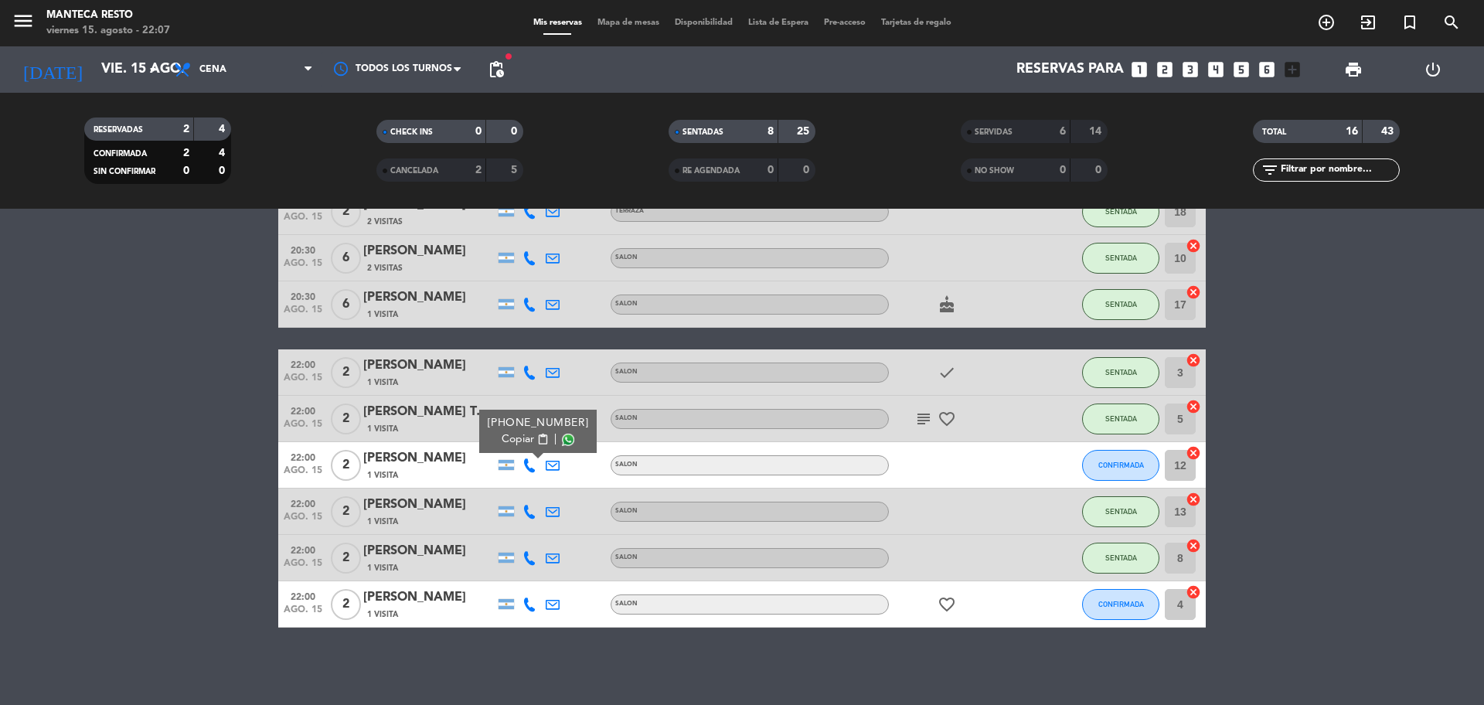
click at [523, 437] on span "Copiar" at bounding box center [518, 439] width 32 height 16
click at [534, 609] on div at bounding box center [529, 604] width 23 height 46
click at [531, 608] on icon at bounding box center [529, 604] width 14 height 14
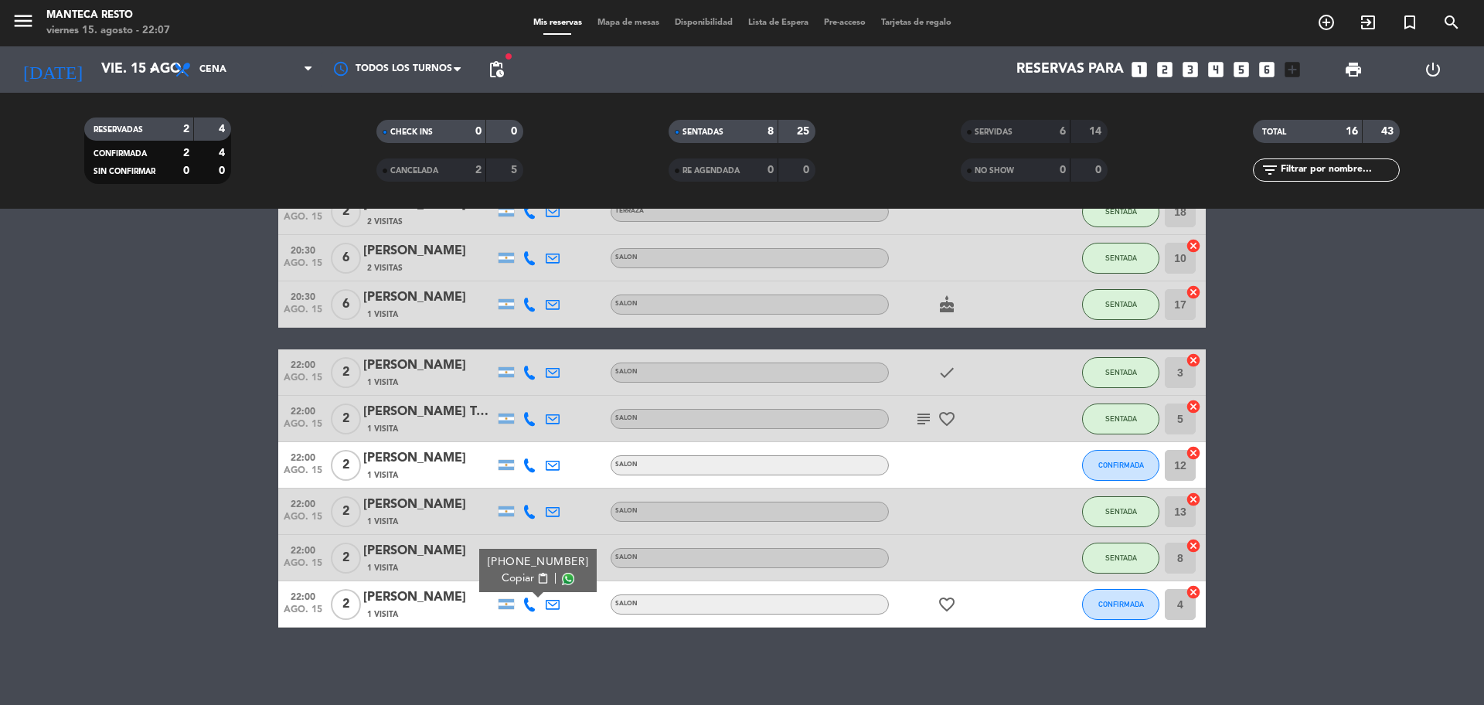
click at [513, 570] on span "Copiar" at bounding box center [518, 578] width 32 height 16
click at [908, 421] on div "subject favorite_border" at bounding box center [958, 419] width 139 height 46
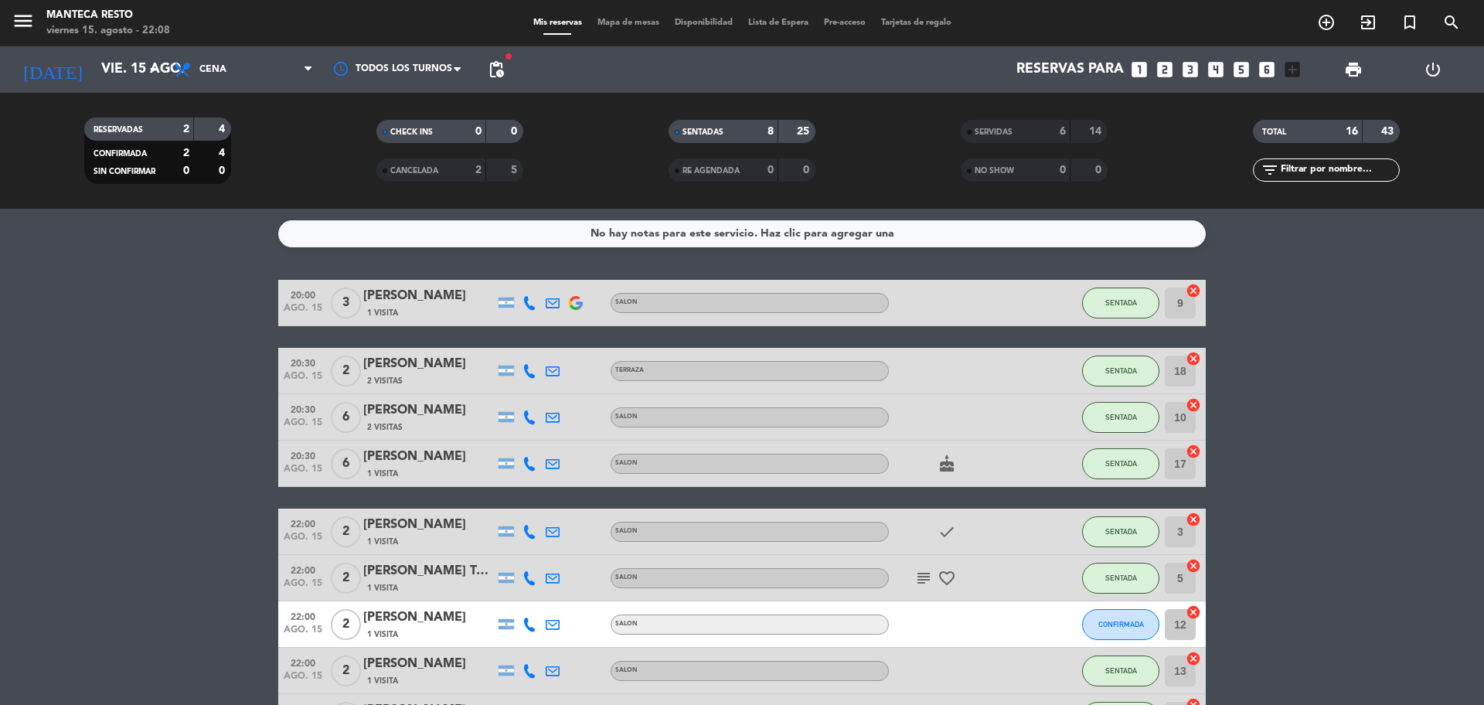
click at [527, 624] on div at bounding box center [529, 624] width 23 height 46
click at [528, 624] on icon at bounding box center [529, 625] width 14 height 14
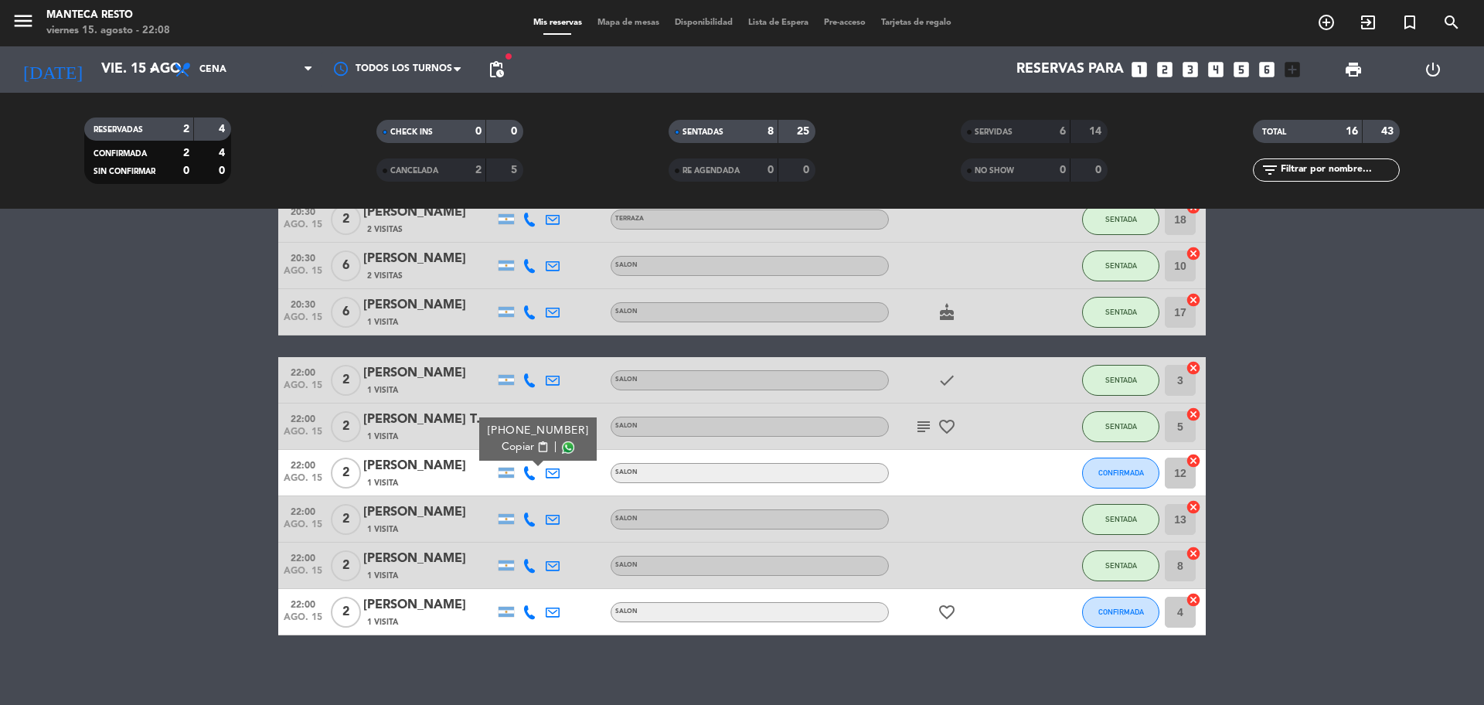
scroll to position [159, 0]
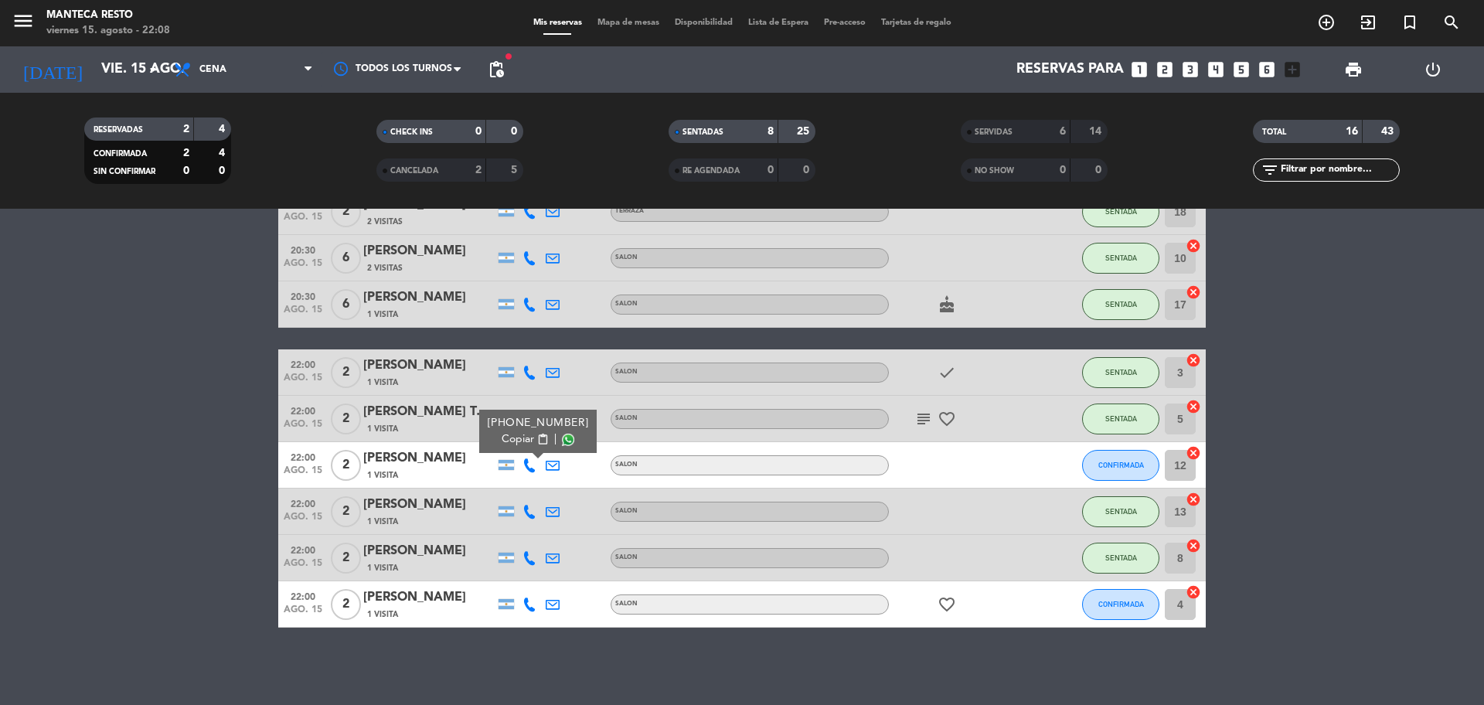
click at [537, 607] on div at bounding box center [529, 604] width 23 height 46
click at [530, 606] on icon at bounding box center [529, 604] width 14 height 14
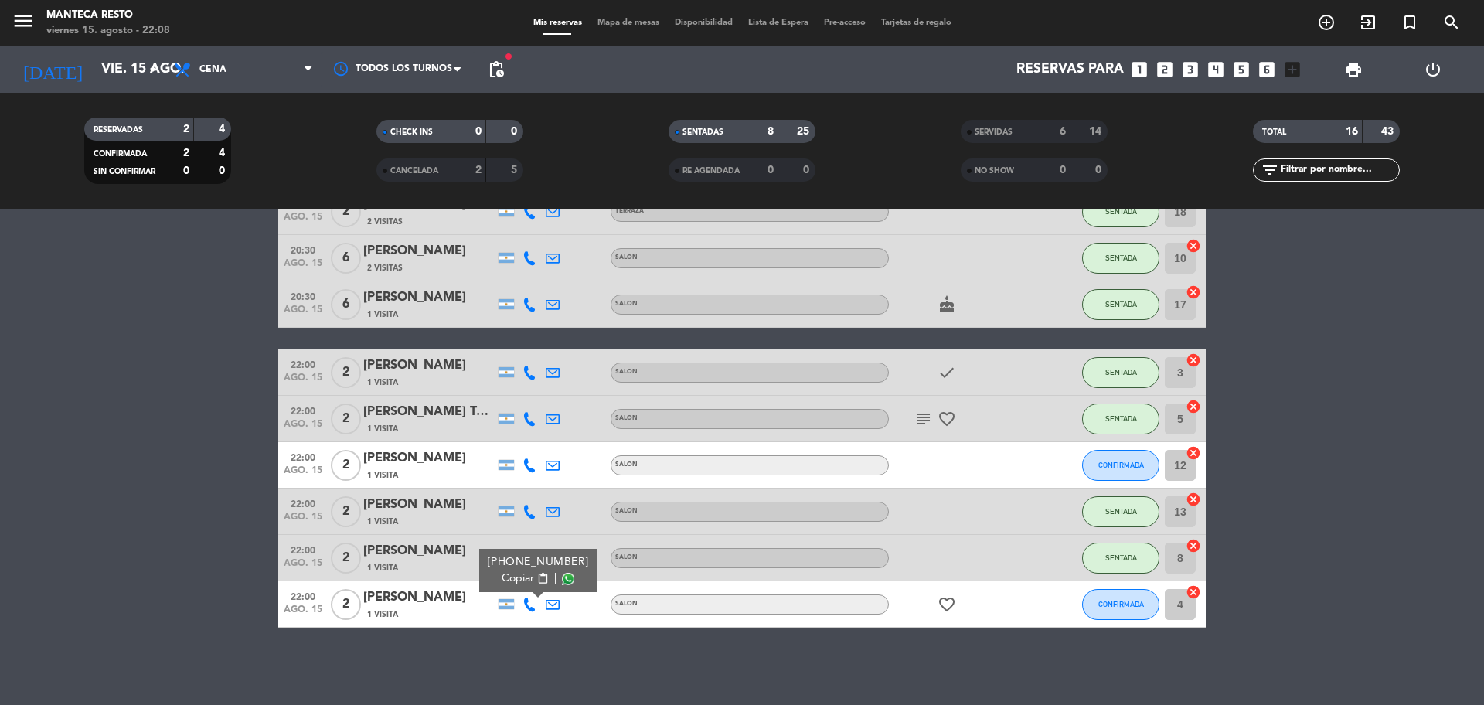
click at [407, 605] on div "Romero Yohanna" at bounding box center [428, 597] width 131 height 20
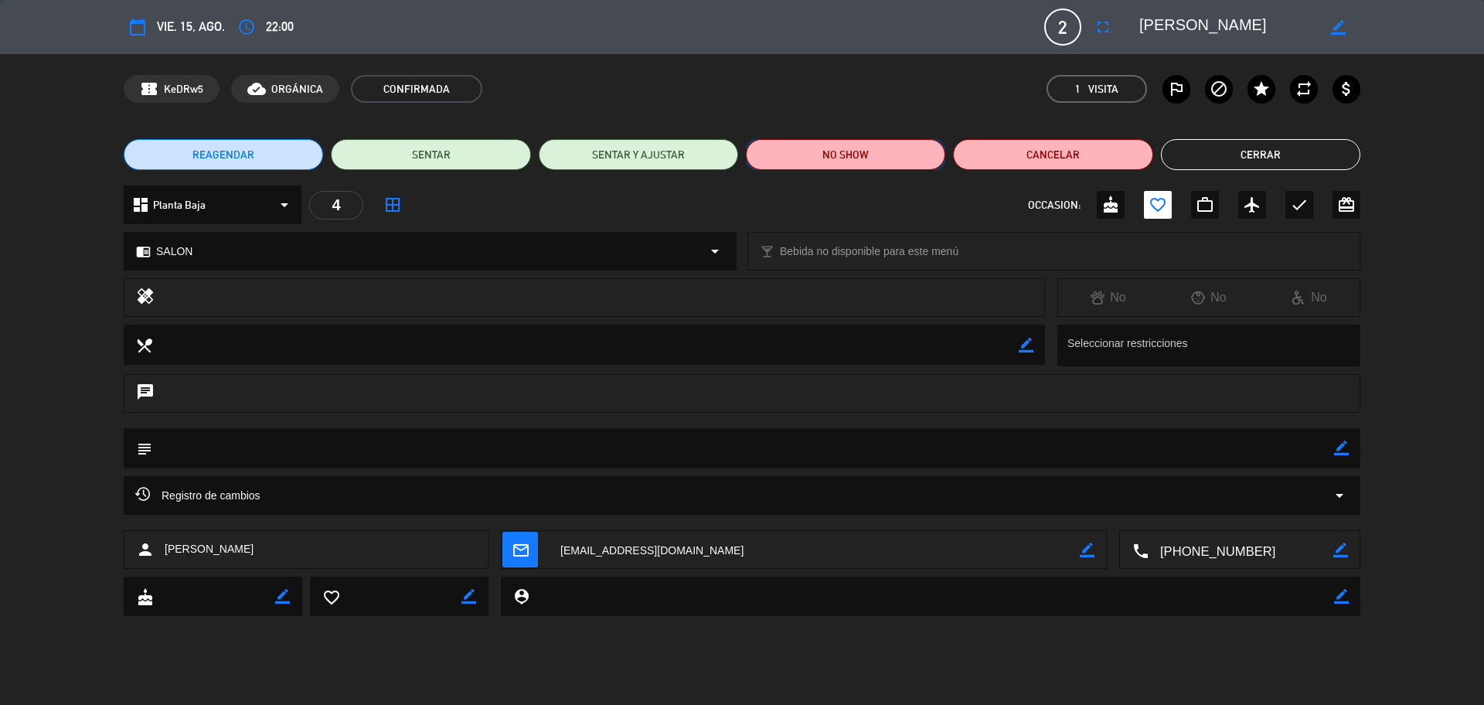
click at [834, 160] on button "NO SHOW" at bounding box center [845, 154] width 199 height 31
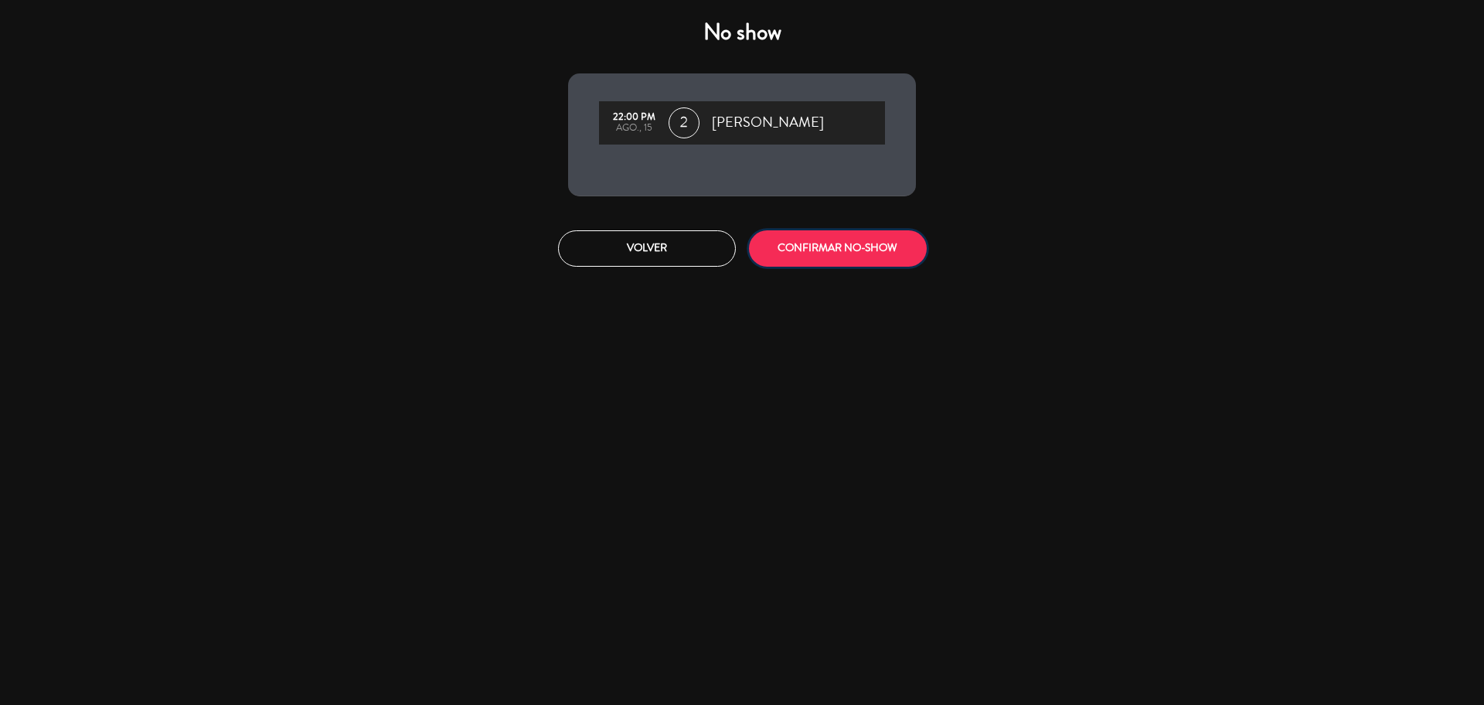
click at [815, 243] on button "CONFIRMAR NO-SHOW" at bounding box center [838, 248] width 178 height 36
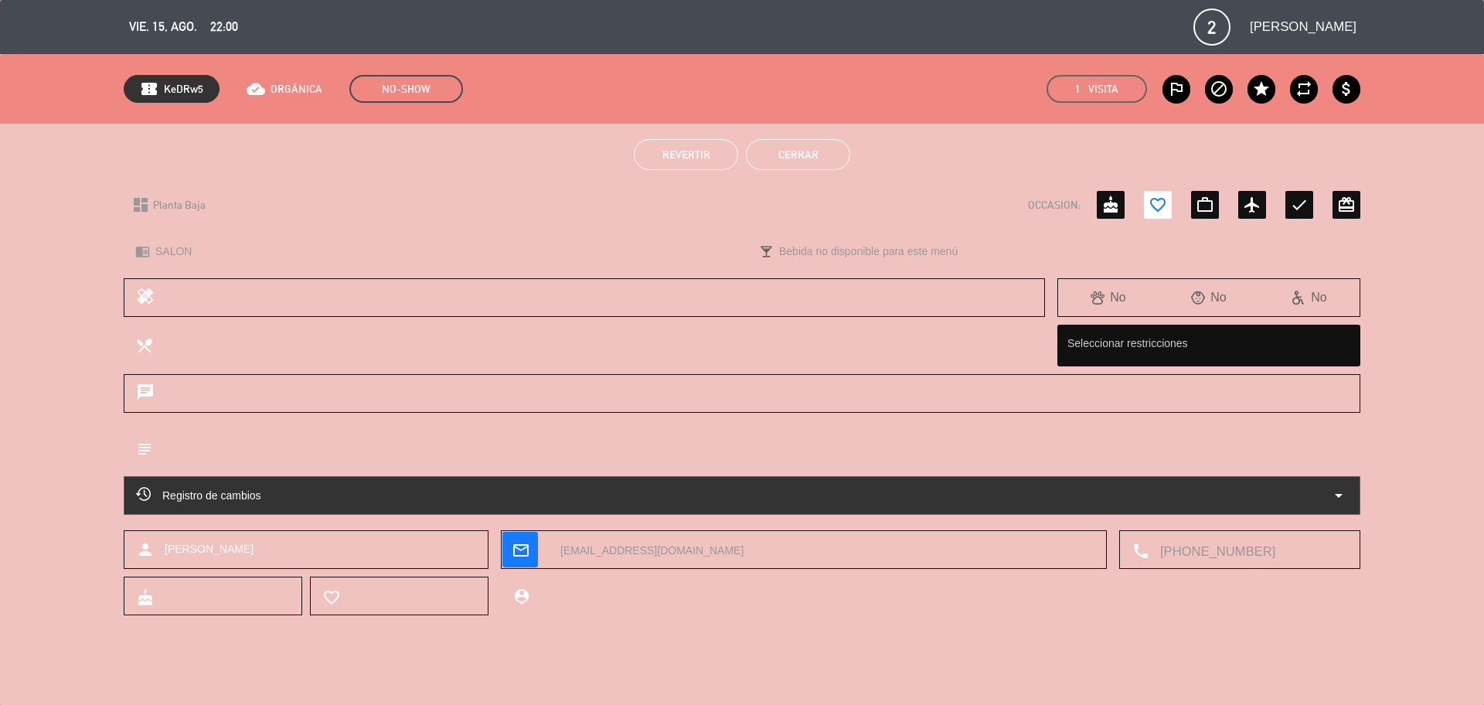
click at [816, 150] on button "Cerrar" at bounding box center [798, 154] width 104 height 31
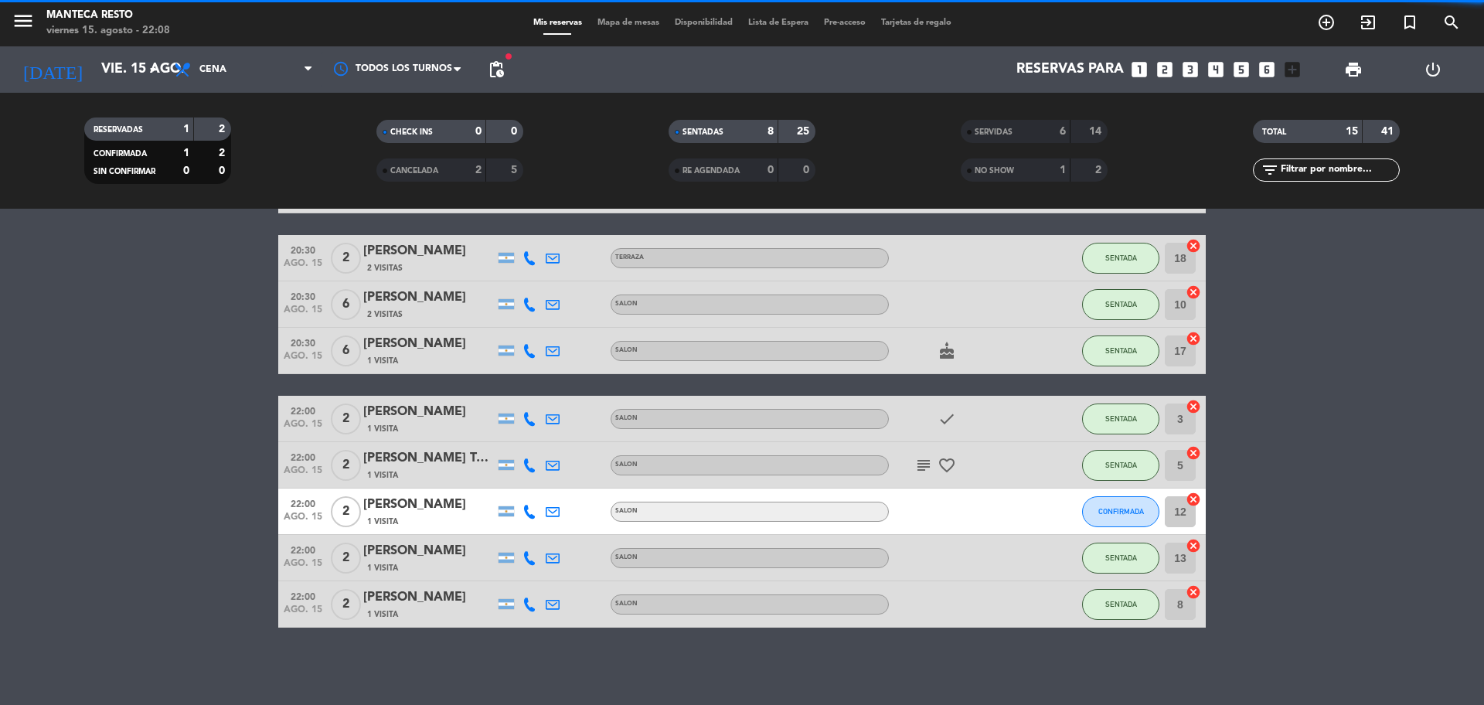
scroll to position [113, 0]
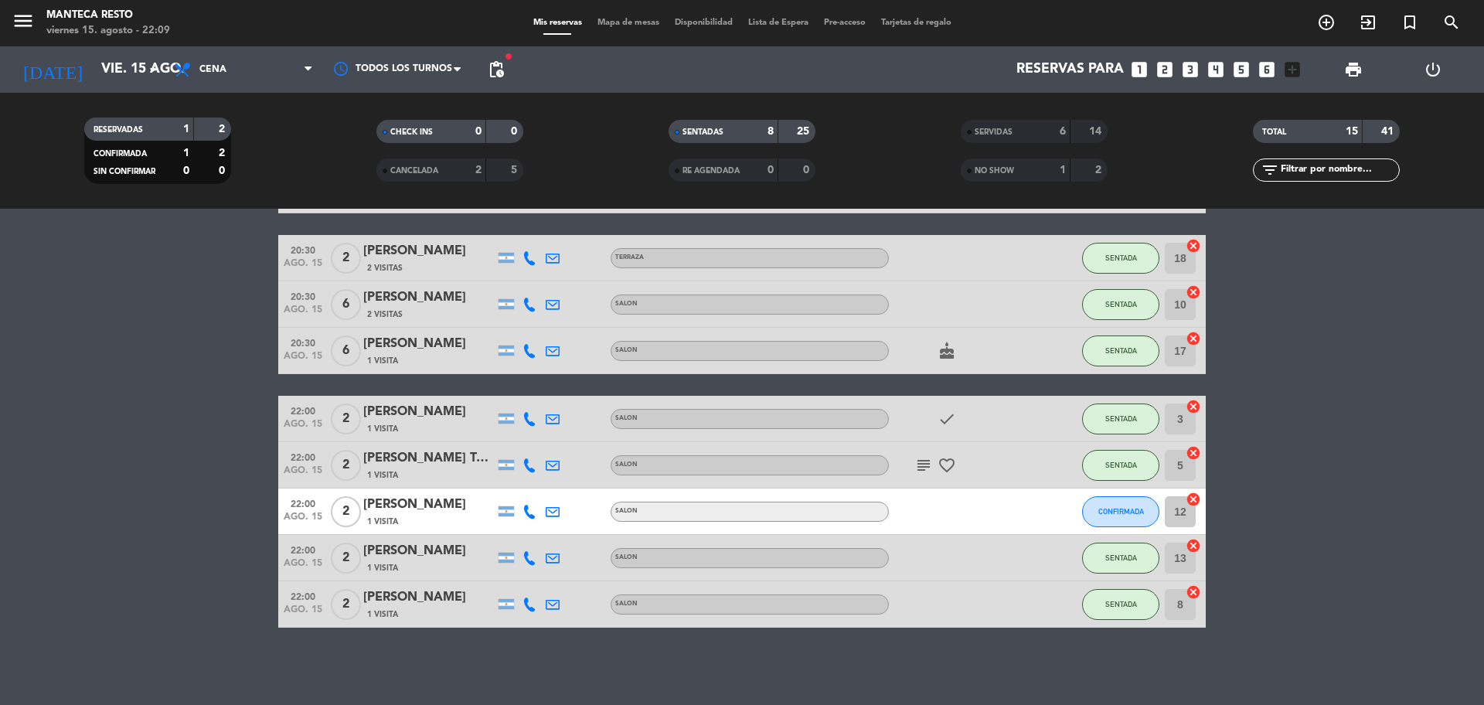
click at [1112, 511] on span "CONFIRMADA" at bounding box center [1121, 511] width 46 height 9
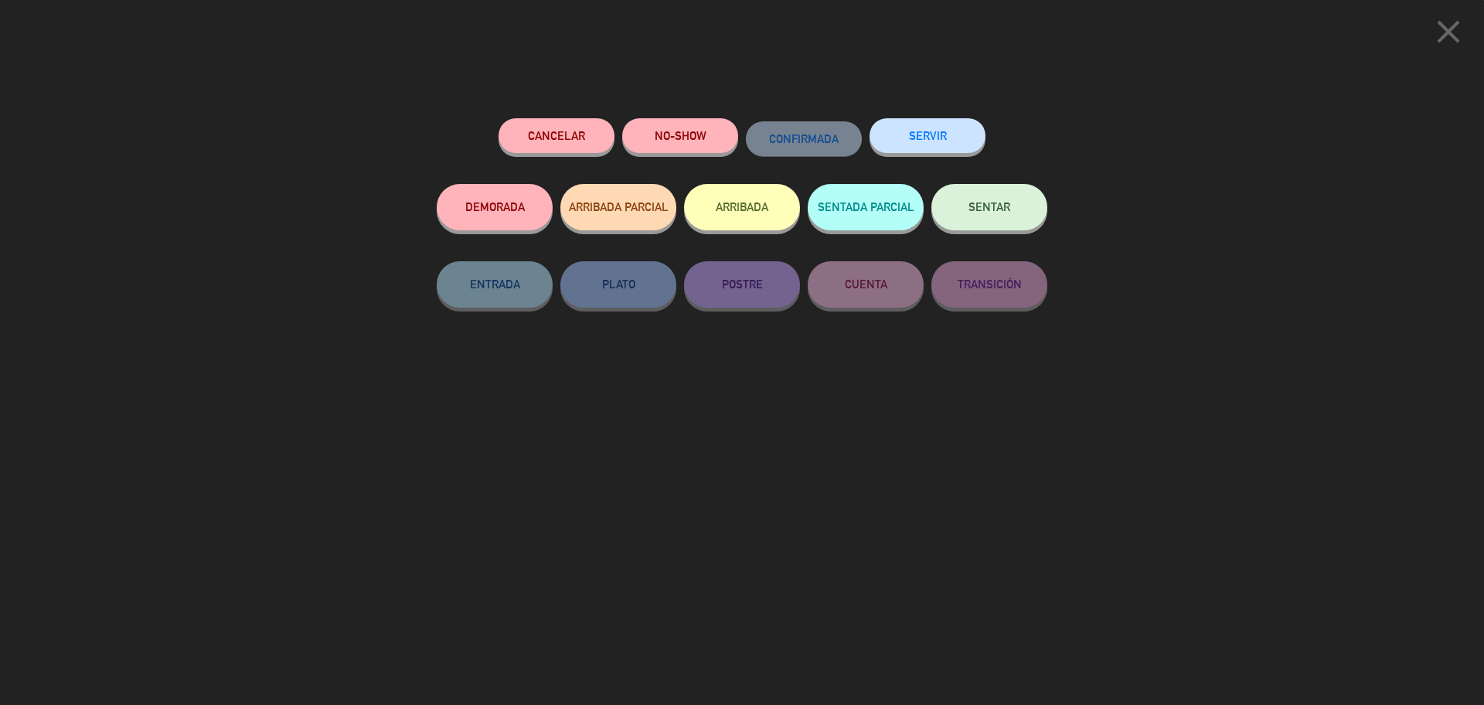
click at [1002, 206] on span "SENTAR" at bounding box center [989, 206] width 42 height 13
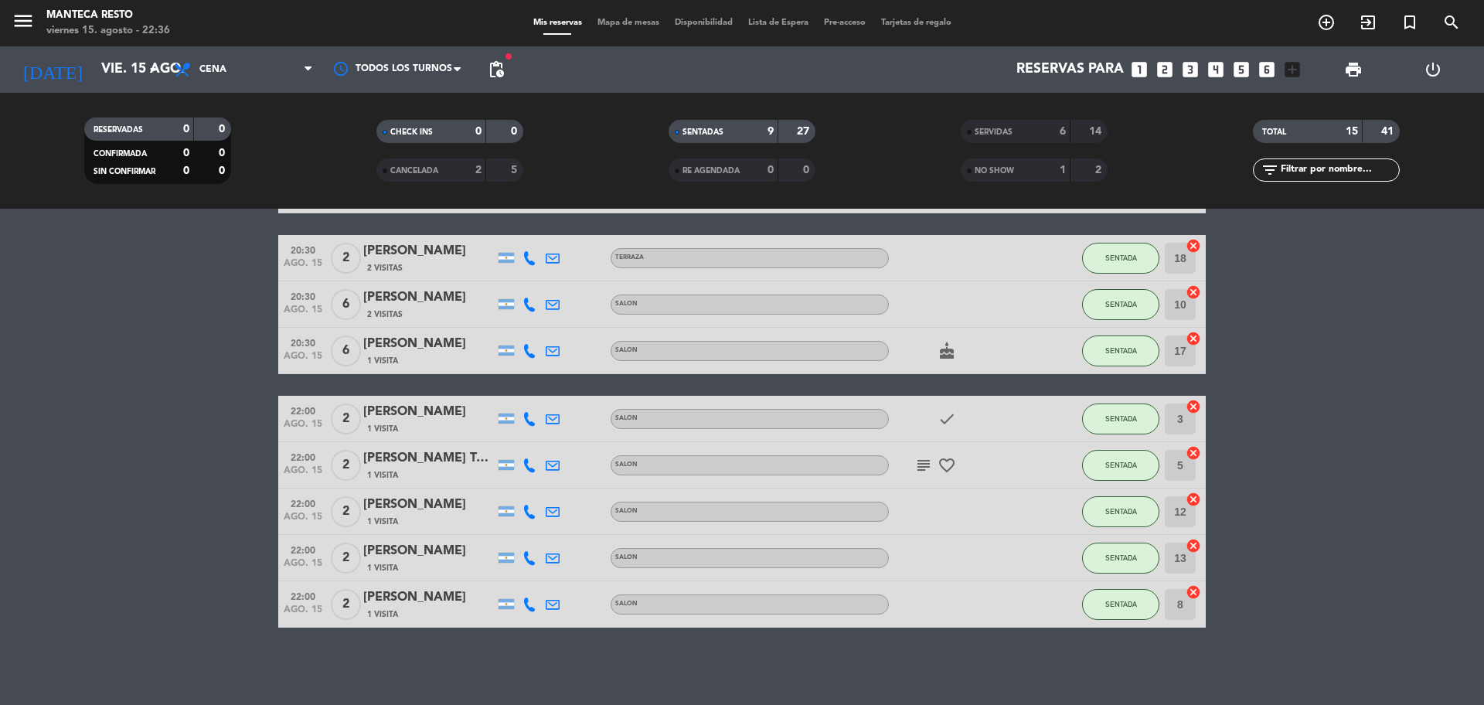
click at [616, 16] on div "Mis reservas Mapa de mesas Disponibilidad Lista de Espera Pre-acceso Tarjetas d…" at bounding box center [743, 23] width 434 height 14
click at [615, 19] on span "Mapa de mesas" at bounding box center [628, 23] width 77 height 9
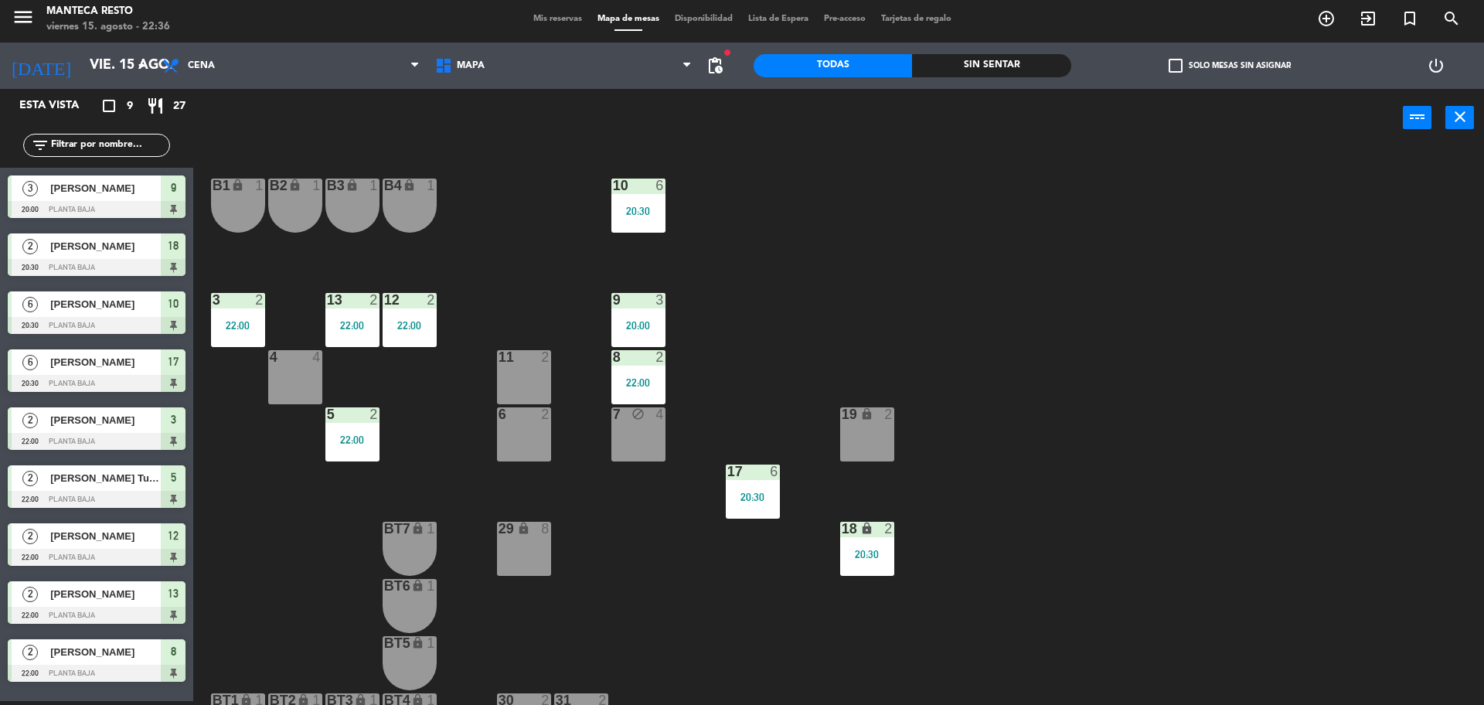
click at [546, 435] on div "6 2" at bounding box center [524, 434] width 54 height 54
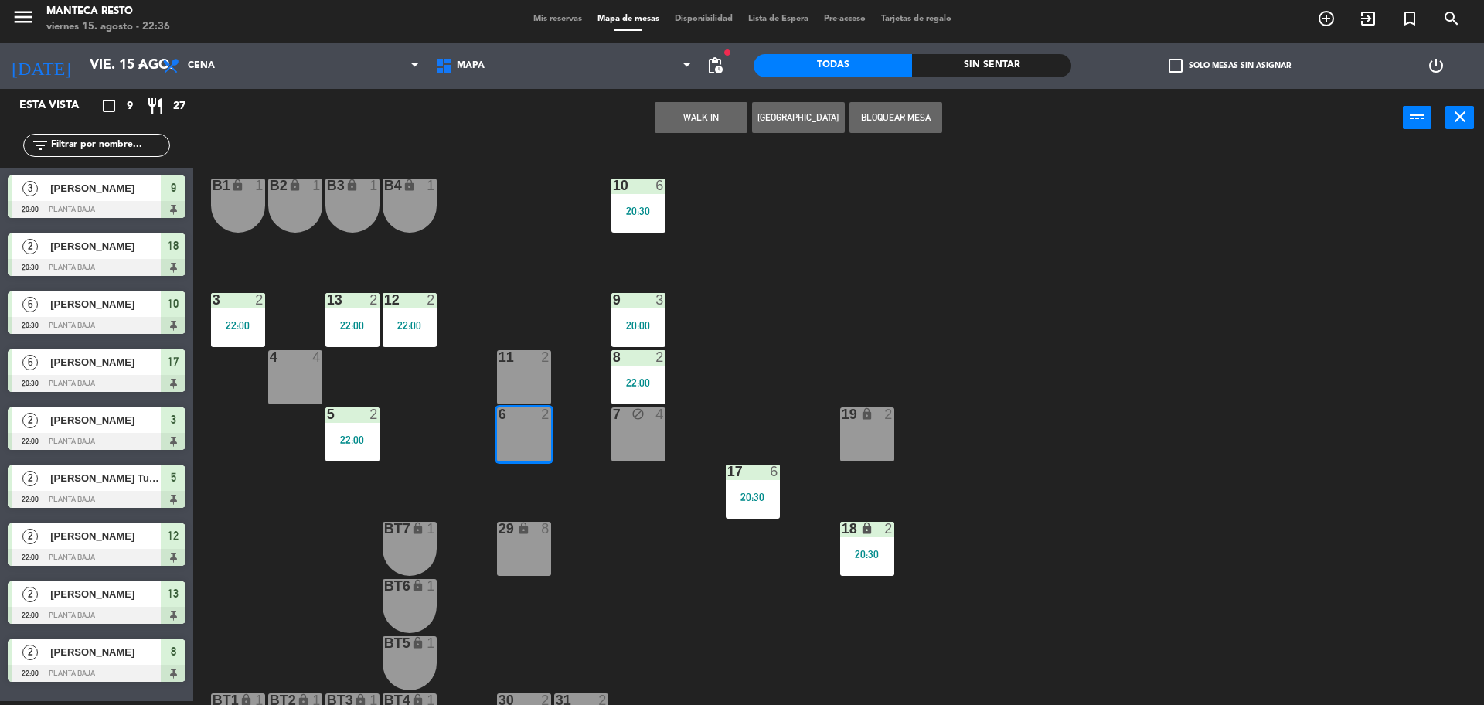
click at [716, 125] on button "WALK IN" at bounding box center [701, 117] width 93 height 31
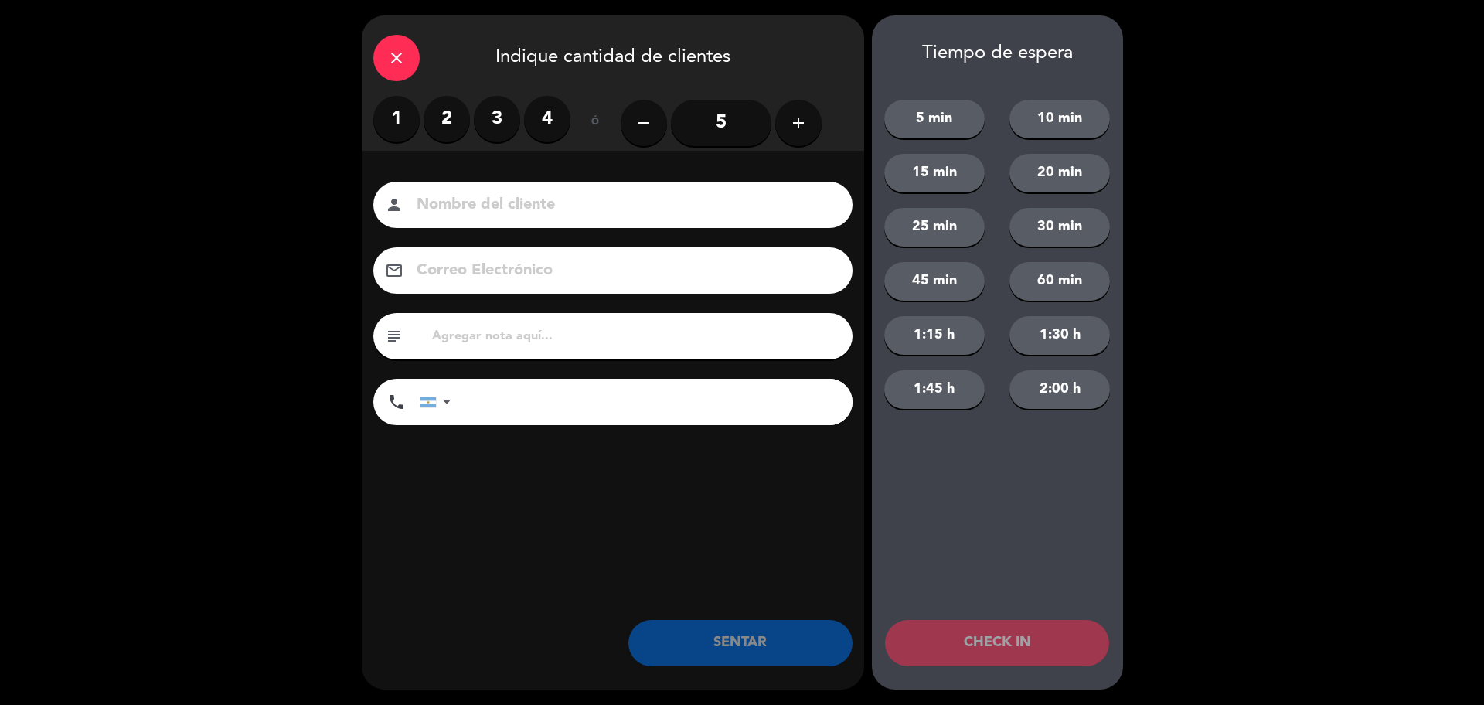
click at [443, 111] on label "2" at bounding box center [447, 119] width 46 height 46
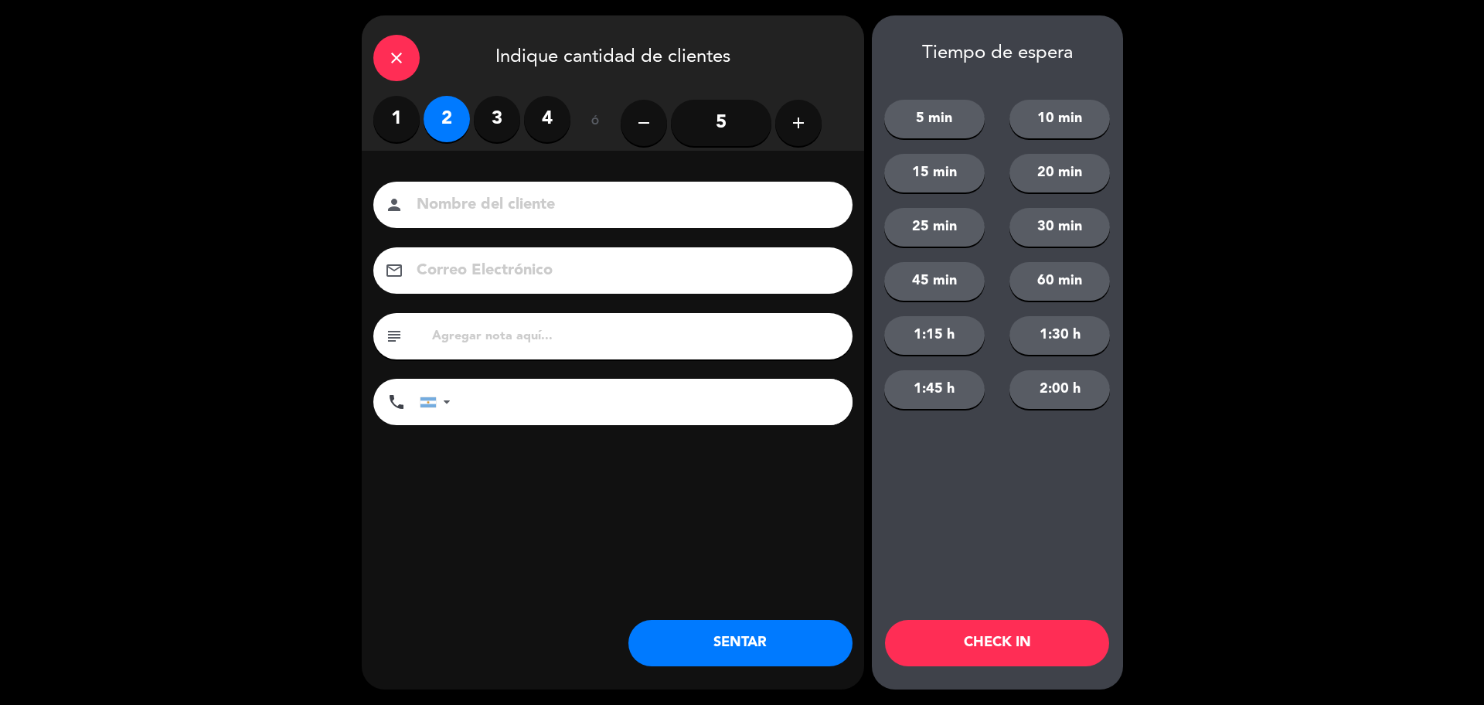
click at [781, 653] on button "SENTAR" at bounding box center [740, 643] width 224 height 46
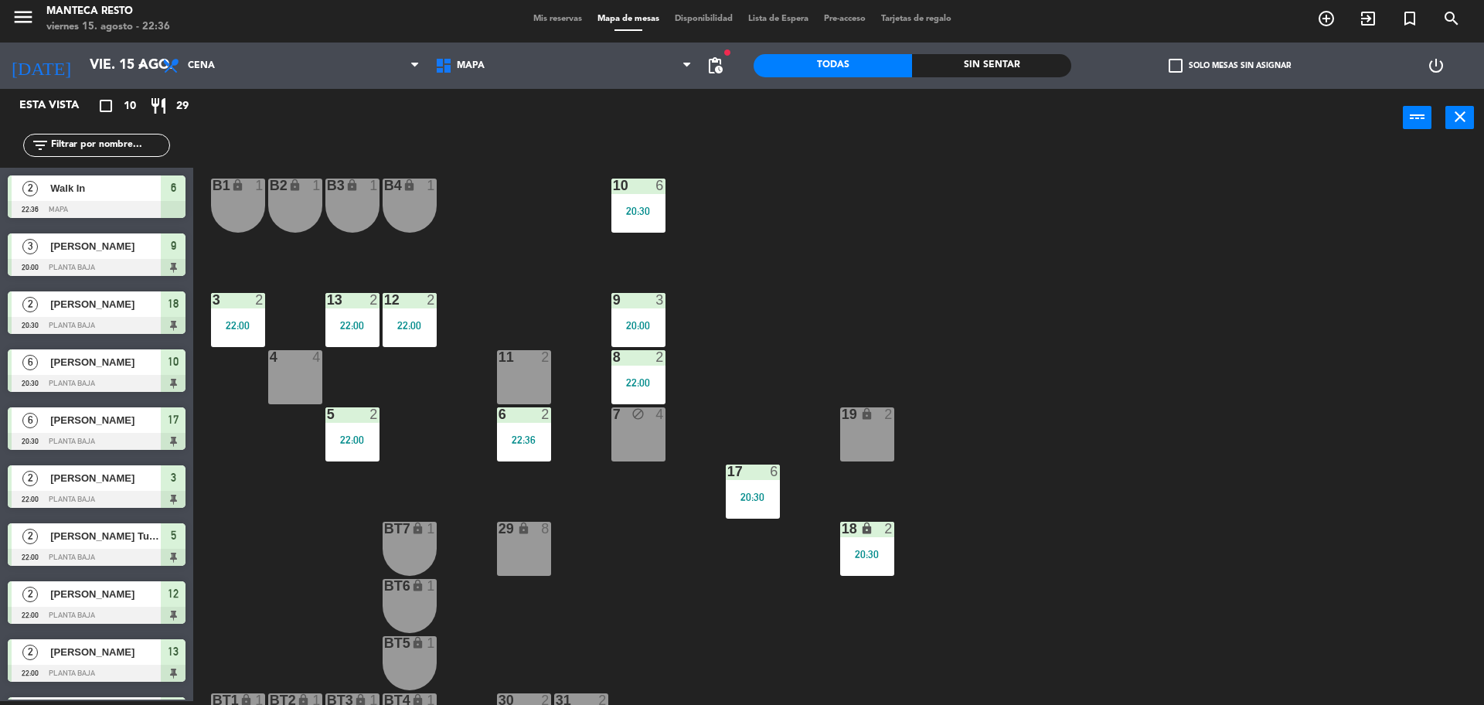
click at [528, 369] on div "11 2" at bounding box center [524, 377] width 54 height 54
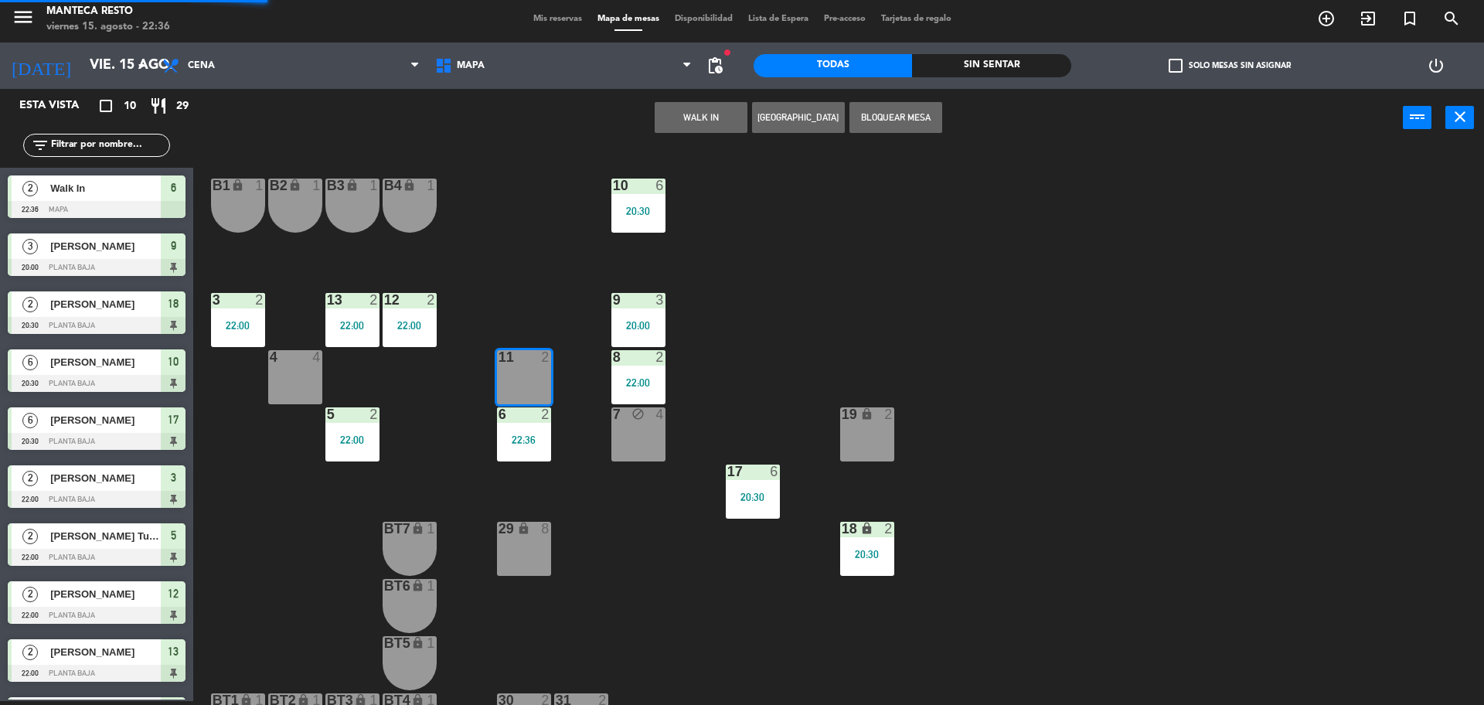
click at [682, 111] on button "WALK IN" at bounding box center [701, 117] width 93 height 31
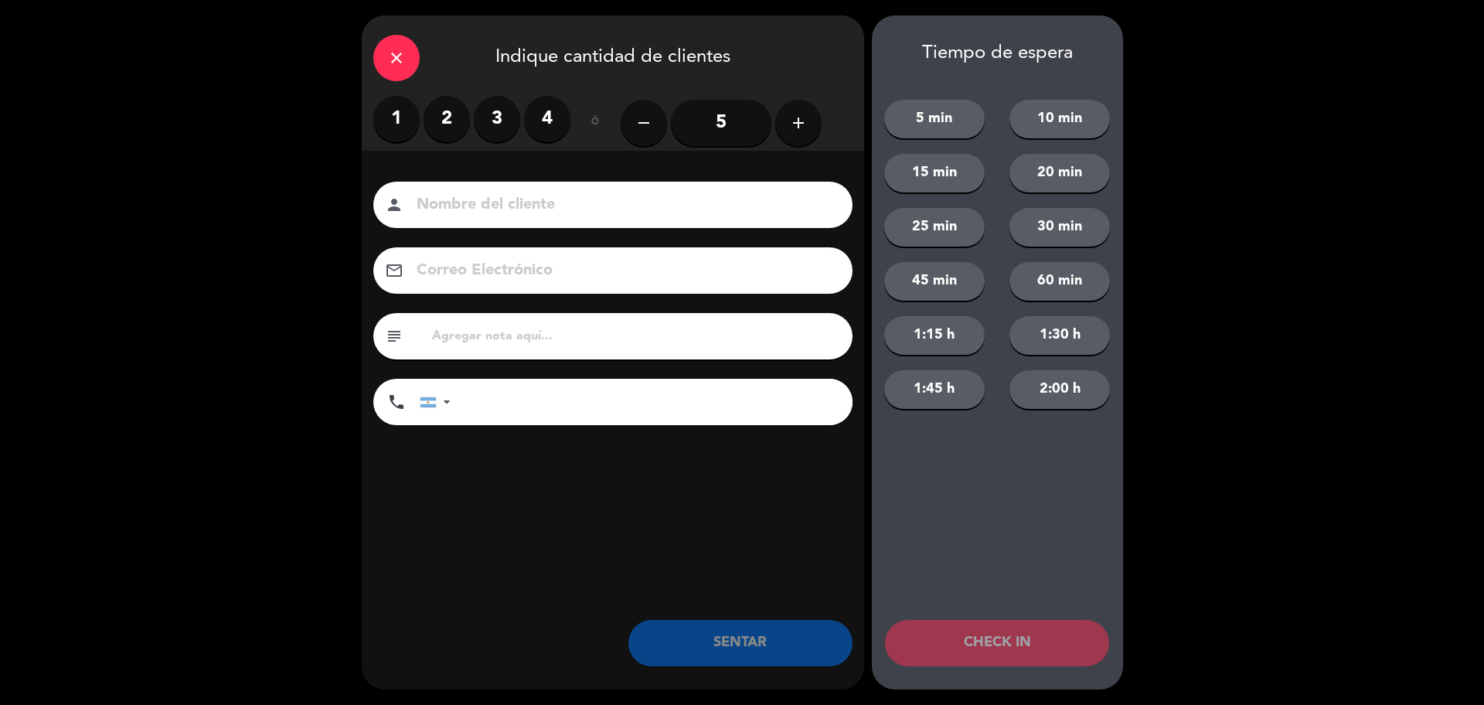
click at [453, 122] on label "2" at bounding box center [447, 119] width 46 height 46
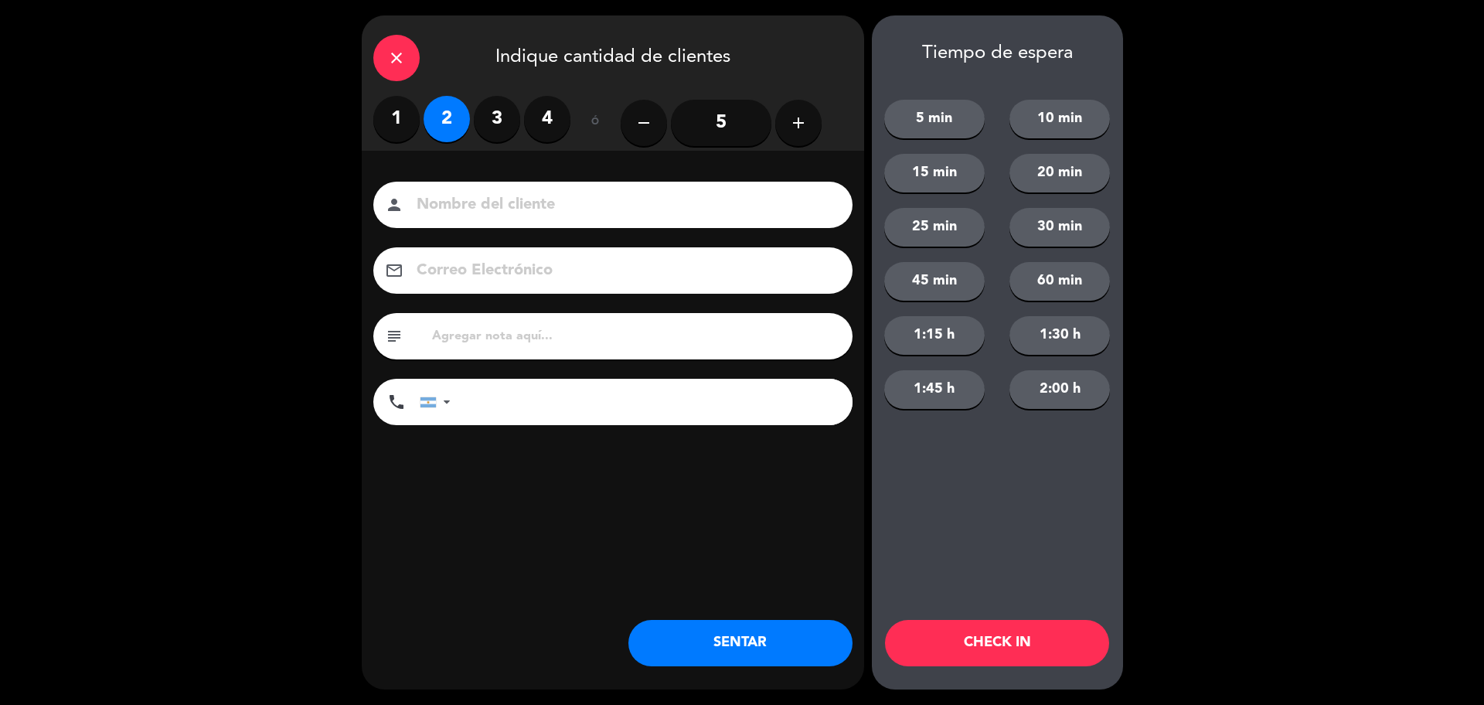
click at [740, 665] on button "SENTAR" at bounding box center [740, 643] width 224 height 46
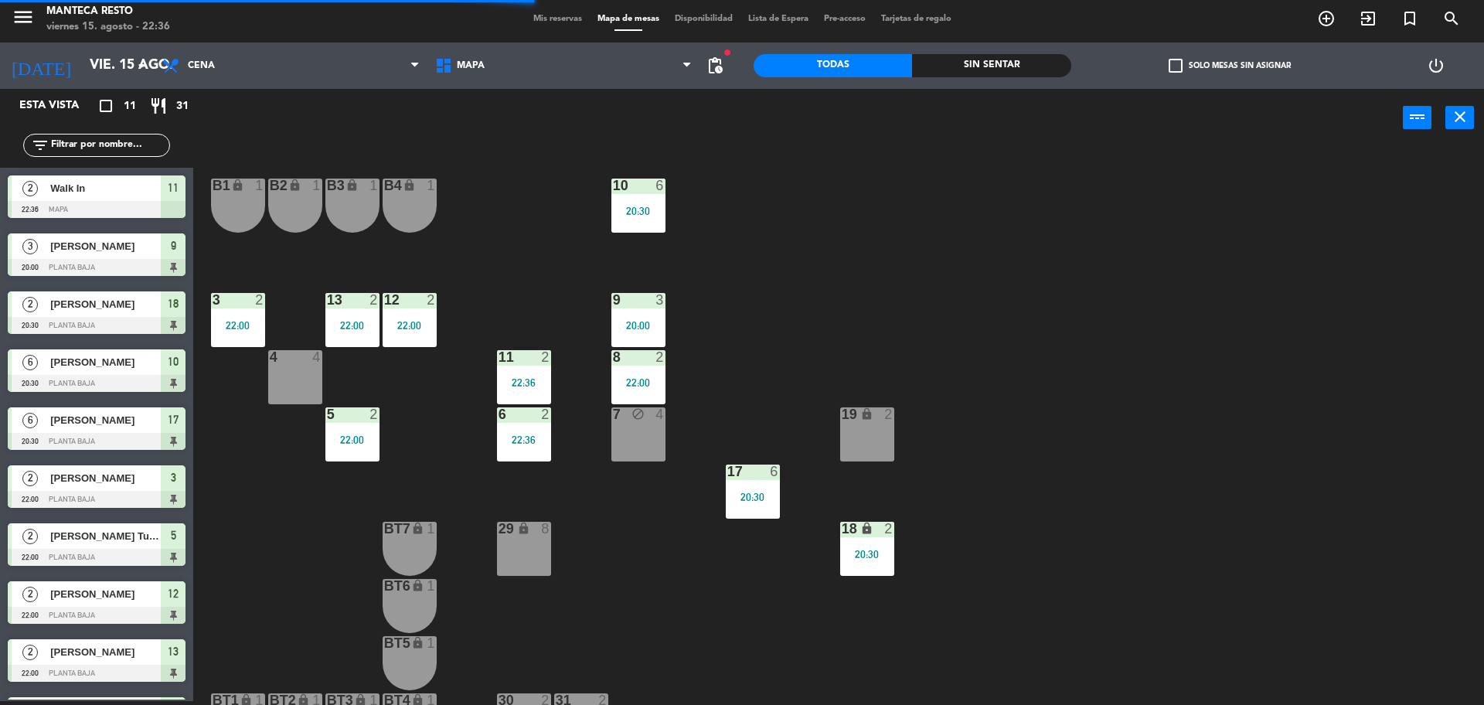
click at [536, 367] on div "11 2 22:36" at bounding box center [524, 377] width 54 height 54
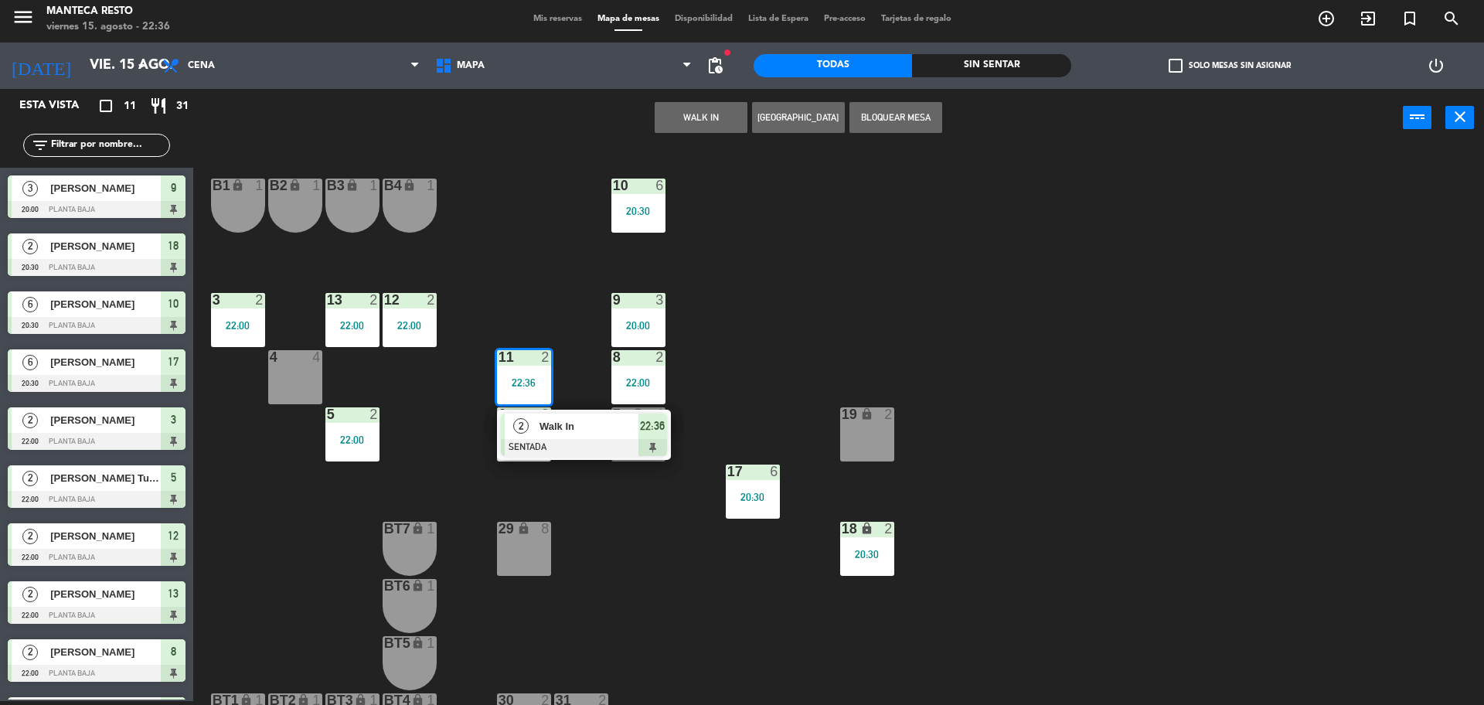
click at [576, 439] on div at bounding box center [584, 447] width 166 height 17
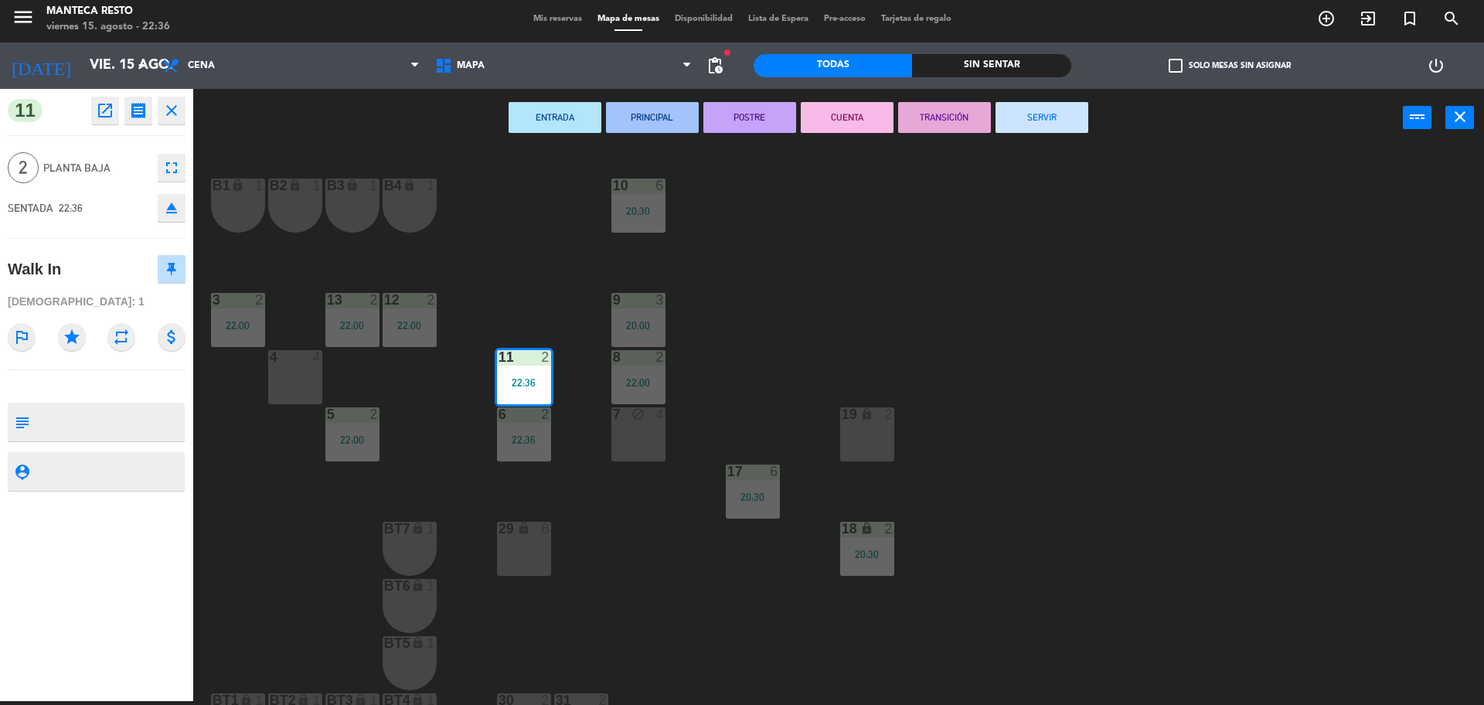
click at [1043, 112] on button "SERVIR" at bounding box center [1041, 117] width 93 height 31
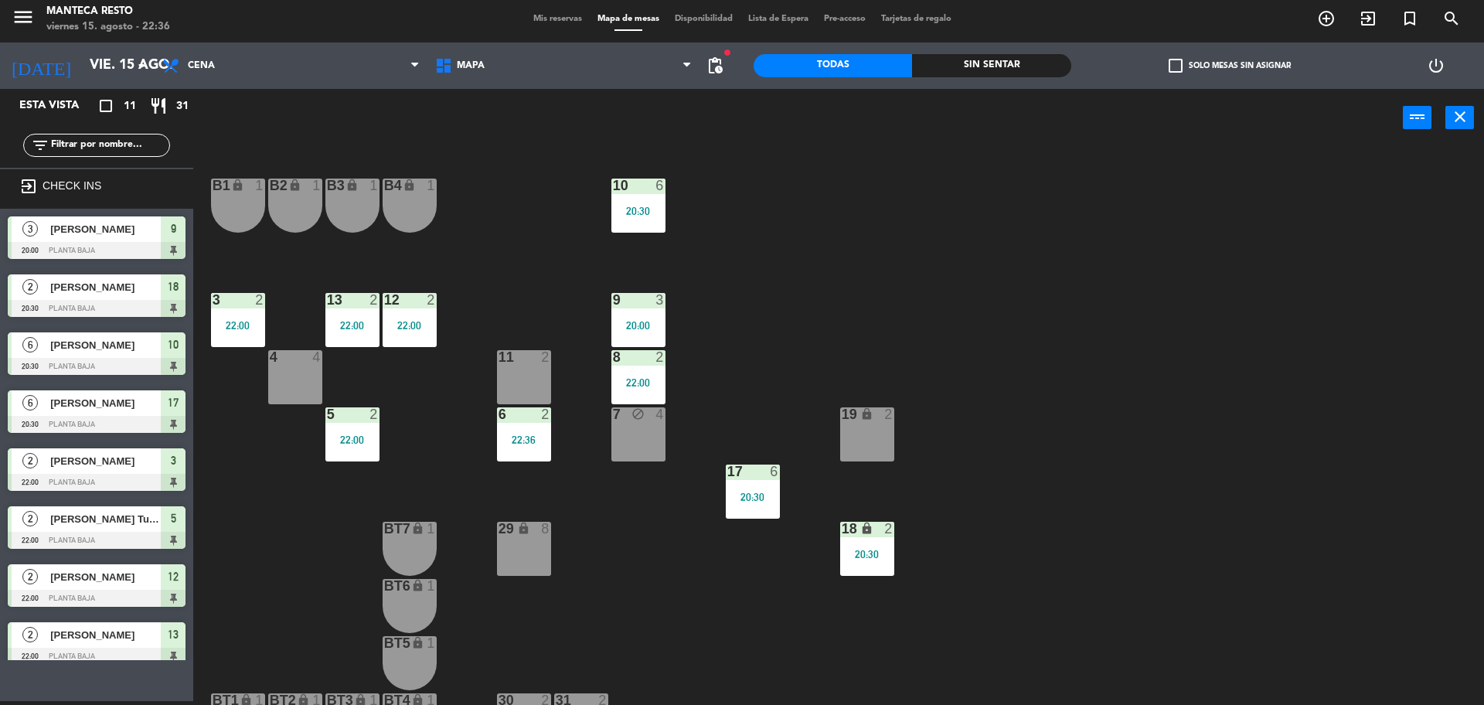
scroll to position [147, 0]
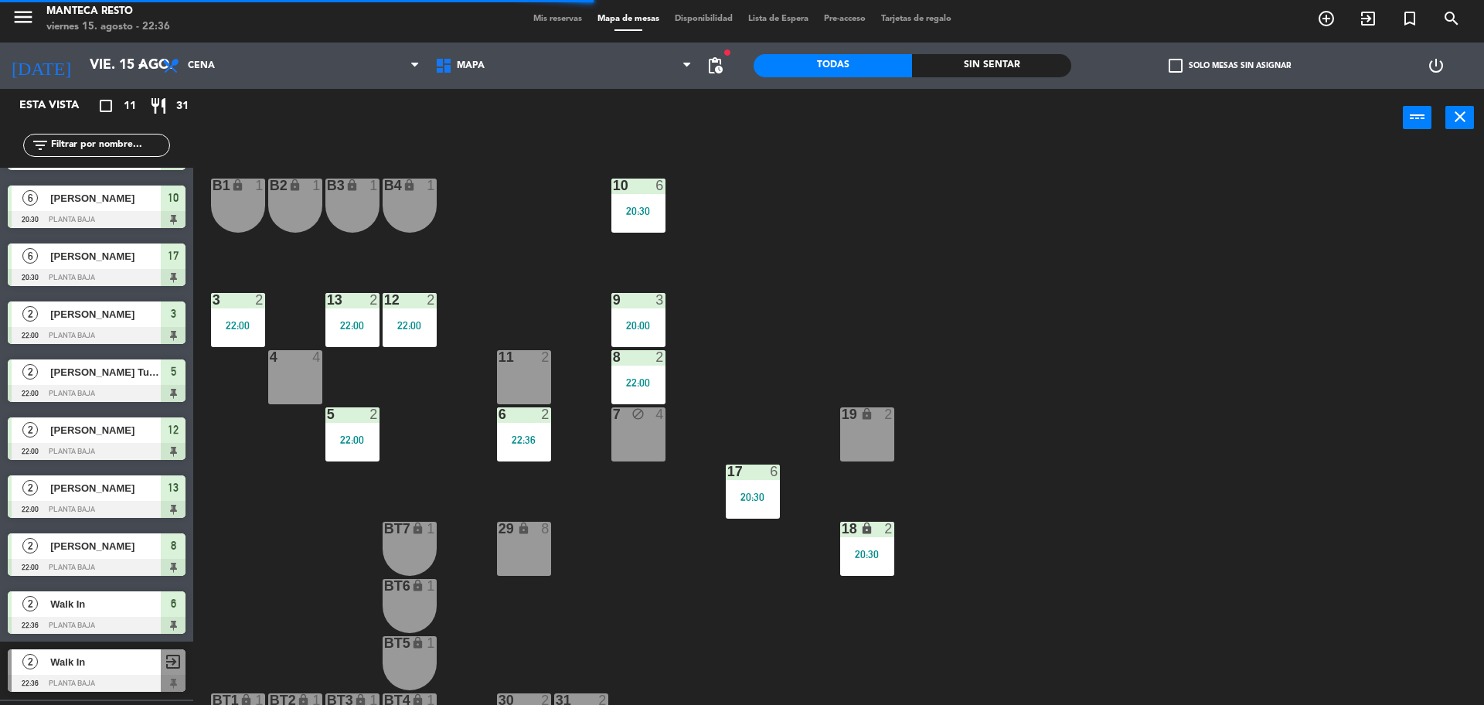
click at [554, 19] on span "Mis reservas" at bounding box center [558, 19] width 64 height 9
